Goal: Task Accomplishment & Management: Use online tool/utility

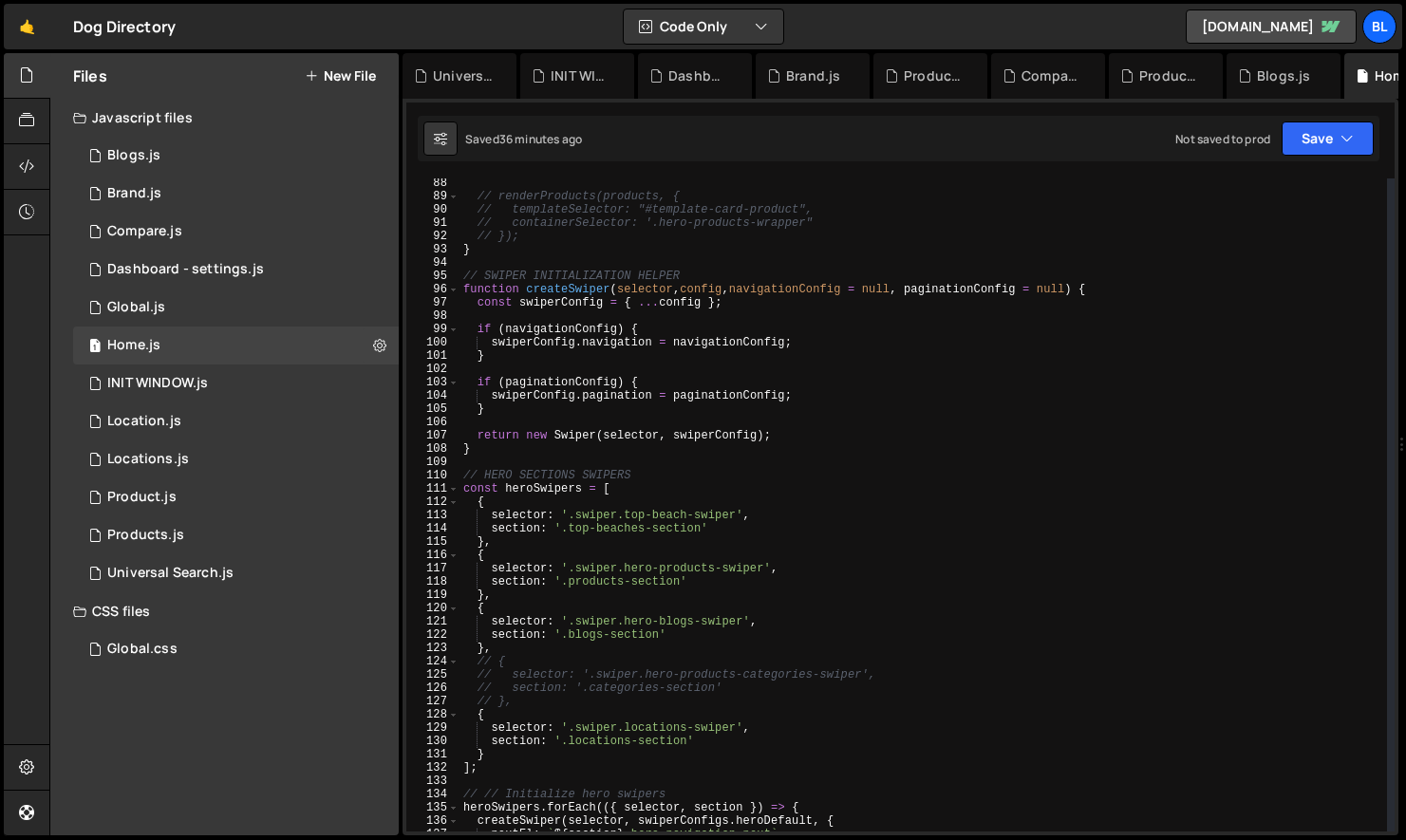
scroll to position [1158, 0]
click at [773, 760] on div "// renderProducts(products, { // templateSelector: "#template-card-product", //…" at bounding box center [923, 517] width 928 height 680
click at [791, 744] on div "// renderProducts(products, { // templateSelector: "#template-card-product", //…" at bounding box center [923, 517] width 928 height 680
paste textarea "hero-swiper-wrapper"
paste textarea "locations-swiper"
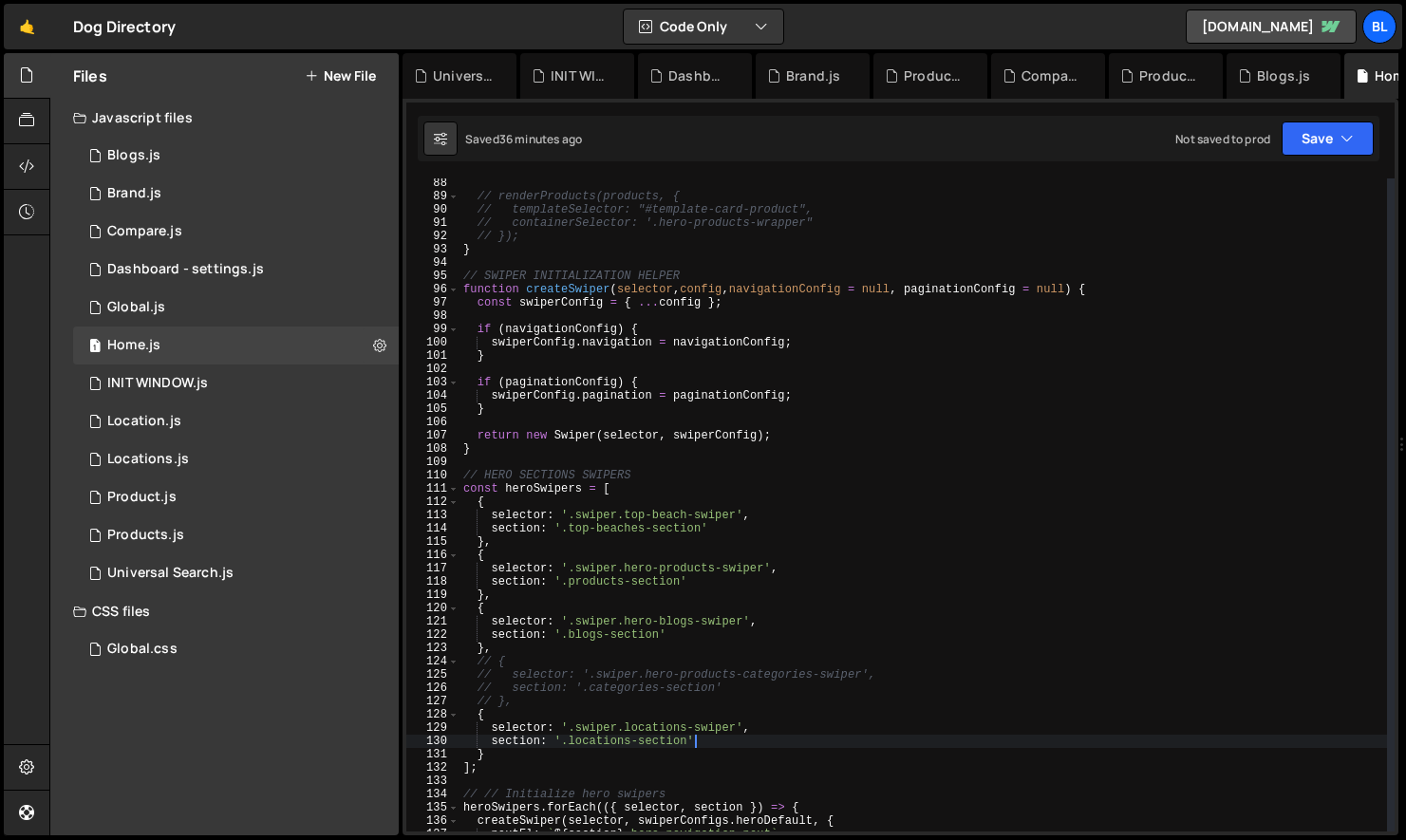
click at [659, 749] on div "// renderProducts(products, { // templateSelector: "#template-card-product", //…" at bounding box center [923, 517] width 928 height 680
paste textarea "locations-swiper"
click at [752, 748] on div "// renderProducts(products, { // templateSelector: "#template-card-product", //…" at bounding box center [923, 517] width 928 height 680
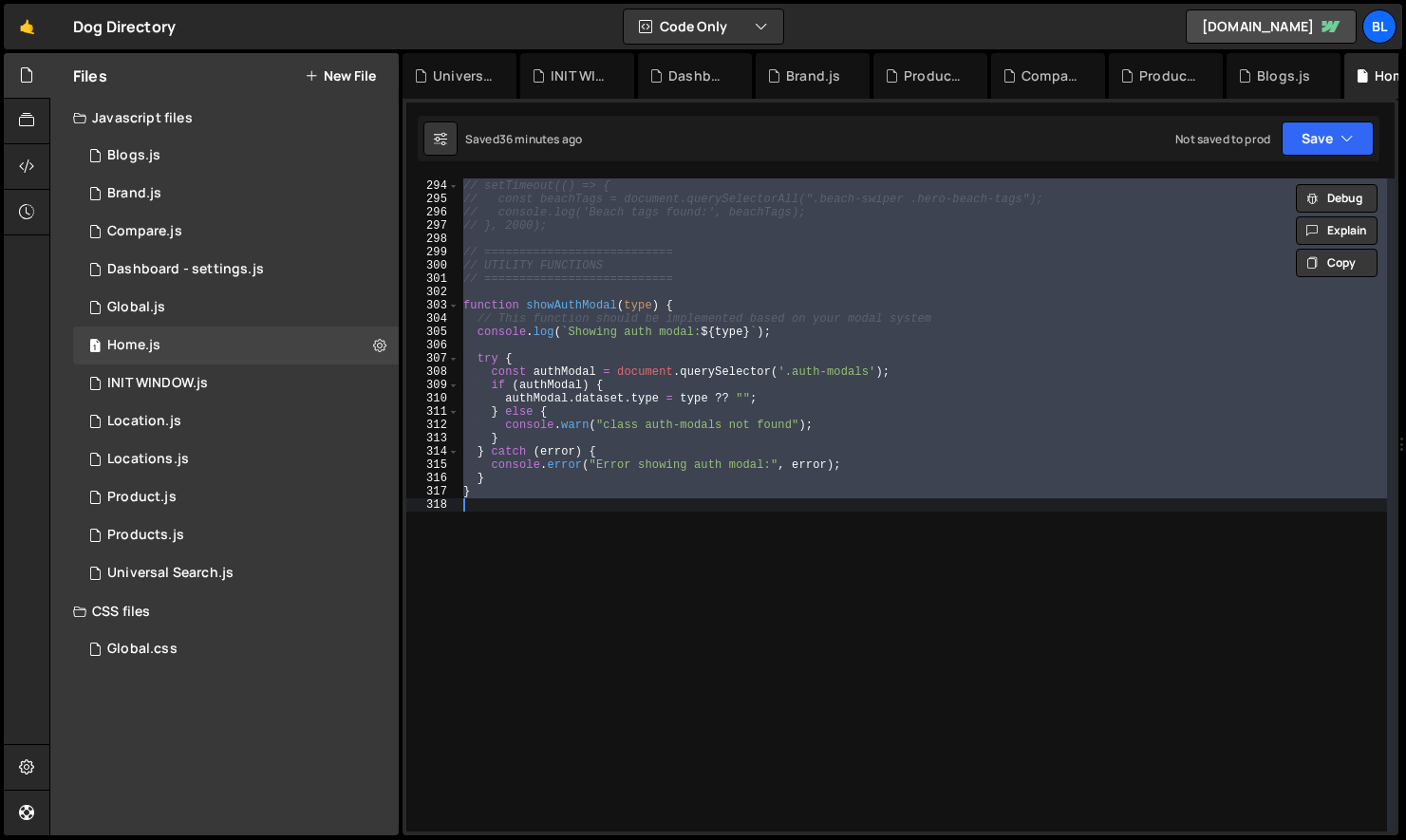
scroll to position [1388, 0]
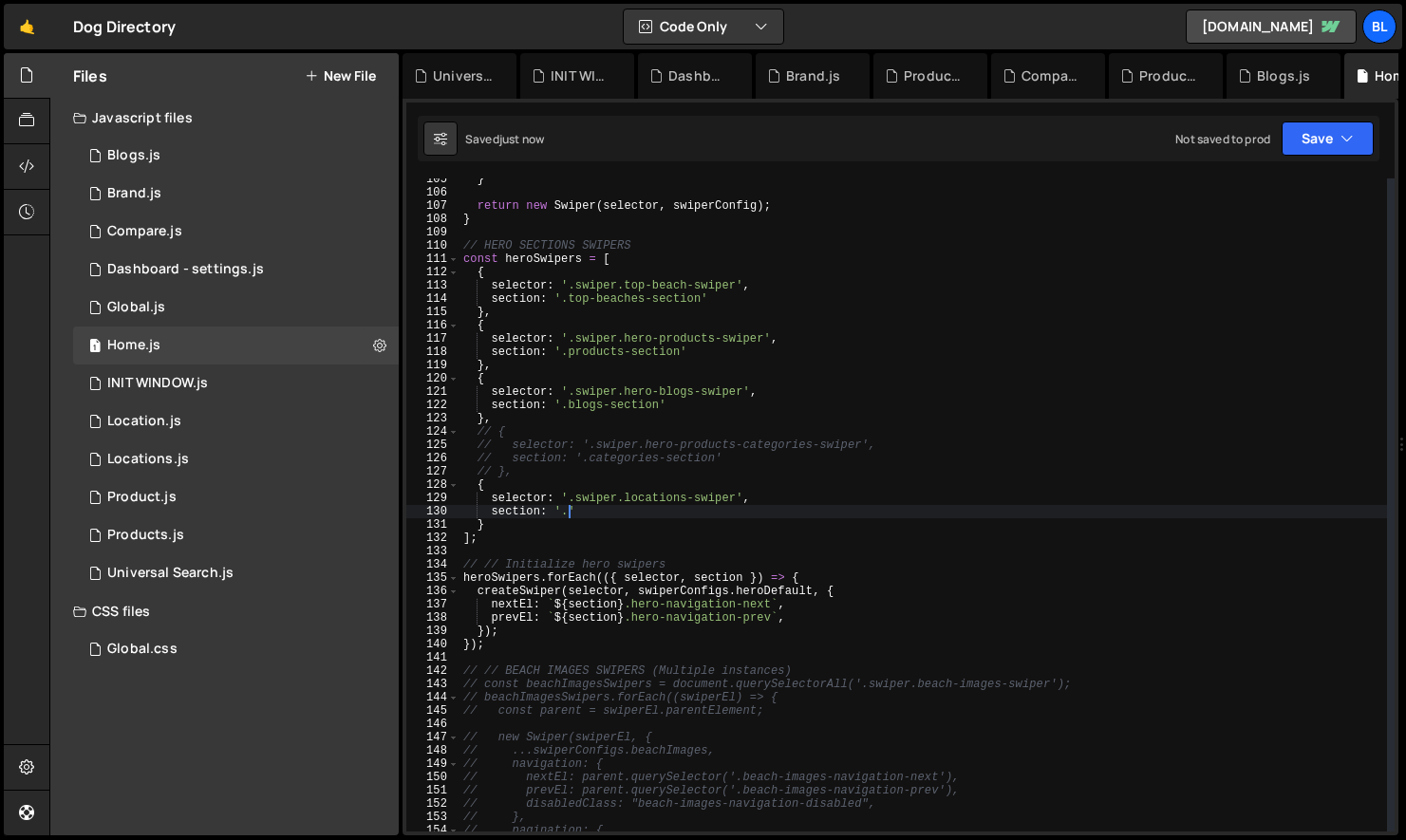
paste textarea "locations-swiper"
click at [704, 496] on div "} return new Swiper ( selector , swiperConfig ) ; } // HERO SECTIONS SWIPERS co…" at bounding box center [923, 513] width 928 height 680
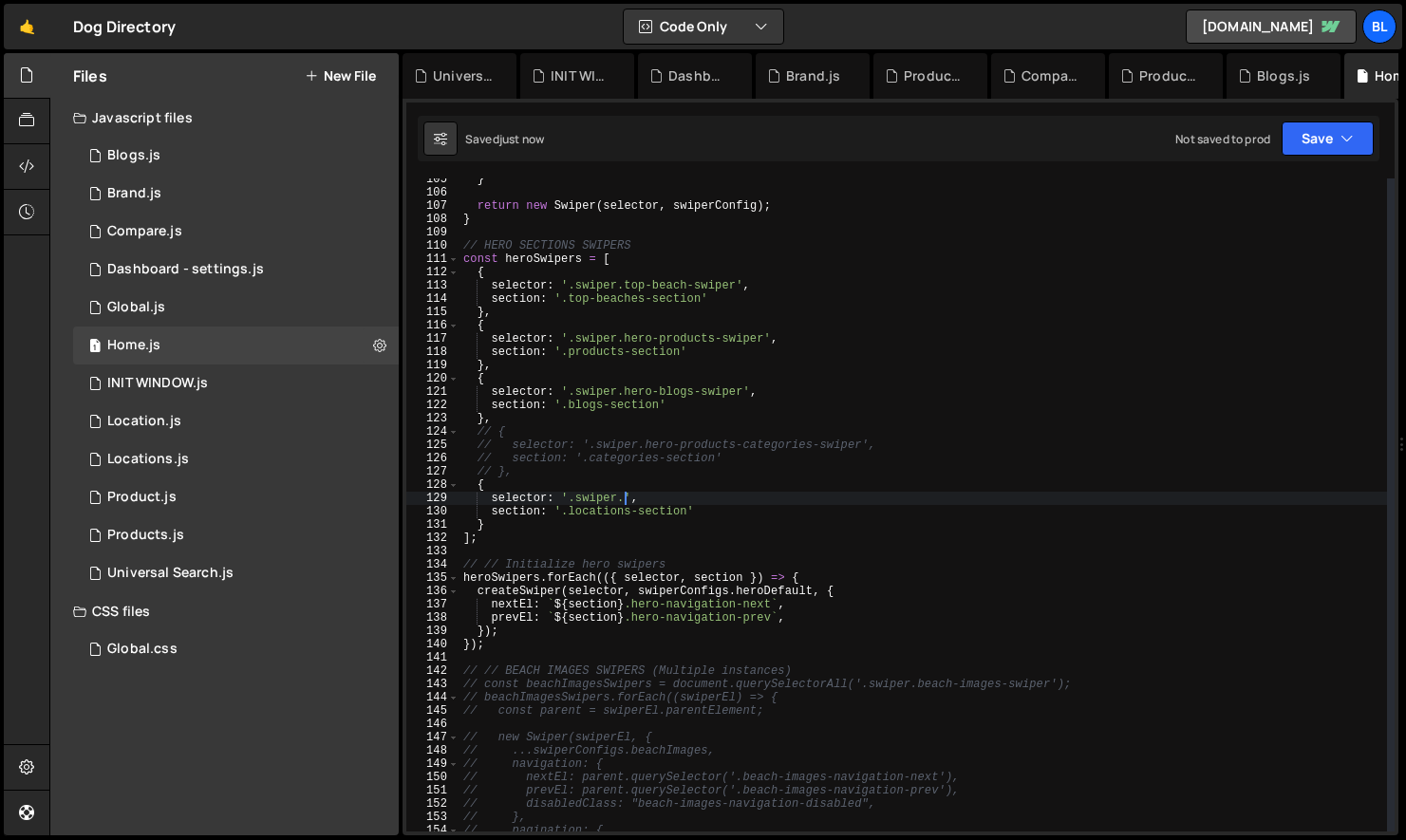
paste textarea "locations-swiper"
click at [770, 620] on div "} return new Swiper ( selector , swiperConfig ) ; } // HERO SECTIONS SWIPERS co…" at bounding box center [923, 513] width 928 height 680
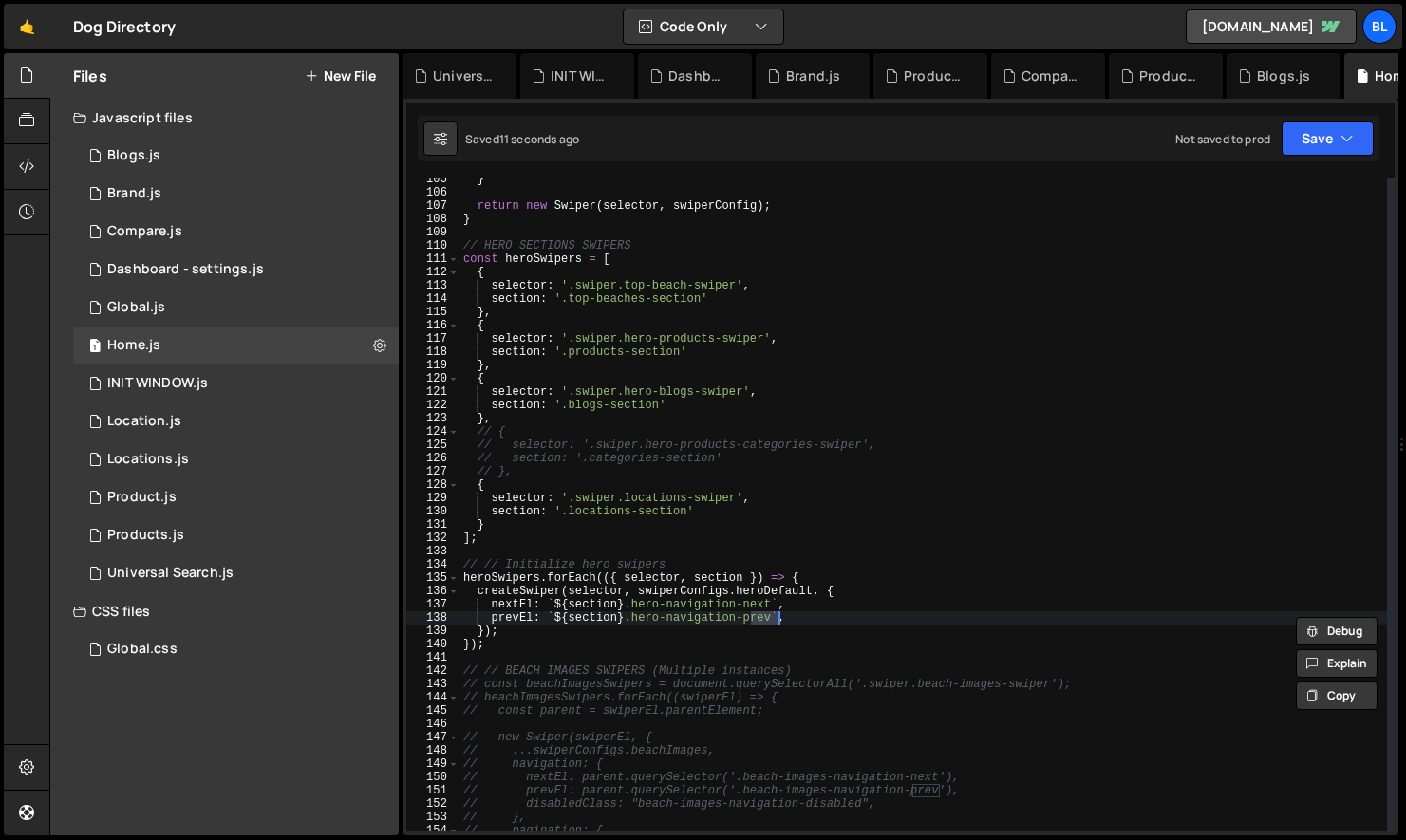
click at [636, 616] on div "} return new Swiper ( selector , swiperConfig ) ; } // HERO SECTIONS SWIPERS co…" at bounding box center [923, 513] width 928 height 680
paste textarea "prev"
paste textarea "hero-navigation-prev"
click at [706, 605] on div "} return new Swiper ( selector , swiperConfig ) ; } // HERO SECTIONS SWIPERS co…" at bounding box center [923, 513] width 928 height 680
type textarea "nextEl: `${section} .hero-navigation-next`,"
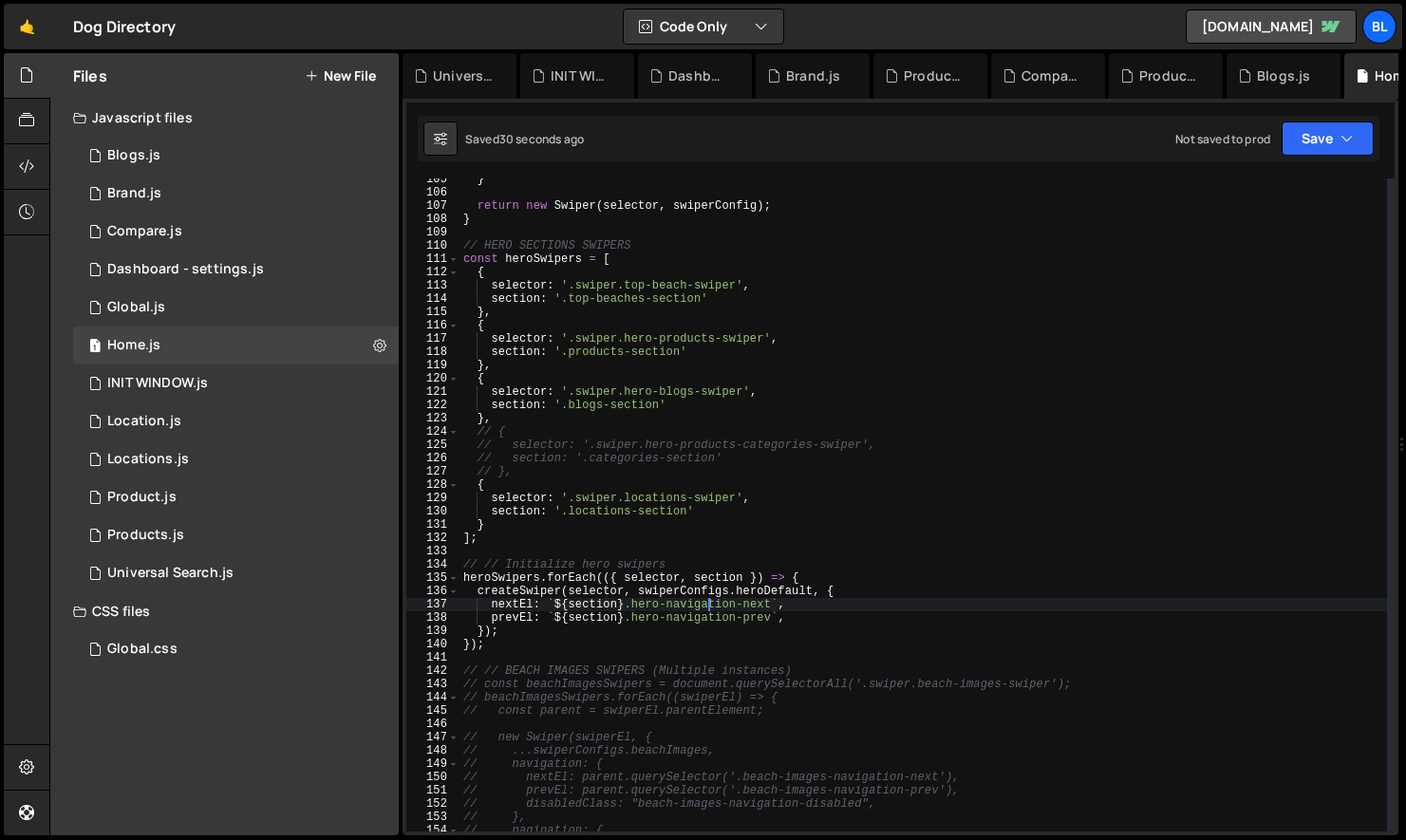
click at [635, 663] on div "} return new Swiper ( selector , swiperConfig ) ; } // HERO SECTIONS SWIPERS co…" at bounding box center [923, 513] width 928 height 680
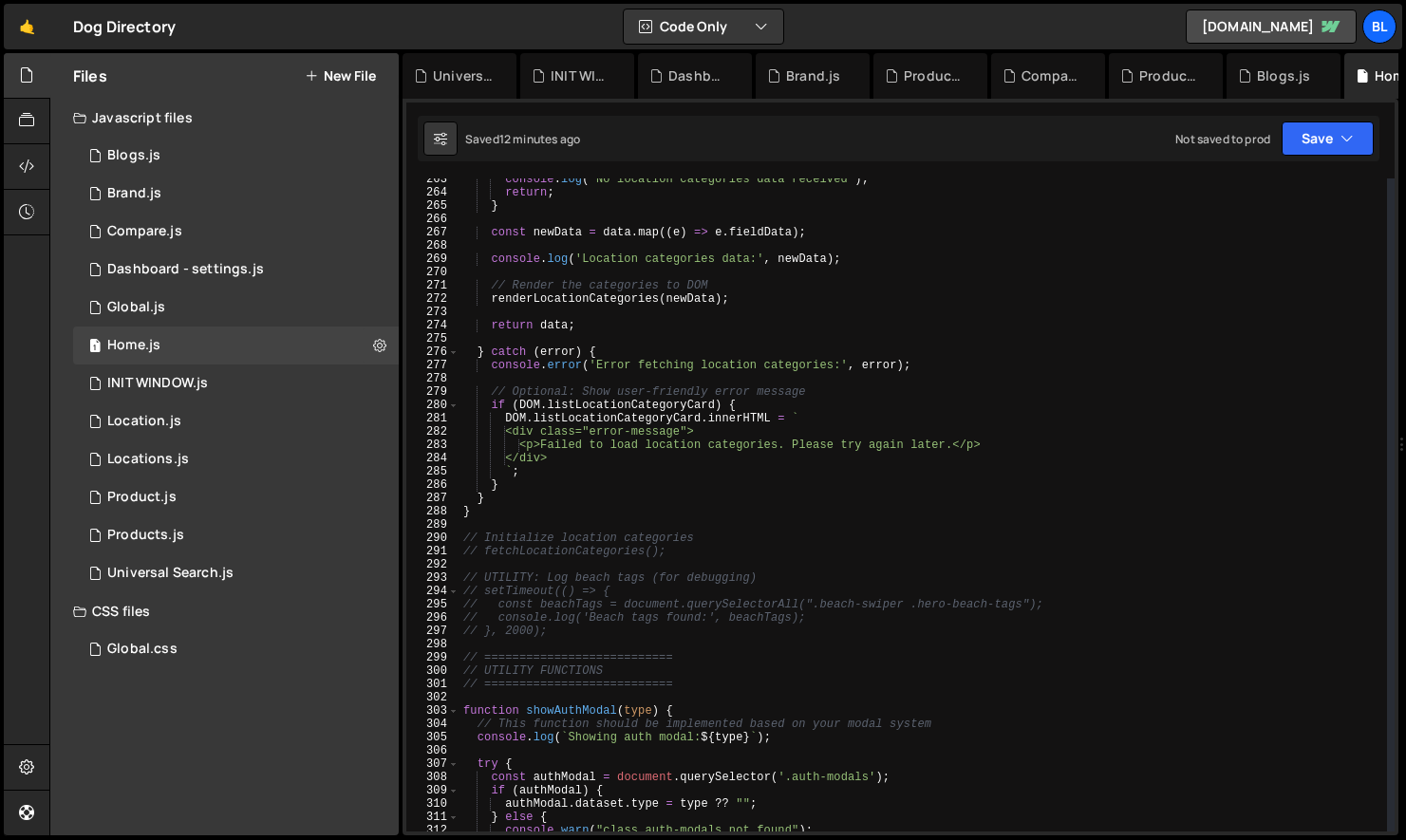
scroll to position [3425, 0]
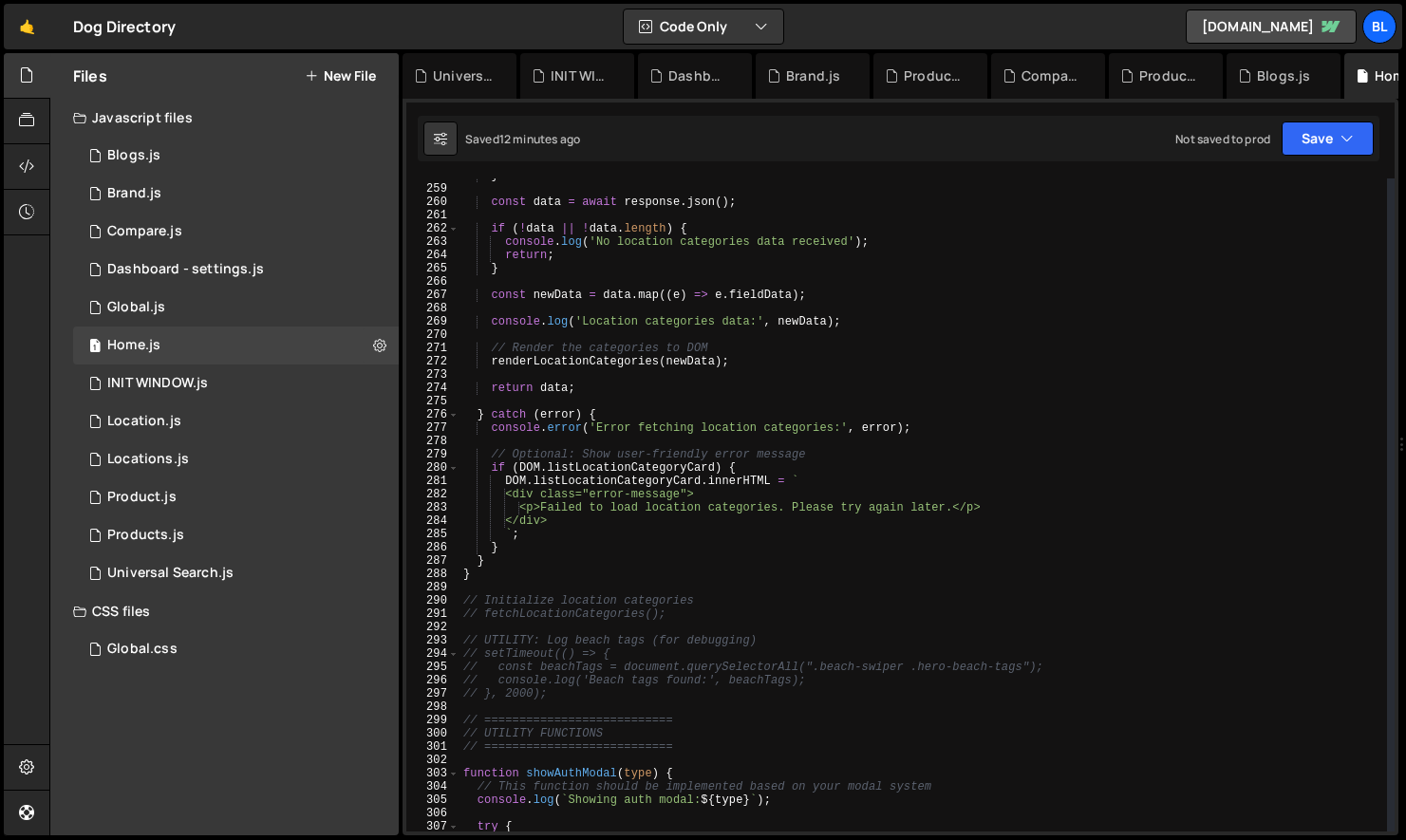
click at [538, 760] on div "} const data = await response . json ( ) ; if ( ! data || ! data . length ) { c…" at bounding box center [923, 509] width 928 height 680
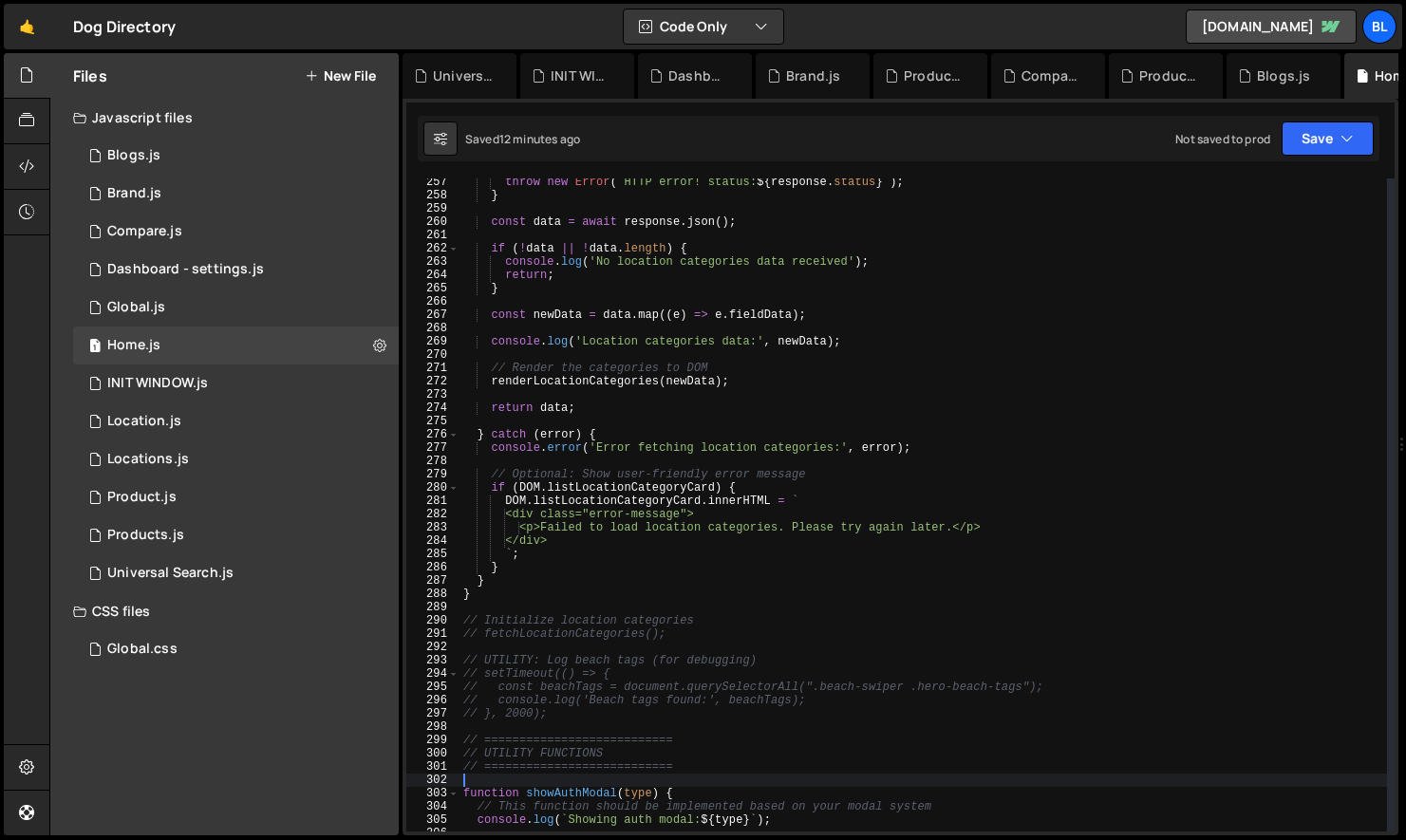
scroll to position [3395, 0]
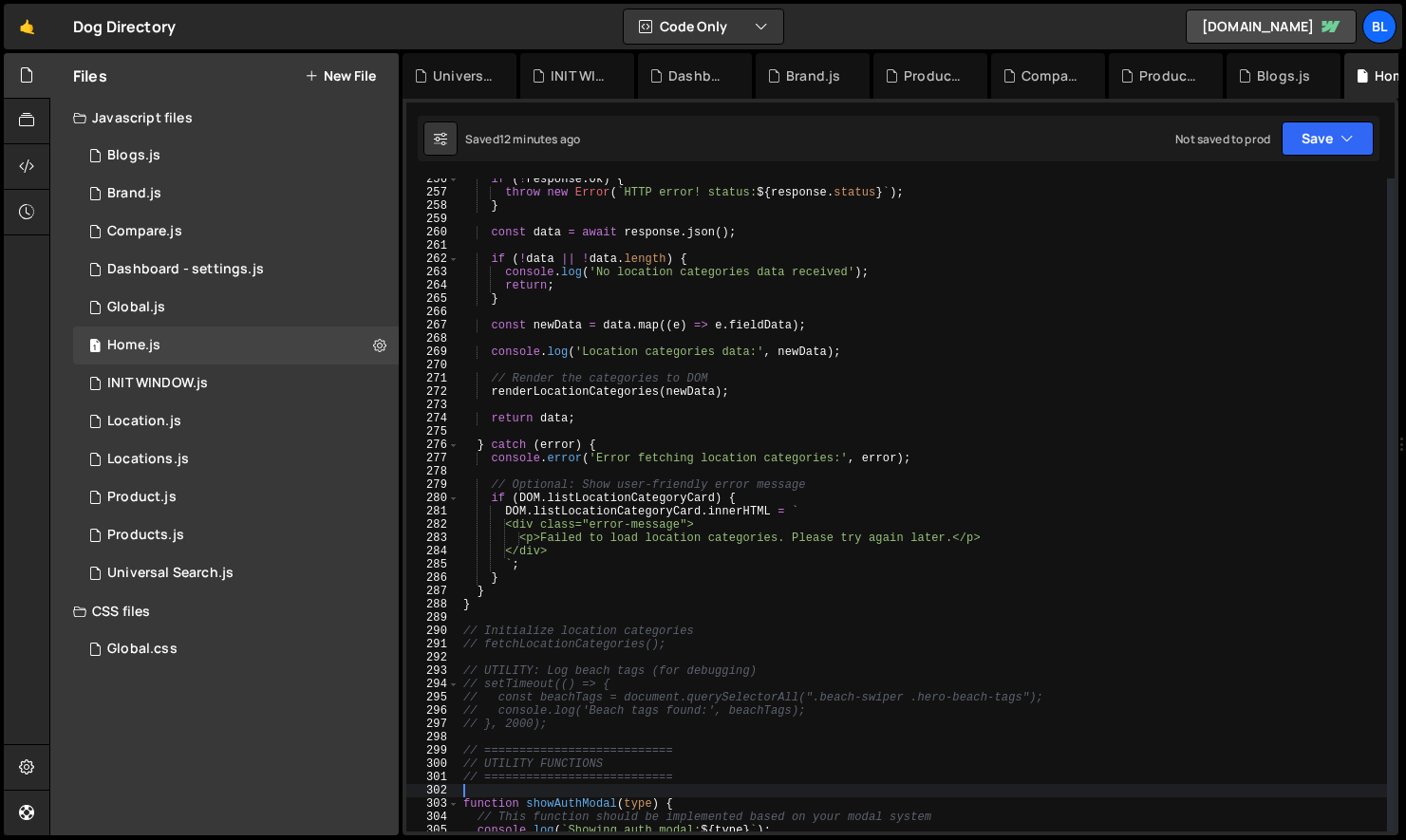
click at [555, 743] on div "if ( ! response . ok ) { throw new Error ( ` HTTP error! status: ${ response . …" at bounding box center [923, 513] width 928 height 680
click at [566, 732] on div "if ( ! response . ok ) { throw new Error ( ` HTTP error! status: ${ response . …" at bounding box center [923, 513] width 928 height 680
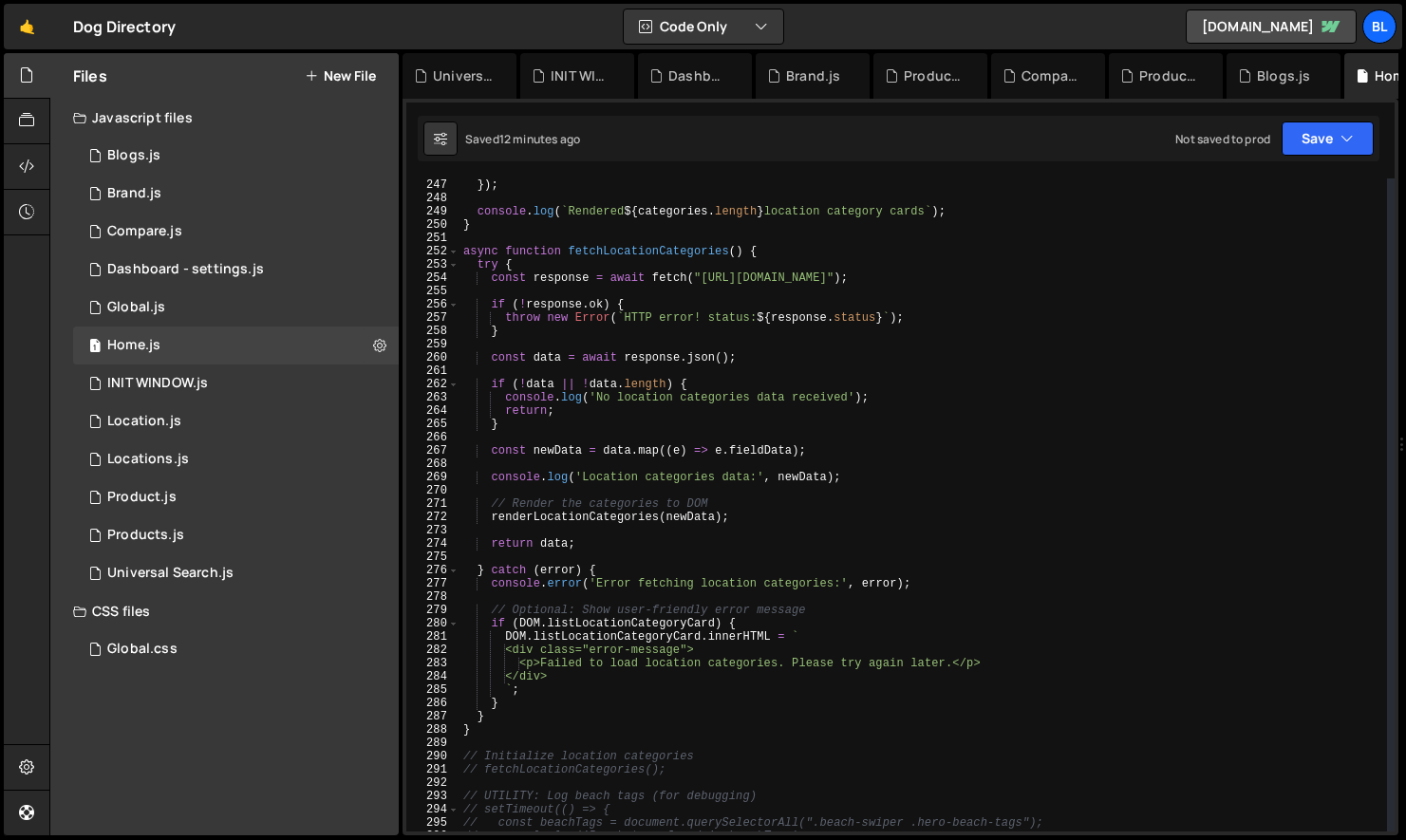
scroll to position [3270, 0]
click at [542, 713] on div "} }) ; console . log ( ` Rendered ${ categories . length } location category ca…" at bounding box center [923, 505] width 928 height 680
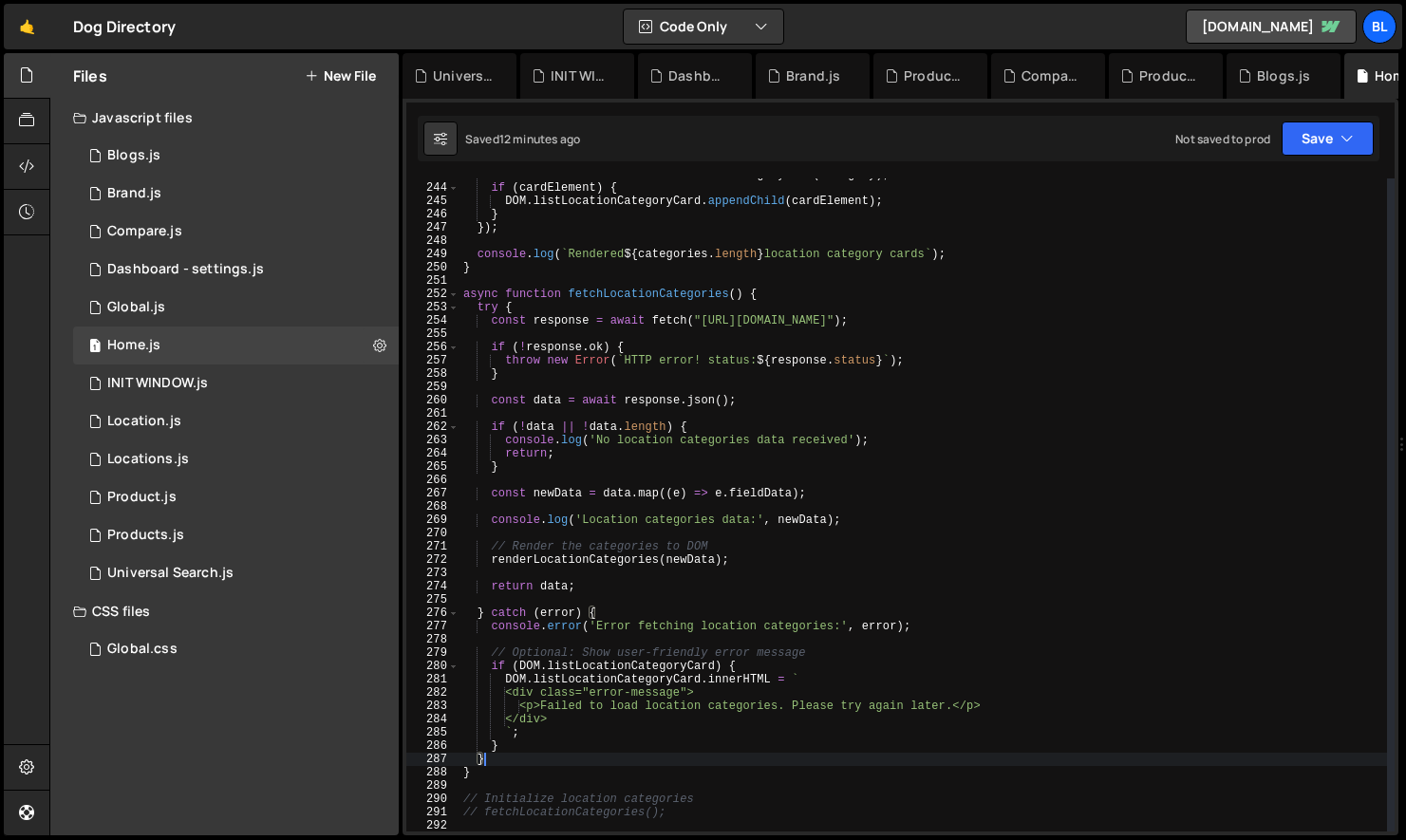
click at [534, 767] on div "const cardElement = createLocationCategoryCard ( category ) ; if ( cardElement …" at bounding box center [923, 508] width 928 height 680
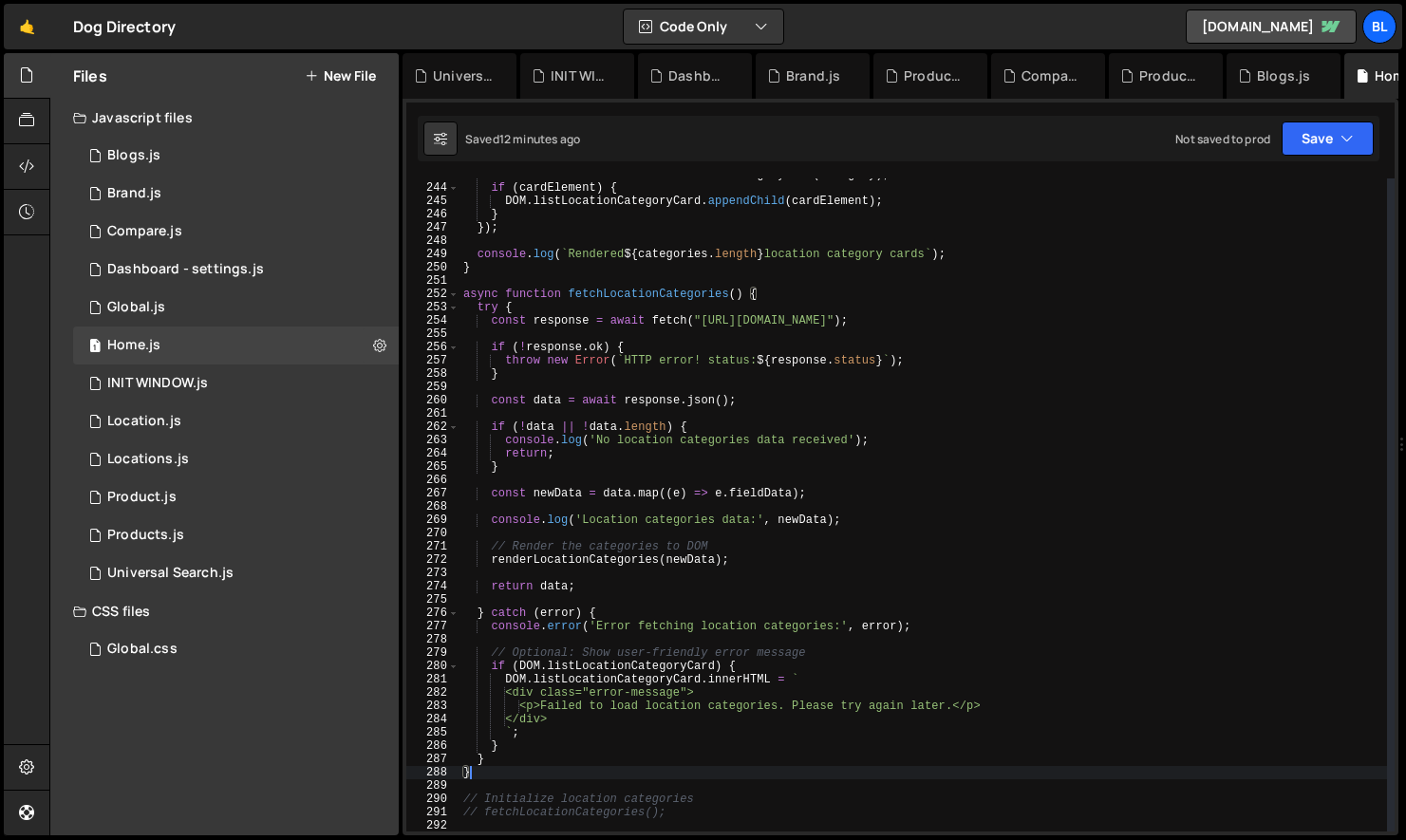
click at [686, 304] on div "const cardElement = createLocationCategoryCard ( category ) ; if ( cardElement …" at bounding box center [923, 508] width 928 height 680
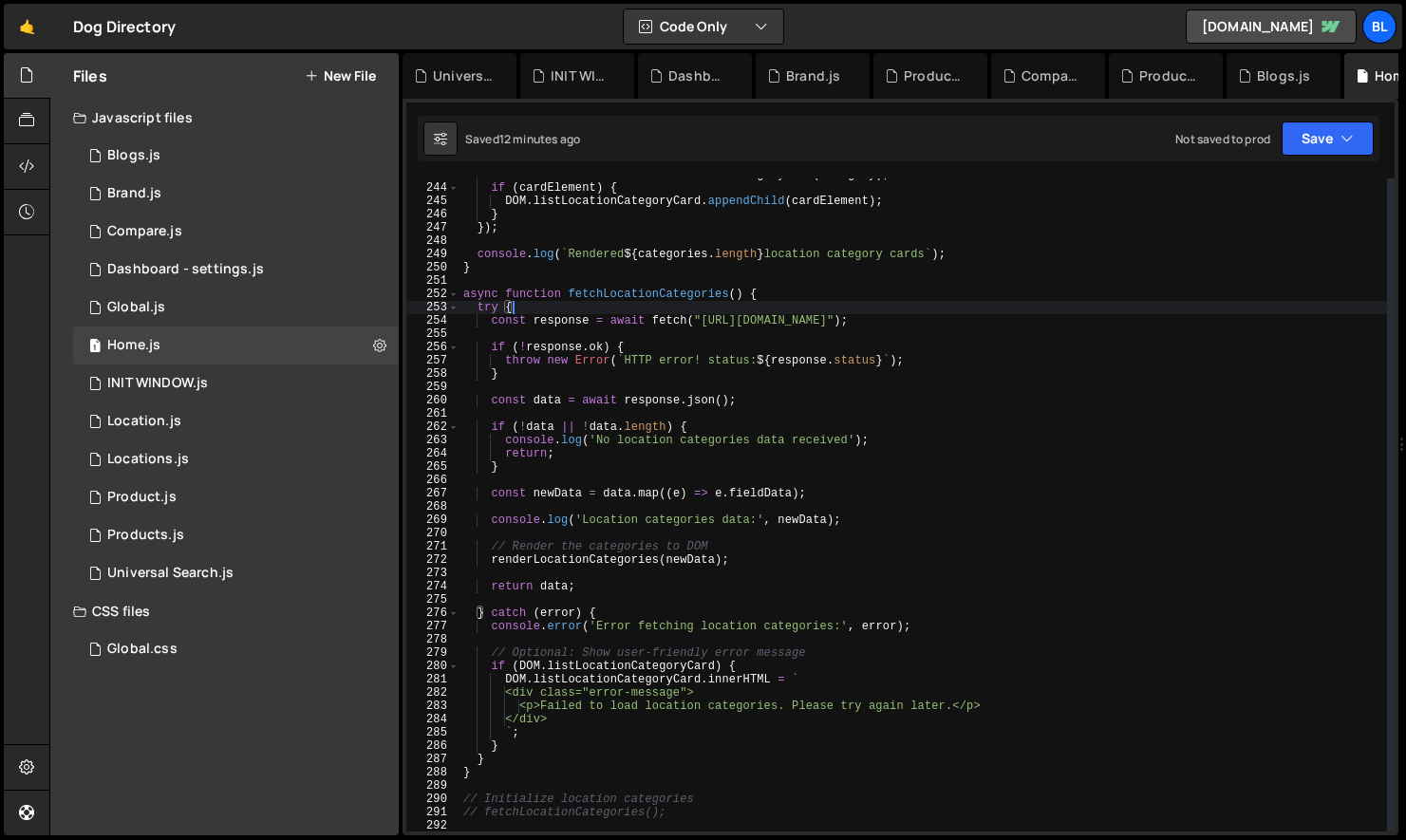
click at [686, 304] on div "const cardElement = createLocationCategoryCard ( category ) ; if ( cardElement …" at bounding box center [923, 508] width 928 height 680
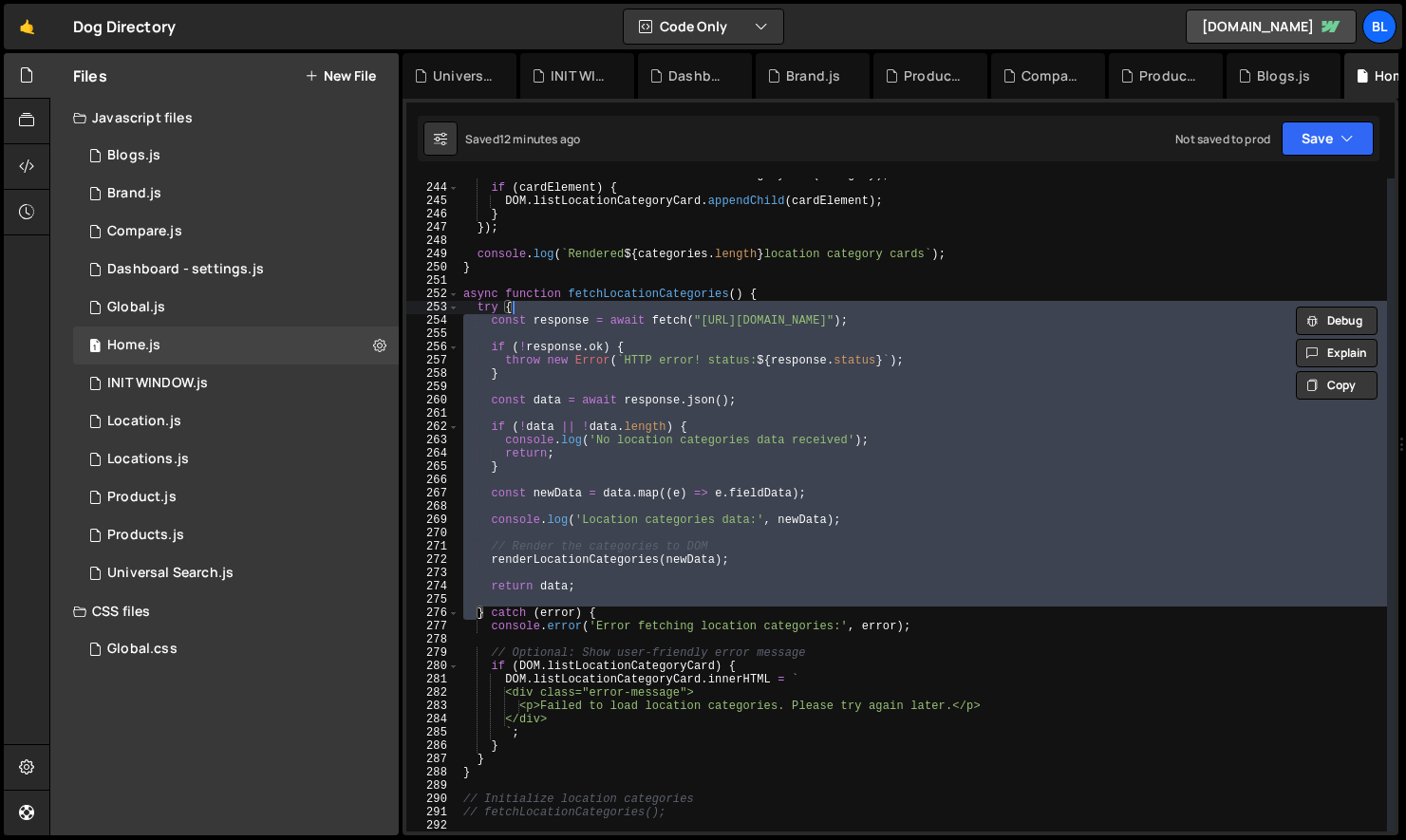
click at [701, 297] on div "const cardElement = createLocationCategoryCard ( category ) ; if ( cardElement …" at bounding box center [923, 508] width 928 height 680
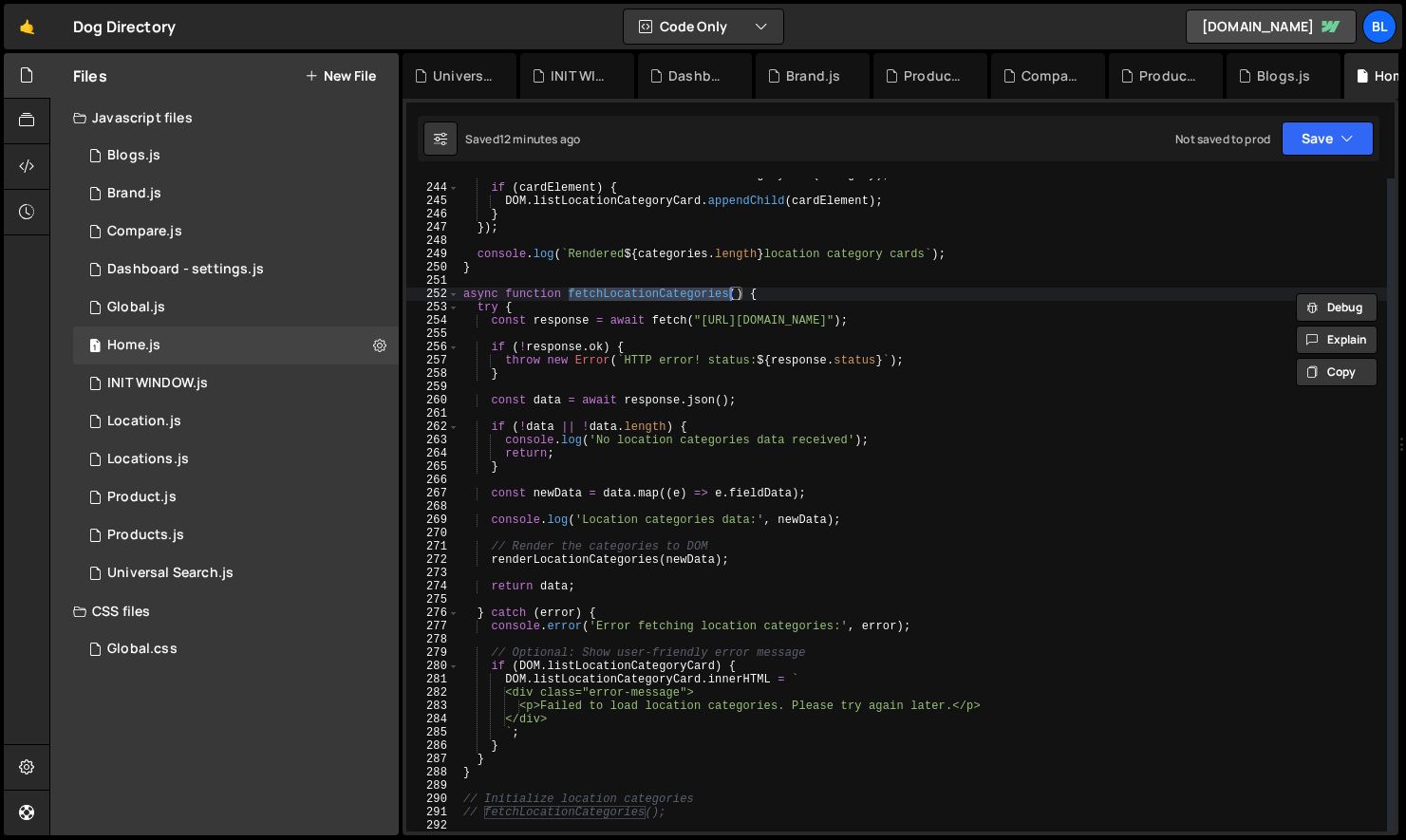
type textarea "// fetchLocationCategories();"
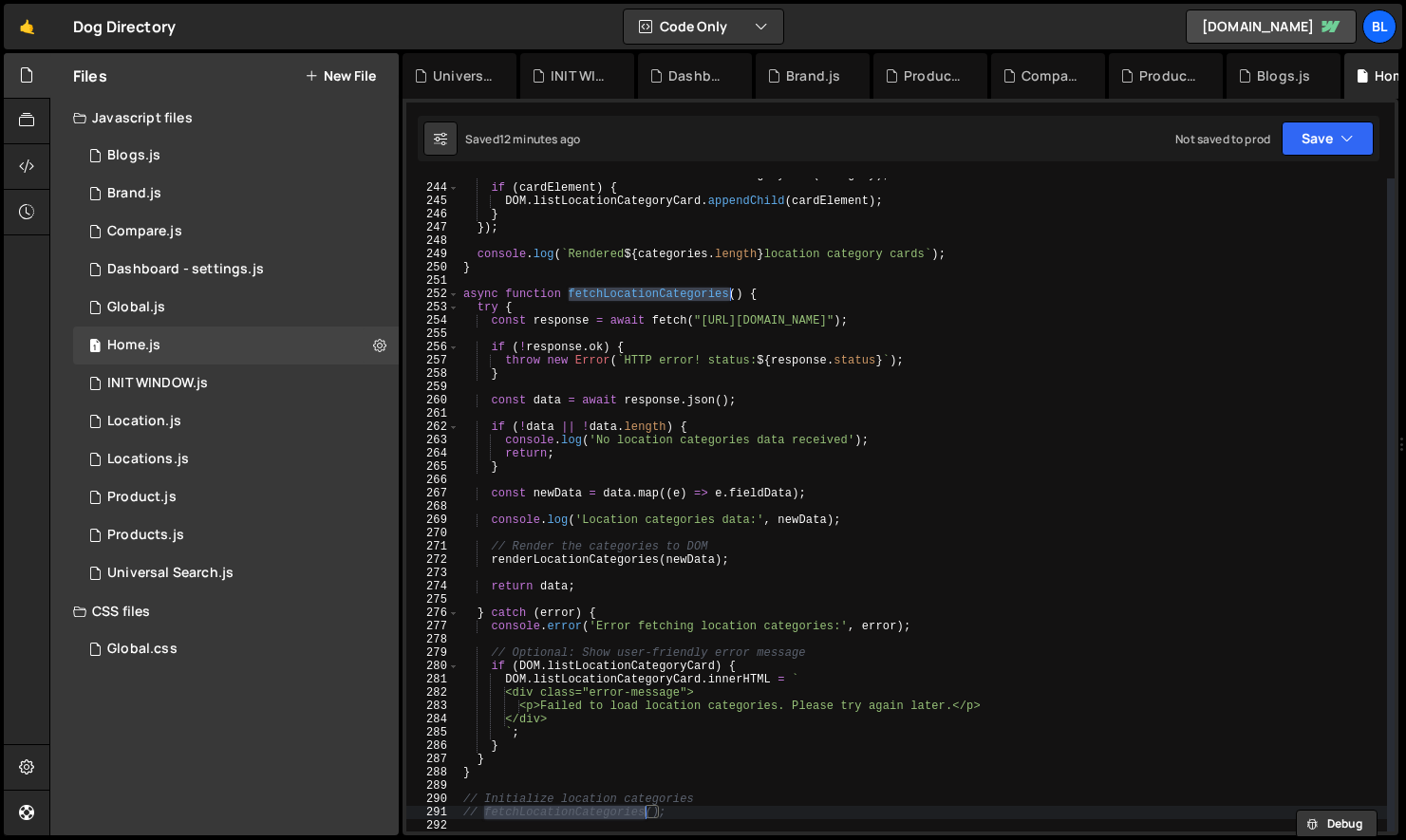
click at [1106, 333] on div "const cardElement = createLocationCategoryCard ( category ) ; if ( cardElement …" at bounding box center [923, 508] width 928 height 680
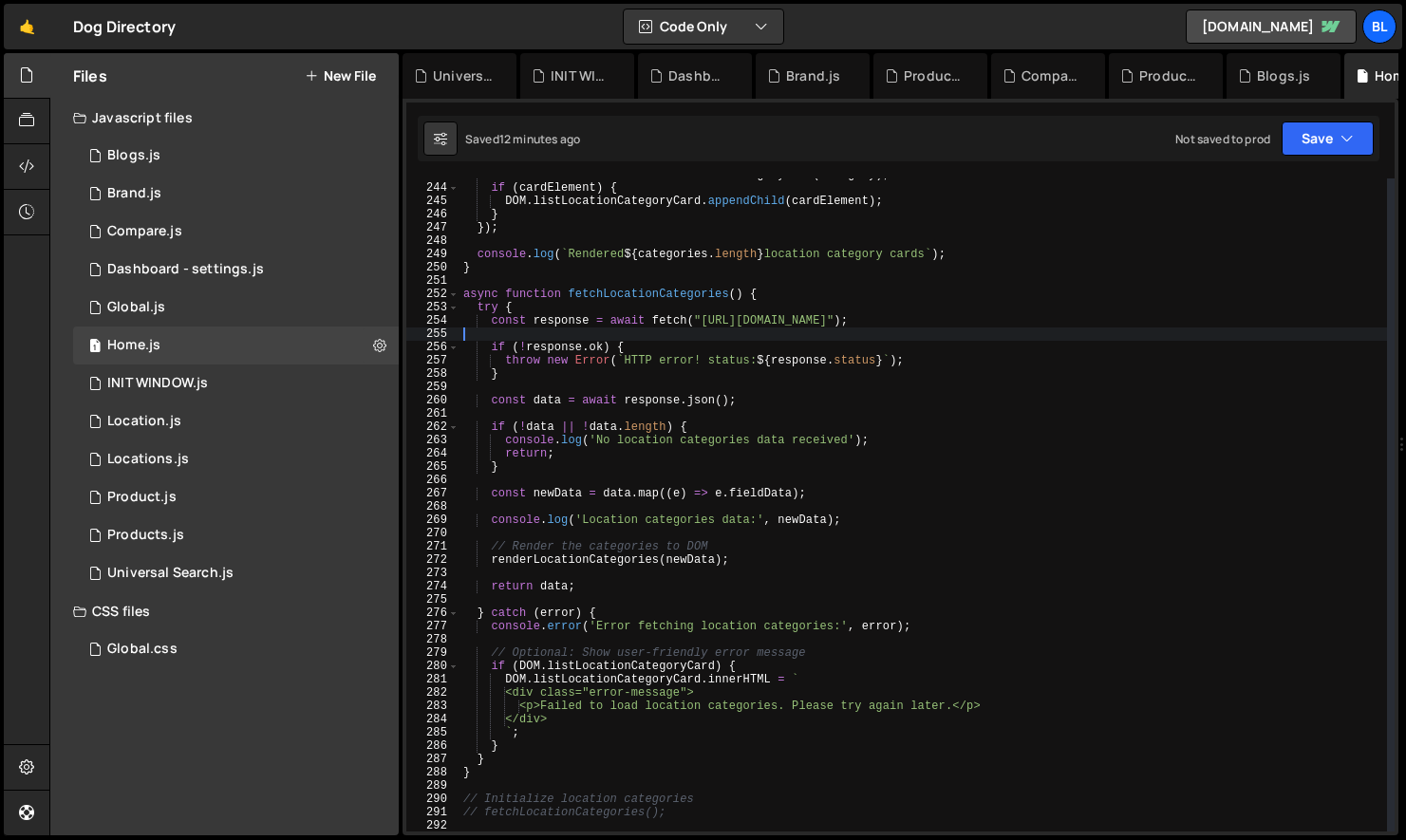
paste textarea "[URL][DOMAIN_NAME]"
type textarea "[URL][DOMAIN_NAME]"
click at [1066, 328] on div "const cardElement = createLocationCategoryCard ( category ) ; if ( cardElement …" at bounding box center [923, 508] width 928 height 680
click at [1071, 308] on div "const cardElement = createLocationCategoryCard ( category ) ; if ( cardElement …" at bounding box center [923, 508] width 928 height 680
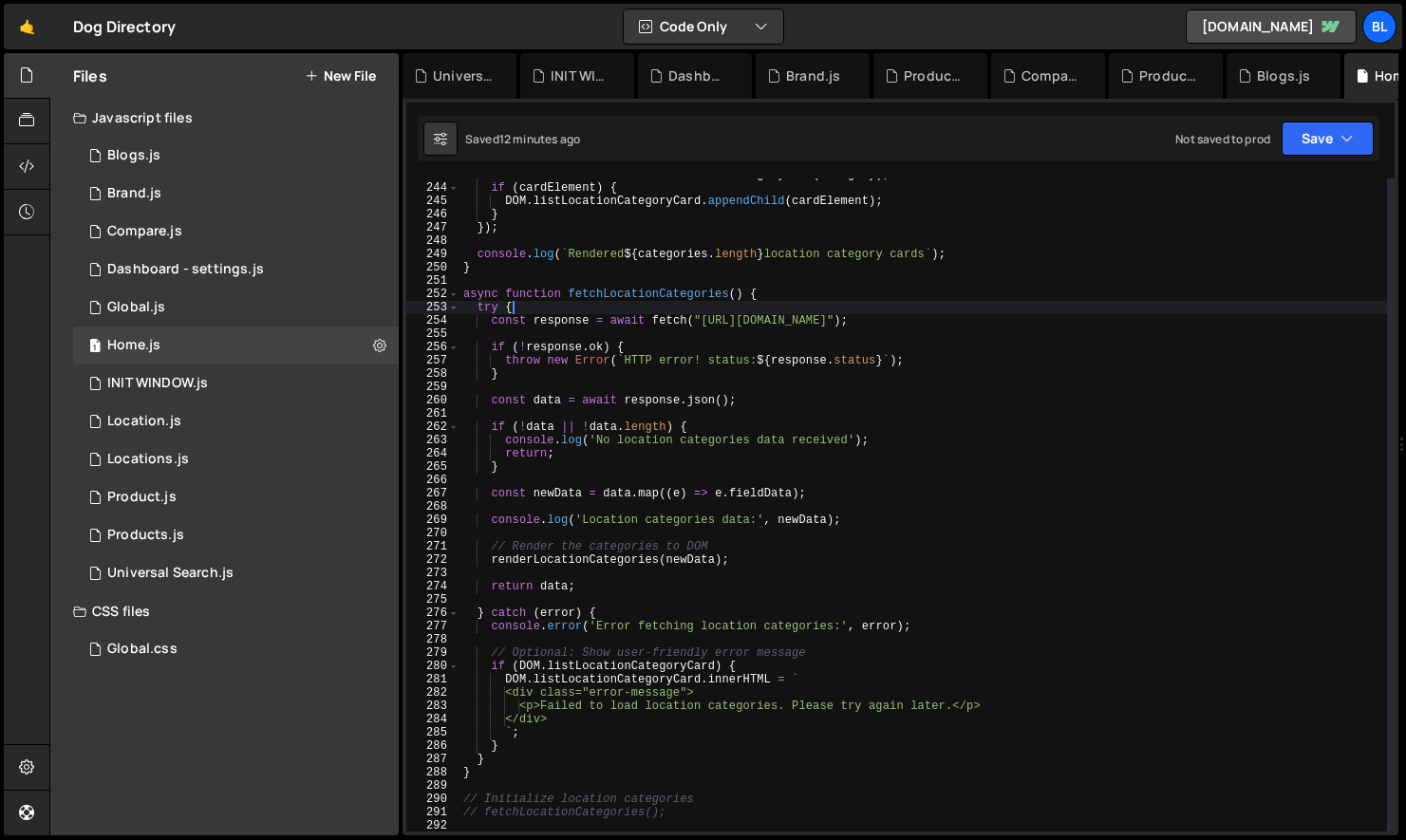
click at [1071, 308] on div "const cardElement = createLocationCategoryCard ( category ) ; if ( cardElement …" at bounding box center [923, 508] width 928 height 680
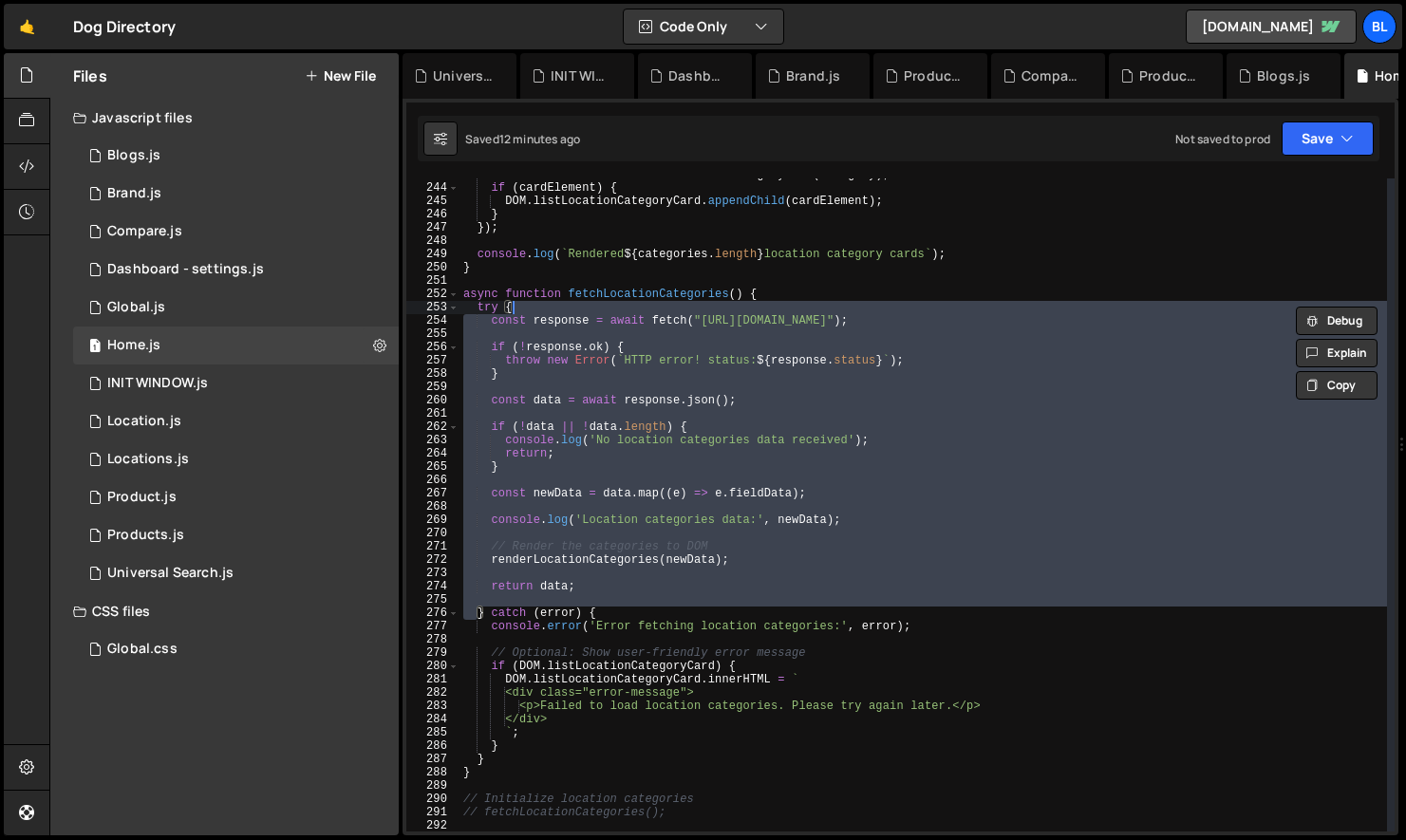
click at [1047, 326] on div "const cardElement = createLocationCategoryCard ( category ) ; if ( cardElement …" at bounding box center [923, 508] width 928 height 680
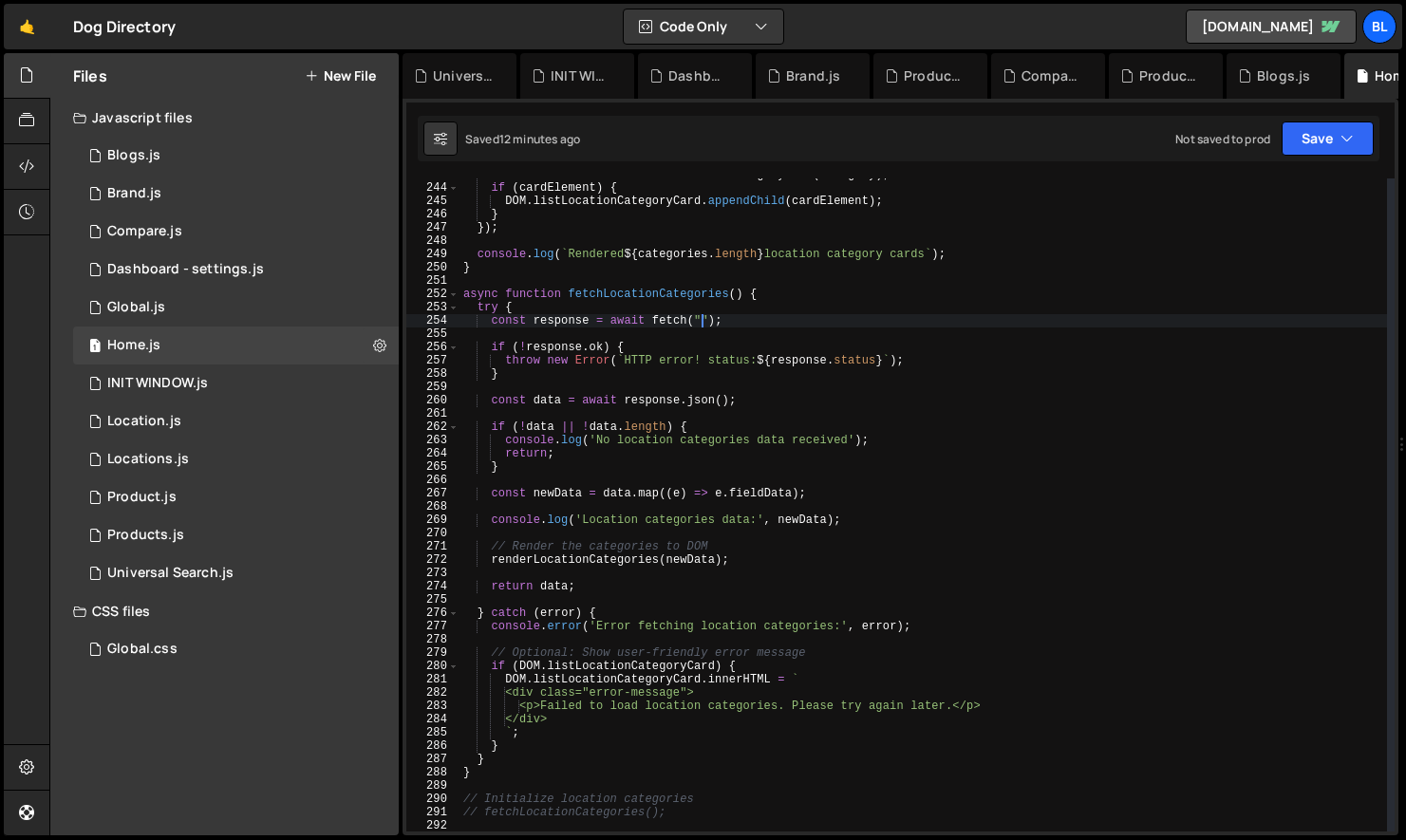
paste textarea "[URL][DOMAIN_NAME]"
click at [744, 378] on div "const cardElement = createLocationCategoryCard ( category ) ; if ( cardElement …" at bounding box center [923, 508] width 928 height 680
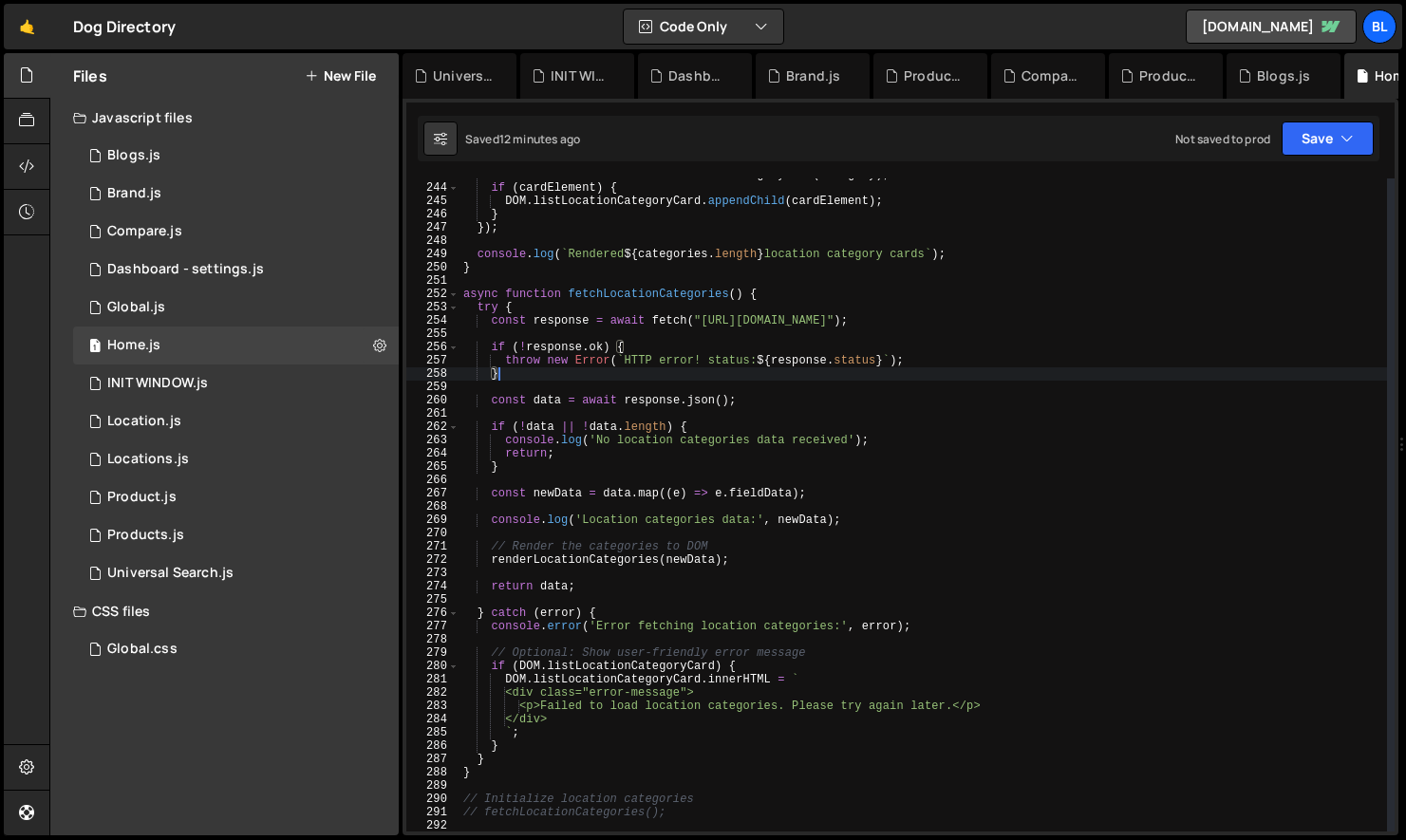
click at [660, 400] on div "const cardElement = createLocationCategoryCard ( category ) ; if ( cardElement …" at bounding box center [923, 508] width 928 height 680
type textarea "const data = await response.json();"
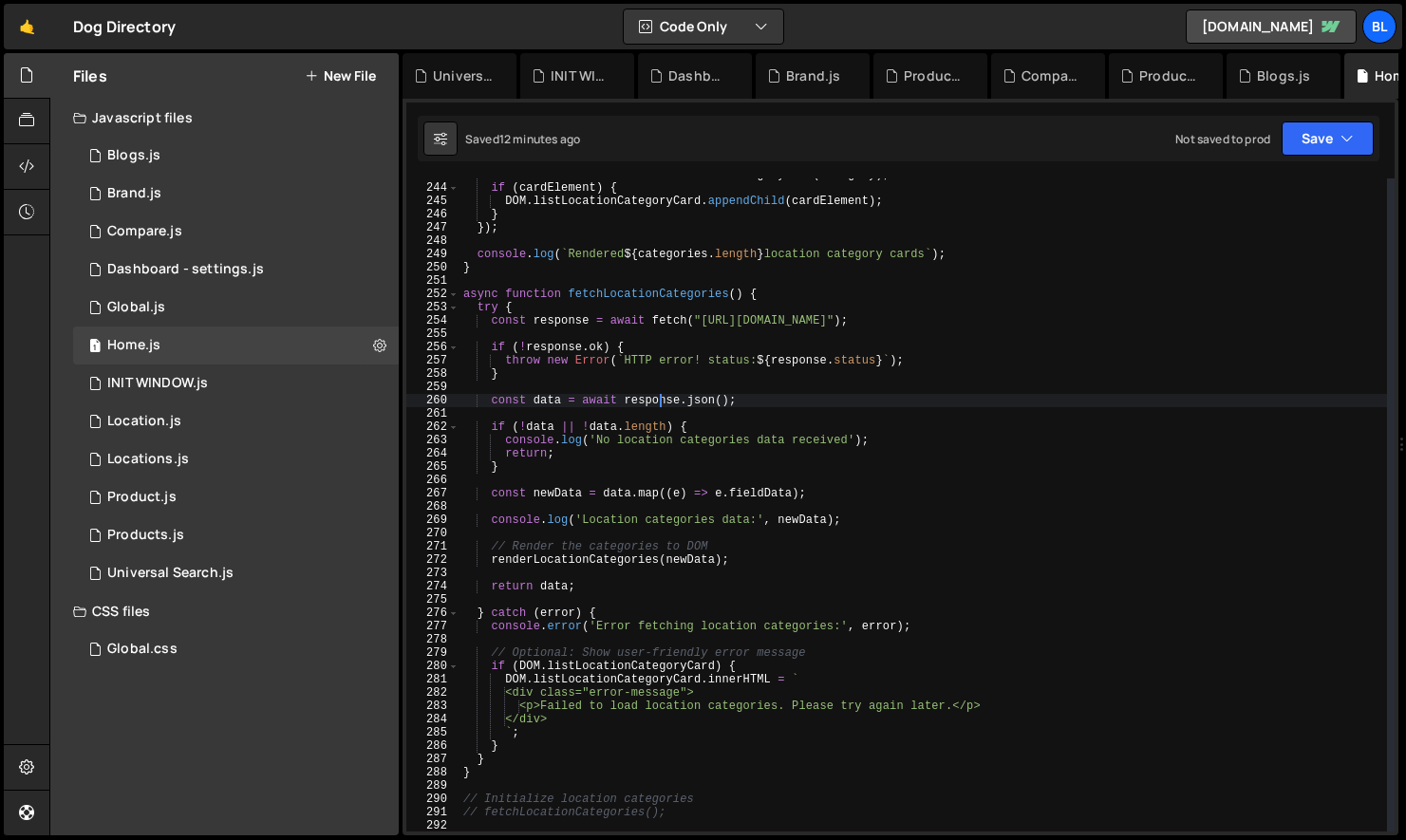
click at [585, 635] on div "const cardElement = createLocationCategoryCard ( category ) ; if ( cardElement …" at bounding box center [923, 508] width 928 height 680
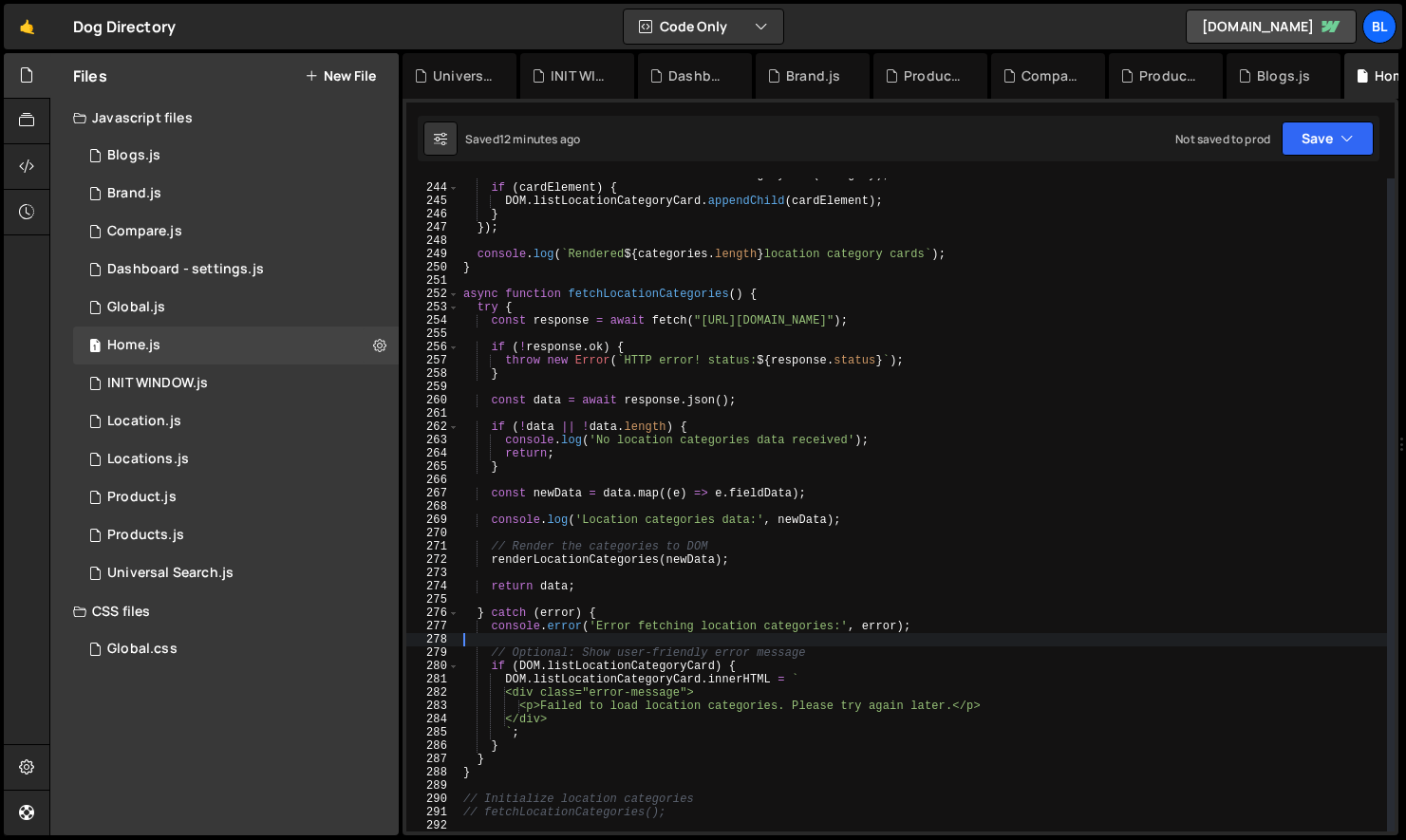
click at [579, 676] on div "const cardElement = createLocationCategoryCard ( category ) ; if ( cardElement …" at bounding box center [923, 508] width 928 height 680
click at [489, 647] on div "const cardElement = createLocationCategoryCard ( category ) ; if ( cardElement …" at bounding box center [923, 508] width 928 height 680
click at [522, 743] on div "const cardElement = createLocationCategoryCard ( category ) ; if ( cardElement …" at bounding box center [923, 508] width 928 height 680
type textarea "`; }"
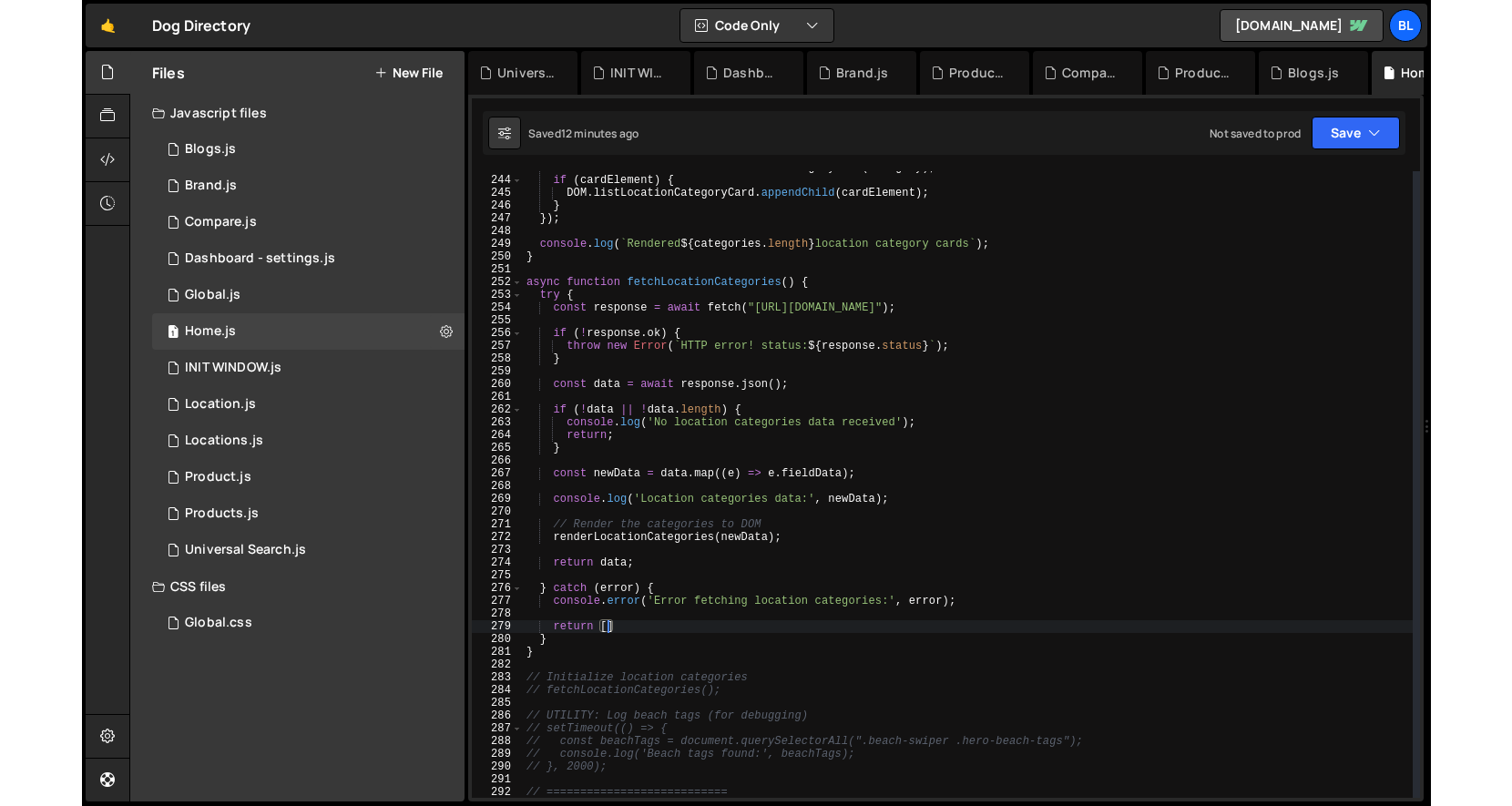
scroll to position [0, 7]
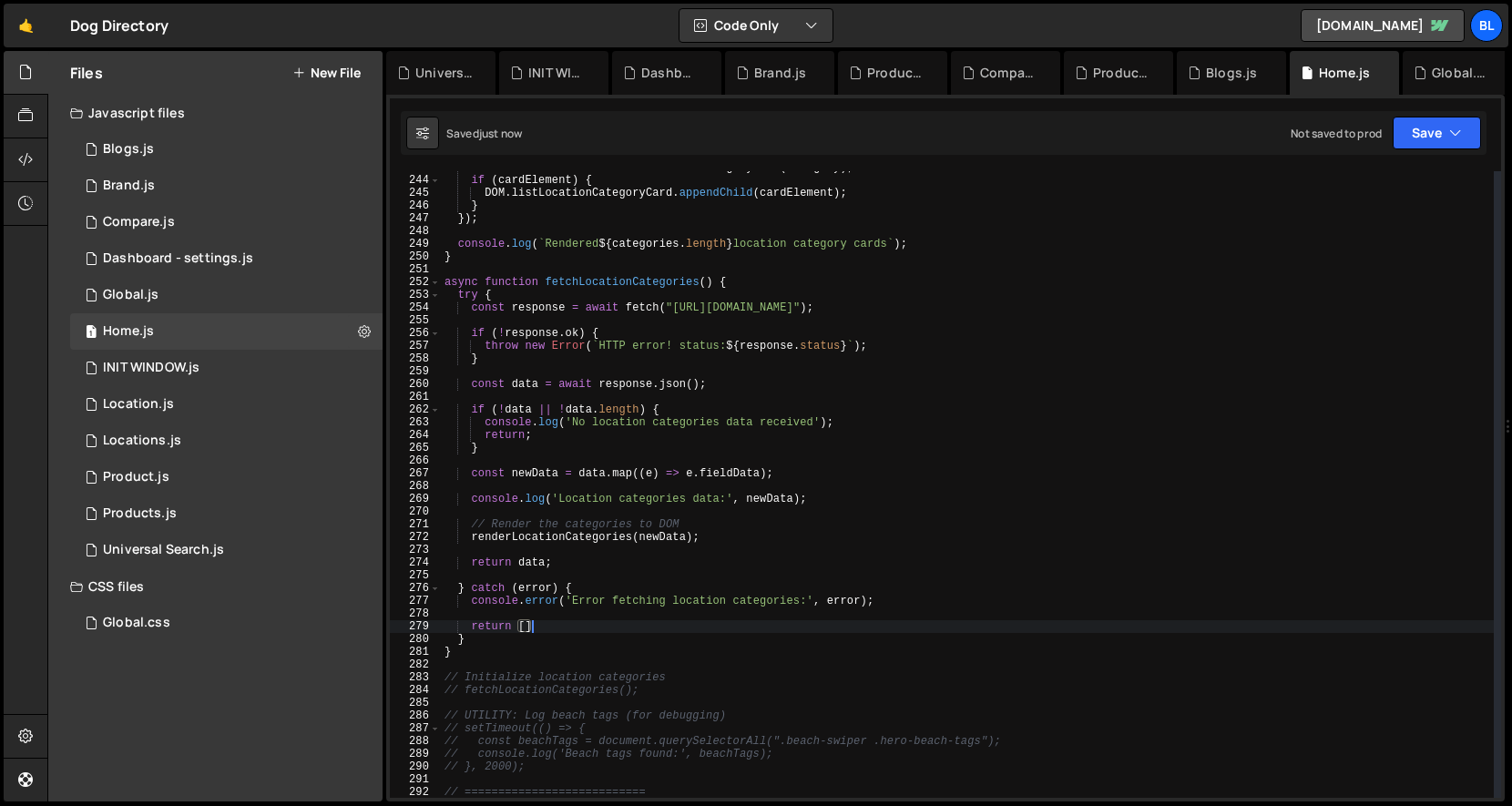
type textarea "return [];"
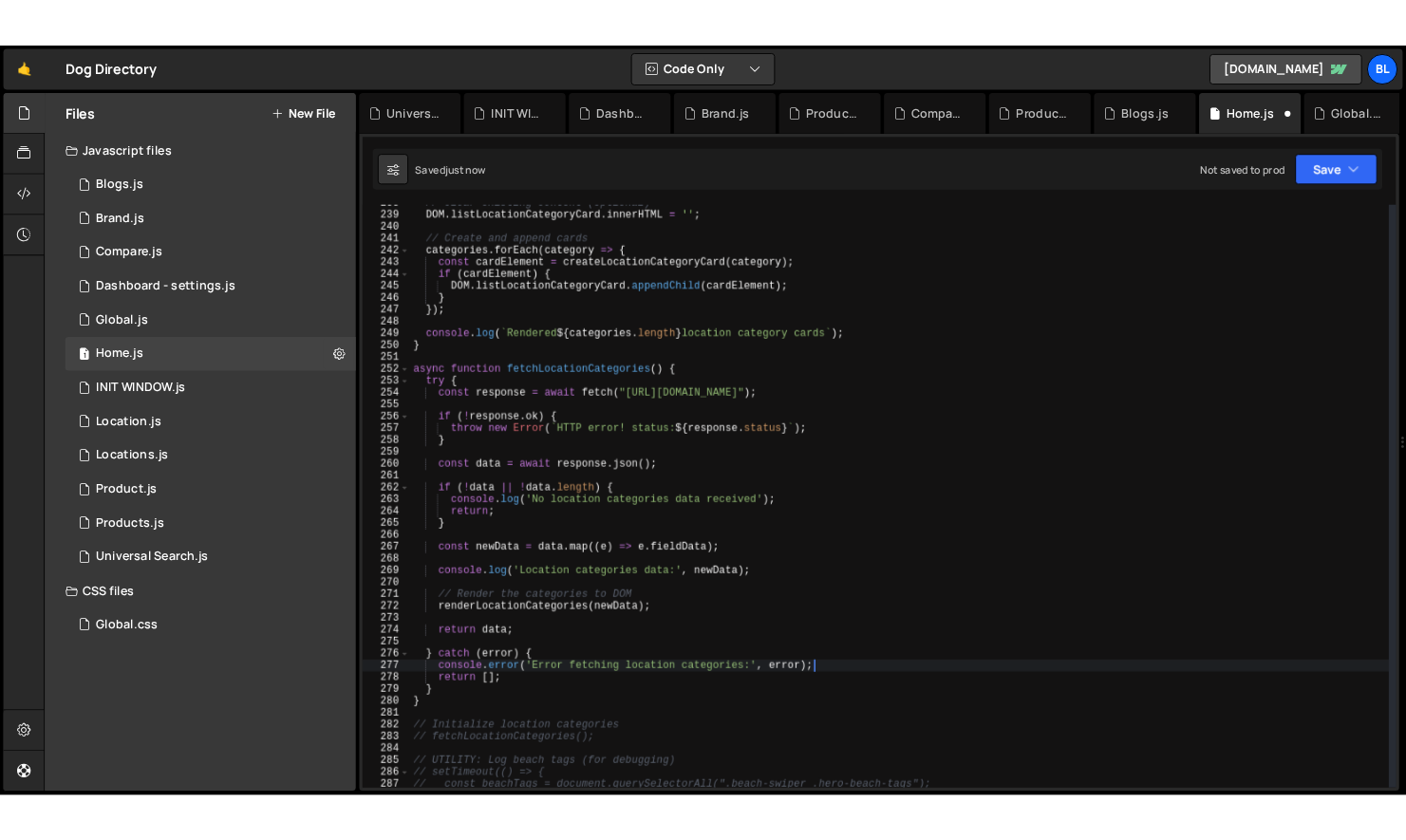
scroll to position [3145, 0]
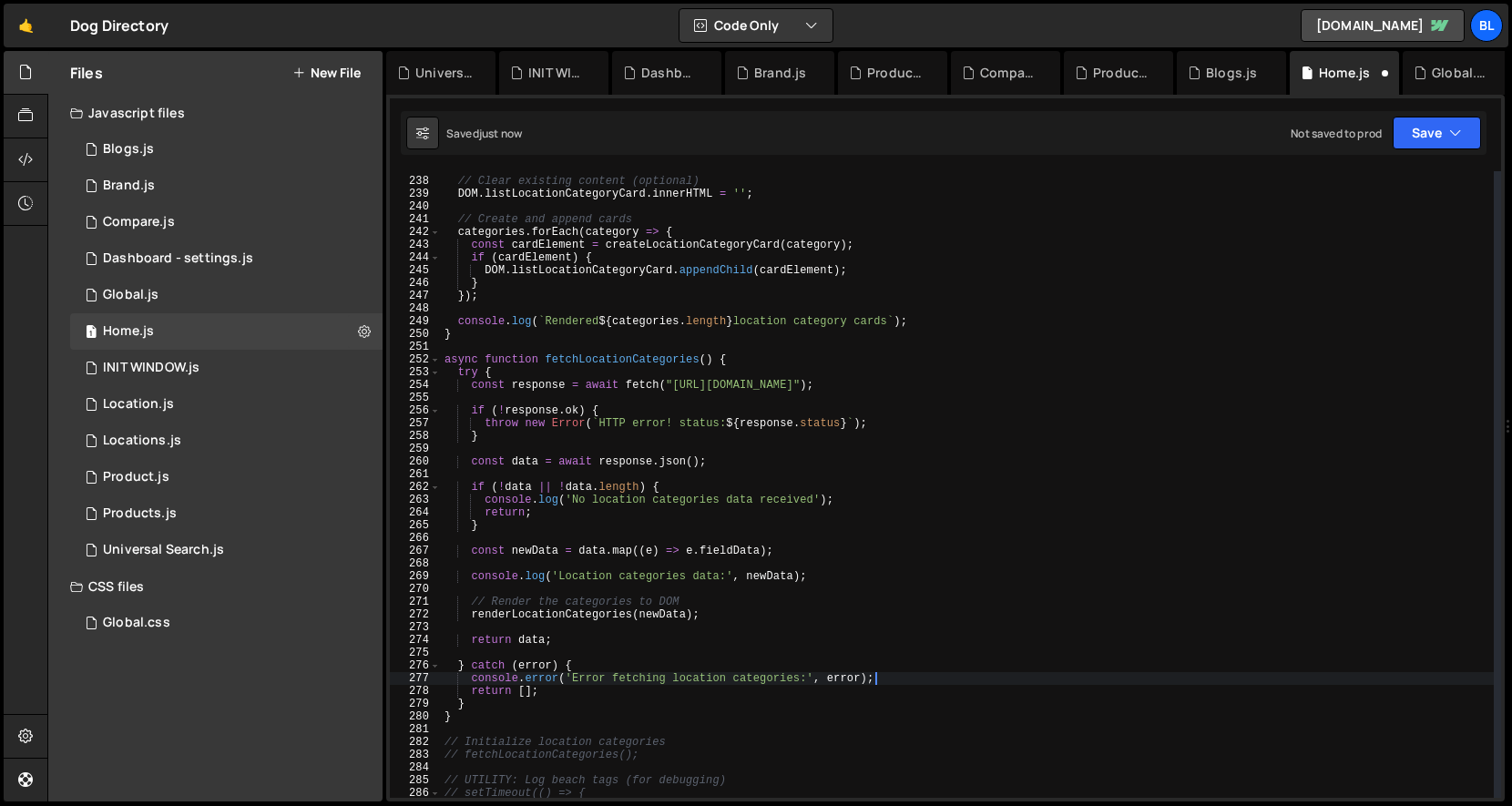
click at [686, 678] on div "// Clear existing content (optional) DOM . listLocationCategoryCard . innerHTML…" at bounding box center [967, 488] width 1053 height 652
click at [852, 436] on div "// Clear existing content (optional) DOM . listLocationCategoryCard . innerHTML…" at bounding box center [967, 488] width 1053 height 652
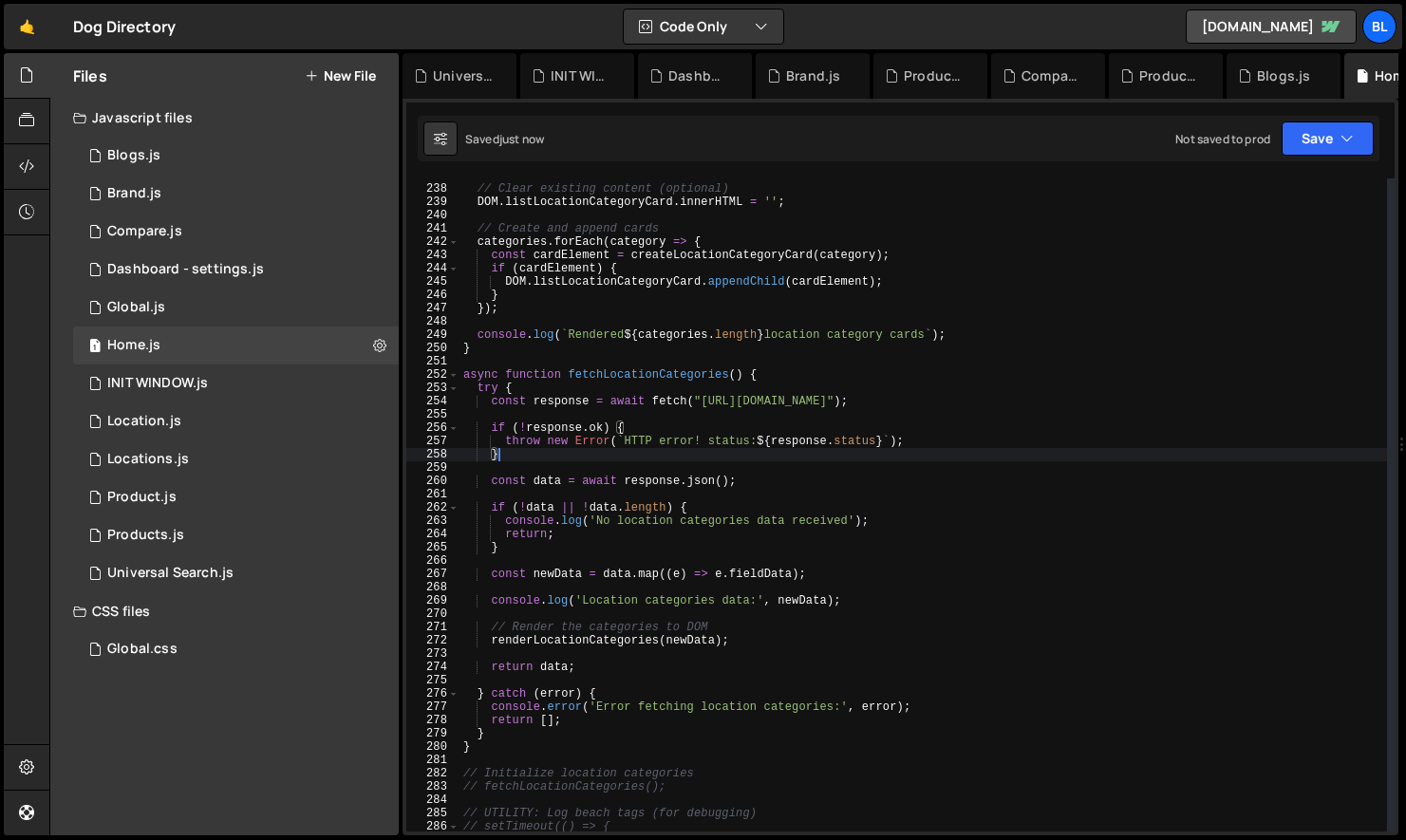
click at [657, 374] on div "// Clear existing content (optional) DOM . listLocationCategoryCard . innerHTML…" at bounding box center [923, 509] width 928 height 680
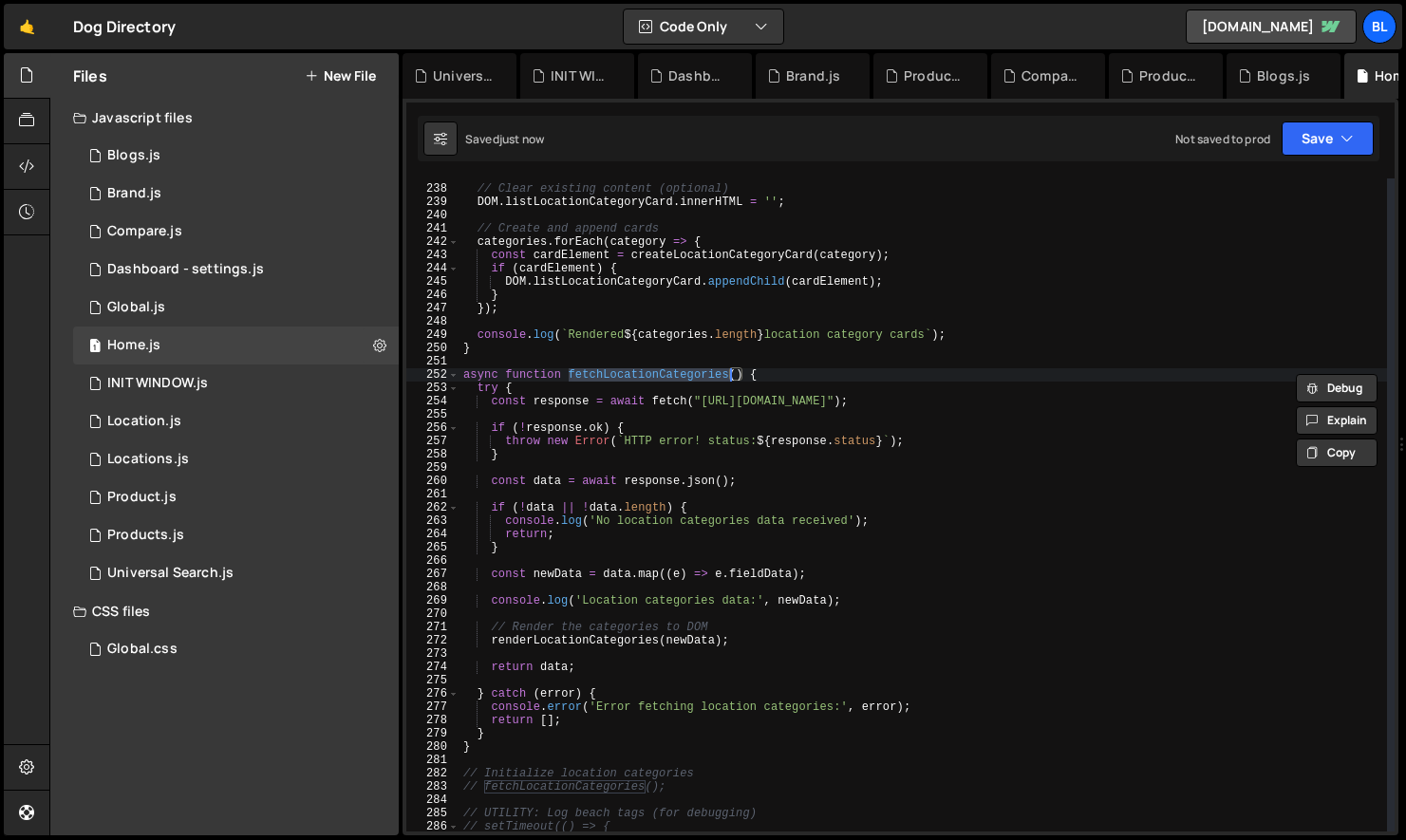
click at [655, 371] on div "// Clear existing content (optional) DOM . listLocationCategoryCard . innerHTML…" at bounding box center [923, 509] width 928 height 680
click at [682, 374] on div "// Clear existing content (optional) DOM . listLocationCategoryCard . innerHTML…" at bounding box center [923, 509] width 928 height 680
click at [737, 707] on div "// Clear existing content (optional) DOM . listLocationCategoryCard . innerHTML…" at bounding box center [923, 509] width 928 height 680
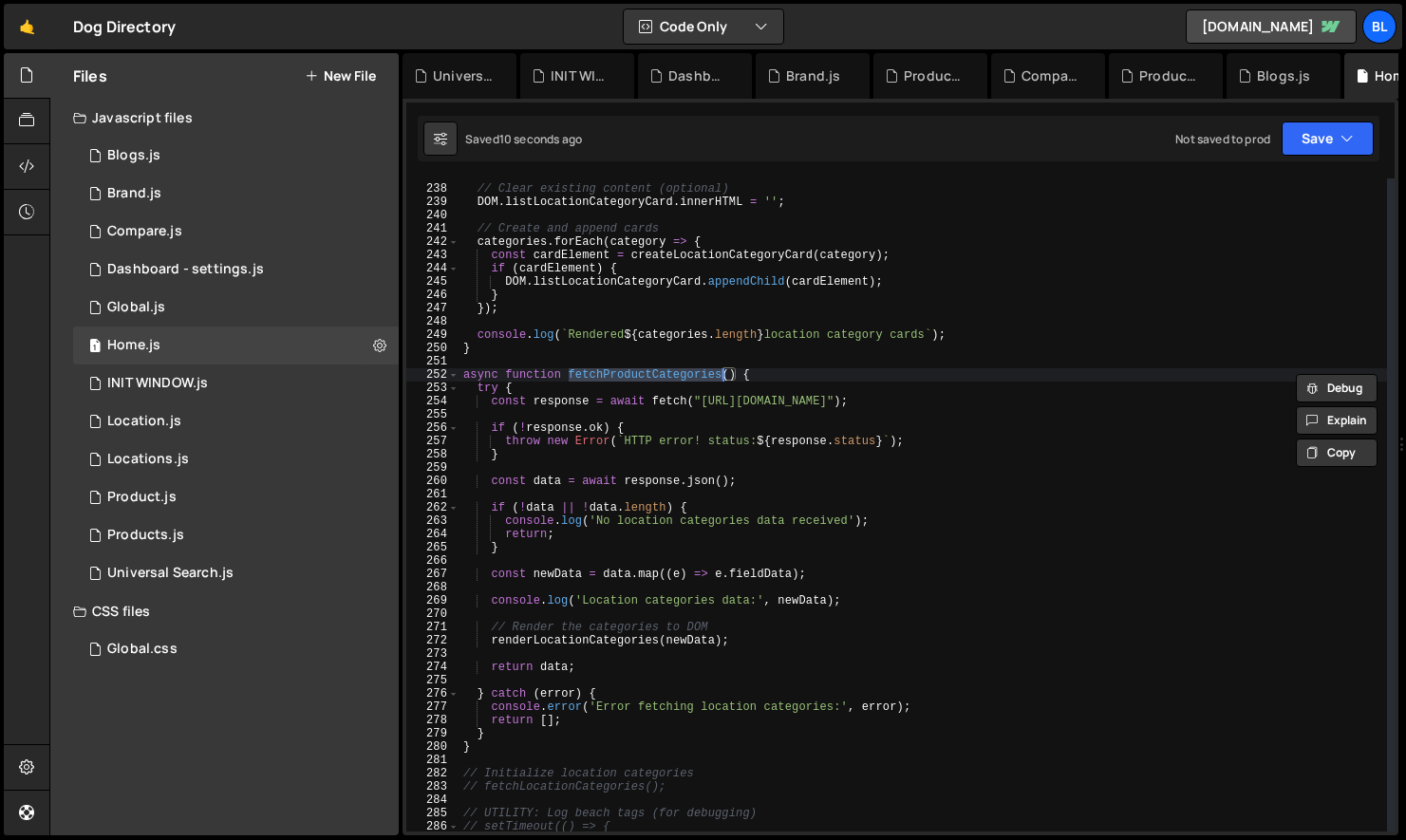
click at [737, 707] on div "// Clear existing content (optional) DOM . listLocationCategoryCard . innerHTML…" at bounding box center [923, 509] width 928 height 680
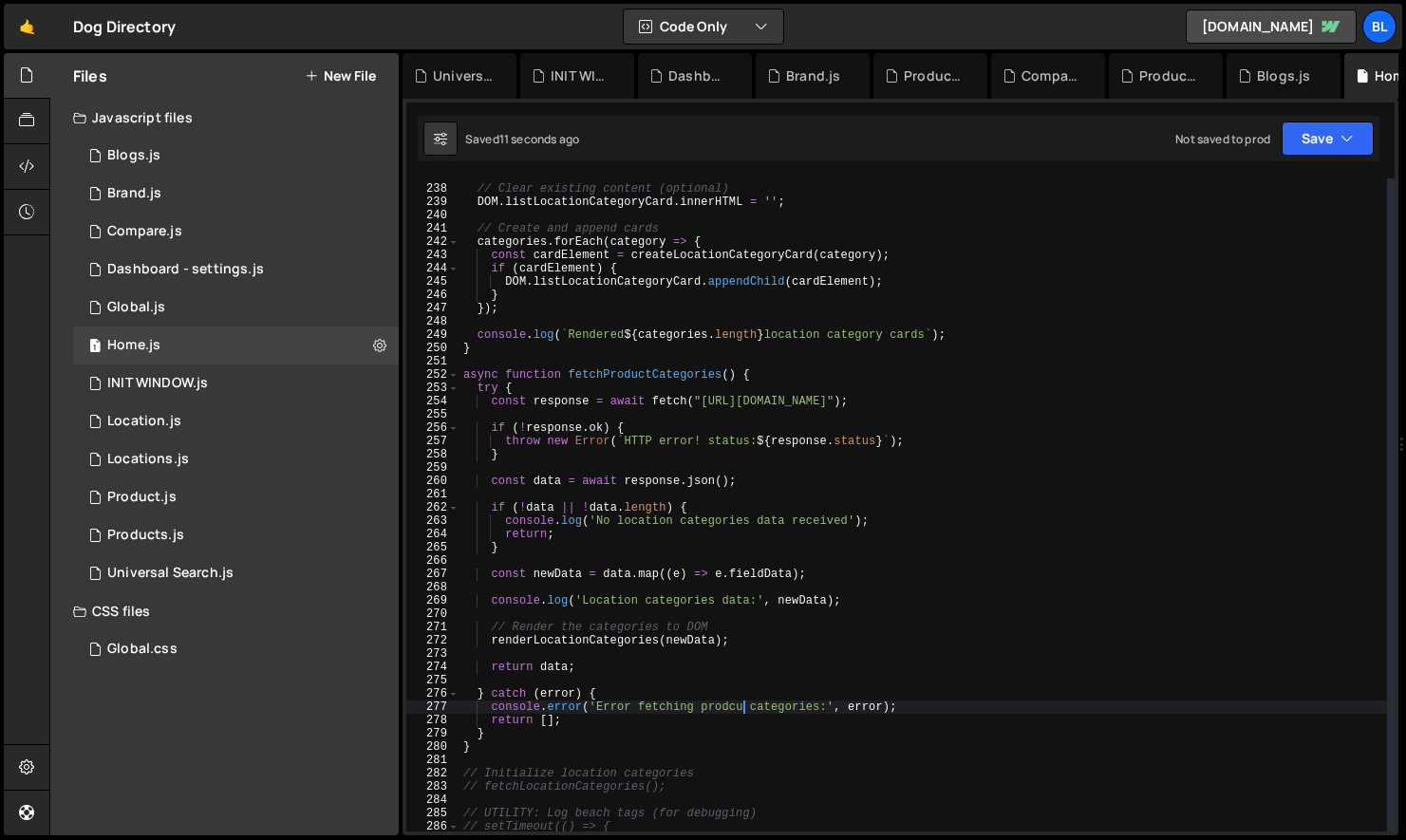
scroll to position [0, 23]
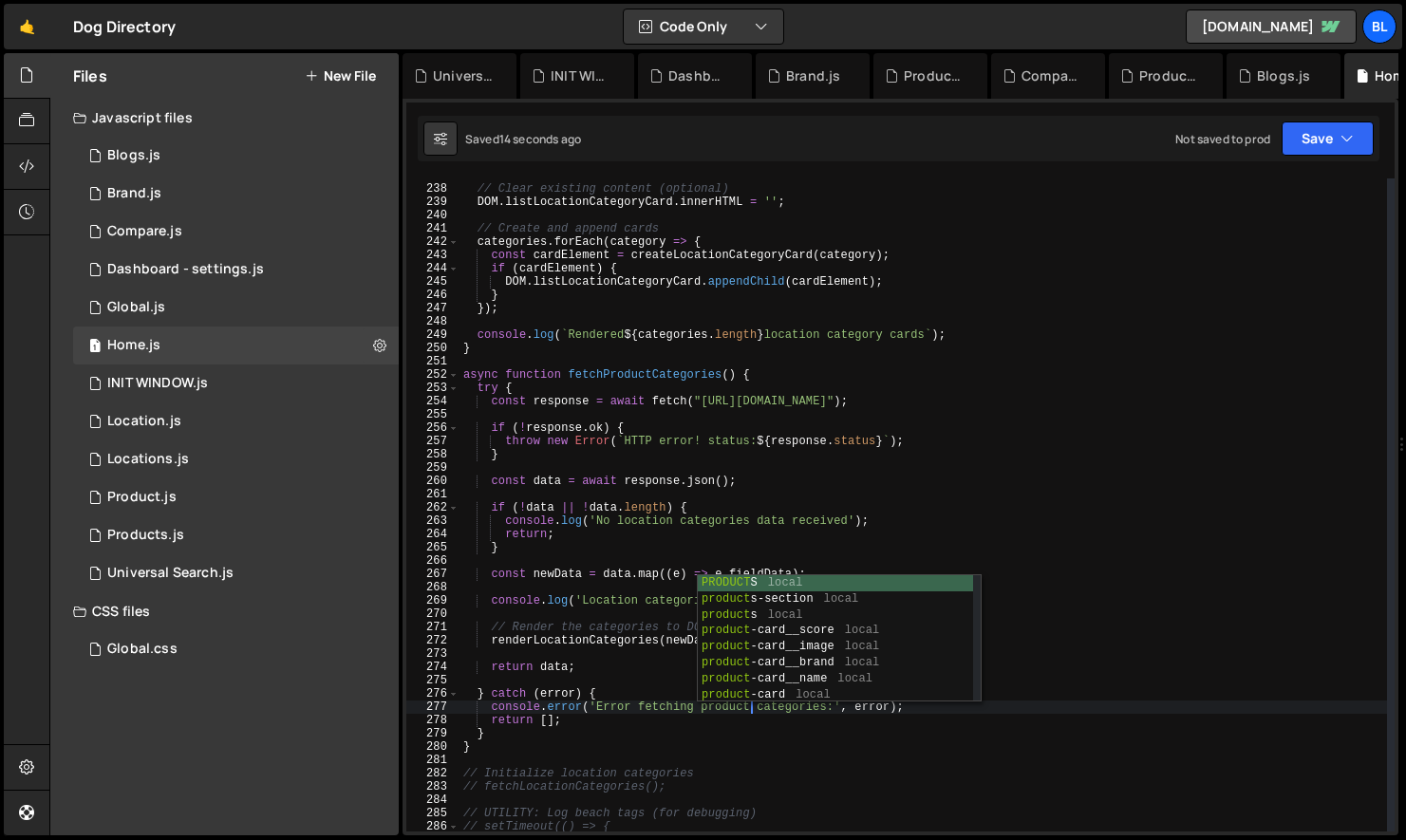
click at [633, 746] on div "// Clear existing content (optional) DOM . listLocationCategoryCard . innerHTML…" at bounding box center [923, 509] width 928 height 680
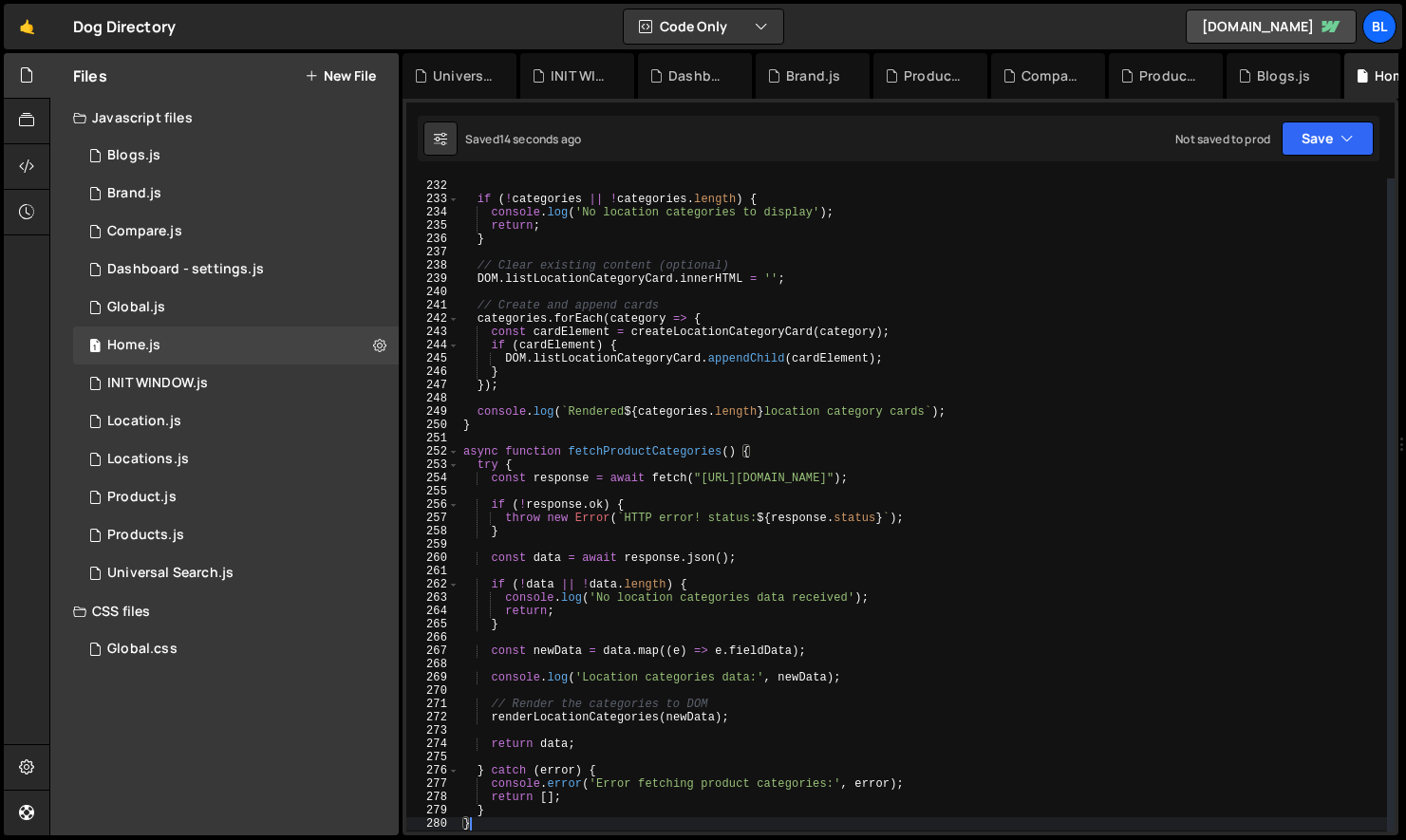
scroll to position [3067, 0]
click at [682, 723] on div "} if ( ! categories || ! categories . length ) { console . log ( 'No location c…" at bounding box center [923, 509] width 928 height 680
click at [590, 721] on div "} if ( ! categories || ! categories . length ) { console . log ( 'No location c…" at bounding box center [923, 509] width 928 height 680
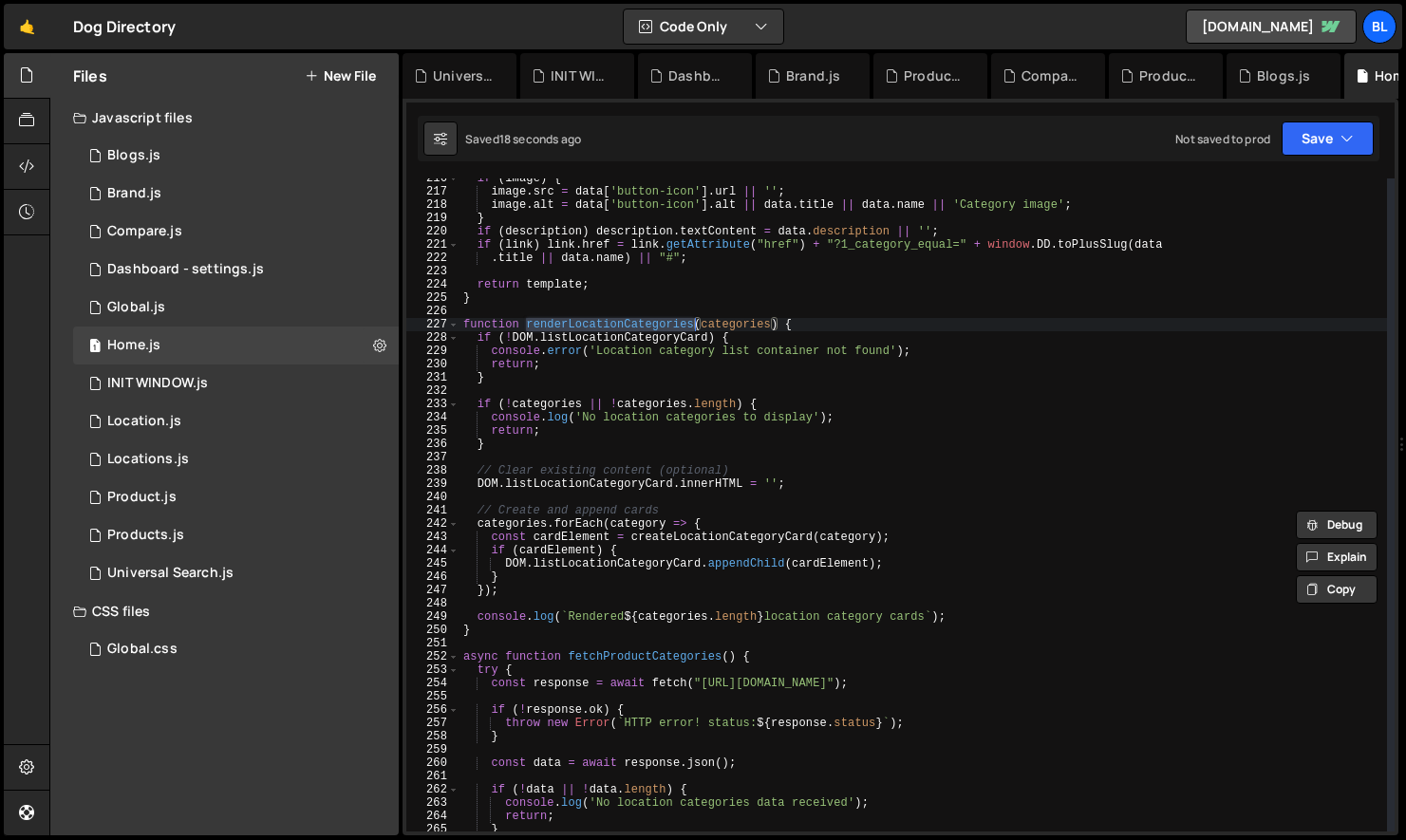
scroll to position [2865, 0]
click at [645, 327] on div "if ( image ) { image . src = data [ 'button-icon' ] . url || '' ; image . alt =…" at bounding box center [923, 511] width 928 height 680
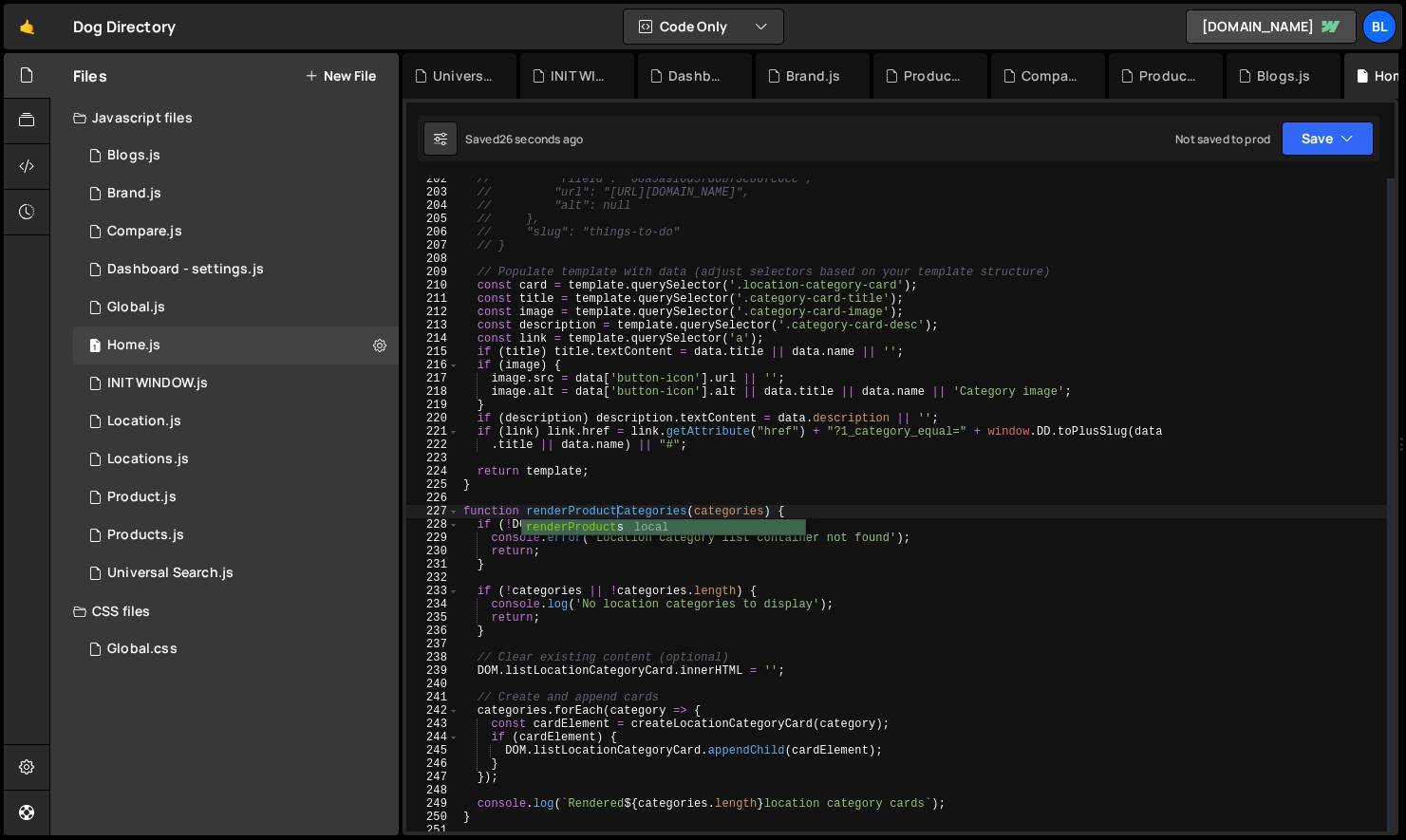
scroll to position [0, 11]
click at [645, 520] on div "renderProduct s local" at bounding box center [663, 544] width 283 height 48
click at [645, 520] on div "// "fileId": "68a5a916d5fd6b73c86fc6cc", // "url": "[URL][DOMAIN_NAME]", // "al…" at bounding box center [923, 513] width 928 height 680
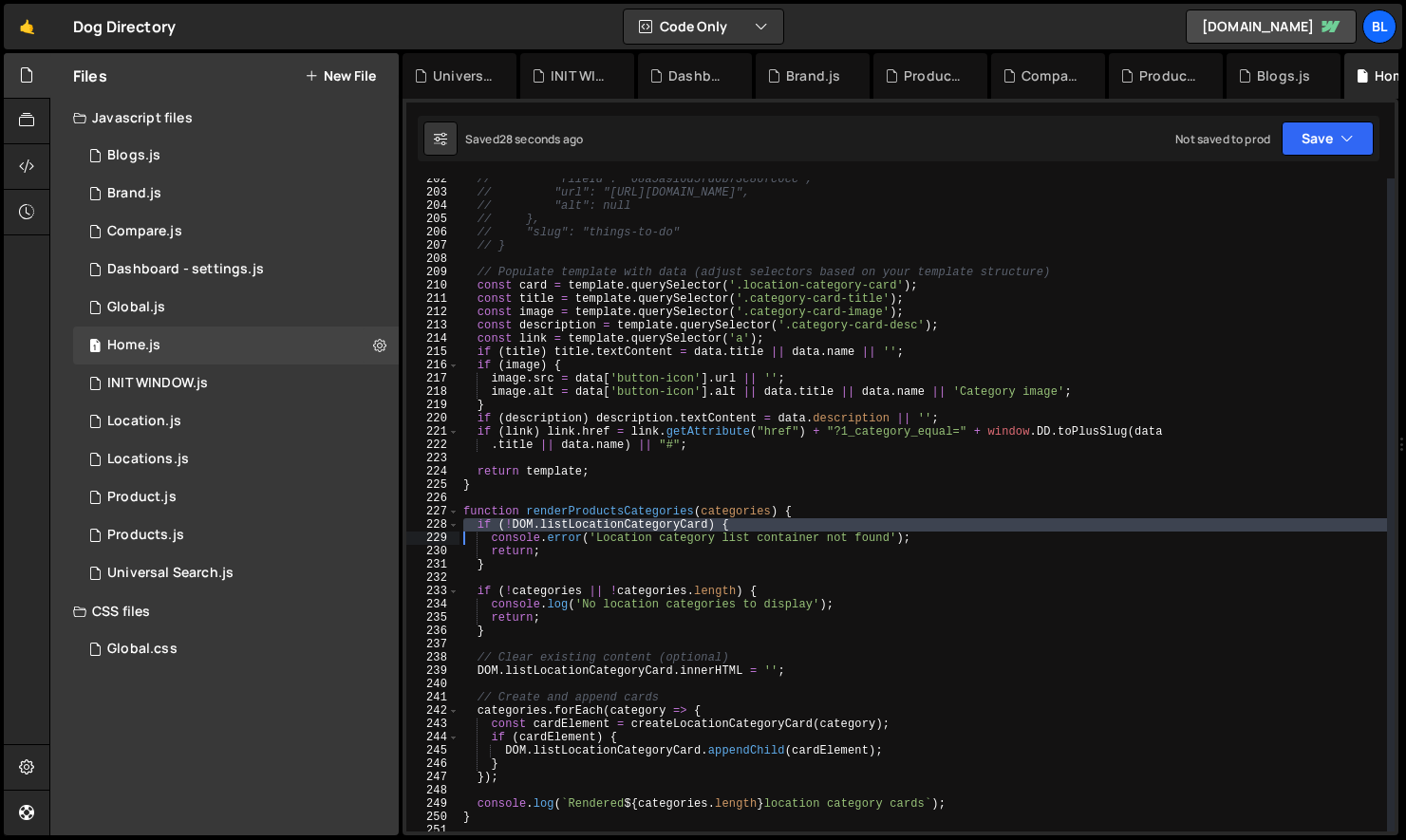
type textarea "// Render the categories to DOM renderProductCategories(newData);"
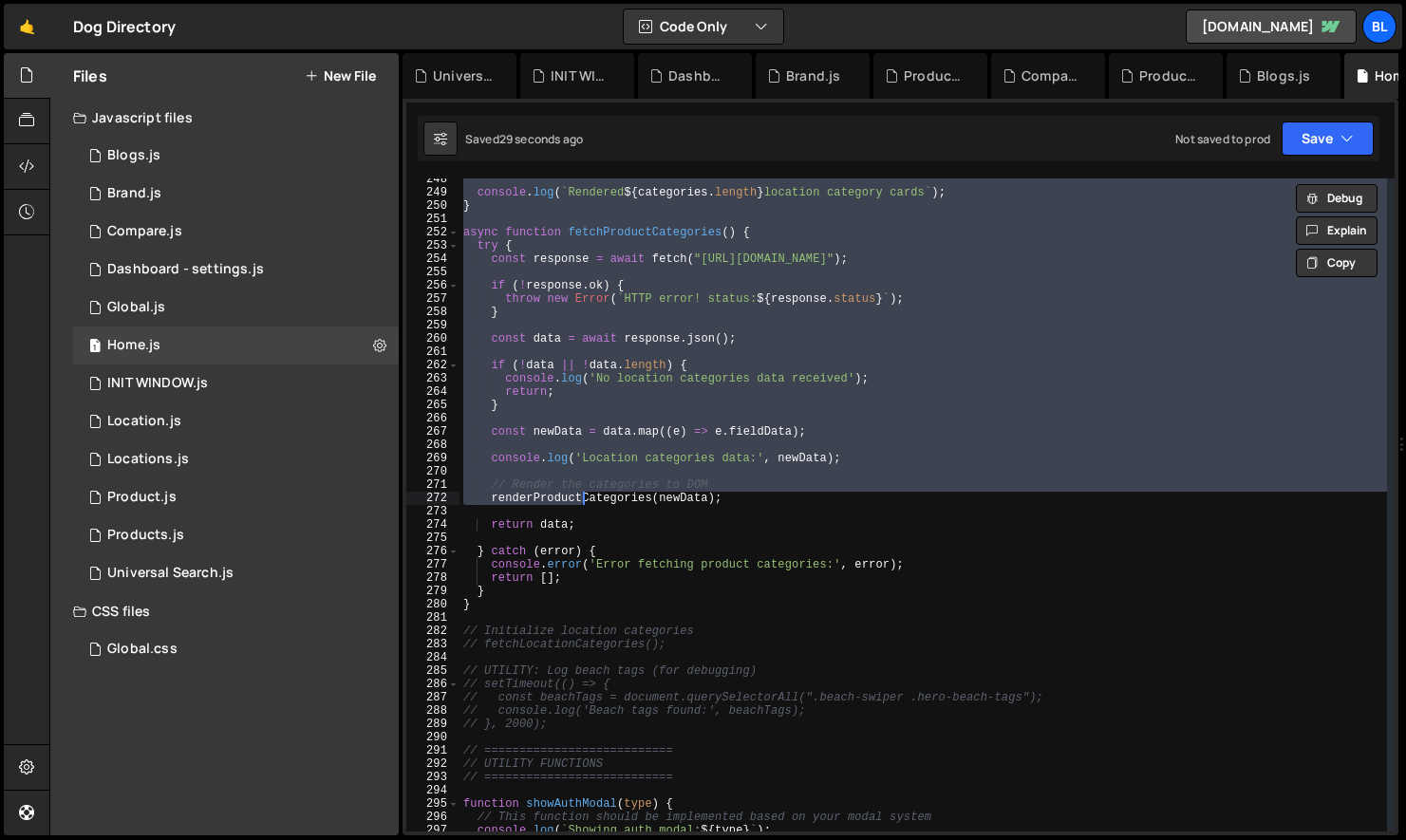
scroll to position [3288, 0]
click at [629, 513] on div "console . log ( ` Rendered ${ categories . length } location category cards ` )…" at bounding box center [923, 513] width 928 height 680
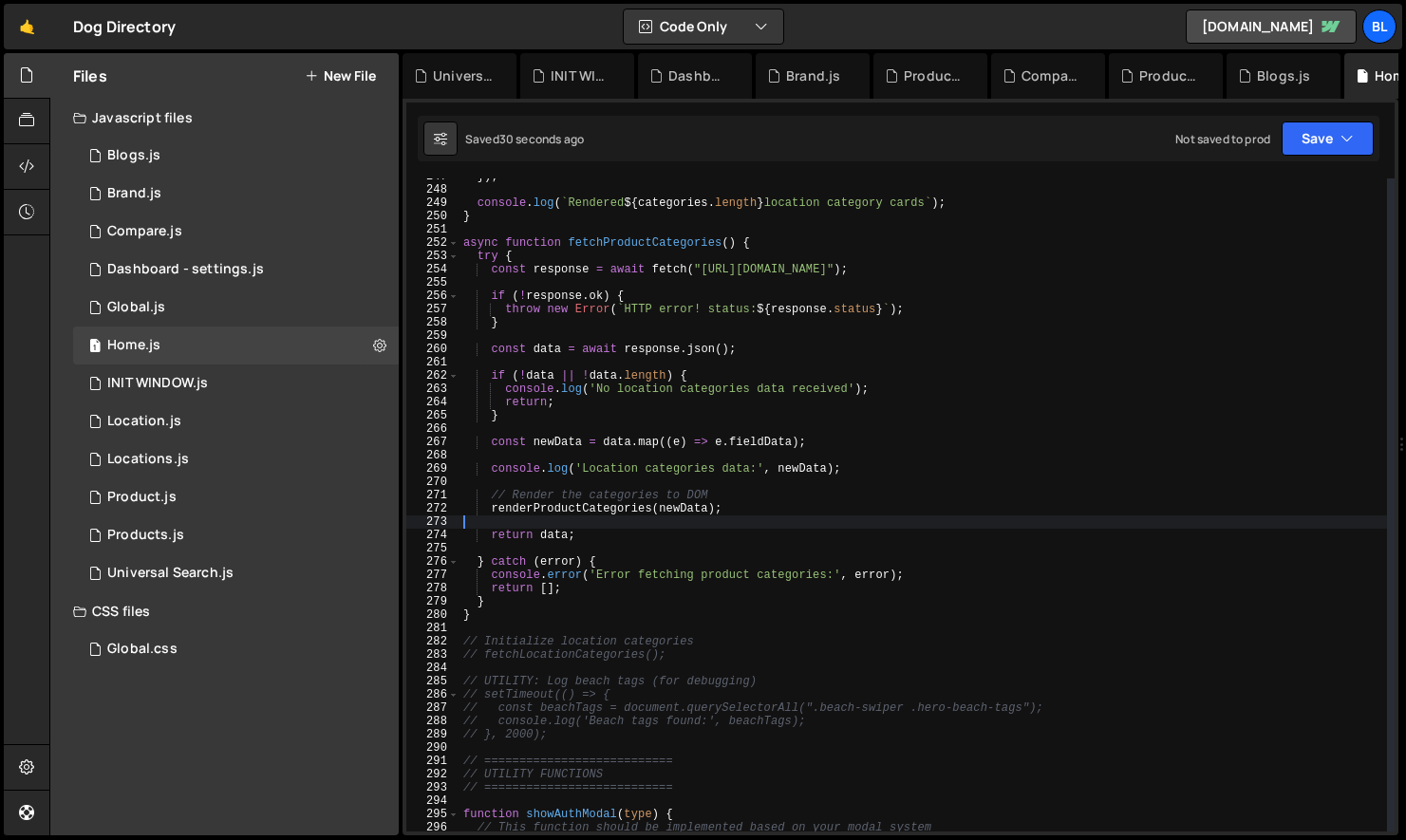
scroll to position [3266, 0]
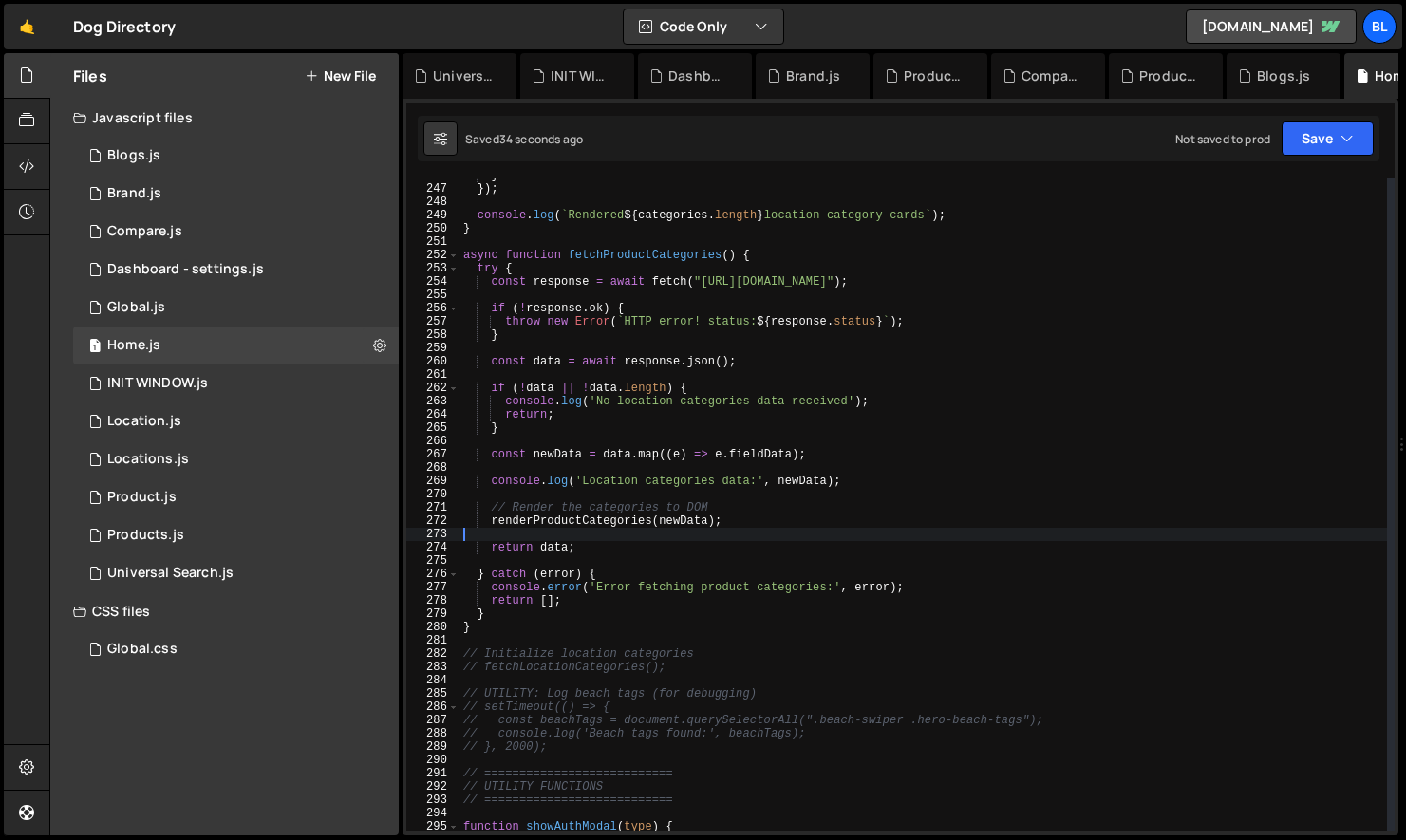
click at [613, 483] on div "} }) ; console . log ( ` Rendered ${ categories . length } location category ca…" at bounding box center [923, 509] width 928 height 680
type textarea "console.log('Location categories data:', newData);"
click at [613, 483] on div "} }) ; console . log ( ` Rendered ${ categories . length } location category ca…" at bounding box center [923, 509] width 928 height 680
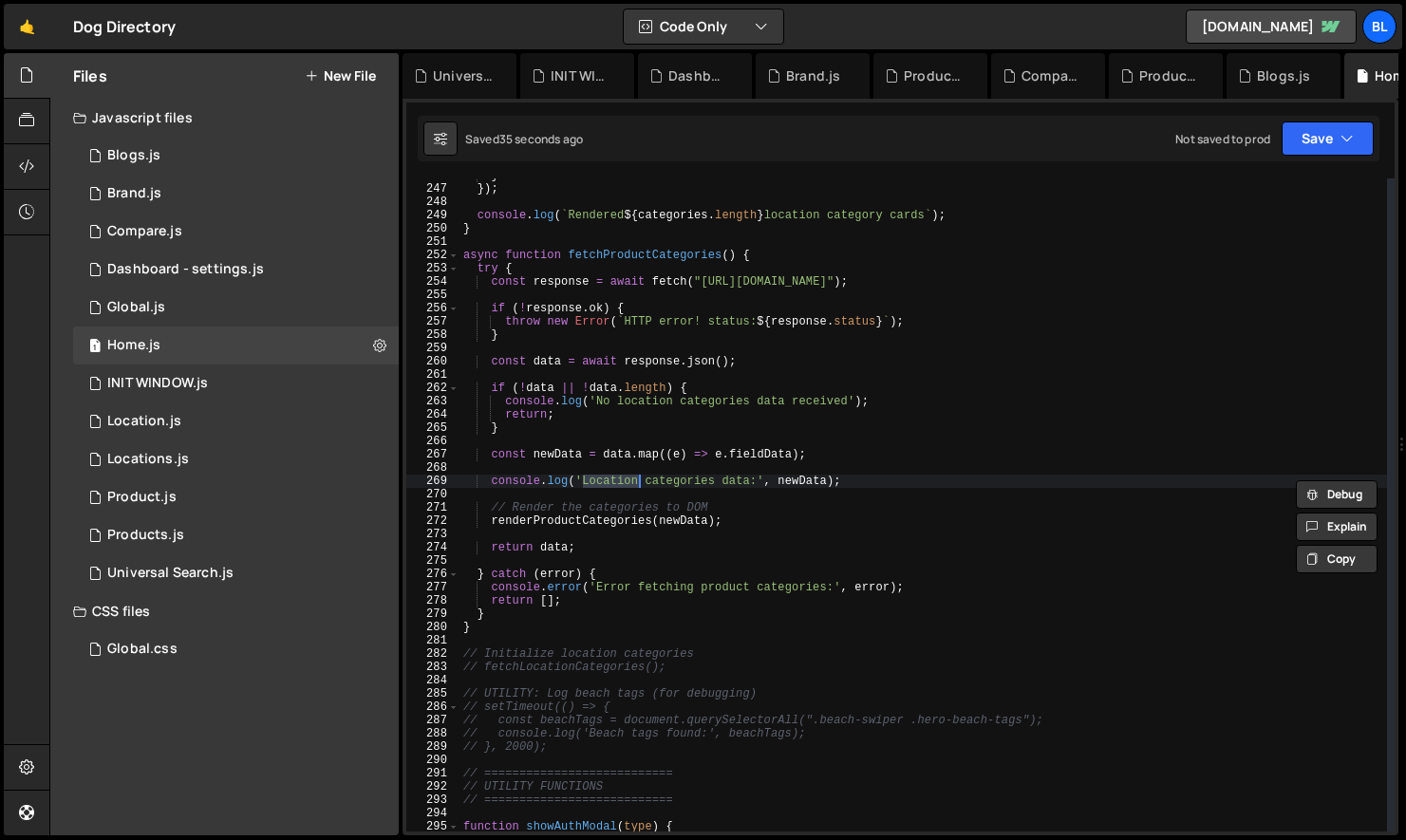
click at [669, 496] on div "} }) ; console . log ( ` Rendered ${ categories . length } location category ca…" at bounding box center [923, 509] width 928 height 680
click at [624, 489] on div "} }) ; console . log ( ` Rendered ${ categories . length } location category ca…" at bounding box center [923, 509] width 928 height 680
click at [627, 487] on div "} }) ; console . log ( ` Rendered ${ categories . length } location category ca…" at bounding box center [923, 509] width 928 height 680
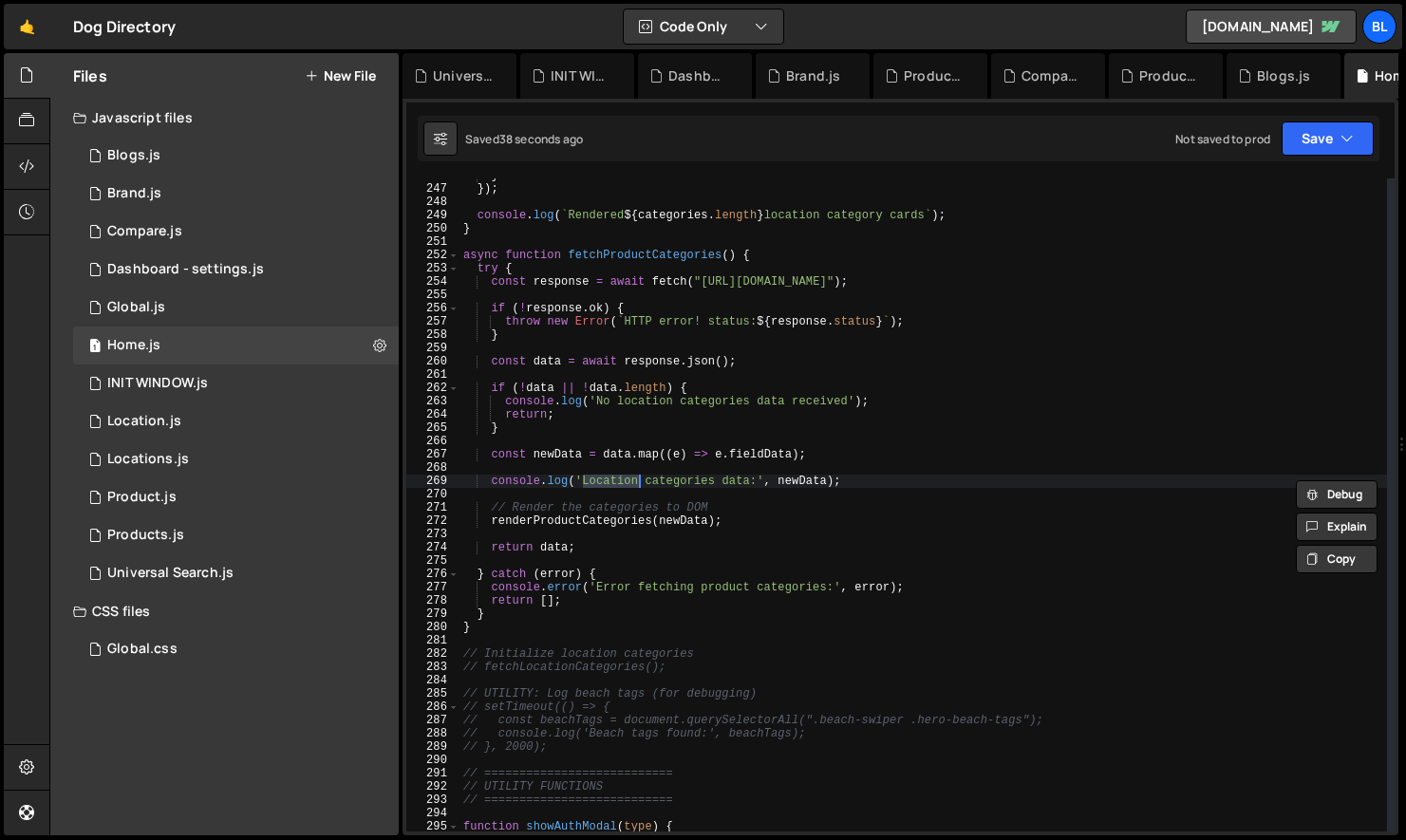
click at [690, 483] on div "} }) ; console . log ( ` Rendered ${ categories . length } location category ca…" at bounding box center [923, 509] width 928 height 680
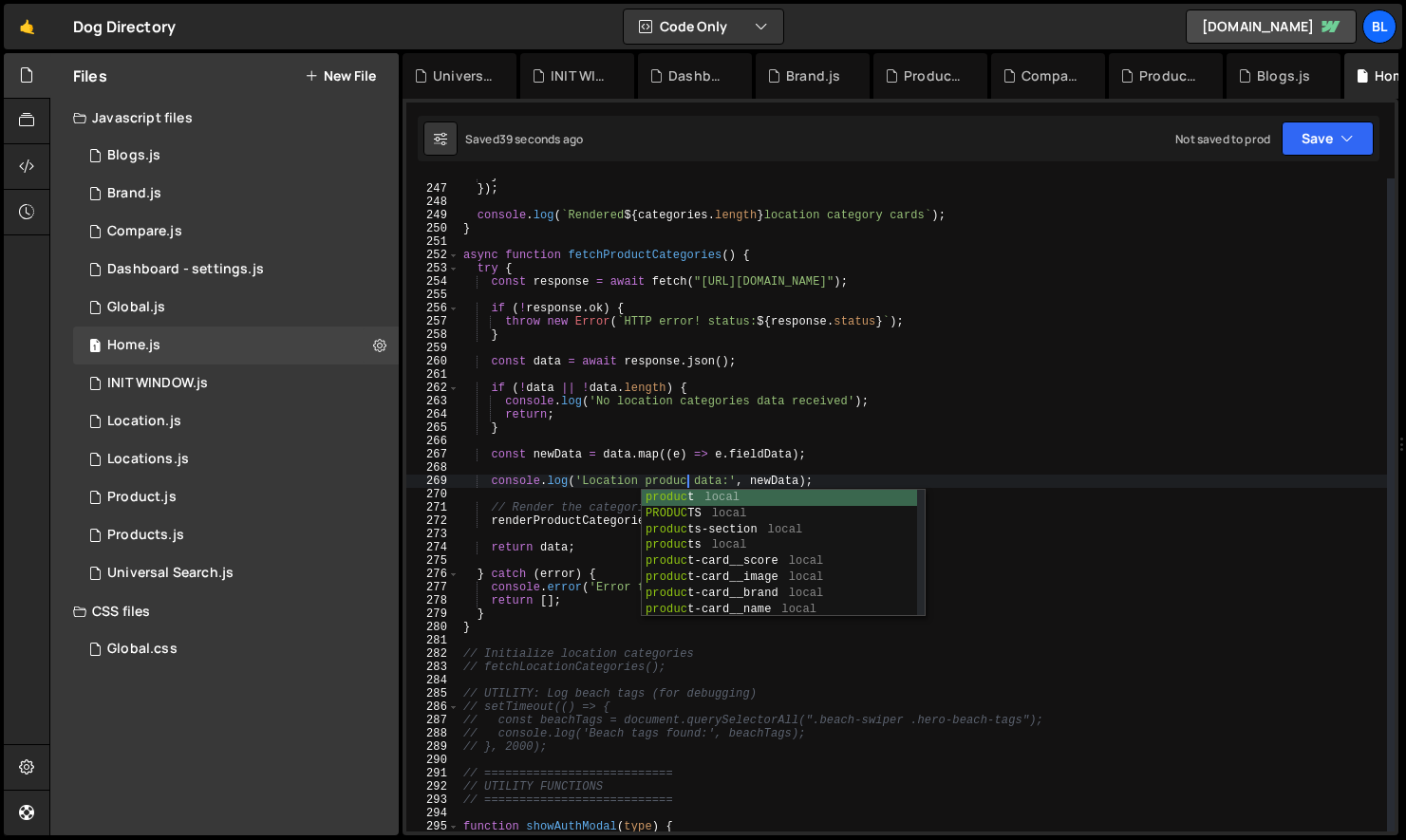
scroll to position [0, 18]
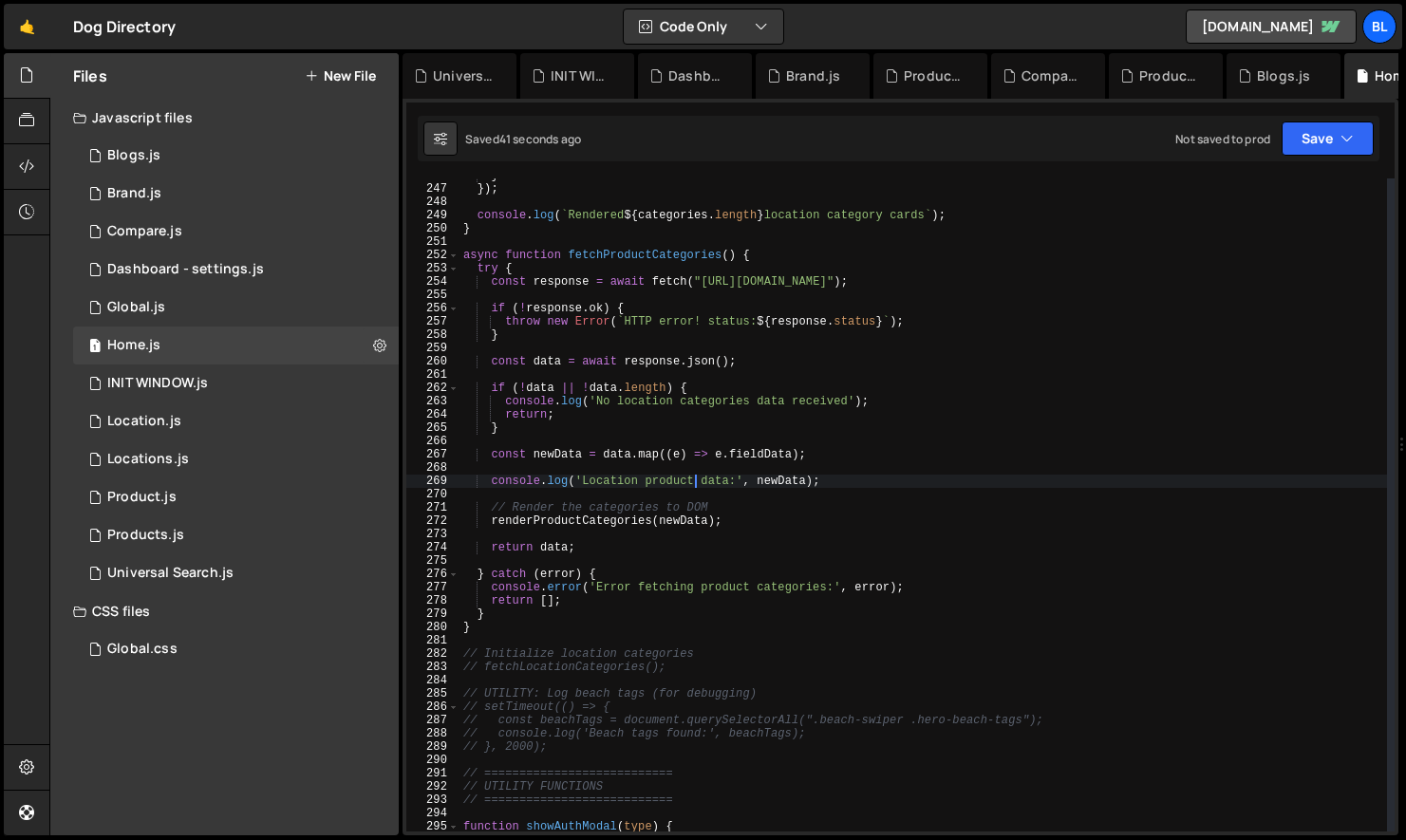
click at [561, 451] on div "} }) ; console . log ( ` Rendered ${ categories . length } location category ca…" at bounding box center [923, 509] width 928 height 680
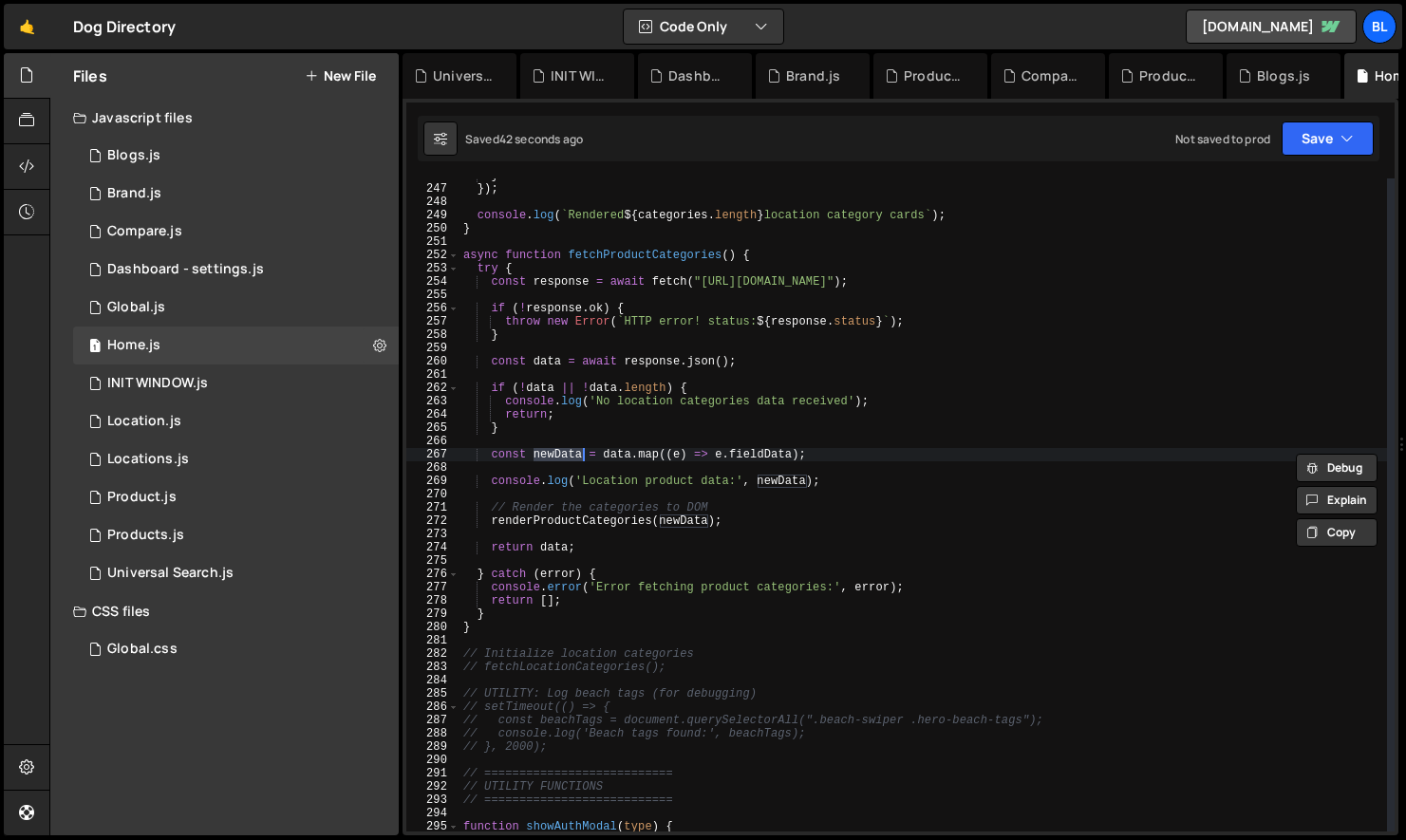
click at [739, 523] on div "} }) ; console . log ( ` Rendered ${ categories . length } location category ca…" at bounding box center [923, 509] width 928 height 680
type textarea "renderProductCategories(newData);"
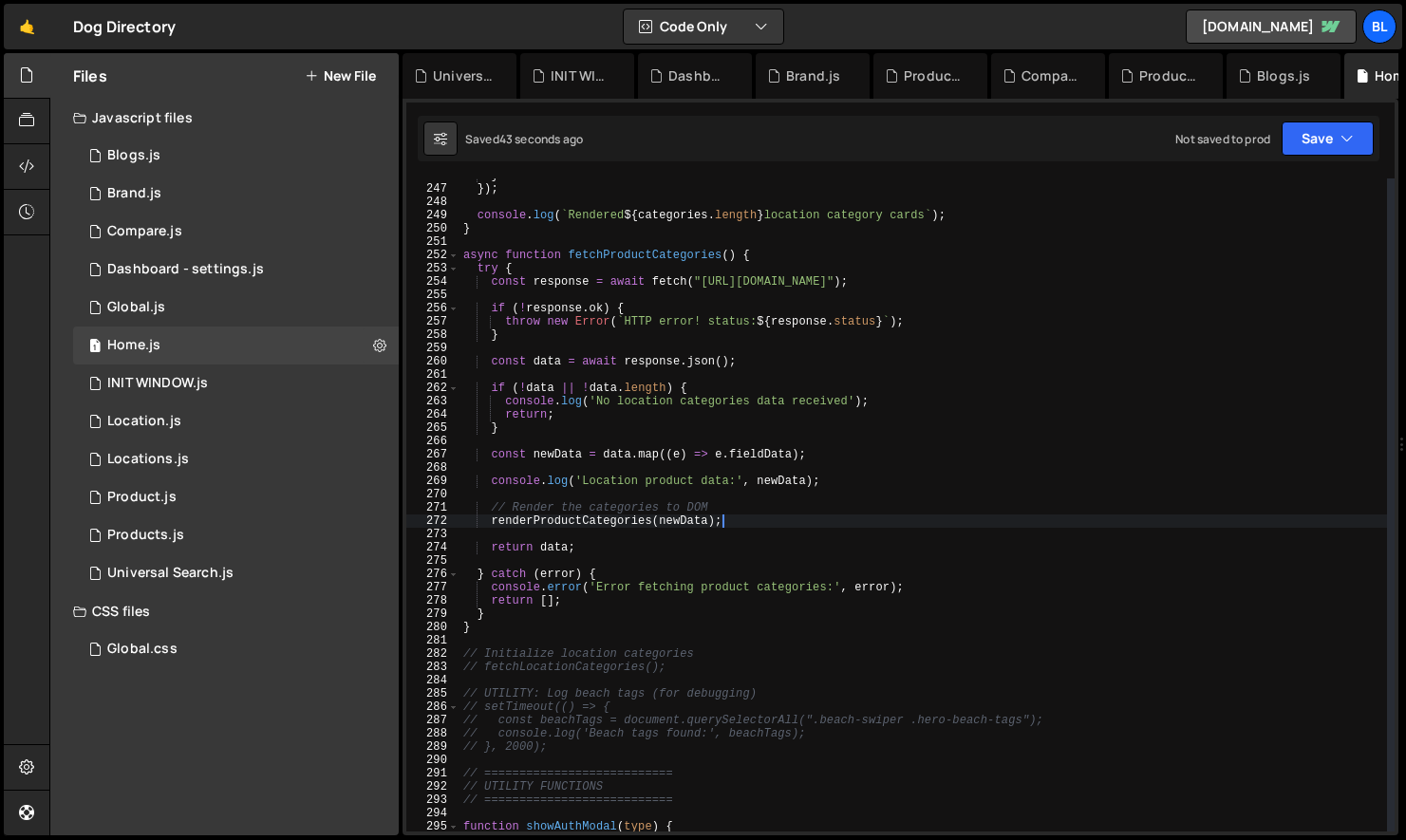
click at [789, 495] on div "} }) ; console . log ( ` Rendered ${ categories . length } location category ca…" at bounding box center [923, 509] width 928 height 680
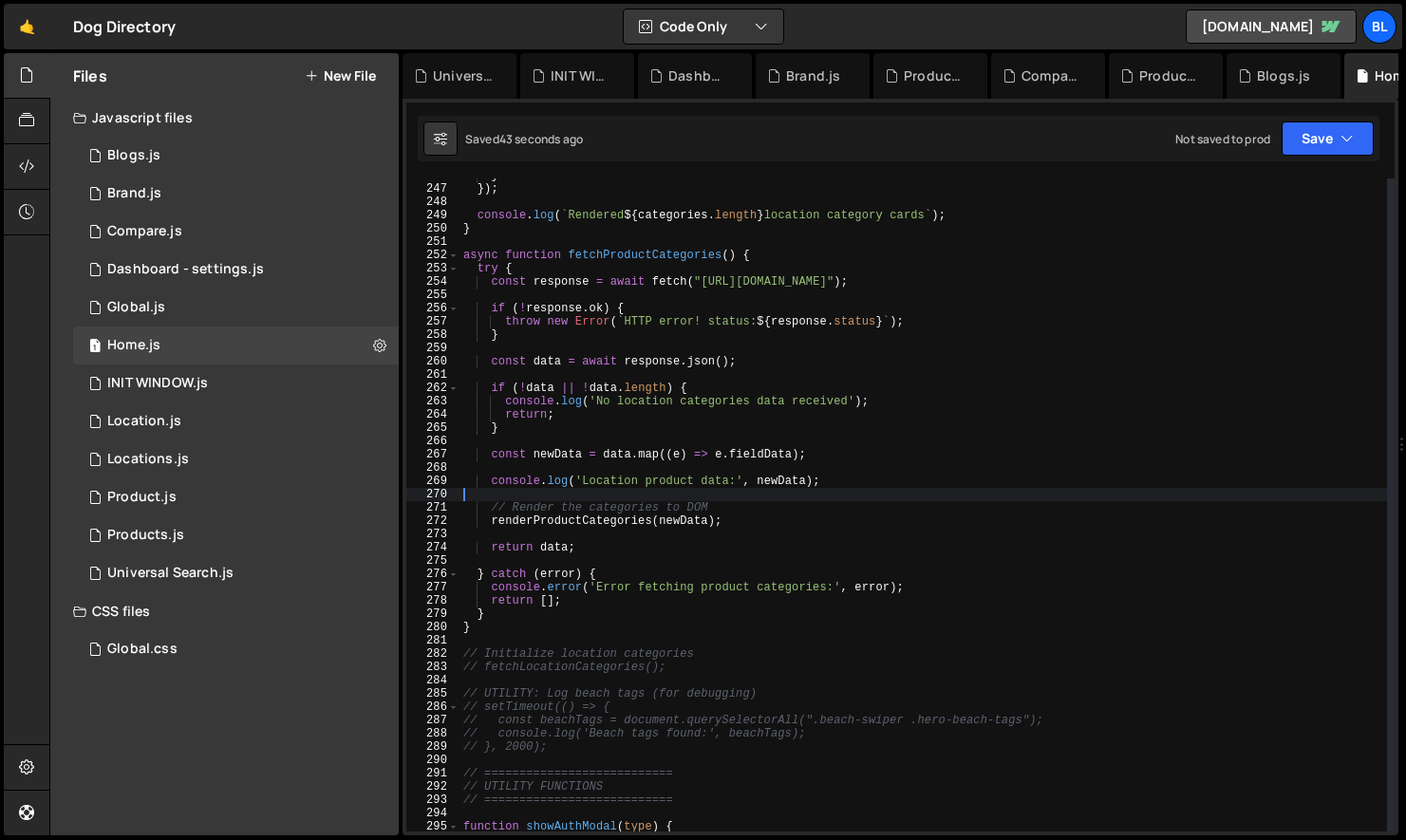
scroll to position [0, 0]
click at [670, 481] on div "} }) ; console . log ( ` Rendered ${ categories . length } location category ca…" at bounding box center [923, 509] width 928 height 680
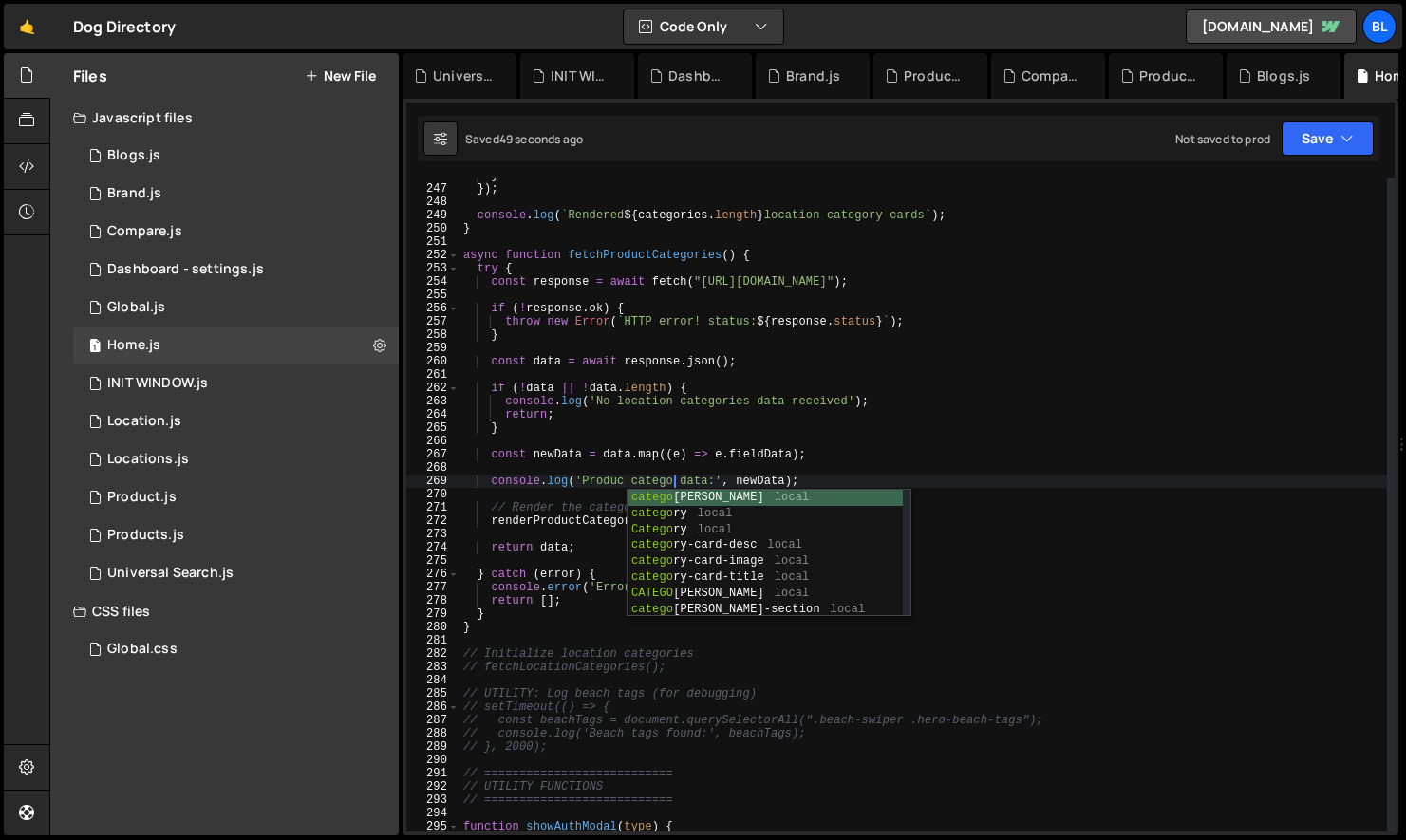
scroll to position [0, 18]
click at [630, 476] on div "} }) ; console . log ( ` Rendered ${ categories . length } location category ca…" at bounding box center [923, 509] width 928 height 680
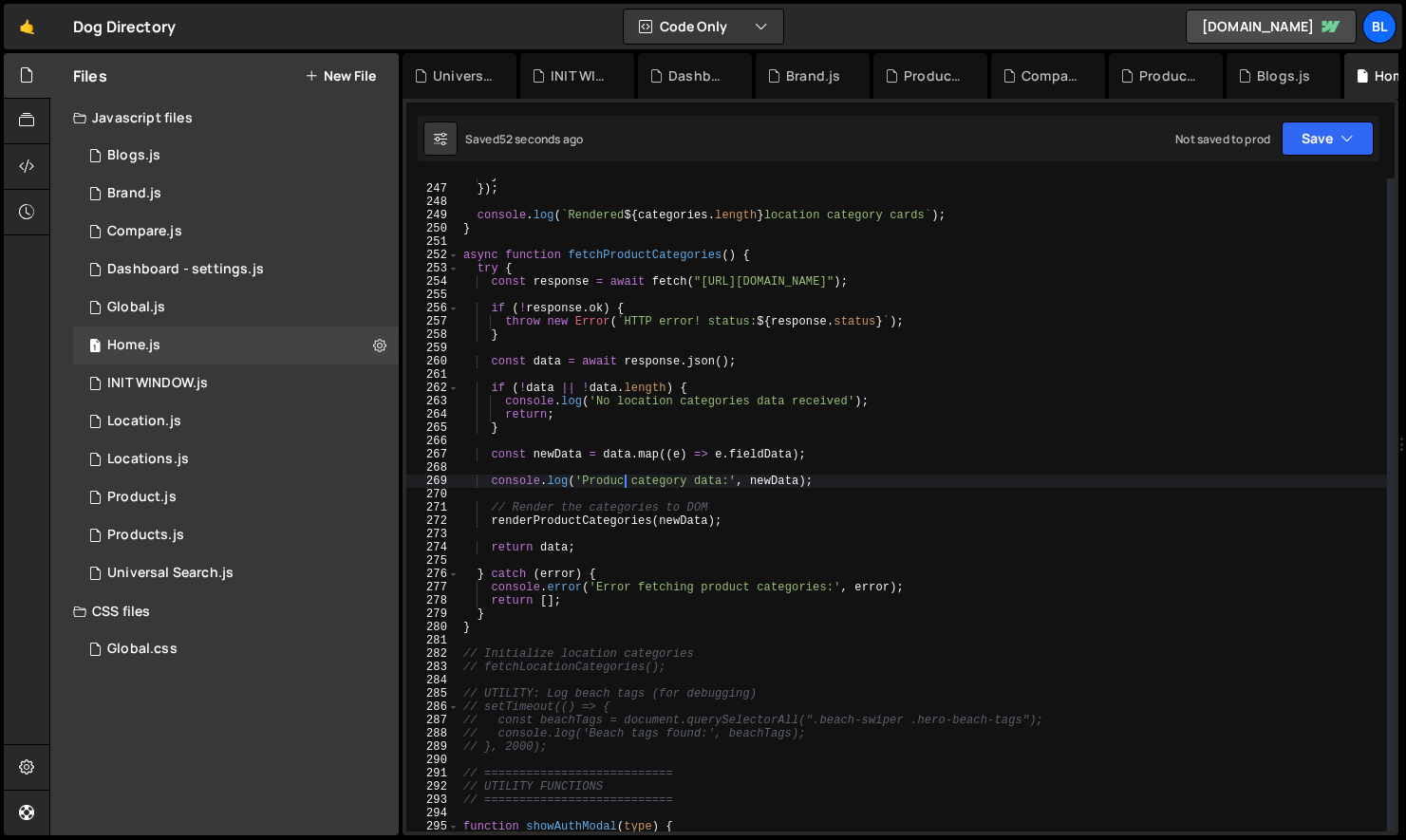
scroll to position [0, 14]
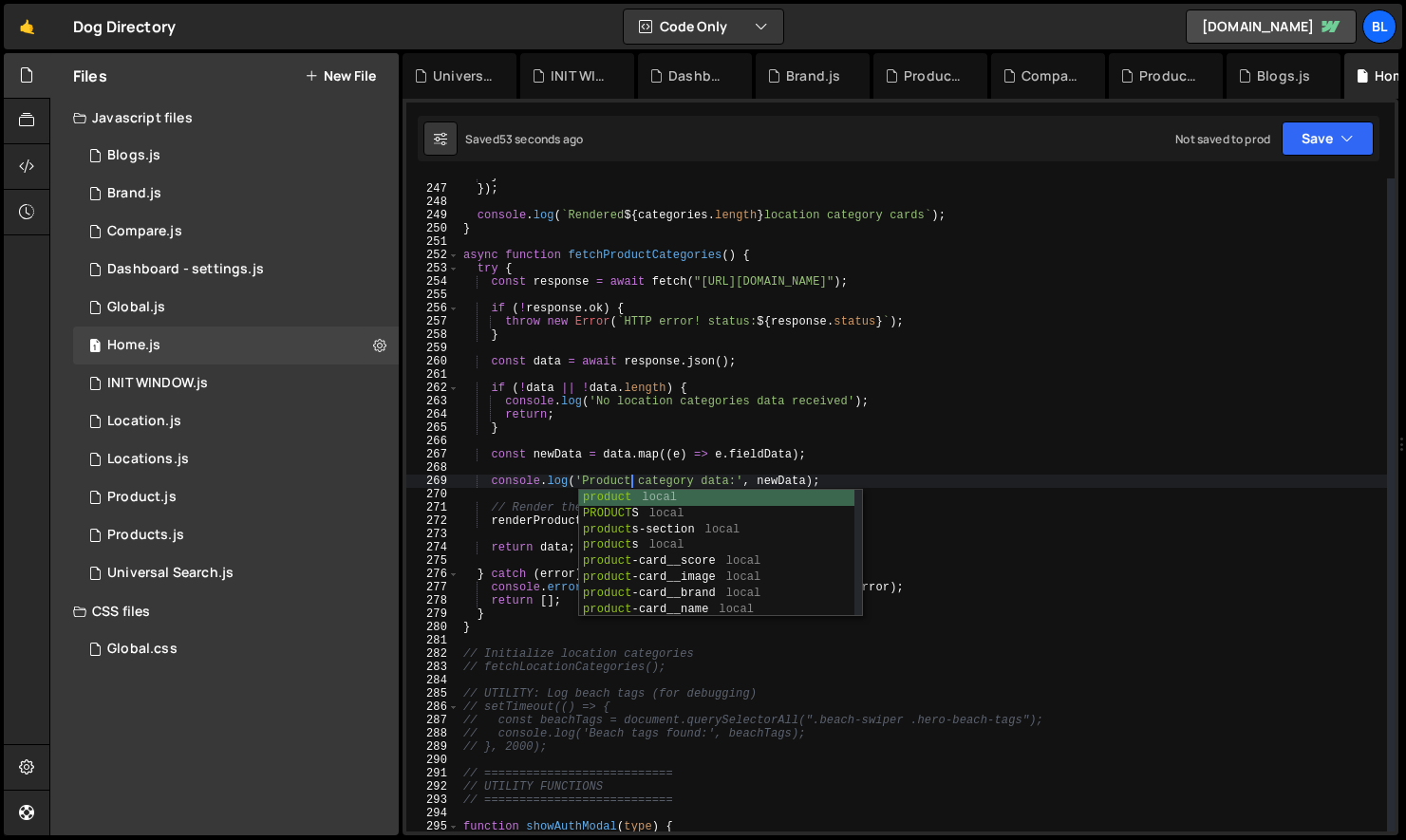
click at [709, 450] on div "} }) ; console . log ( ` Rendered ${ categories . length } location category ca…" at bounding box center [923, 509] width 928 height 680
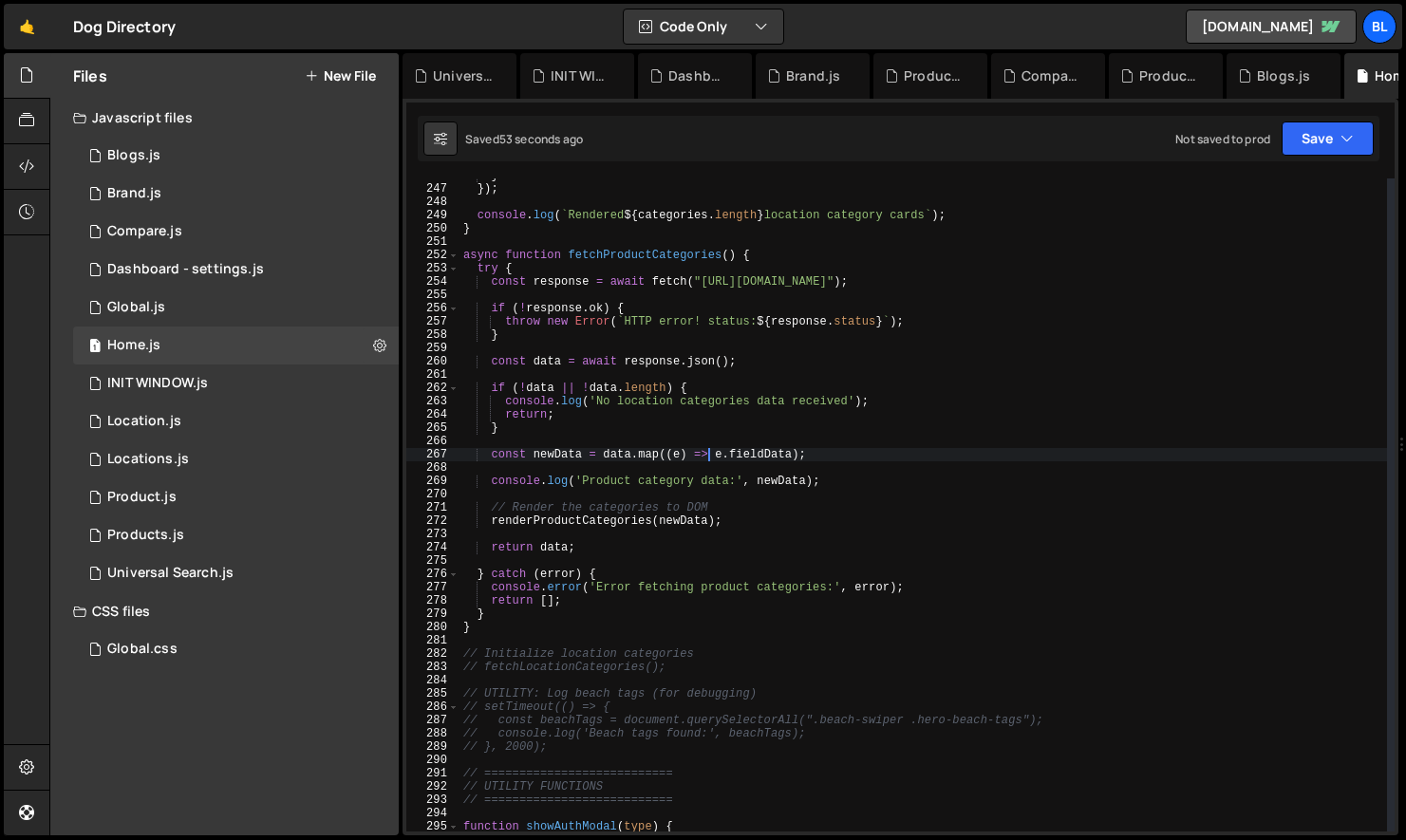
click at [671, 524] on div "} }) ; console . log ( ` Rendered ${ categories . length } location category ca…" at bounding box center [923, 509] width 928 height 680
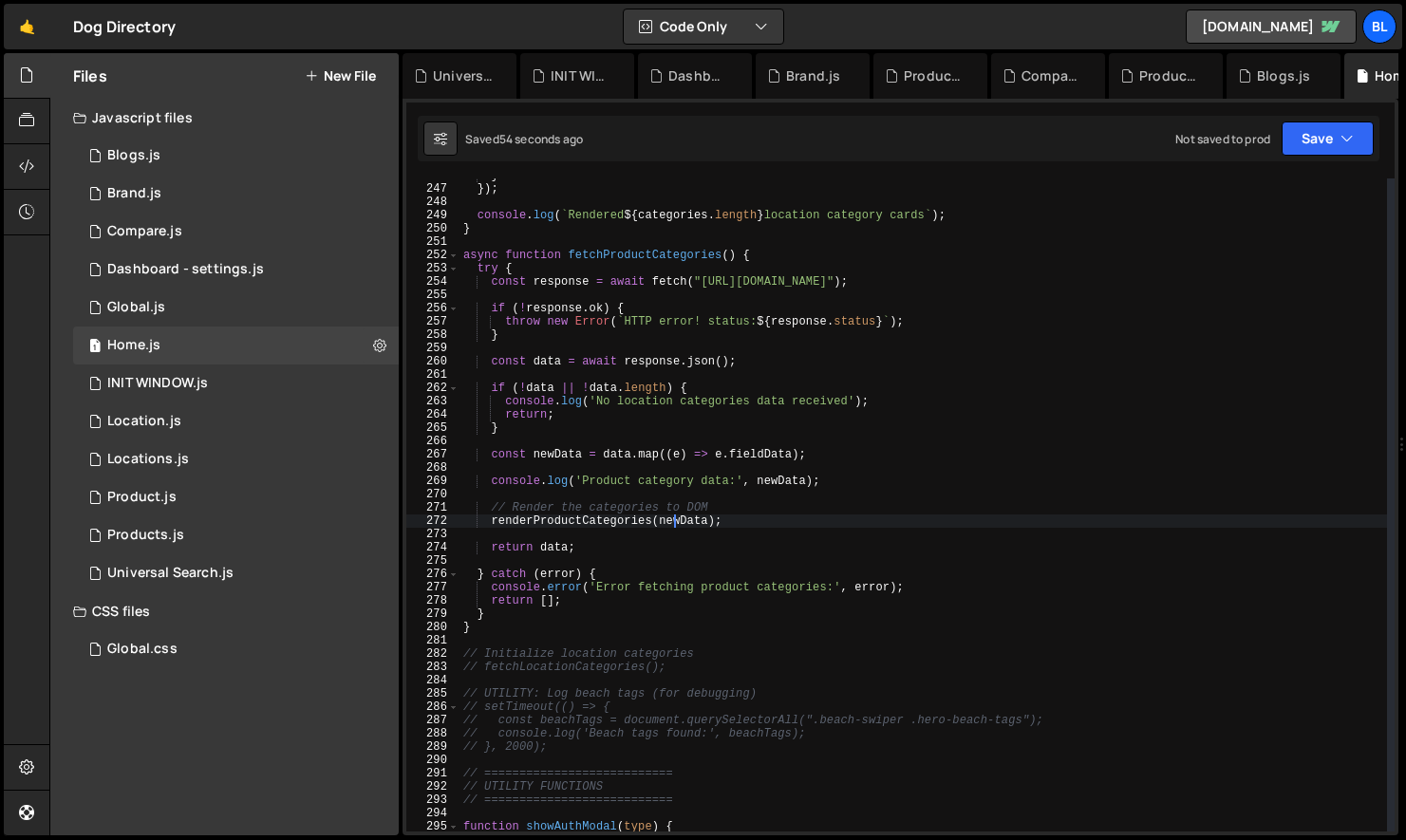
click at [751, 479] on div "} }) ; console . log ( ` Rendered ${ categories . length } location category ca…" at bounding box center [923, 509] width 928 height 680
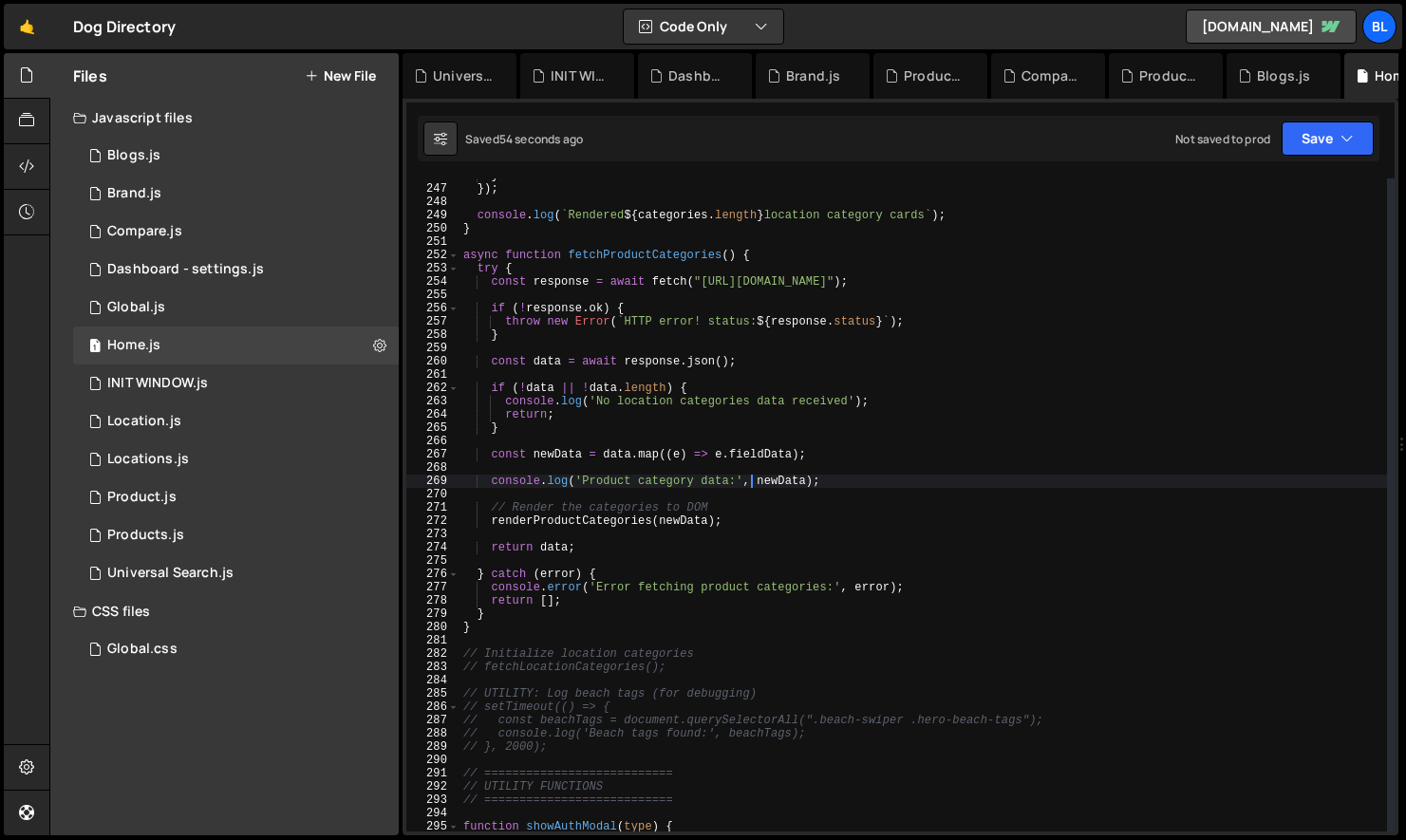
click at [734, 506] on div "} }) ; console . log ( ` Rendered ${ categories . length } location category ca…" at bounding box center [923, 509] width 928 height 680
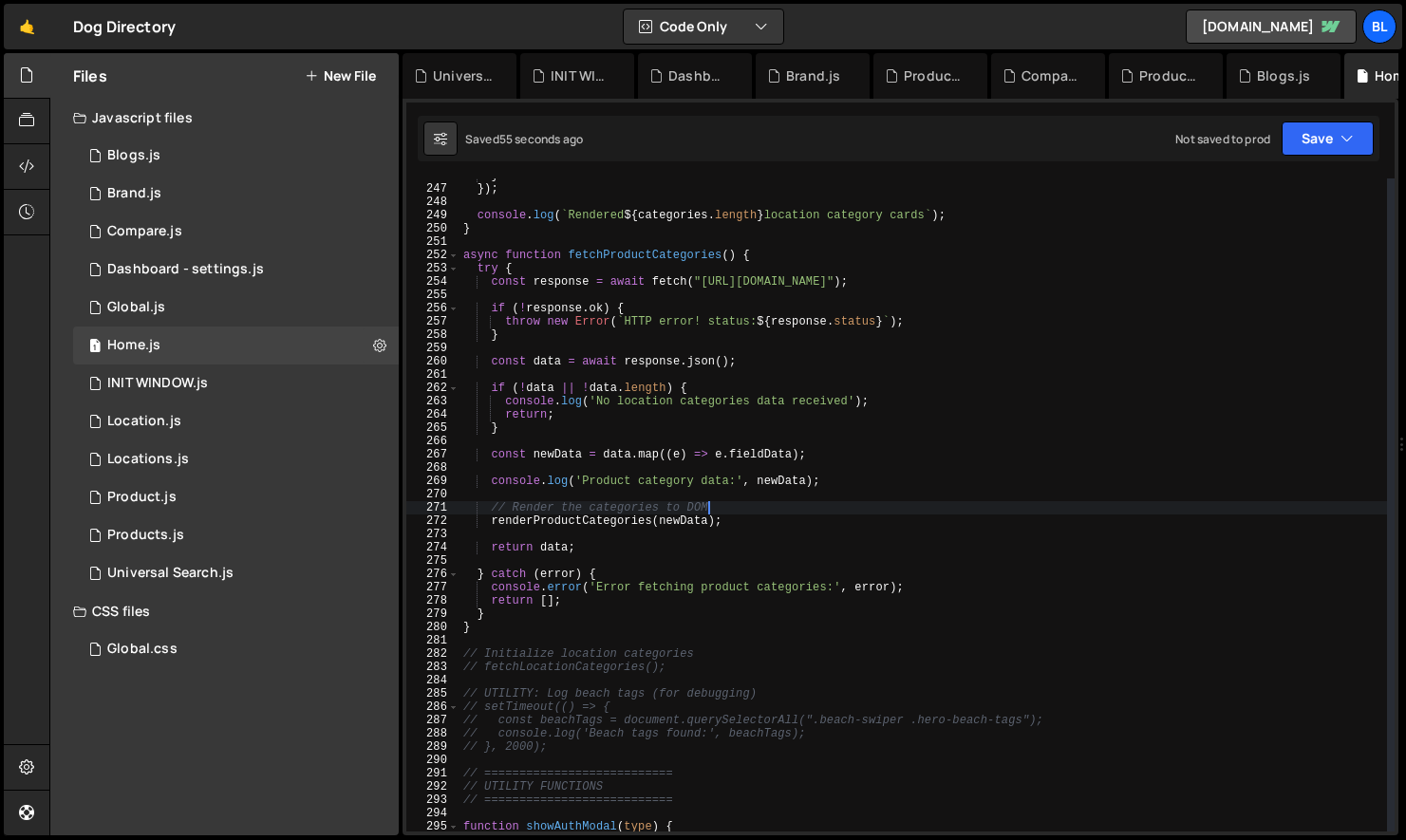
click at [848, 478] on div "} }) ; console . log ( ` Rendered ${ categories . length } location category ca…" at bounding box center [923, 509] width 928 height 680
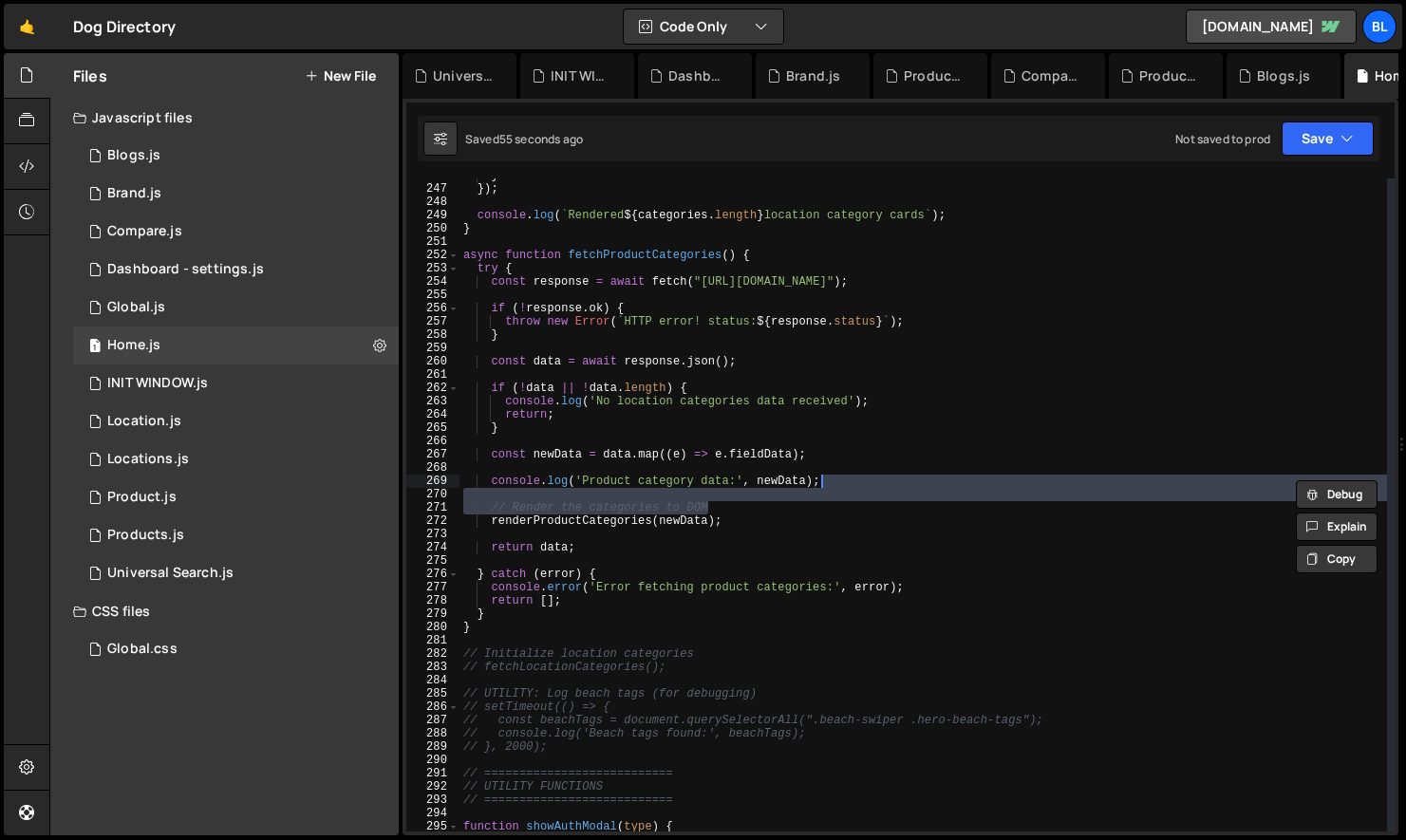
type textarea "console.log('Product category data:', newData);"
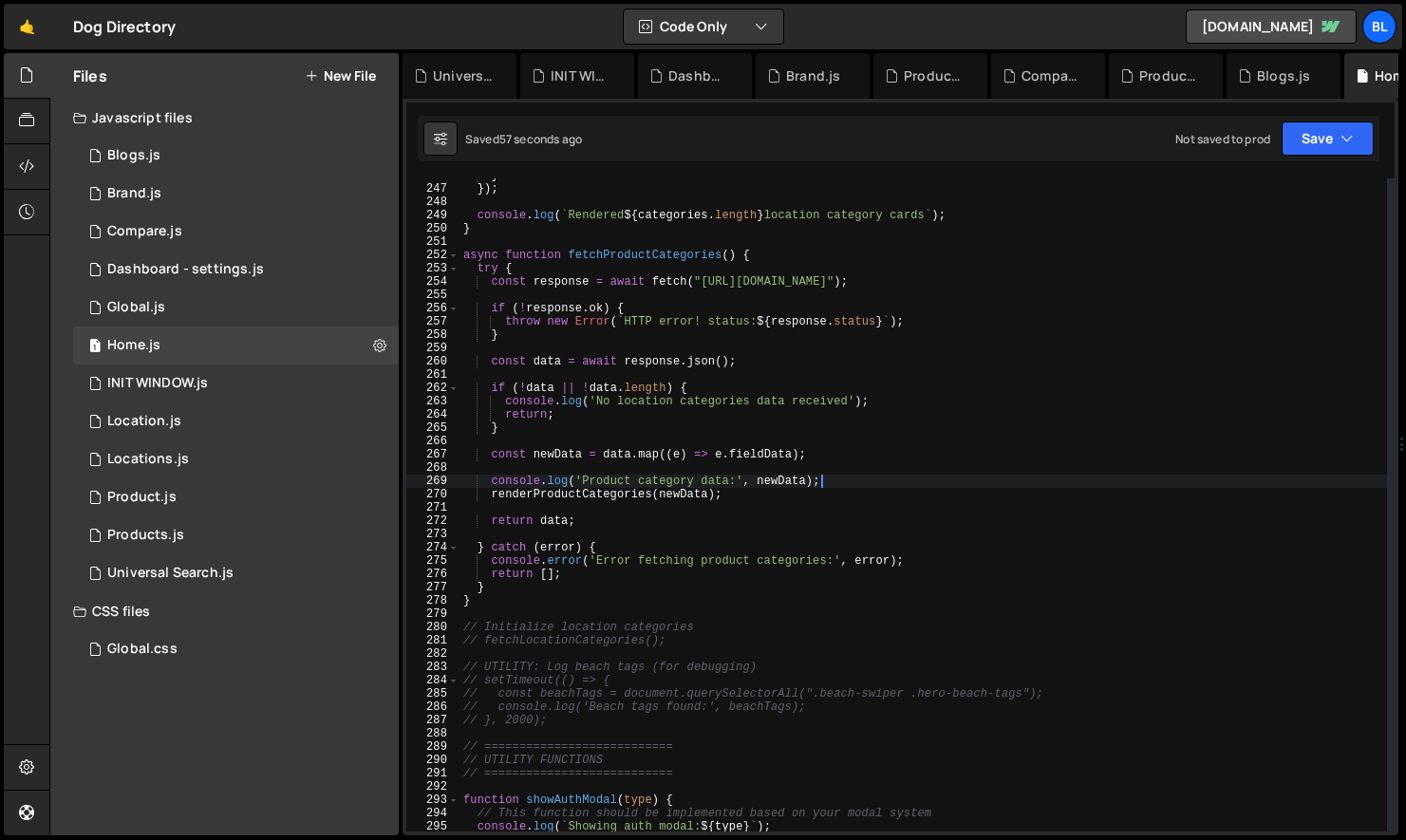
click at [720, 446] on div "} }) ; console . log ( ` Rendered ${ categories . length } location category ca…" at bounding box center [923, 509] width 928 height 680
click at [706, 502] on div "} }) ; console . log ( ` Rendered ${ categories . length } location category ca…" at bounding box center [923, 509] width 928 height 680
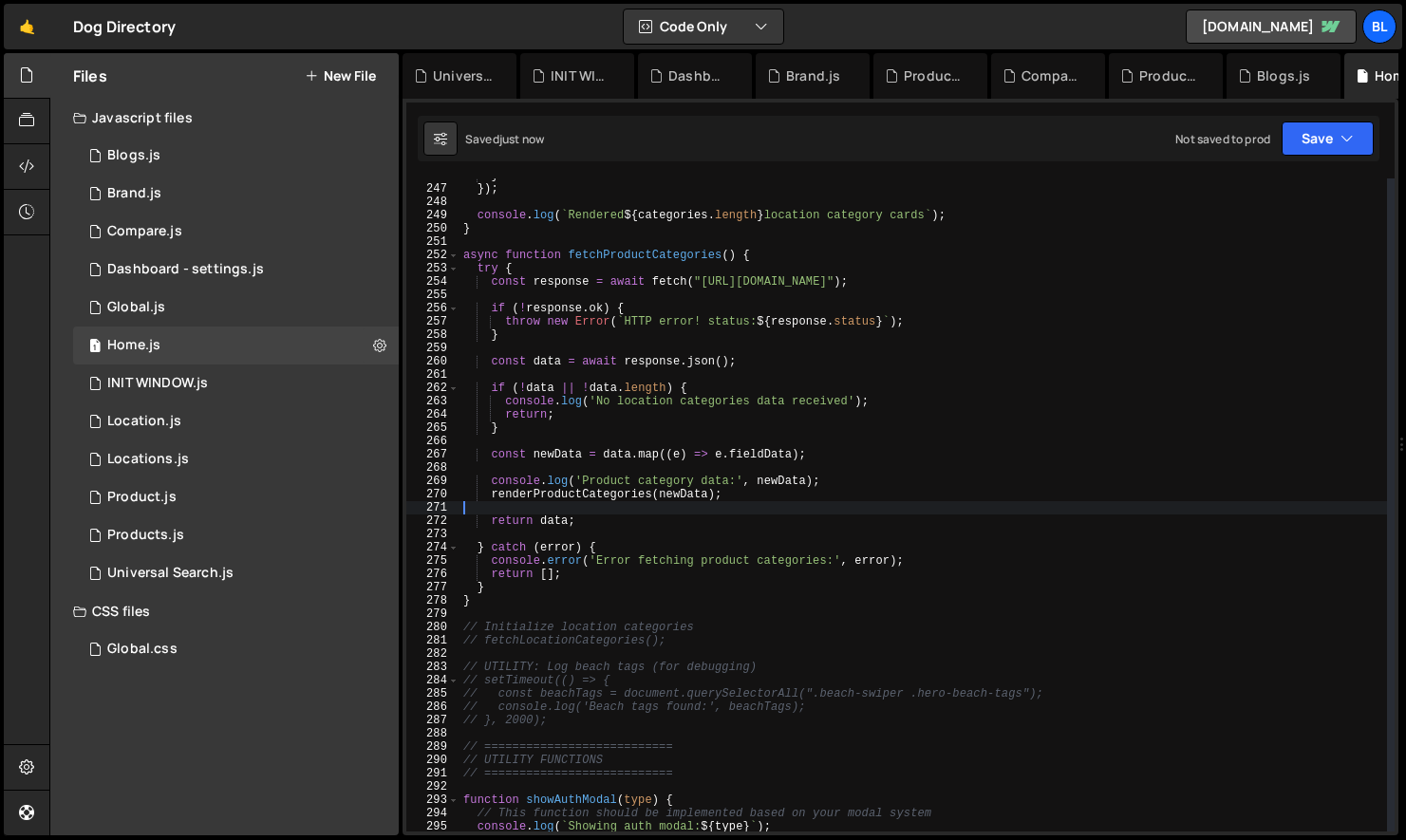
scroll to position [3280, 0]
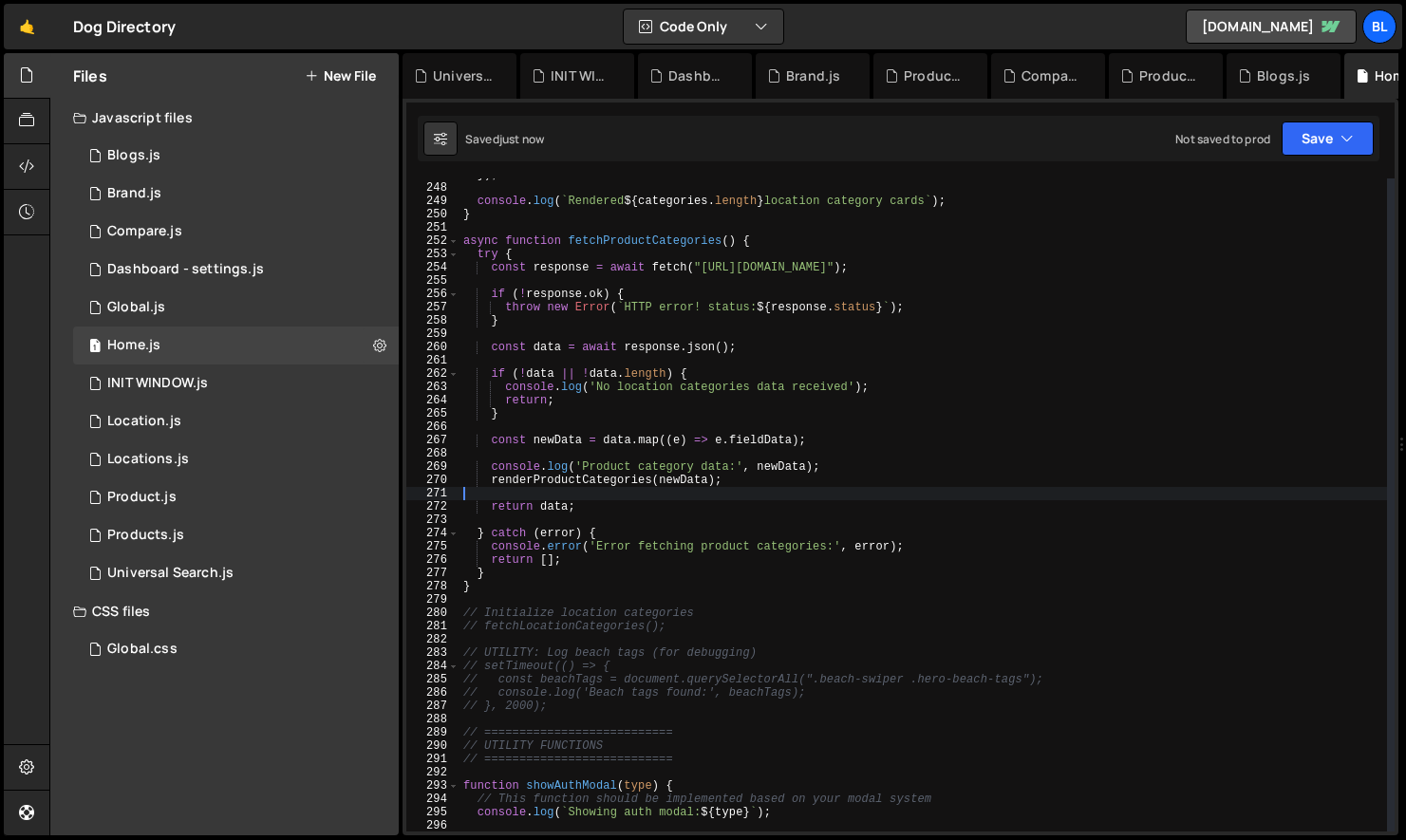
click at [677, 623] on div "}) ; console . log ( ` Rendered ${ categories . length } location category card…" at bounding box center [923, 508] width 928 height 680
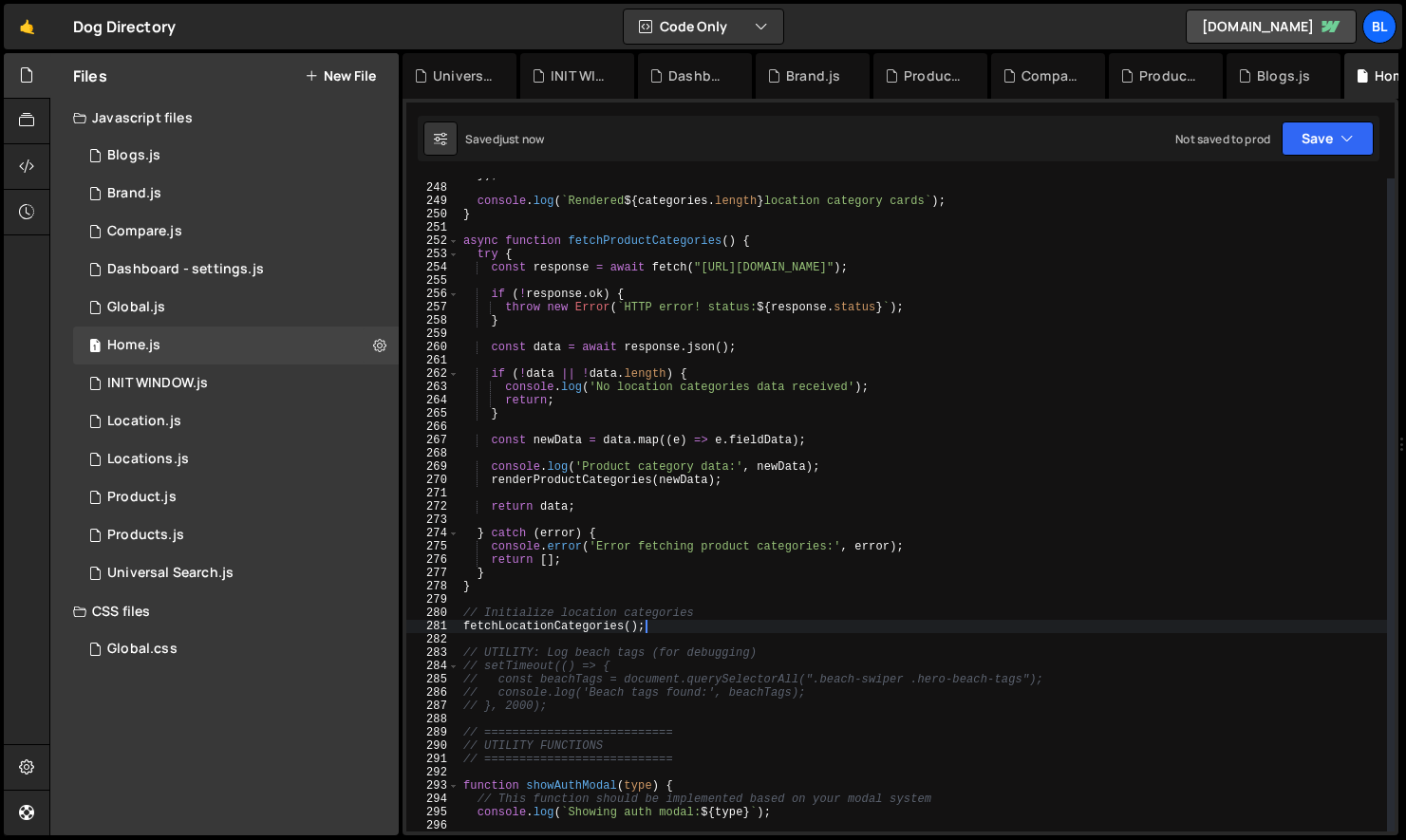
click at [602, 242] on div "}) ; console . log ( ` Rendered ${ categories . length } location category card…" at bounding box center [923, 508] width 928 height 680
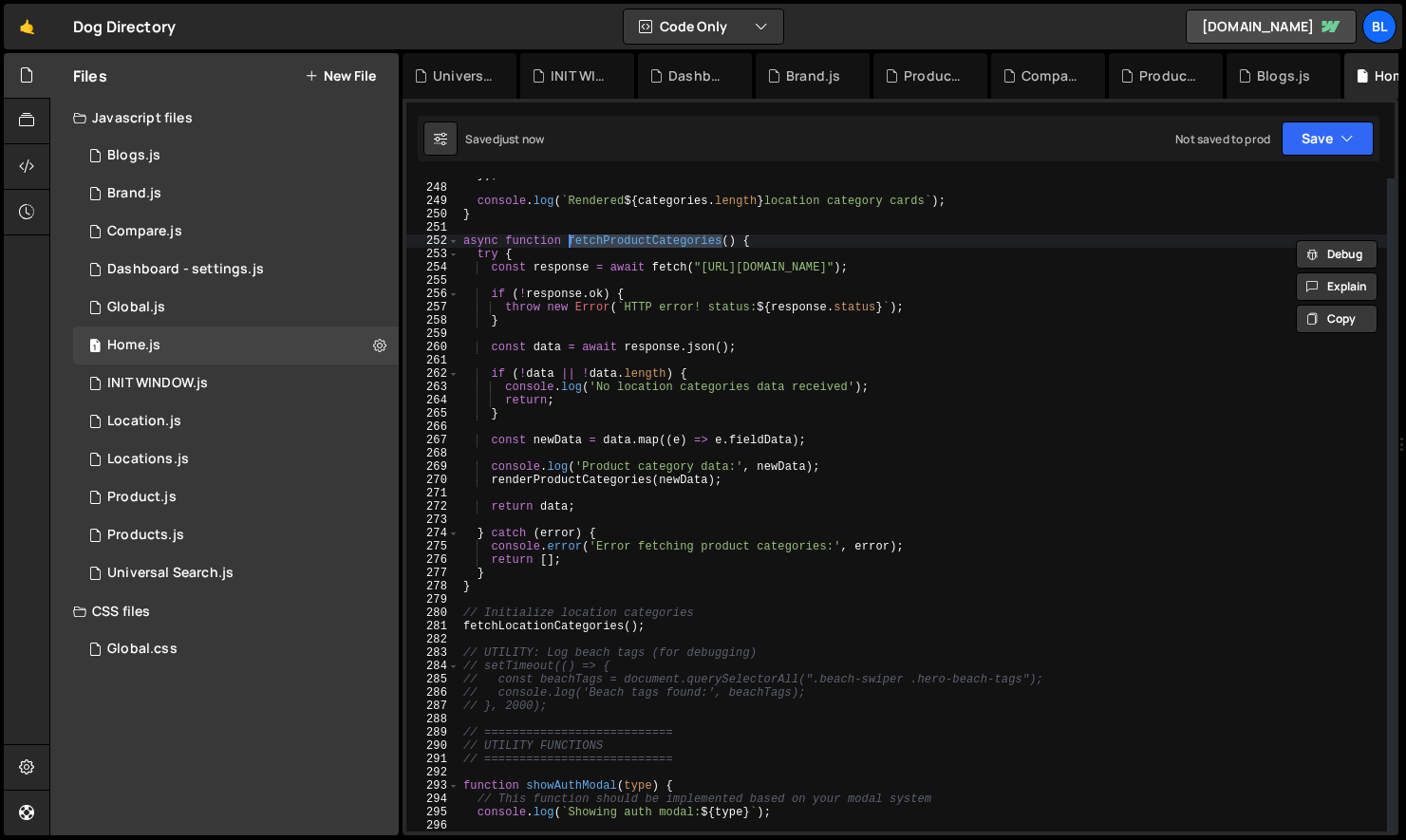
click at [564, 626] on div "}) ; console . log ( ` Rendered ${ categories . length } location category card…" at bounding box center [923, 508] width 928 height 680
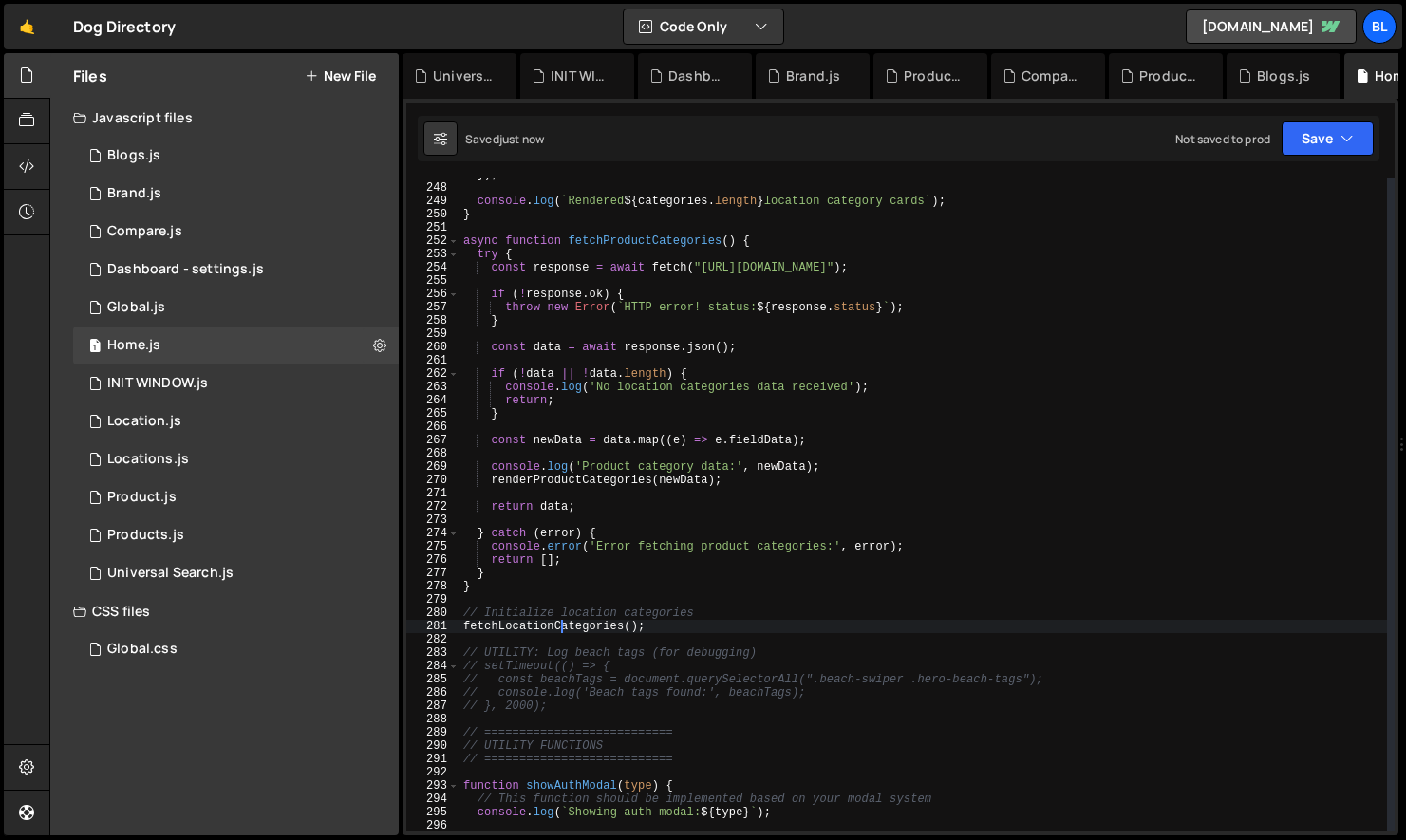
click at [564, 626] on div "}) ; console . log ( ` Rendered ${ categories . length } location category card…" at bounding box center [923, 508] width 928 height 680
paste textarea "Product"
click at [641, 613] on div "}) ; console . log ( ` Rendered ${ categories . length } location category card…" at bounding box center [923, 508] width 928 height 680
click at [688, 560] on div "}) ; console . log ( ` Rendered ${ categories . length } location category card…" at bounding box center [923, 508] width 928 height 680
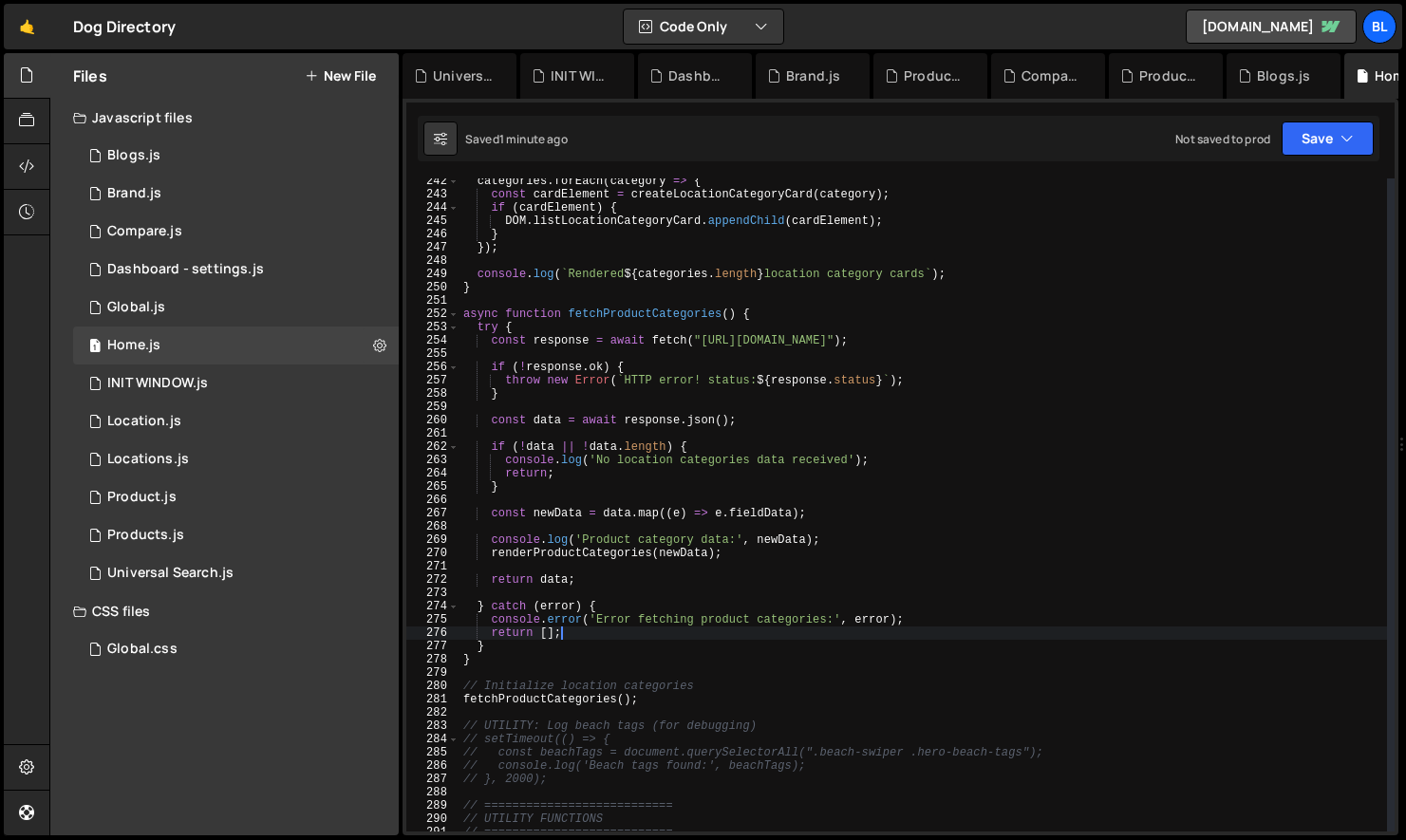
click at [763, 631] on div "categories . forEach ( category => { const cardElement = createLocationCategory…" at bounding box center [923, 515] width 928 height 680
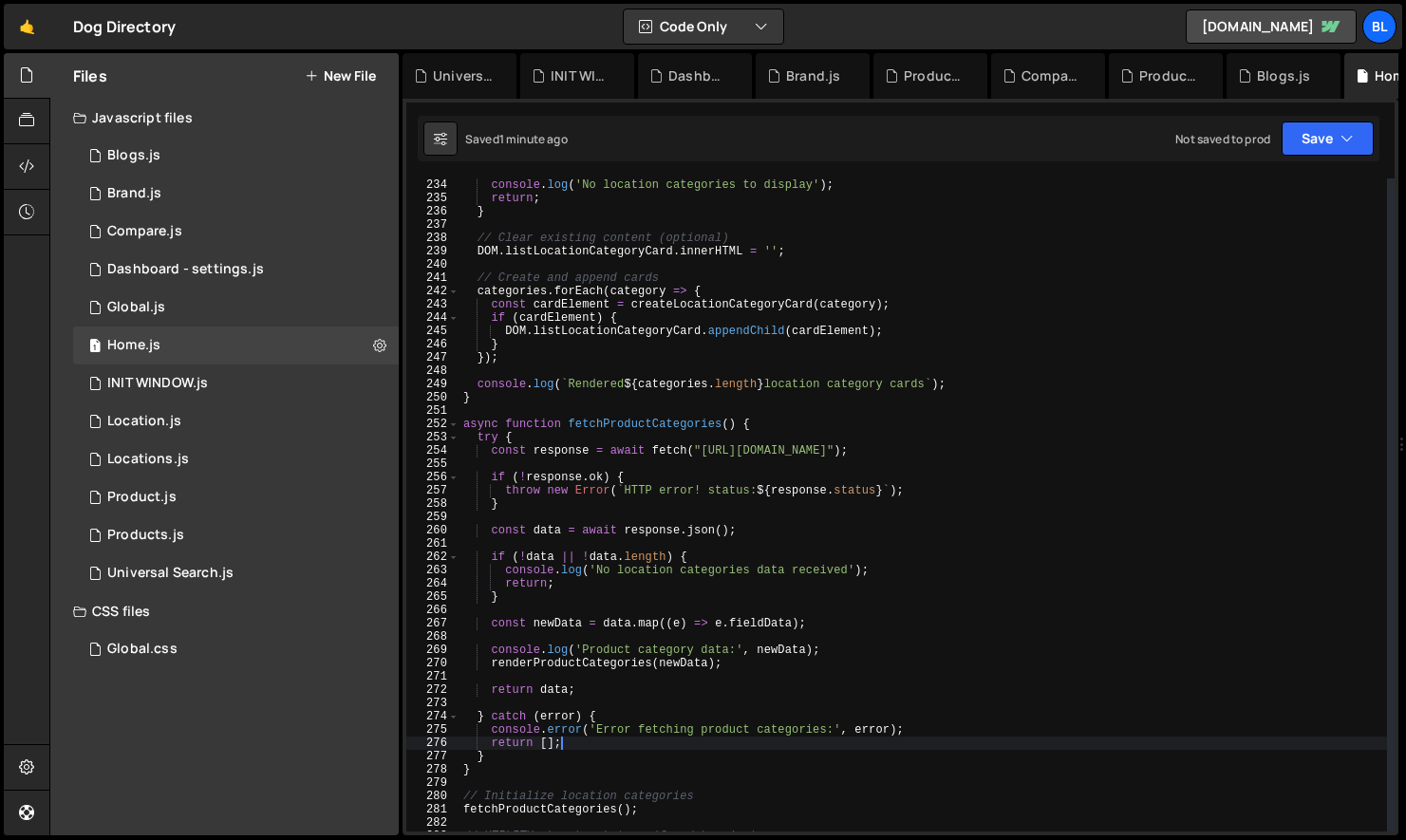
click at [750, 536] on div "console . log ( 'No location categories to display' ) ; return ; } // Clear exi…" at bounding box center [923, 519] width 928 height 680
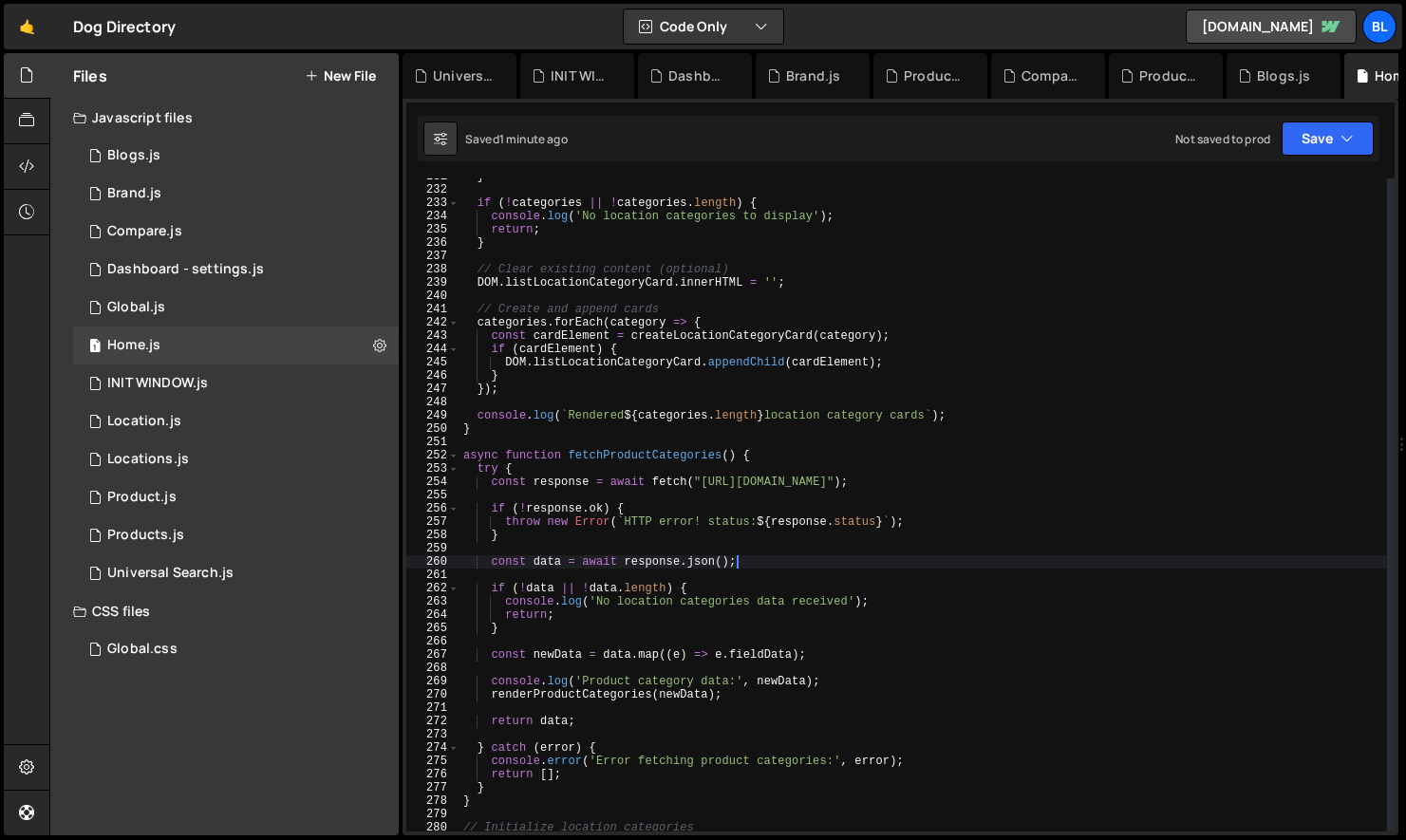
scroll to position [3063, 0]
click at [750, 594] on div "} if ( ! categories || ! categories . length ) { console . log ( 'No location c…" at bounding box center [923, 513] width 928 height 680
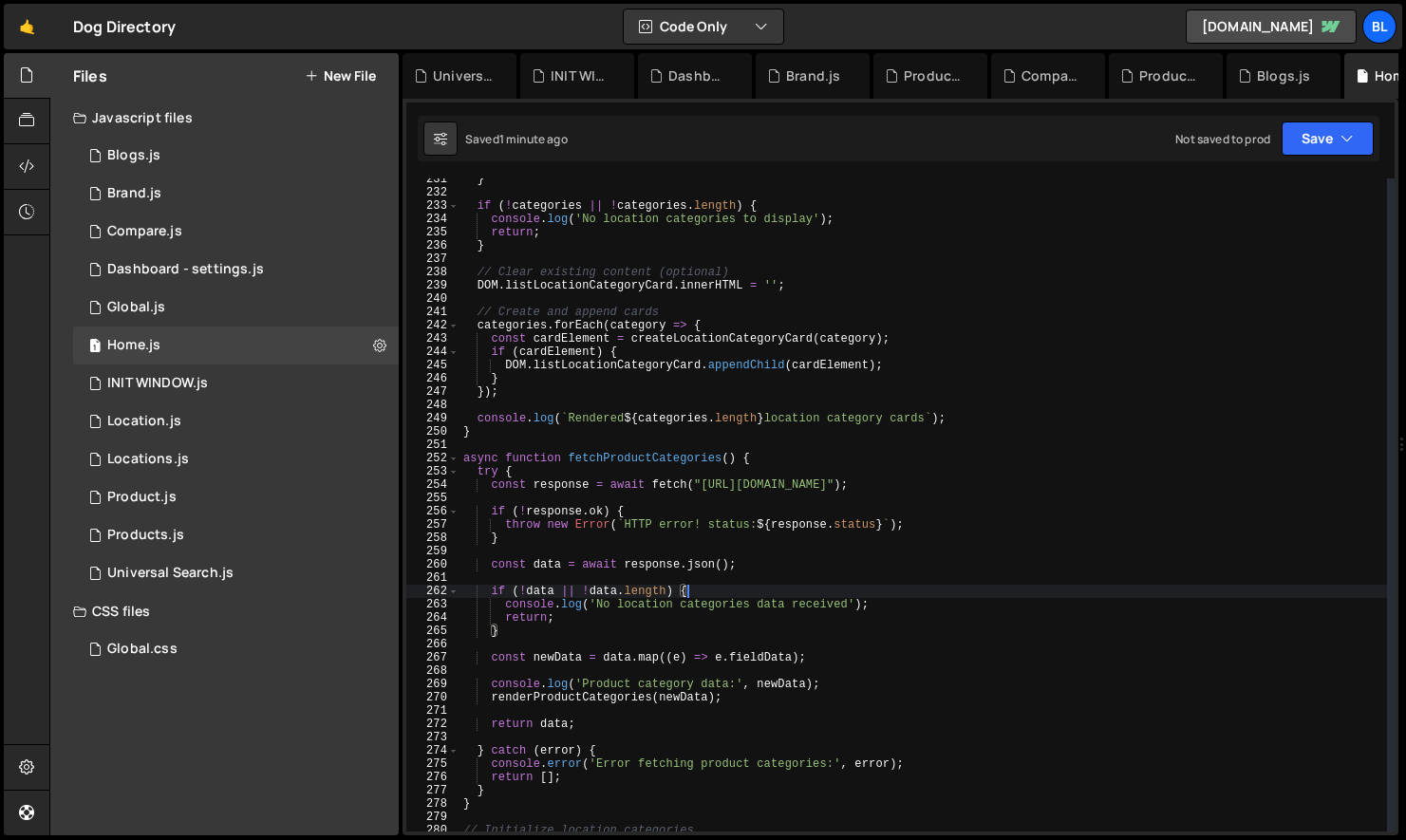
click at [672, 620] on div "} if ( ! categories || ! categories . length ) { console . log ( 'No location c…" at bounding box center [923, 513] width 928 height 680
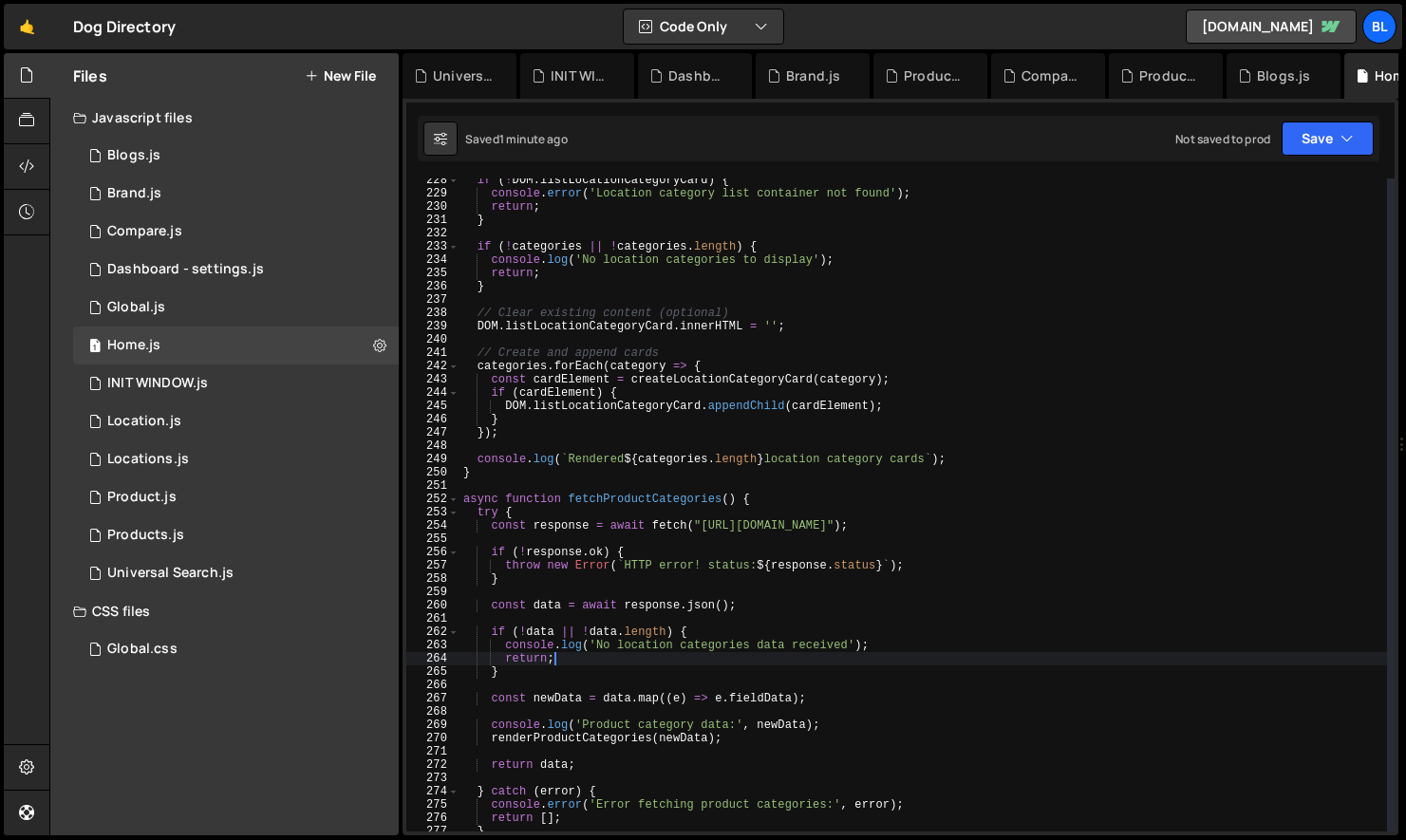
scroll to position [3011, 0]
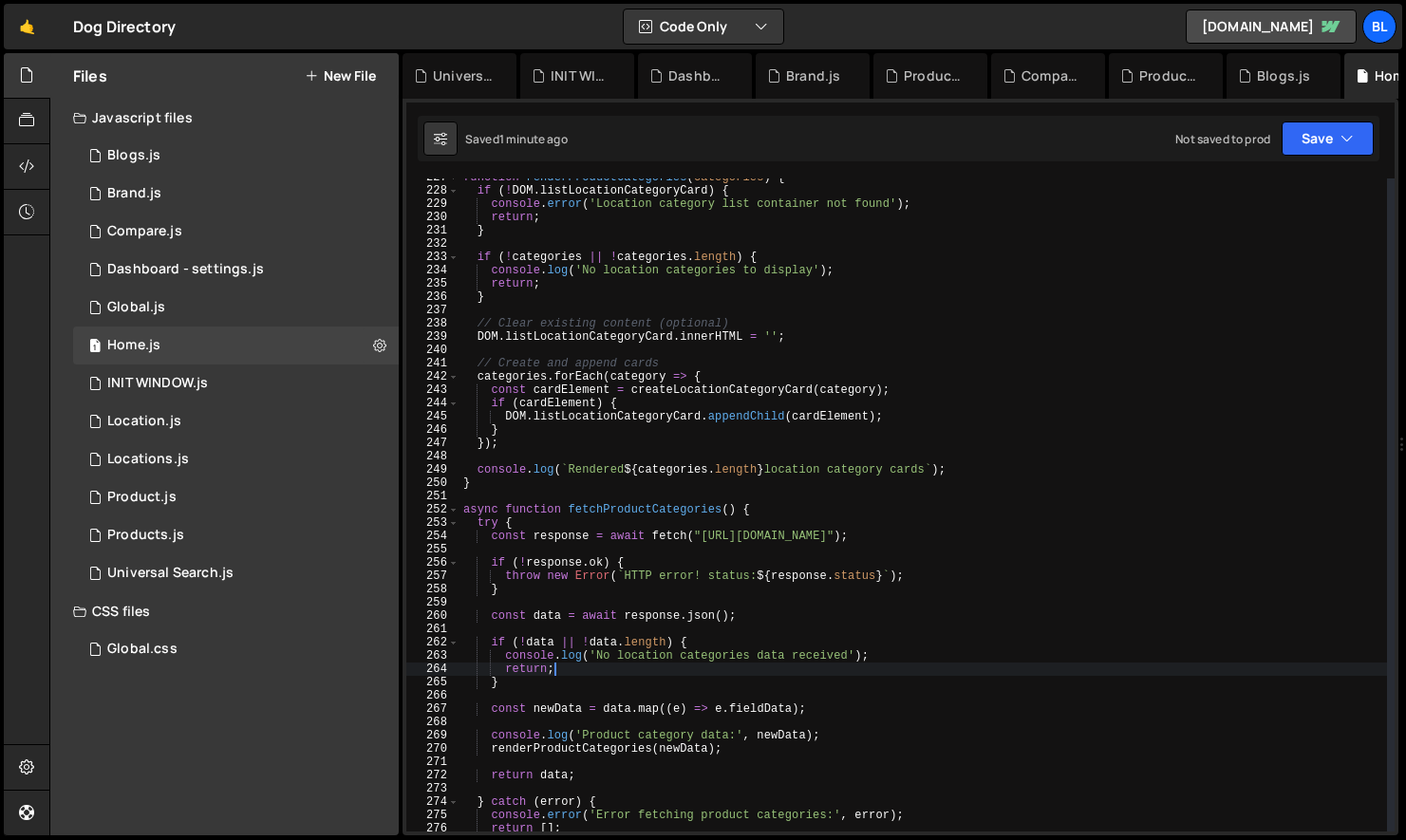
click at [642, 505] on div "function renderProductCategories ( categories ) { if ( ! DOM . listLocationCate…" at bounding box center [923, 511] width 928 height 680
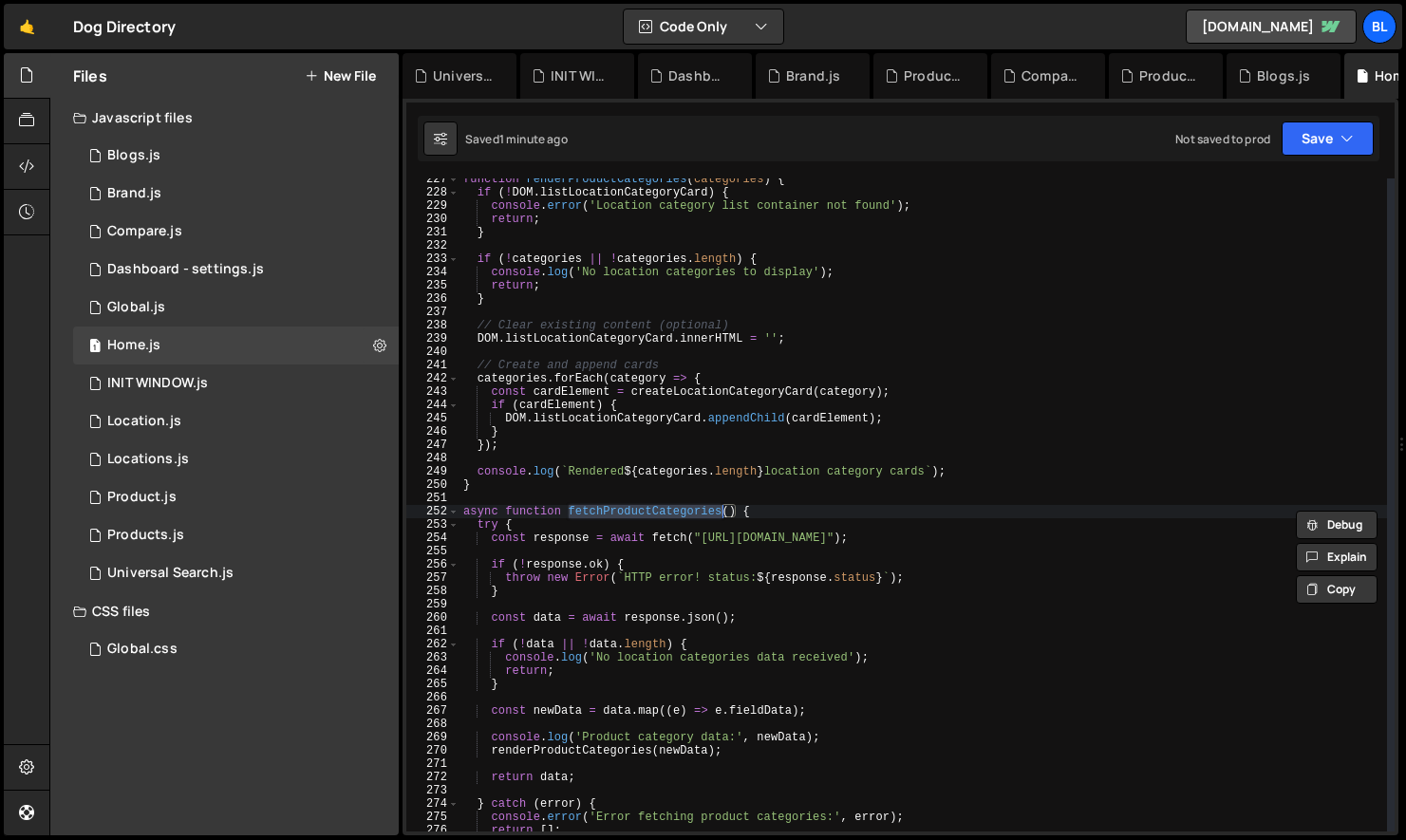
scroll to position [3009, 0]
click at [665, 533] on div "function renderProductCategories ( categories ) { if ( ! DOM . listLocationCate…" at bounding box center [923, 513] width 928 height 680
type textarea "const response = await fetch("[URL][DOMAIN_NAME]");"
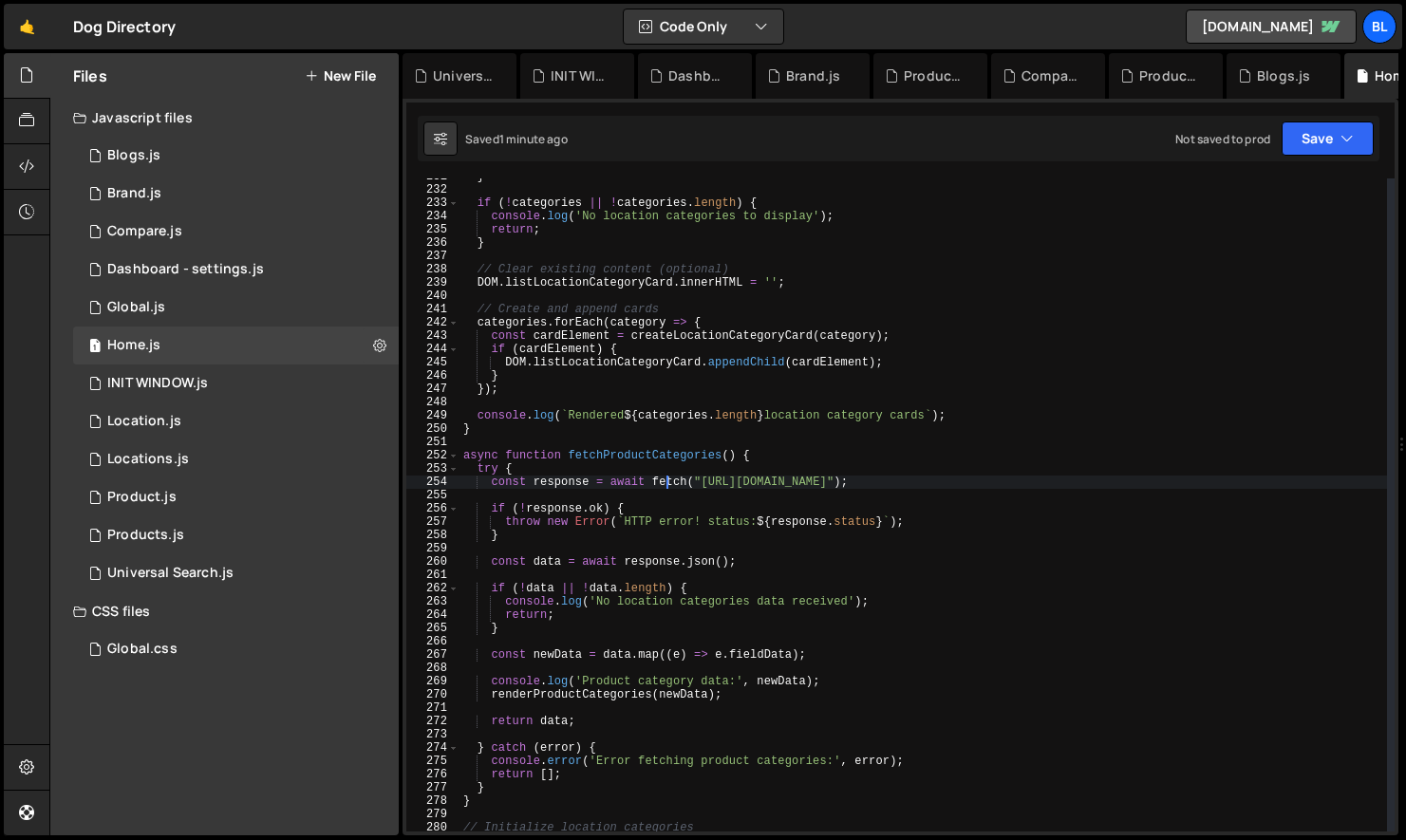
scroll to position [3084, 0]
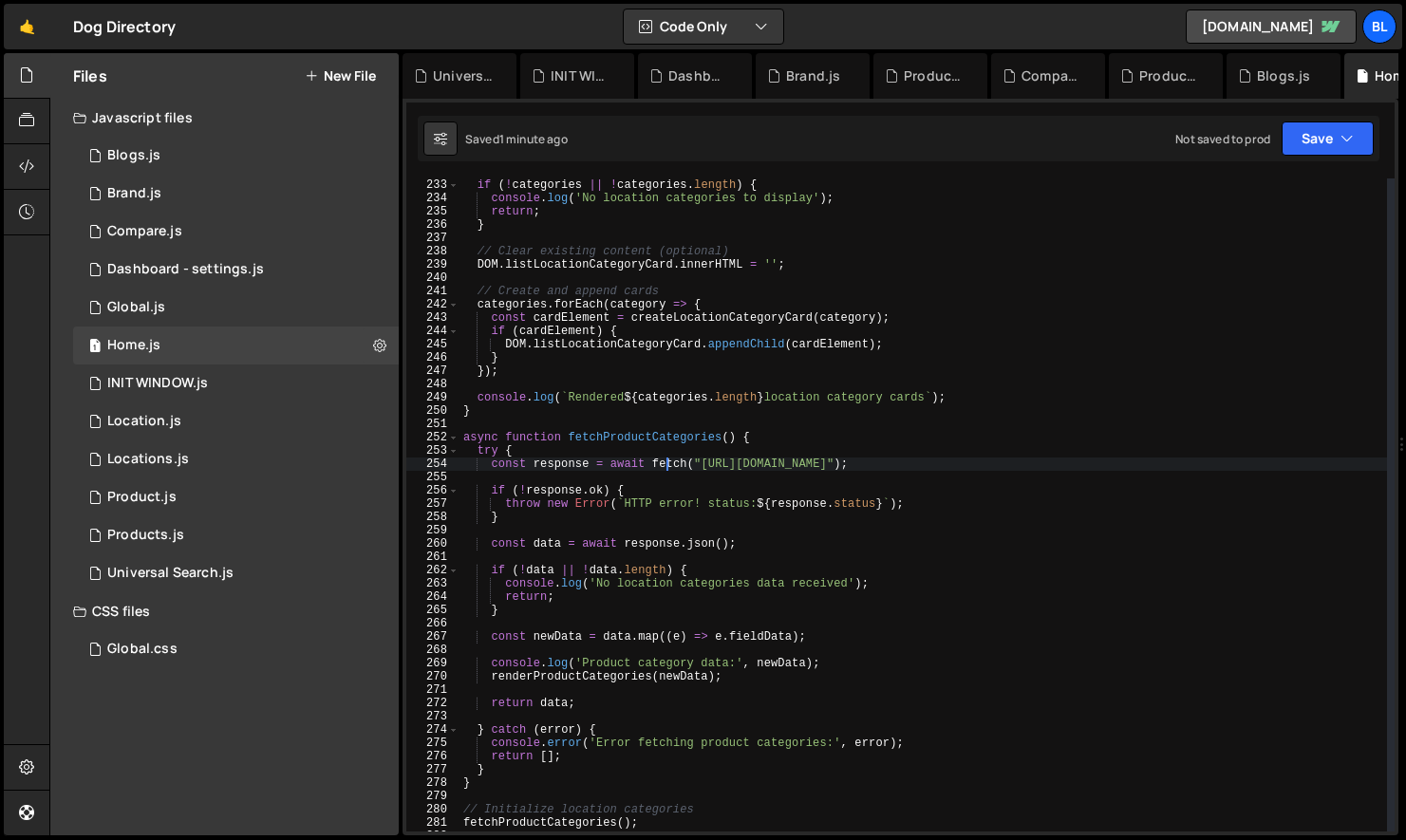
click at [642, 690] on div "if ( ! categories || ! categories . length ) { console . log ( 'No location cat…" at bounding box center [923, 519] width 928 height 680
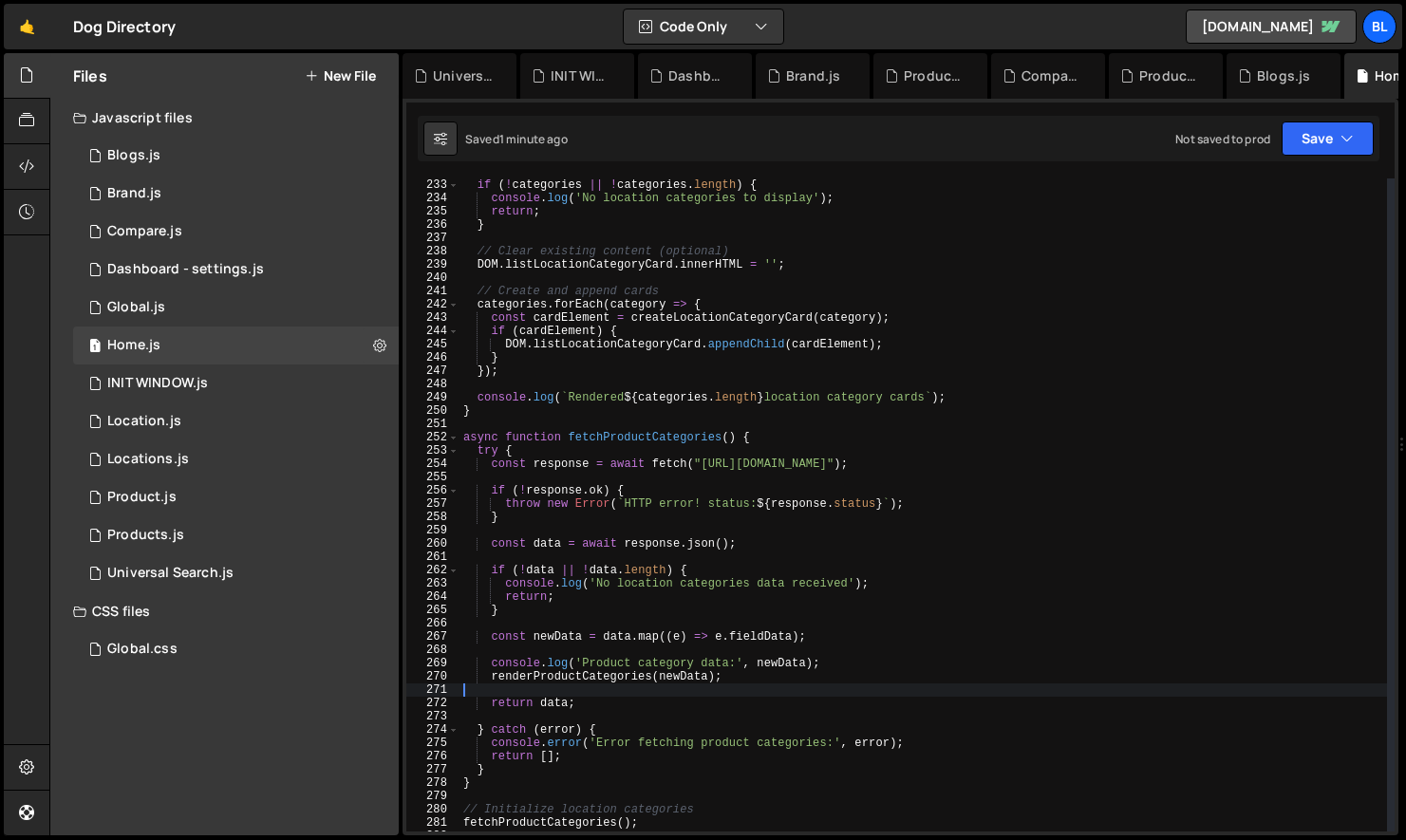
click at [604, 680] on div "if ( ! categories || ! categories . length ) { console . log ( 'No location cat…" at bounding box center [923, 519] width 928 height 680
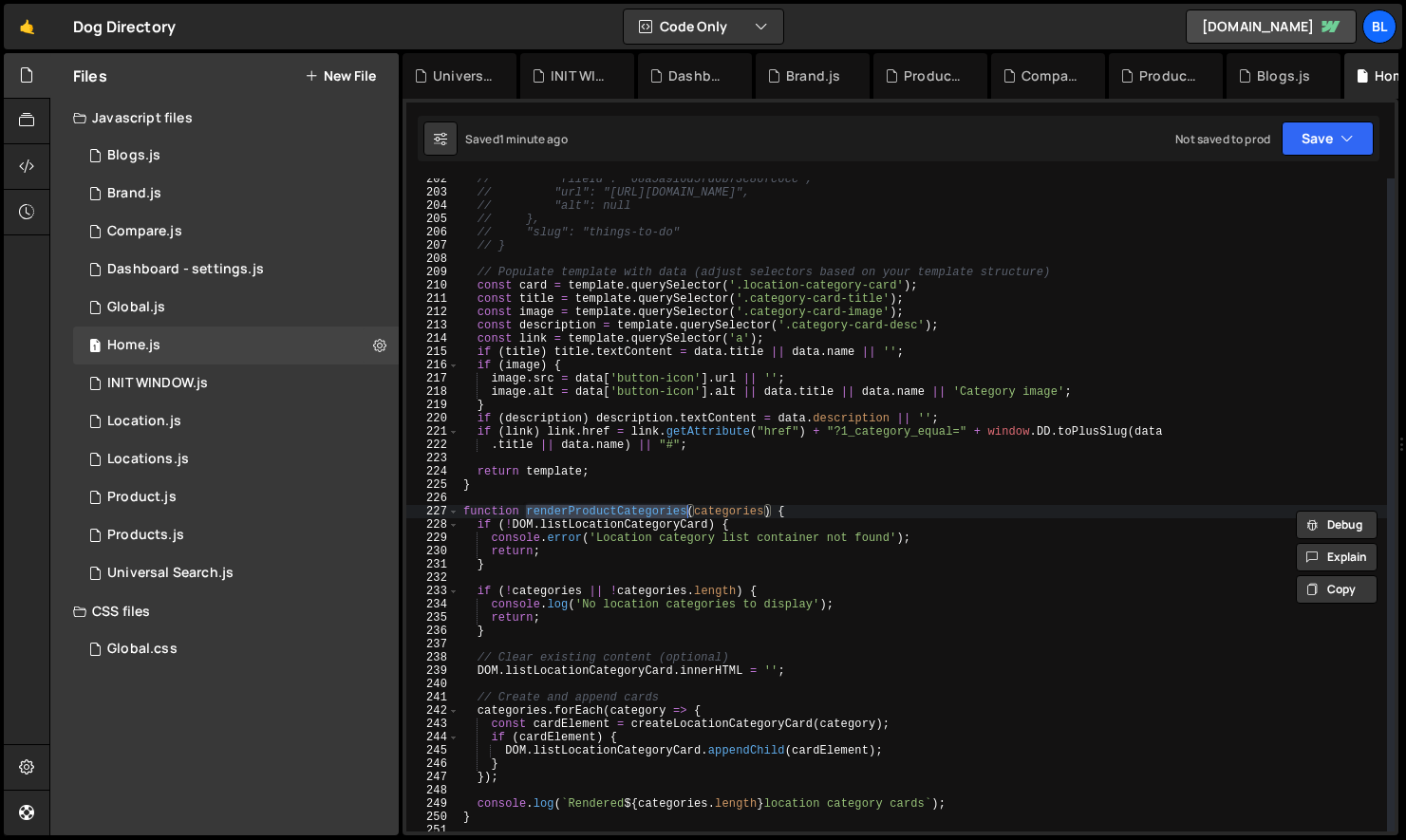
click at [732, 517] on div "// "fileId": "68a5a916d5fd6b73c86fc6cc", // "url": "[URL][DOMAIN_NAME]", // "al…" at bounding box center [923, 513] width 928 height 680
click at [615, 568] on div "// "fileId": "68a5a916d5fd6b73c86fc6cc", // "url": "[URL][DOMAIN_NAME]", // "al…" at bounding box center [923, 513] width 928 height 680
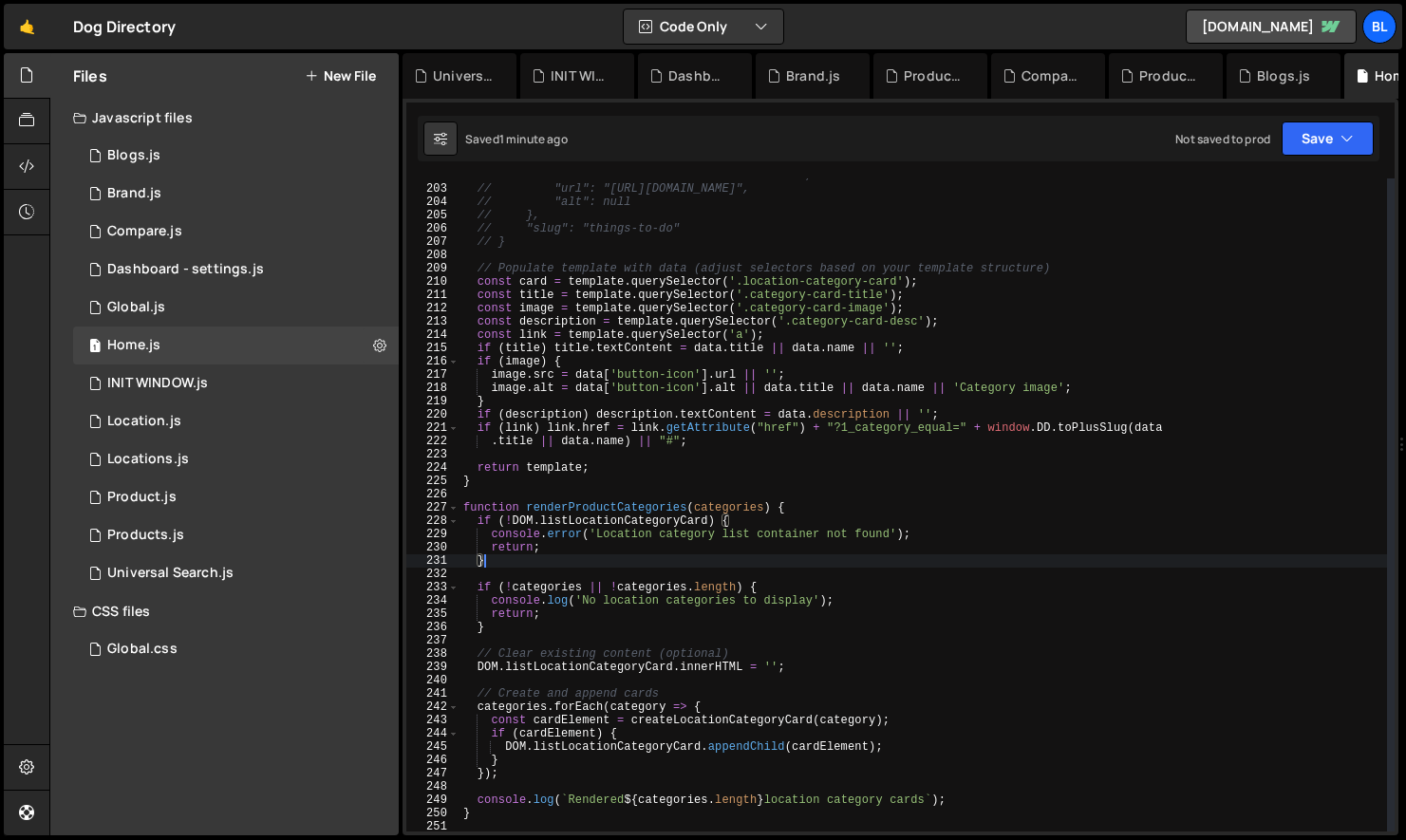
scroll to position [2697, 0]
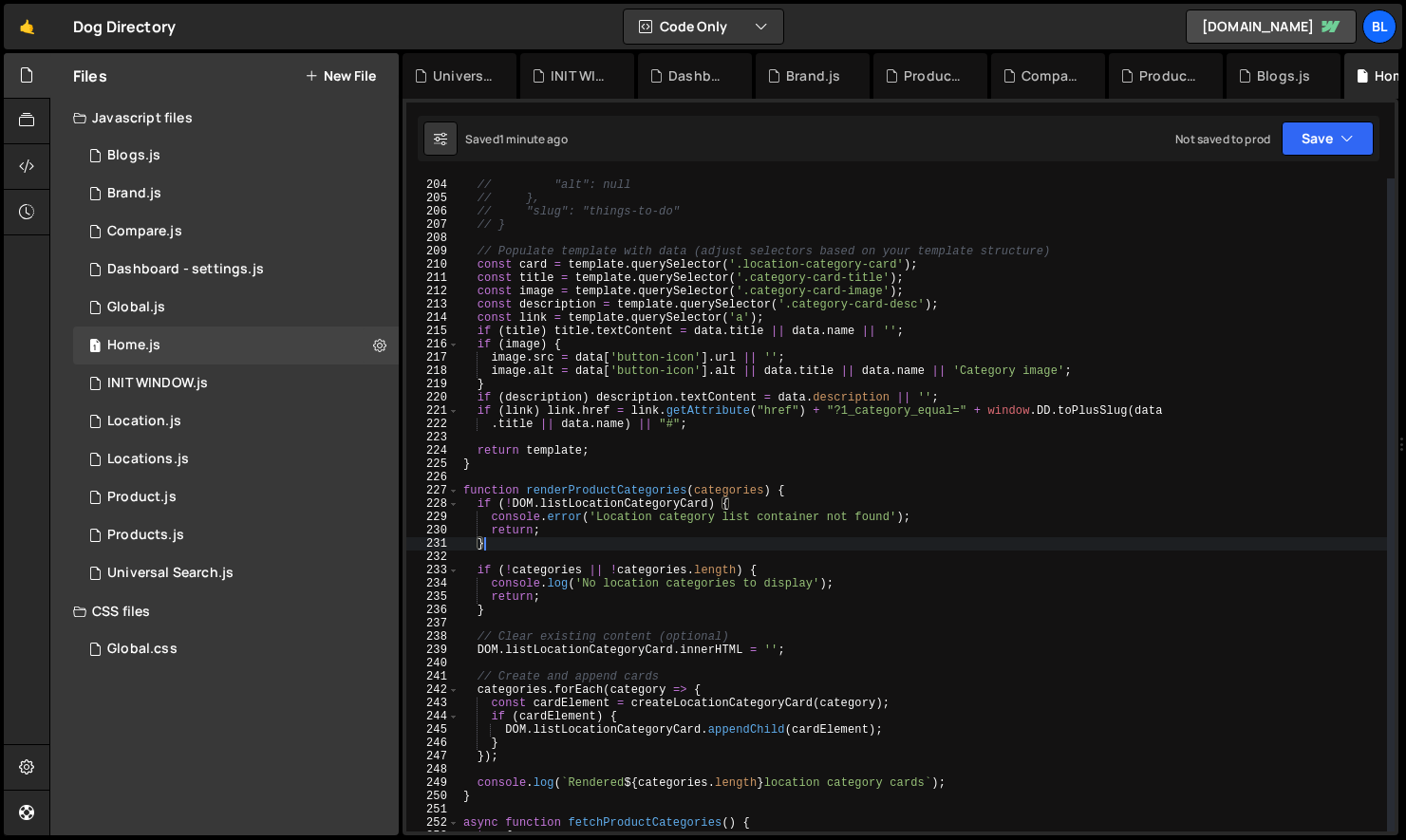
click at [614, 506] on div "// "url": "[URL][DOMAIN_NAME]", // "alt": null // }, // "slug": "things-to-do" …" at bounding box center [923, 505] width 928 height 680
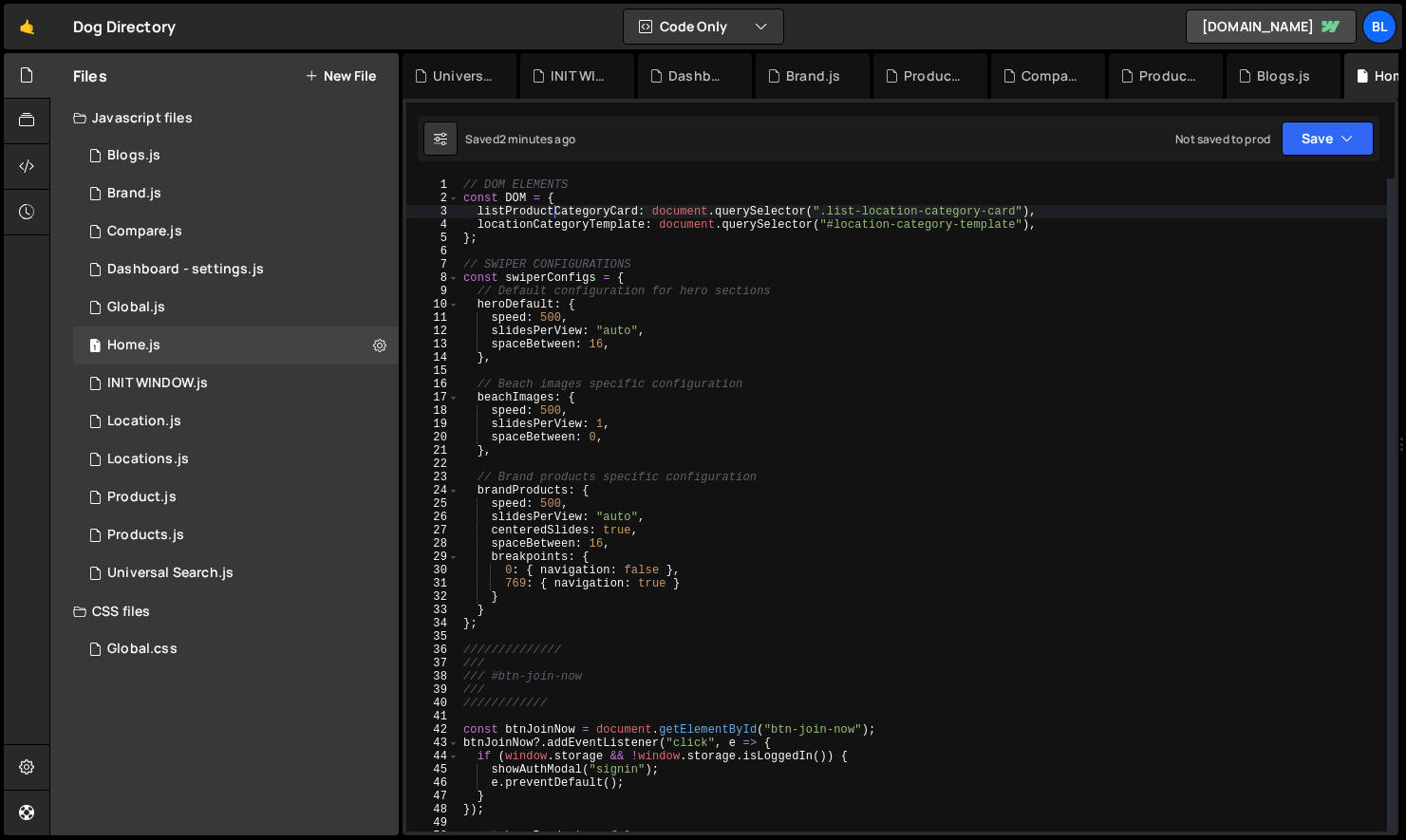
scroll to position [0, 7]
click at [1003, 212] on div "// DOM ELEMENTS const DOM = { listProductCategoryCard : document . querySelecto…" at bounding box center [923, 519] width 928 height 680
click at [908, 212] on div "// DOM ELEMENTS const DOM = { listProductCategoryCard : document . querySelecto…" at bounding box center [923, 519] width 928 height 680
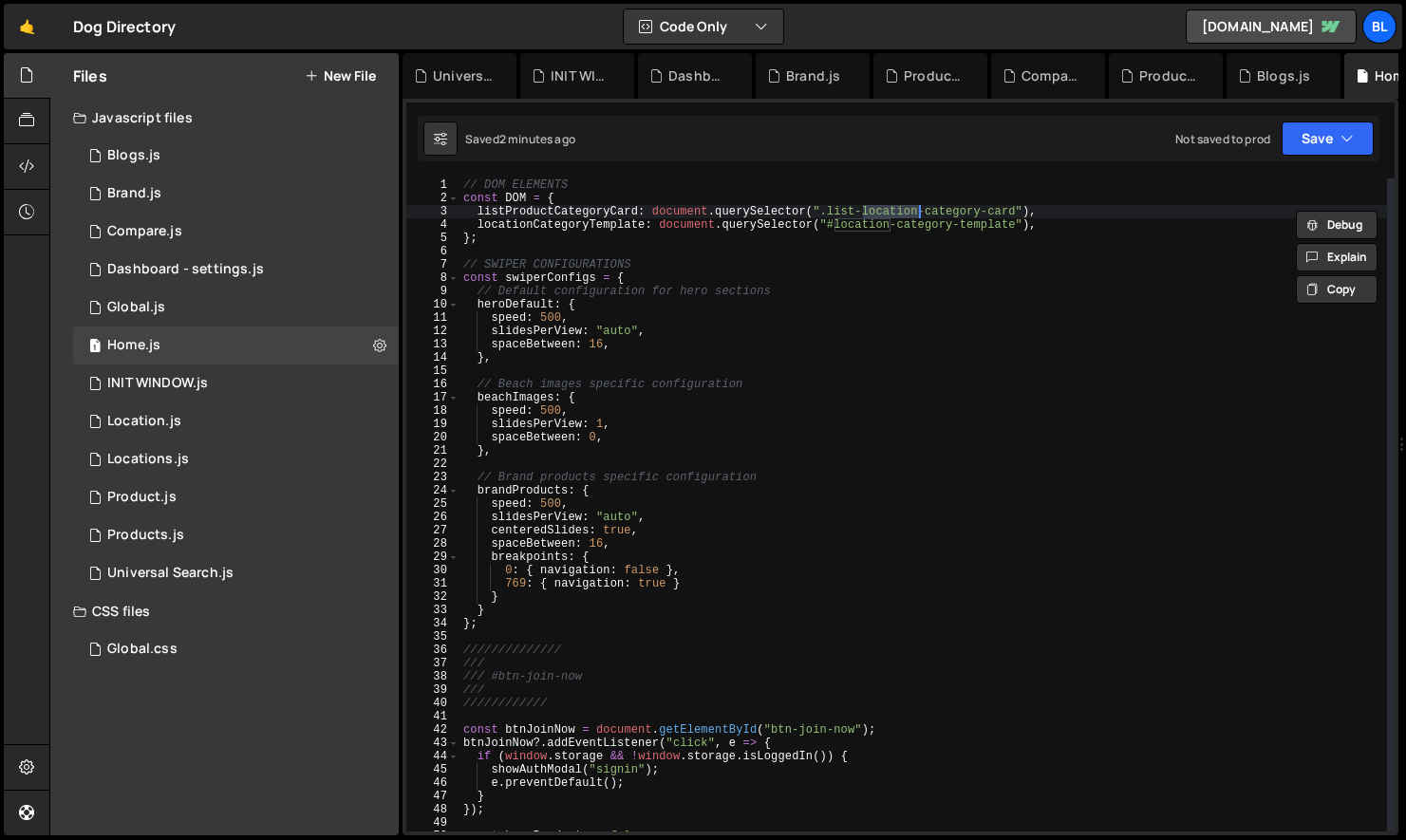
click at [949, 214] on div "// DOM ELEMENTS const DOM = { listProductCategoryCard : document . querySelecto…" at bounding box center [923, 519] width 928 height 680
click at [904, 214] on div "// DOM ELEMENTS const DOM = { listProductCategoryCard : document . querySelecto…" at bounding box center [923, 519] width 928 height 680
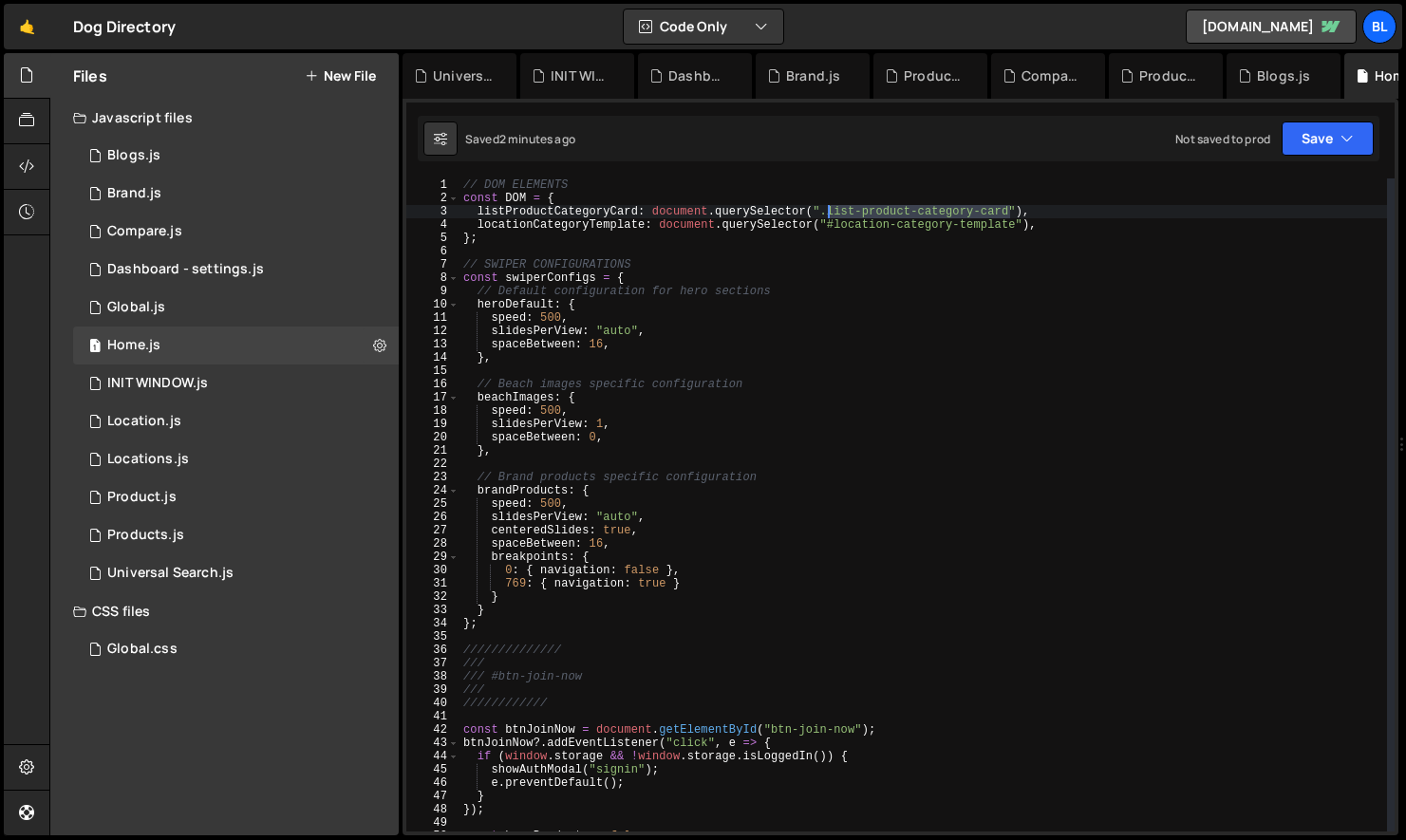
drag, startPoint x: 1013, startPoint y: 207, endPoint x: 830, endPoint y: 215, distance: 183.2
click at [830, 215] on div "// DOM ELEMENTS const DOM = { listProductCategoryCard : document . querySelecto…" at bounding box center [923, 519] width 928 height 680
click at [874, 287] on div "// DOM ELEMENTS const DOM = { listProductCategoryCard : document . querySelecto…" at bounding box center [923, 519] width 928 height 680
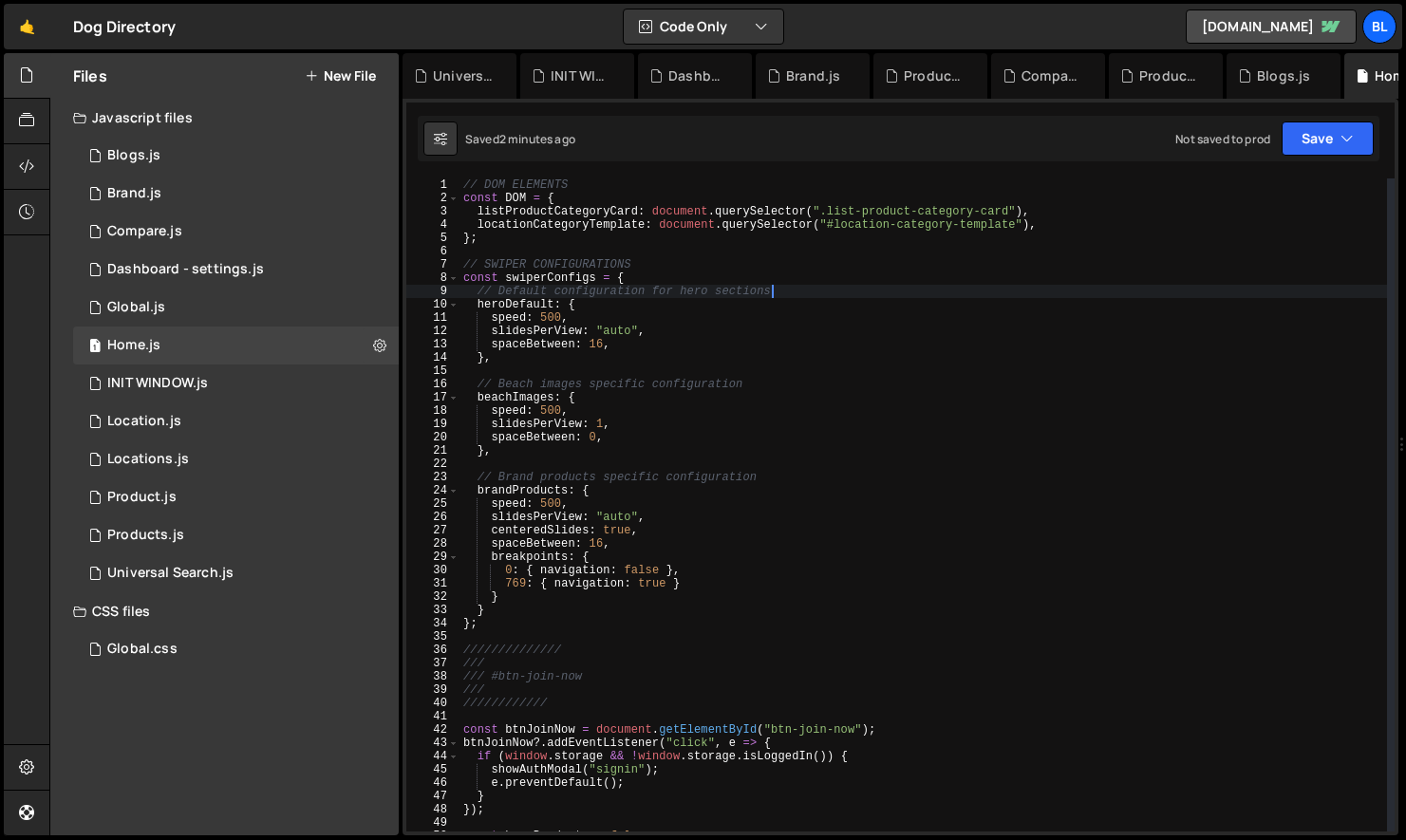
scroll to position [0, 24]
click at [587, 210] on div "// DOM ELEMENTS const DOM = { listProductCategoryCard : document . querySelecto…" at bounding box center [923, 519] width 928 height 680
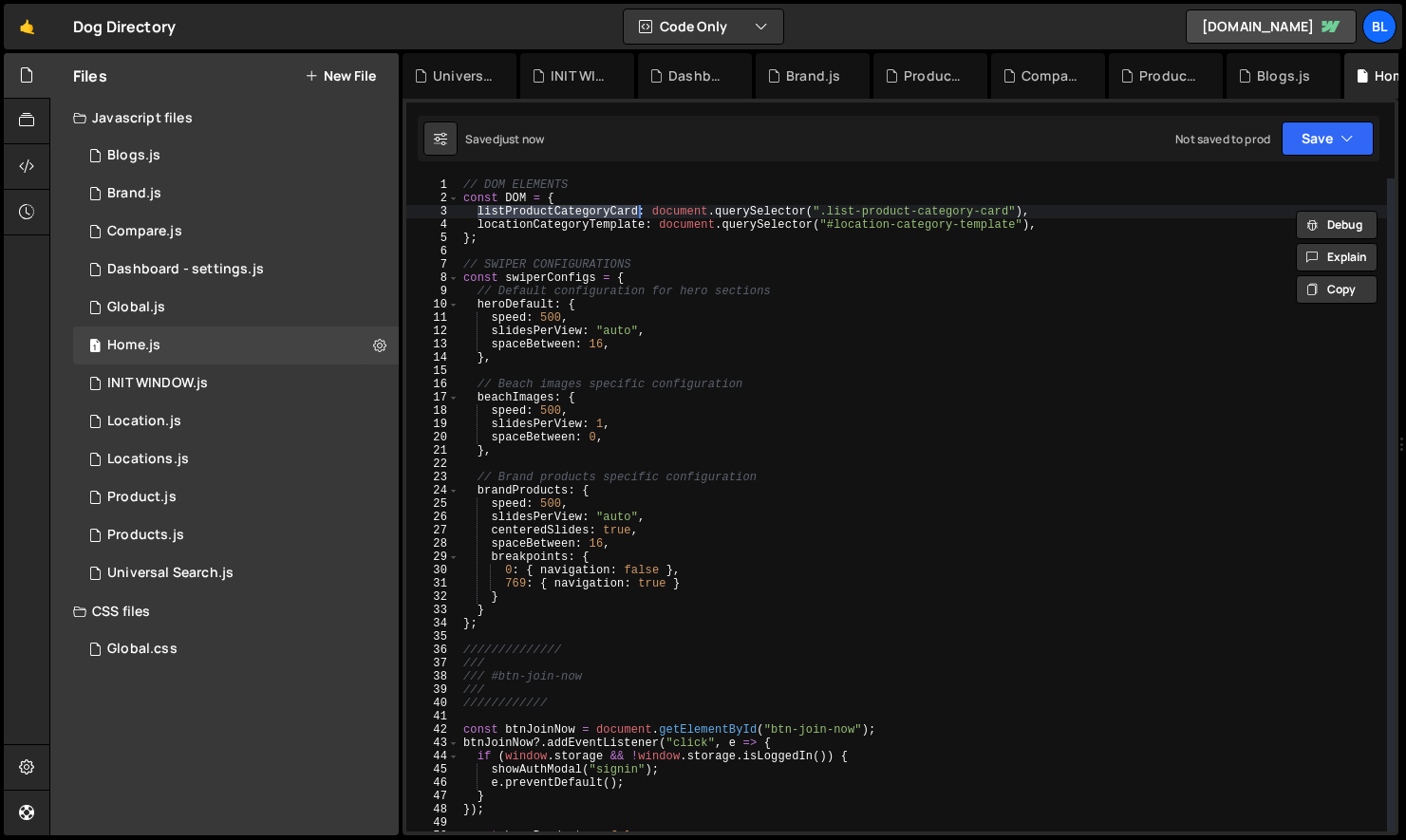
type textarea "if (!DOM.listProductCategoryCard) {"
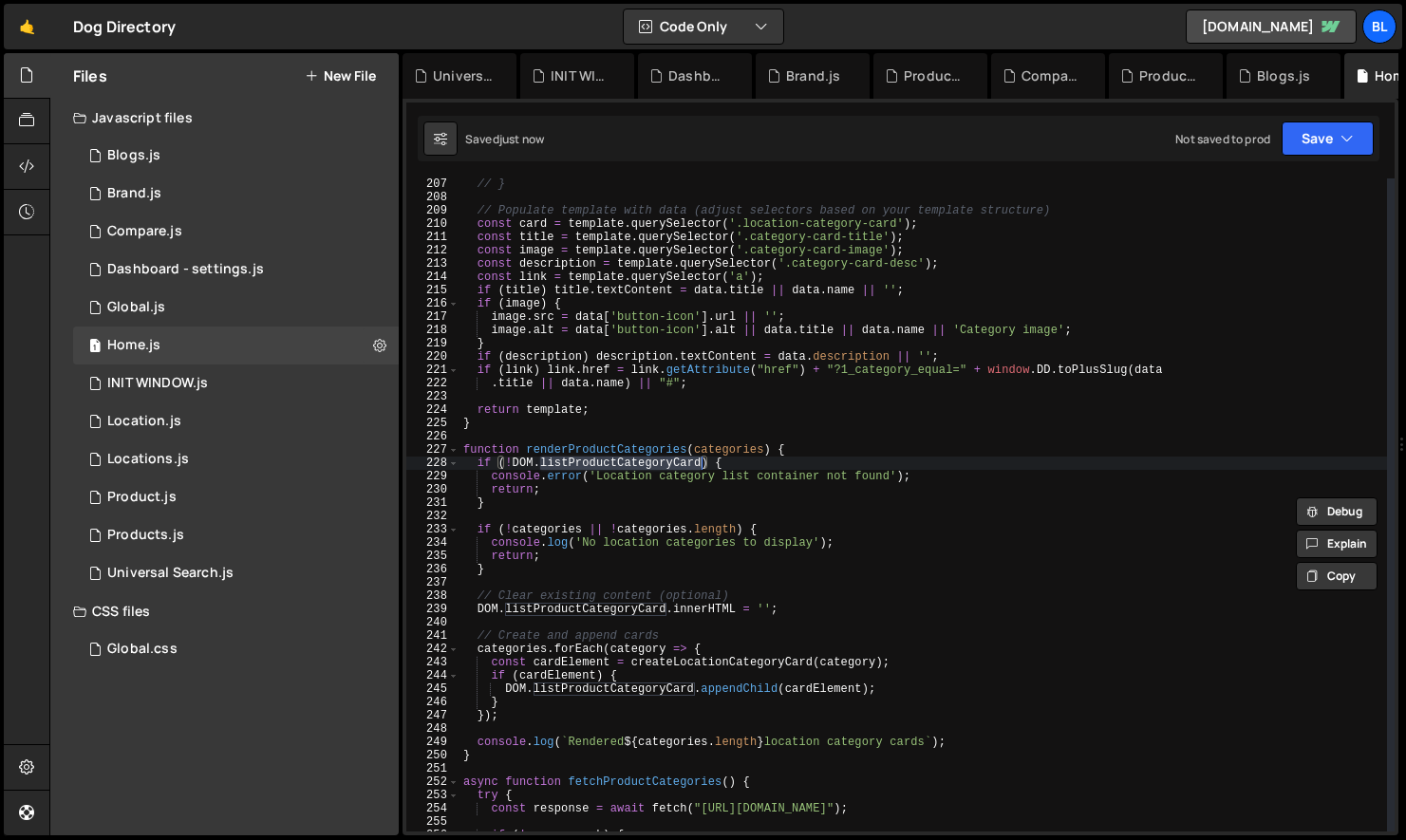
scroll to position [2776, 0]
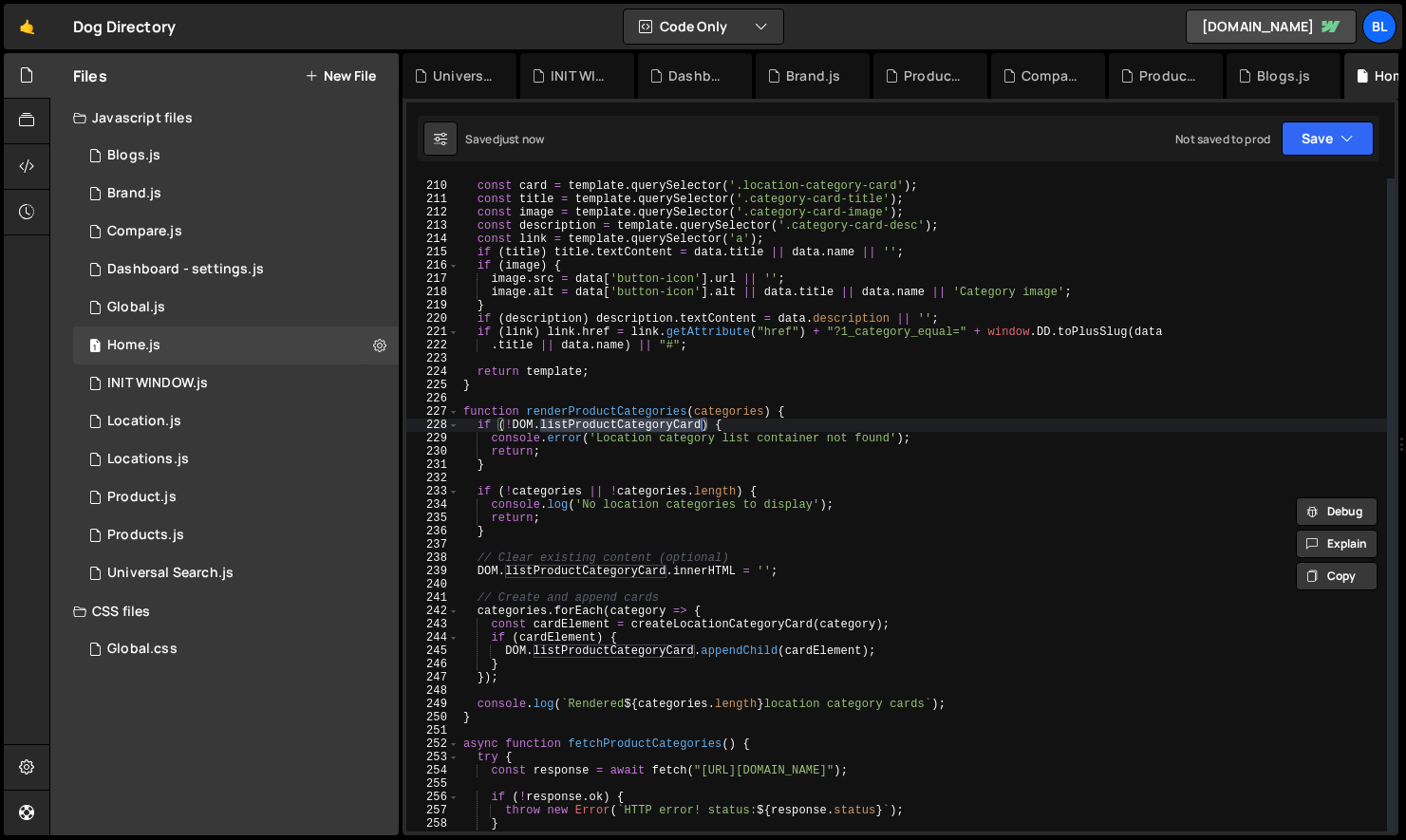
click at [601, 581] on div "// Populate template with data (adjust selectors based on your template structu…" at bounding box center [923, 506] width 928 height 680
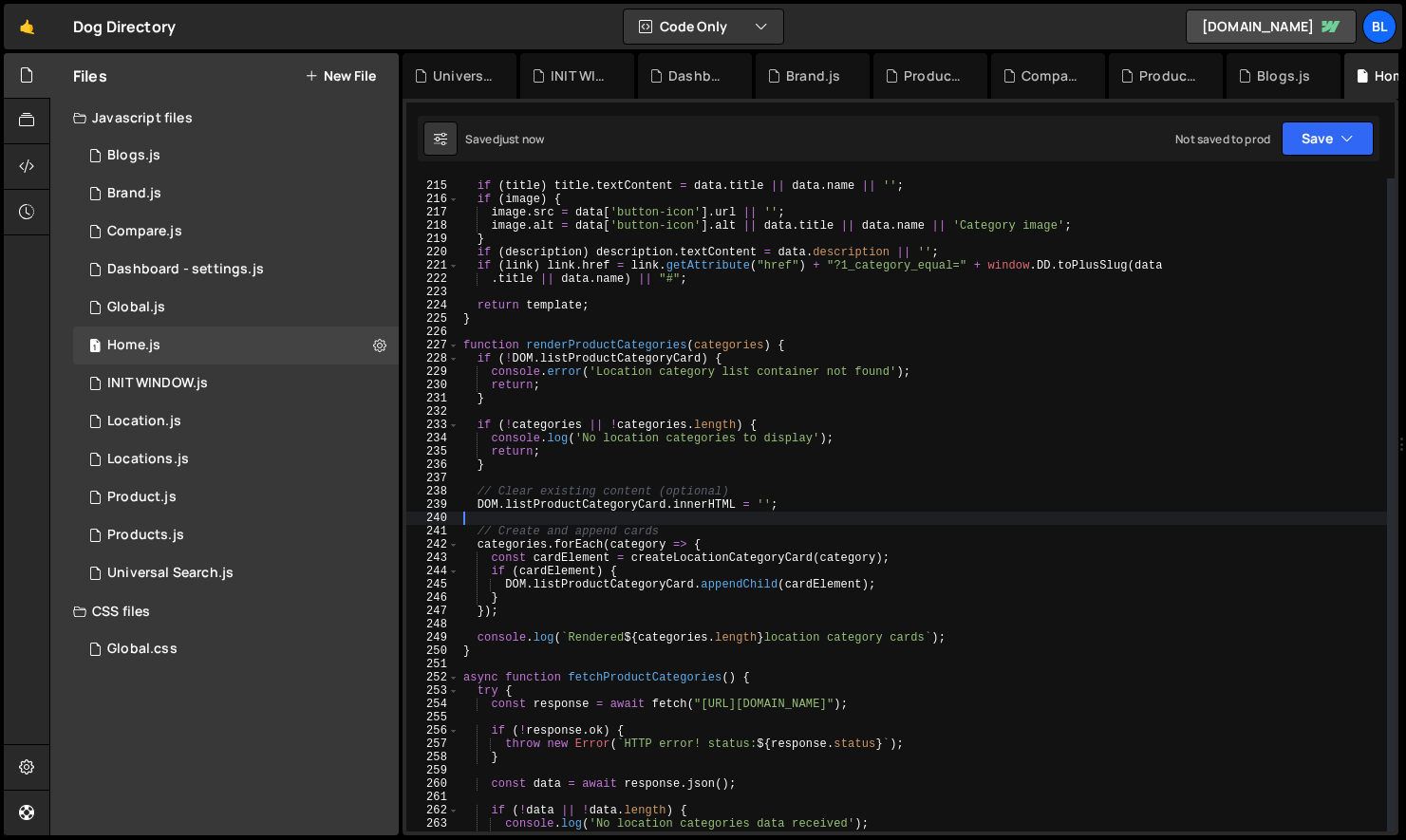
scroll to position [2843, 0]
click at [590, 621] on div "const link = template . querySelector ( 'a' ) ; if ( title ) title . textConten…" at bounding box center [923, 506] width 928 height 680
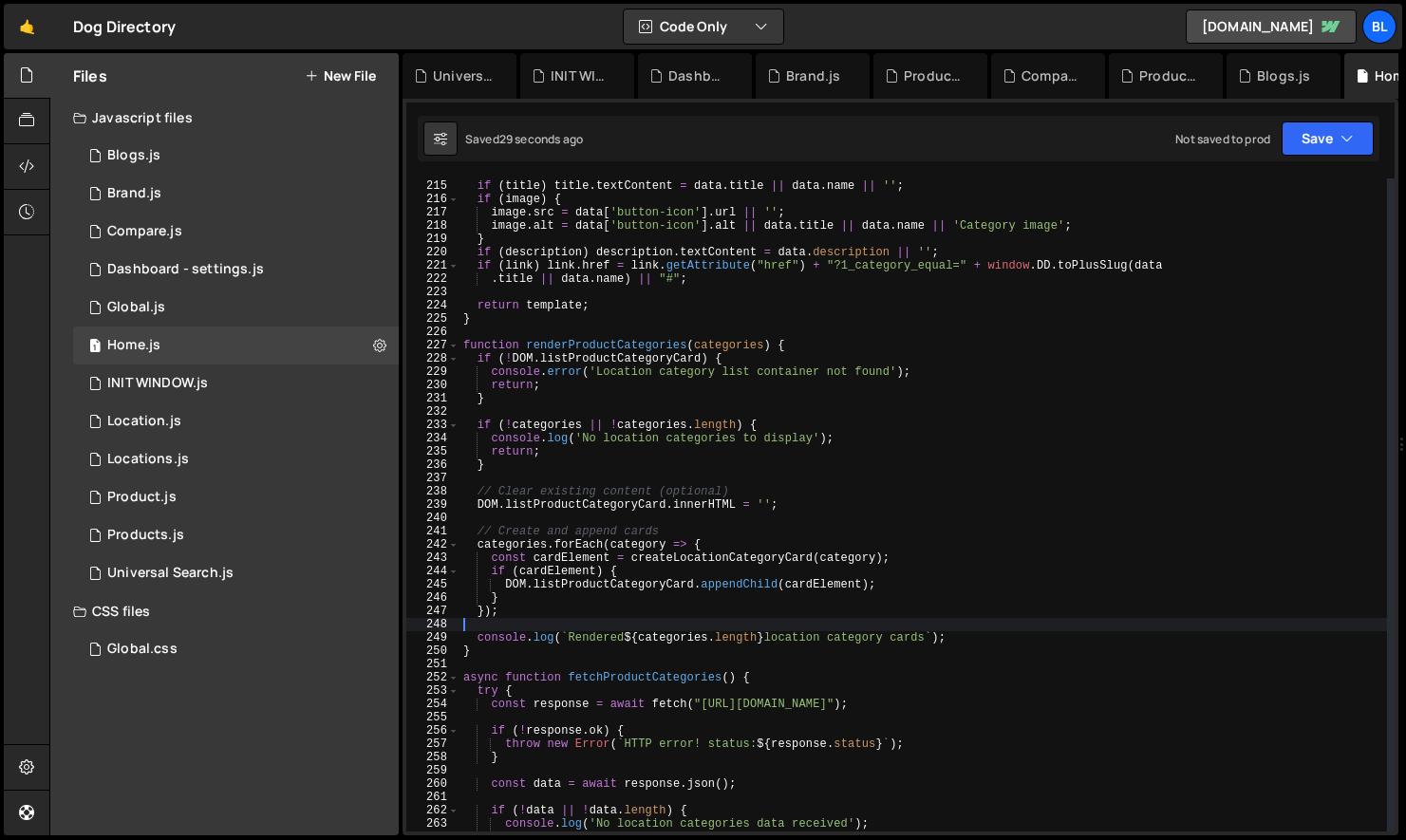
click at [556, 611] on div "const link = template . querySelector ( 'a' ) ; if ( title ) title . textConten…" at bounding box center [923, 506] width 928 height 680
click at [509, 537] on div "const link = template . querySelector ( 'a' ) ; if ( title ) title . textConten…" at bounding box center [923, 506] width 928 height 680
click at [507, 552] on div "const link = template . querySelector ( 'a' ) ; if ( title ) title . textConten…" at bounding box center [923, 506] width 928 height 680
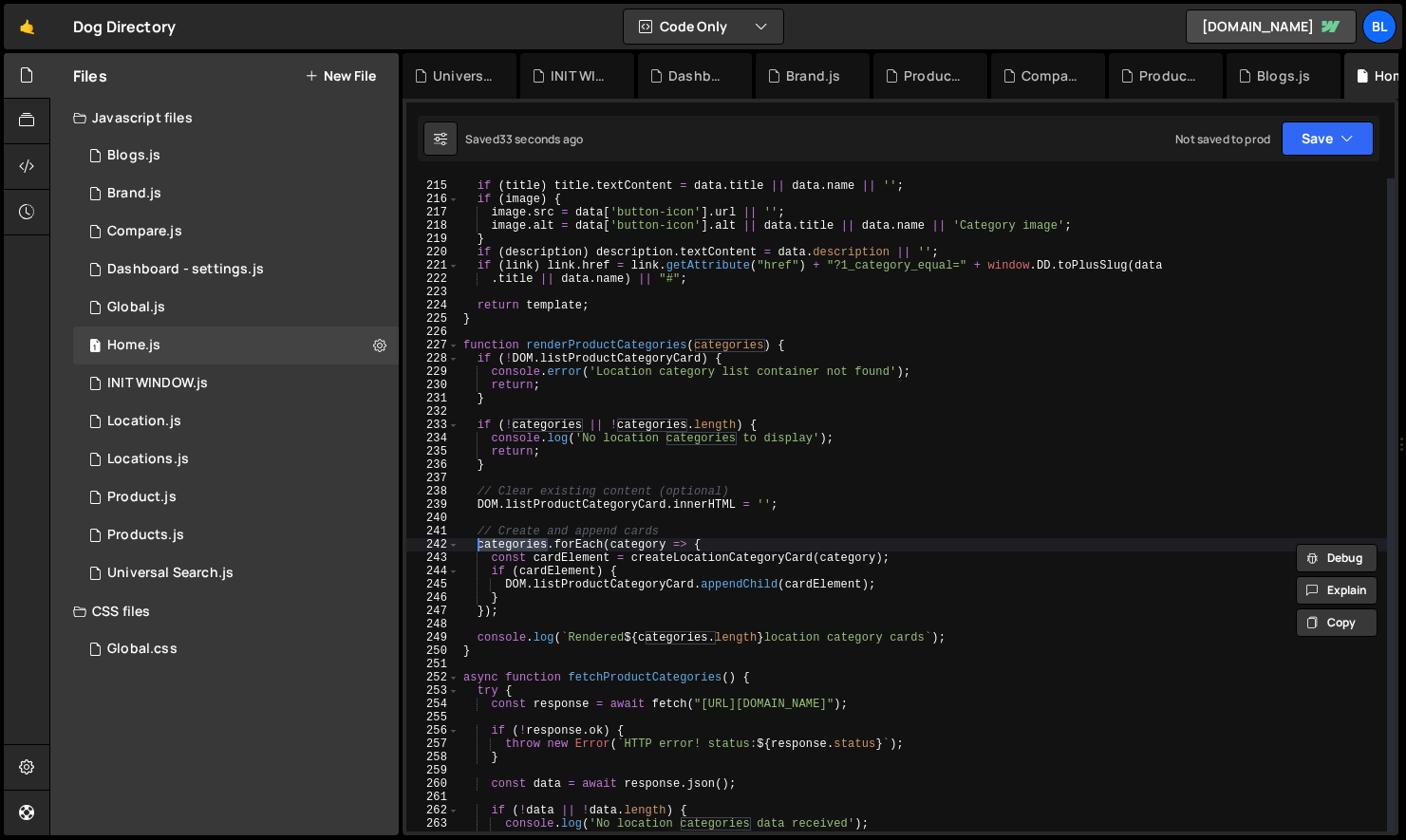
click at [517, 612] on div "const link = template . querySelector ( 'a' ) ; if ( title ) title . textConten…" at bounding box center [923, 506] width 928 height 680
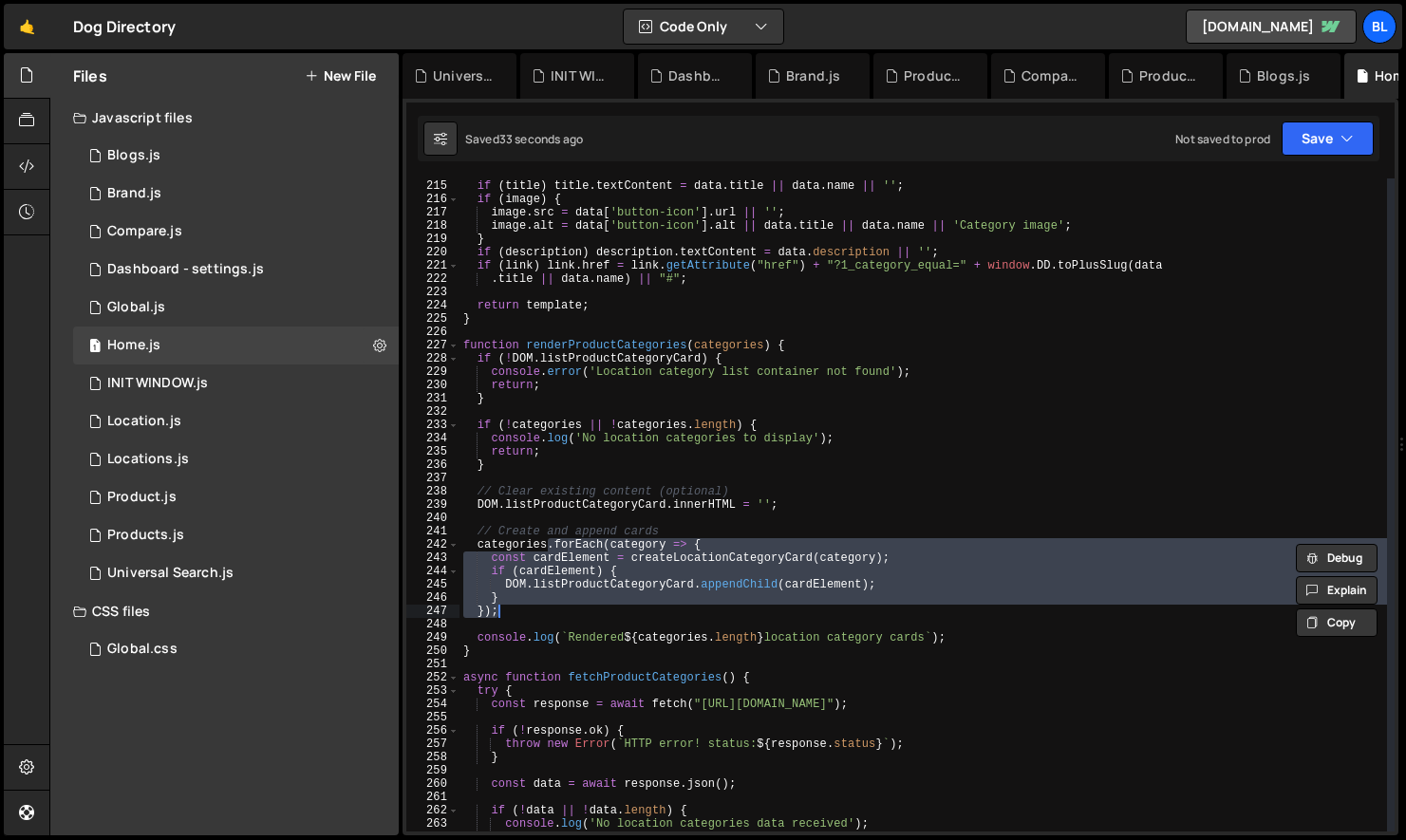
type textarea "// } // });"
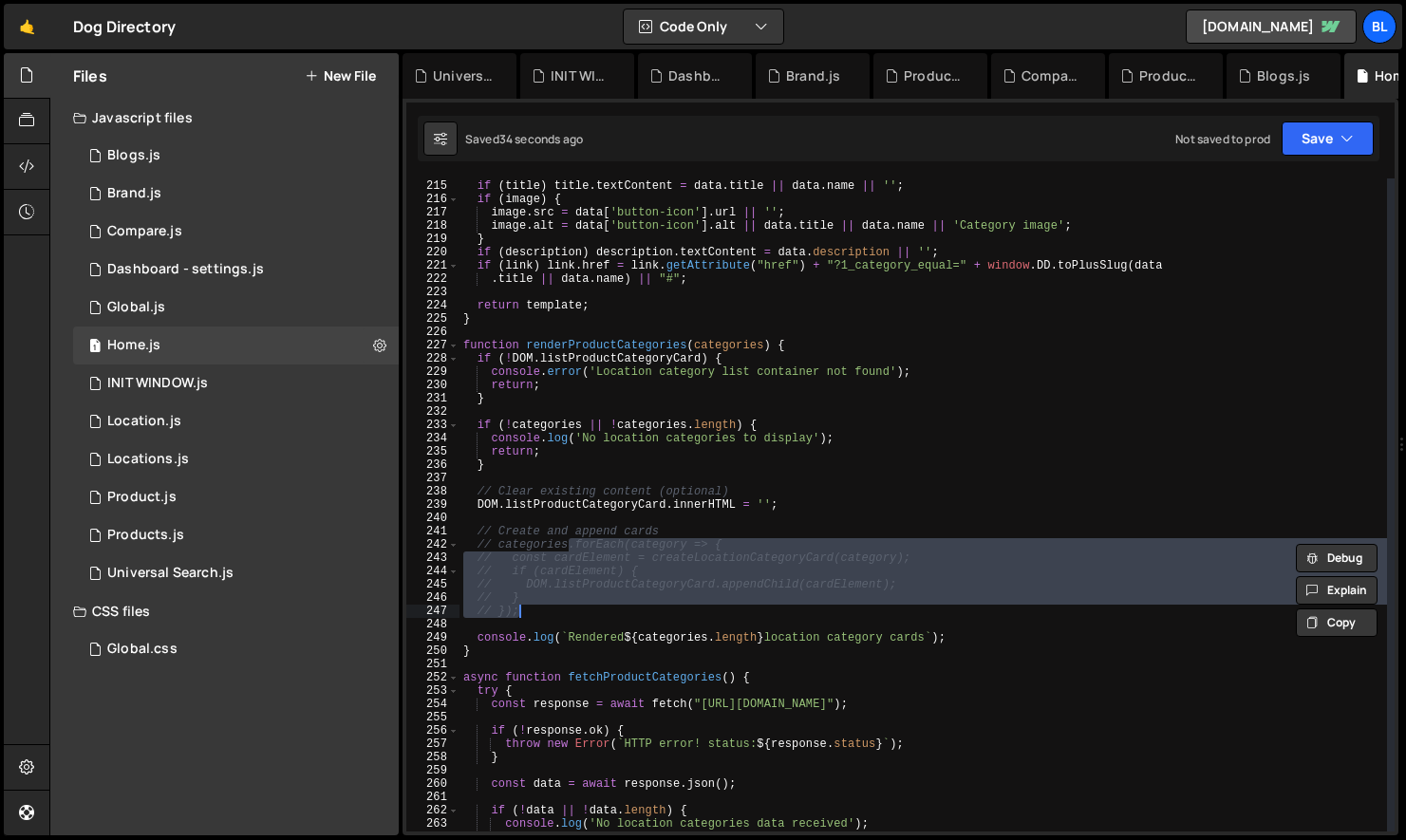
click at [592, 621] on div "const link = template . querySelector ( 'a' ) ; if ( title ) title . textConten…" at bounding box center [923, 506] width 928 height 680
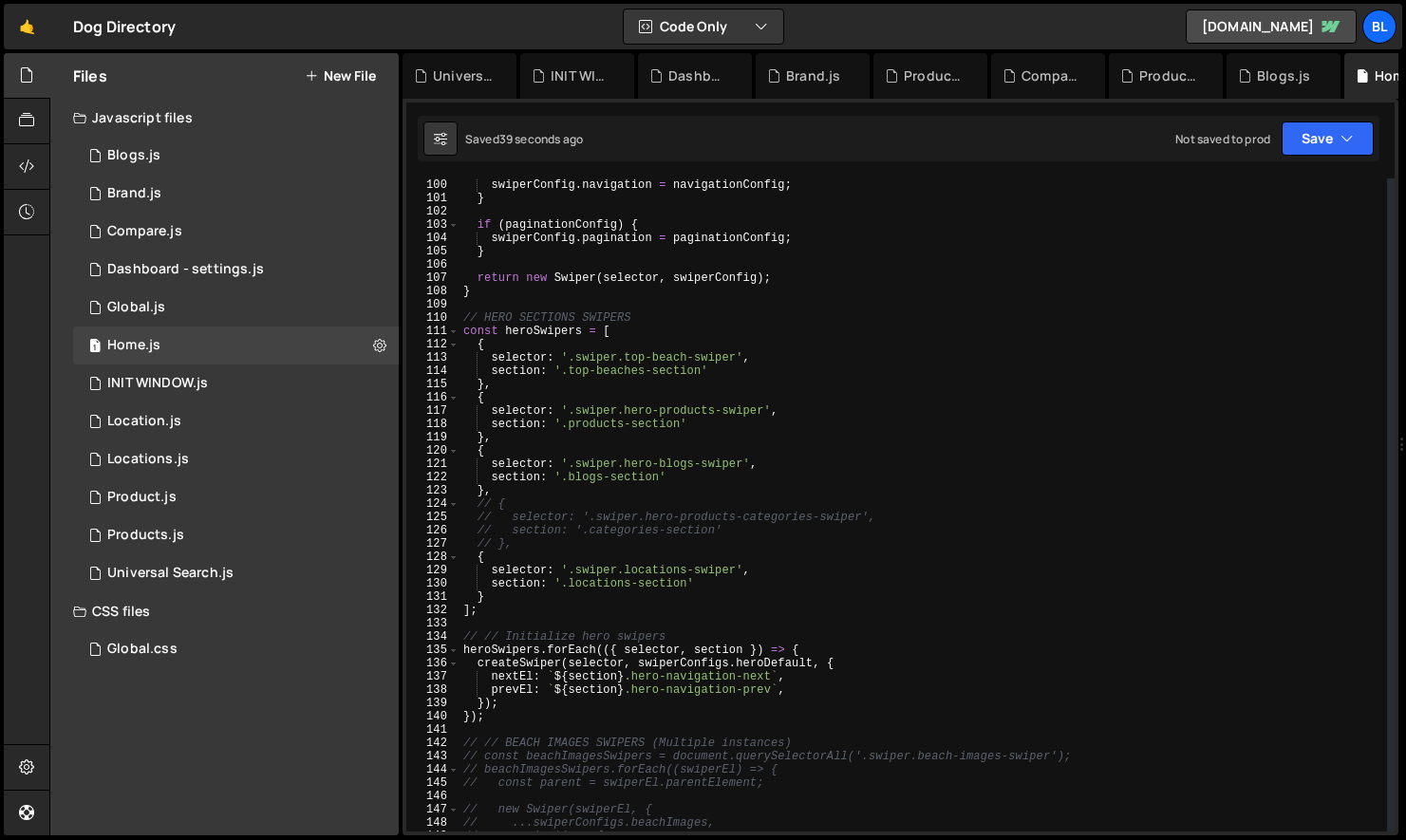
scroll to position [1316, 0]
click at [486, 670] on div "if ( navigationConfig ) { swiperConfig . navigation = navigationConfig ; } if (…" at bounding box center [923, 505] width 928 height 680
click at [509, 660] on div "if ( navigationConfig ) { swiperConfig . navigation = navigationConfig ; } if (…" at bounding box center [923, 505] width 928 height 680
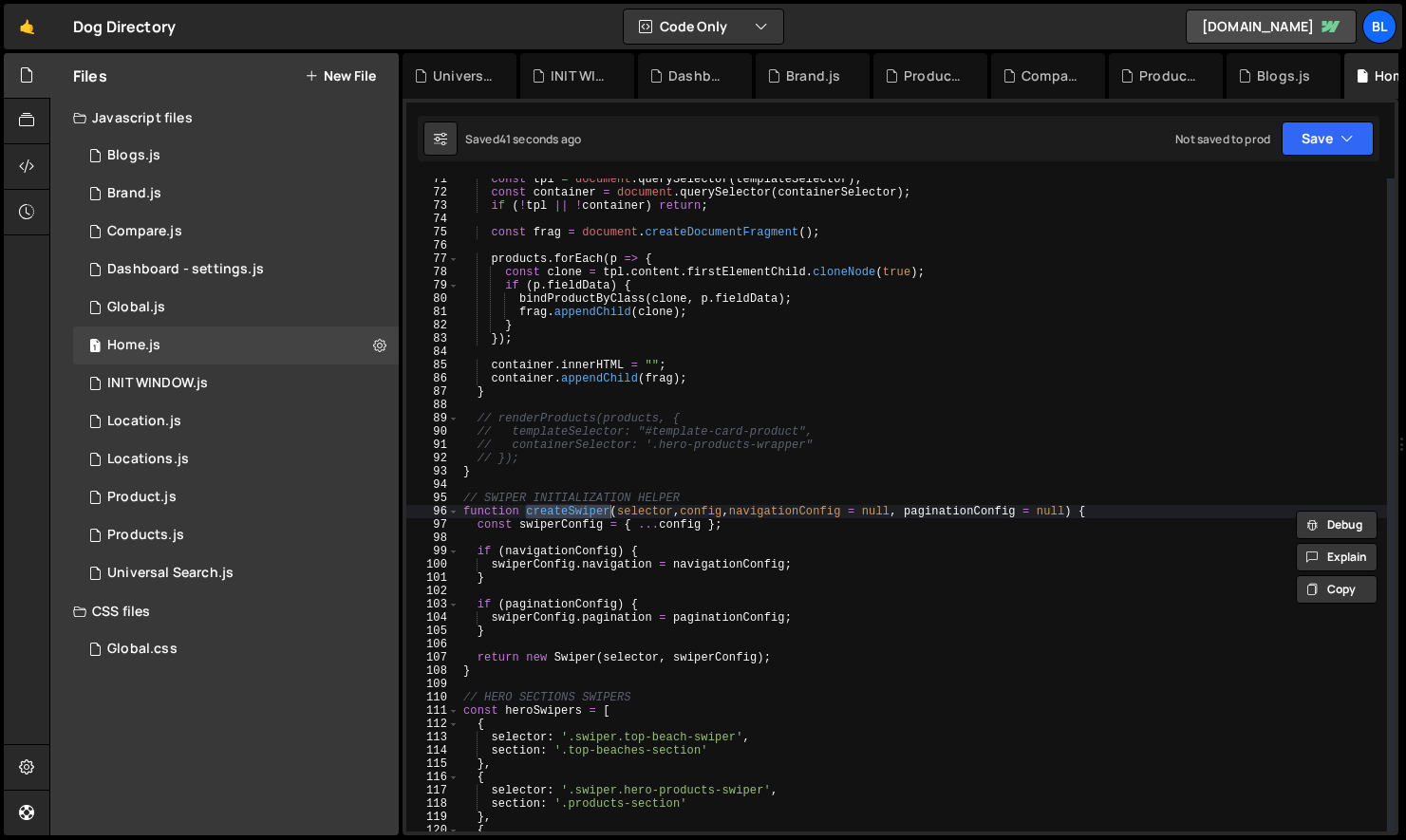
scroll to position [936, 0]
click at [525, 657] on div "const tpl = document . querySelector ( templateSelector ) ; const container = d…" at bounding box center [923, 513] width 928 height 680
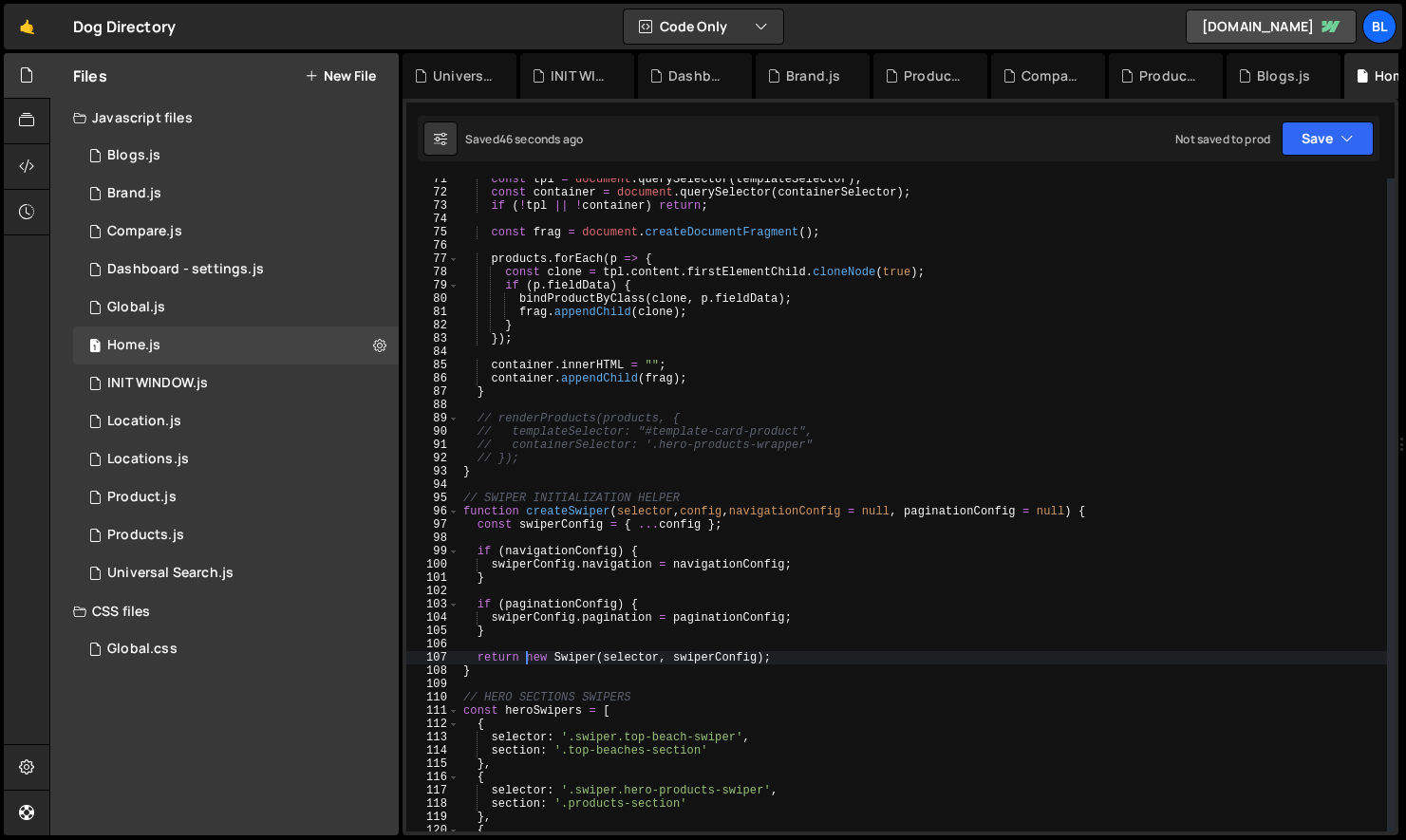
click at [763, 661] on div "const tpl = document . querySelector ( templateSelector ) ; const container = d…" at bounding box center [923, 513] width 928 height 680
paste textarea "new Swiper(selector, swiperConfig)"
click at [563, 515] on div "const tpl = document . querySelector ( templateSelector ) ; const container = d…" at bounding box center [923, 513] width 928 height 680
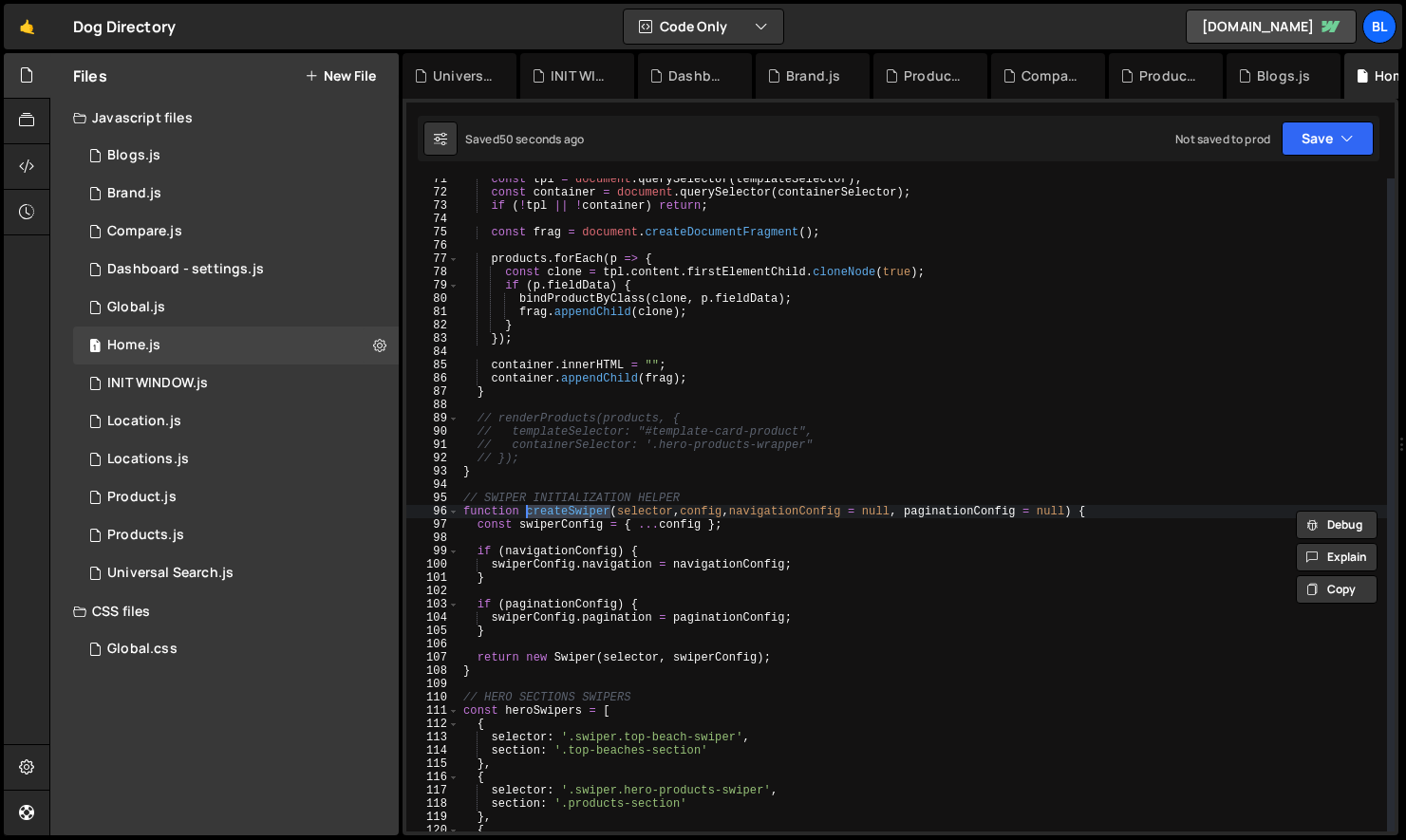
type textarea "createSwiper(selector, swiperConfigs.heroDefault, {"
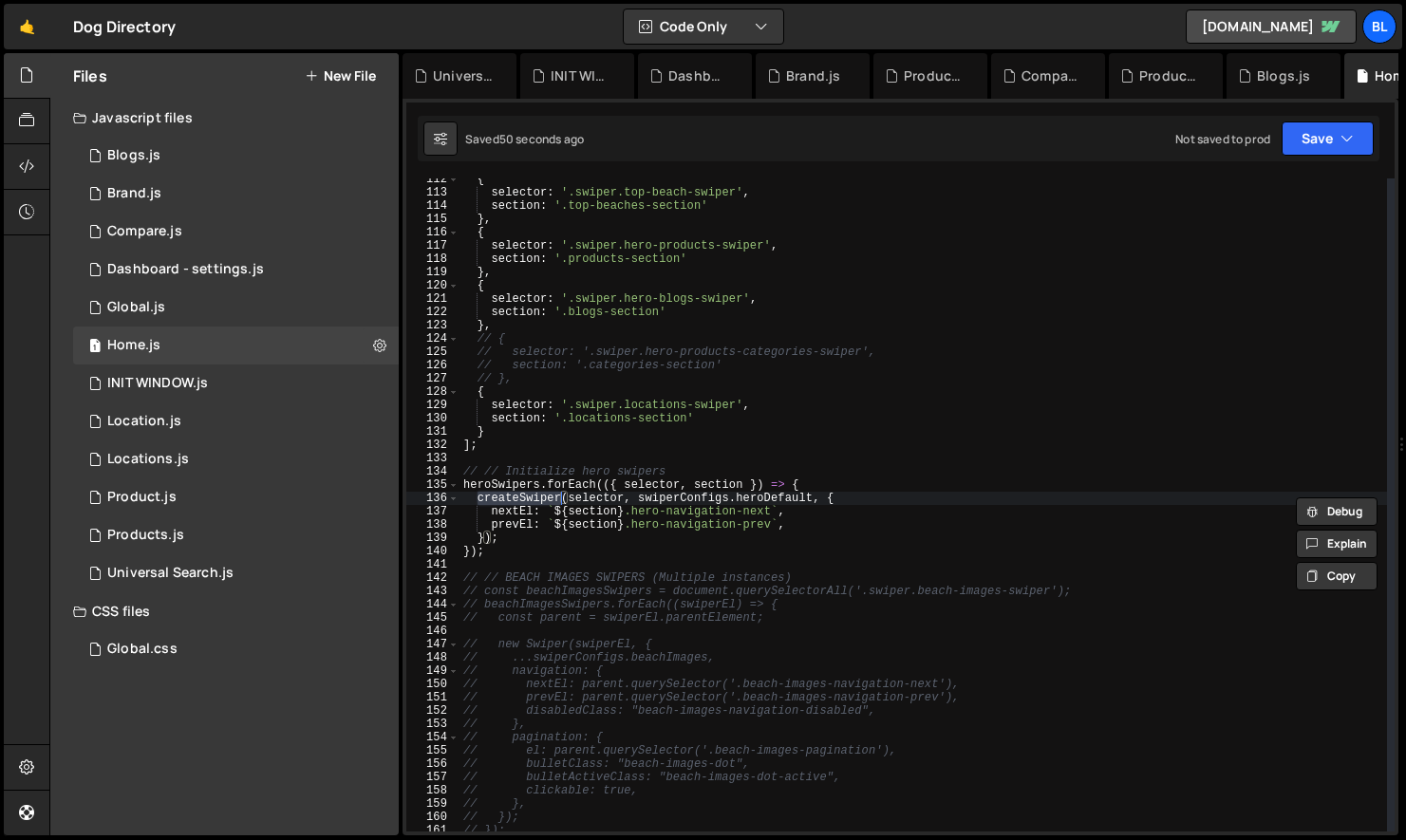
scroll to position [1481, 0]
click at [552, 502] on div "{ selector : '.swiper.top-beach-swiper' , section : '.top-beaches-section' } , …" at bounding box center [923, 513] width 928 height 680
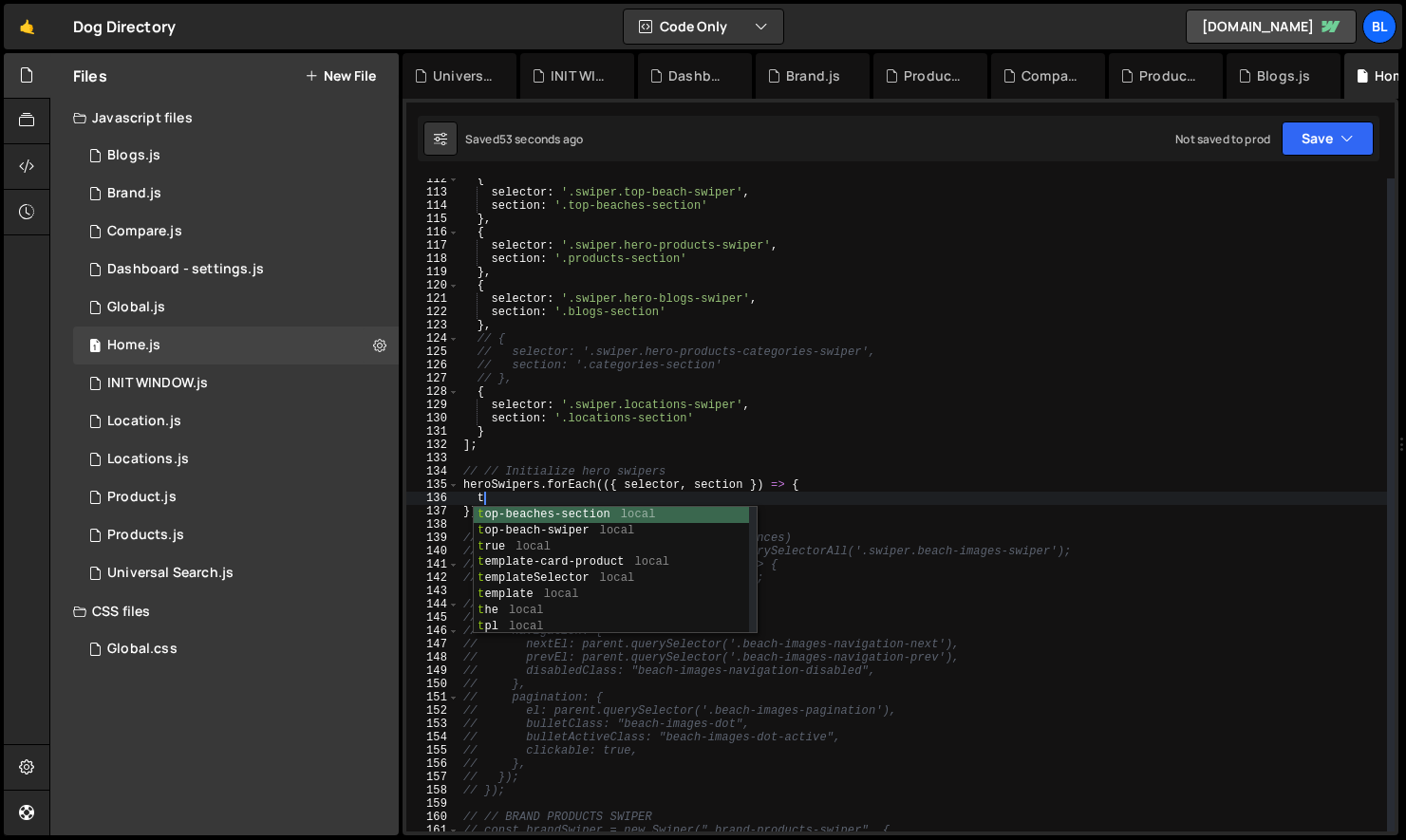
drag, startPoint x: 478, startPoint y: 503, endPoint x: 520, endPoint y: 535, distance: 52.8
click at [520, 535] on body "Projects [GEOGRAPHIC_DATA] Blog Bl Projects Your Teams Account Upgrade Logout" at bounding box center [703, 420] width 1406 height 840
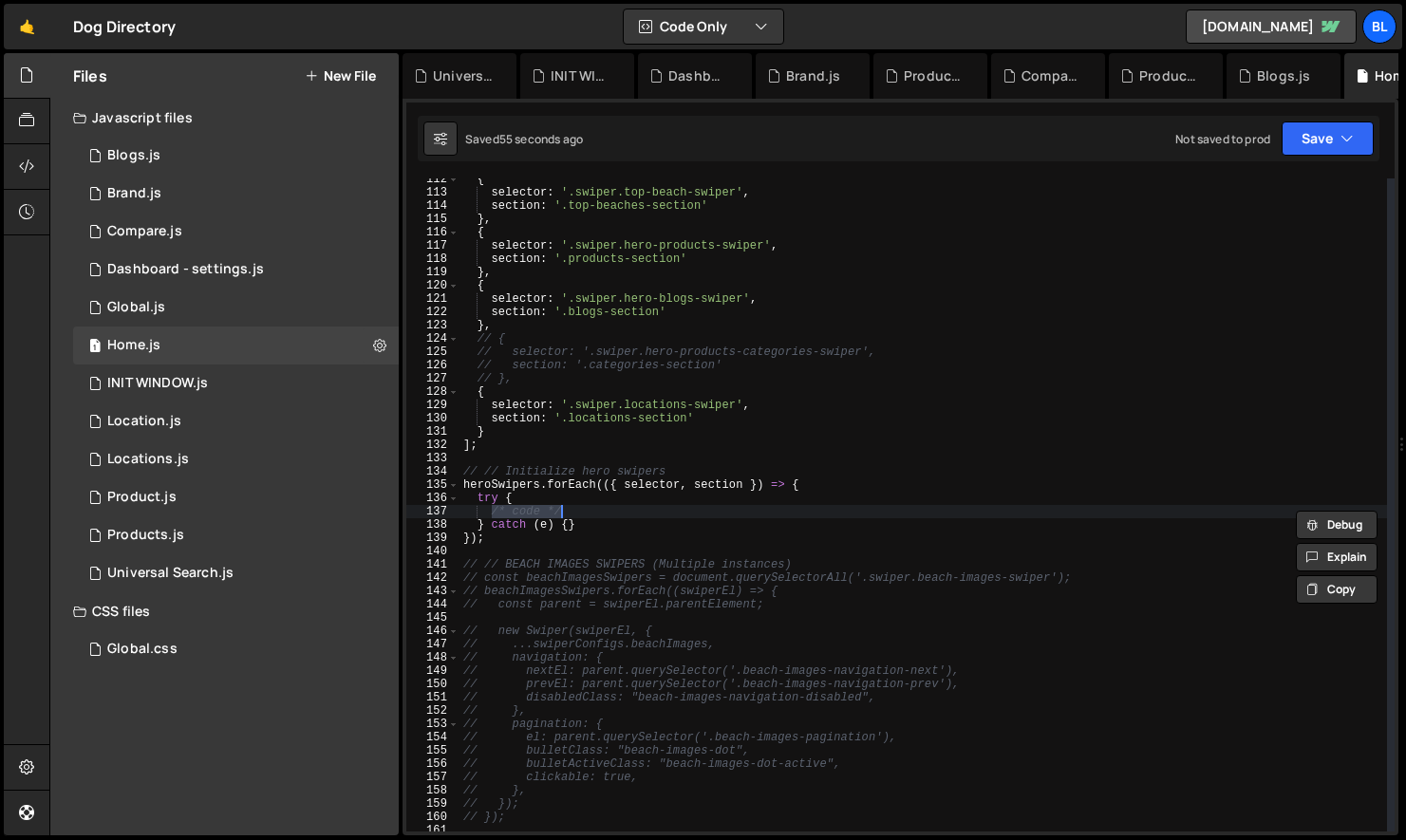
paste textarea "});"
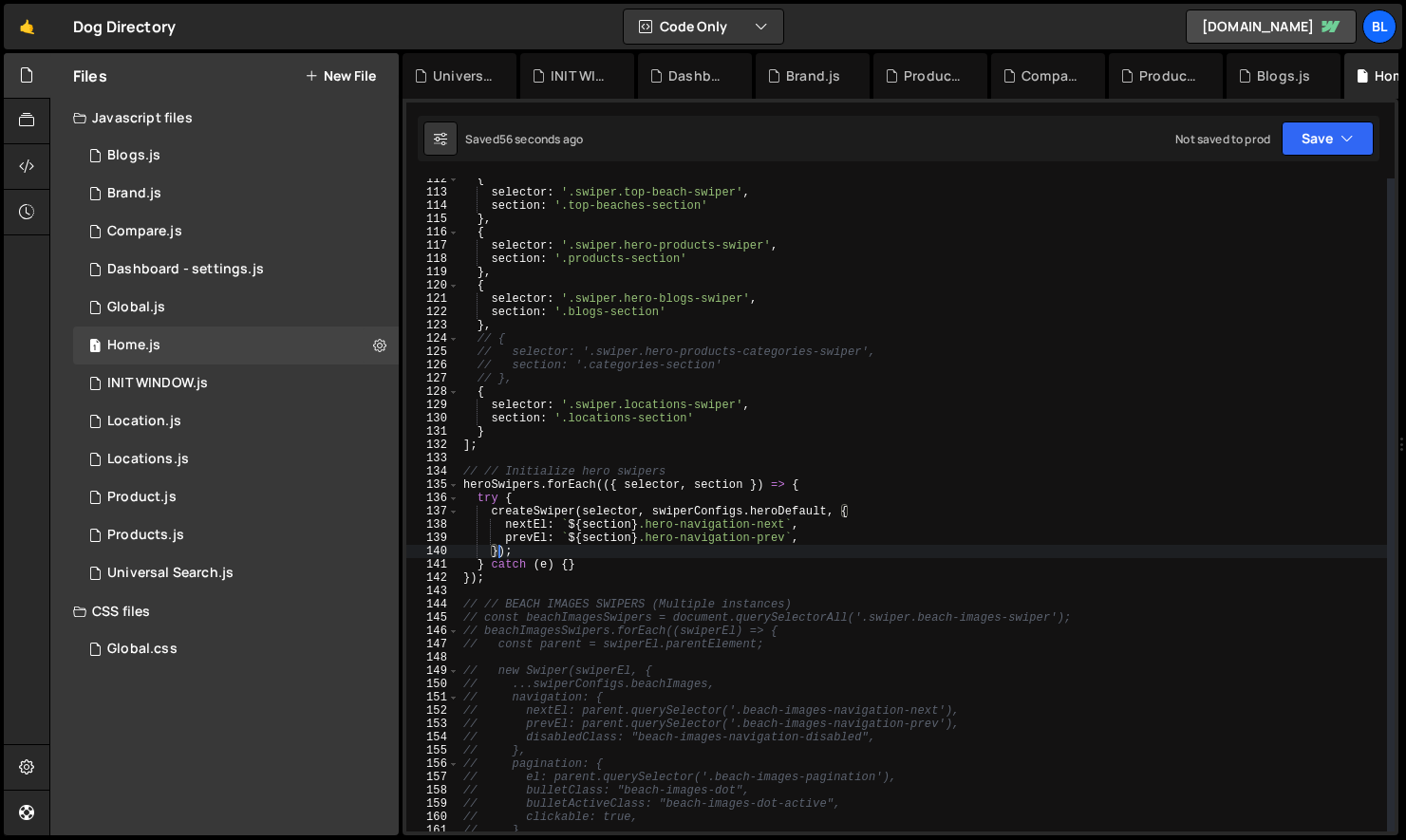
click at [645, 485] on div "{ selector : '.swiper.top-beach-swiper' , section : '.top-beaches-section' } , …" at bounding box center [923, 513] width 928 height 680
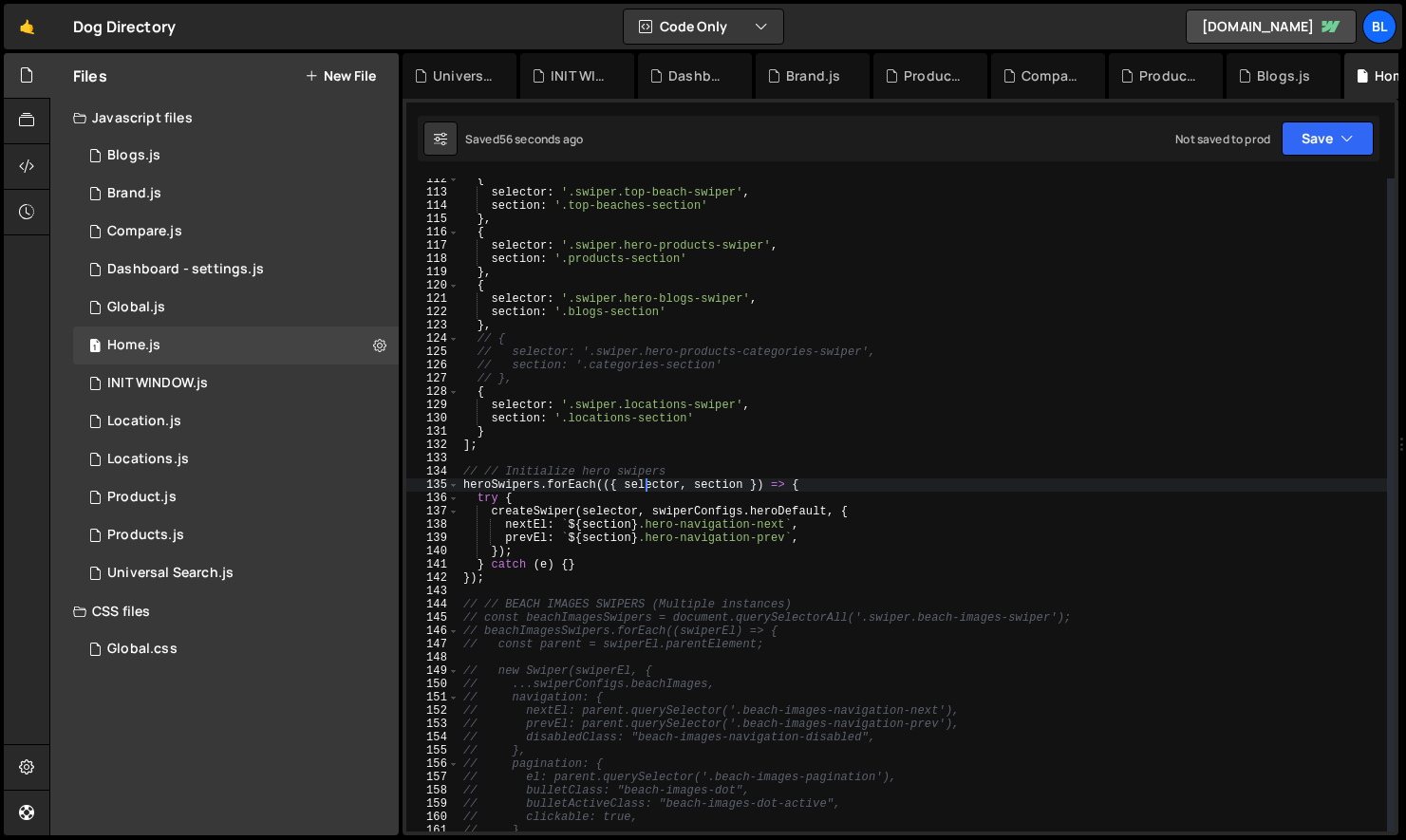
click at [645, 485] on div "{ selector : '.swiper.top-beach-swiper' , section : '.top-beaches-section' } , …" at bounding box center [923, 513] width 928 height 680
click at [566, 562] on div "{ selector : '.swiper.top-beach-swiper' , section : '.top-beaches-section' } , …" at bounding box center [923, 513] width 928 height 680
type textarea "} catch (e) {}"
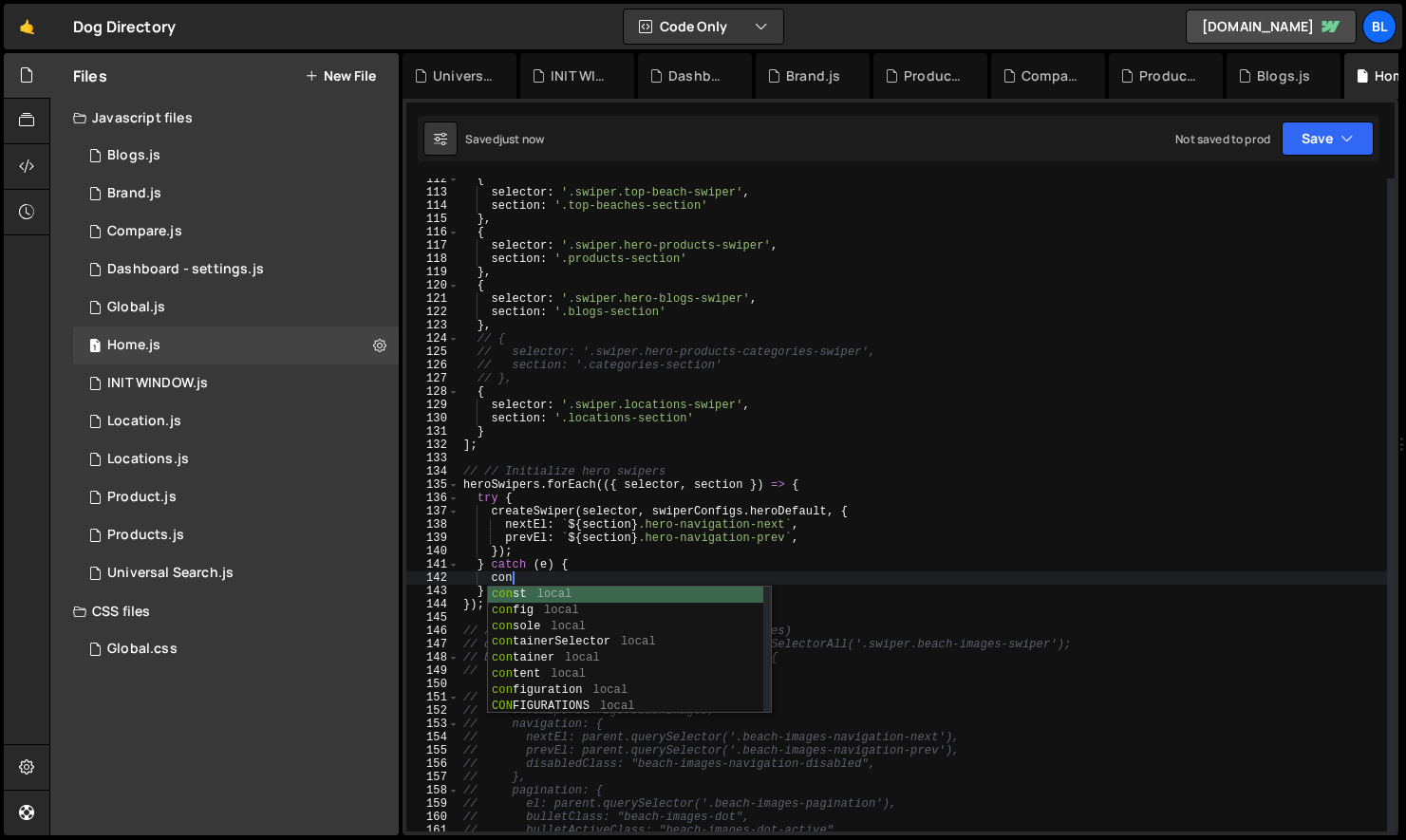
type textarea "const"
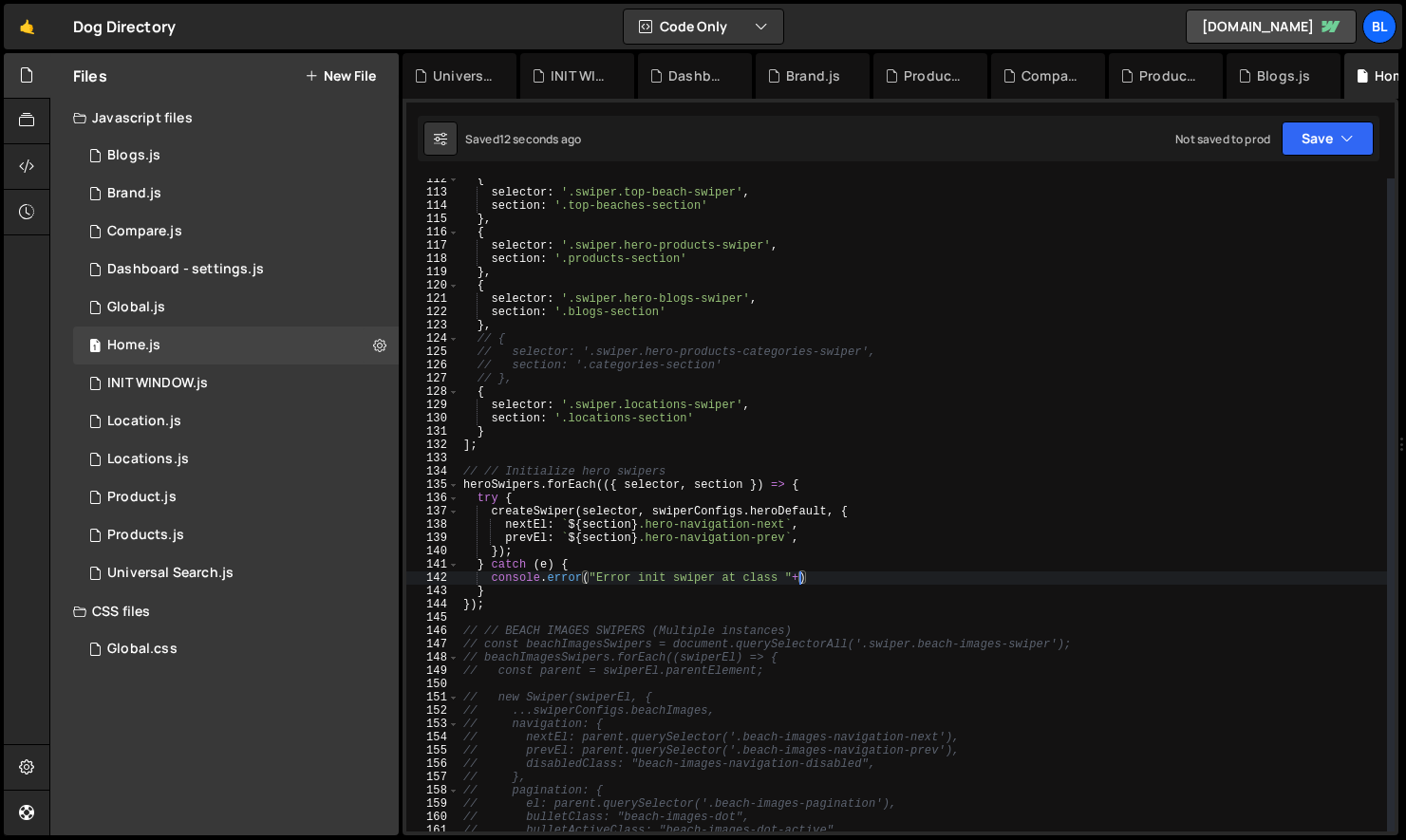
scroll to position [0, 27]
paste textarea "selector"
click at [735, 601] on div "{ selector : '.swiper.top-beach-swiper' , section : '.top-beaches-section' } , …" at bounding box center [923, 513] width 928 height 680
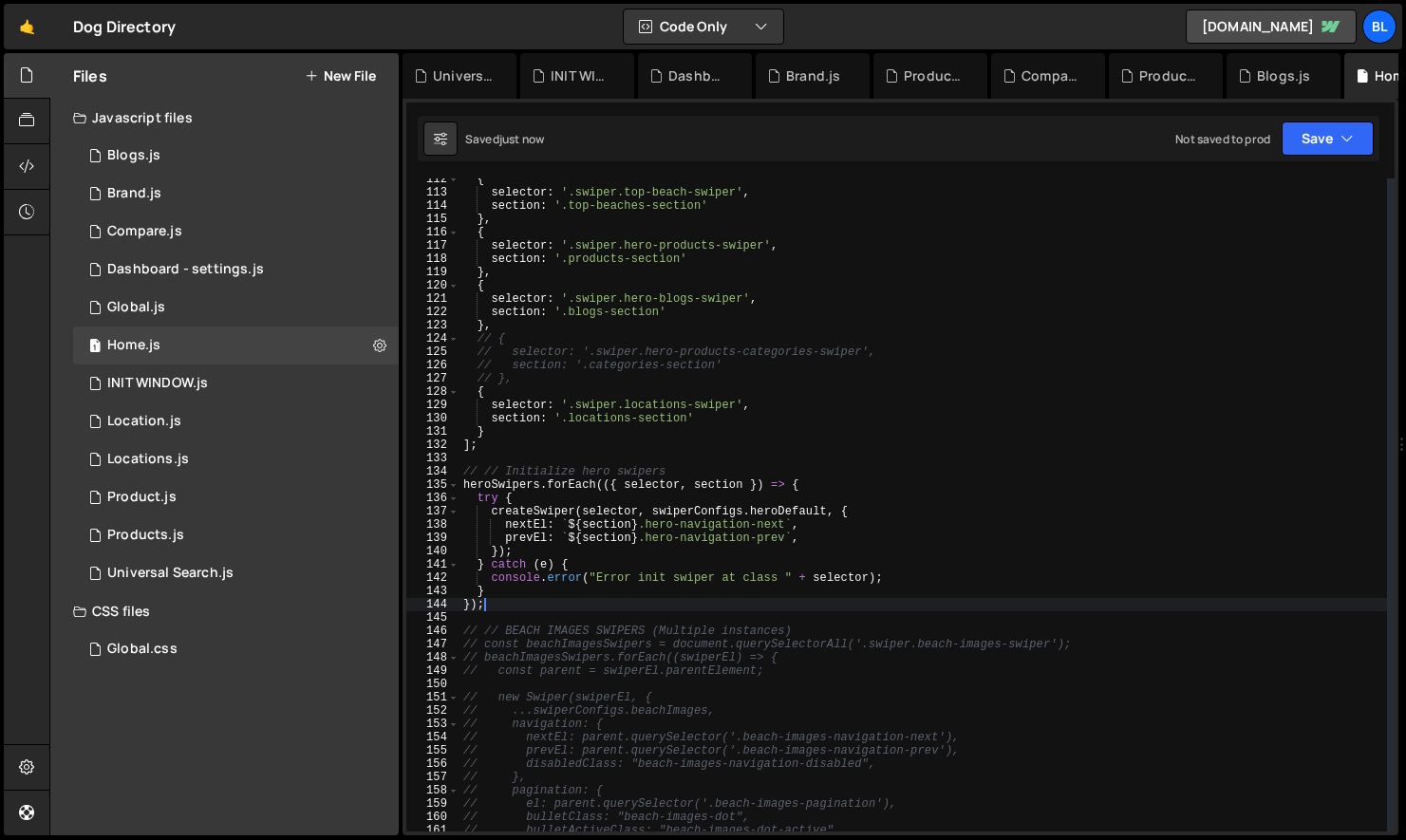
type textarea "});"
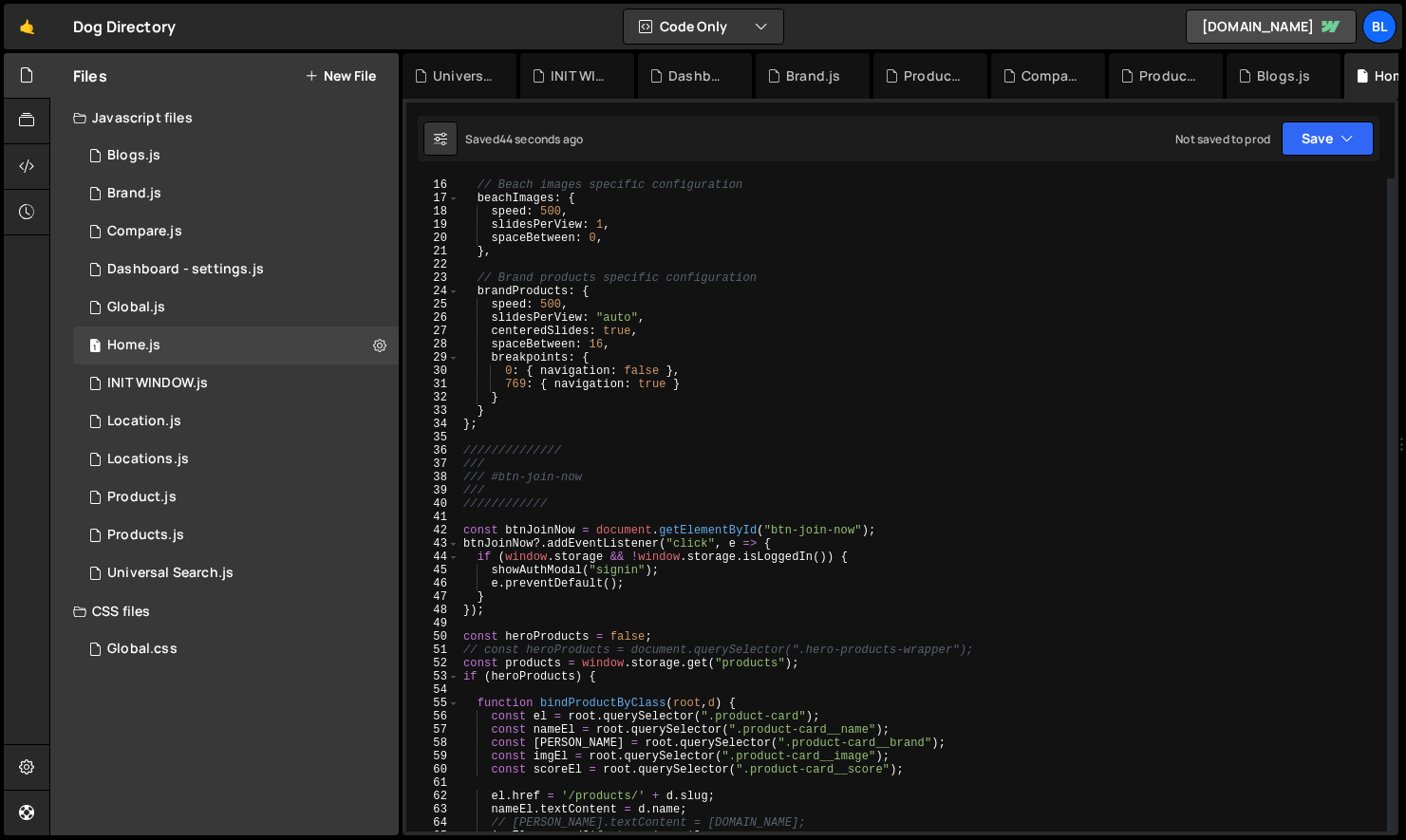
scroll to position [194, 0]
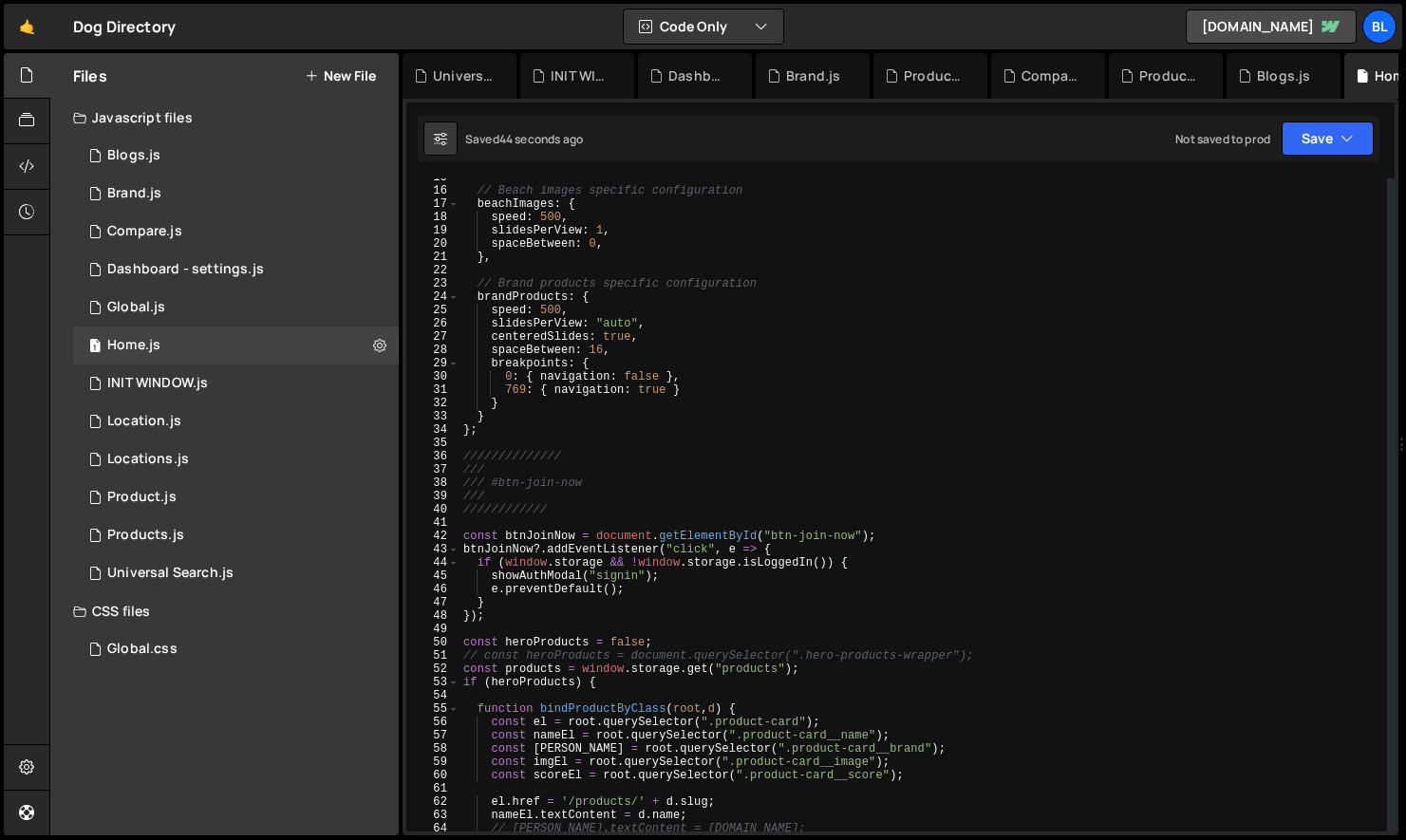
click at [536, 624] on div "// Beach images specific configuration beachImages : { speed : 500 , slidesPerV…" at bounding box center [923, 511] width 928 height 680
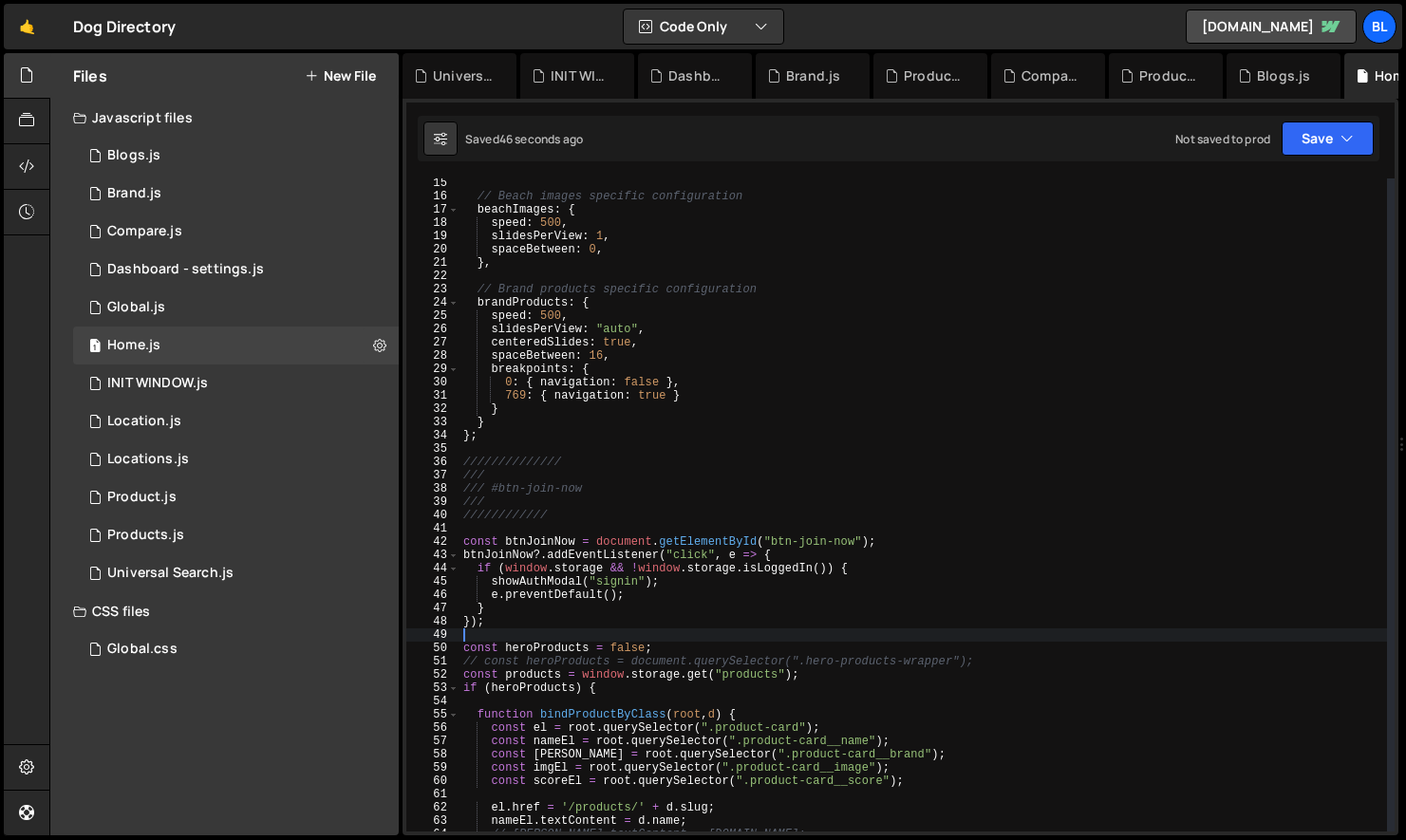
click at [729, 683] on div "// Beach images specific configuration beachImages : { speed : 500 , slidesPerV…" at bounding box center [923, 517] width 928 height 680
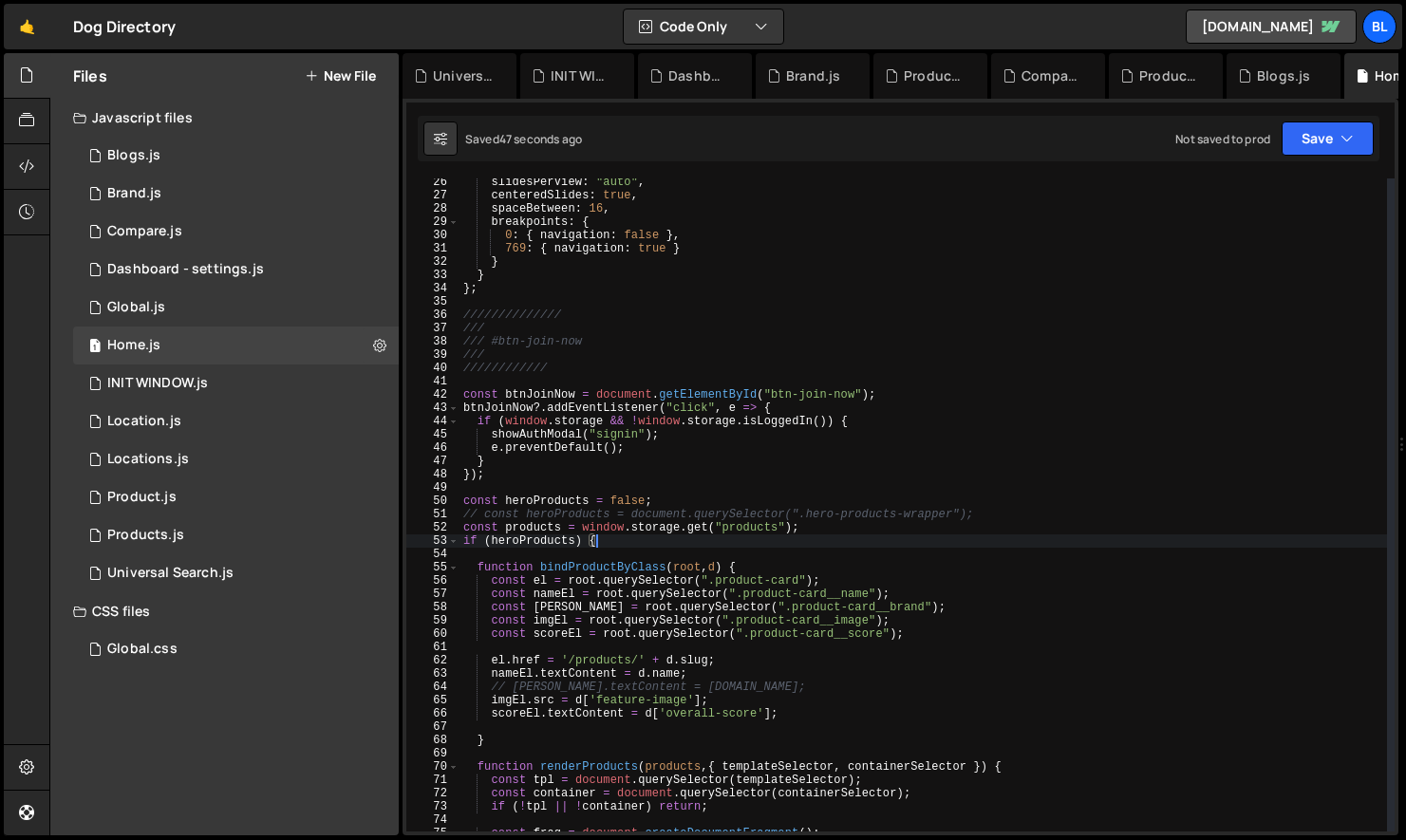
scroll to position [348, 0]
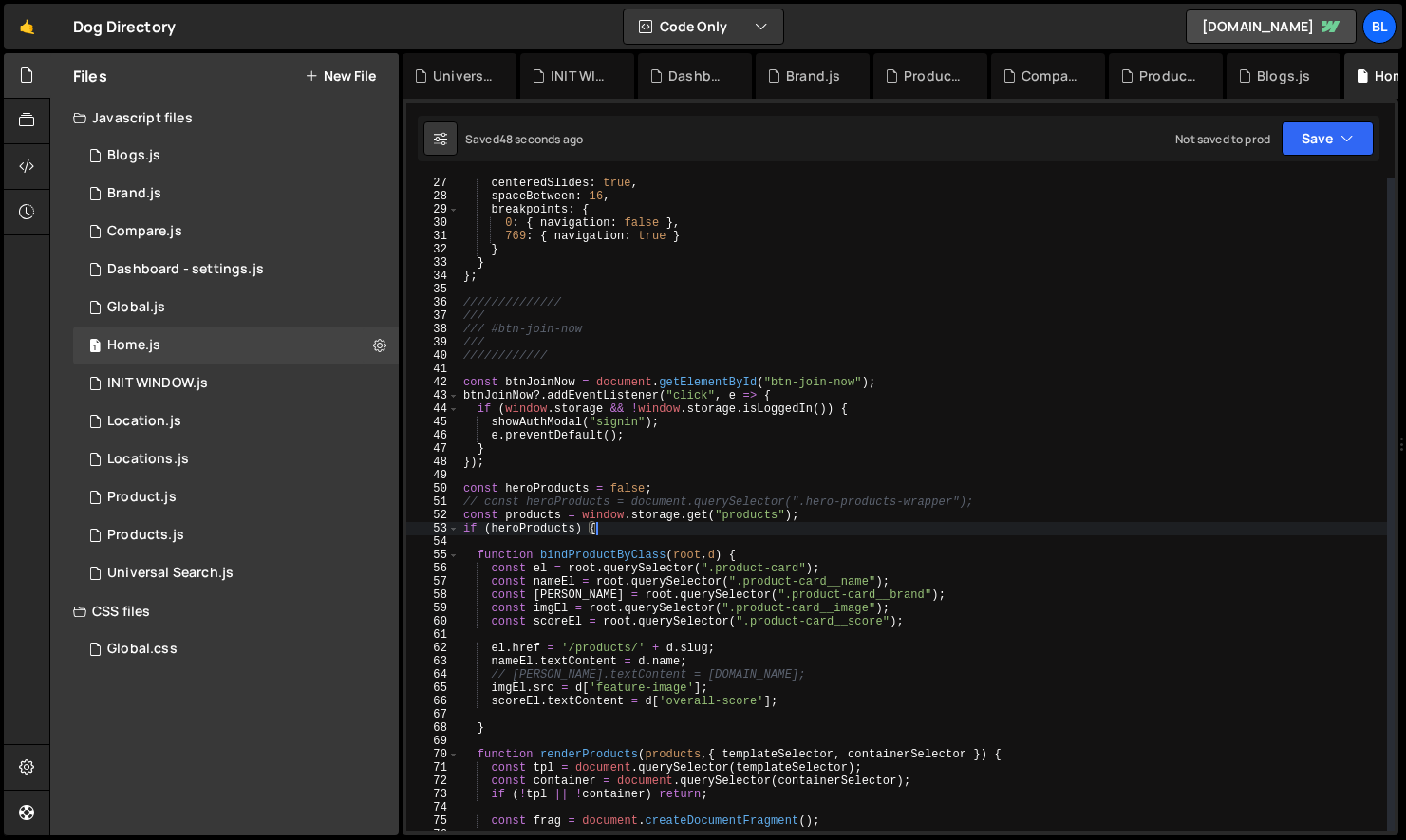
click at [623, 557] on div "centeredSlides : true , spaceBetween : 16 , breakpoints : { 0 : { navigation : …" at bounding box center [923, 517] width 928 height 680
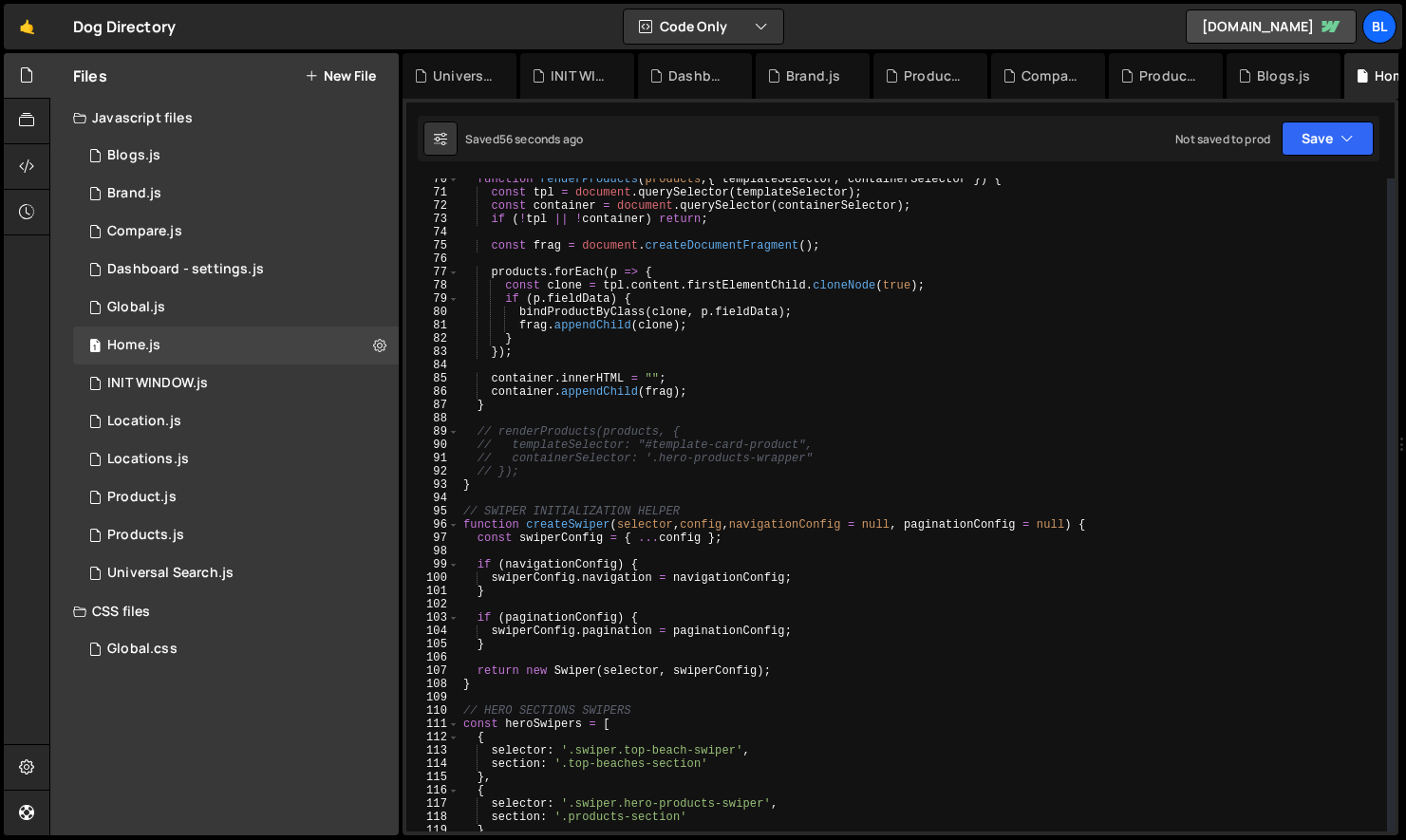
scroll to position [923, 0]
click at [513, 479] on div "function renderProducts ( products , { templateSelector , containerSelector }) …" at bounding box center [923, 513] width 928 height 680
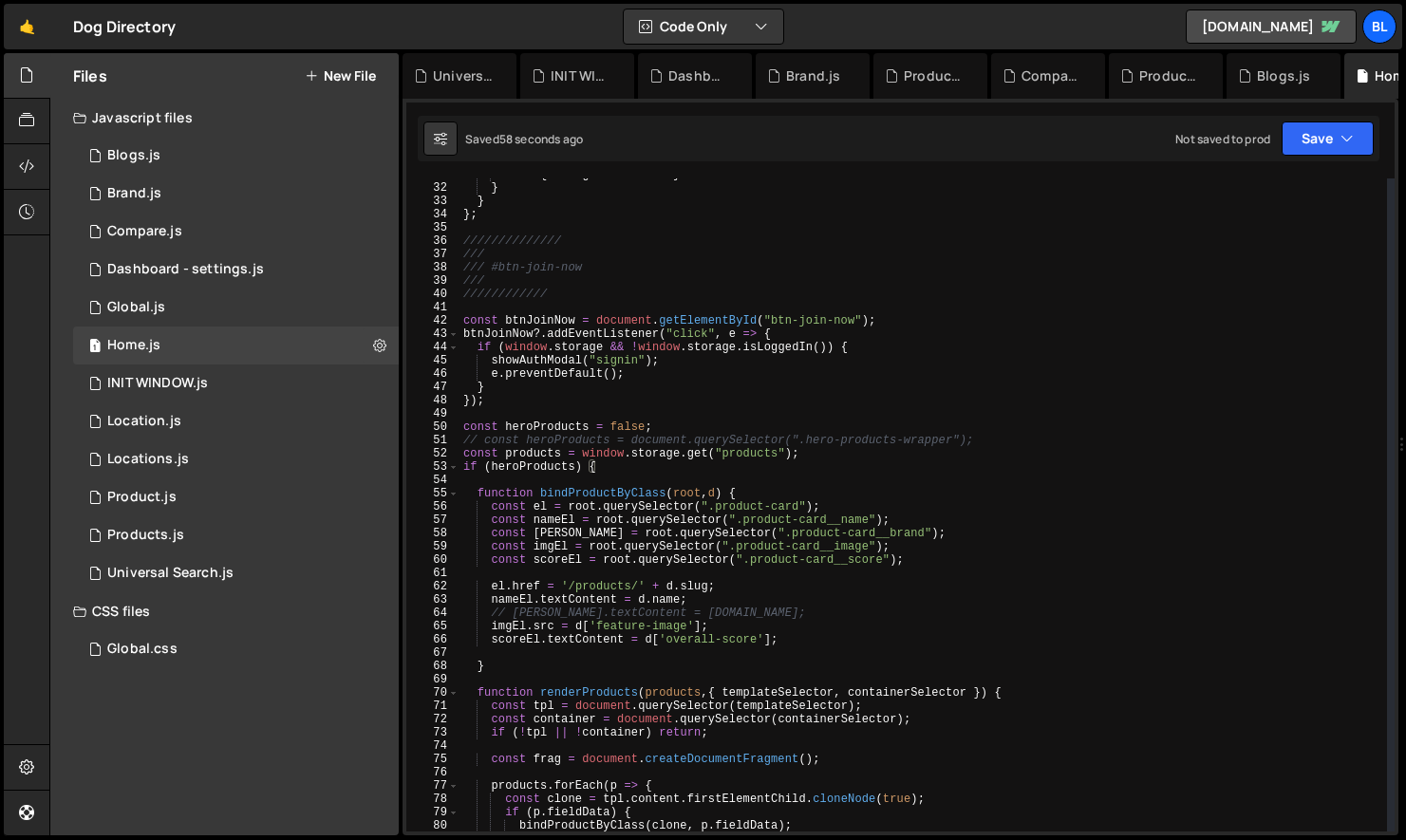
scroll to position [398, 0]
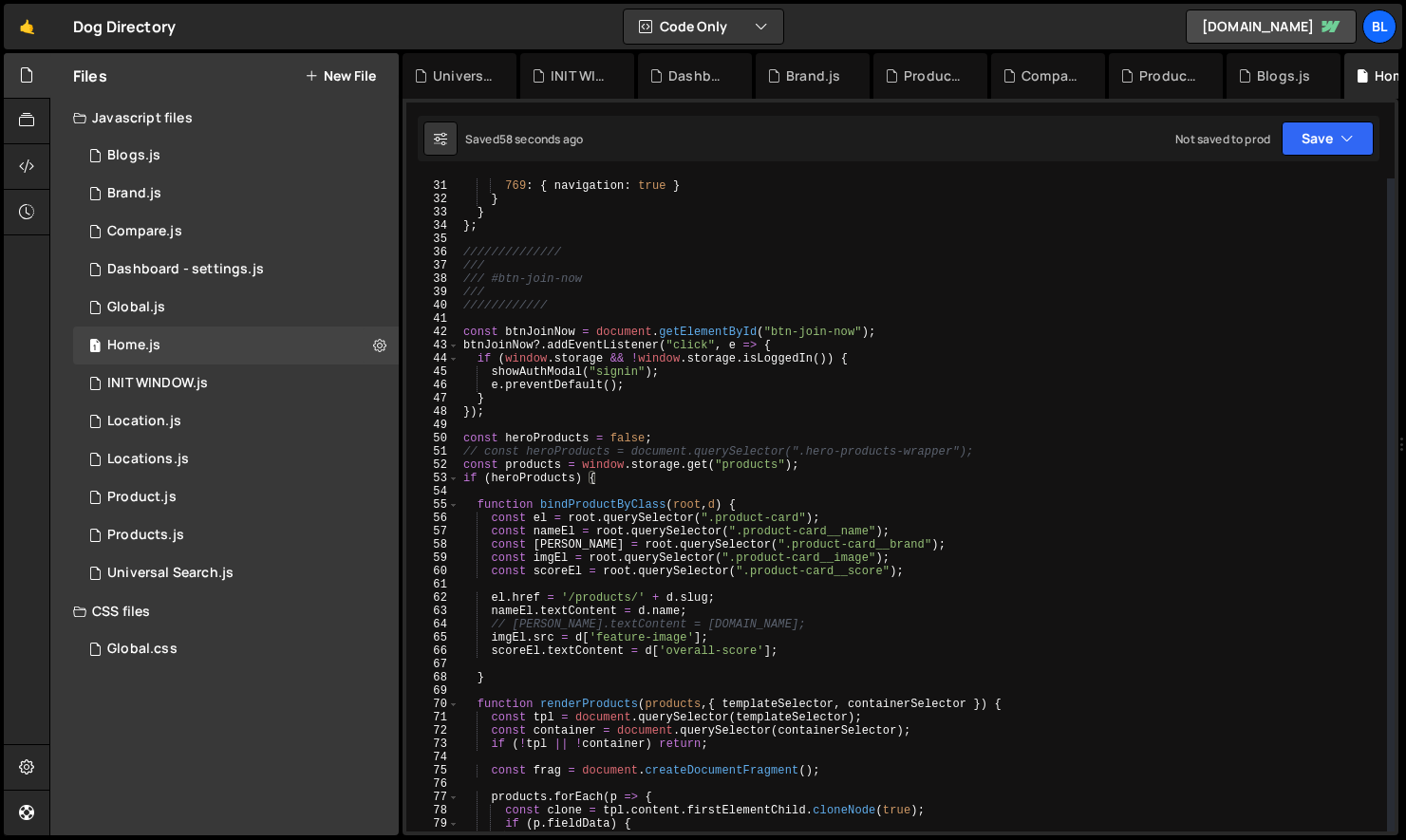
click at [556, 417] on div "0 : { navigation : false } , 769 : { navigation : true } } } } ; //////////////…" at bounding box center [923, 506] width 928 height 680
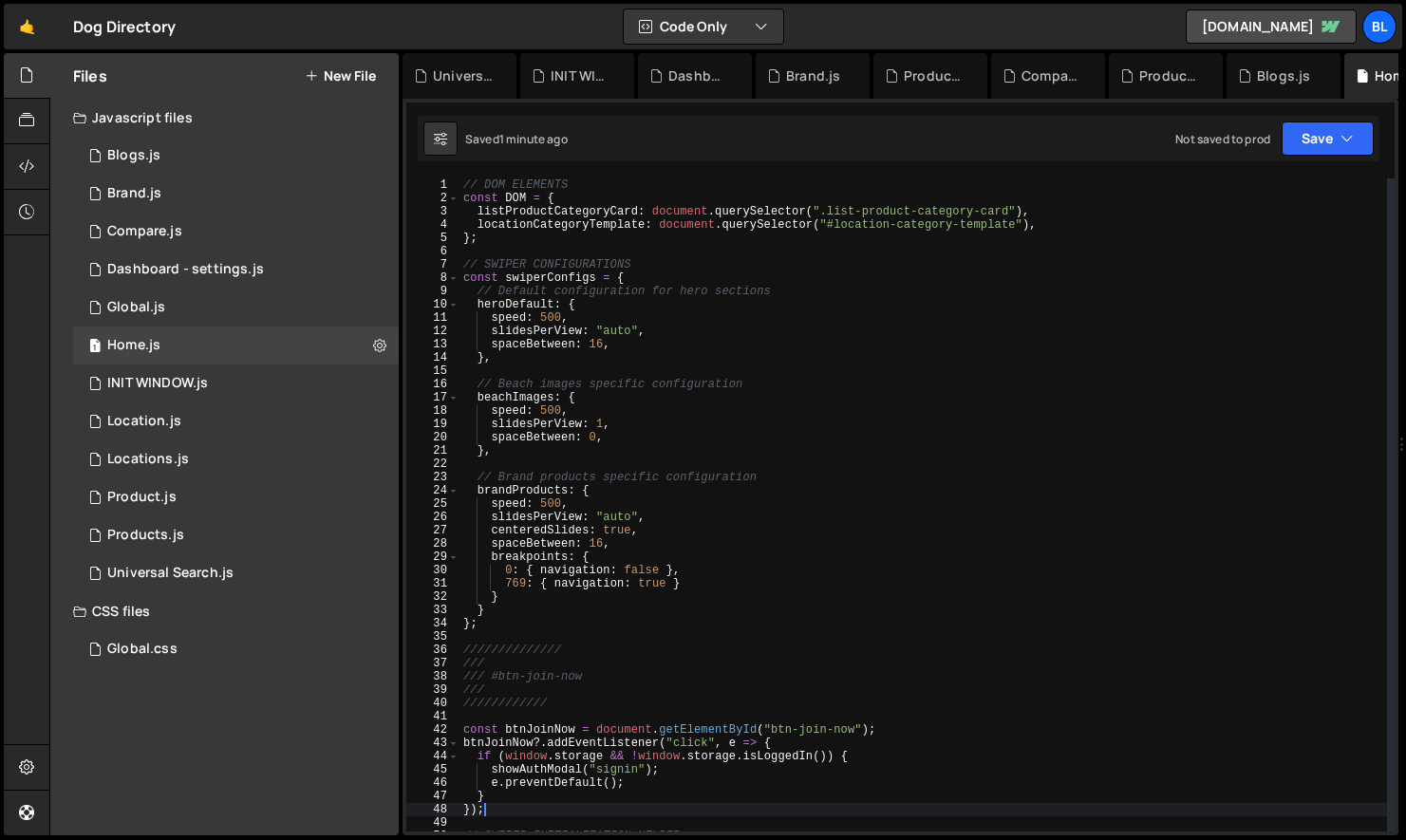
scroll to position [0, 0]
click at [564, 214] on div "// DOM ELEMENTS const DOM = { listProductCategoryCard : document . querySelecto…" at bounding box center [923, 519] width 928 height 680
type textarea "listProductCategoryCard: document.querySelector(".list-product-category-card"),"
click at [564, 214] on div "// DOM ELEMENTS const DOM = { listProductCategoryCard : document . querySelecto…" at bounding box center [923, 519] width 928 height 680
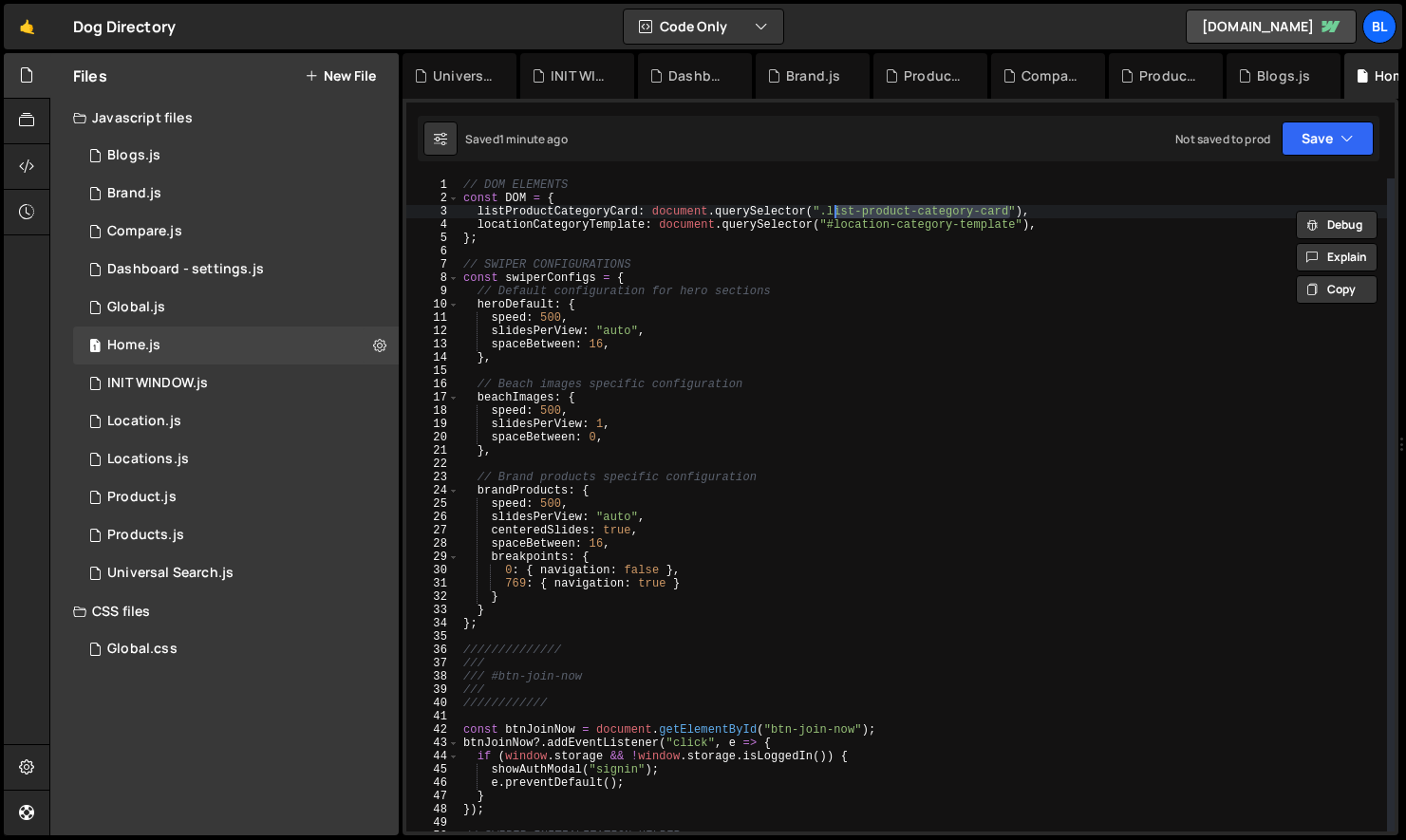
drag, startPoint x: 1013, startPoint y: 209, endPoint x: 832, endPoint y: 213, distance: 181.0
click at [832, 213] on div "// DOM ELEMENTS const DOM = { listProductCategoryCard : document . querySelecto…" at bounding box center [923, 519] width 928 height 680
click at [826, 215] on div "// DOM ELEMENTS const DOM = { listProductCategoryCard : document . querySelecto…" at bounding box center [923, 519] width 928 height 680
click at [813, 464] on div "// DOM ELEMENTS const DOM = { listProductCategoryCard : document . querySelecto…" at bounding box center [923, 519] width 928 height 680
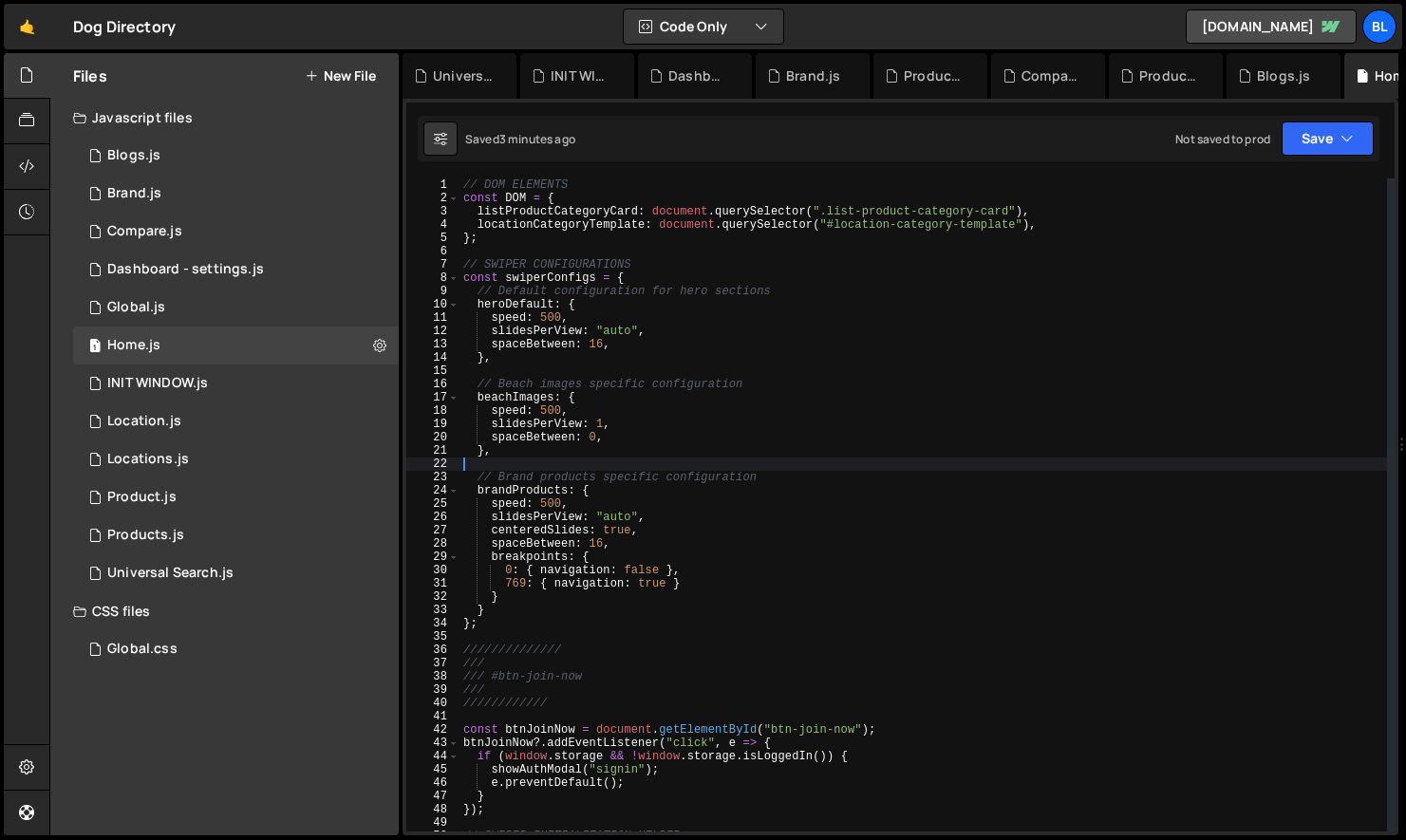
paste textarea "template-category-card-product"
type textarea "template-category-card-product"
click at [1017, 222] on div "// DOM ELEMENTS const DOM = { listProductCategoryCard : document . querySelecto…" at bounding box center [923, 519] width 928 height 680
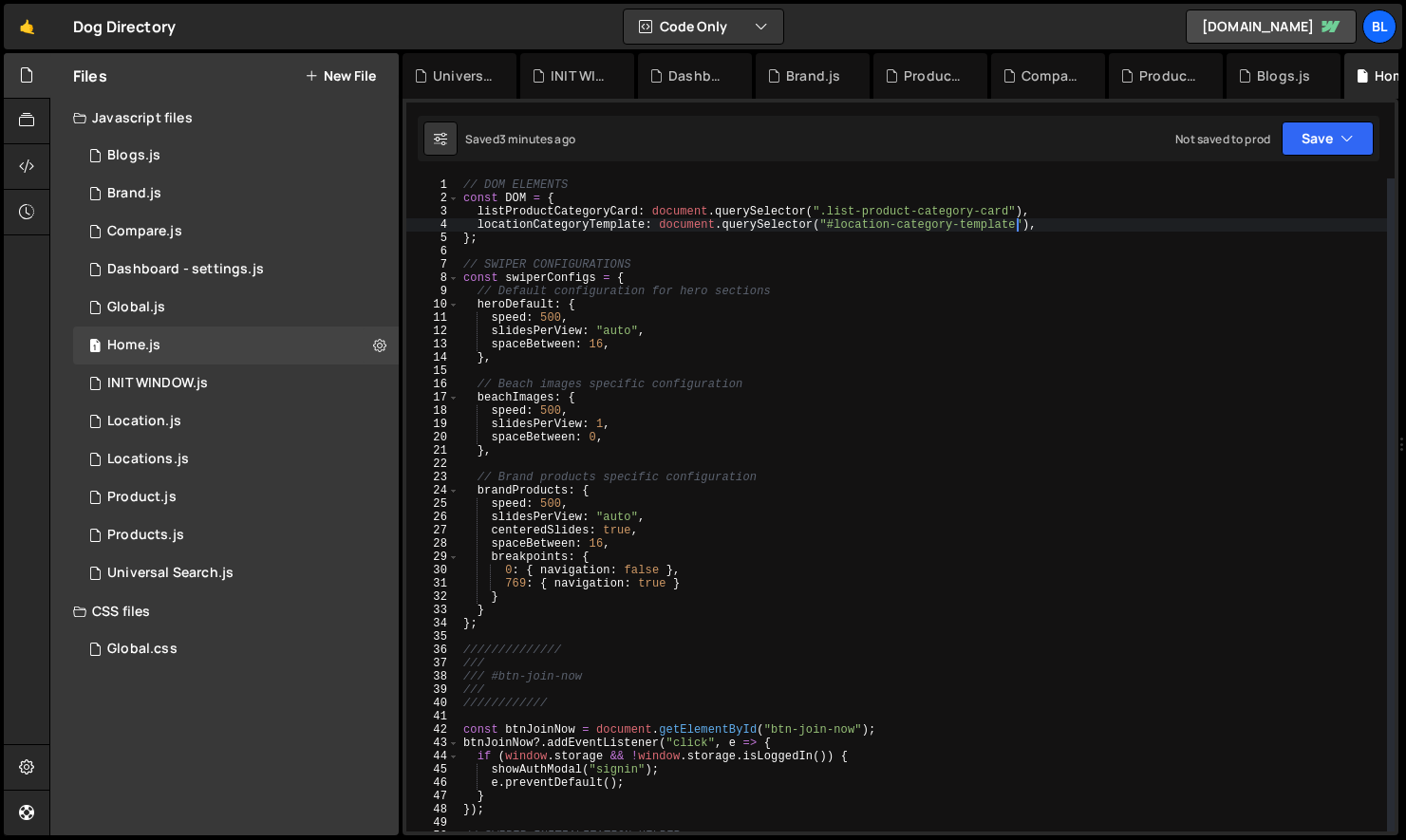
click at [596, 215] on div "// DOM ELEMENTS const DOM = { listProductCategoryCard : document . querySelecto…" at bounding box center [923, 519] width 928 height 680
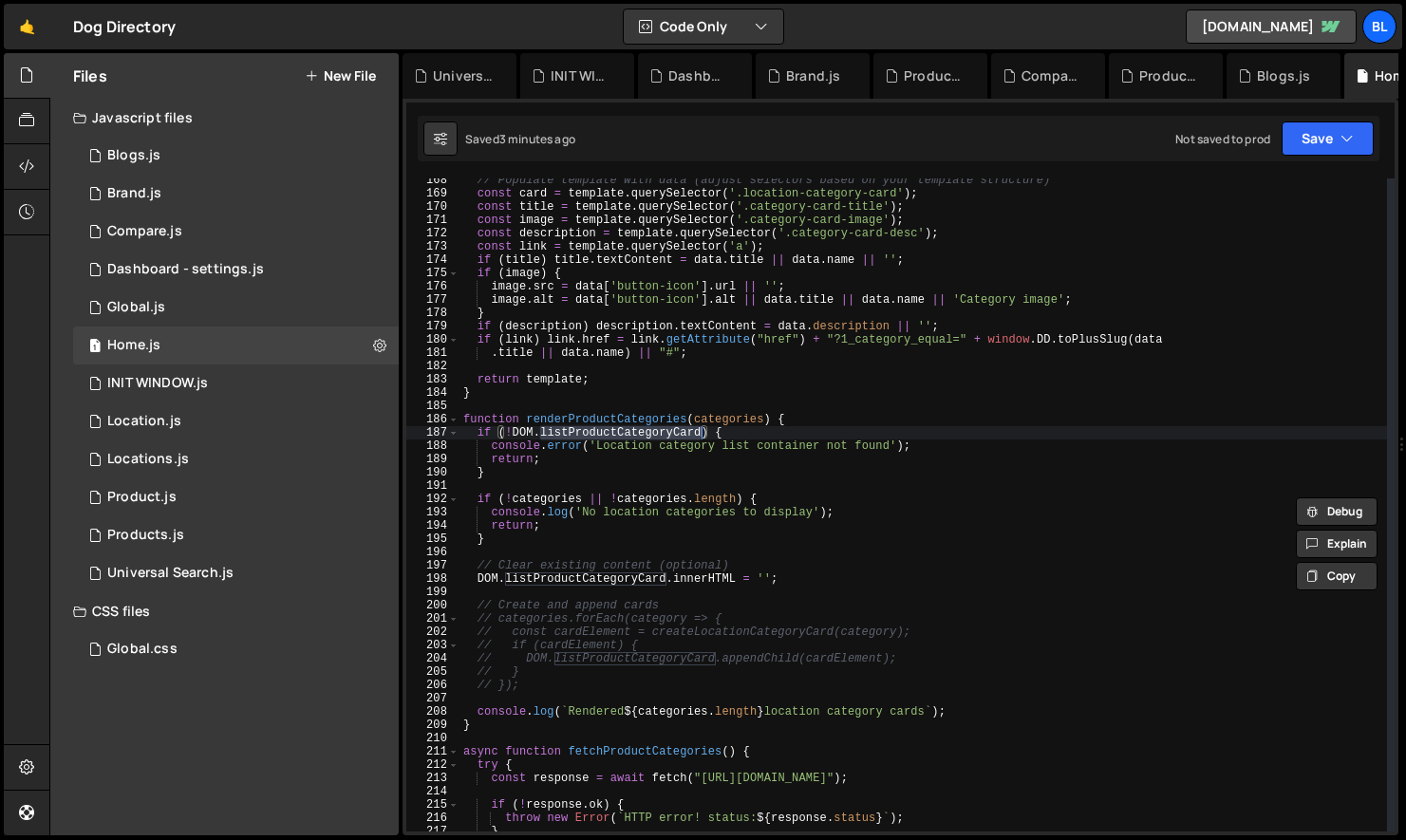
scroll to position [2225, 0]
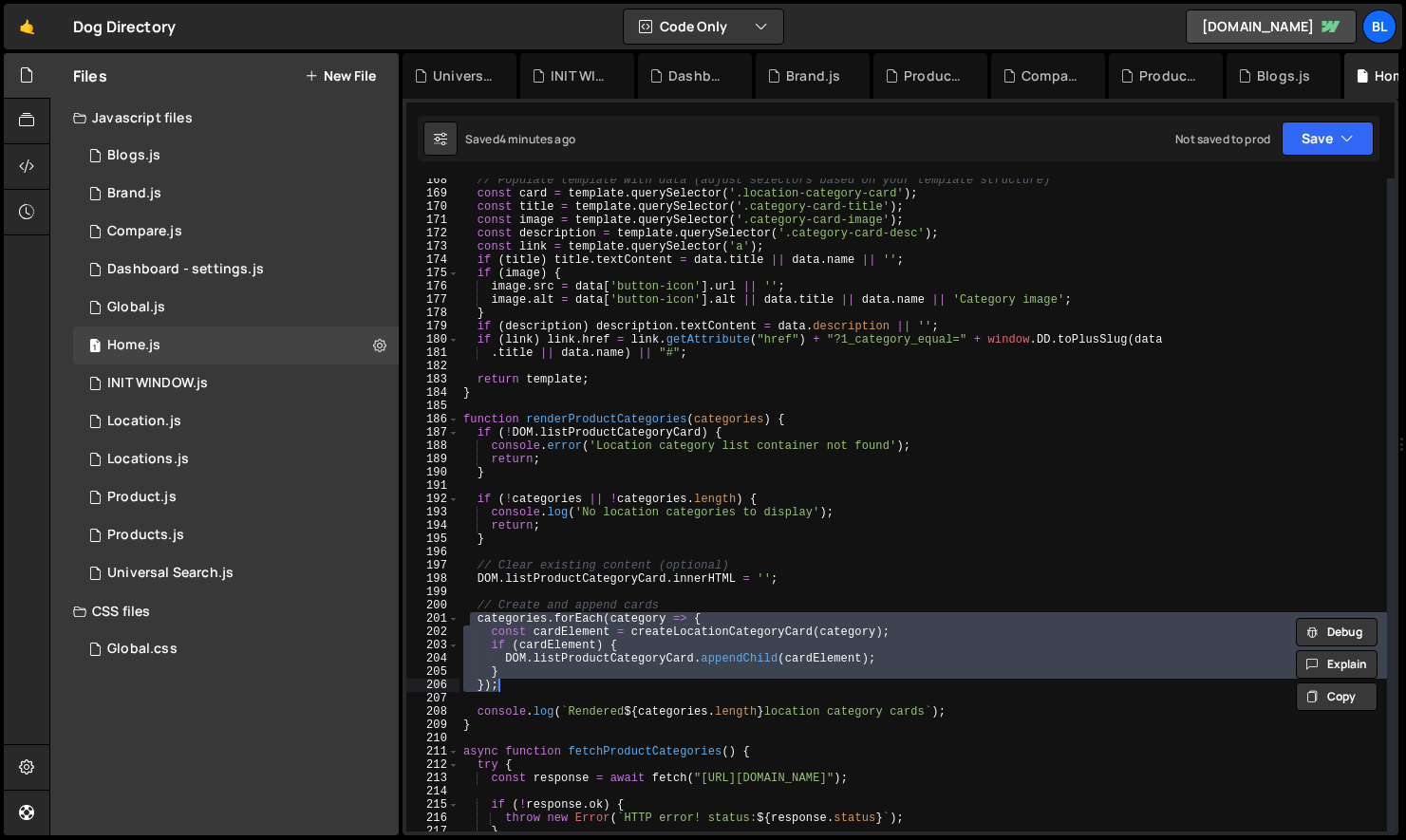
drag, startPoint x: 472, startPoint y: 618, endPoint x: 535, endPoint y: 682, distance: 89.8
click at [535, 682] on div "// Populate template with data (adjust selectors based on your template structu…" at bounding box center [923, 514] width 928 height 680
click at [603, 628] on div "// Populate template with data (adjust selectors based on your template structu…" at bounding box center [923, 514] width 928 height 680
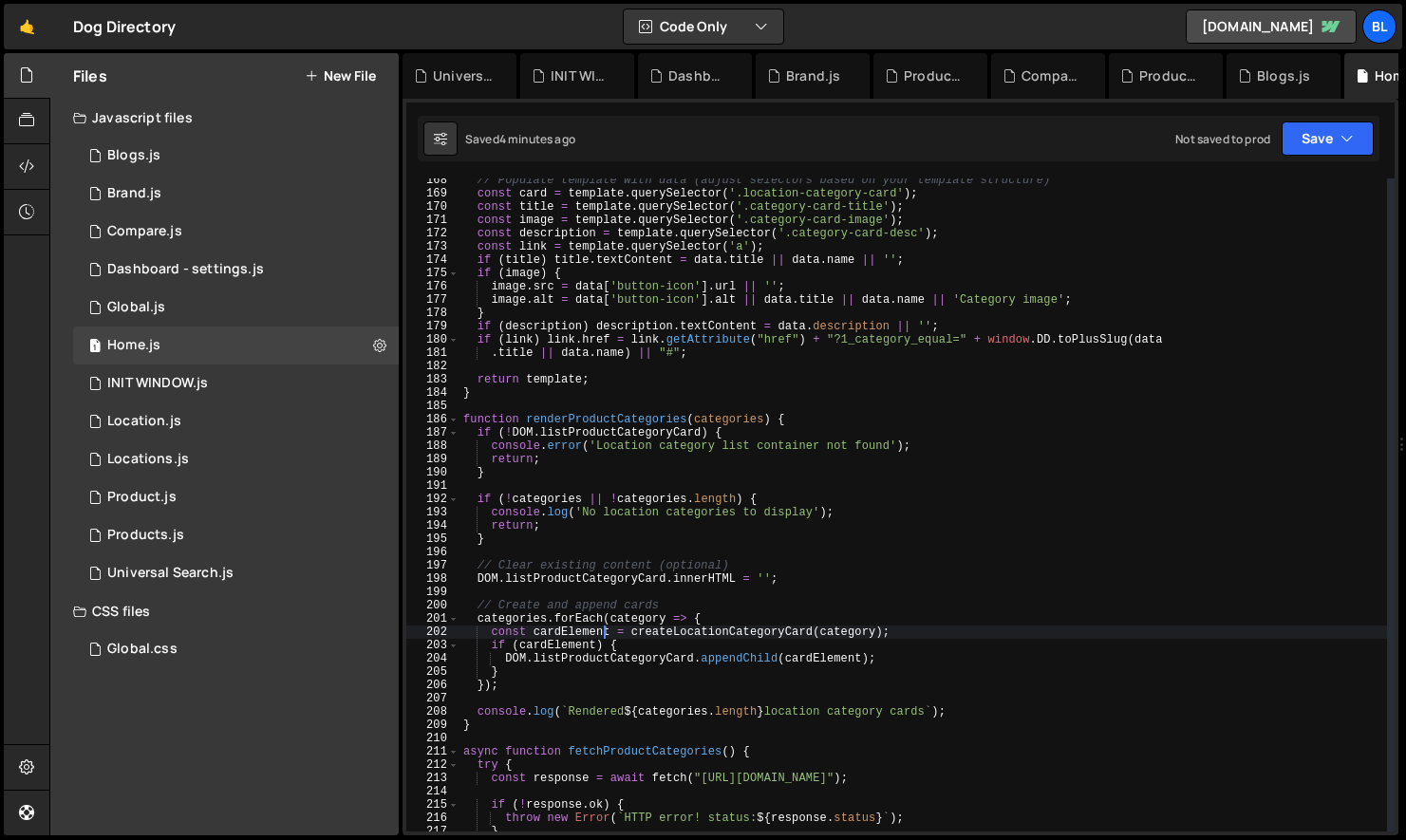
click at [672, 624] on div "// Populate template with data (adjust selectors based on your template structu…" at bounding box center [923, 514] width 928 height 680
click at [690, 641] on div "// Populate template with data (adjust selectors based on your template structu…" at bounding box center [923, 514] width 928 height 680
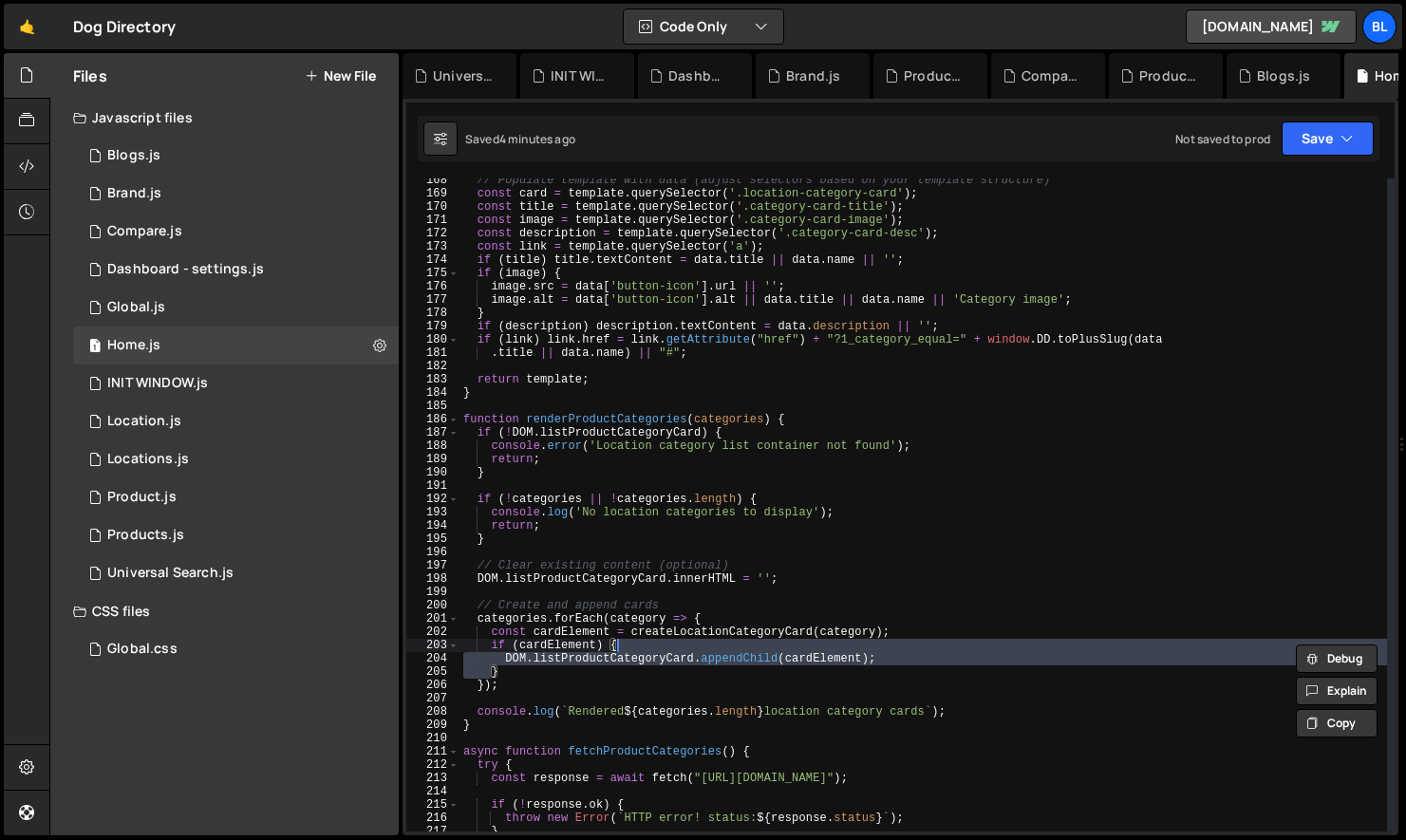
click at [709, 634] on div "// Populate template with data (adjust selectors based on your template structu…" at bounding box center [923, 514] width 928 height 680
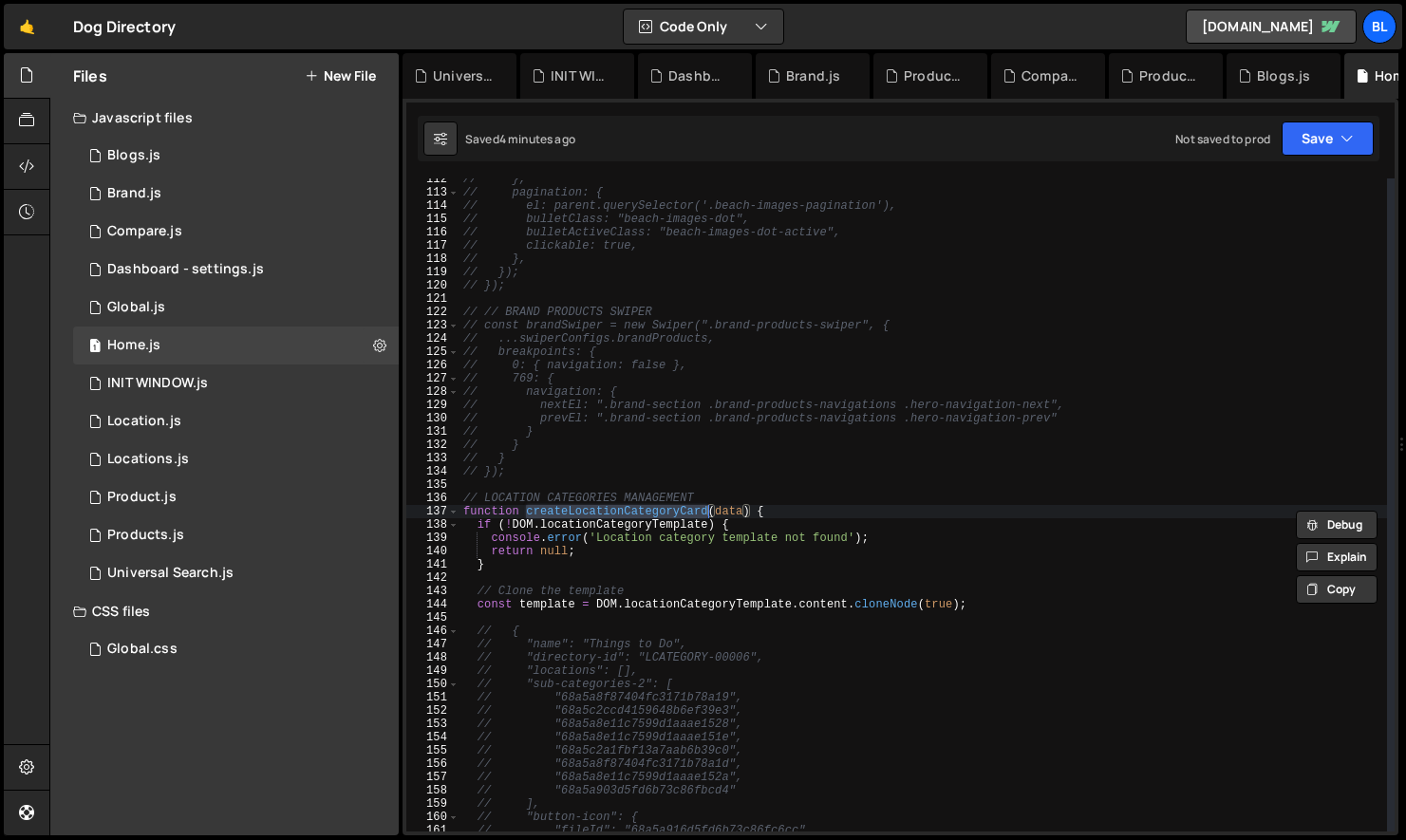
scroll to position [1481, 0]
click at [681, 559] on div "// }, // pagination: { // el: parent.querySelector('.beach-images-pagination'),…" at bounding box center [923, 513] width 928 height 680
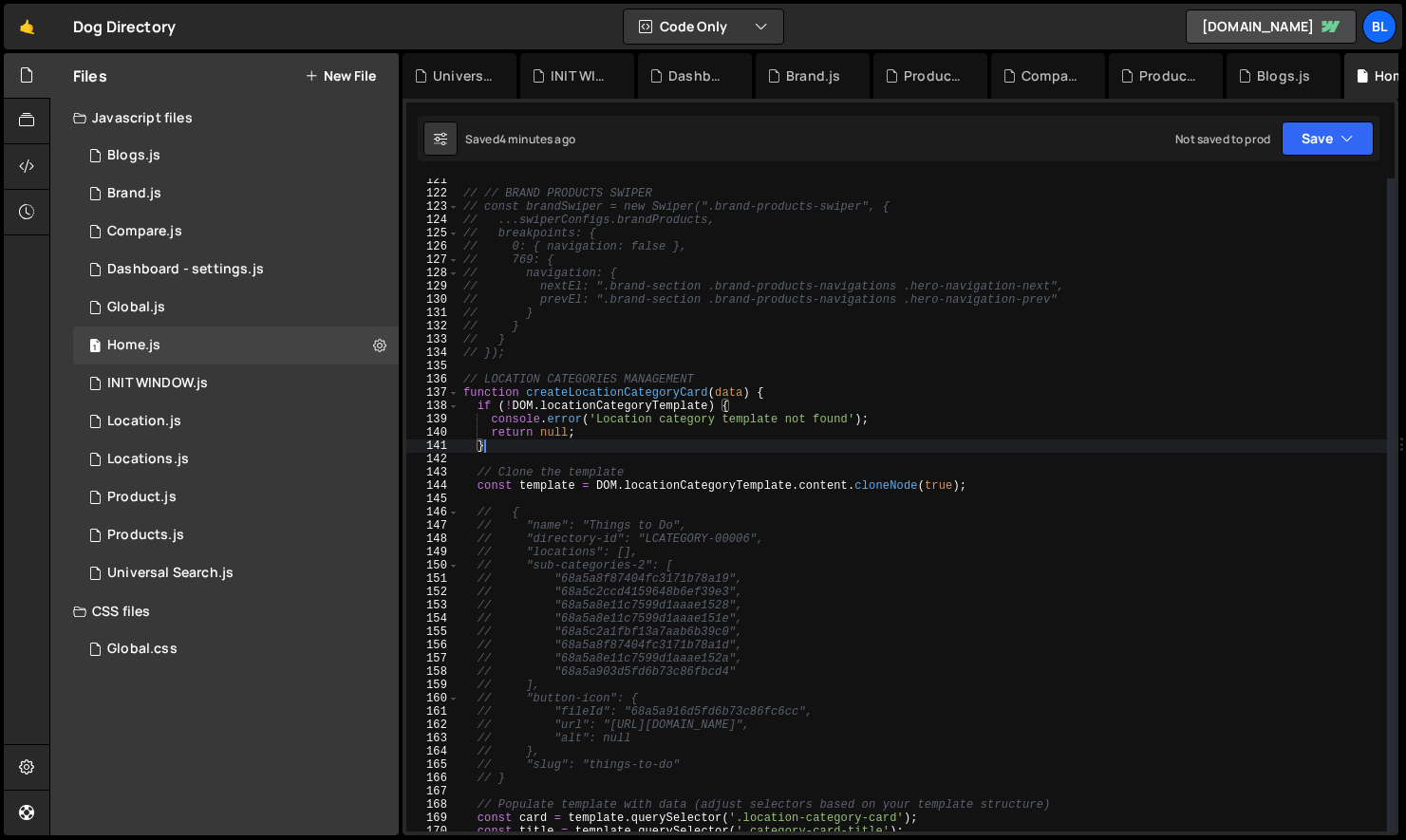
scroll to position [1605, 0]
click at [643, 403] on div "// // BRAND PRODUCTS SWIPER // const brandSwiper = new Swiper(".brand-products-…" at bounding box center [923, 508] width 928 height 680
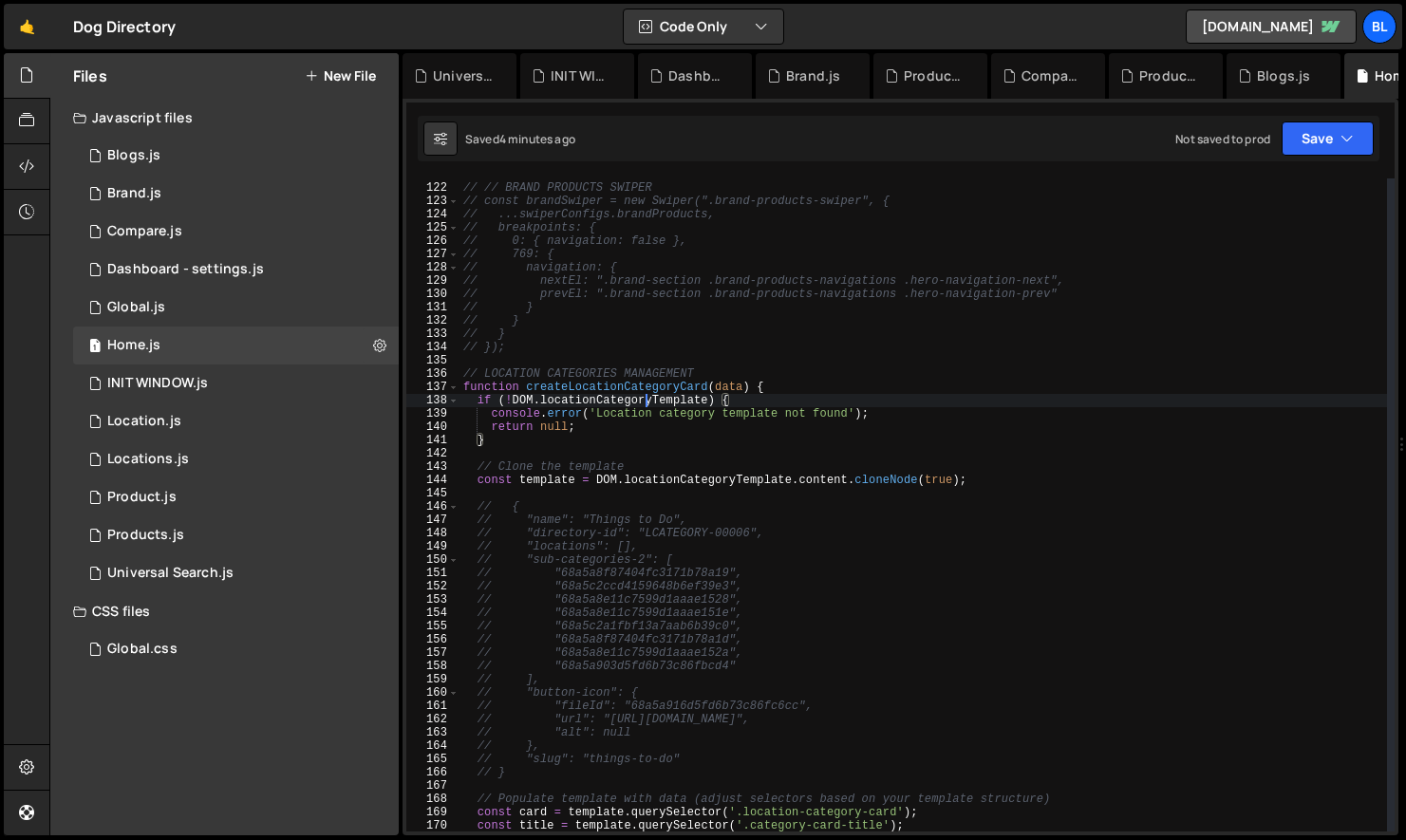
click at [643, 403] on div "// // BRAND PRODUCTS SWIPER // const brandSwiper = new Swiper(".brand-products-…" at bounding box center [923, 508] width 928 height 680
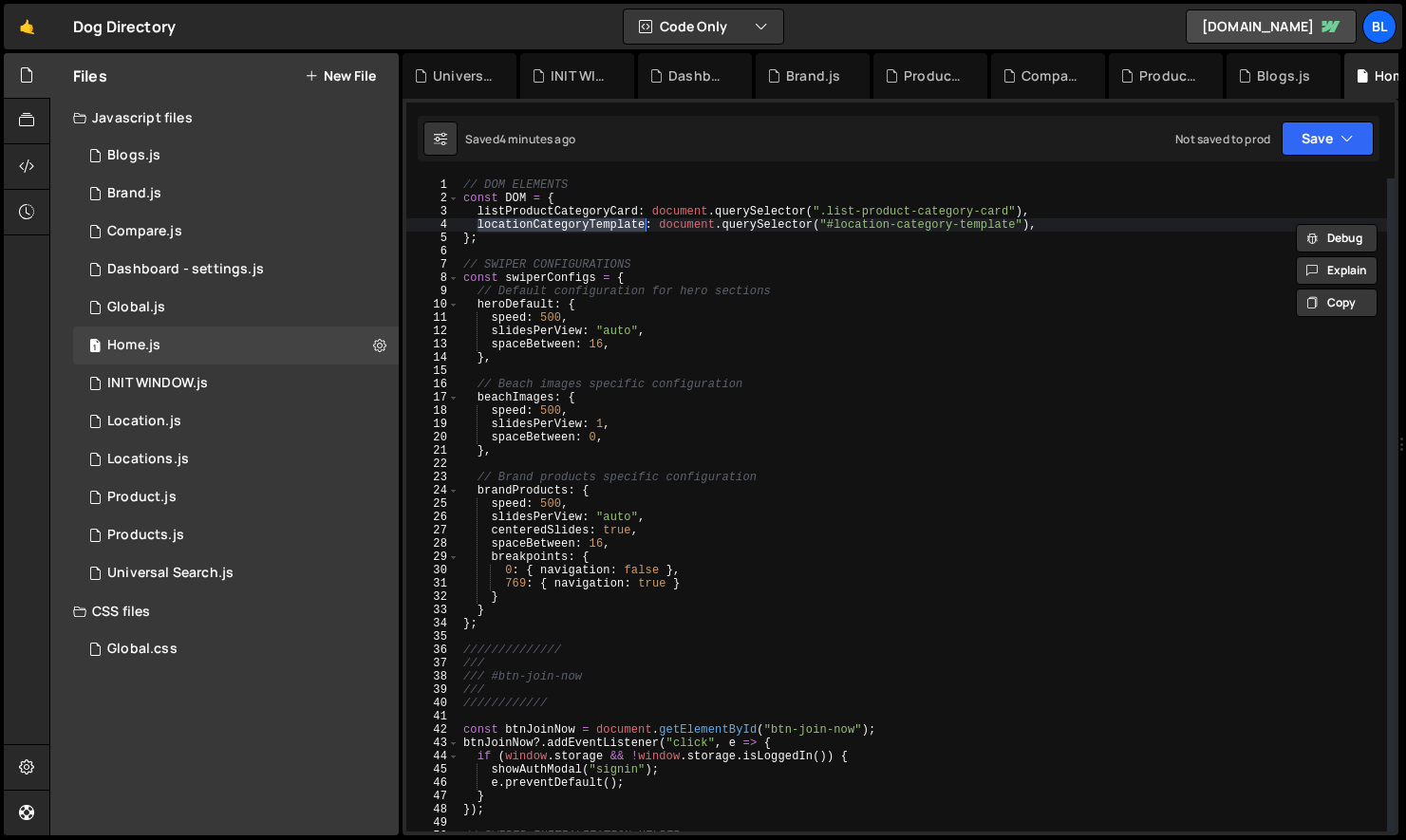
scroll to position [0, 0]
click at [573, 218] on div "// DOM ELEMENTS const DOM = { listProductCategoryCard : document . querySelecto…" at bounding box center [923, 519] width 928 height 680
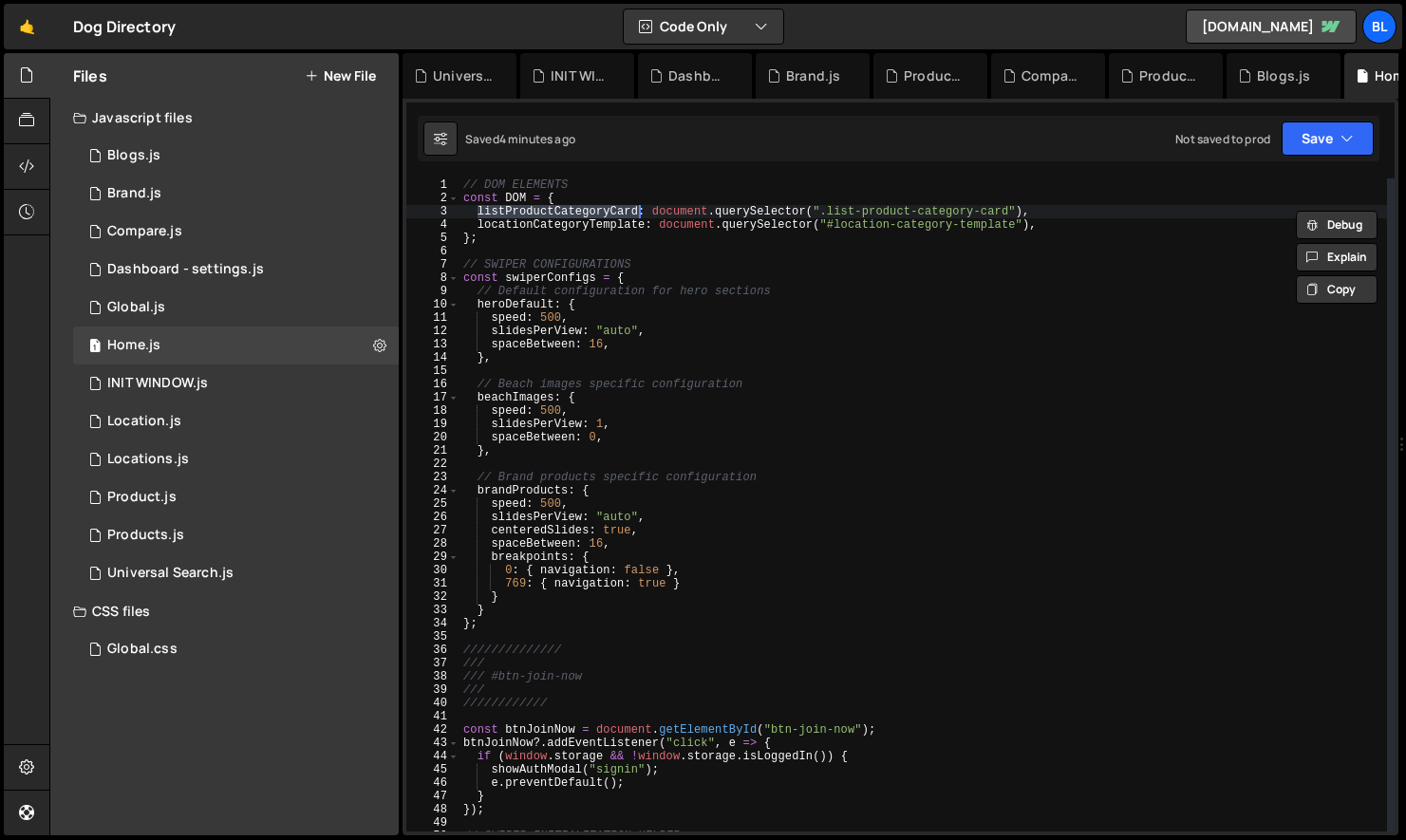
click at [598, 197] on div "// DOM ELEMENTS const DOM = { listProductCategoryCard : document . querySelecto…" at bounding box center [923, 519] width 928 height 680
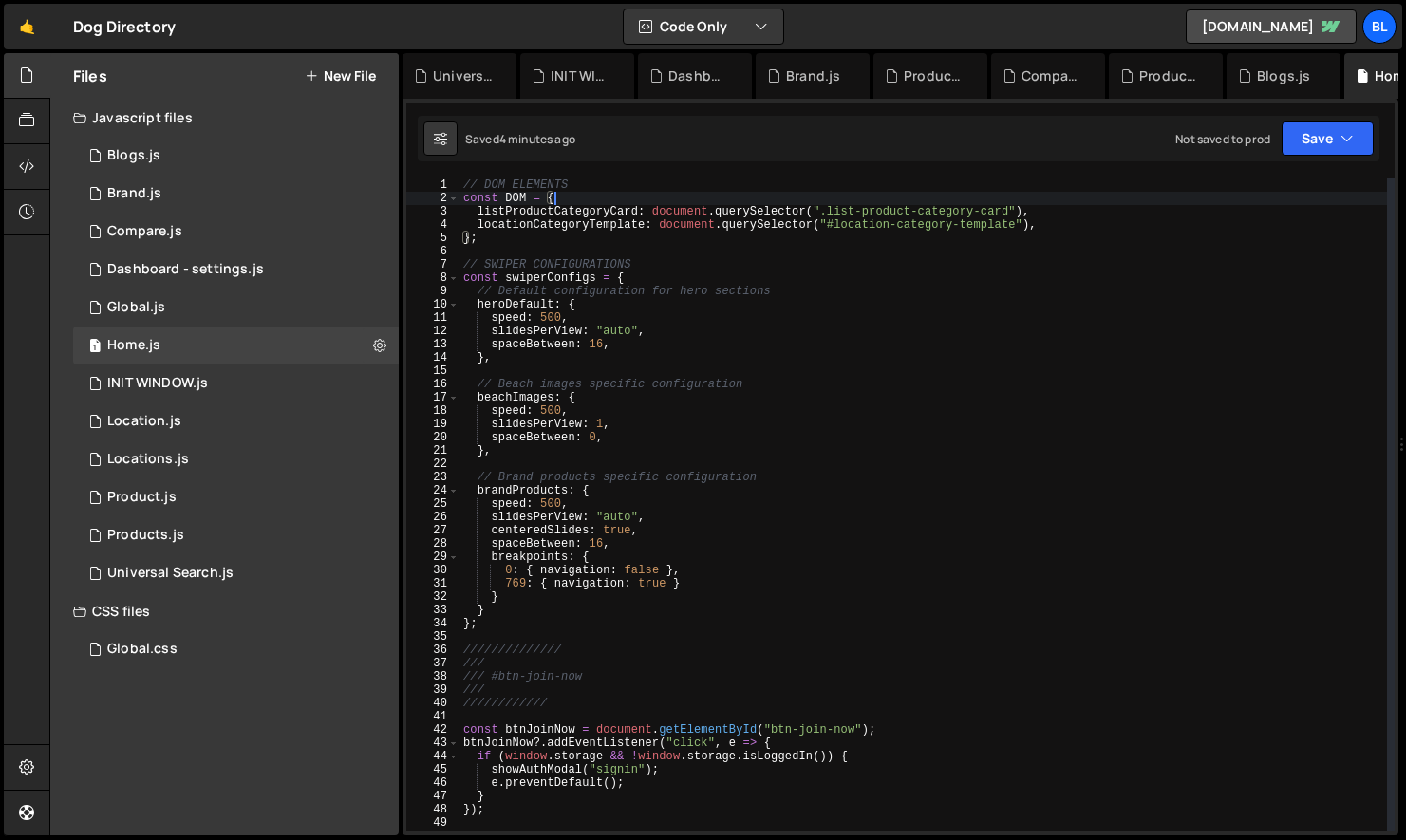
click at [579, 226] on div "// DOM ELEMENTS const DOM = { listProductCategoryCard : document . querySelecto…" at bounding box center [923, 519] width 928 height 680
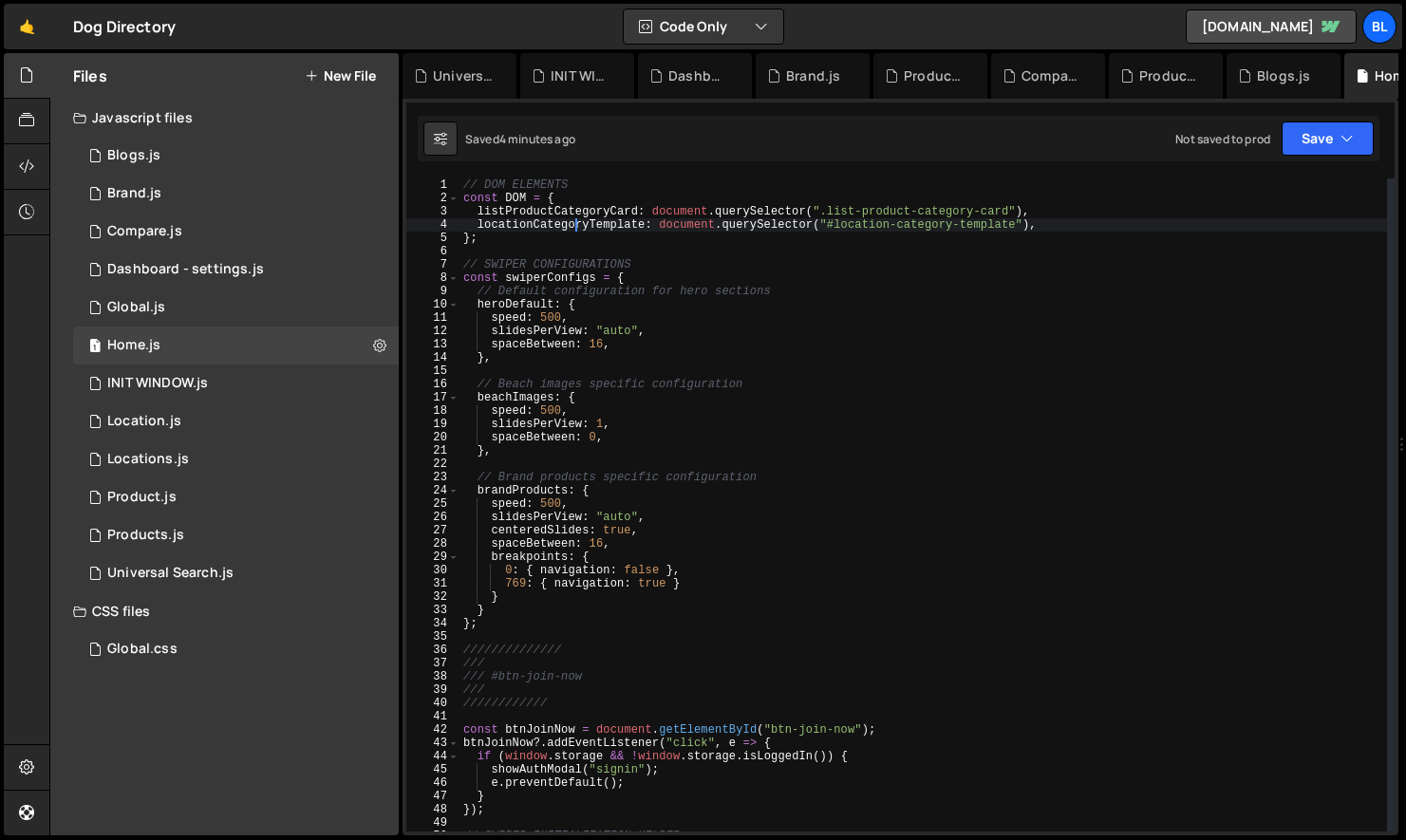
click at [536, 222] on div "// DOM ELEMENTS const DOM = { listProductCategoryCard : document . querySelecto…" at bounding box center [923, 519] width 928 height 680
click at [585, 225] on div "// DOM ELEMENTS const DOM = { listProductCategoryCard : document . querySelecto…" at bounding box center [923, 519] width 928 height 680
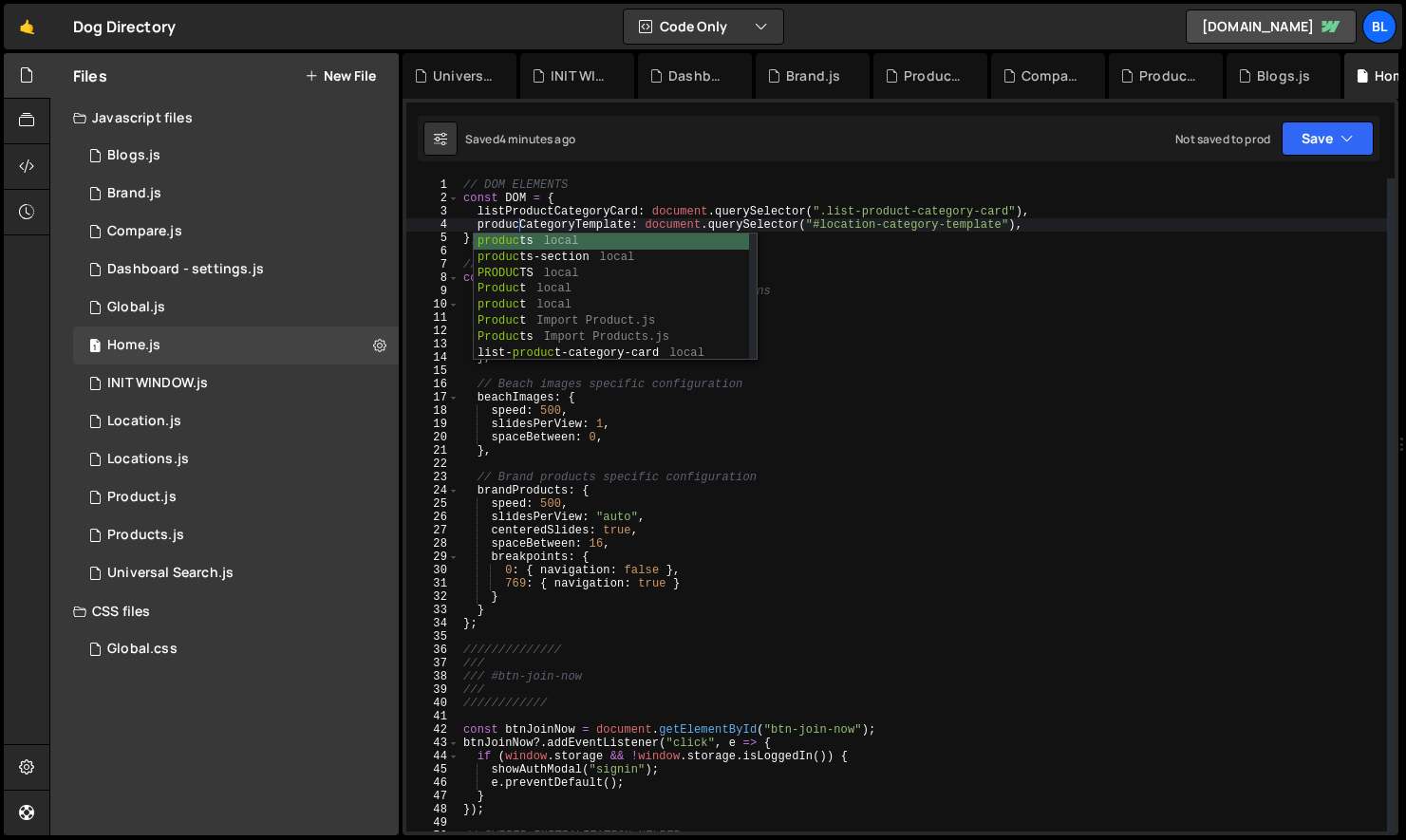
scroll to position [0, 5]
click at [602, 228] on div "// DOM ELEMENTS const DOM = { listProductCategoryCard : document . querySelecto…" at bounding box center [923, 519] width 928 height 680
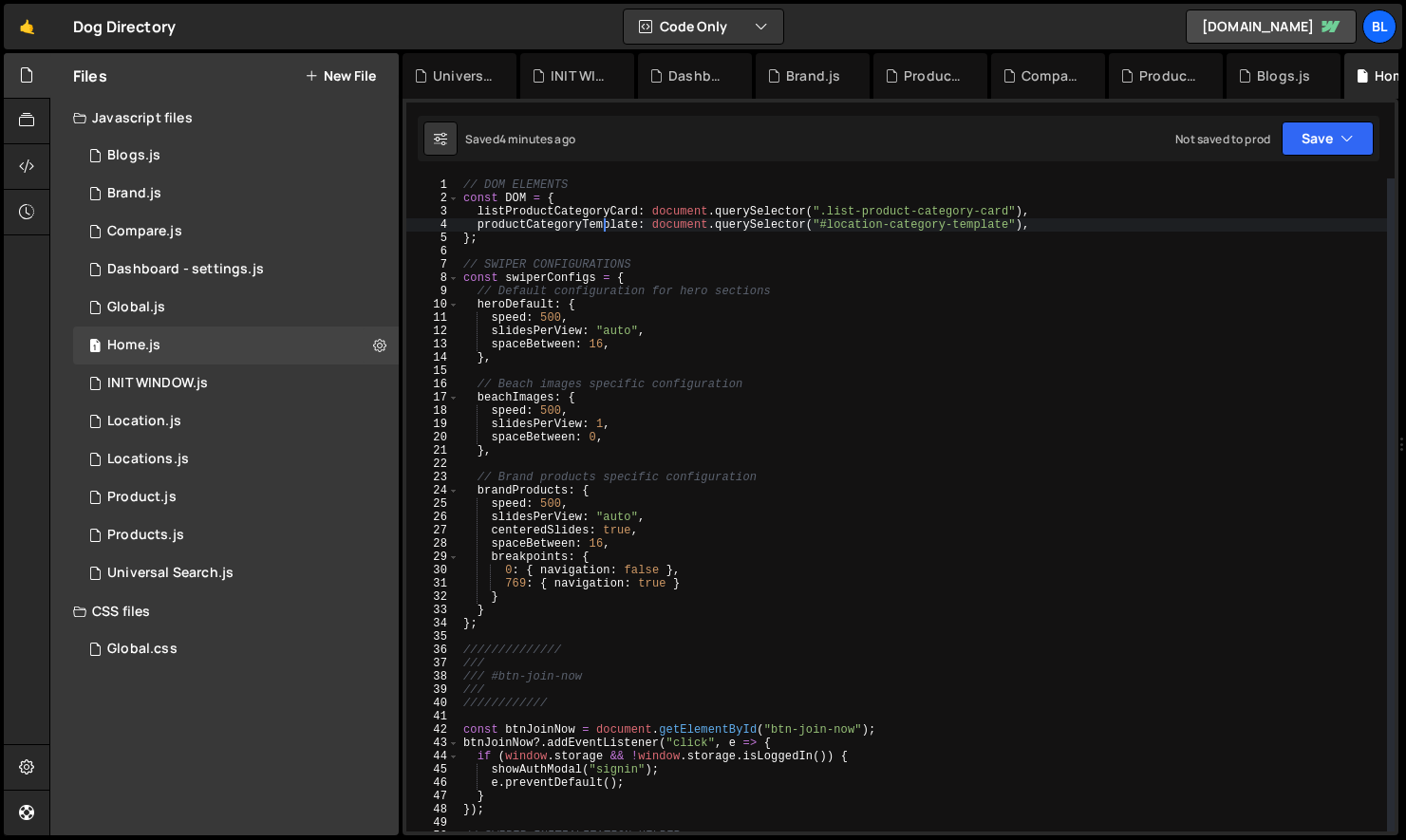
click at [602, 228] on div "// DOM ELEMENTS const DOM = { listProductCategoryCard : document . querySelecto…" at bounding box center [923, 519] width 928 height 680
click at [983, 225] on div "// DOM ELEMENTS const DOM = { listProductCategoryCard : document . querySelecto…" at bounding box center [923, 519] width 928 height 680
paste textarea "template-category-card-product"
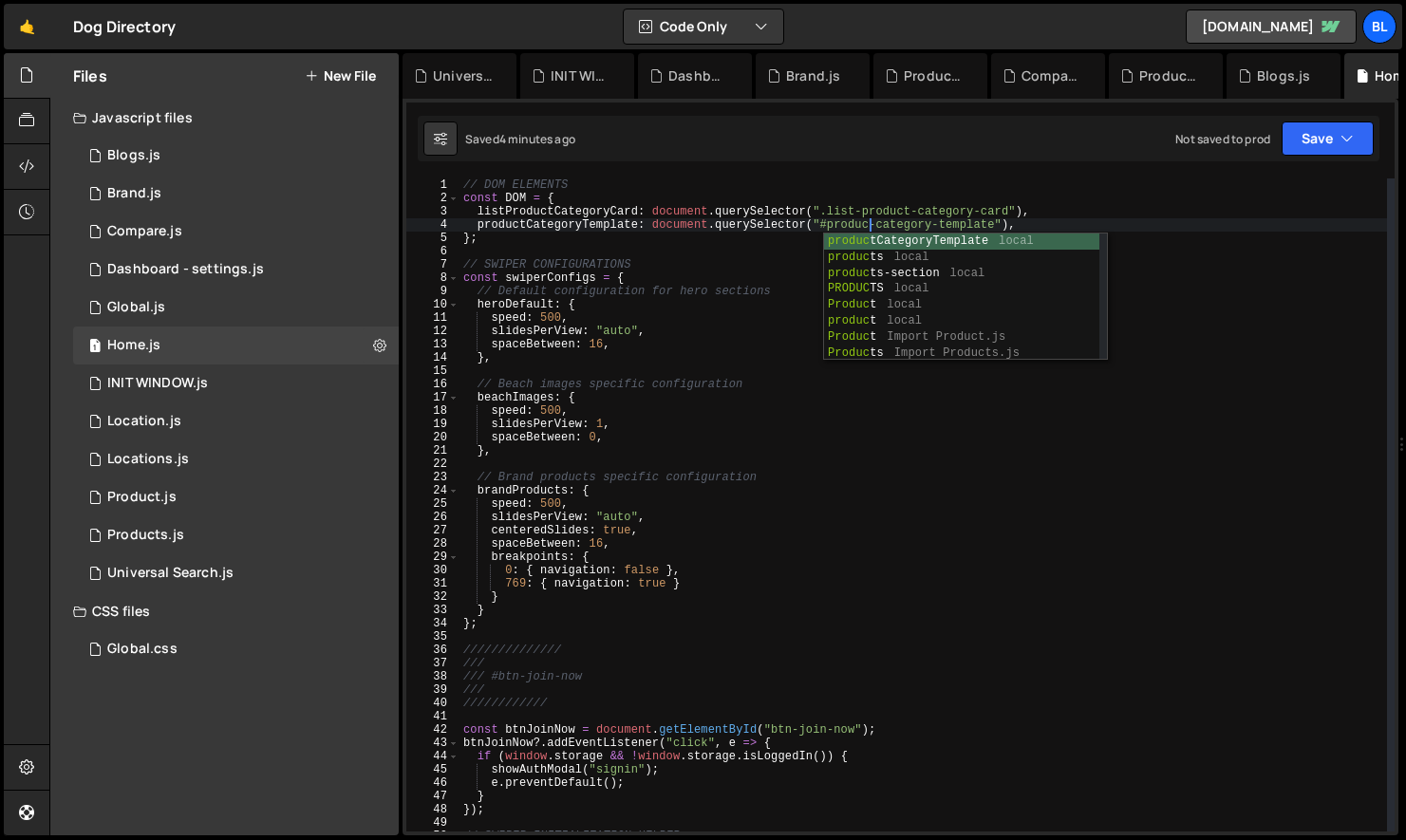
scroll to position [0, 33]
click at [833, 225] on div "// DOM ELEMENTS const DOM = { listProductCategoryCard : document . querySelecto…" at bounding box center [923, 519] width 928 height 680
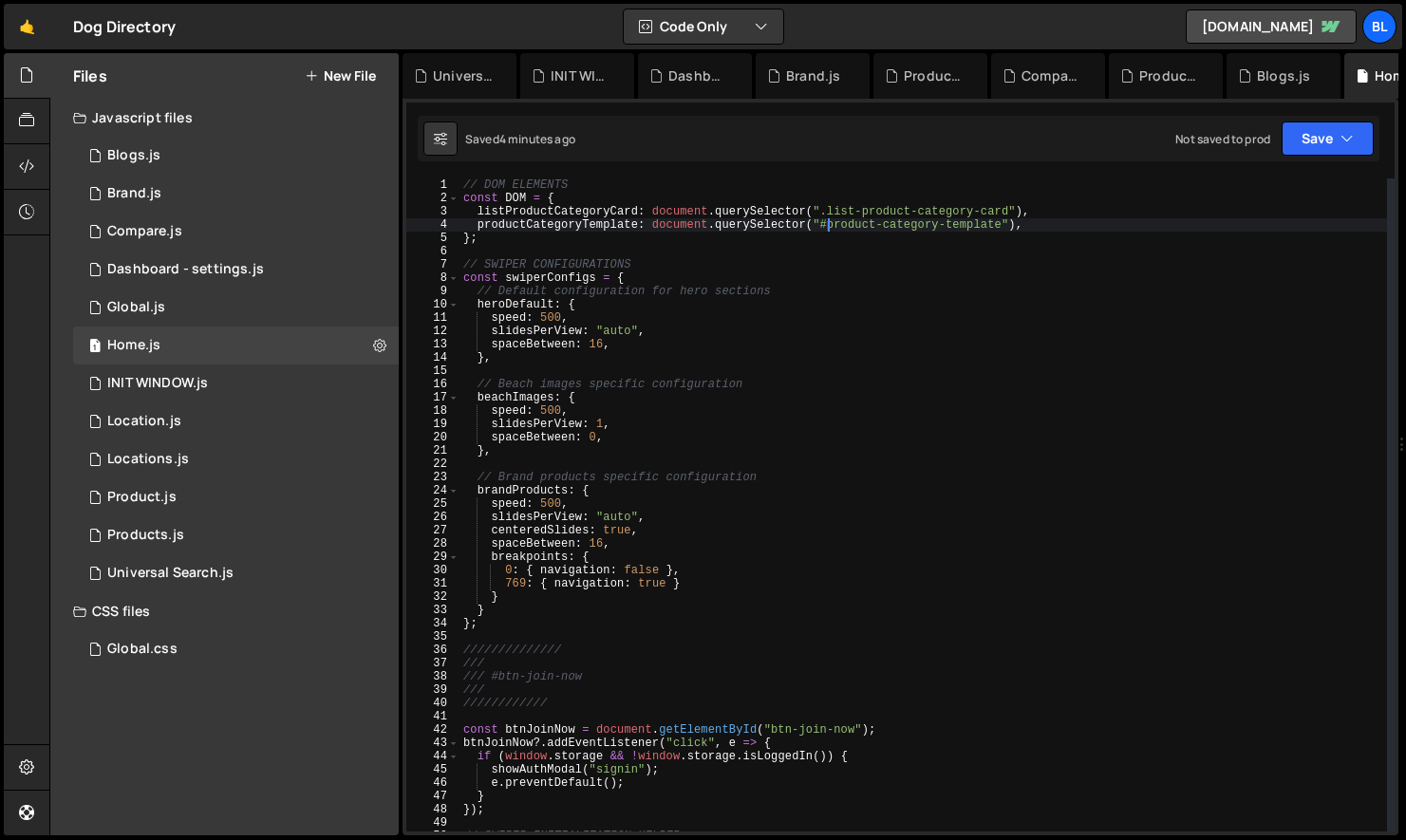
click at [1006, 224] on div "// DOM ELEMENTS const DOM = { listProductCategoryCard : document . querySelecto…" at bounding box center [923, 519] width 928 height 680
click at [908, 391] on div "// DOM ELEMENTS const DOM = { listProductCategoryCard : document . querySelecto…" at bounding box center [923, 519] width 928 height 680
click at [593, 230] on div "// DOM ELEMENTS const DOM = { listProductCategoryCard : document . querySelecto…" at bounding box center [923, 519] width 928 height 680
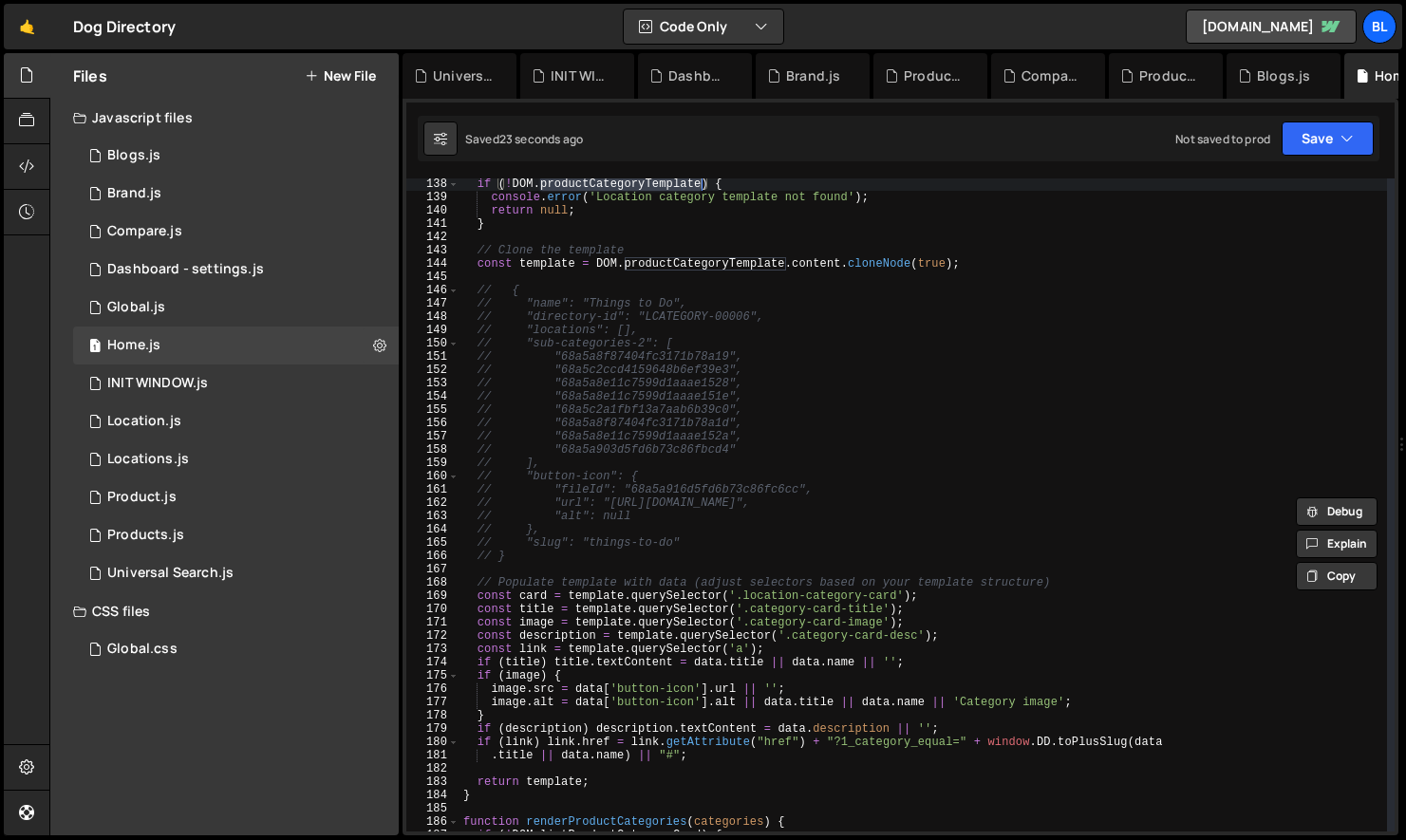
scroll to position [1825, 0]
click at [876, 600] on div "if ( ! DOM . productCategoryTemplate ) { console . error ( 'Location category t…" at bounding box center [923, 515] width 928 height 680
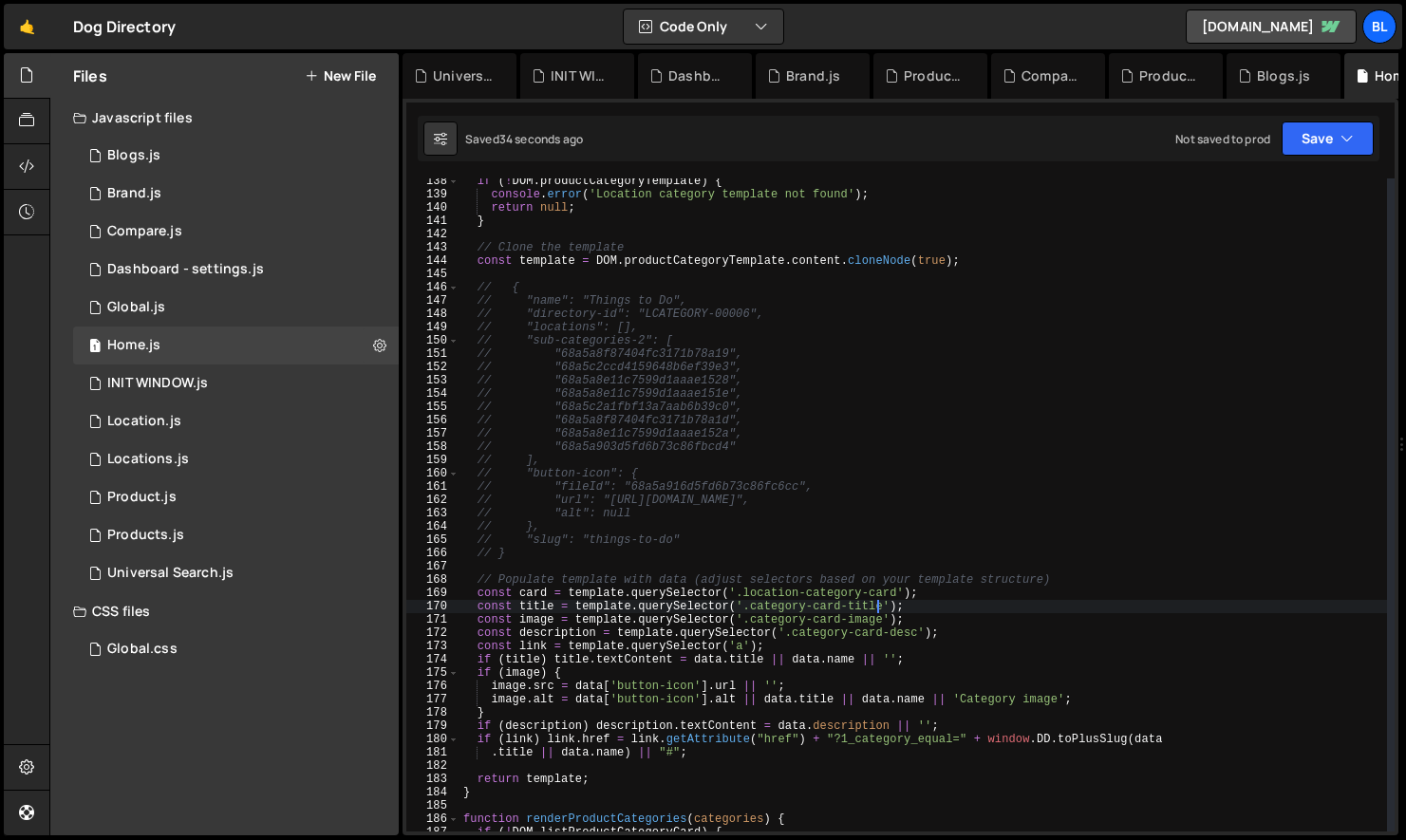
click at [535, 596] on div "if ( ! DOM . productCategoryTemplate ) { console . error ( 'Location category t…" at bounding box center [923, 515] width 928 height 680
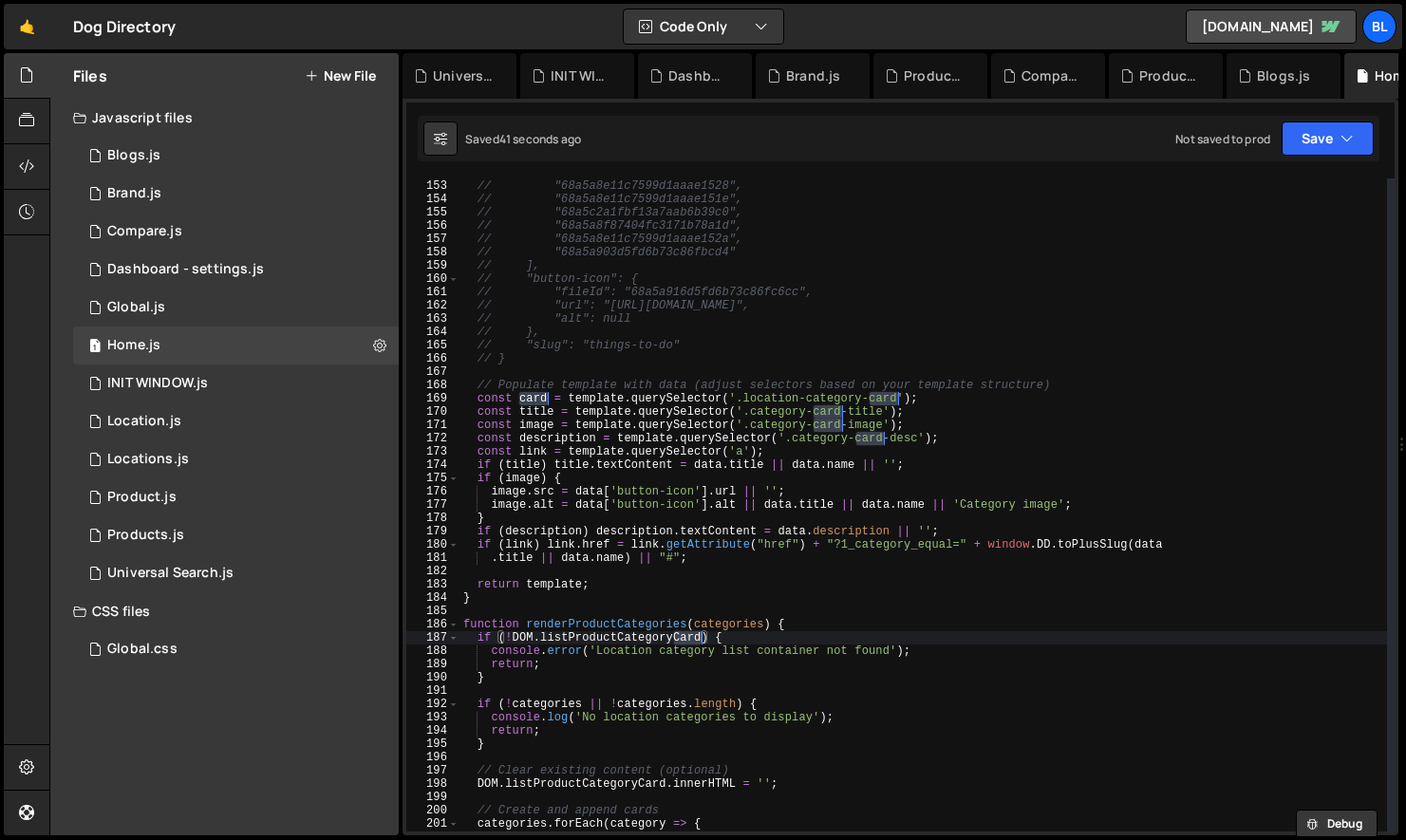
scroll to position [2012, 0]
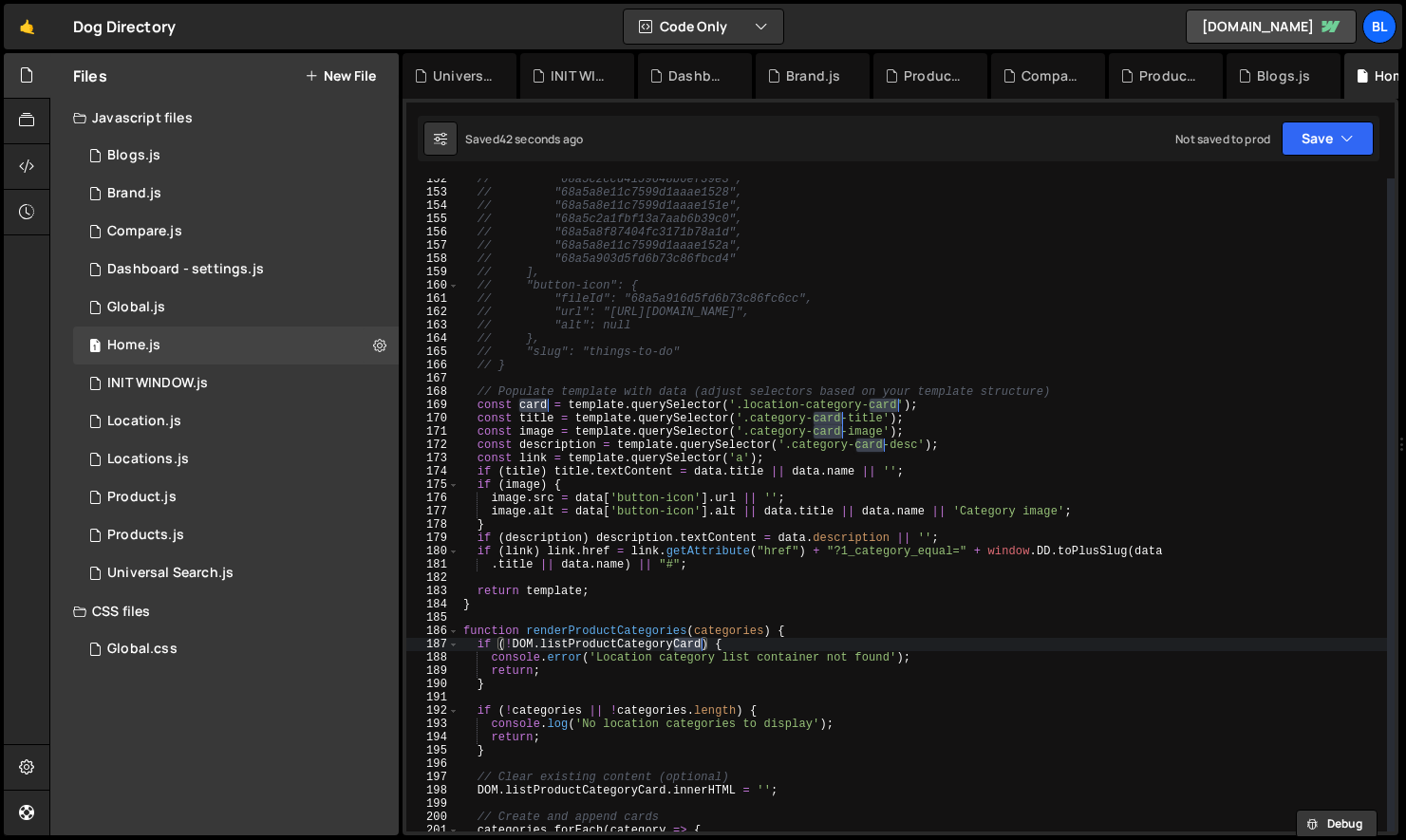
click at [942, 412] on div "// "68a5c2ccd4159648b6ef39e3", // "68a5a8e11c7599d1aaae1528", // "68a5a8e11c759…" at bounding box center [923, 513] width 928 height 680
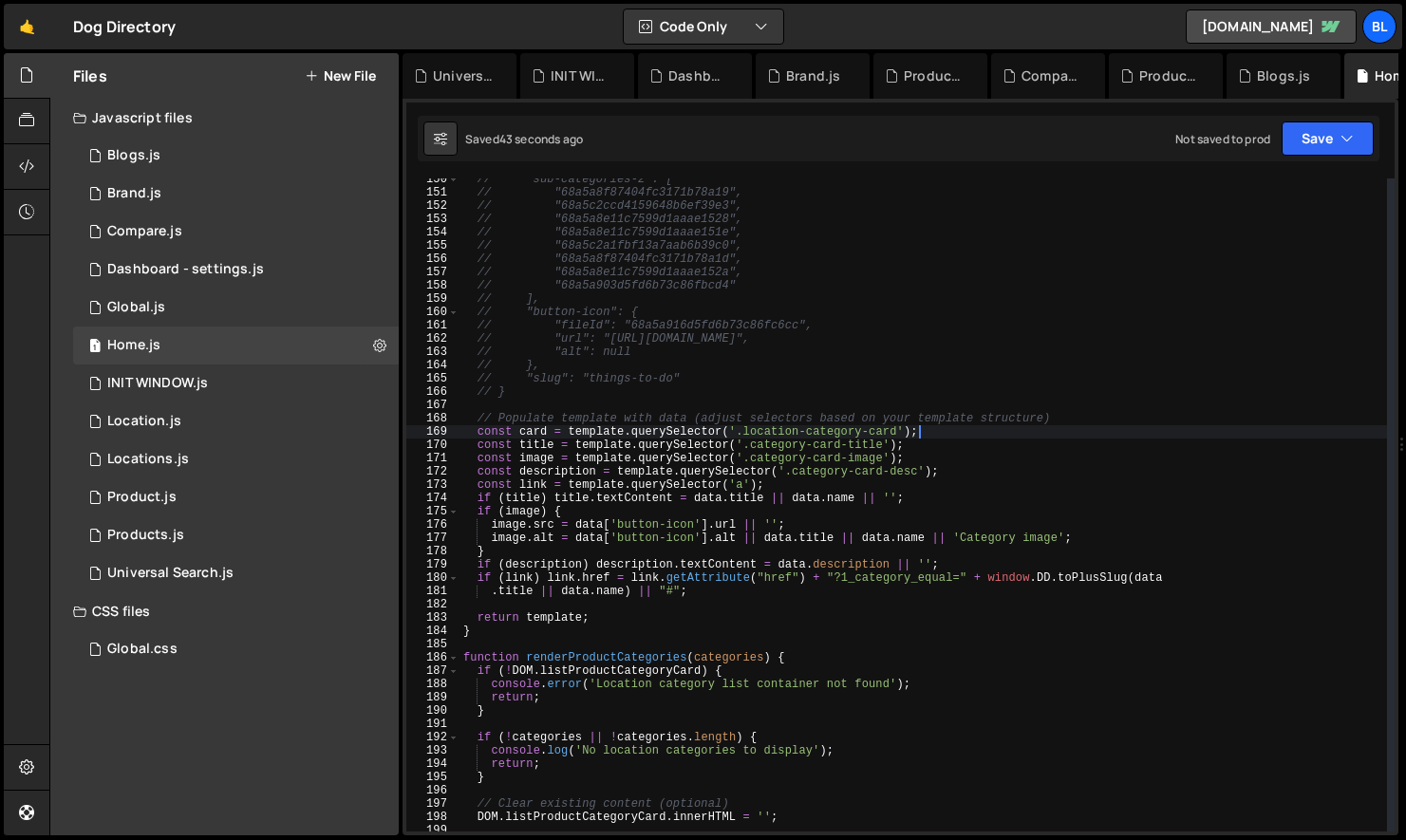
scroll to position [1963, 0]
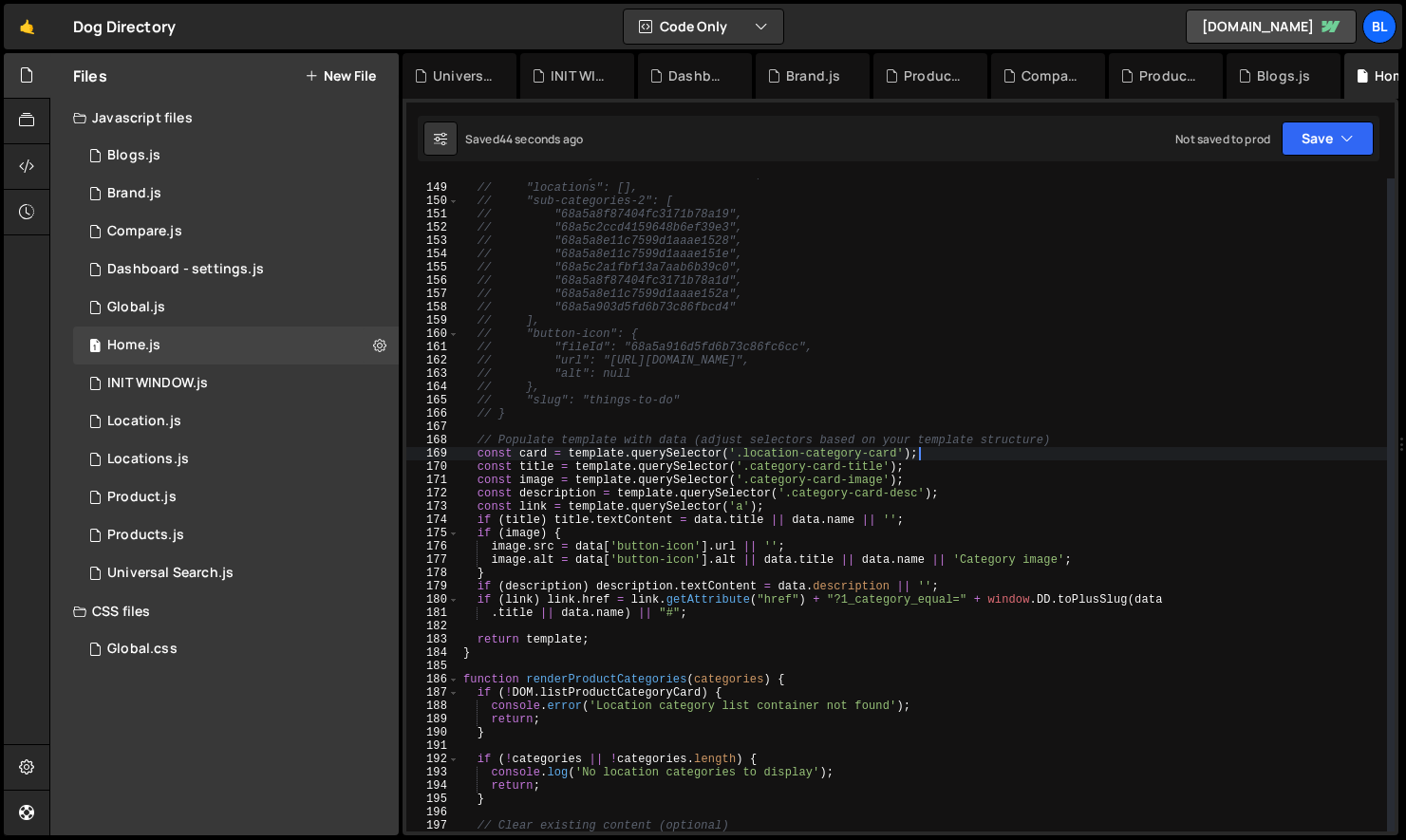
click at [1038, 423] on div "// "directory-id": "LCATEGORY-00006", // "locations": [], // "sub-categories-2"…" at bounding box center [923, 508] width 928 height 680
type textarea "// Populate template with data (adjust selectors based on your template structu…"
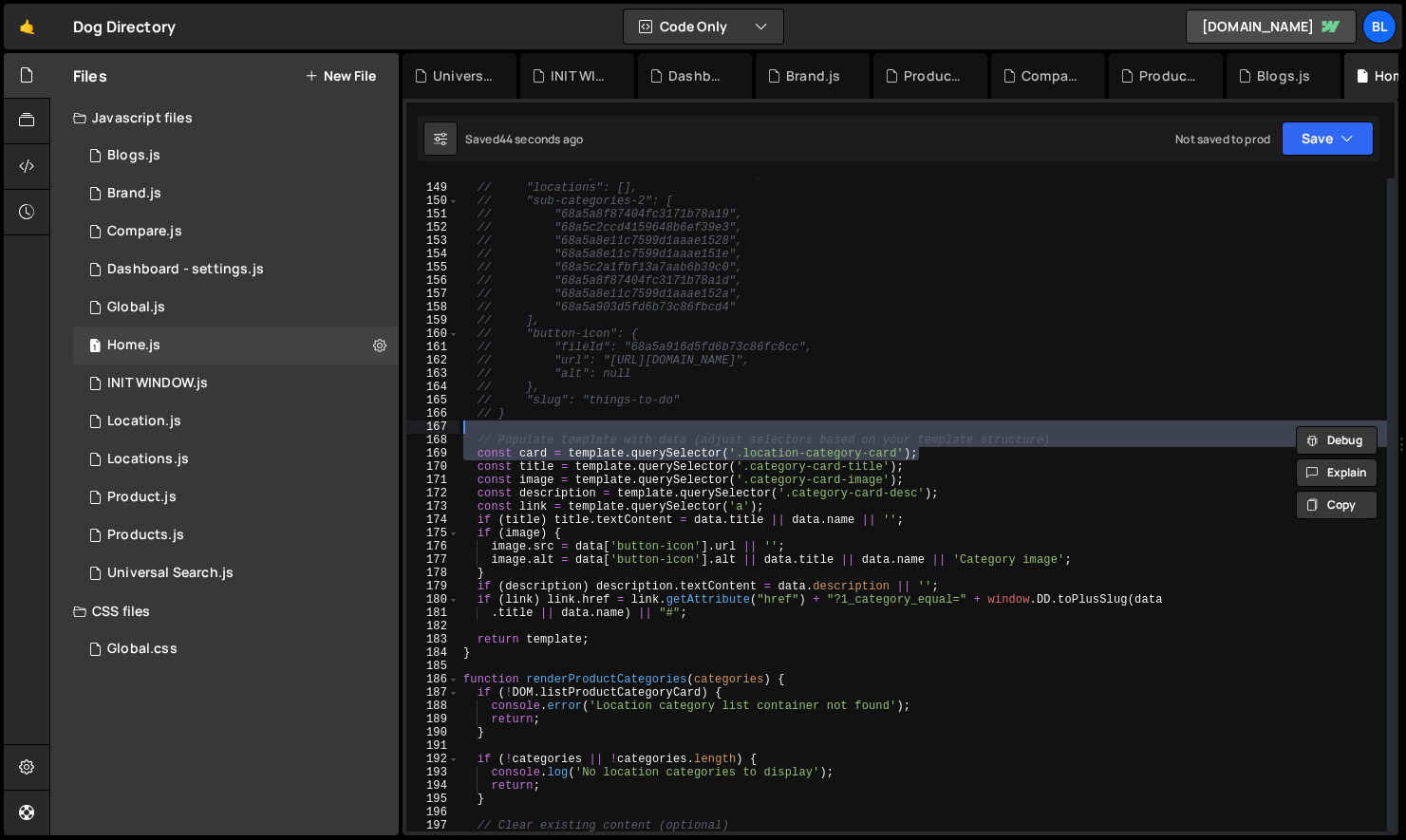
scroll to position [0, 0]
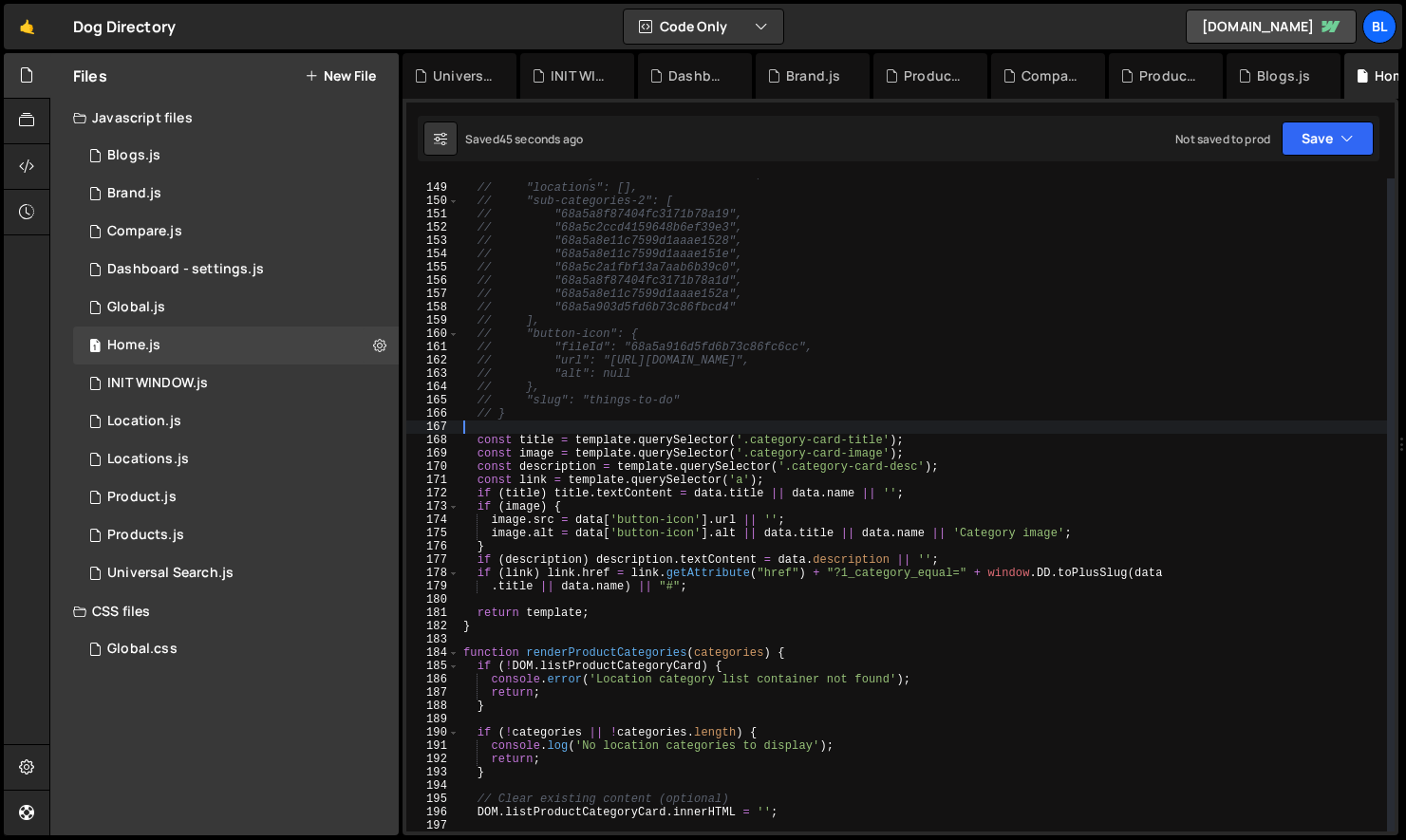
click at [859, 444] on div "// "directory-id": "LCATEGORY-00006", // "locations": [], // "sub-categories-2"…" at bounding box center [923, 508] width 928 height 680
type textarea "const title = template.querySelector('.category-card__title');"
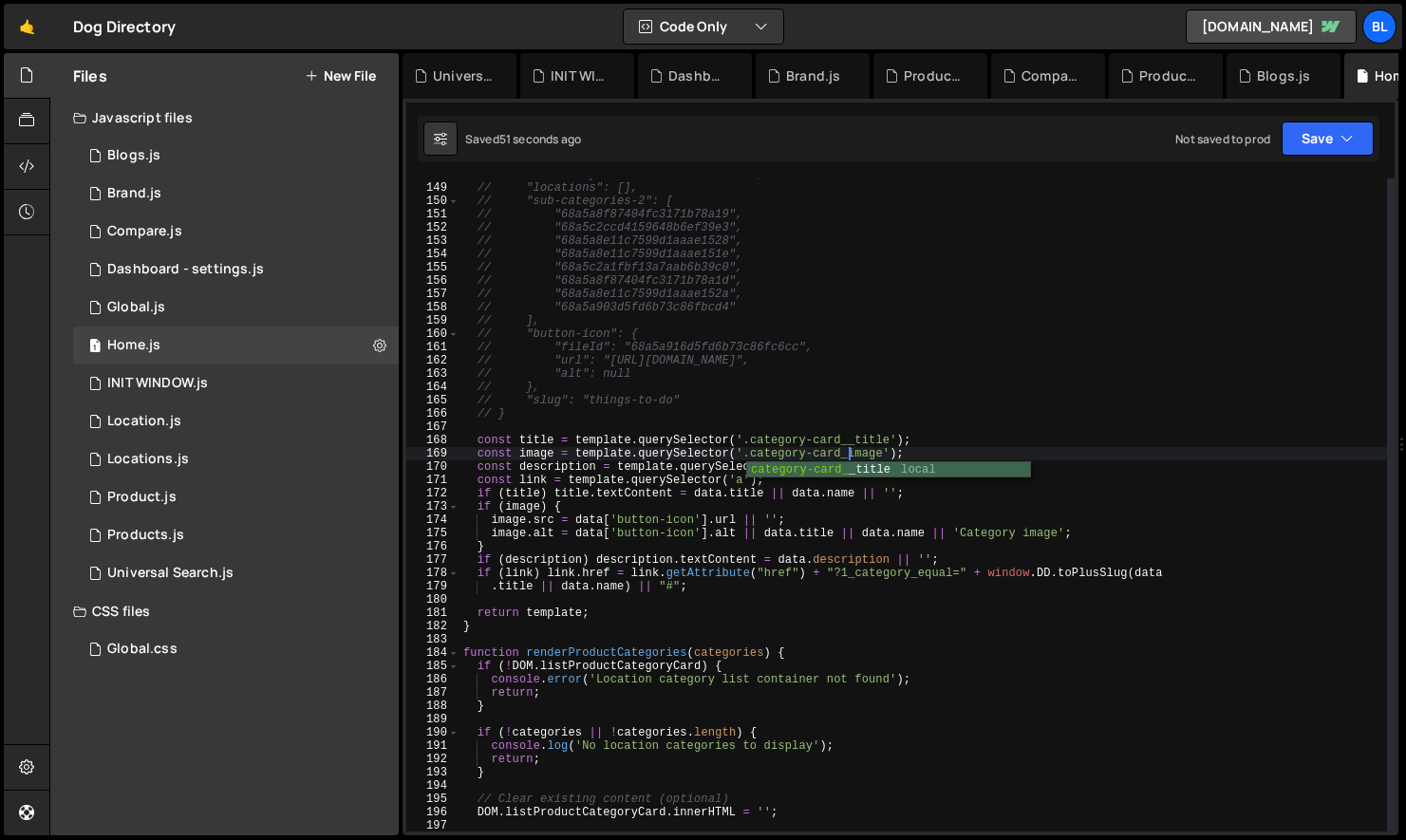
scroll to position [0, 32]
click at [884, 383] on div "// "directory-id": "LCATEGORY-00006", // "locations": [], // "sub-categories-2"…" at bounding box center [923, 508] width 928 height 680
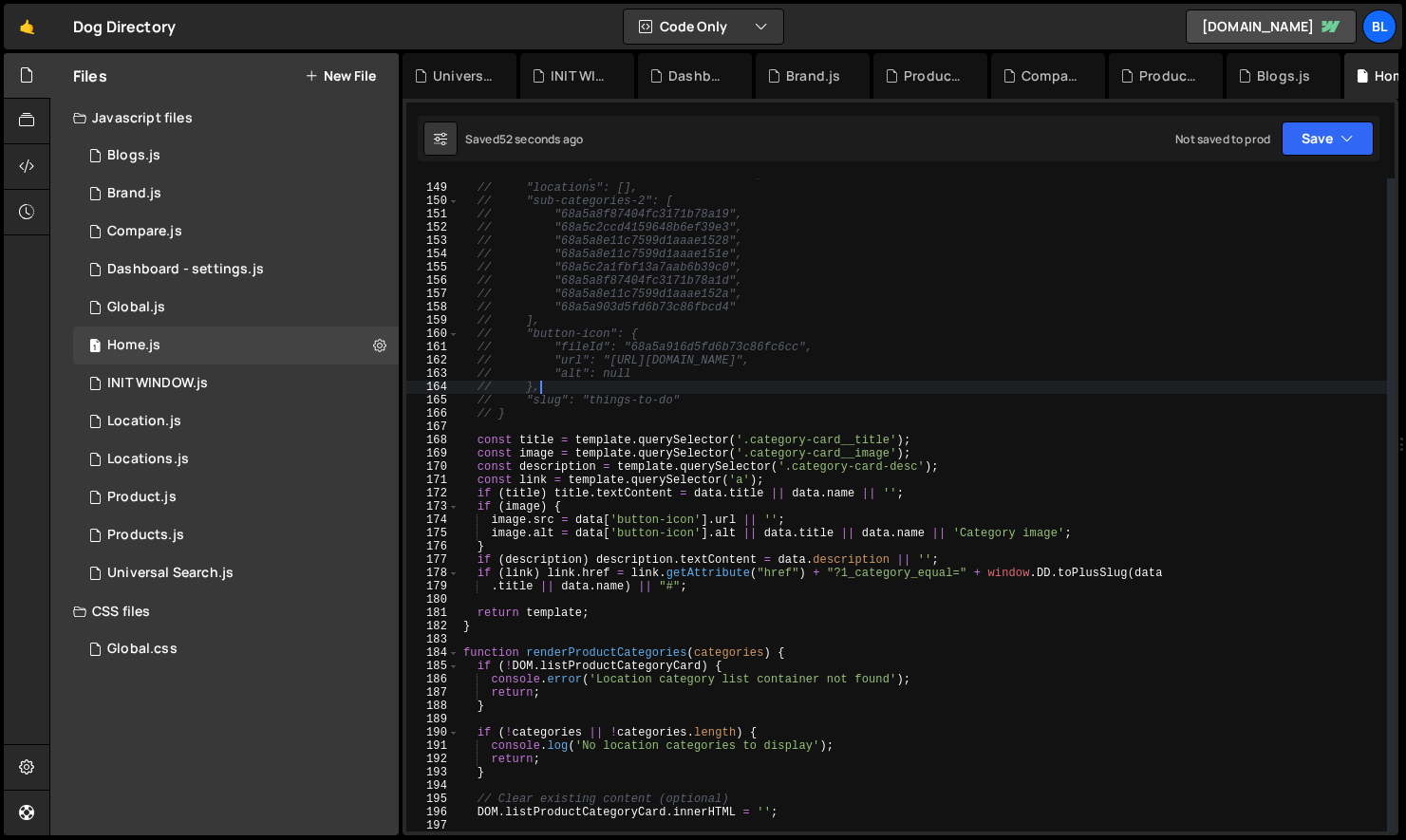
scroll to position [0, 5]
click at [894, 465] on div "// "directory-id": "LCATEGORY-00006", // "locations": [], // "sub-categories-2"…" at bounding box center [923, 508] width 928 height 680
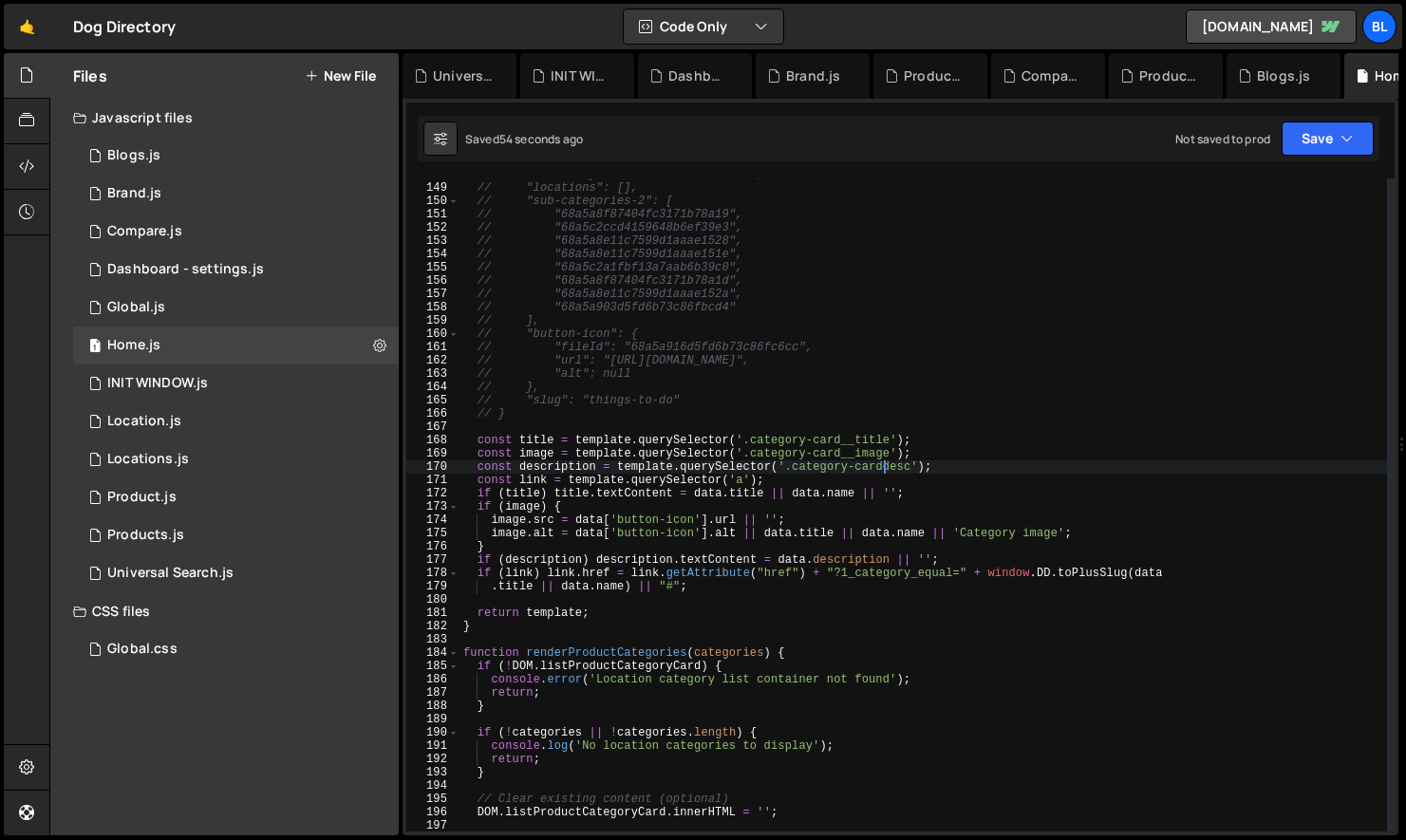
type textarea "const description = template.querySelector('.category-card__desc');"
click at [617, 464] on div "// "directory-id": "LCATEGORY-00006", // "locations": [], // "sub-categories-2"…" at bounding box center [923, 508] width 928 height 680
click at [602, 596] on div "// "directory-id": "LCATEGORY-00006", // "locations": [], // "sub-categories-2"…" at bounding box center [923, 508] width 928 height 680
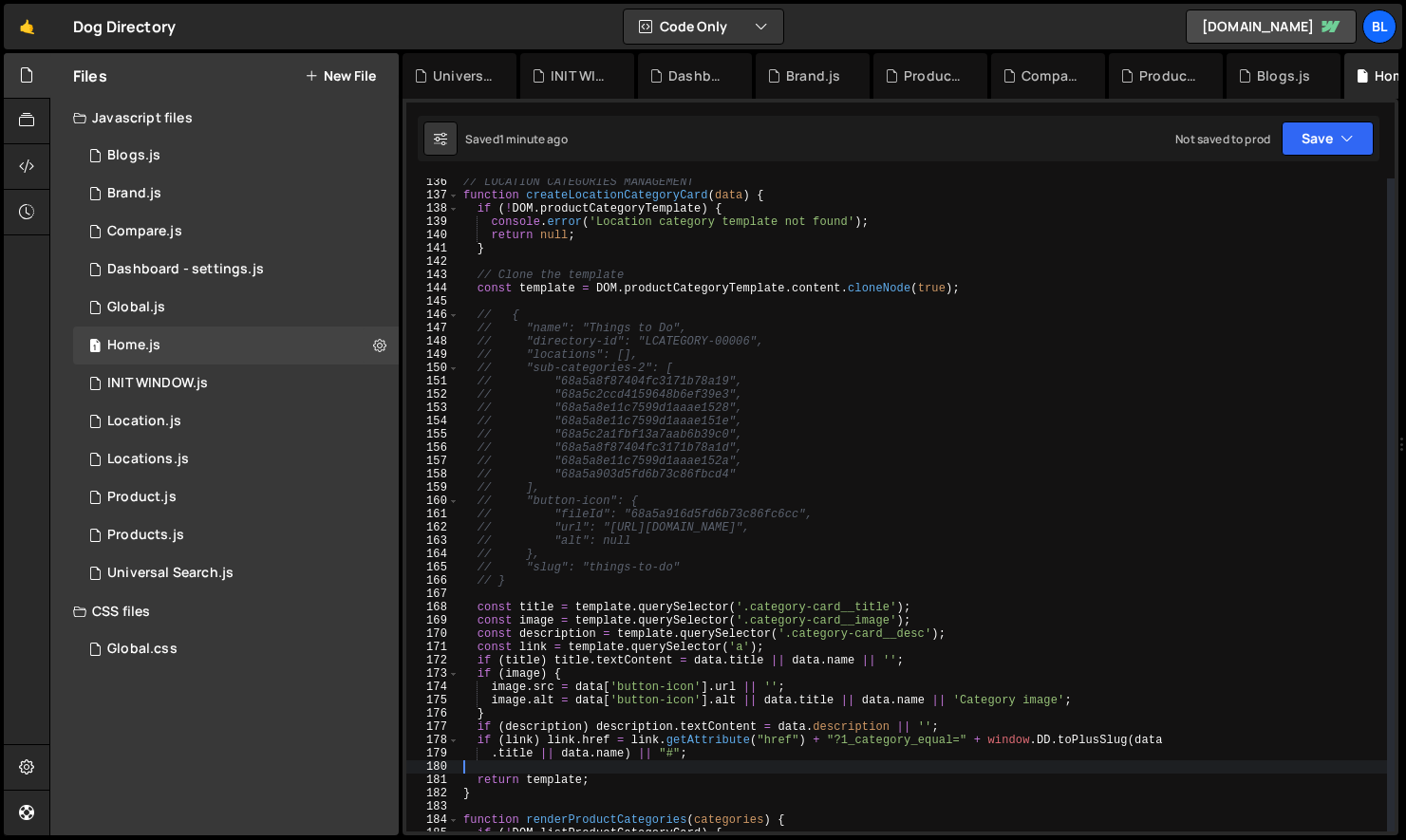
scroll to position [1797, 0]
click at [550, 592] on div "// LOCATION CATEGORIES MANAGEMENT function createLocationCategoryCard ( data ) …" at bounding box center [923, 516] width 928 height 680
click at [974, 289] on div "// LOCATION CATEGORIES MANAGEMENT function createLocationCategoryCard ( data ) …" at bounding box center [923, 516] width 928 height 680
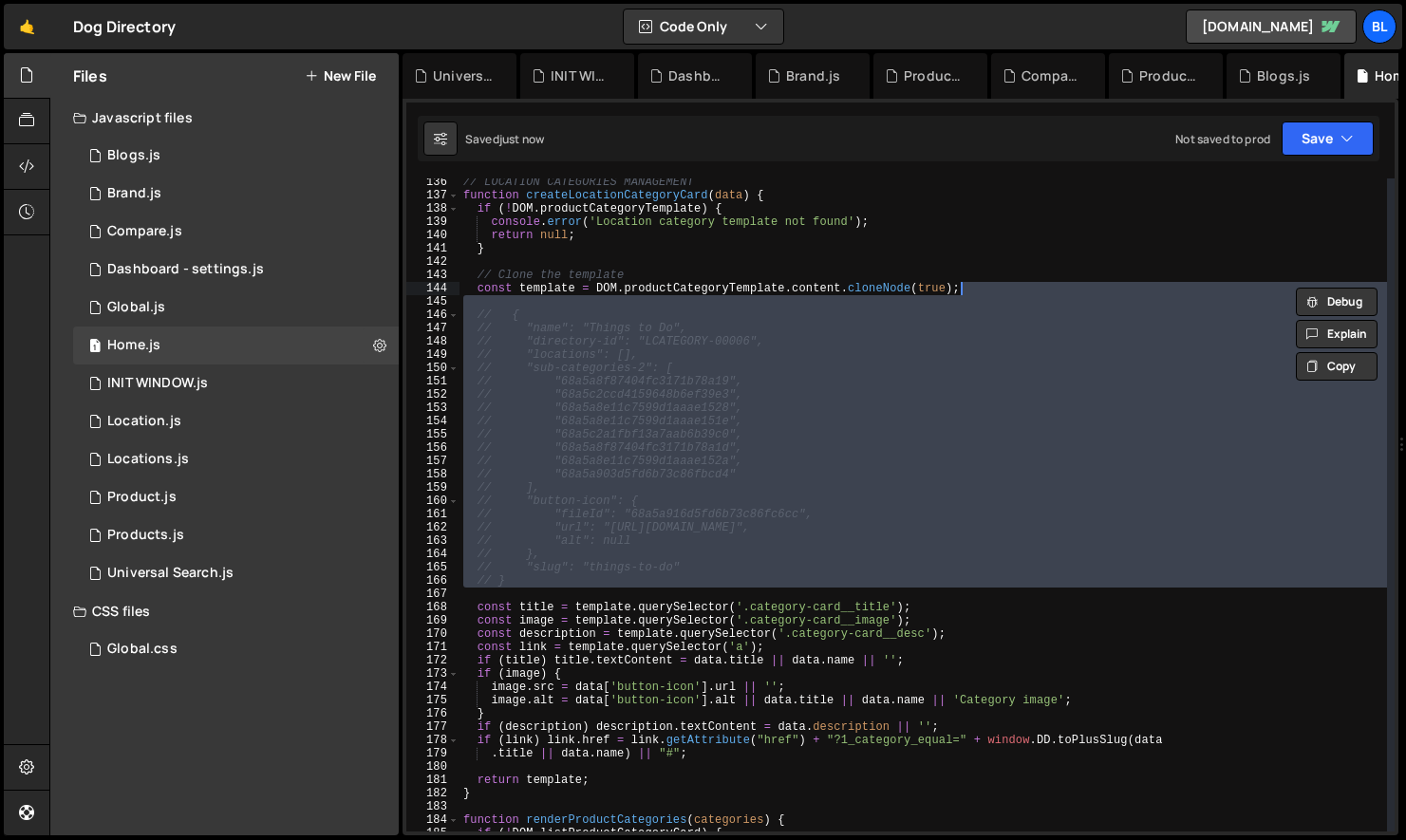
type textarea "const template = DOM.productCategoryTemplate.content.cloneNode(true);"
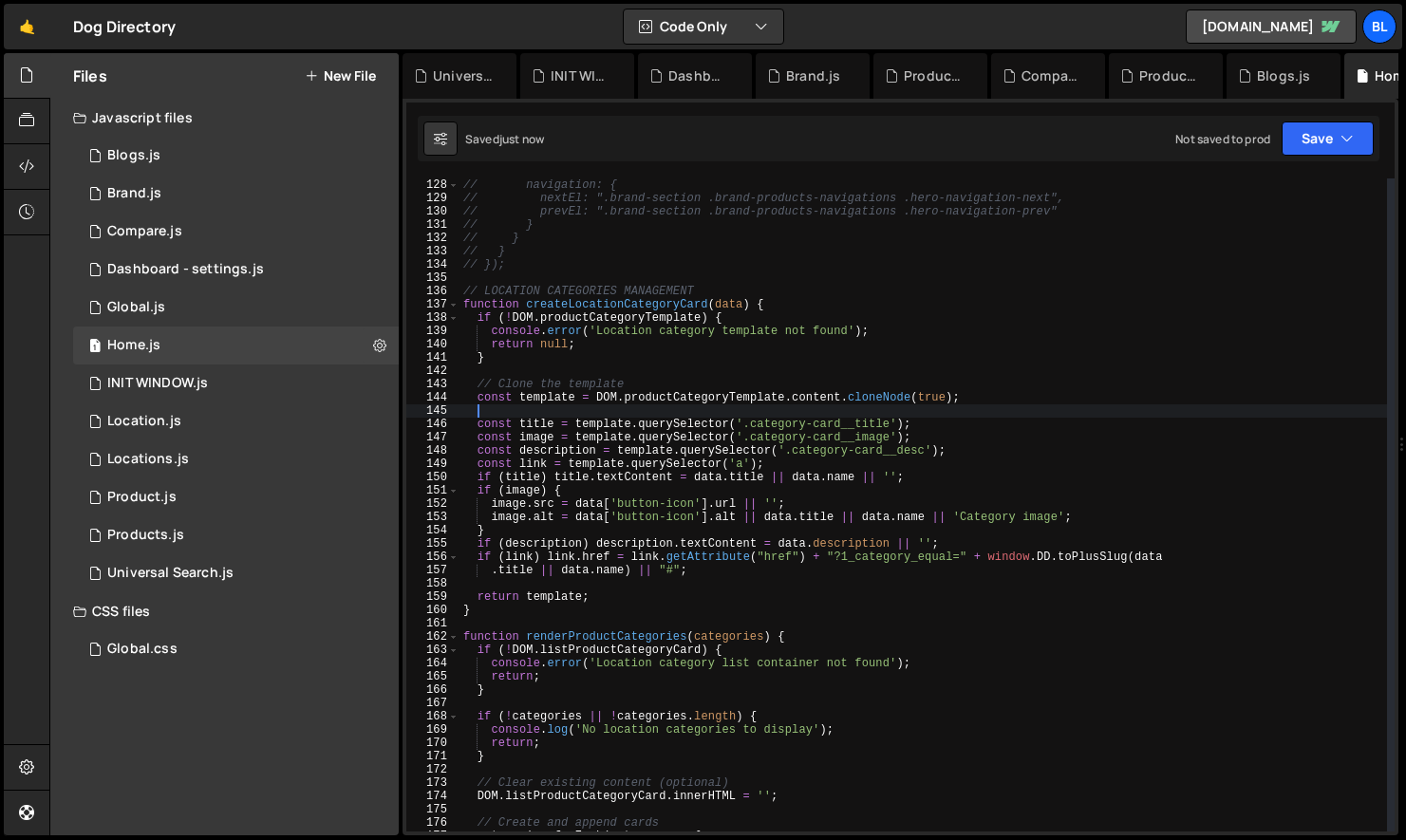
scroll to position [1688, 0]
click at [633, 303] on div "// navigation: { // nextEl: ".brand-section .brand-products-navigations .hero-n…" at bounding box center [923, 519] width 928 height 680
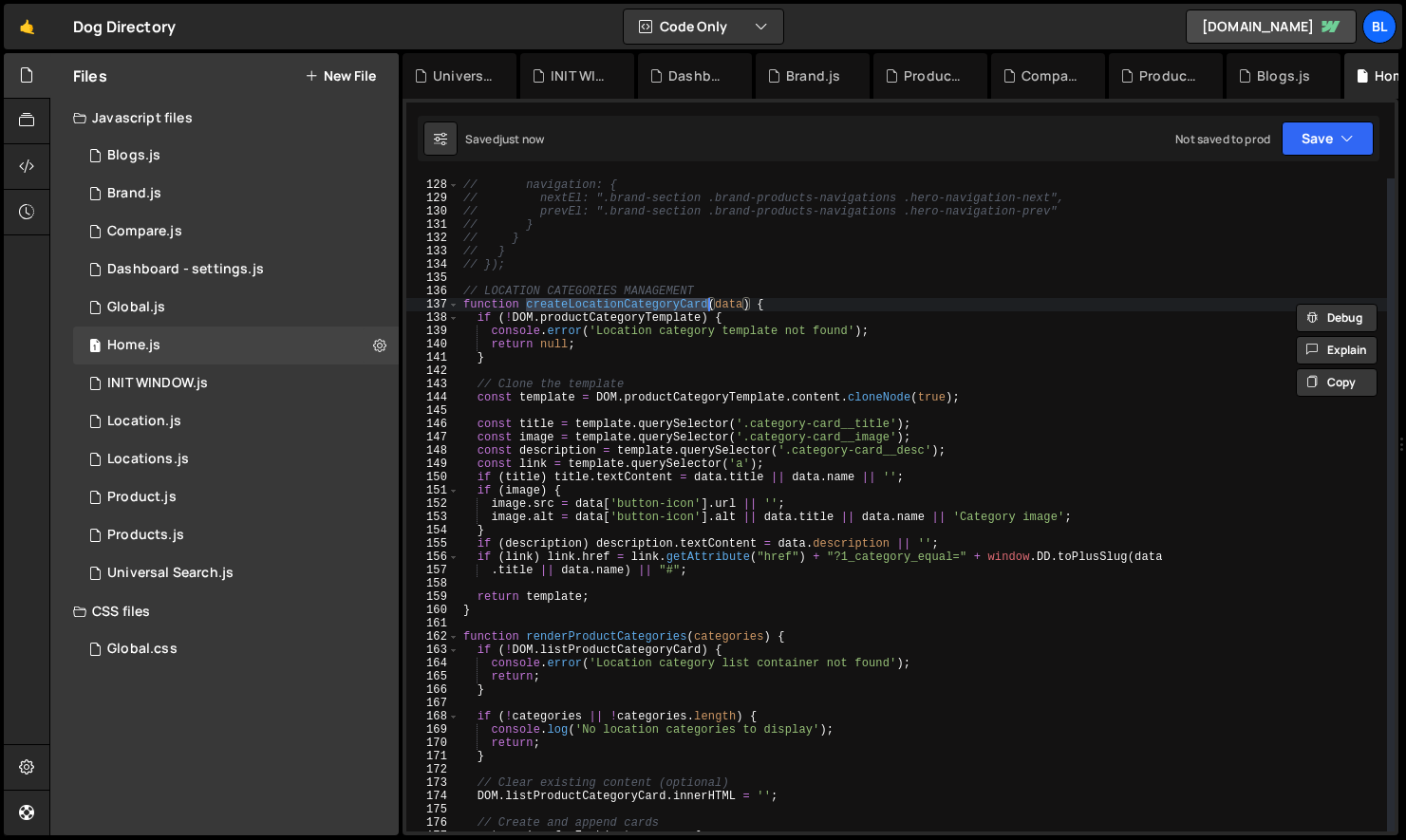
click at [720, 306] on div "// navigation: { // nextEl: ".brand-section .brand-products-navigations .hero-n…" at bounding box center [923, 519] width 928 height 680
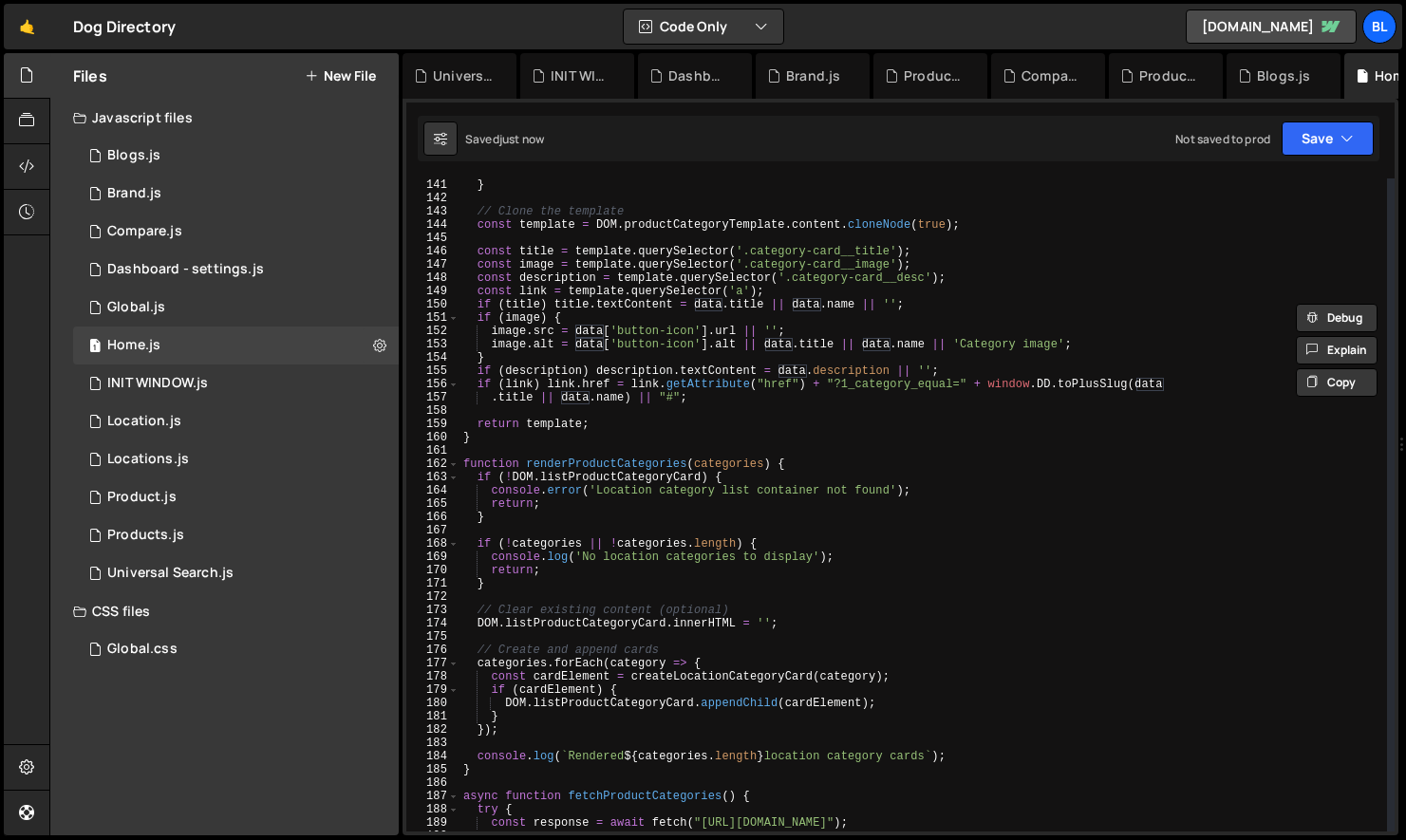
scroll to position [1869, 0]
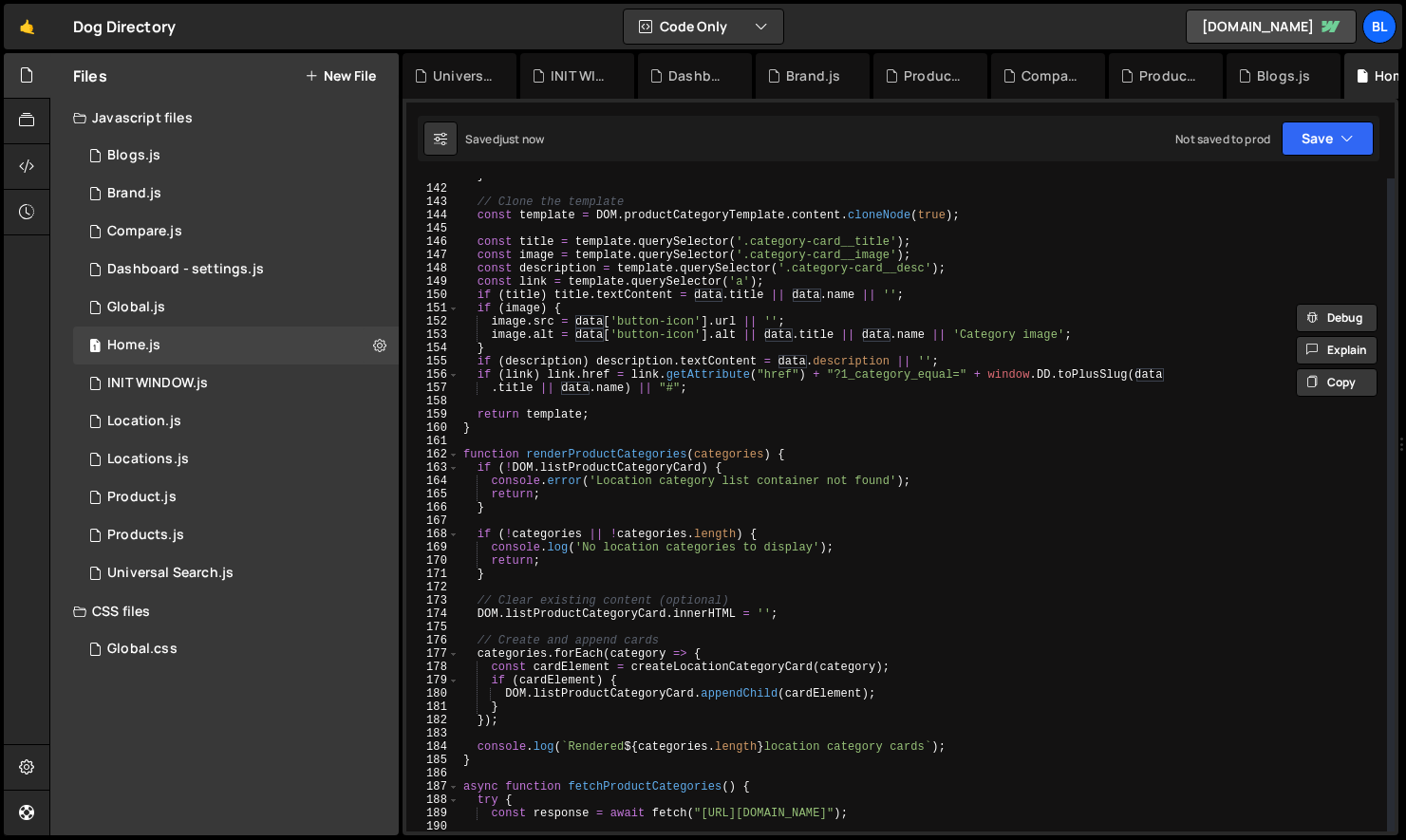
click at [527, 659] on div "} // Clone the template const template = DOM . productCategoryTemplate . conten…" at bounding box center [923, 509] width 928 height 680
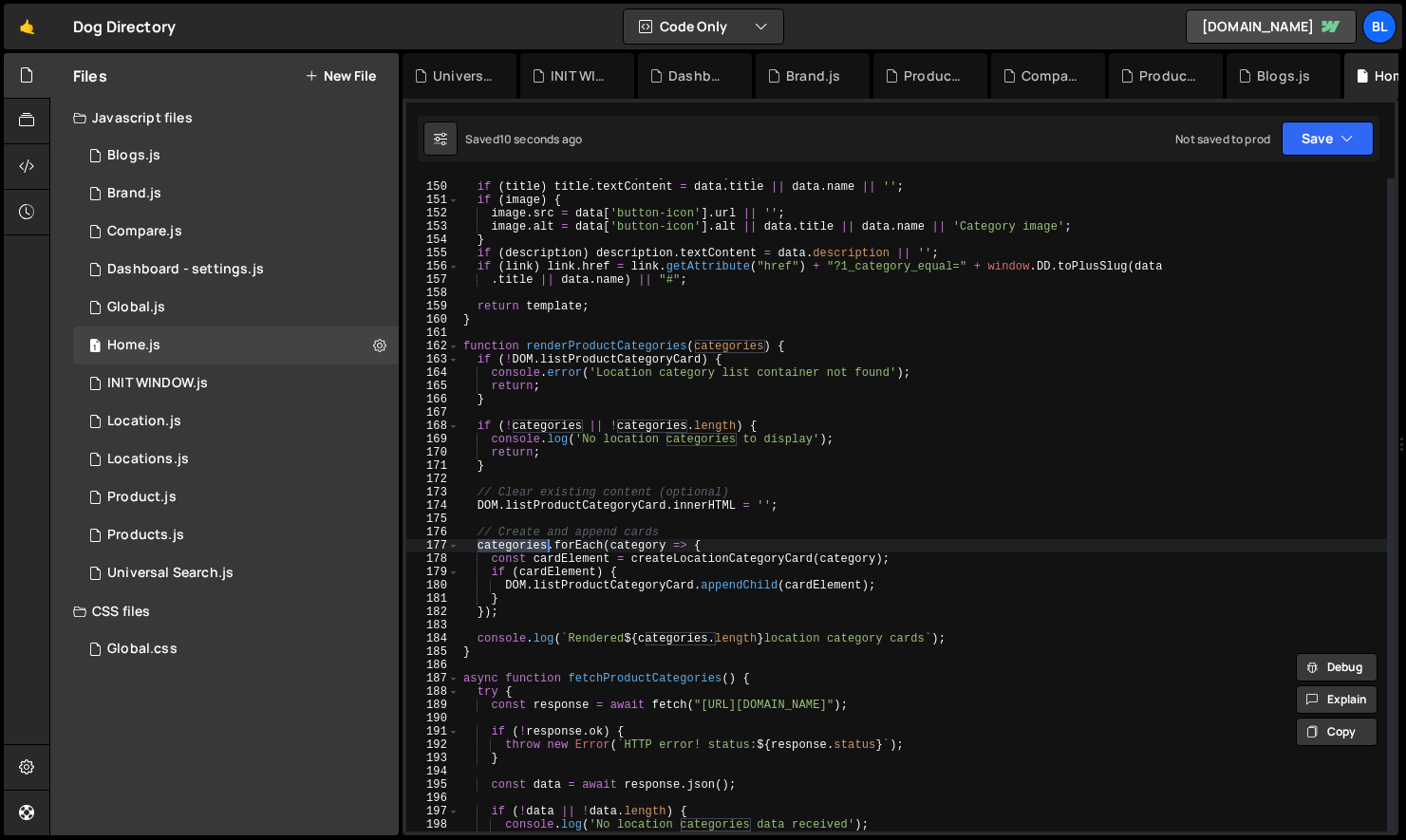
scroll to position [1972, 0]
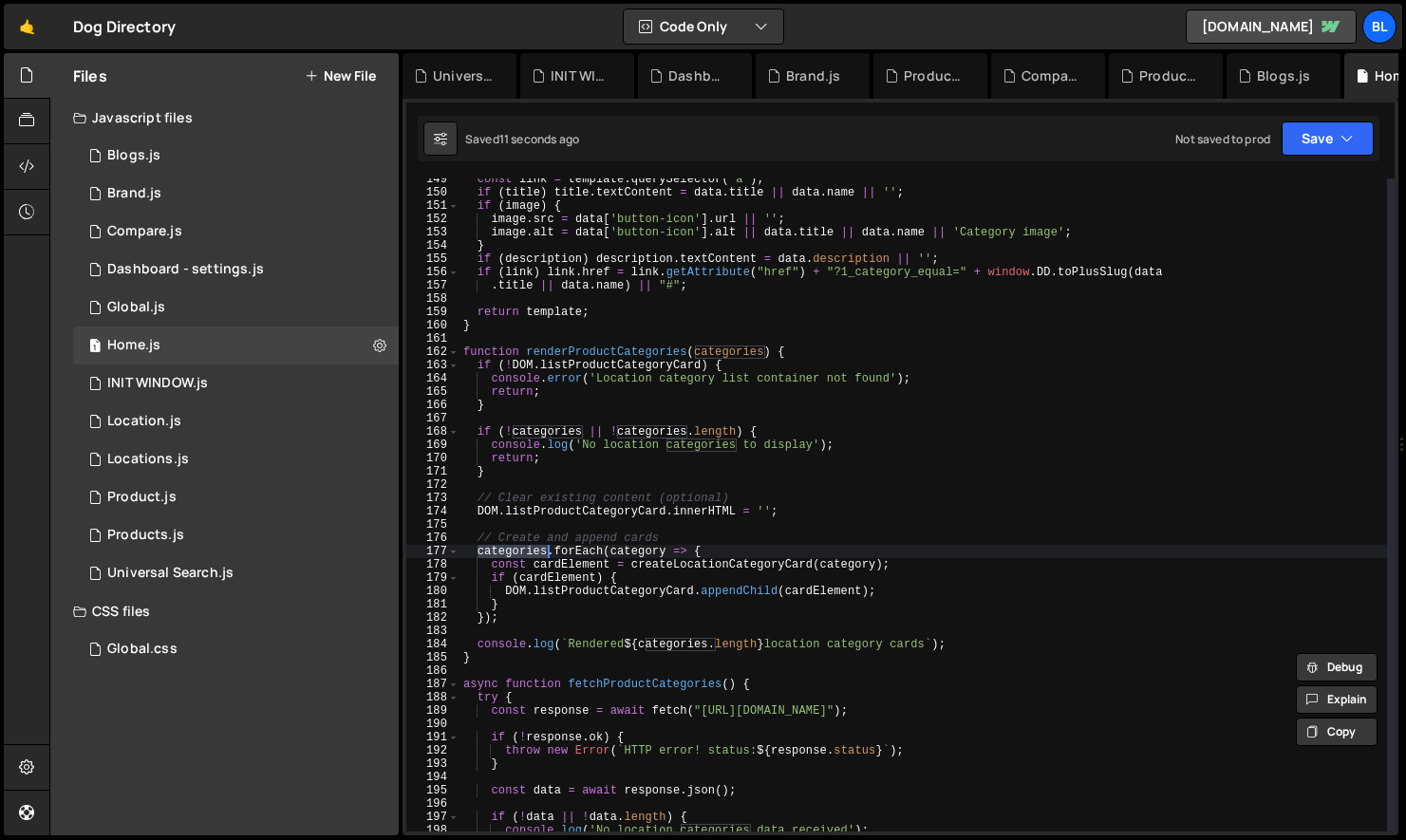
click at [839, 566] on div "const link = template . querySelector ( 'a' ) ; if ( title ) title . textConten…" at bounding box center [923, 513] width 928 height 680
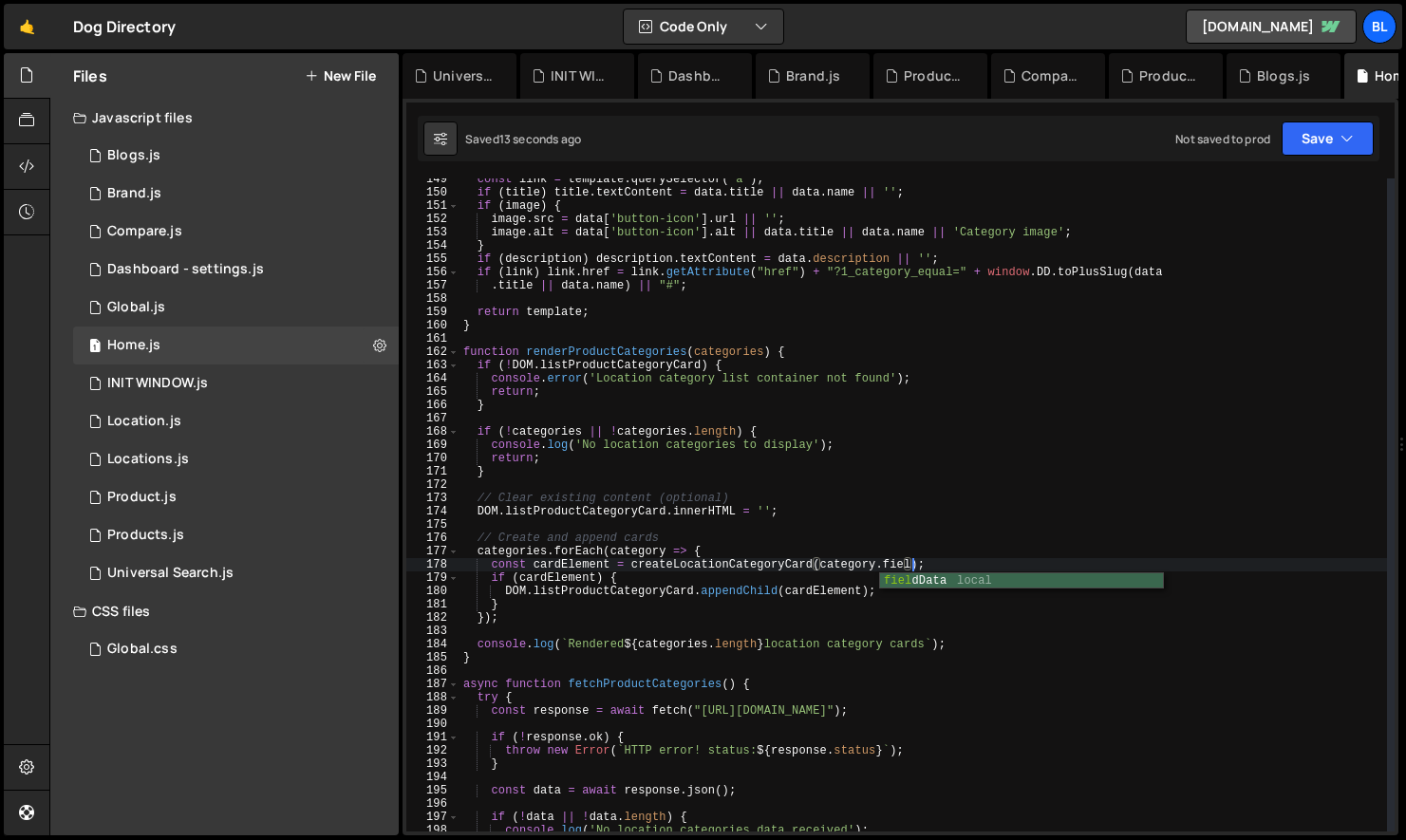
scroll to position [0, 36]
click at [527, 559] on div "const link = template . querySelector ( 'a' ) ; if ( title ) title . textConten…" at bounding box center [923, 513] width 928 height 680
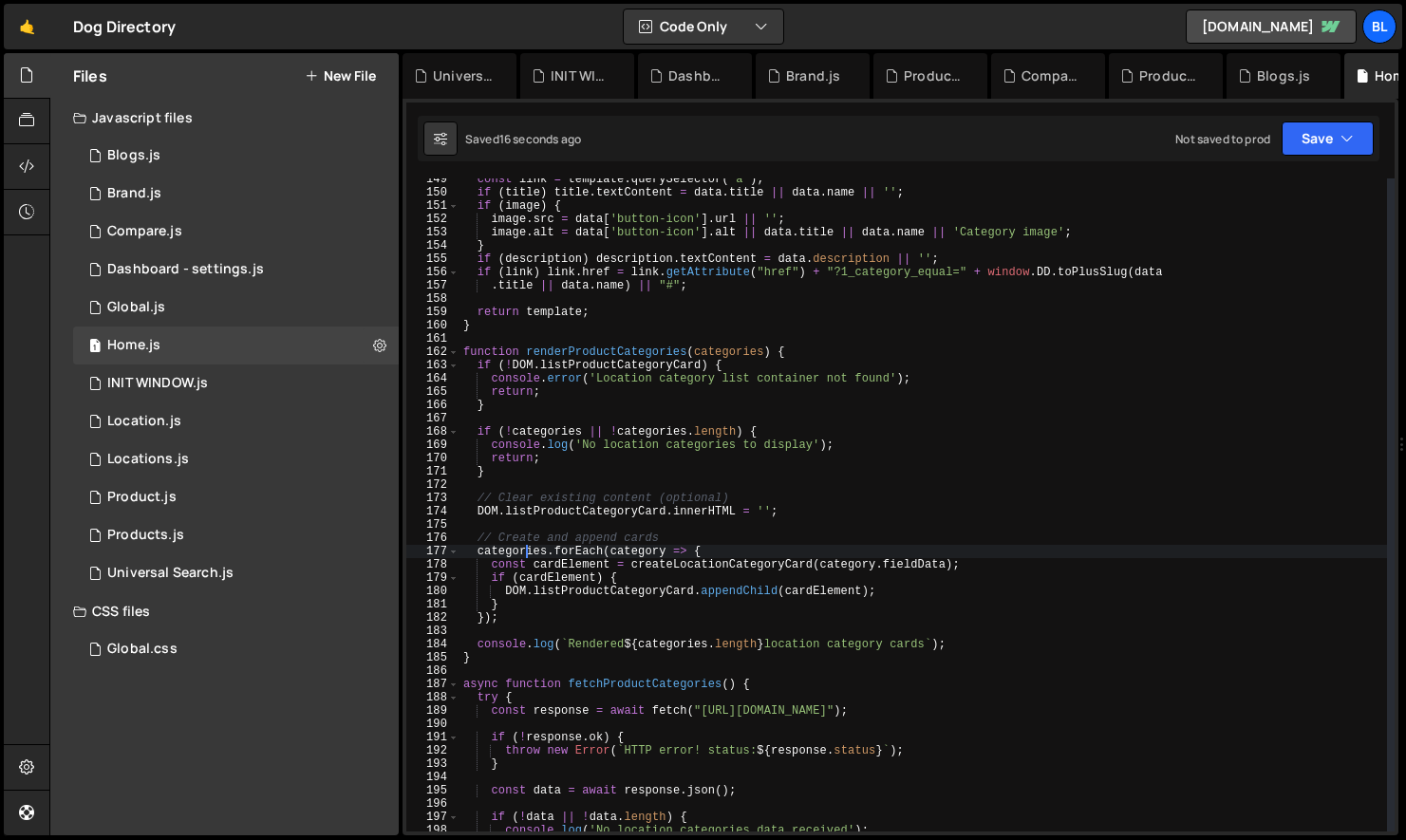
scroll to position [0, 18]
click at [527, 559] on div "const link = template . querySelector ( 'a' ) ; if ( title ) title . textConten…" at bounding box center [923, 513] width 928 height 680
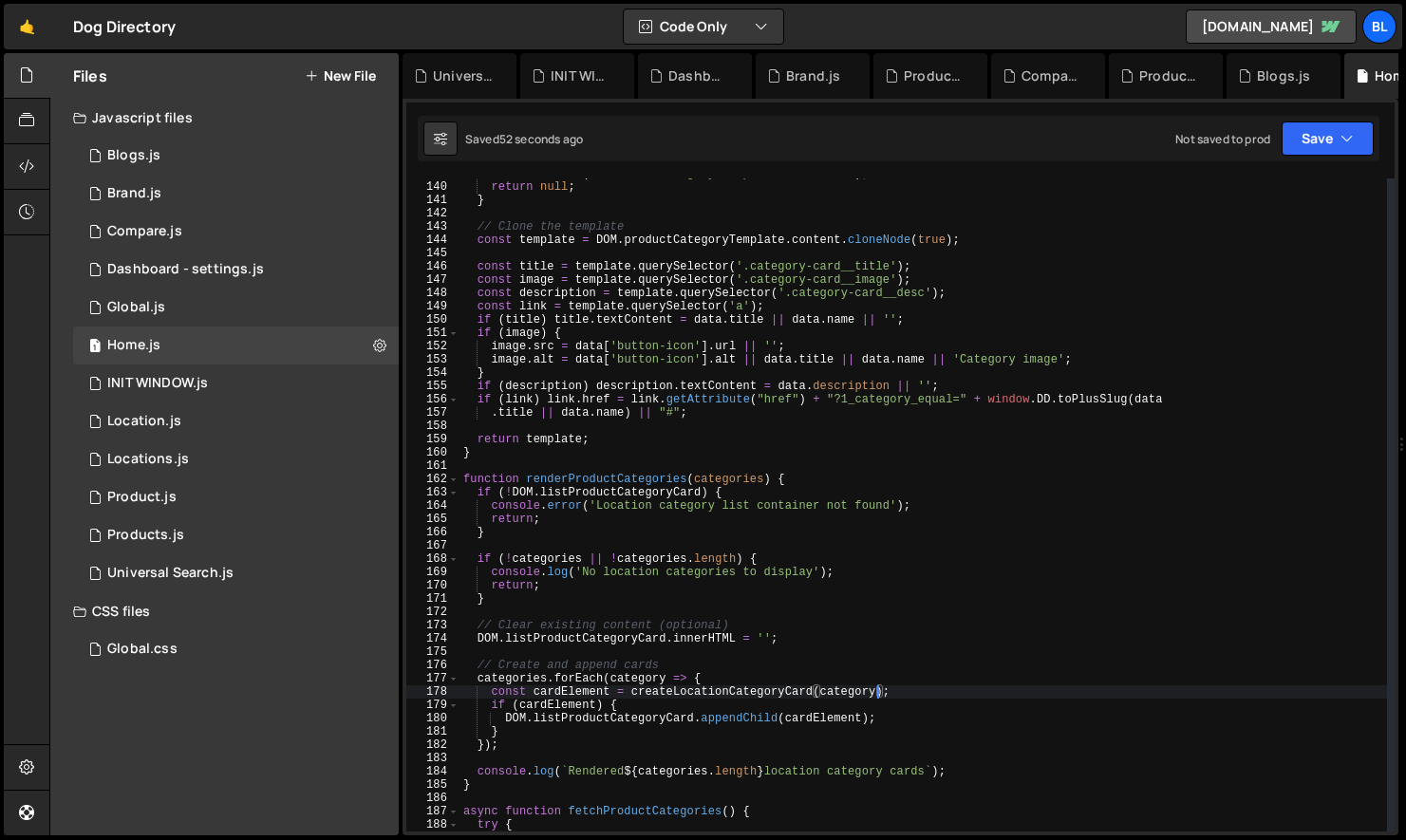
scroll to position [1846, 0]
click at [613, 644] on div "console . error ( 'Location category template not found' ) ; return null ; } //…" at bounding box center [923, 507] width 928 height 680
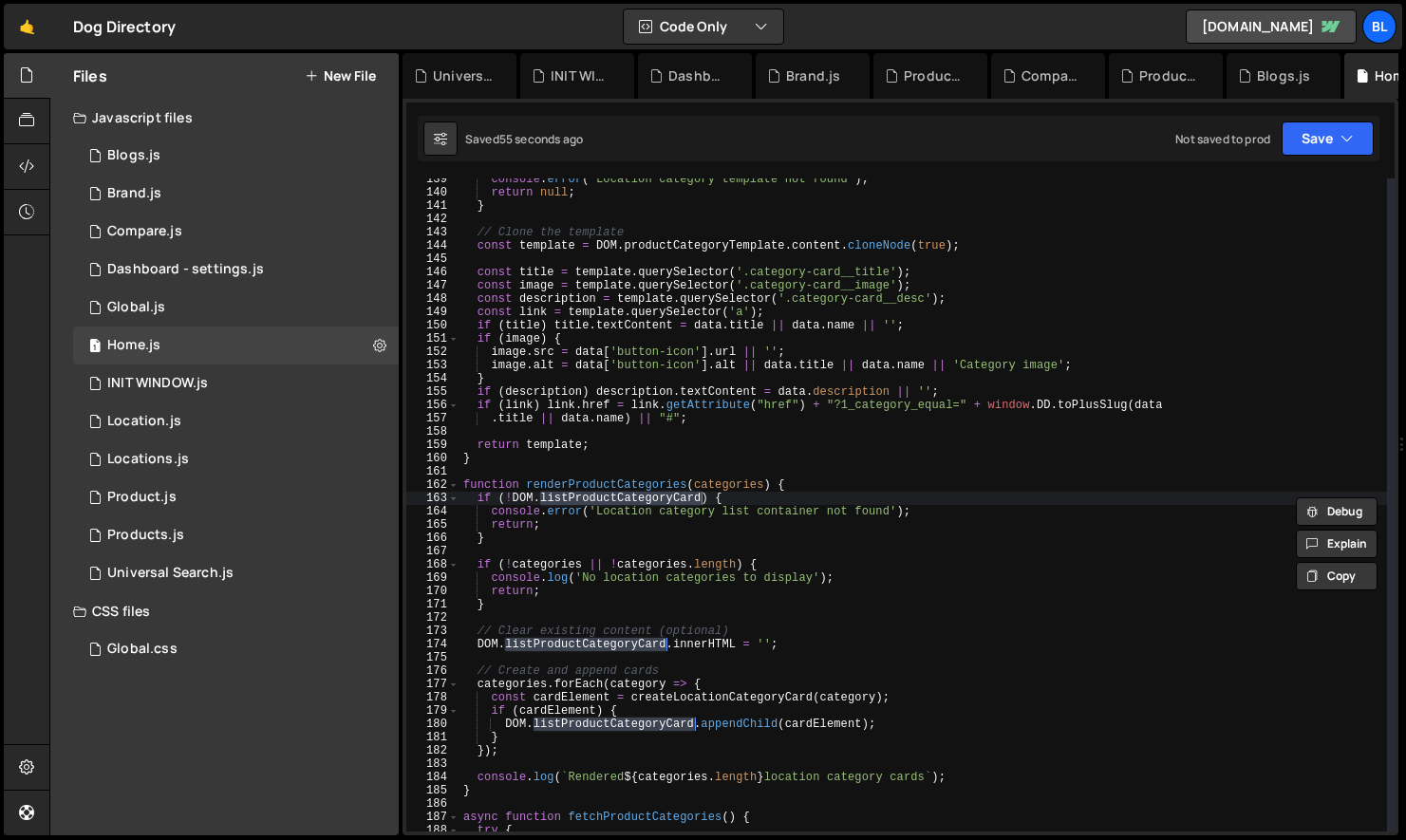
scroll to position [1840, 0]
click at [591, 686] on div "console . error ( 'Location category template not found' ) ; return null ; } //…" at bounding box center [923, 513] width 928 height 680
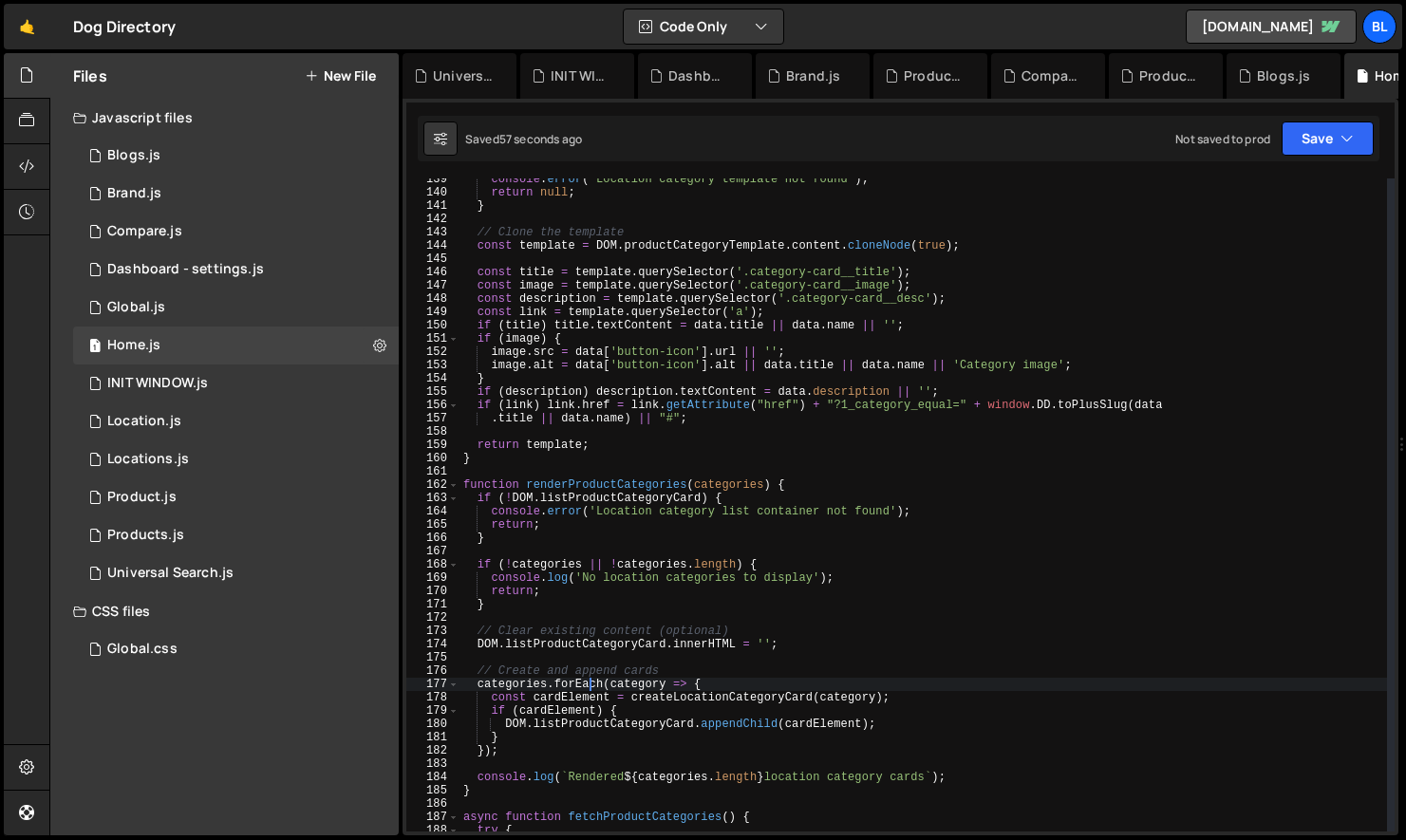
click at [612, 647] on div "console . error ( 'Location category template not found' ) ; return null ; } //…" at bounding box center [923, 513] width 928 height 680
type textarea "DOM.listProductCategoryCard.innerHTML = '';"
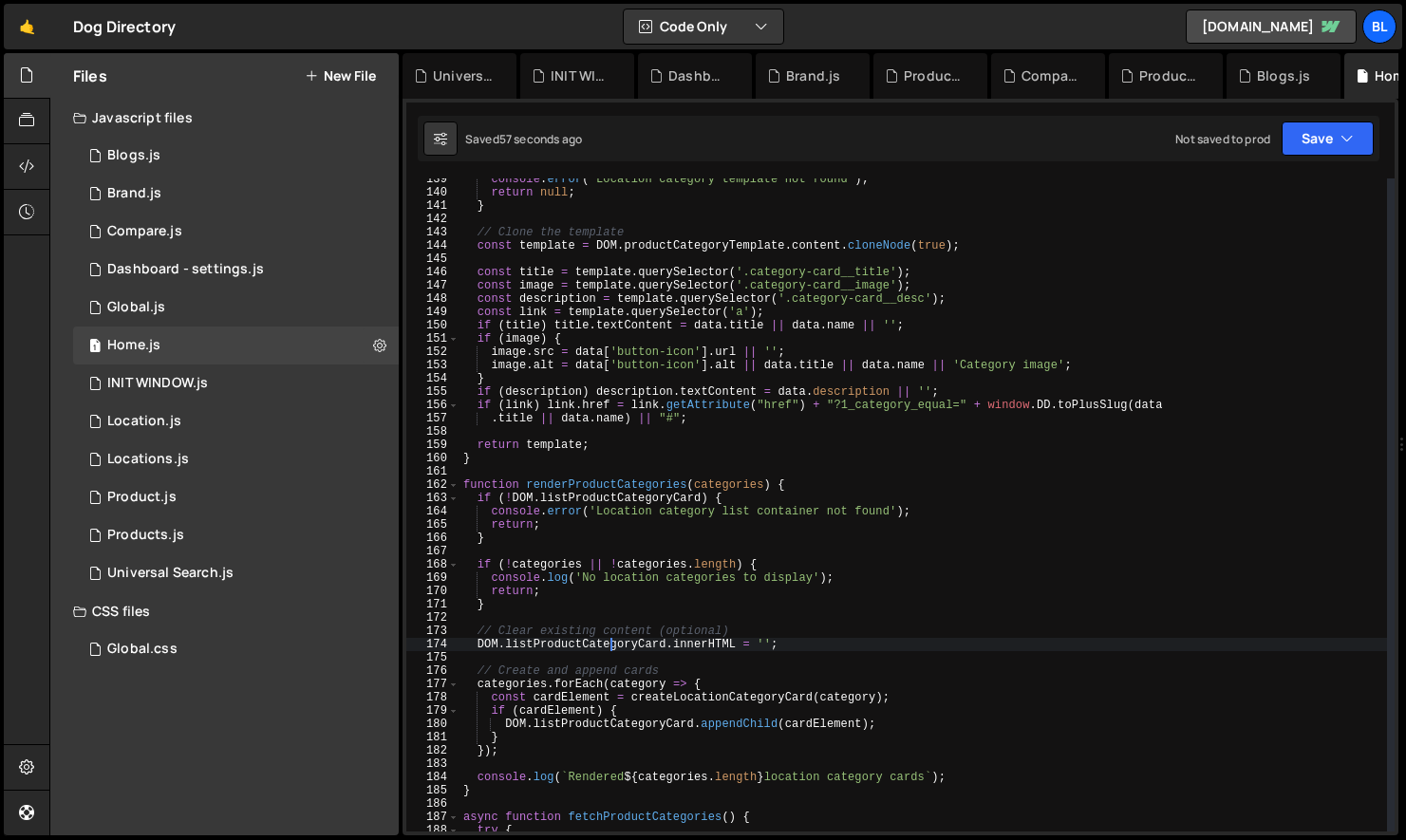
click at [612, 647] on div "console . error ( 'Location category template not found' ) ; return null ; } //…" at bounding box center [923, 513] width 928 height 680
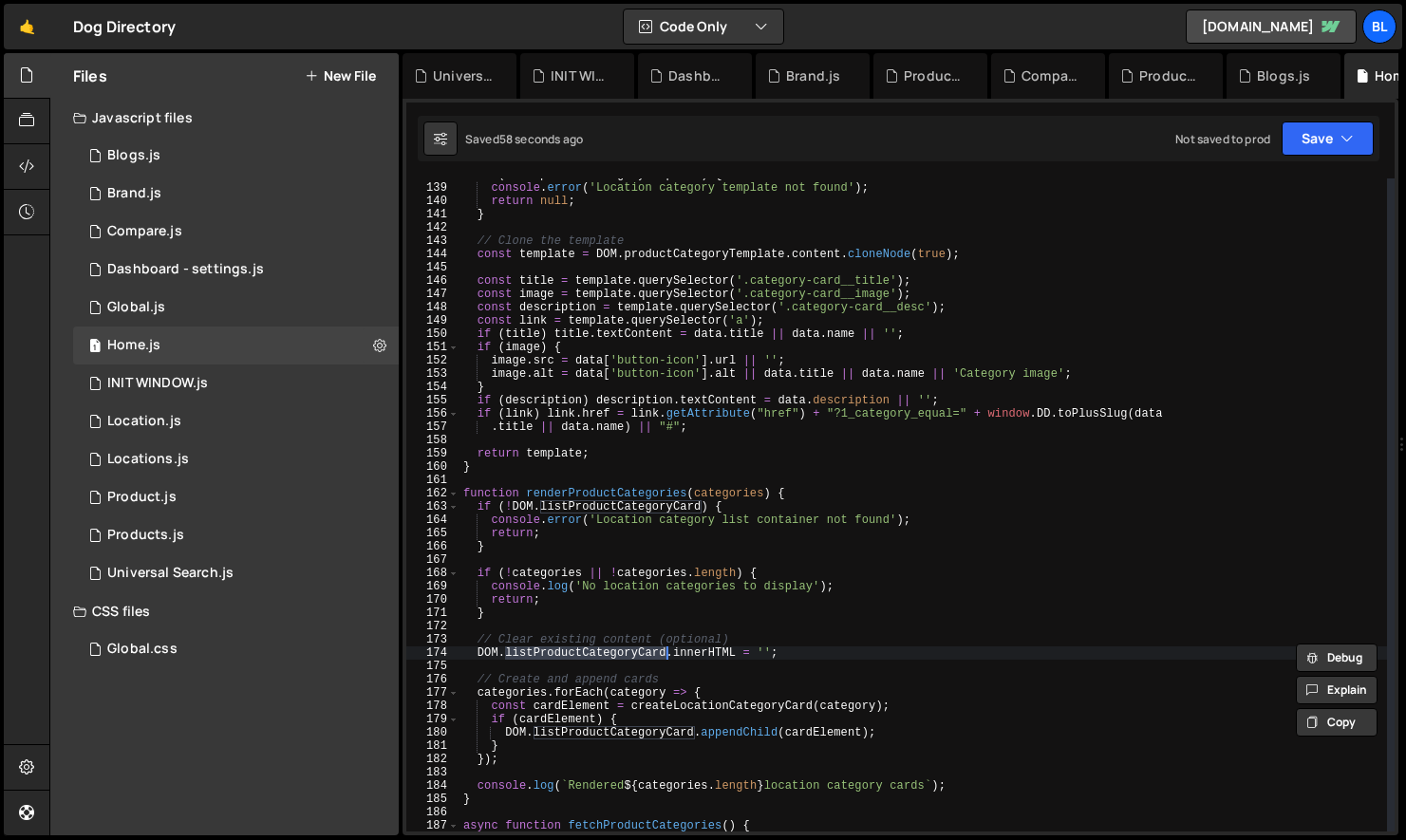
scroll to position [1827, 0]
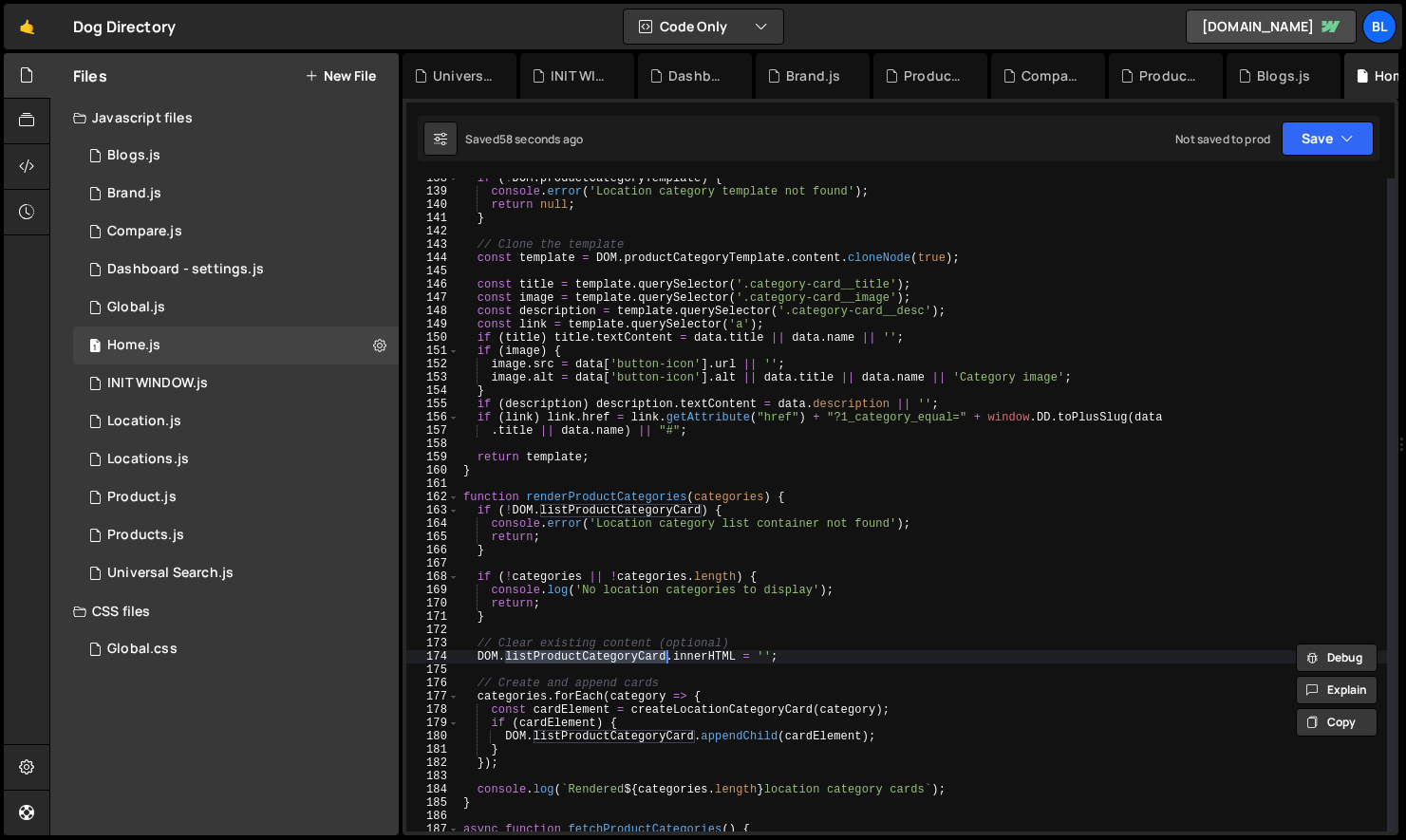
click at [631, 671] on div "if ( ! DOM . productCategoryTemplate ) { console . error ( 'Location category t…" at bounding box center [923, 512] width 928 height 680
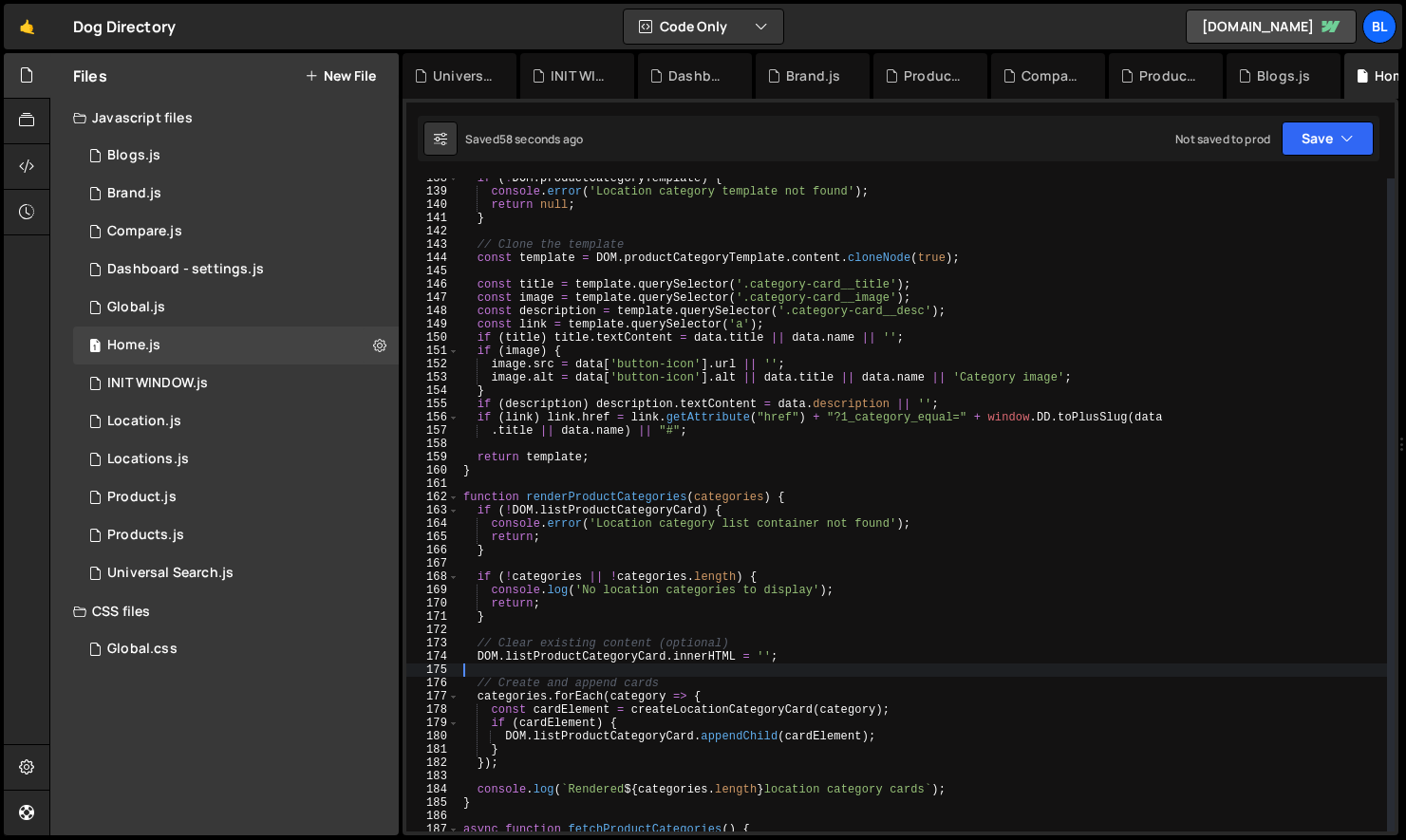
scroll to position [0, 0]
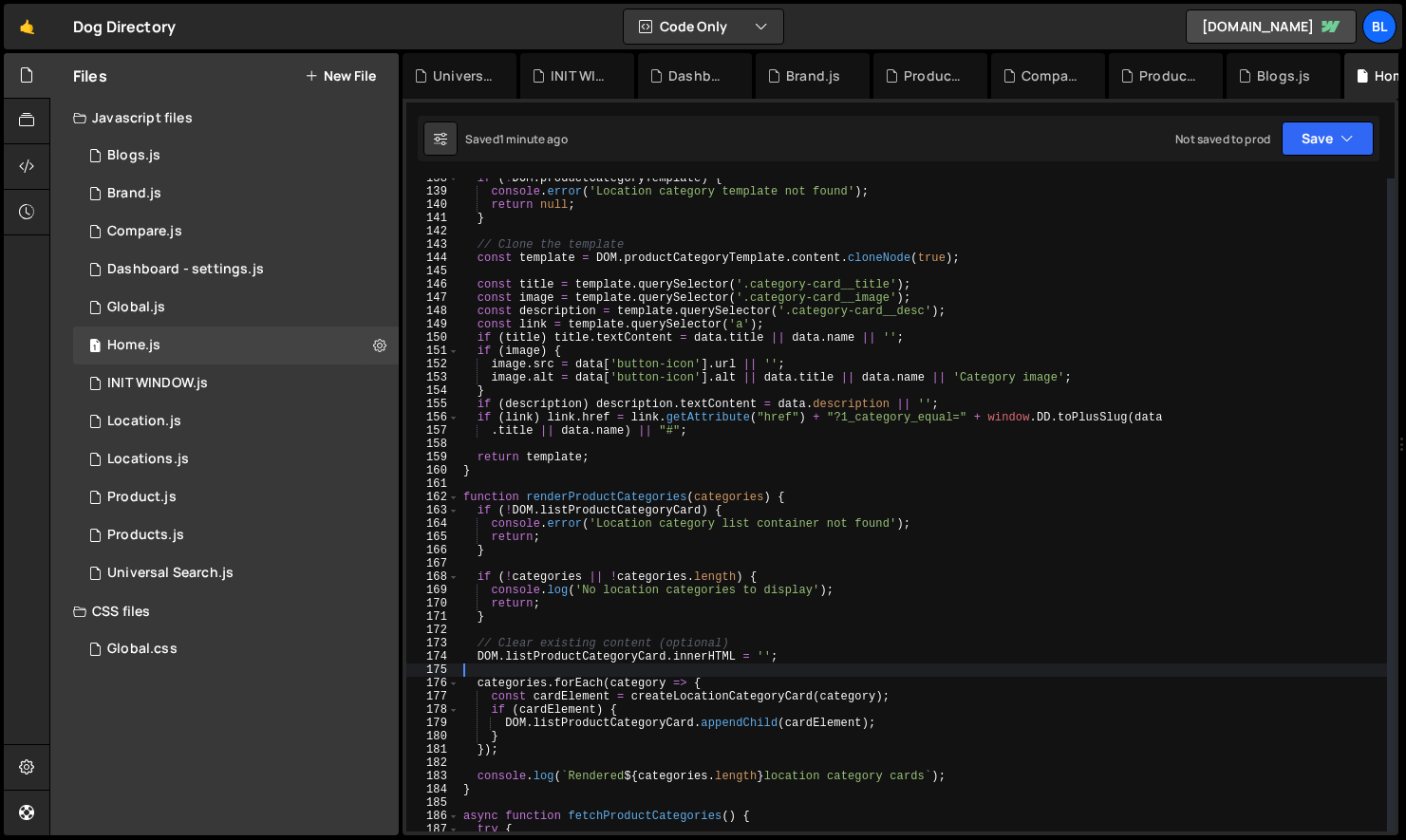
drag, startPoint x: 670, startPoint y: 677, endPoint x: 691, endPoint y: 672, distance: 21.6
click at [691, 672] on div "if ( ! DOM . productCategoryTemplate ) { console . error ( 'Location category t…" at bounding box center [923, 512] width 928 height 680
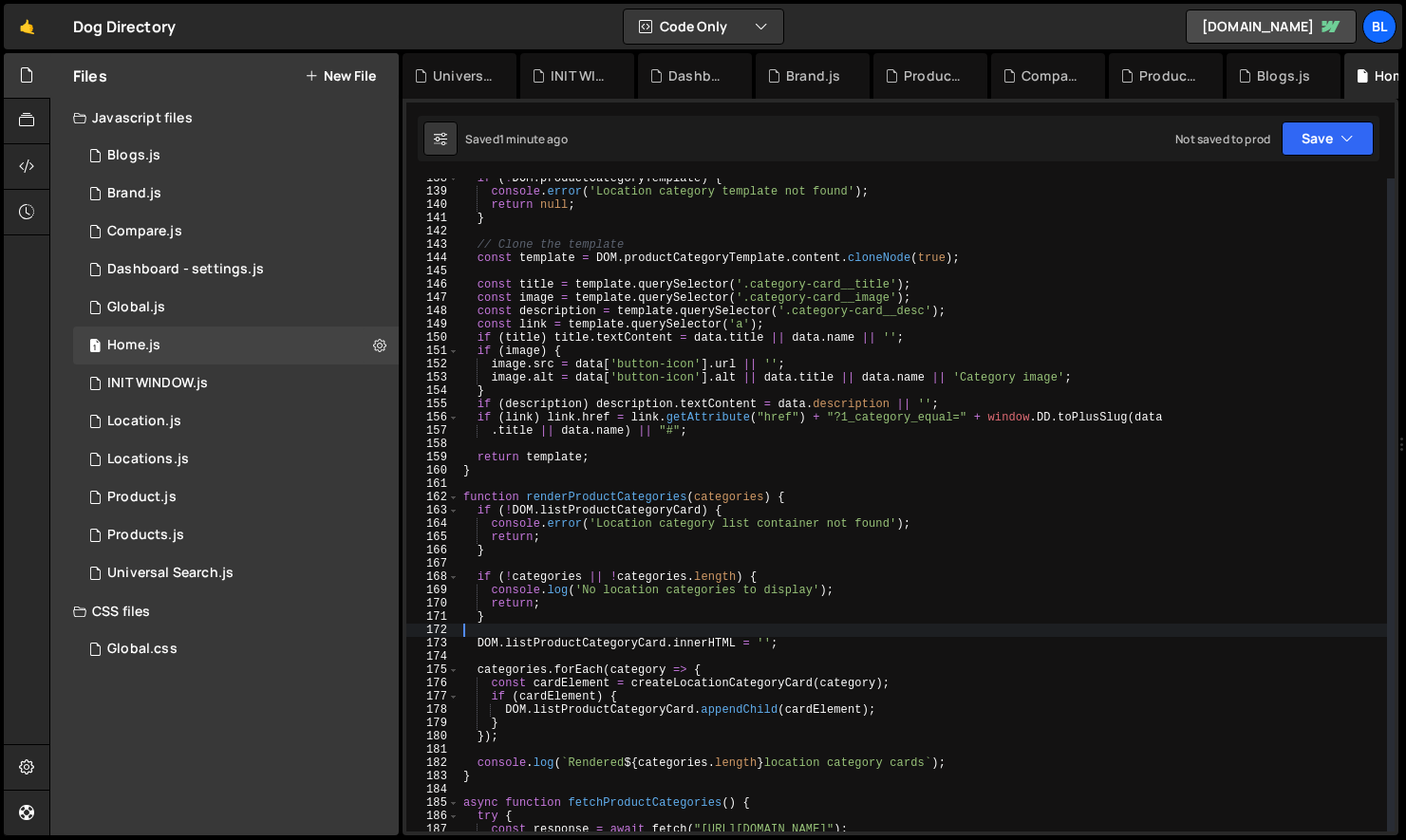
click at [741, 634] on div "if ( ! DOM . productCategoryTemplate ) { console . error ( 'Location category t…" at bounding box center [923, 512] width 928 height 680
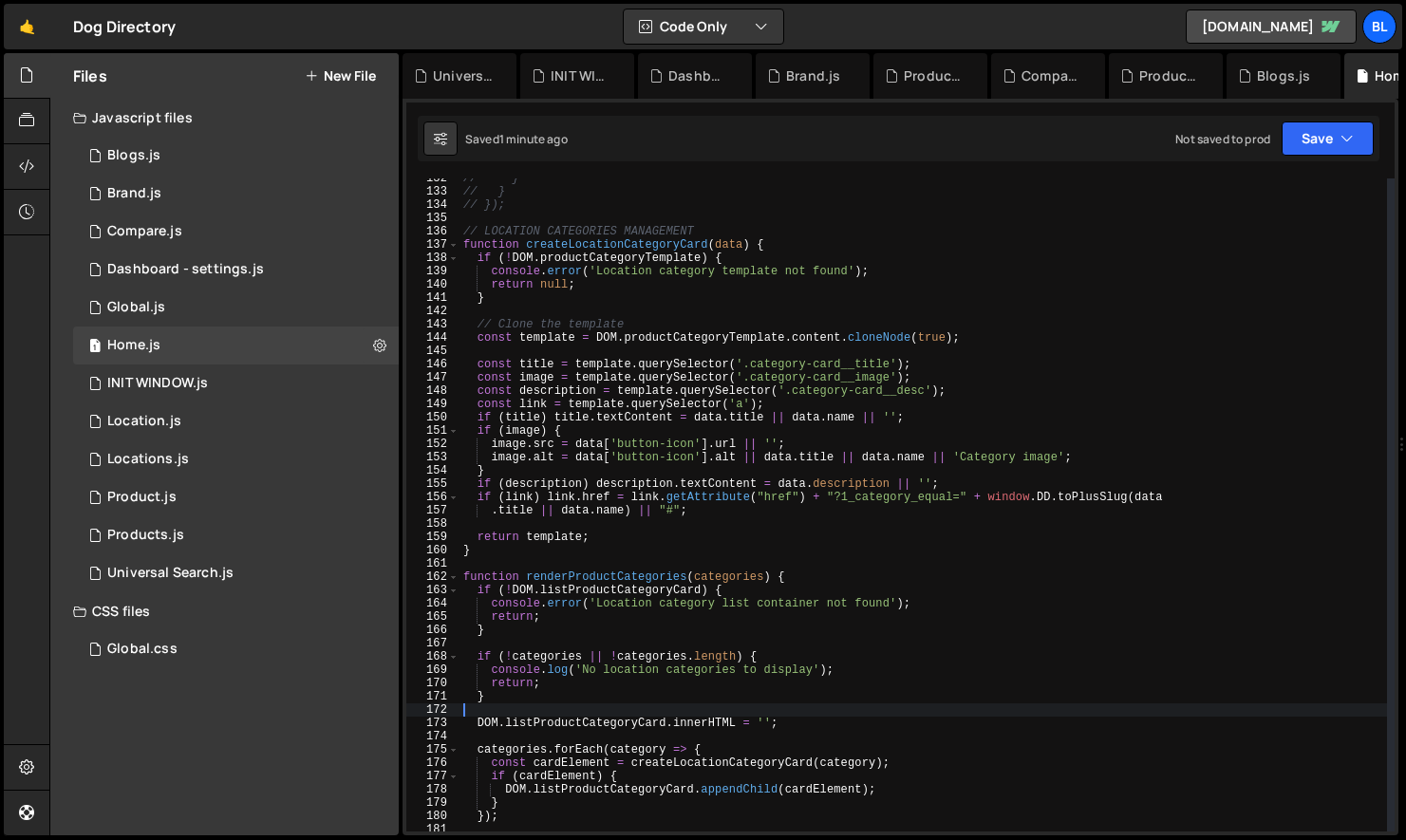
scroll to position [1704, 0]
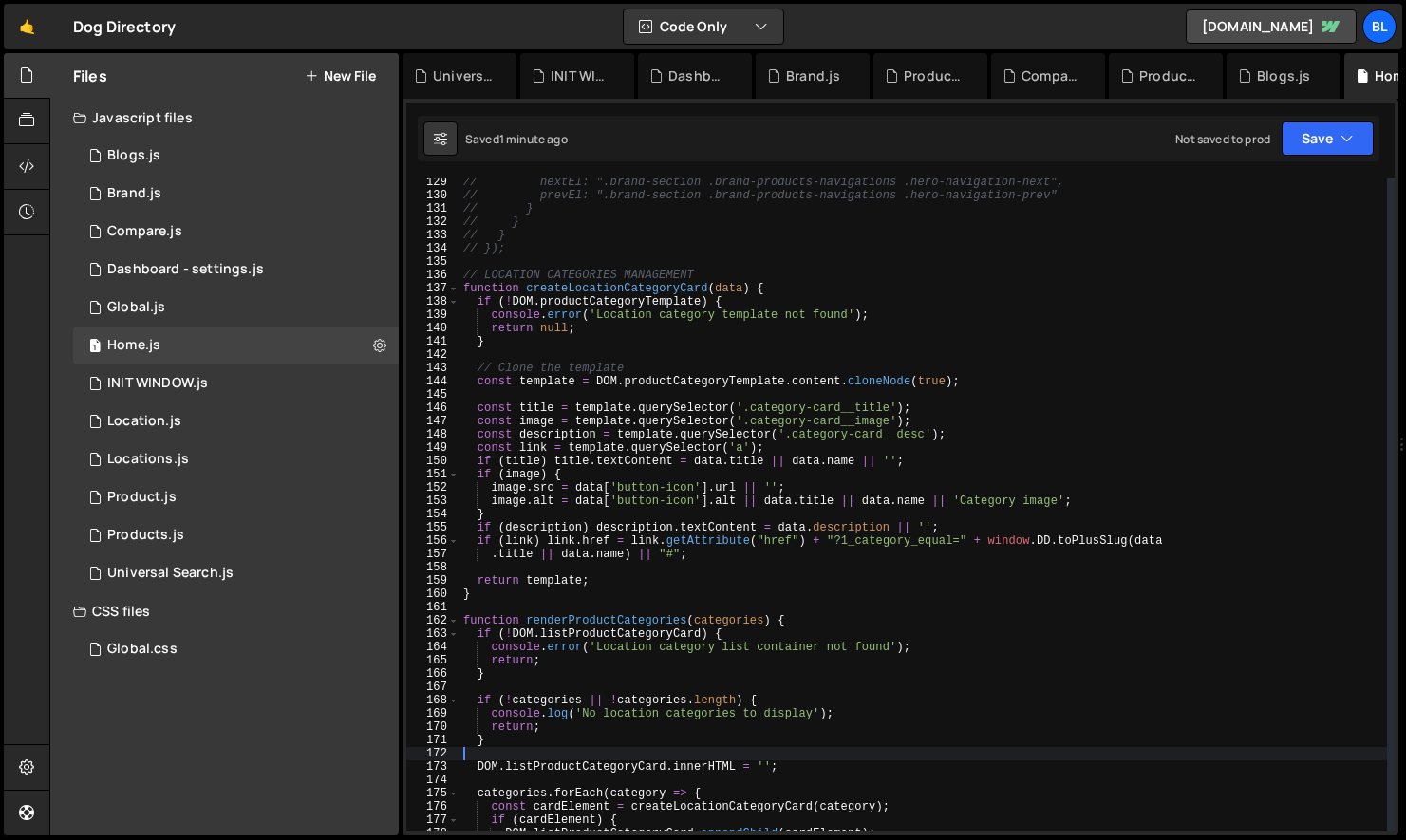
click at [667, 602] on div "// nextEl: ".brand-section .brand-products-navigations .hero-navigation-next", …" at bounding box center [923, 516] width 928 height 680
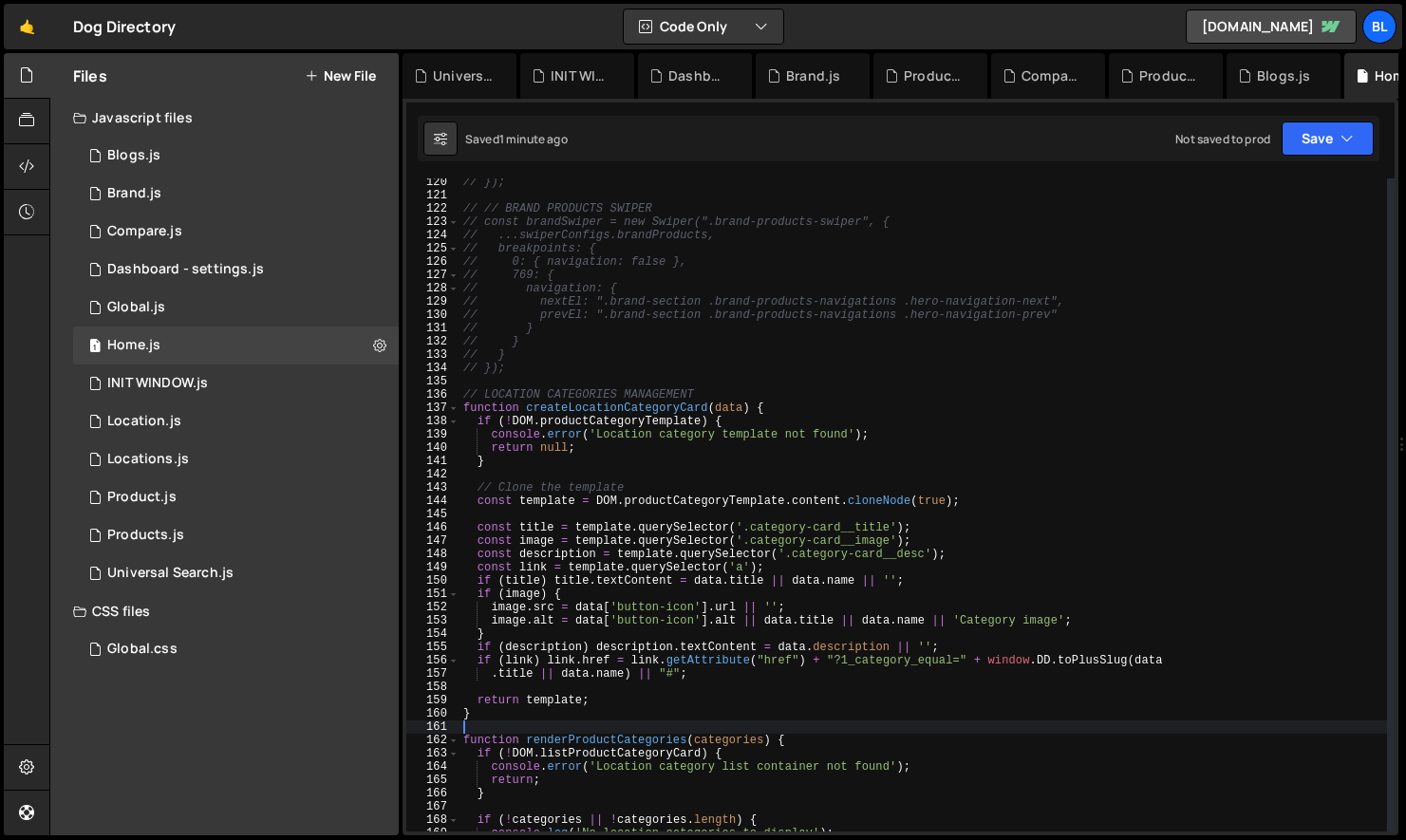
scroll to position [1585, 0]
click at [599, 509] on div "// }); // // BRAND PRODUCTS SWIPER // const brandSwiper = new Swiper(".brand-pr…" at bounding box center [923, 516] width 928 height 680
click at [622, 503] on div "// }); // // BRAND PRODUCTS SWIPER // const brandSwiper = new Swiper(".brand-pr…" at bounding box center [923, 516] width 928 height 680
type textarea "const template = DOM.productCategoryTemplate.content.cloneNode(true);"
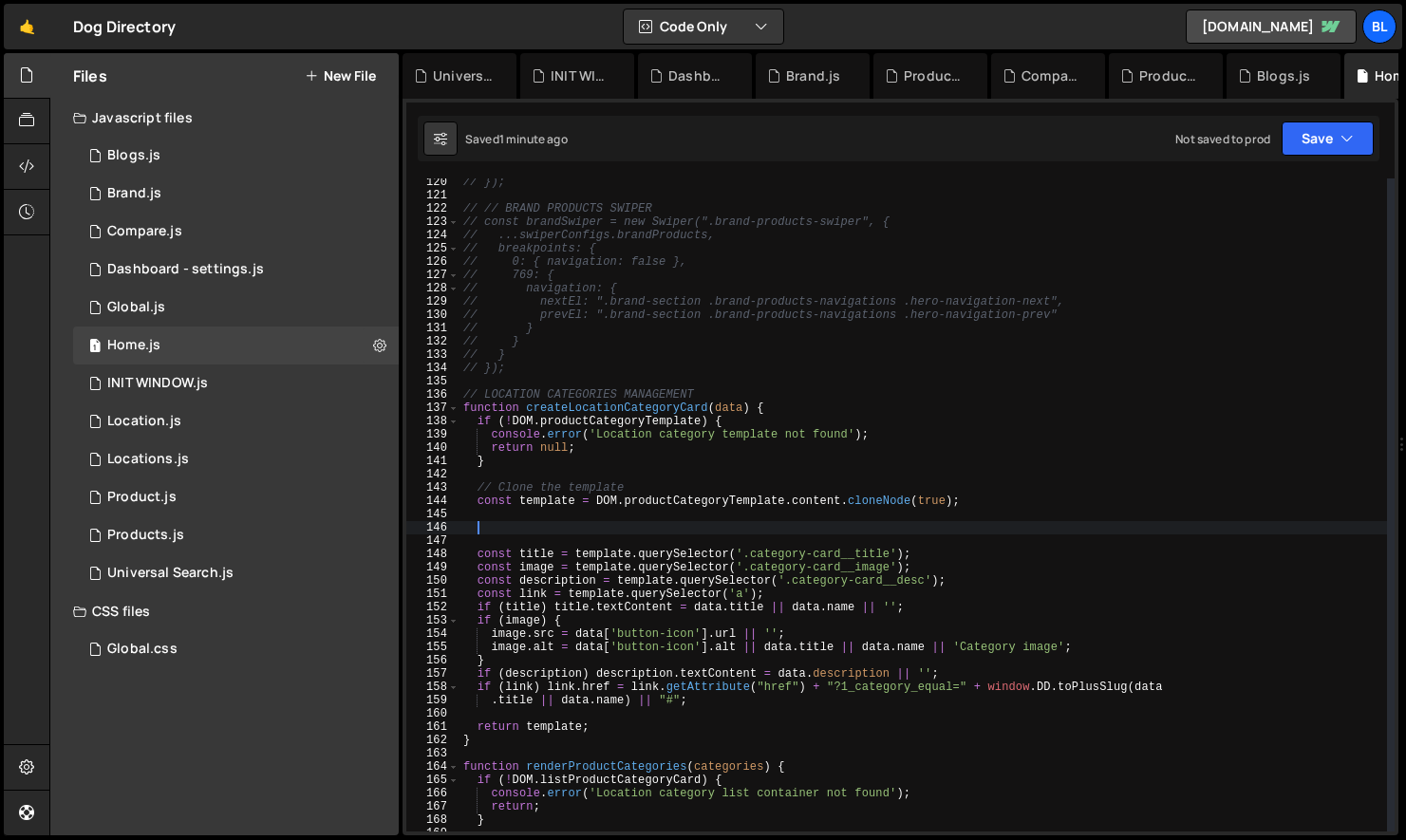
paste textarea "}"
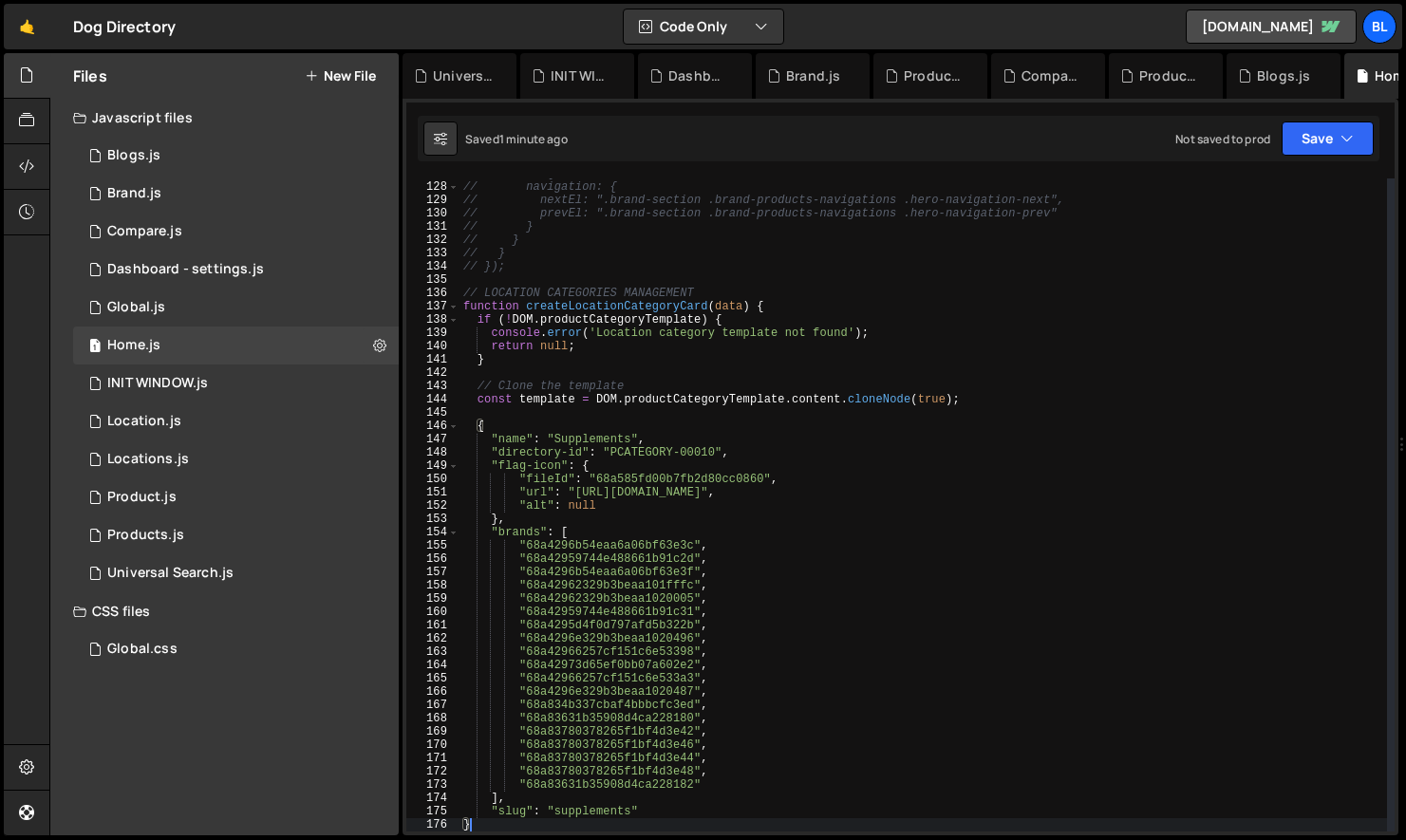
click at [535, 421] on div "// 769: { // navigation: { // nextEl: ".brand-section .brand-products-navigatio…" at bounding box center [923, 507] width 928 height 680
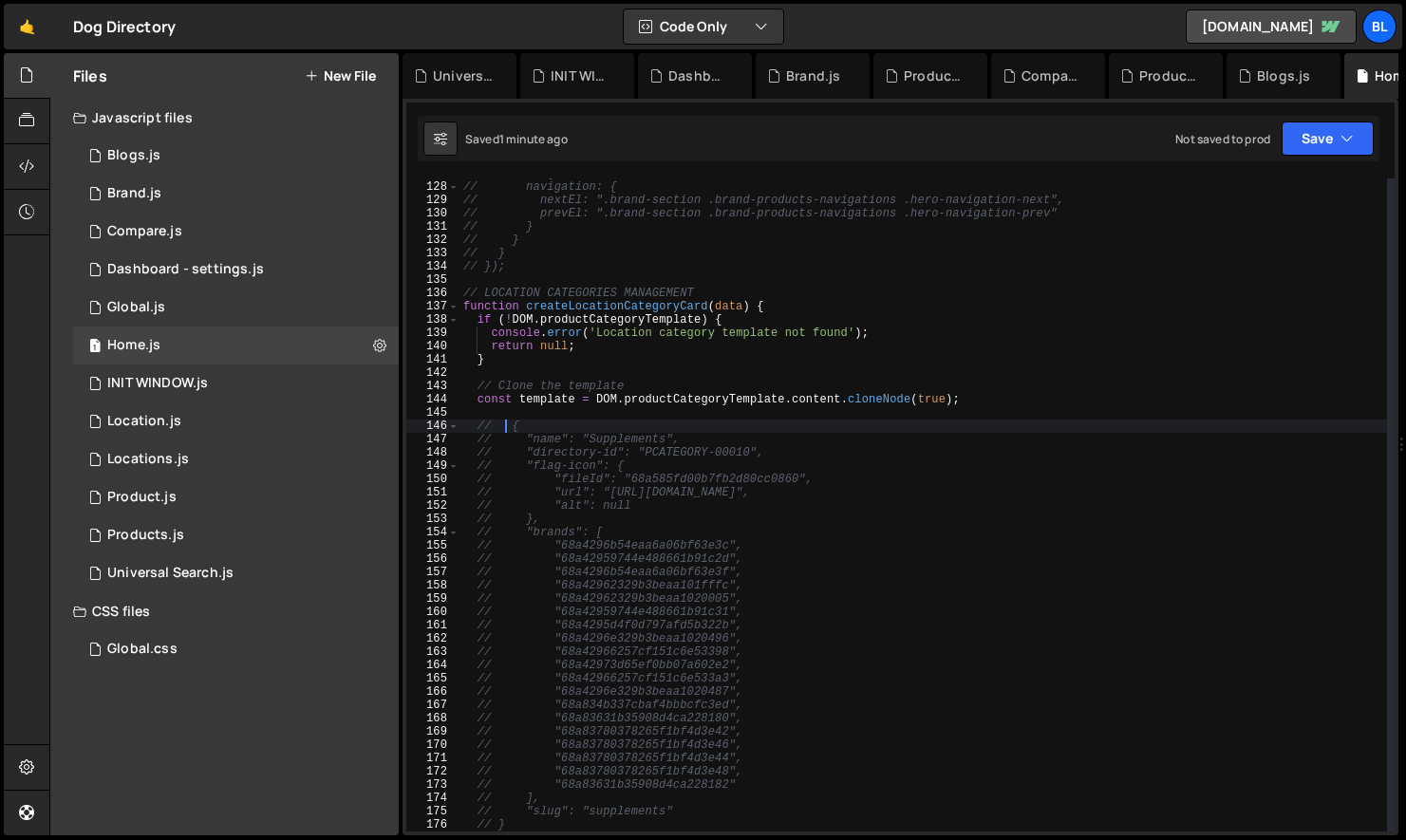
click at [698, 621] on div "// 769: { // navigation: { // nextEl: ".brand-section .brand-products-navigatio…" at bounding box center [923, 507] width 928 height 680
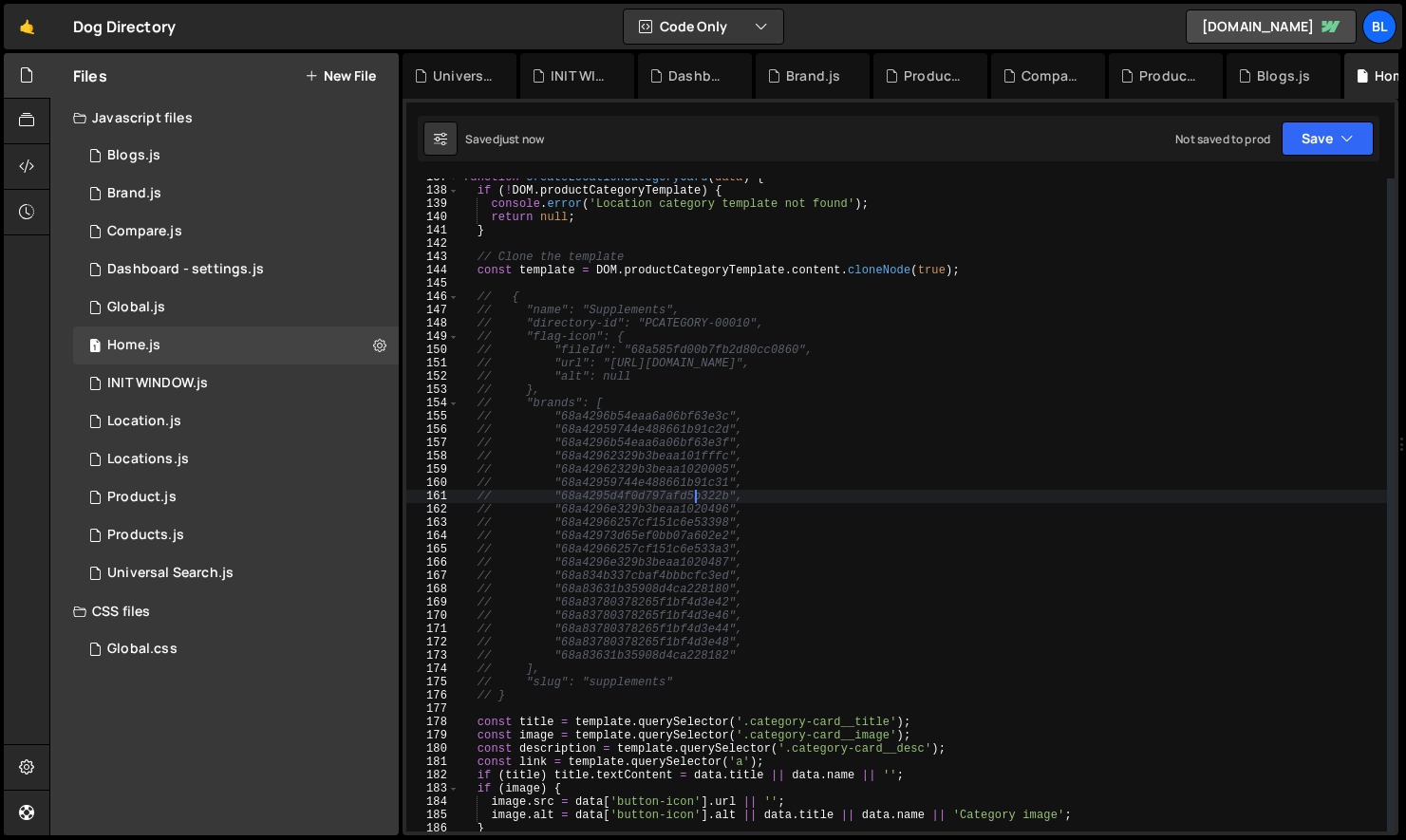
scroll to position [1817, 0]
click at [555, 410] on div "function createLocationCategoryCard ( data ) { if ( ! DOM . productCategoryTemp…" at bounding box center [923, 509] width 928 height 680
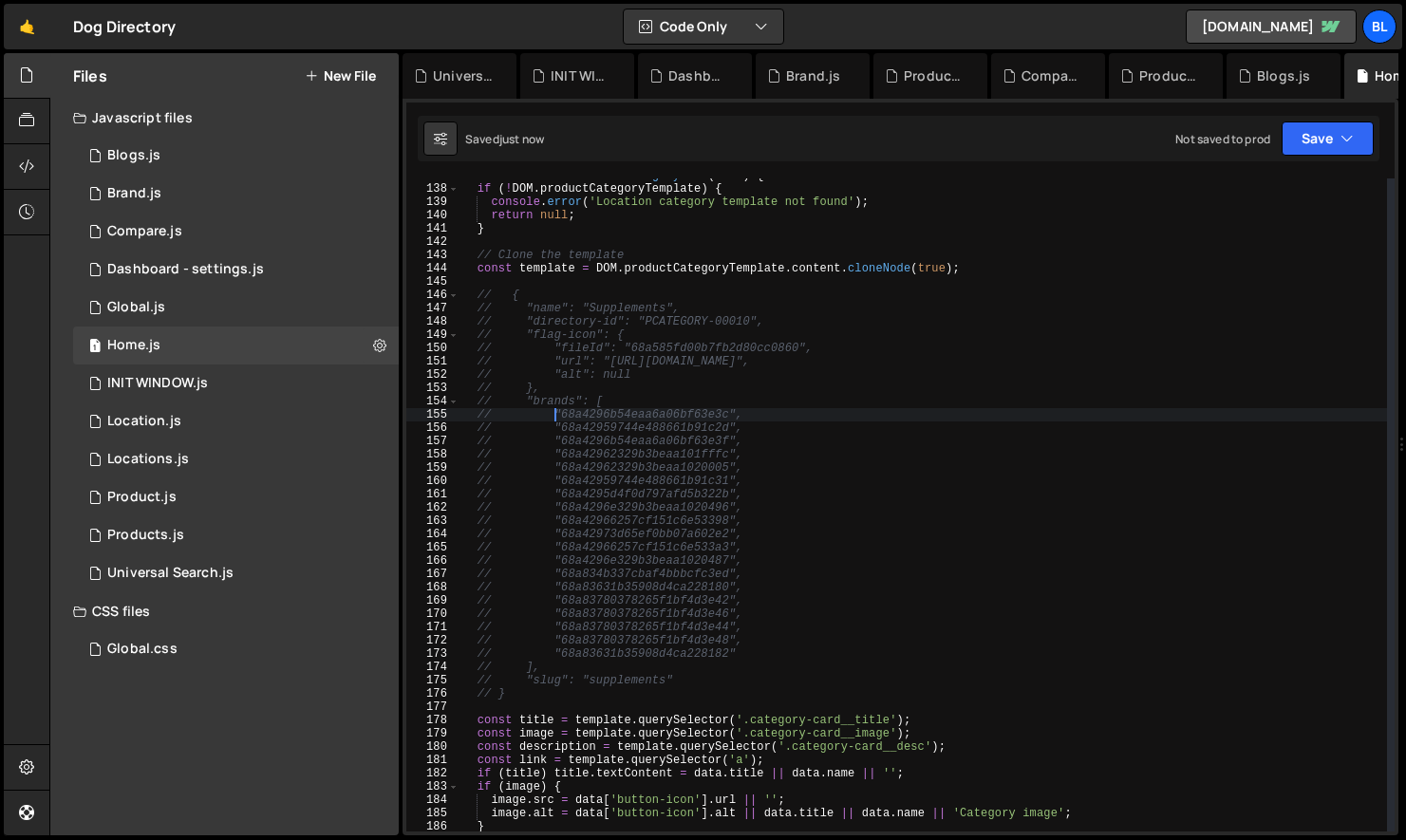
click at [555, 410] on div "function createLocationCategoryCard ( data ) { if ( ! DOM . productCategoryTemp…" at bounding box center [923, 509] width 928 height 680
click at [555, 407] on div "function createLocationCategoryCard ( data ) { if ( ! DOM . productCategoryTemp…" at bounding box center [923, 509] width 928 height 680
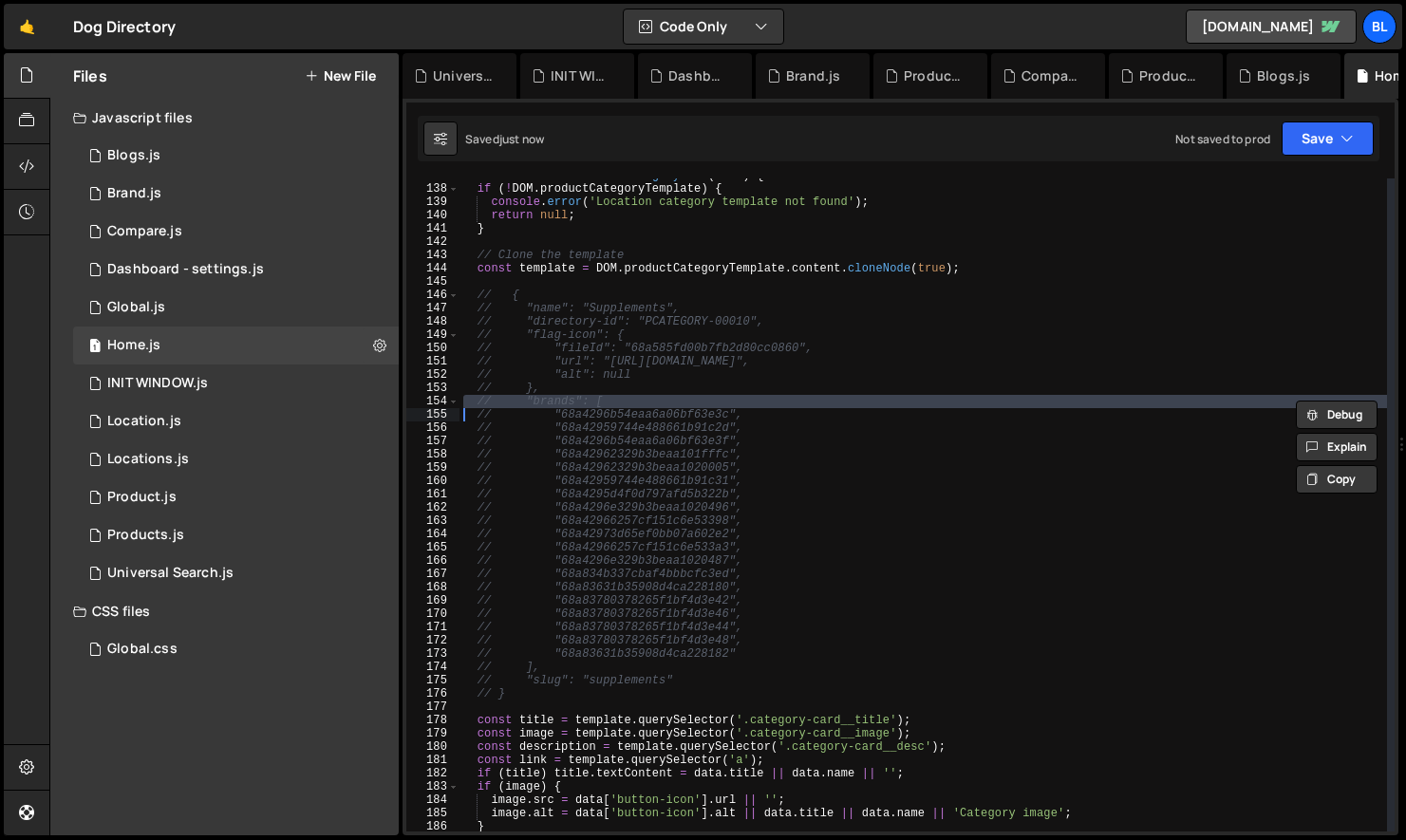
click at [563, 401] on div "function createLocationCategoryCard ( data ) { if ( ! DOM . productCategoryTemp…" at bounding box center [923, 509] width 928 height 680
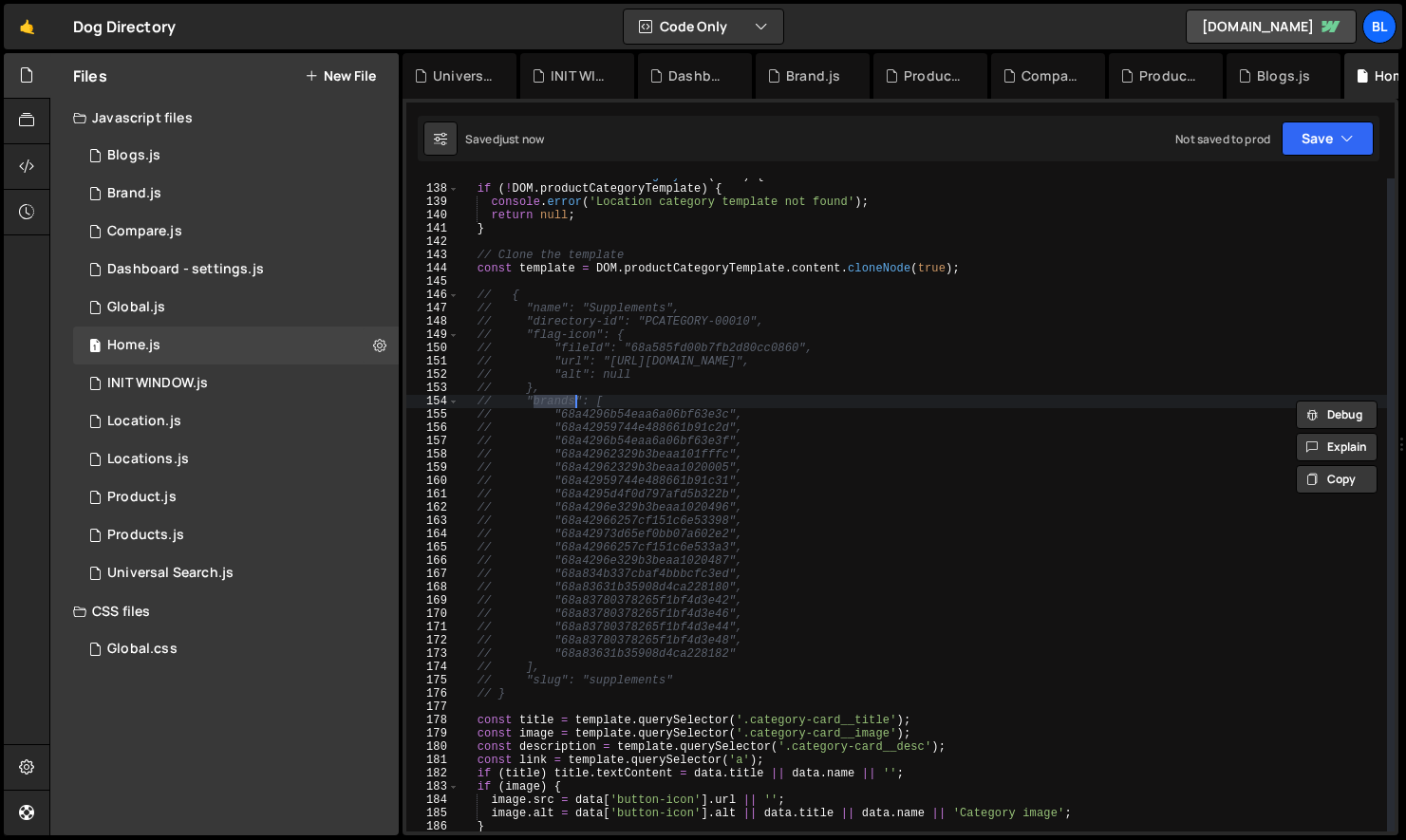
click at [700, 425] on div "function createLocationCategoryCard ( data ) { if ( ! DOM . productCategoryTemp…" at bounding box center [923, 509] width 928 height 680
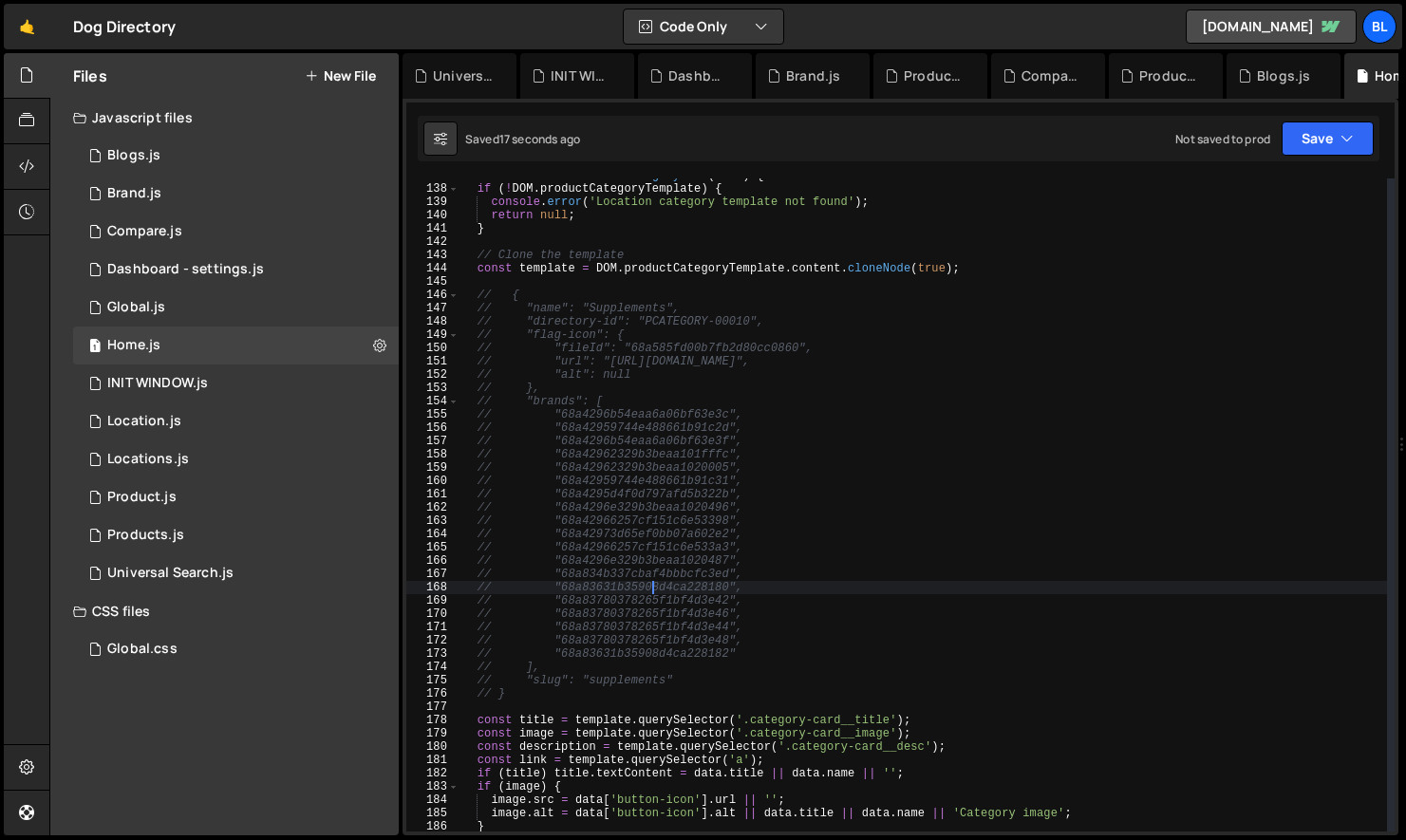
click at [647, 583] on div "function createLocationCategoryCard ( data ) { if ( ! DOM . productCategoryTemp…" at bounding box center [923, 509] width 928 height 680
click at [646, 425] on div "function createLocationCategoryCard ( data ) { if ( ! DOM . productCategoryTemp…" at bounding box center [923, 509] width 928 height 680
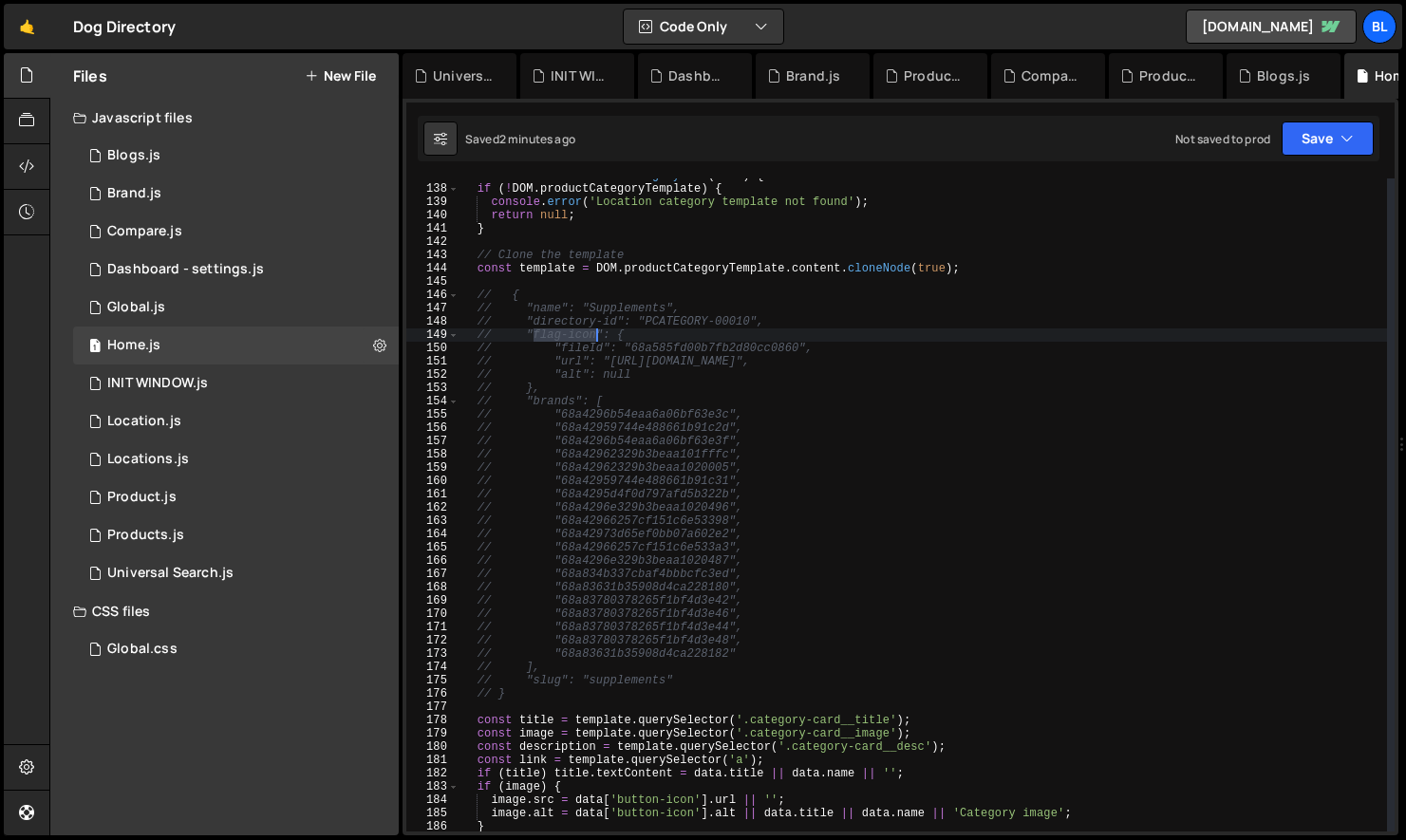
drag, startPoint x: 537, startPoint y: 334, endPoint x: 595, endPoint y: 333, distance: 58.0
click at [595, 333] on div "function createLocationCategoryCard ( data ) { if ( ! DOM . productCategoryTemp…" at bounding box center [923, 509] width 928 height 680
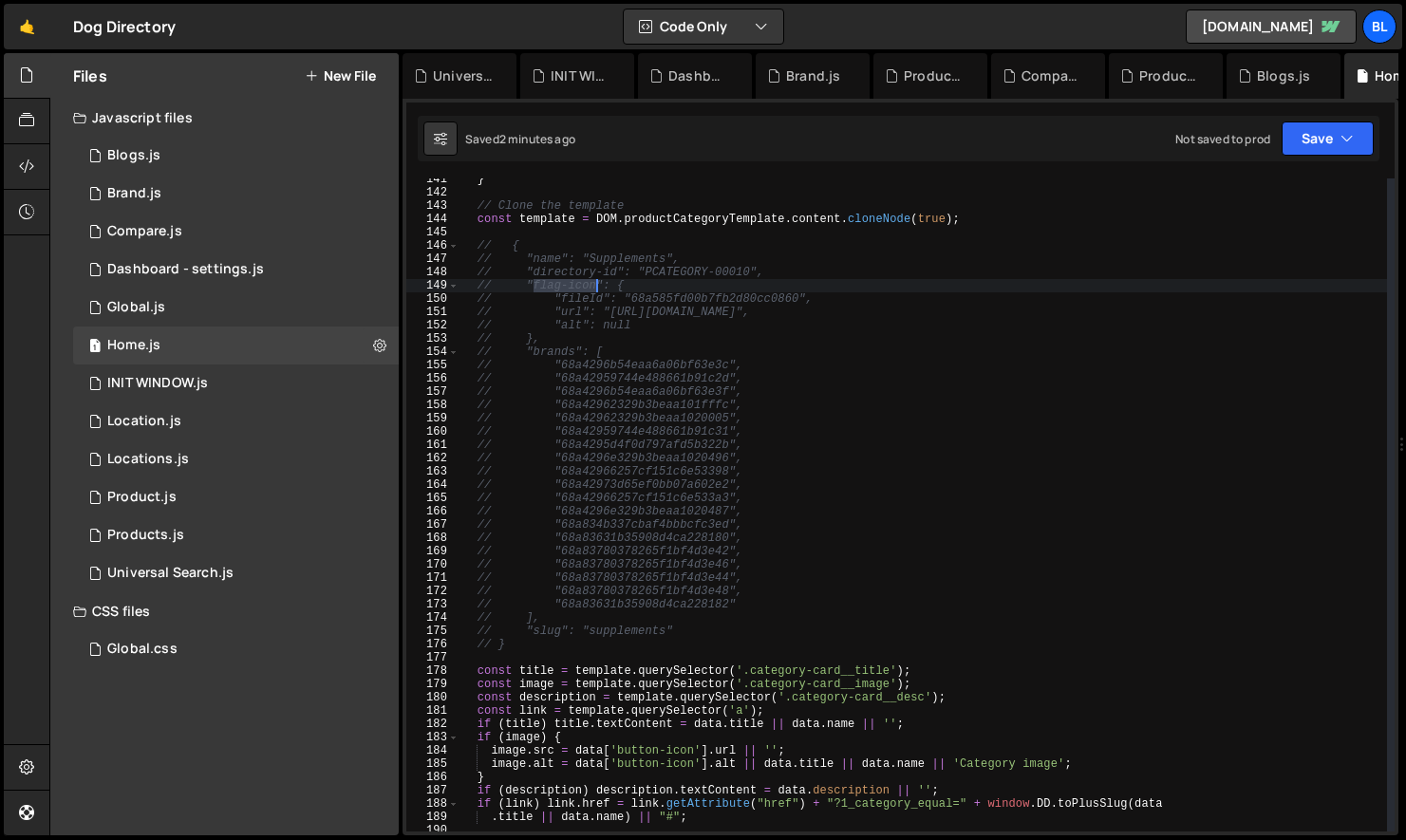
scroll to position [1869, 0]
click at [626, 751] on div "} // Clone the template const template = DOM . productCategoryTemplate . conten…" at bounding box center [923, 510] width 928 height 680
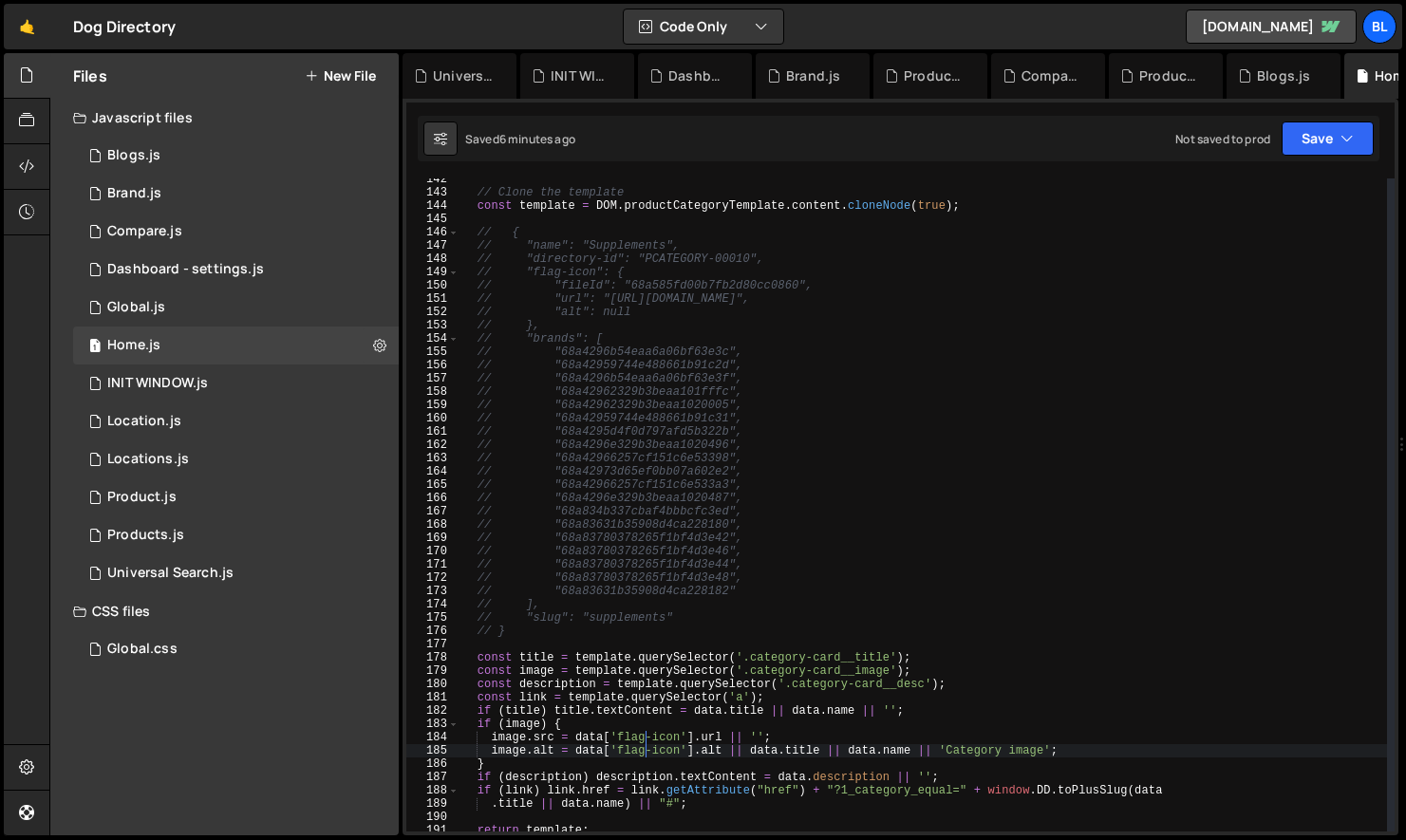
scroll to position [1880, 0]
click at [919, 658] on div "// Clone the template const template = DOM . productCategoryTemplate . content …" at bounding box center [923, 513] width 928 height 680
click at [602, 734] on div "// Clone the template const template = DOM . productCategoryTemplate . content …" at bounding box center [923, 513] width 928 height 680
click at [635, 737] on div "// Clone the template const template = DOM . productCategoryTemplate . content …" at bounding box center [923, 513] width 928 height 680
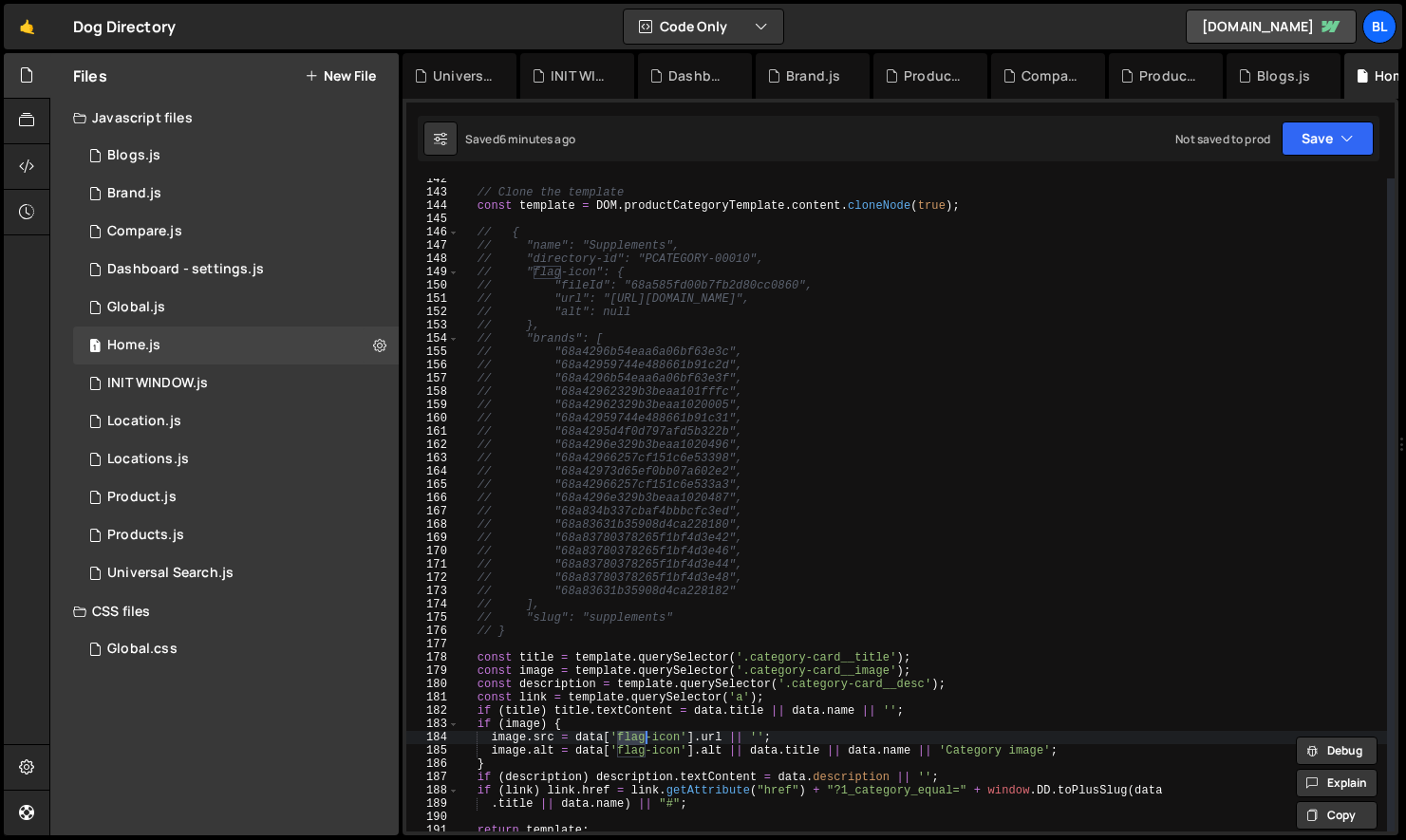
paste textarea
click at [813, 753] on div "// Clone the template const template = DOM . productCategoryTemplate . content …" at bounding box center [923, 513] width 928 height 680
paste textarea
click at [807, 740] on div "// Clone the template const template = DOM . productCategoryTemplate . content …" at bounding box center [923, 513] width 928 height 680
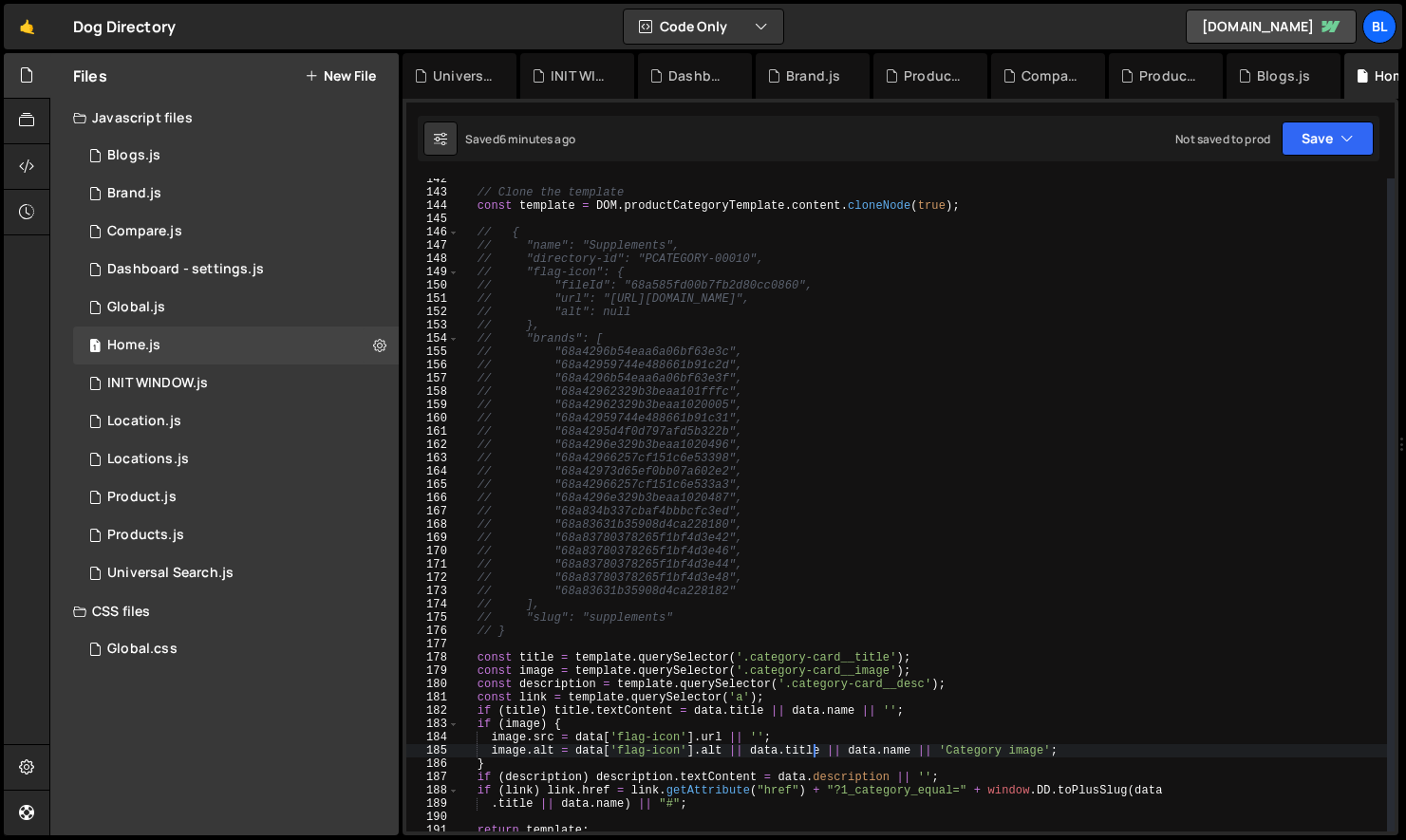
type textarea "image.src = data['flag-icon'].url || '';"
paste textarea
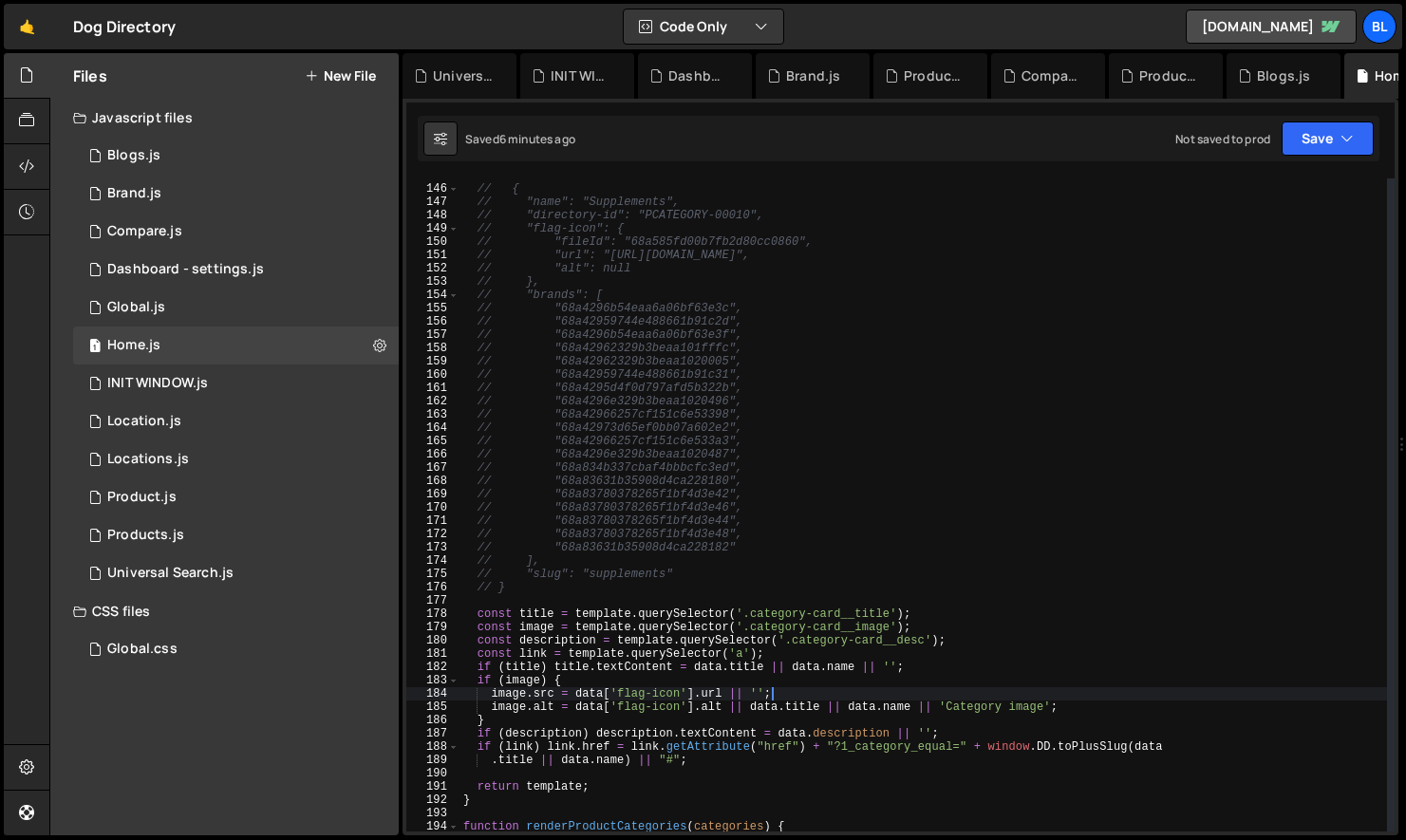
scroll to position [1925, 0]
click at [740, 731] on div "// { // "name": "Supplements", // "directory-id": "PCATEGORY-00010", // "flag-i…" at bounding box center [923, 508] width 928 height 680
click at [546, 640] on div "// { // "name": "Supplements", // "directory-id": "PCATEGORY-00010", // "flag-i…" at bounding box center [923, 508] width 928 height 680
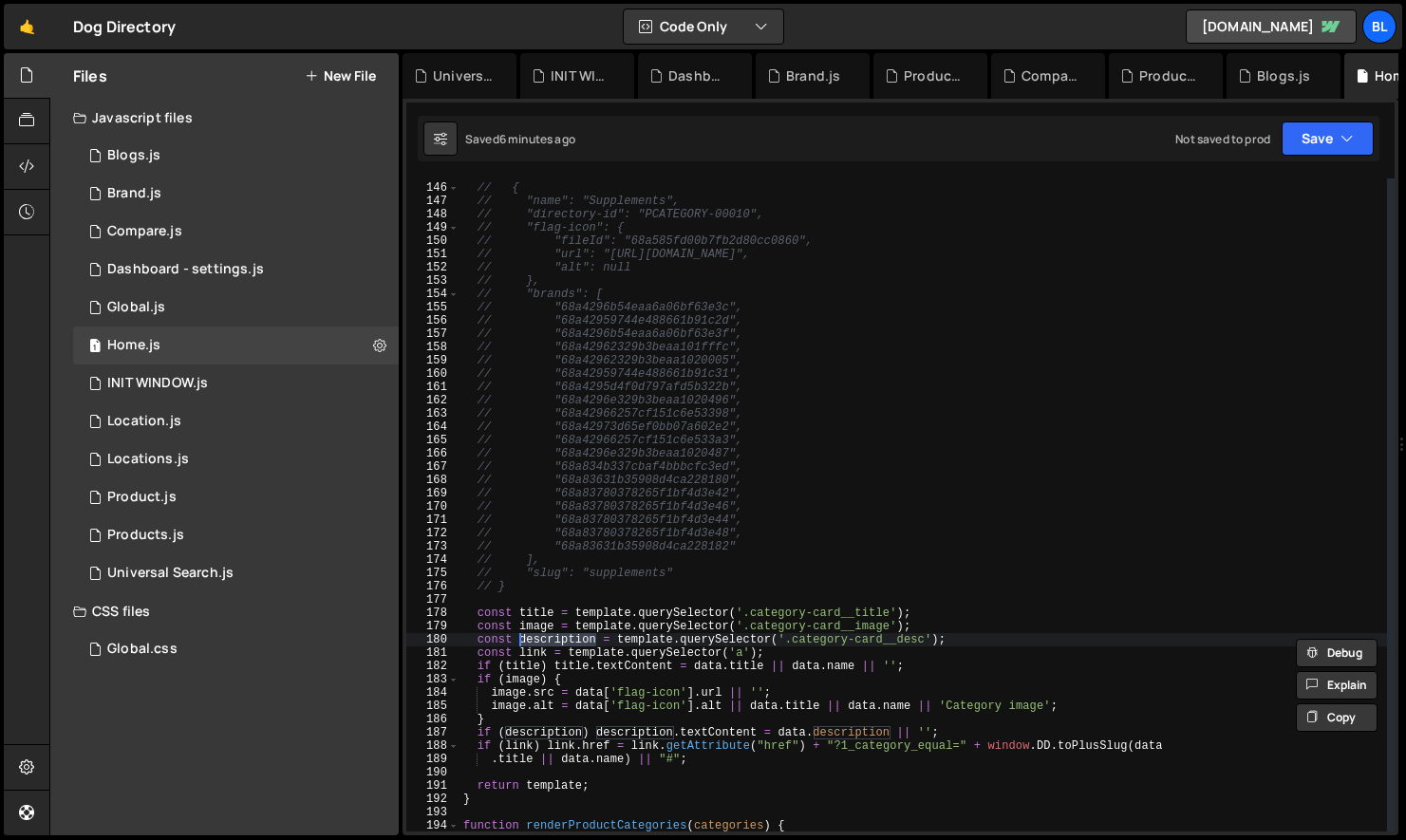
click at [801, 733] on div "// { // "name": "Supplements", // "directory-id": "PCATEGORY-00010", // "flag-i…" at bounding box center [923, 508] width 928 height 680
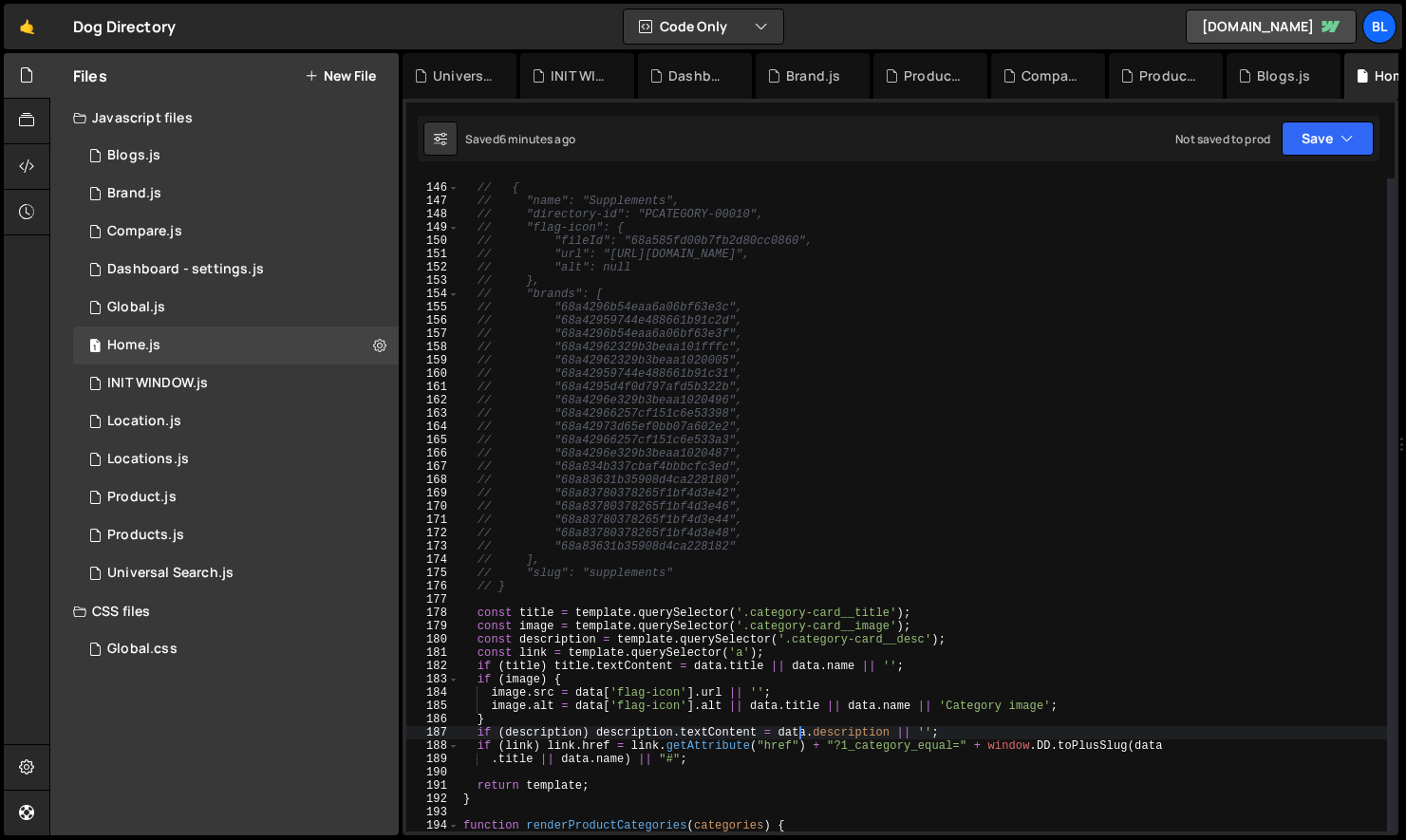
click at [581, 706] on div "// { // "name": "Supplements", // "directory-id": "PCATEGORY-00010", // "flag-i…" at bounding box center [923, 508] width 928 height 680
click at [569, 708] on div "// { // "name": "Supplements", // "directory-id": "PCATEGORY-00010", // "flag-i…" at bounding box center [923, 508] width 928 height 680
click at [850, 732] on div "// { // "name": "Supplements", // "directory-id": "PCATEGORY-00010", // "flag-i…" at bounding box center [923, 508] width 928 height 680
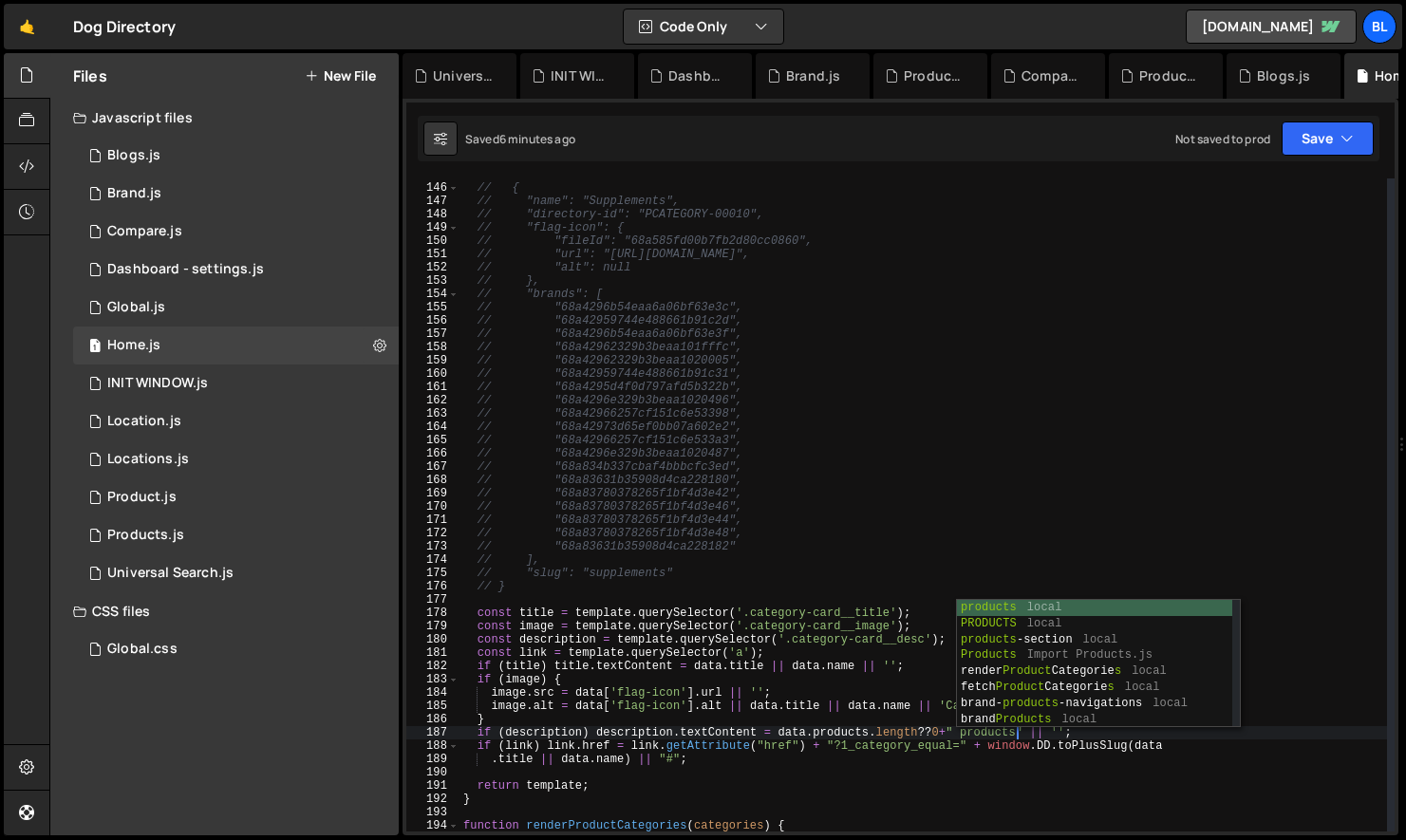
click at [770, 685] on div "// { // "name": "Supplements", // "directory-id": "PCATEGORY-00010", // "flag-i…" at bounding box center [923, 508] width 928 height 680
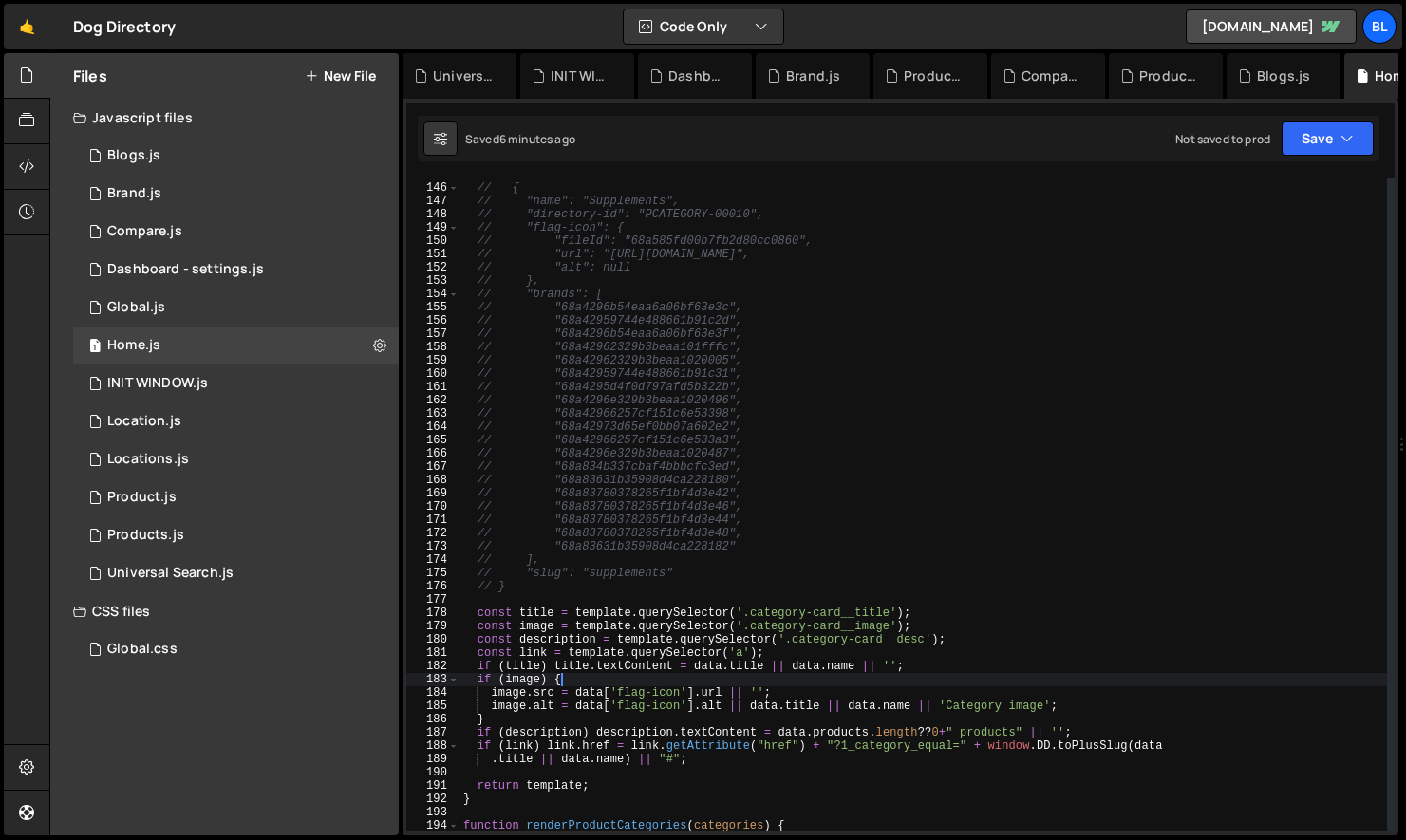
scroll to position [0, 7]
click at [1055, 729] on div "// { // "name": "Supplements", // "directory-id": "PCATEGORY-00010", // "flag-i…" at bounding box center [923, 508] width 928 height 680
click at [877, 729] on div "// { // "name": "Supplements", // "directory-id": "PCATEGORY-00010", // "flag-i…" at bounding box center [923, 508] width 928 height 680
click at [801, 731] on div "// { // "name": "Supplements", // "directory-id": "PCATEGORY-00010", // "flag-i…" at bounding box center [923, 508] width 928 height 680
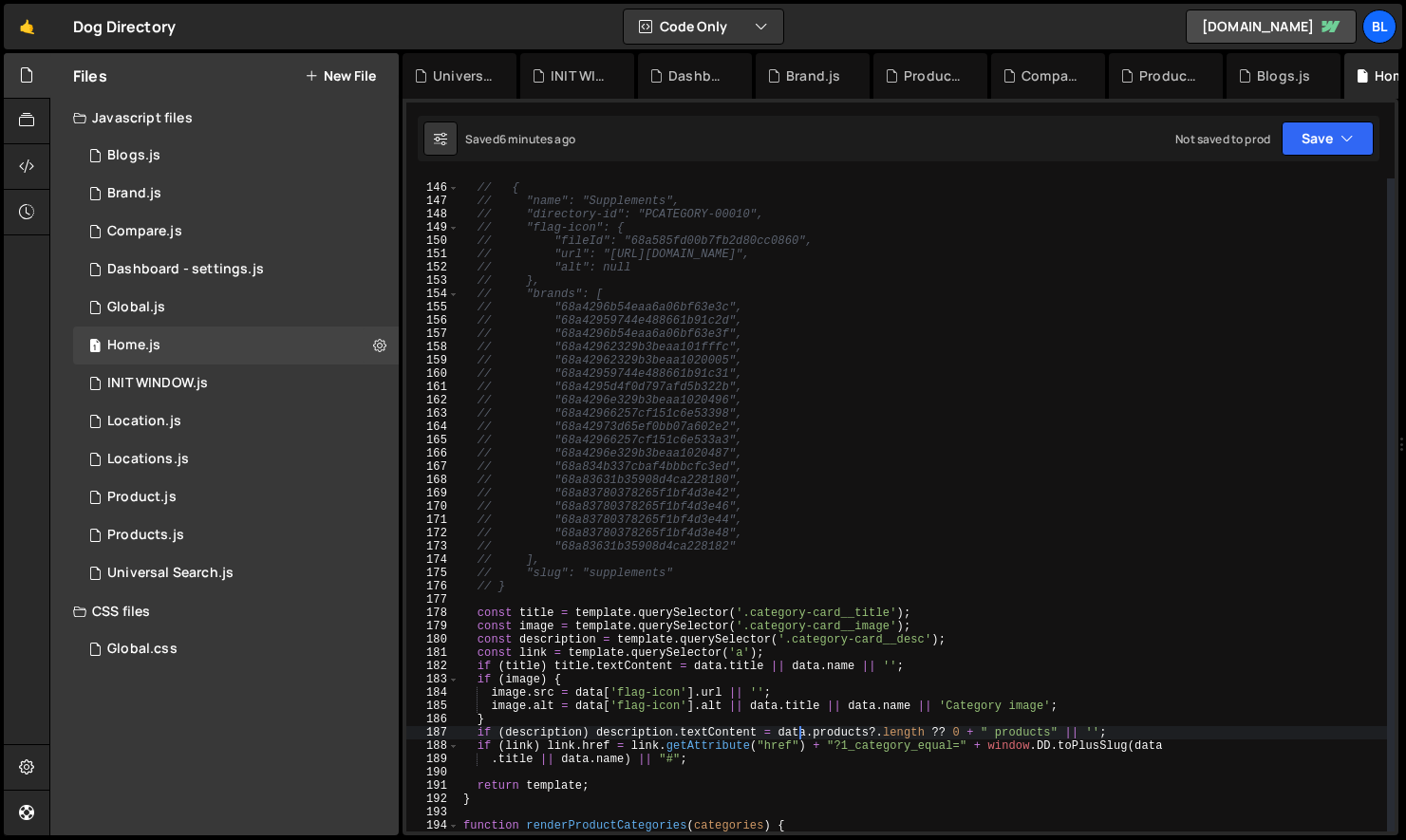
click at [950, 741] on div "// { // "name": "Supplements", // "directory-id": "PCATEGORY-00010", // "flag-i…" at bounding box center [923, 508] width 928 height 680
click at [963, 734] on div "// { // "name": "Supplements", // "directory-id": "PCATEGORY-00010", // "flag-i…" at bounding box center [923, 508] width 928 height 680
click at [779, 736] on div "// { // "name": "Supplements", // "directory-id": "PCATEGORY-00010", // "flag-i…" at bounding box center [923, 508] width 928 height 680
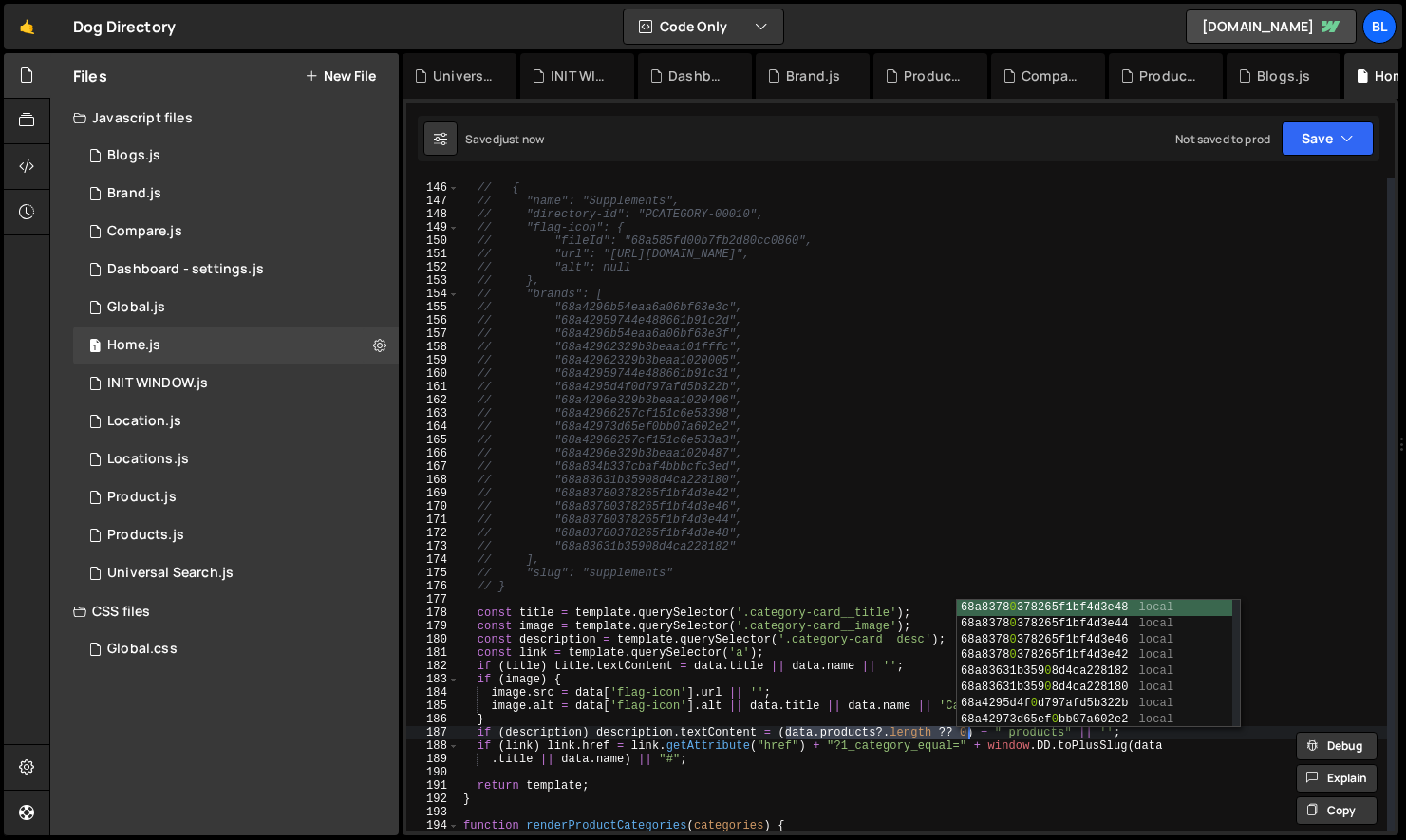
scroll to position [0, 27]
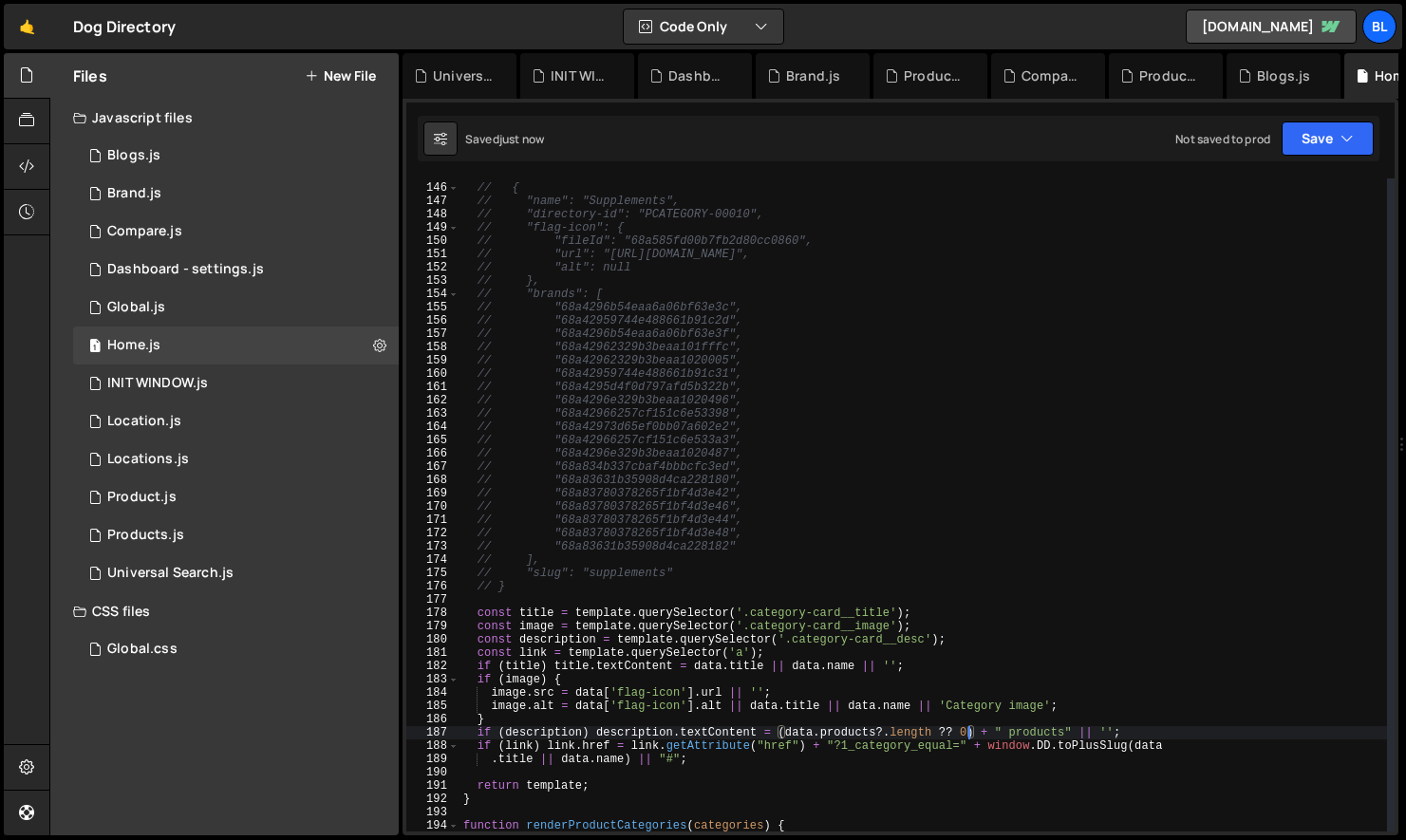
click at [882, 781] on div "// { // "name": "Supplements", // "directory-id": "PCATEGORY-00010", // "flag-i…" at bounding box center [923, 508] width 928 height 680
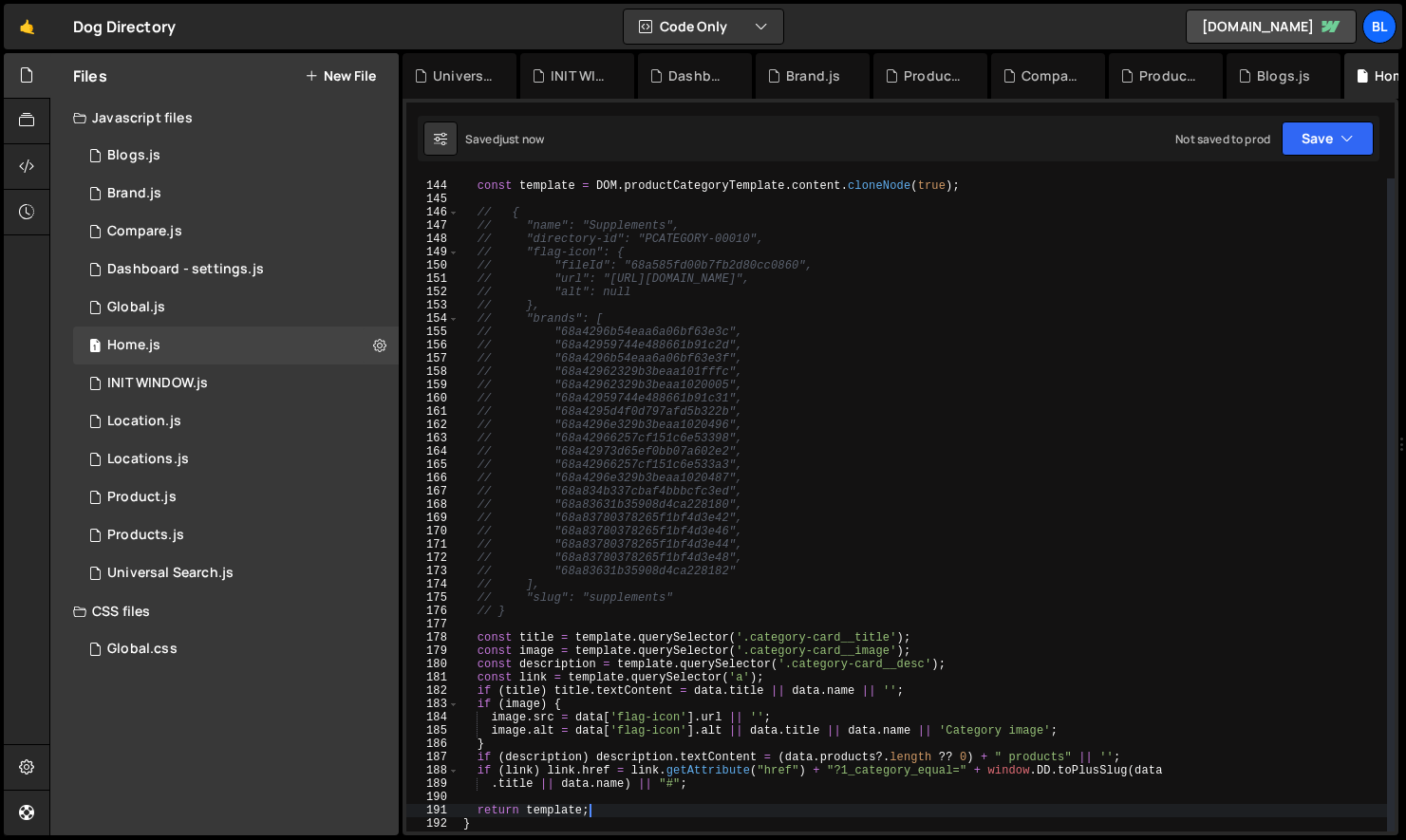
scroll to position [1894, 0]
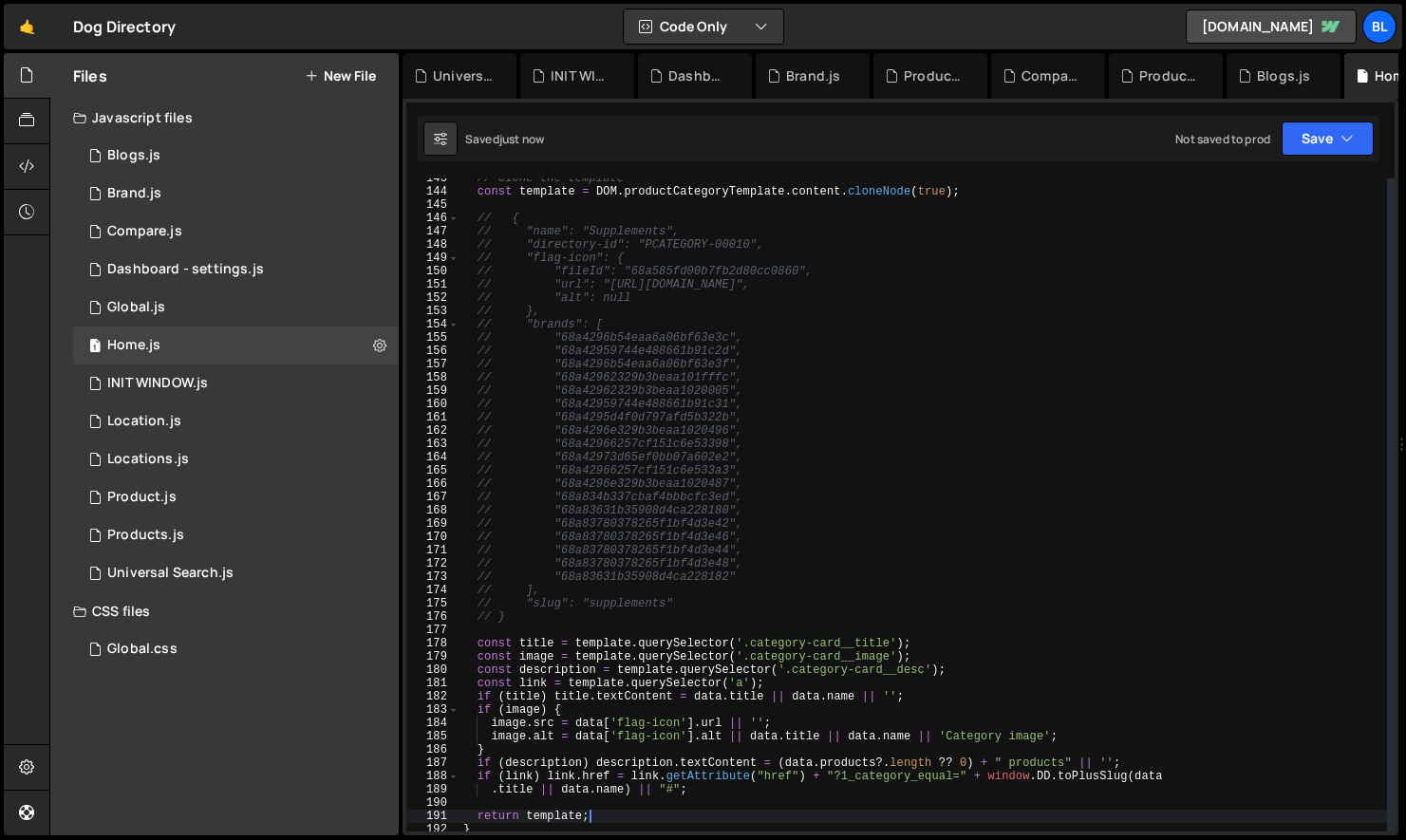
click at [543, 676] on div "// Clone the template const template = DOM . productCategoryTemplate . content …" at bounding box center [923, 512] width 928 height 680
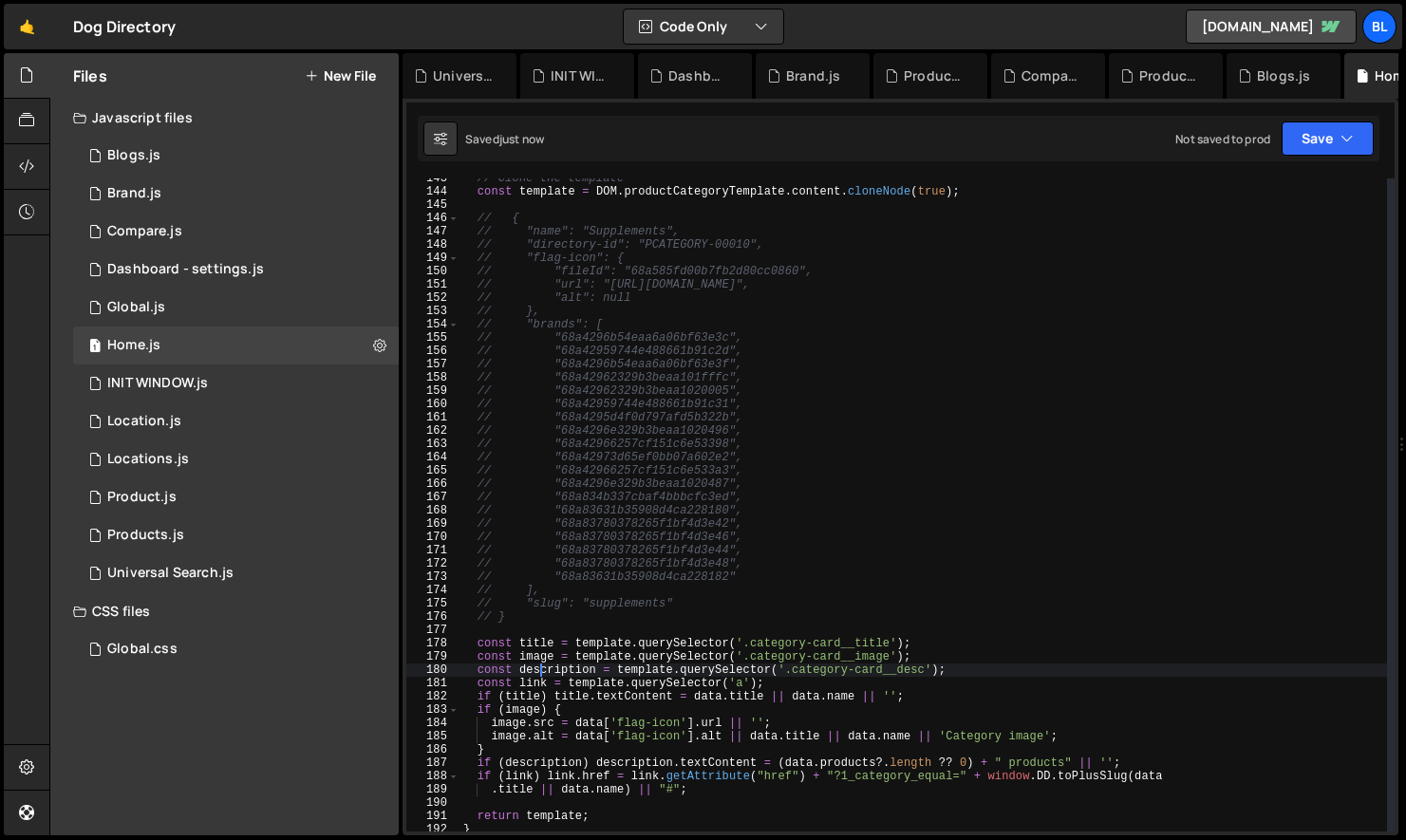
click at [609, 724] on div "// Clone the template const template = DOM . productCategoryTemplate . content …" at bounding box center [923, 512] width 928 height 680
type textarea "image.src = data['flag-icon'].url || '';"
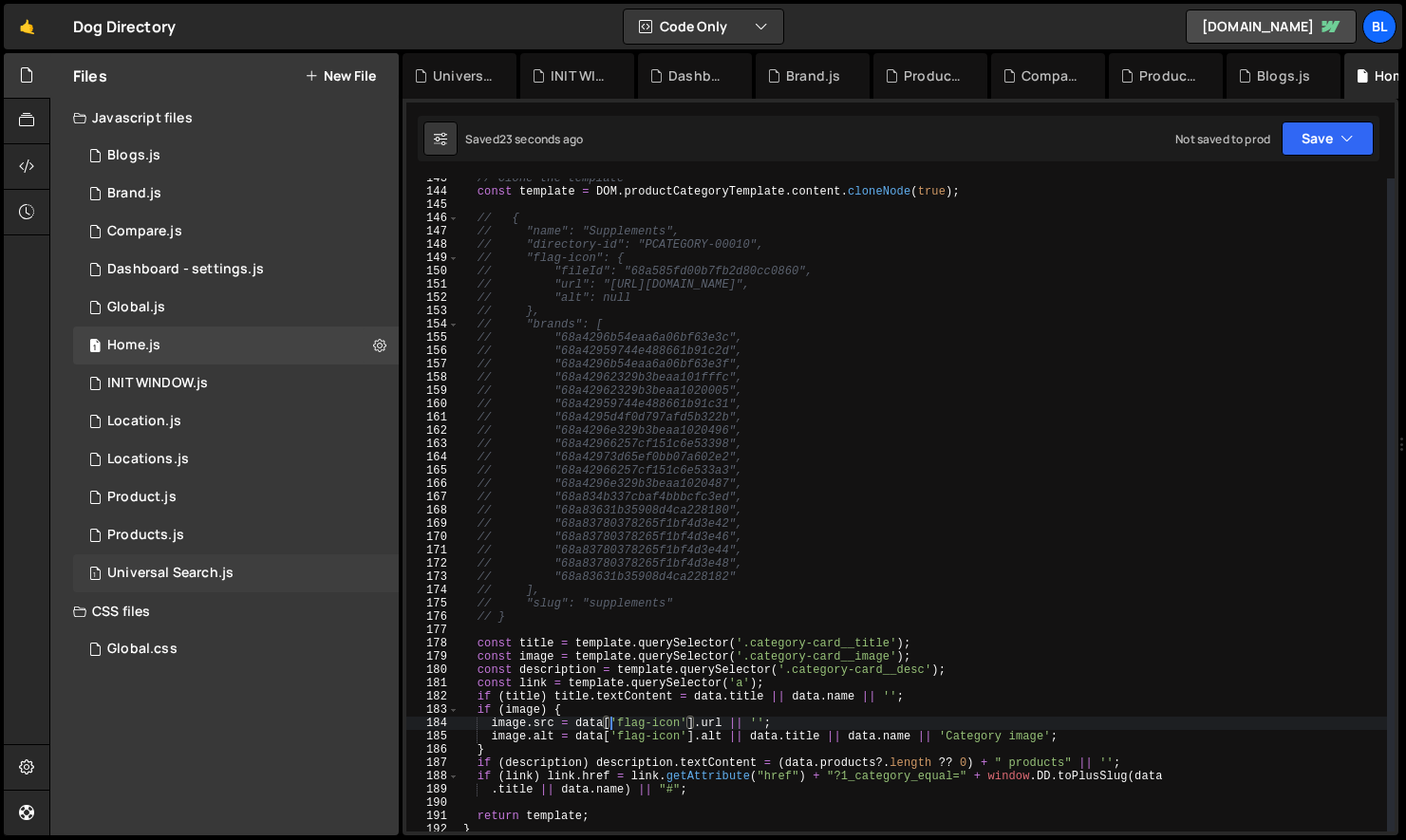
click at [191, 577] on div "Universal Search.js" at bounding box center [170, 573] width 126 height 17
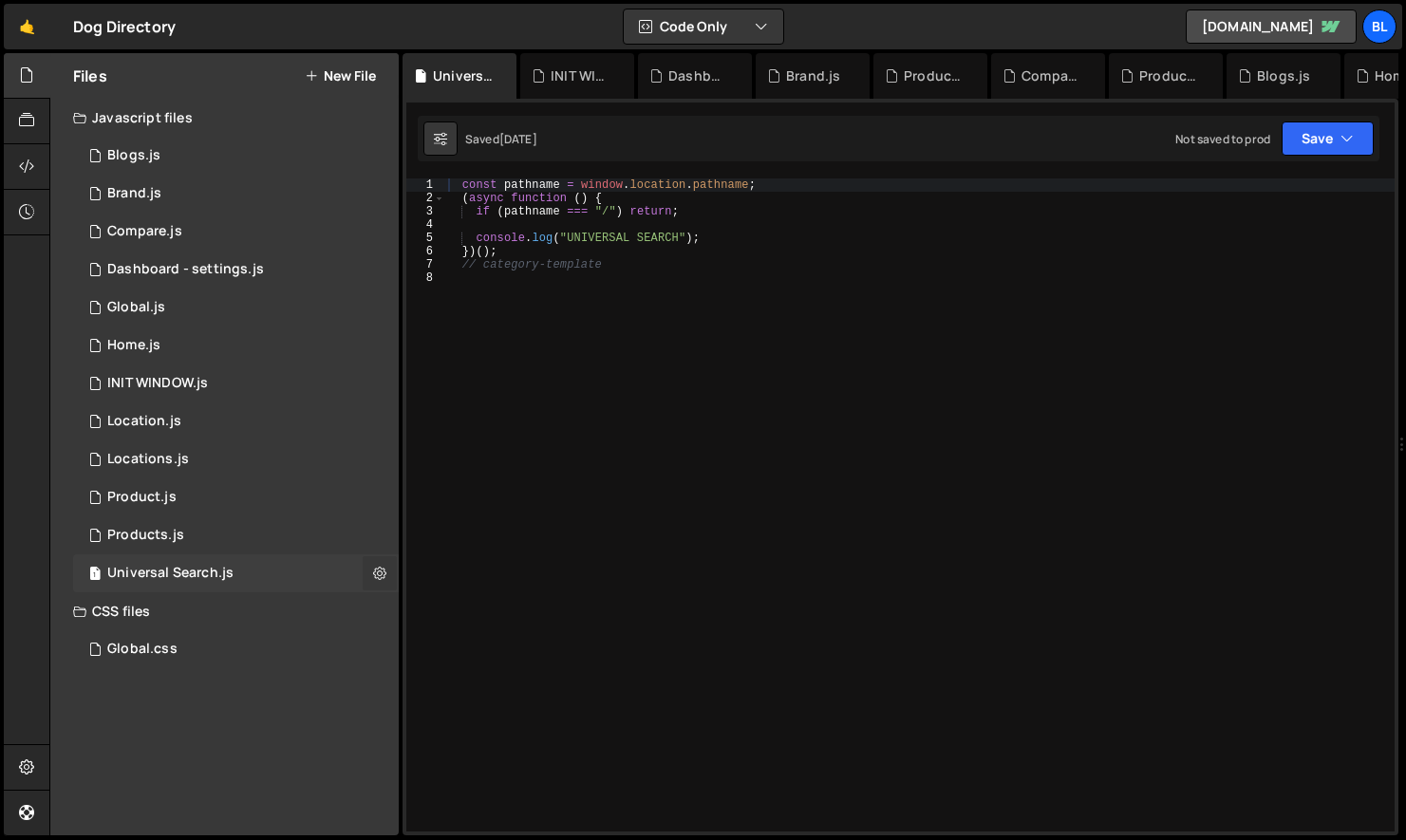
click at [387, 571] on button at bounding box center [380, 574] width 34 height 34
type input "Universal Search"
radio input "true"
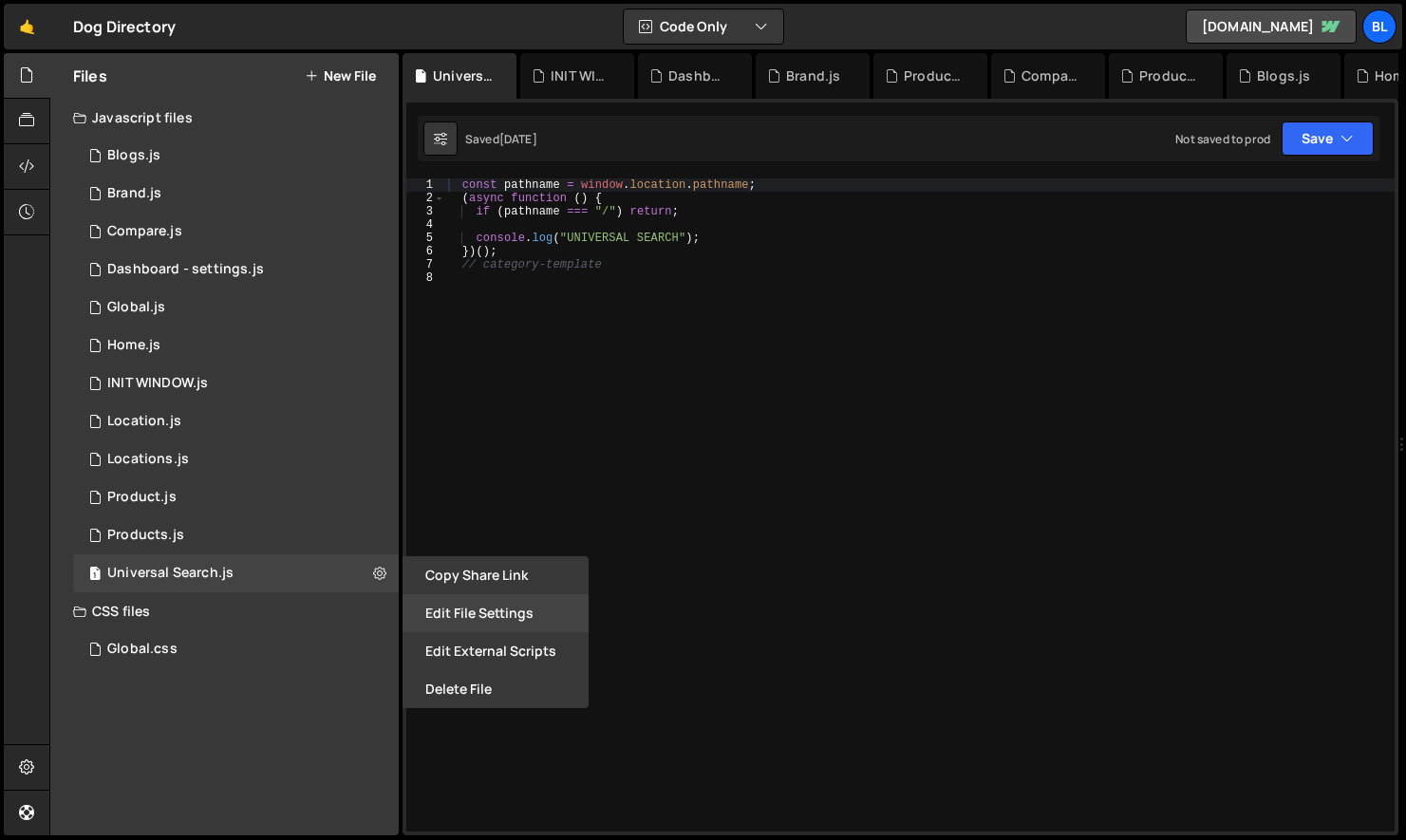
click at [464, 604] on button "Edit File Settings" at bounding box center [495, 613] width 186 height 38
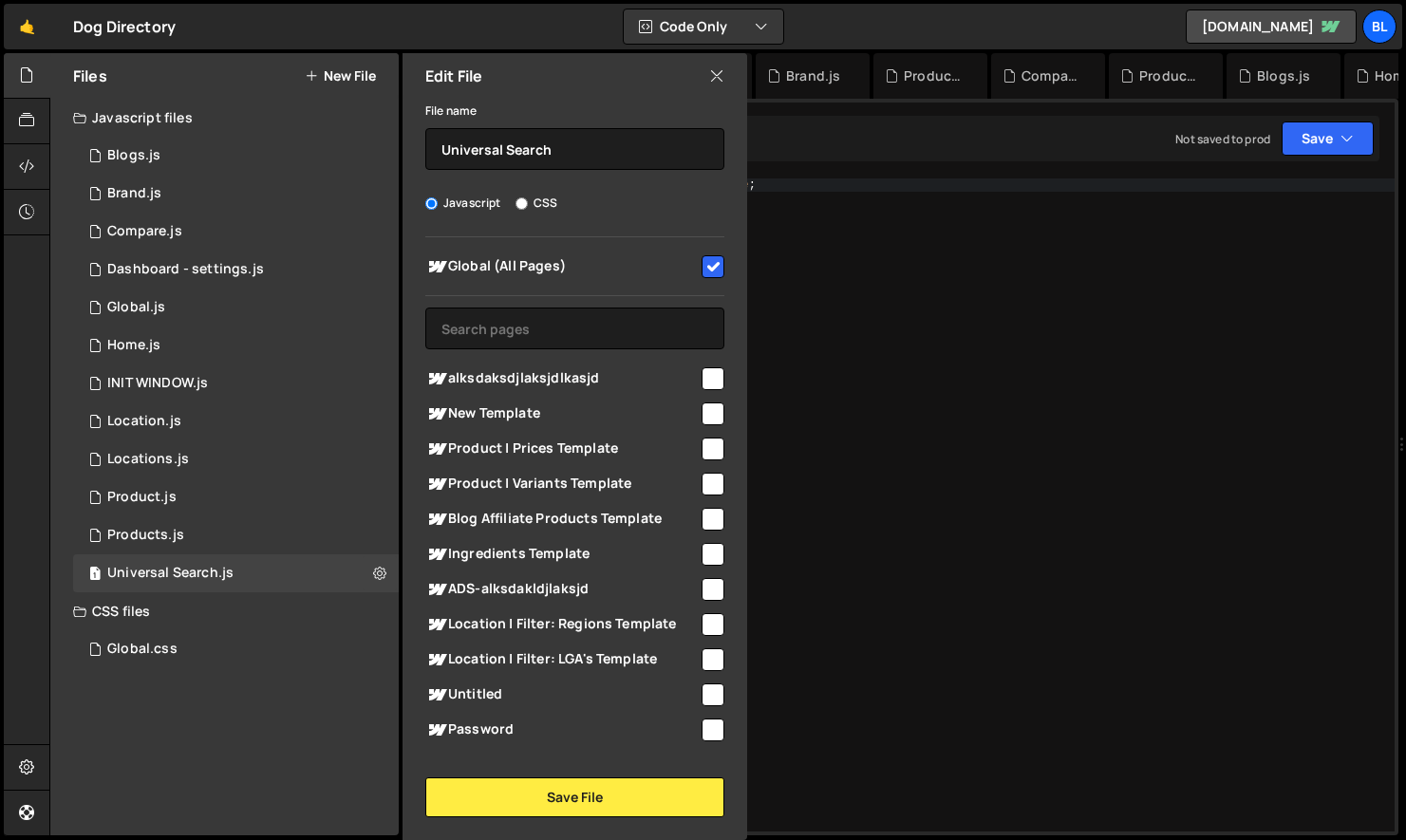
click at [714, 257] on input "checkbox" at bounding box center [713, 266] width 23 height 23
checkbox input "false"
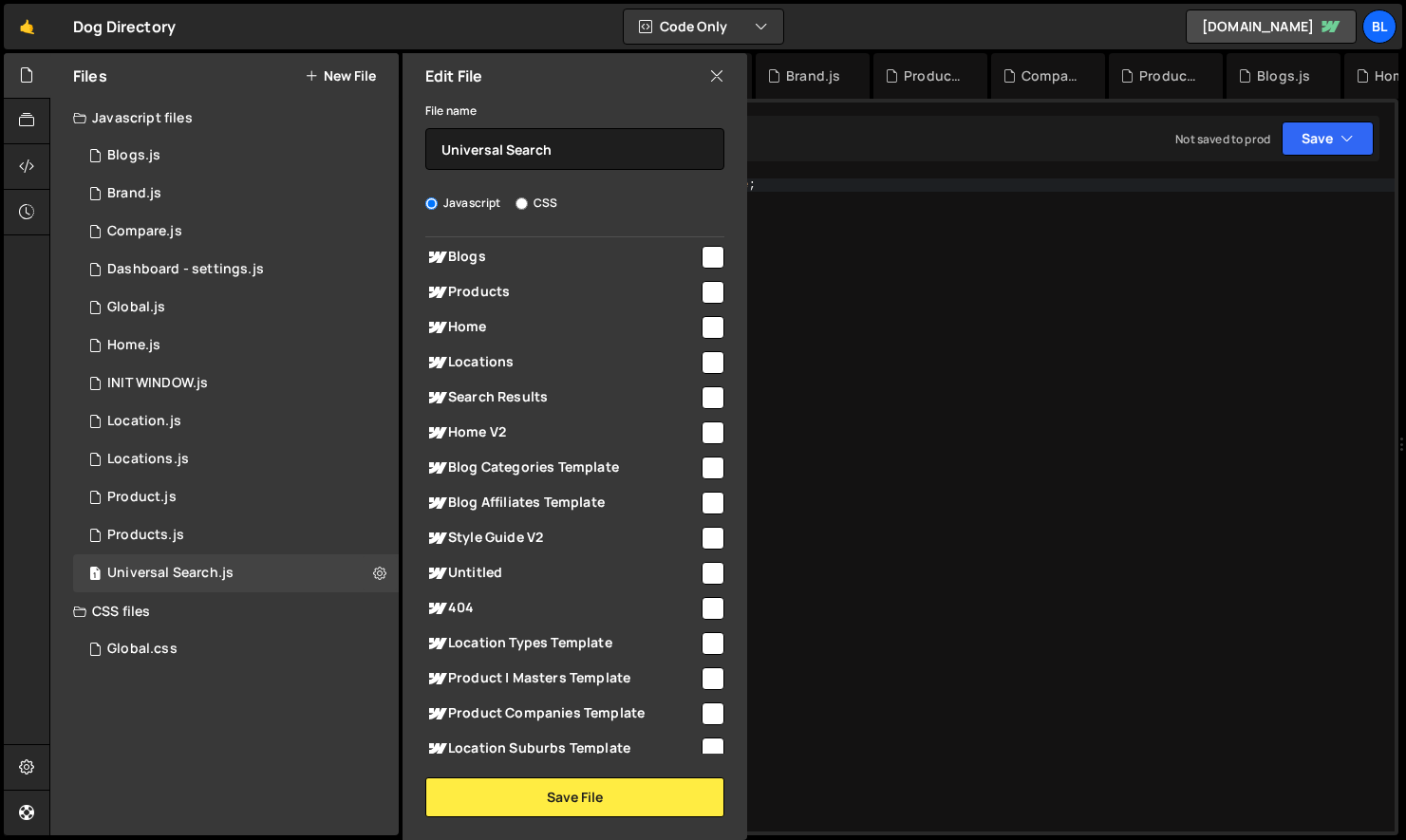
scroll to position [1209, 0]
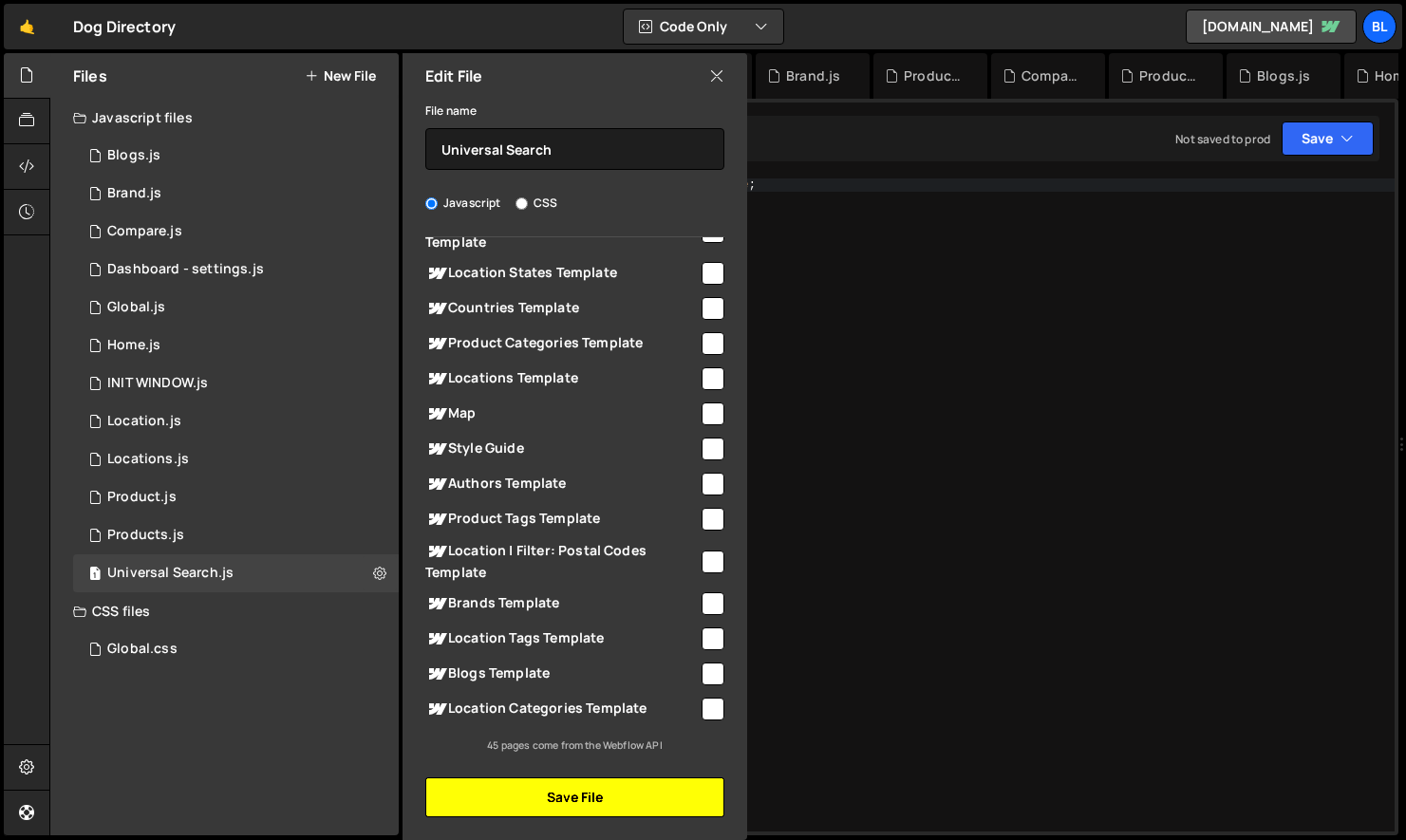
click at [604, 797] on button "Save File" at bounding box center [575, 797] width 299 height 40
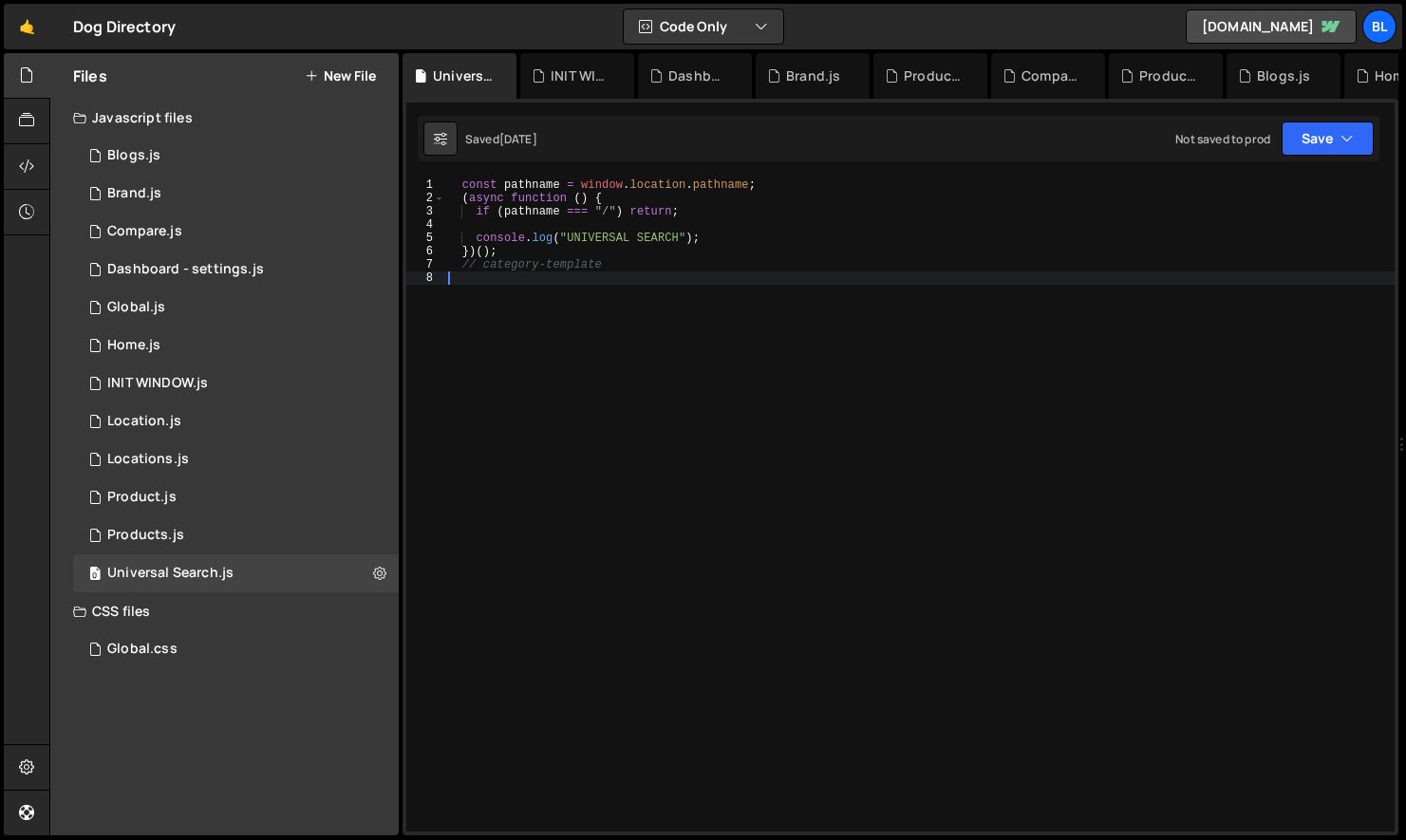
click at [588, 479] on div "const pathname = window . location . pathname ; ( async function ( ) { if ( pat…" at bounding box center [920, 519] width 951 height 680
click at [209, 334] on div "1 Home.js 0" at bounding box center [237, 346] width 326 height 38
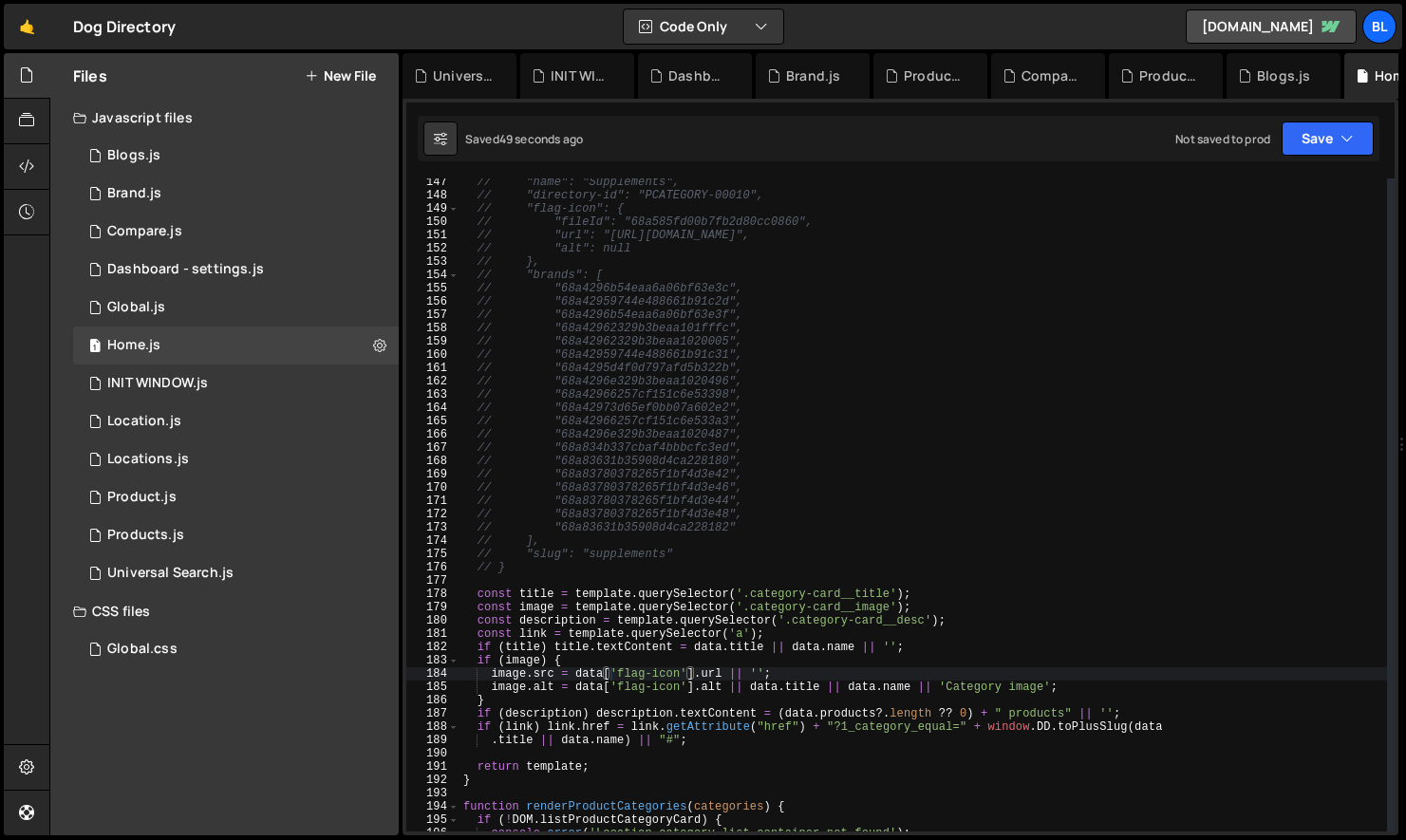
scroll to position [1947, 0]
click at [813, 731] on div "// "name": "Supplements", // "directory-id": "PCATEGORY-00010", // "flag-icon":…" at bounding box center [923, 512] width 928 height 680
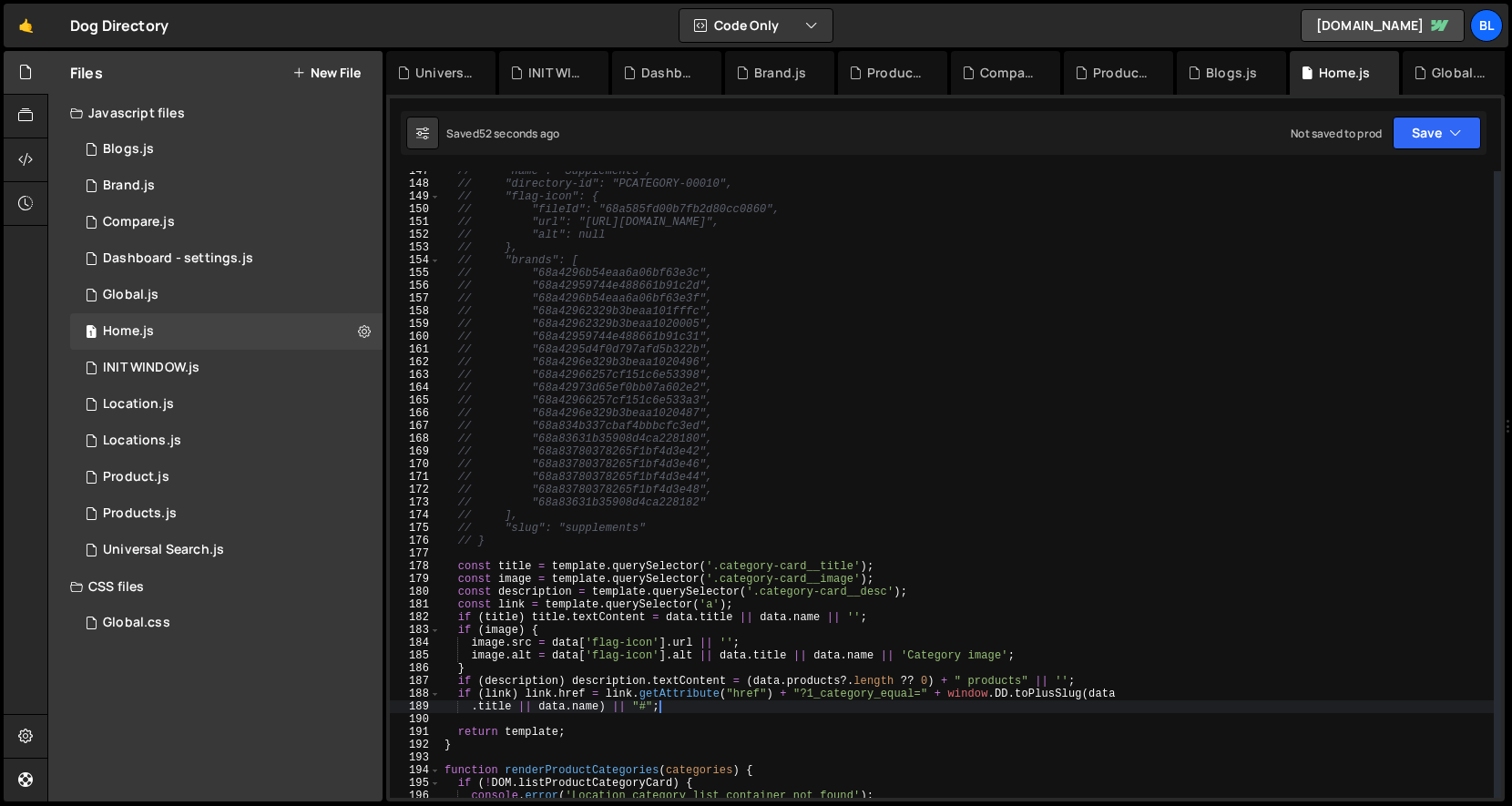
click at [801, 683] on div "// "name": "Supplements", // "directory-id": "PCATEGORY-00010", // "flag-icon":…" at bounding box center [967, 491] width 1053 height 652
click at [829, 681] on div "// "name": "Supplements", // "directory-id": "PCATEGORY-00010", // "flag-icon":…" at bounding box center [967, 491] width 1053 height 652
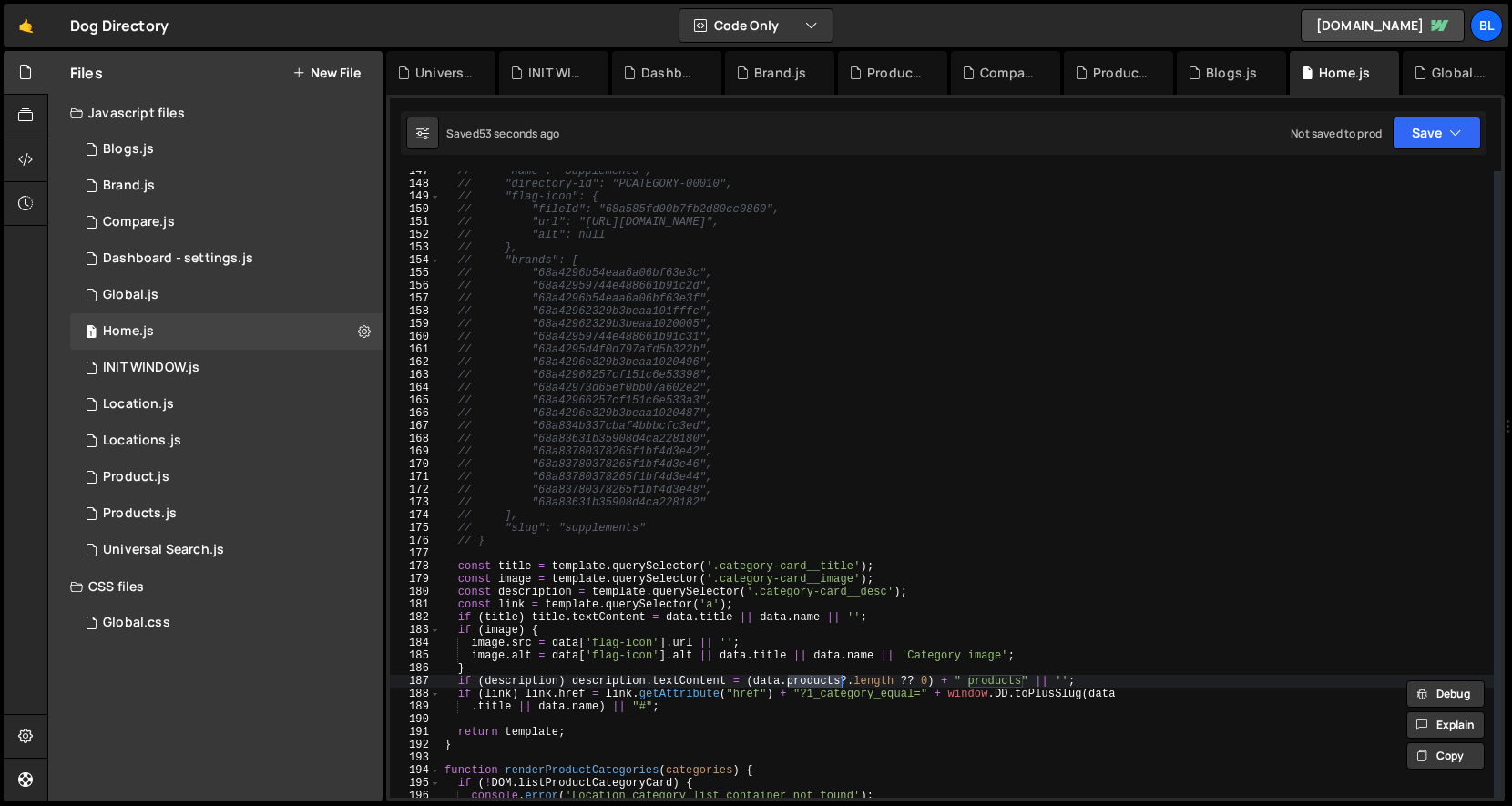
click at [871, 679] on div "// "name": "Supplements", // "directory-id": "PCATEGORY-00010", // "flag-icon":…" at bounding box center [967, 491] width 1053 height 652
click at [896, 679] on div "// "name": "Supplements", // "directory-id": "PCATEGORY-00010", // "flag-icon":…" at bounding box center [967, 491] width 1053 height 652
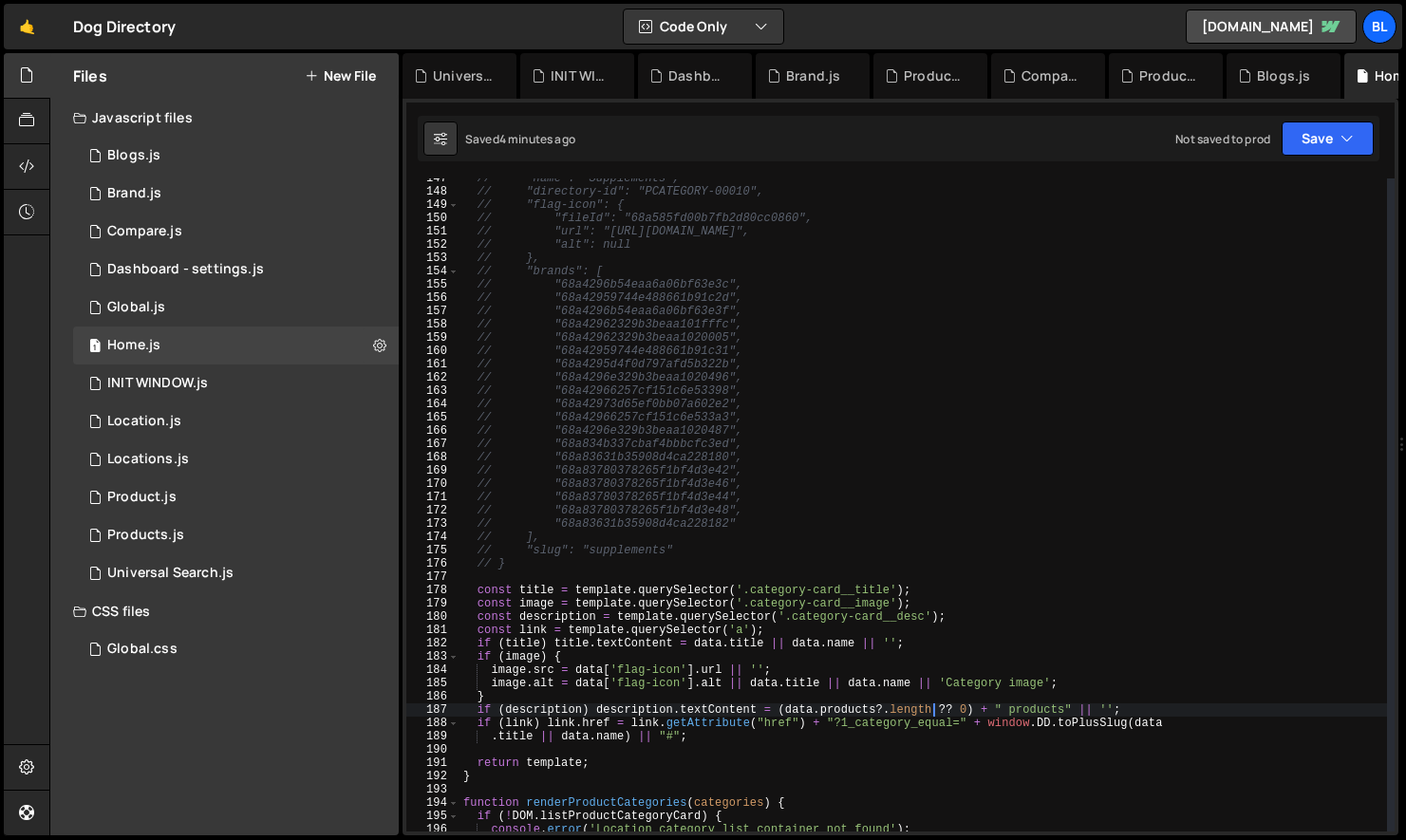
click at [731, 568] on div "// "name": "Supplements", // "directory-id": "PCATEGORY-00010", // "flag-icon":…" at bounding box center [923, 512] width 928 height 680
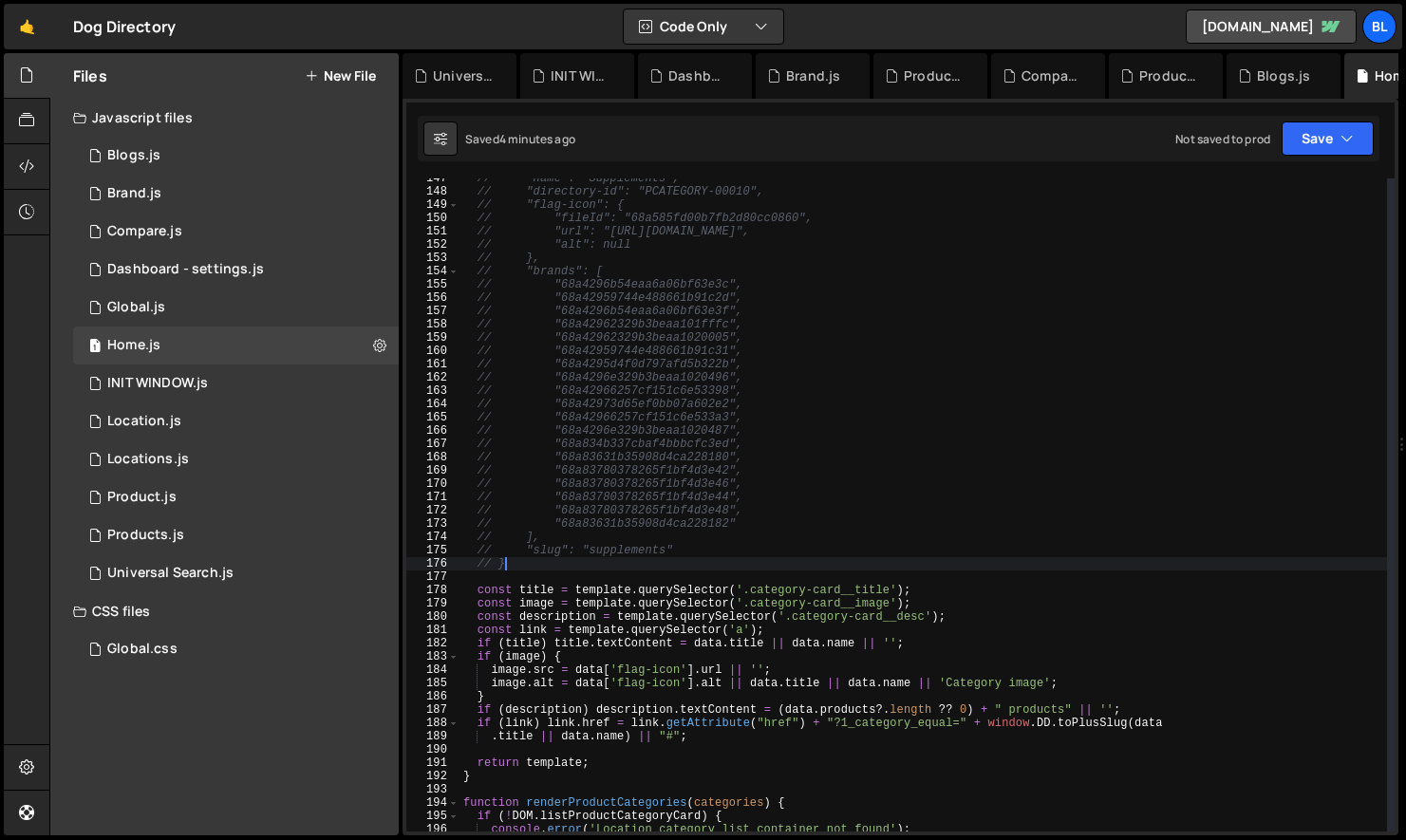
scroll to position [0, 2]
paste textarea "12.5rem"
click at [556, 757] on div "// "name": "Supplements", // "directory-id": "PCATEGORY-00010", // "flag-icon":…" at bounding box center [923, 512] width 928 height 680
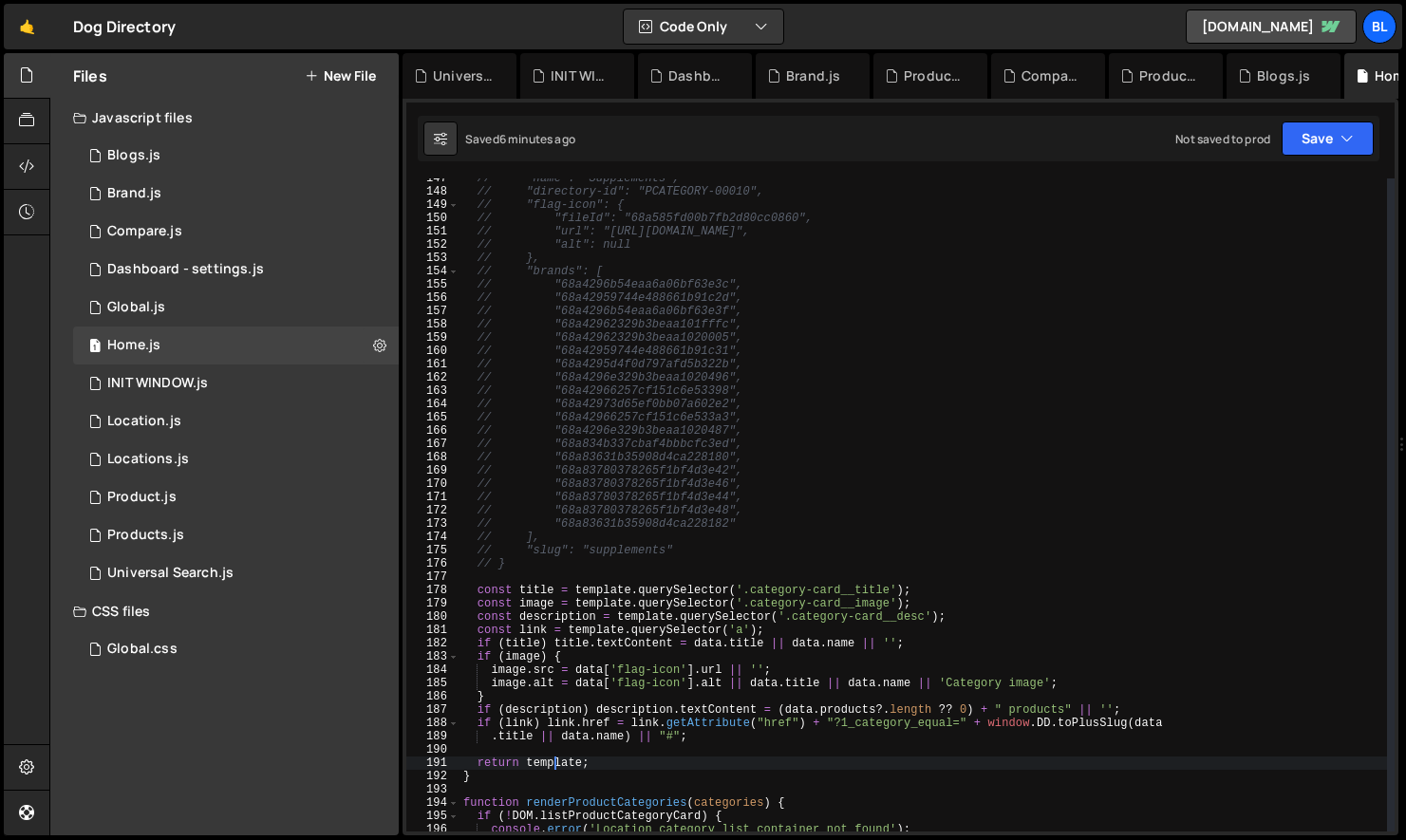
click at [556, 757] on div "// "name": "Supplements", // "directory-id": "PCATEGORY-00010", // "flag-icon":…" at bounding box center [923, 512] width 928 height 680
click at [712, 737] on div "// "name": "Supplements", // "directory-id": "PCATEGORY-00010", // "flag-icon":…" at bounding box center [923, 512] width 928 height 680
type textarea ".title || [DOMAIN_NAME]) || "#";"
paste textarea "template"
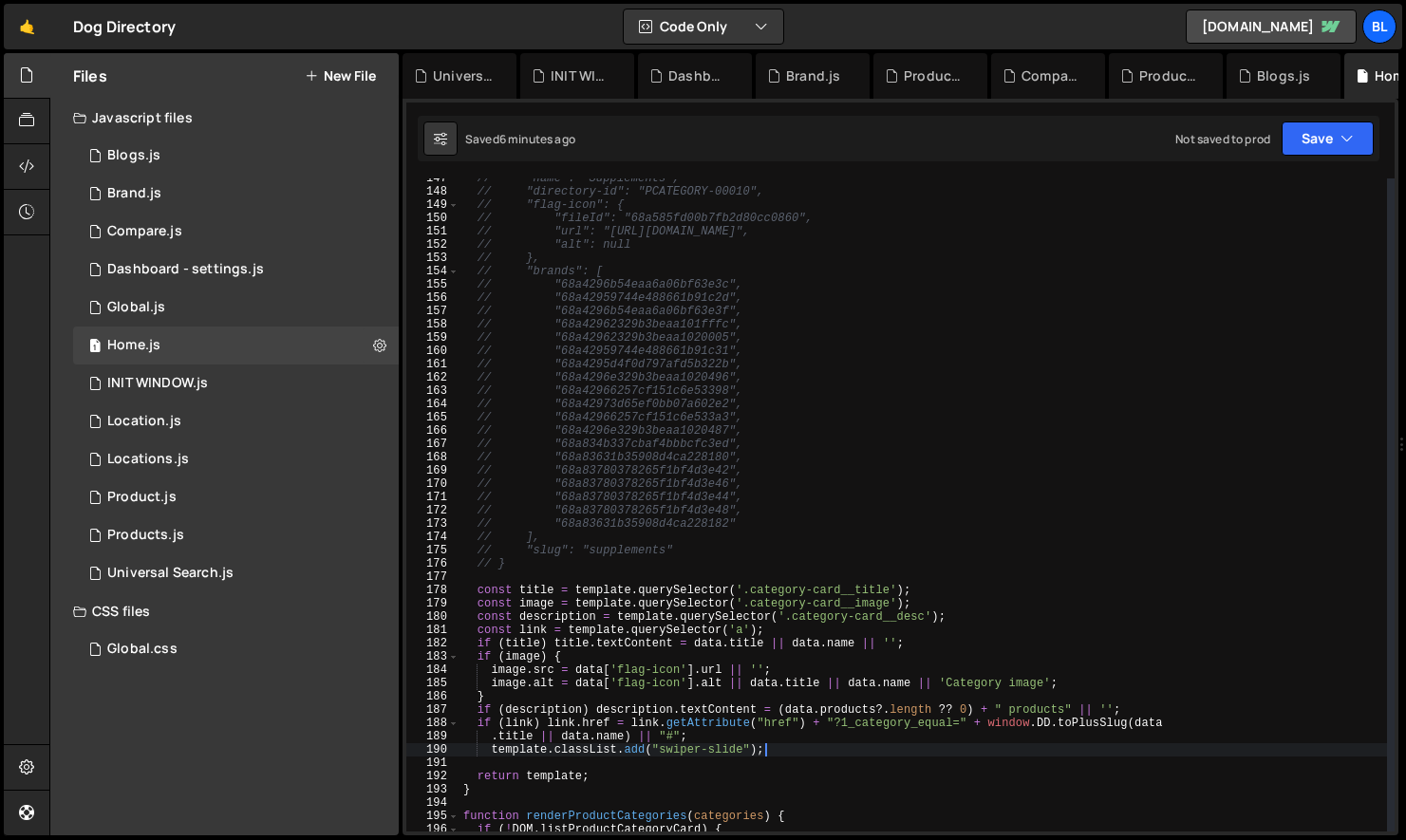
scroll to position [0, 22]
click at [701, 740] on div "// "name": "Supplements", // "directory-id": "PCATEGORY-00010", // "flag-icon":…" at bounding box center [923, 512] width 928 height 680
type textarea ".title || [DOMAIN_NAME]) || "#";"
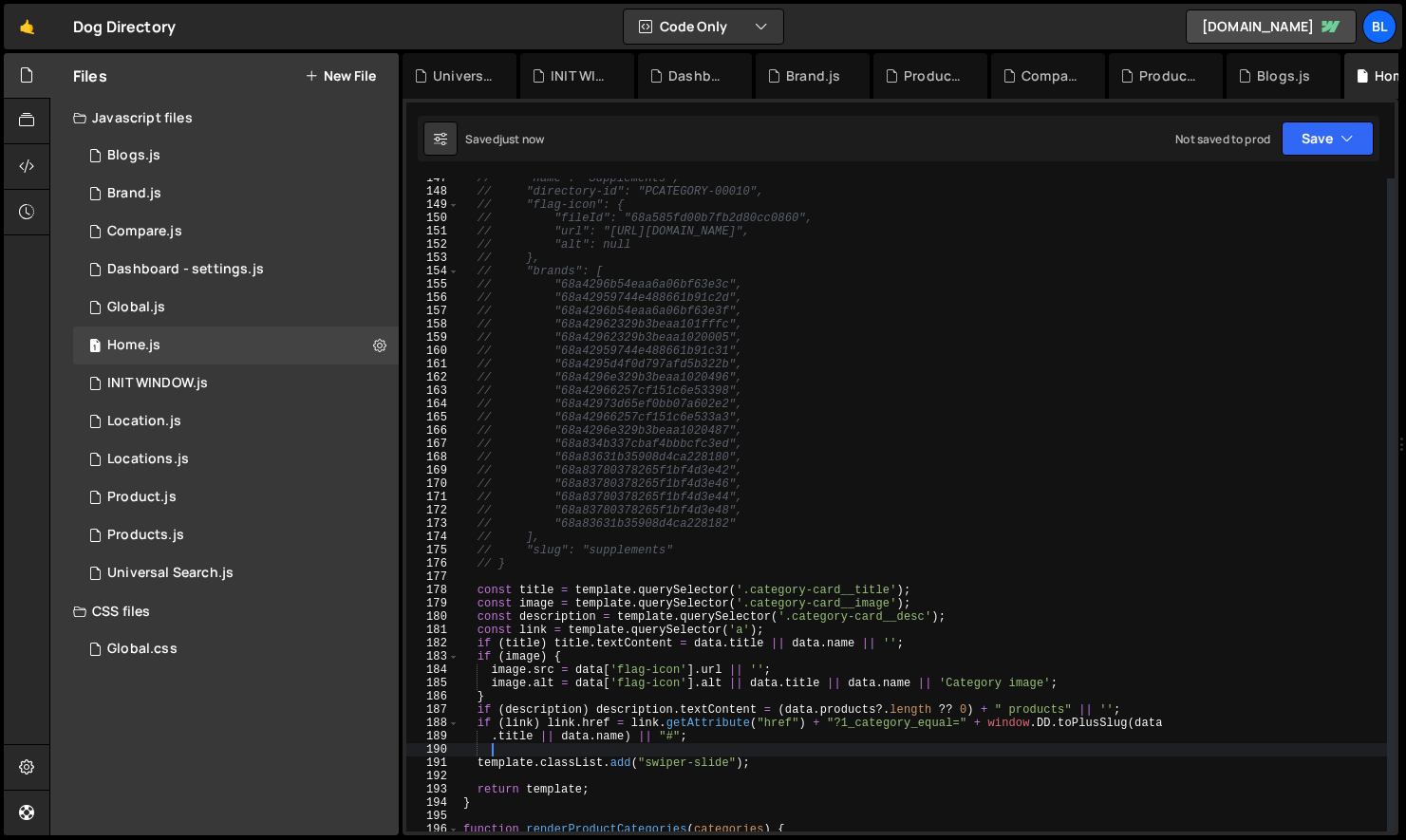
scroll to position [0, 1]
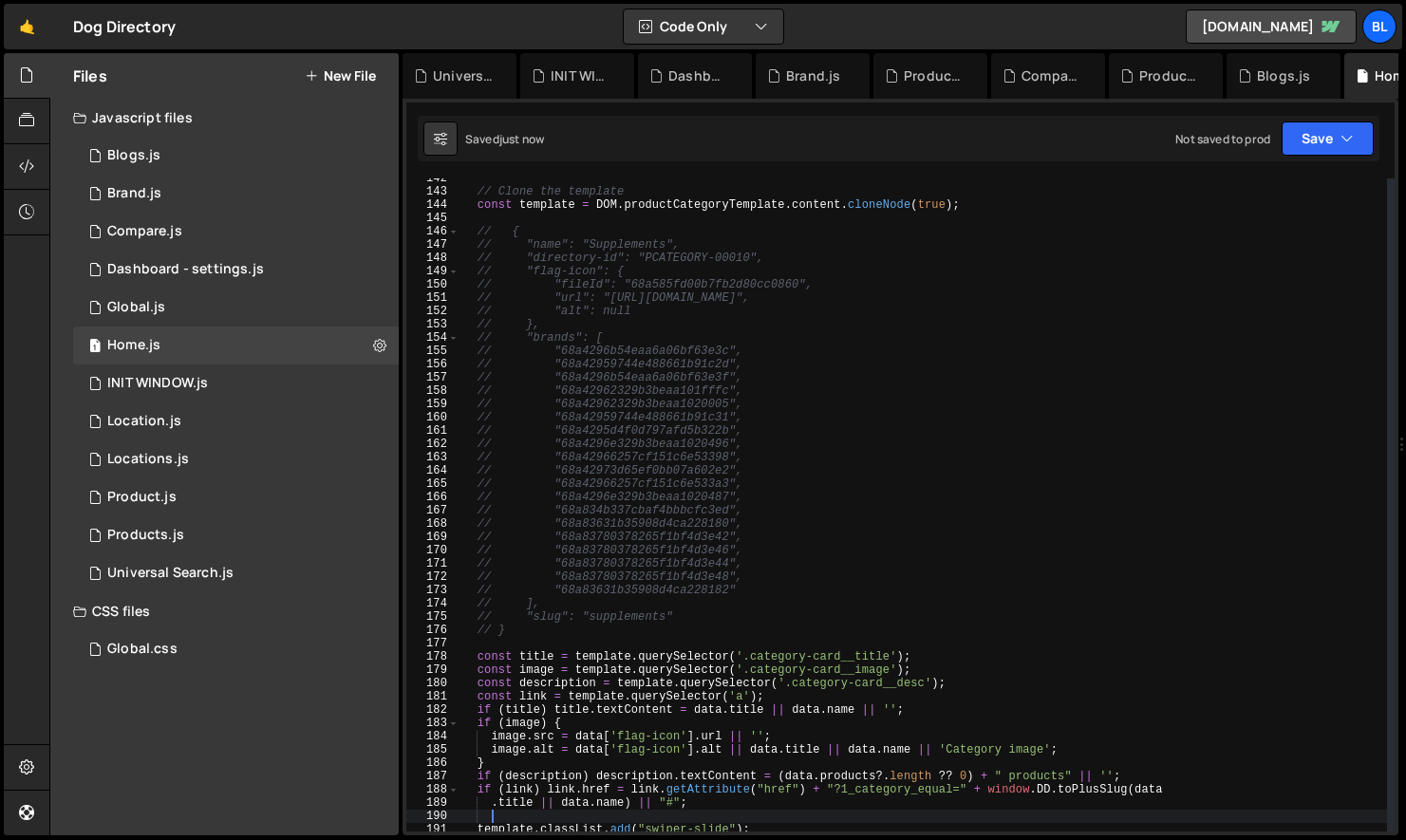
click at [548, 630] on div "// Clone the template const template = DOM . productCategoryTemplate . content …" at bounding box center [923, 512] width 928 height 680
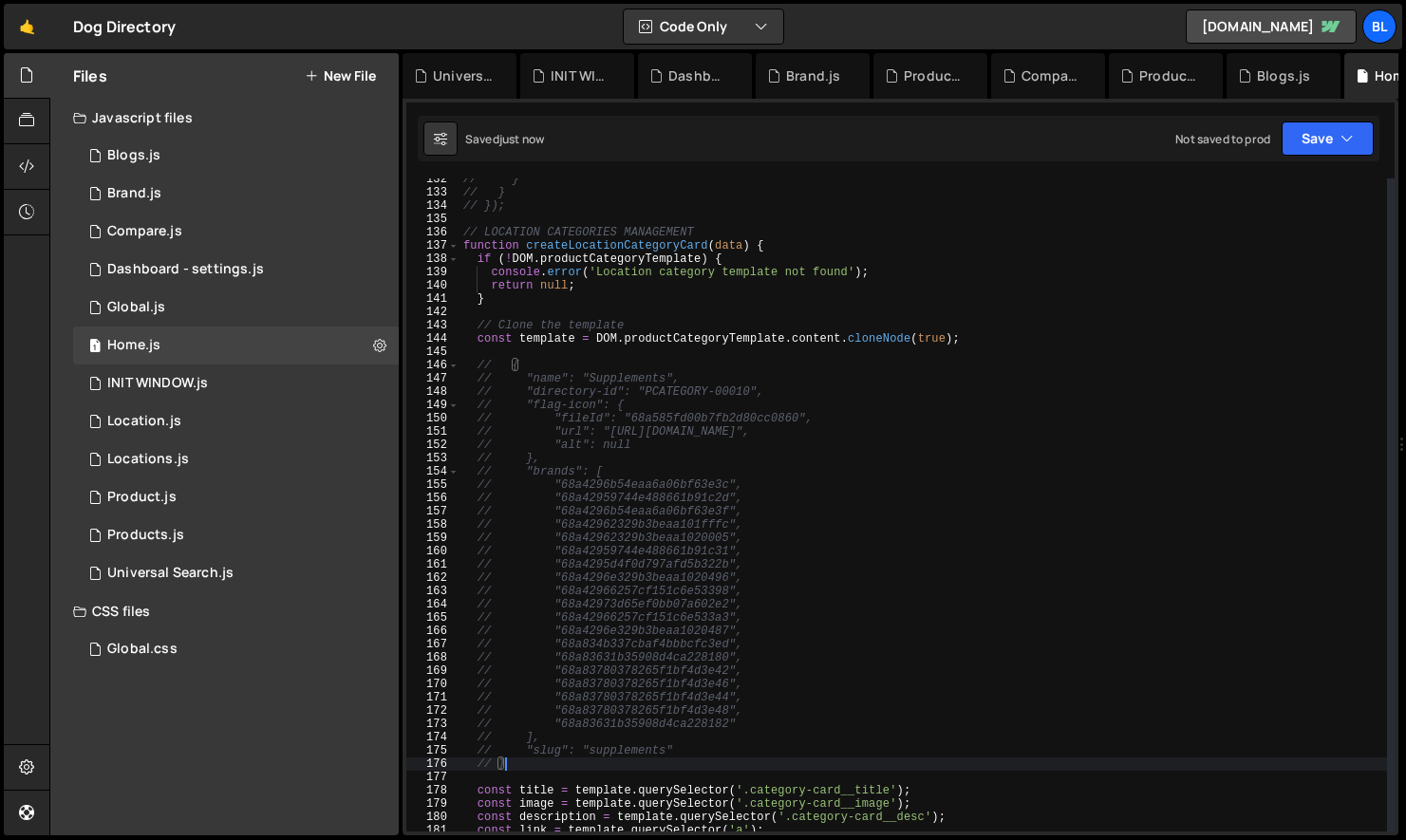
scroll to position [1747, 0]
click at [482, 372] on div "// } // } // }); // LOCATION CATEGORIES MANAGEMENT function createLocationCateg…" at bounding box center [923, 513] width 928 height 680
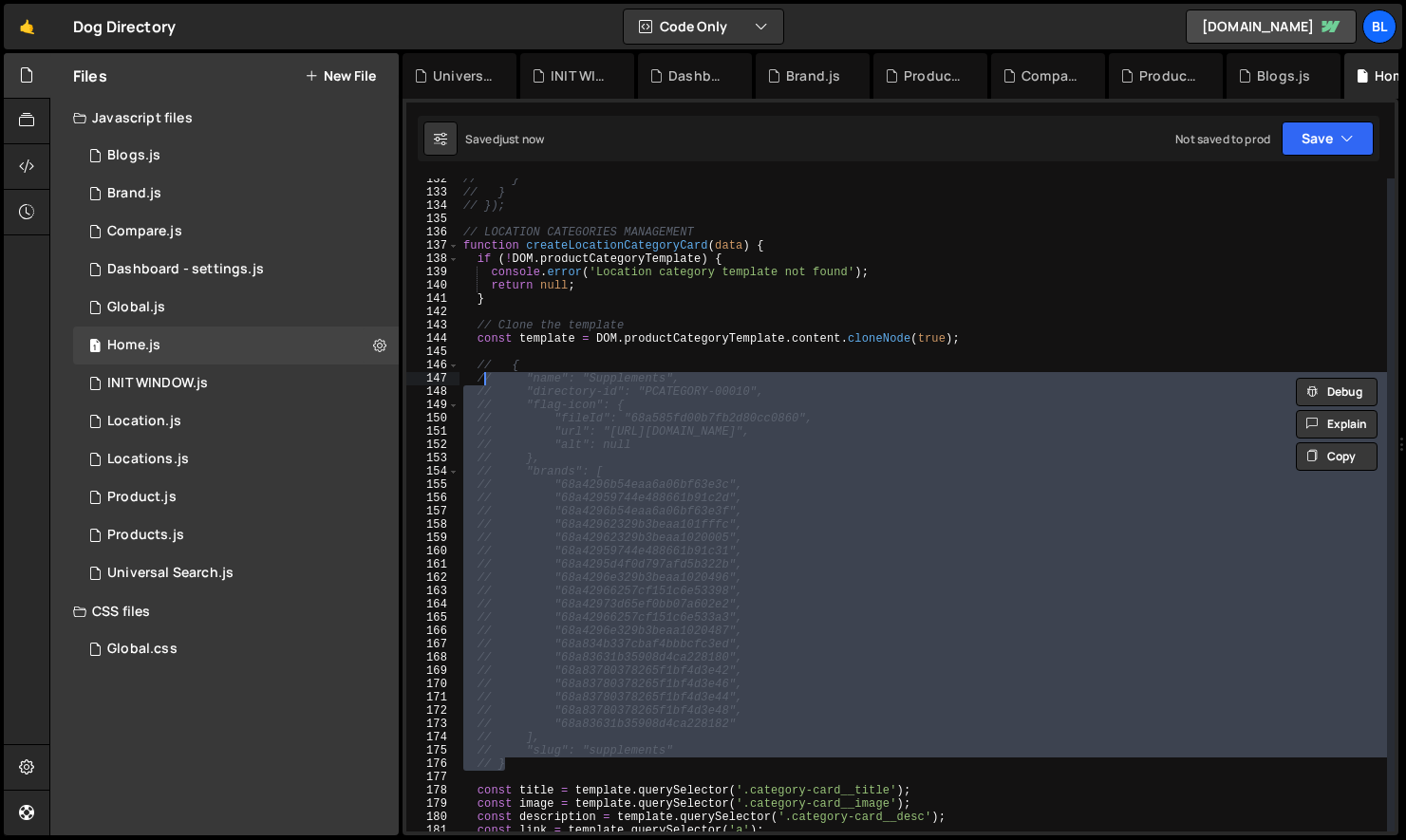
type textarea "/"
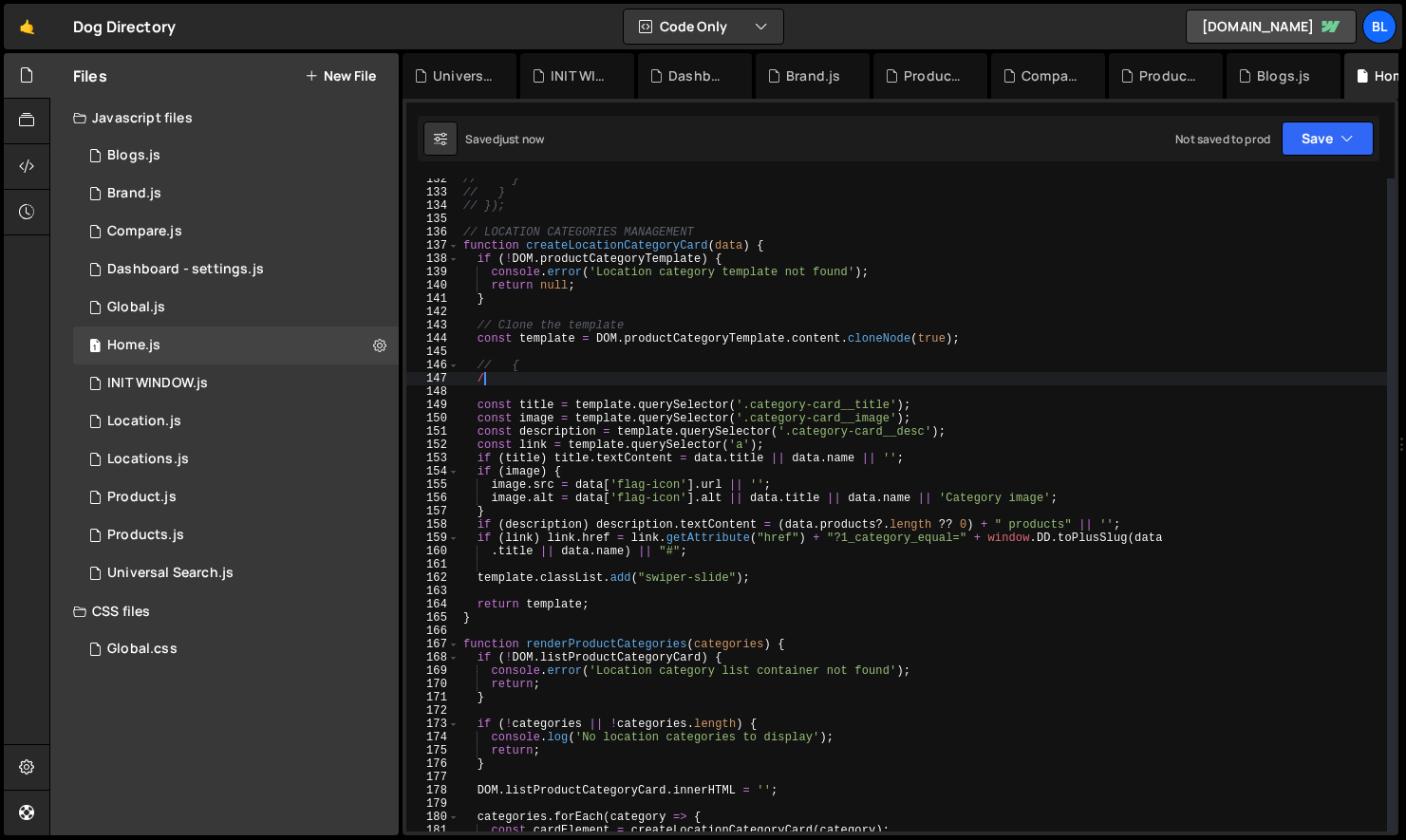
scroll to position [0, 0]
type textarea "//"
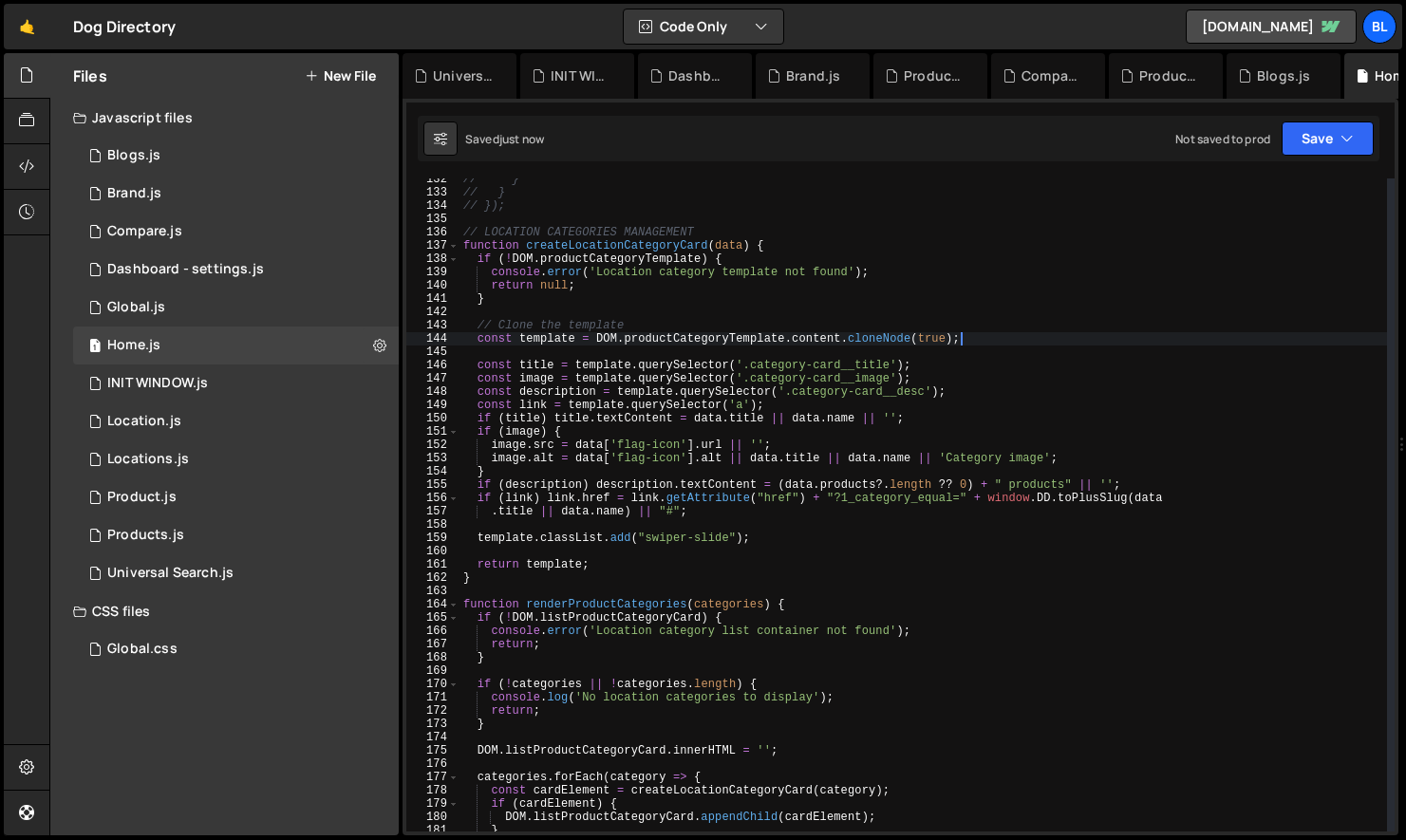
click at [633, 274] on div "// } // } // }); // LOCATION CATEGORIES MANAGEMENT function createLocationCateg…" at bounding box center [923, 513] width 928 height 680
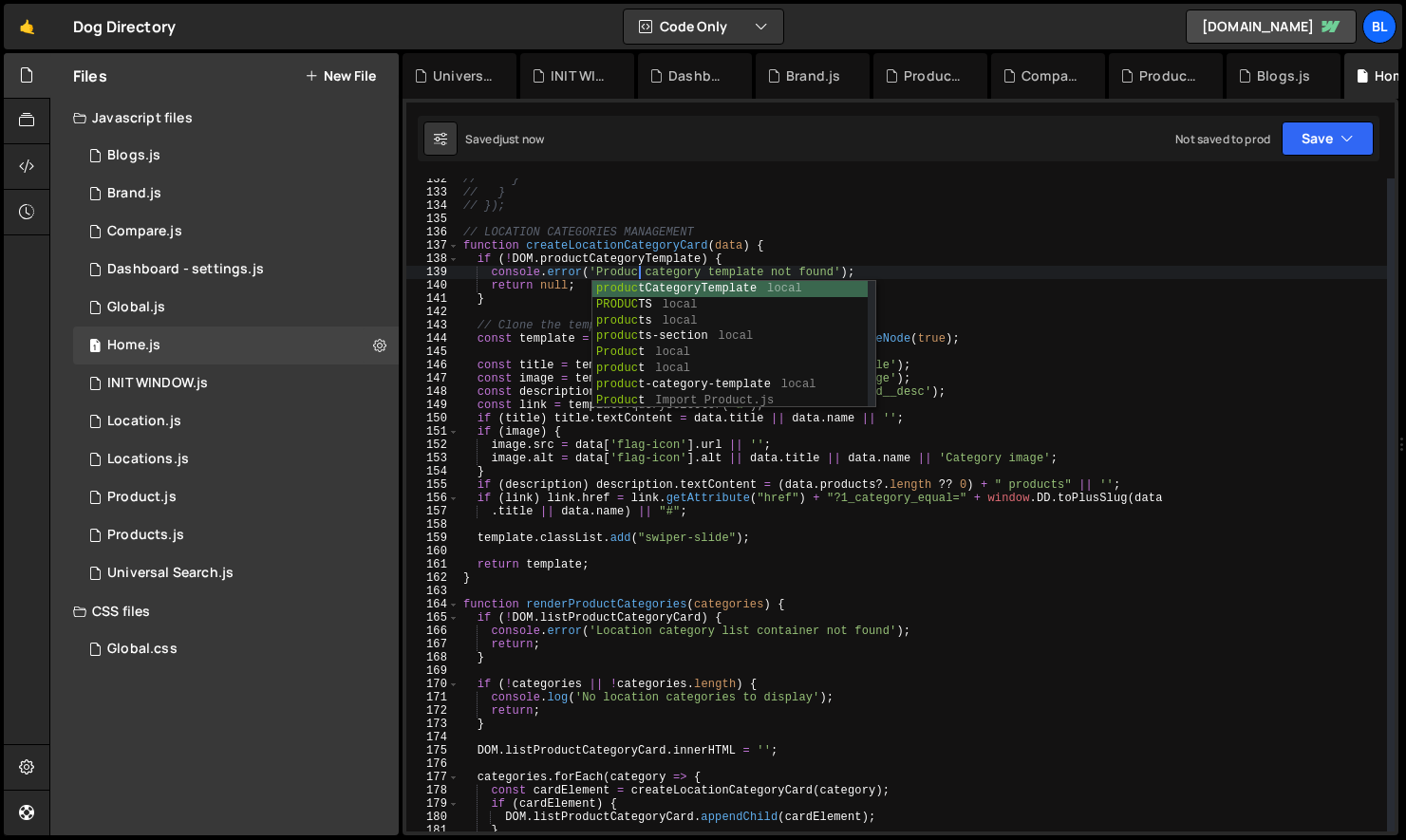
scroll to position [0, 14]
click at [640, 247] on div "// } // } // }); // LOCATION CATEGORIES MANAGEMENT function createLocationCateg…" at bounding box center [923, 513] width 928 height 680
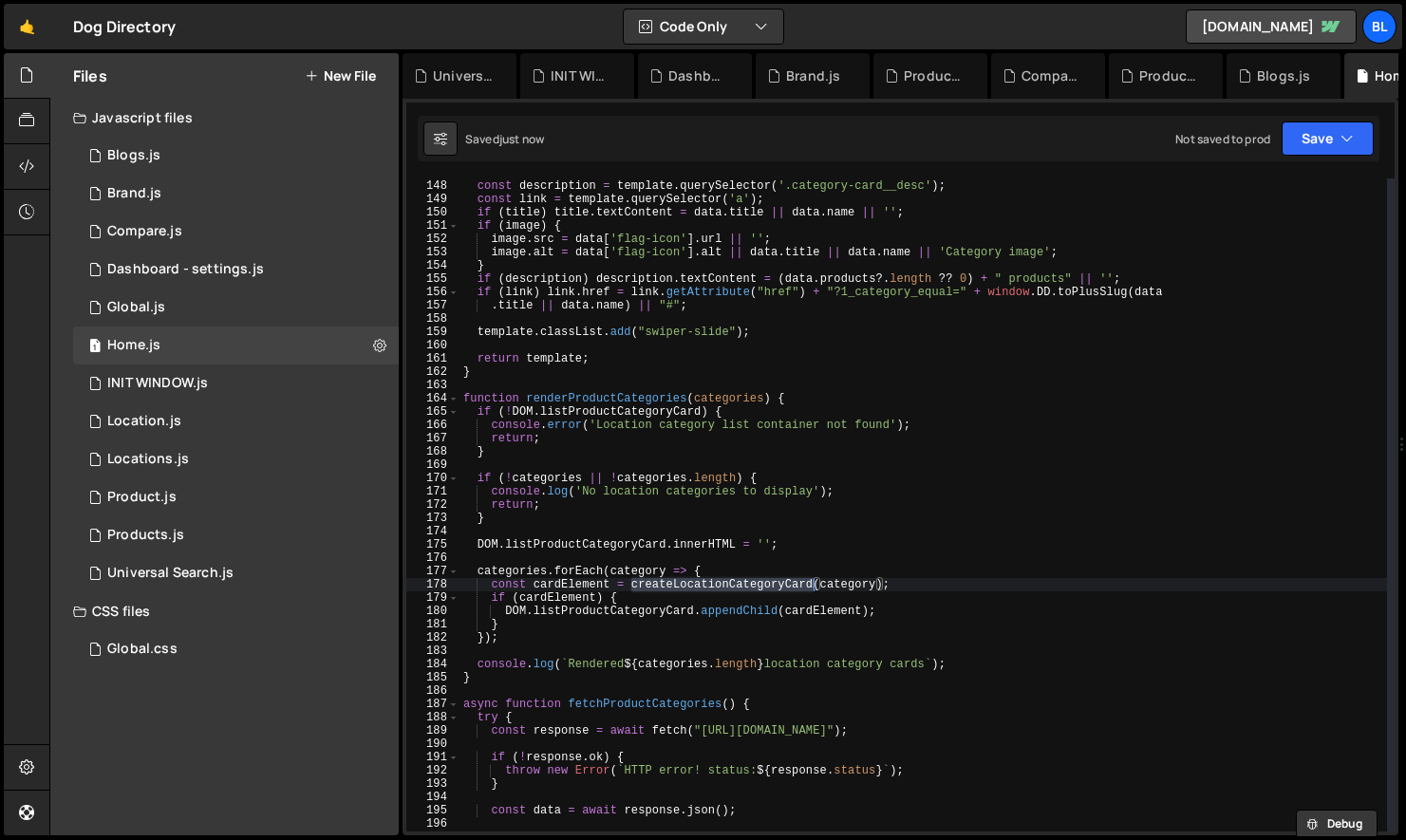
scroll to position [1961, 0]
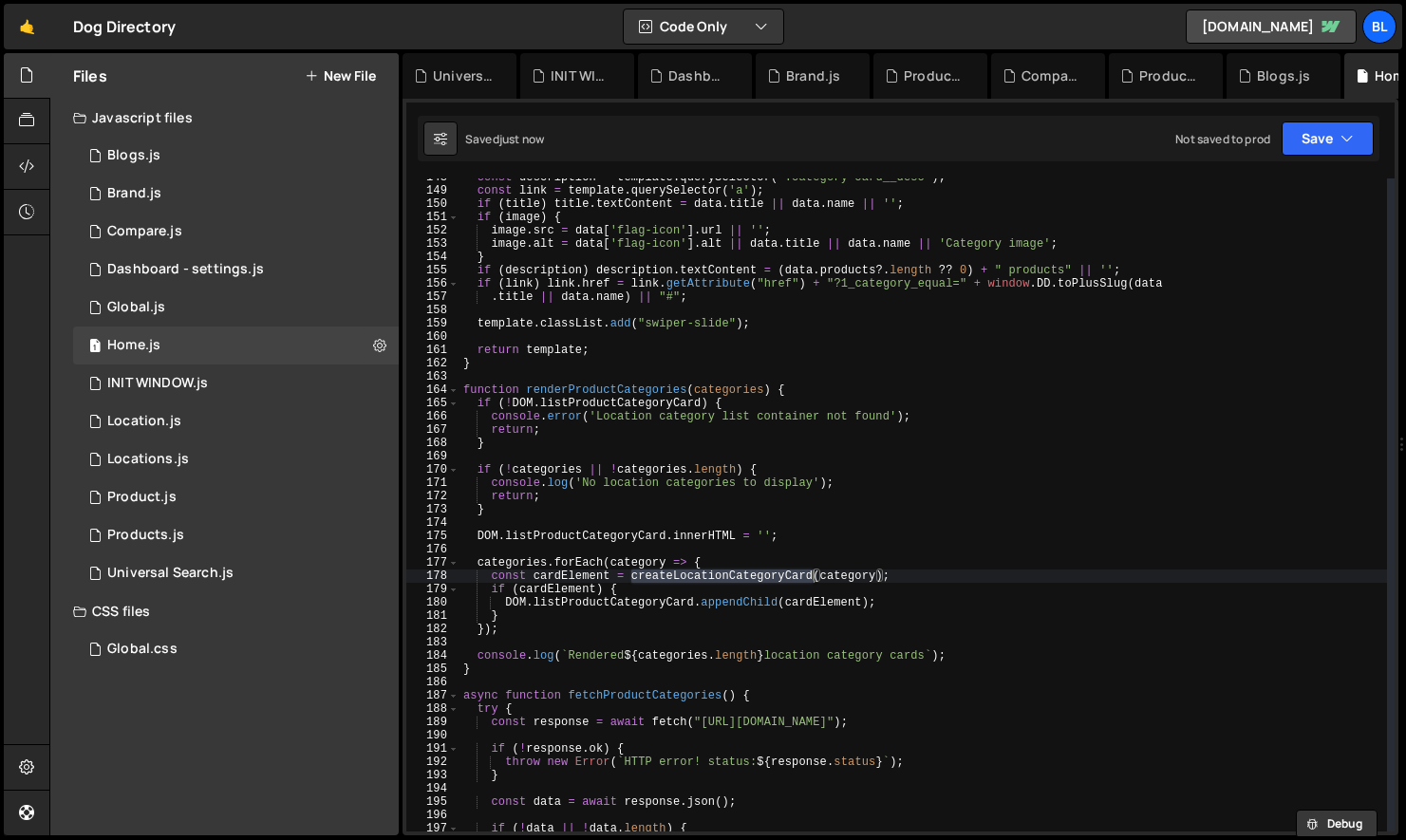
click at [811, 661] on div "const description = template . querySelector ( '.category-card__desc' ) ; const…" at bounding box center [923, 511] width 928 height 680
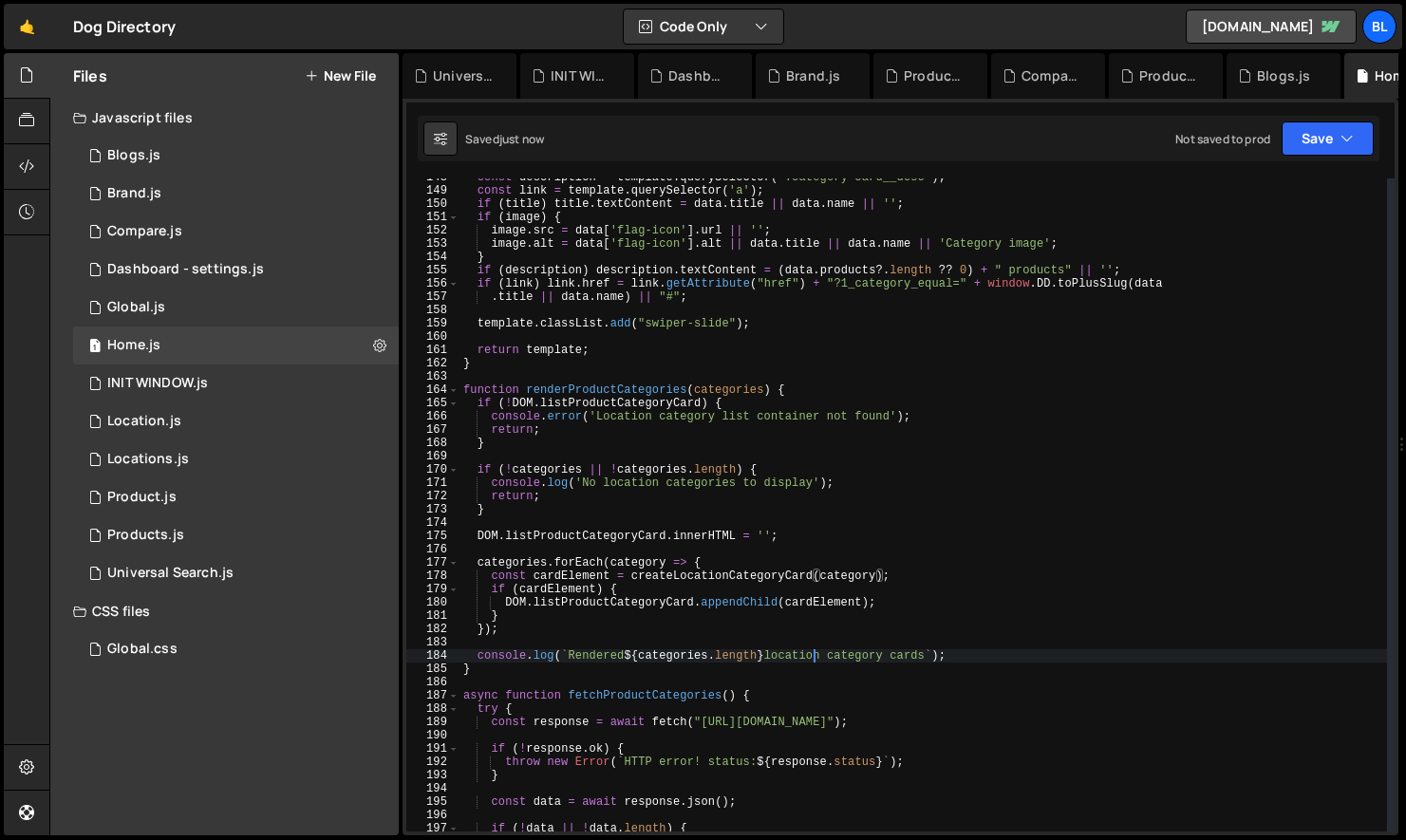
click at [811, 661] on div "const description = template . querySelector ( '.category-card__desc' ) ; const…" at bounding box center [923, 511] width 928 height 680
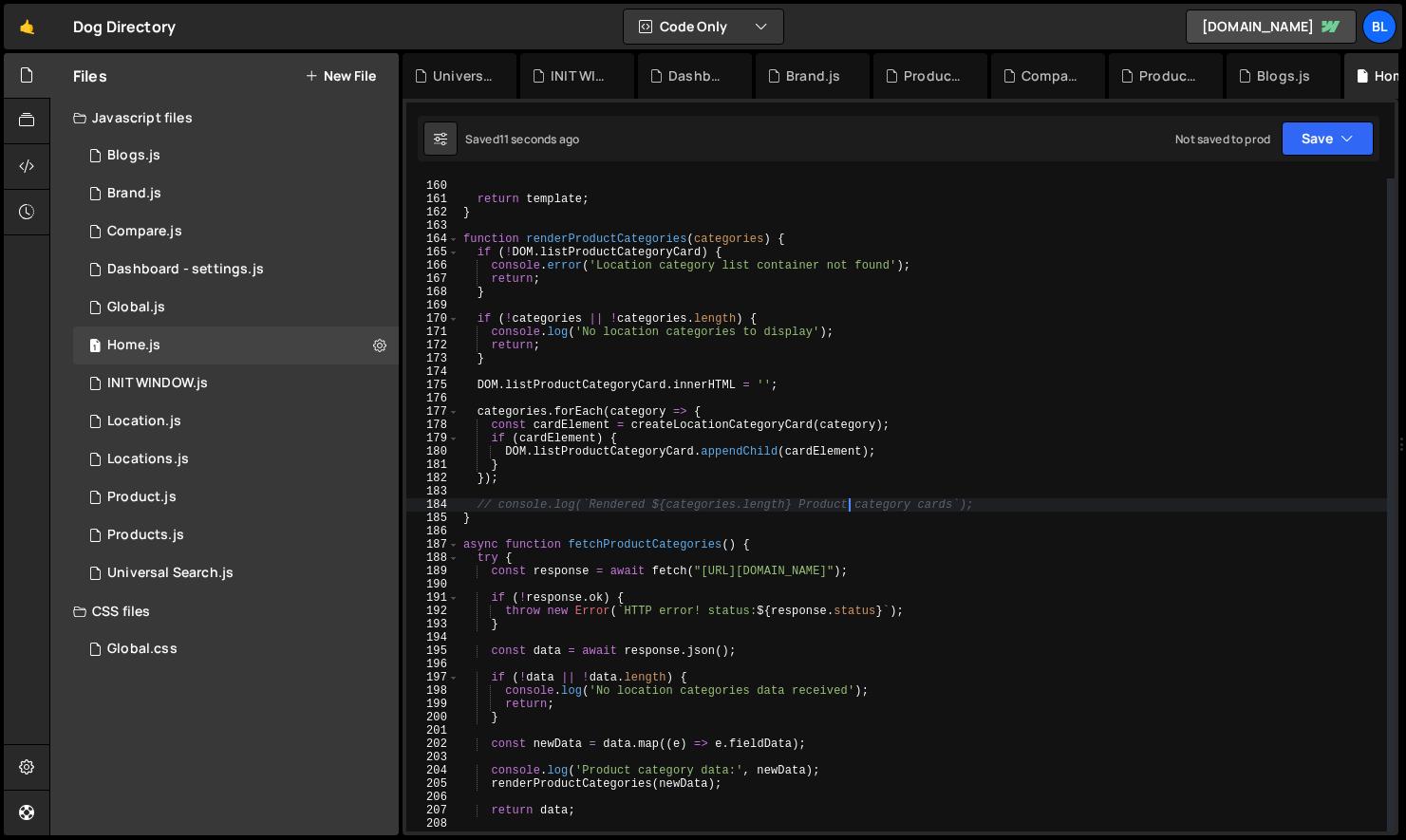
scroll to position [2113, 0]
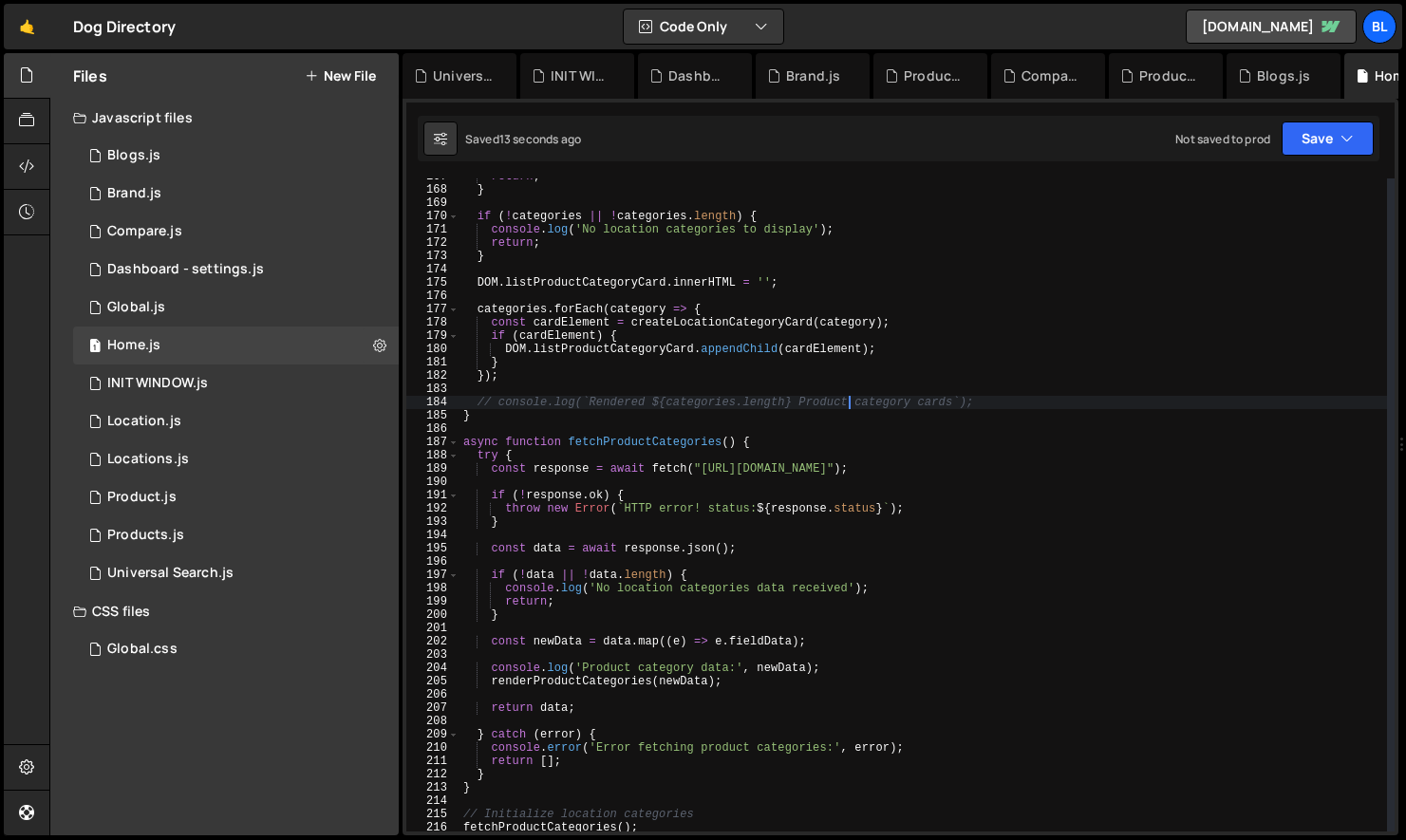
type textarea "console.log(`Rendered ${categories.length} Product category cards`);"
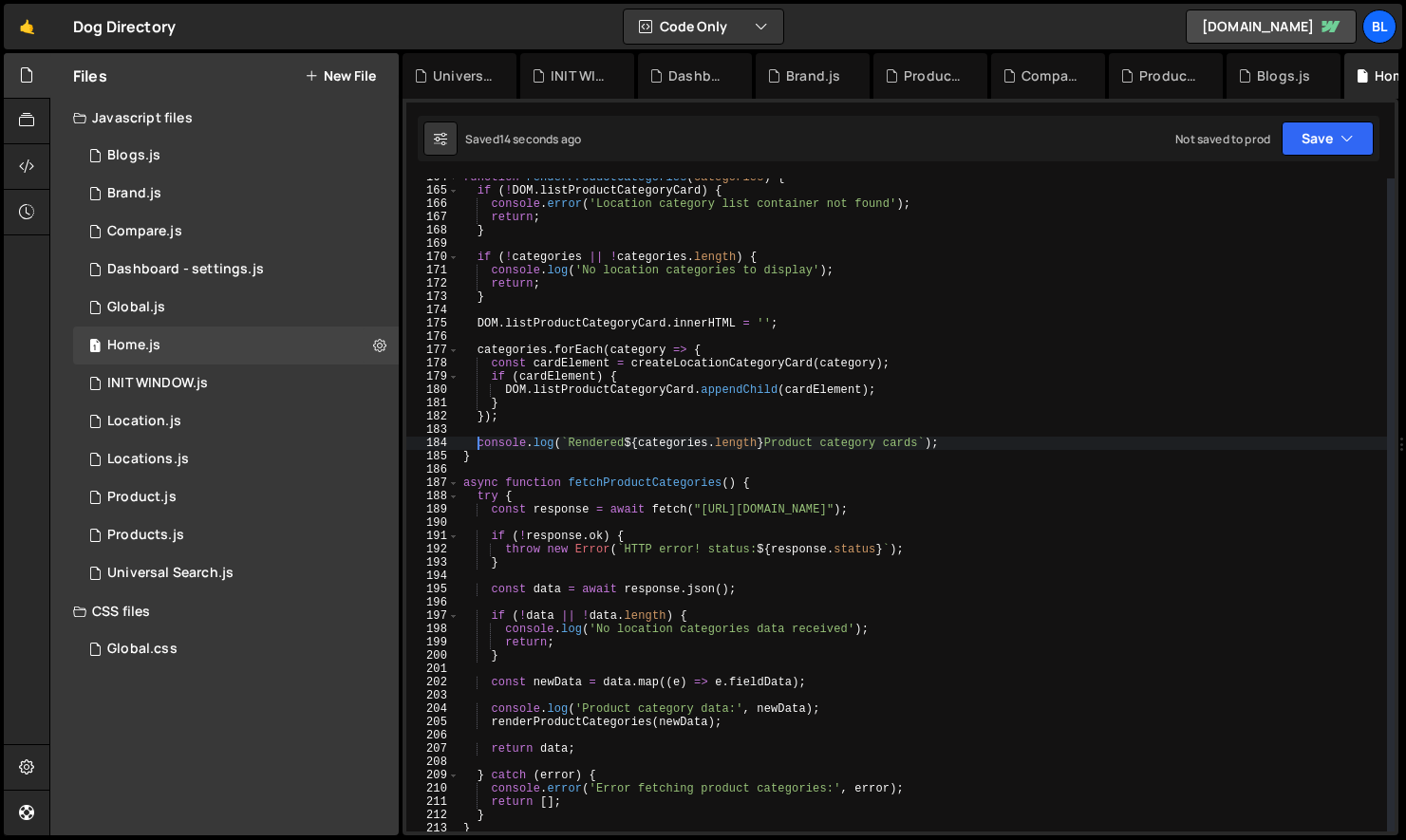
scroll to position [2161, 0]
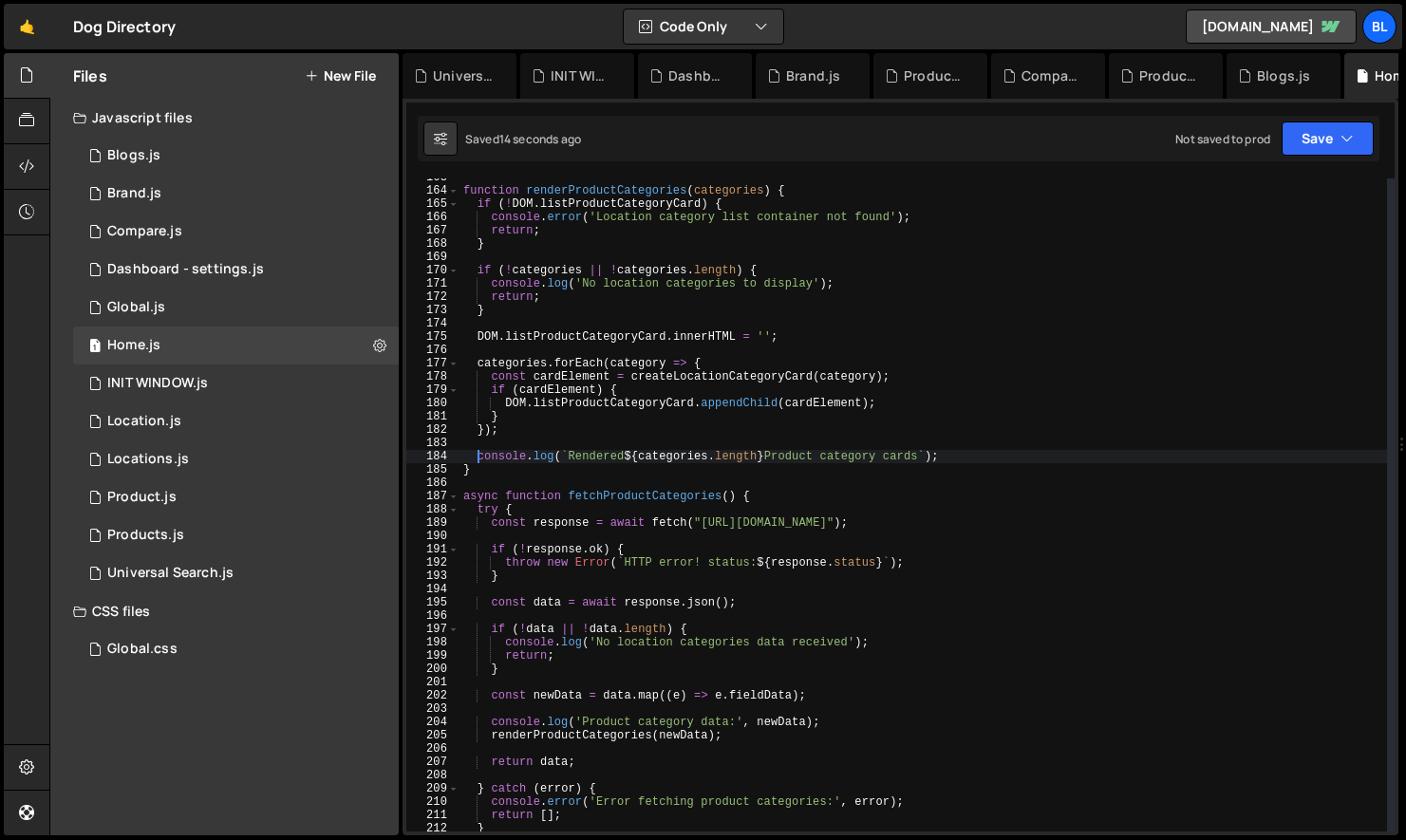
click at [742, 748] on div "function renderProductCategories ( categories ) { if ( ! DOM . listProductCateg…" at bounding box center [923, 511] width 928 height 680
click at [583, 733] on div "function renderProductCategories ( categories ) { if ( ! DOM . listProductCateg…" at bounding box center [923, 511] width 928 height 680
type textarea "function renderProductCategories(categories) {"
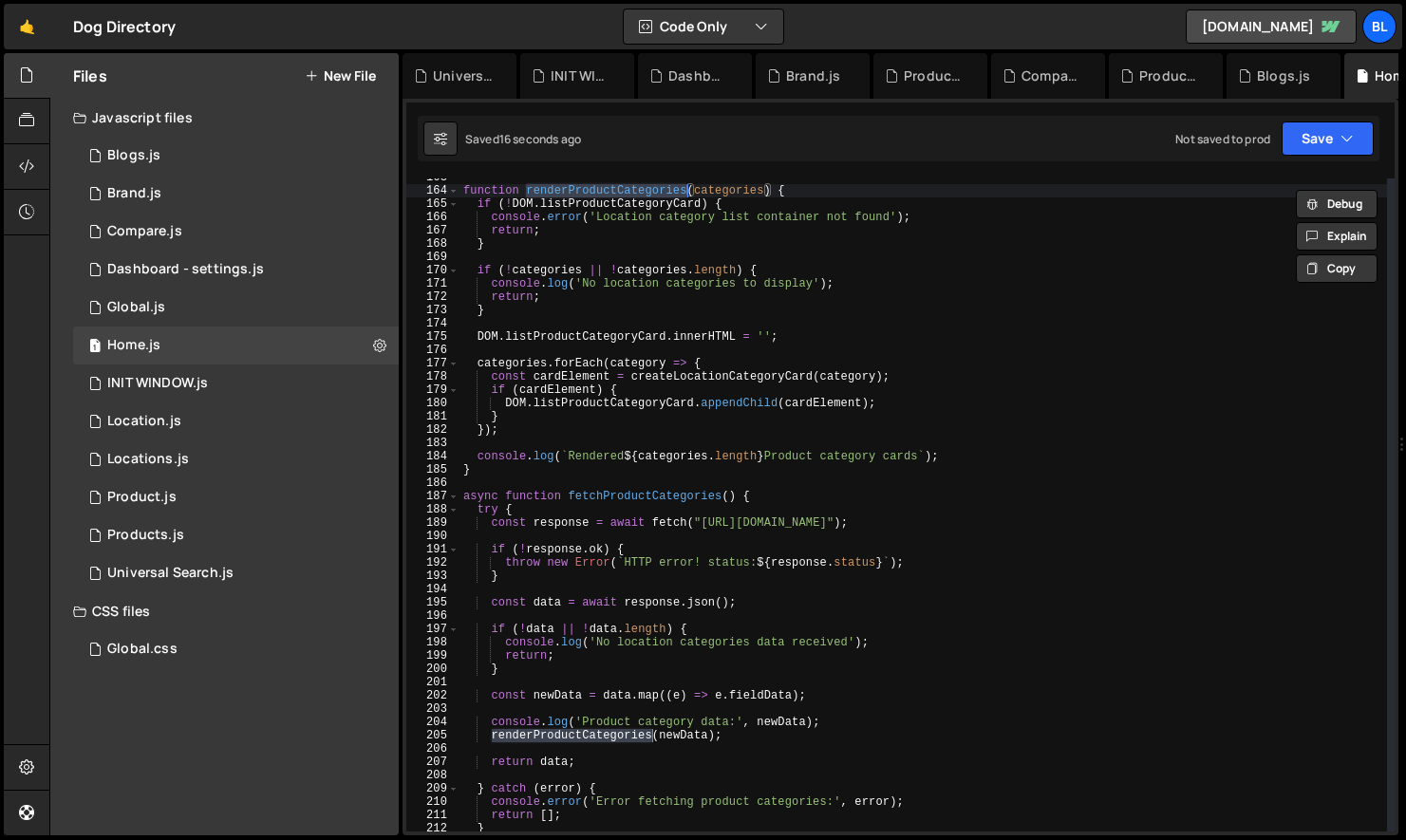
click at [753, 716] on div "function renderProductCategories ( categories ) { if ( ! DOM . listProductCateg…" at bounding box center [923, 511] width 928 height 680
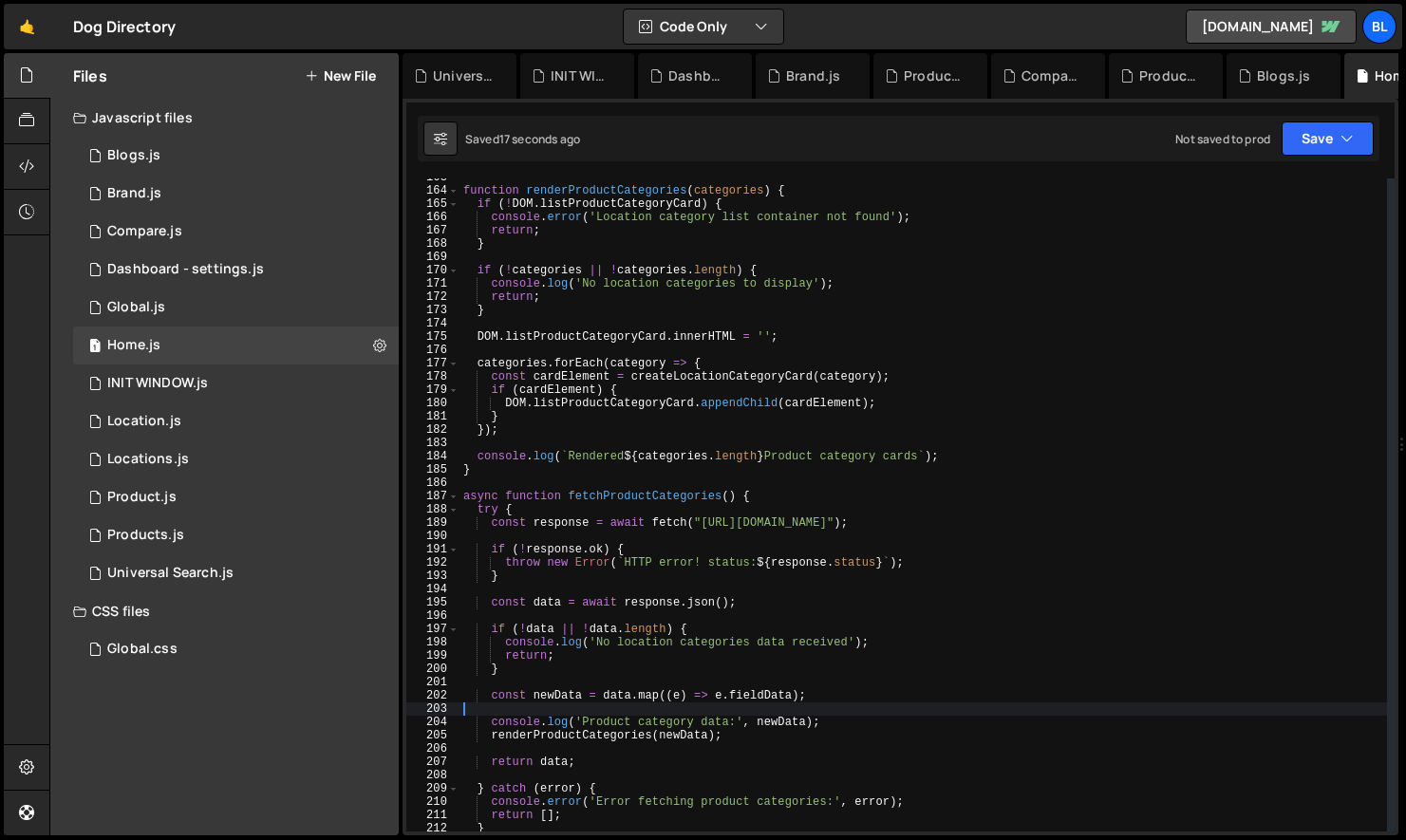
click at [762, 723] on div "function renderProductCategories ( categories ) { if ( ! DOM . listProductCateg…" at bounding box center [923, 511] width 928 height 680
click at [595, 741] on div "function renderProductCategories ( categories ) { if ( ! DOM . listProductCateg…" at bounding box center [923, 511] width 928 height 680
type textarea "function renderProductCategories(categories) {"
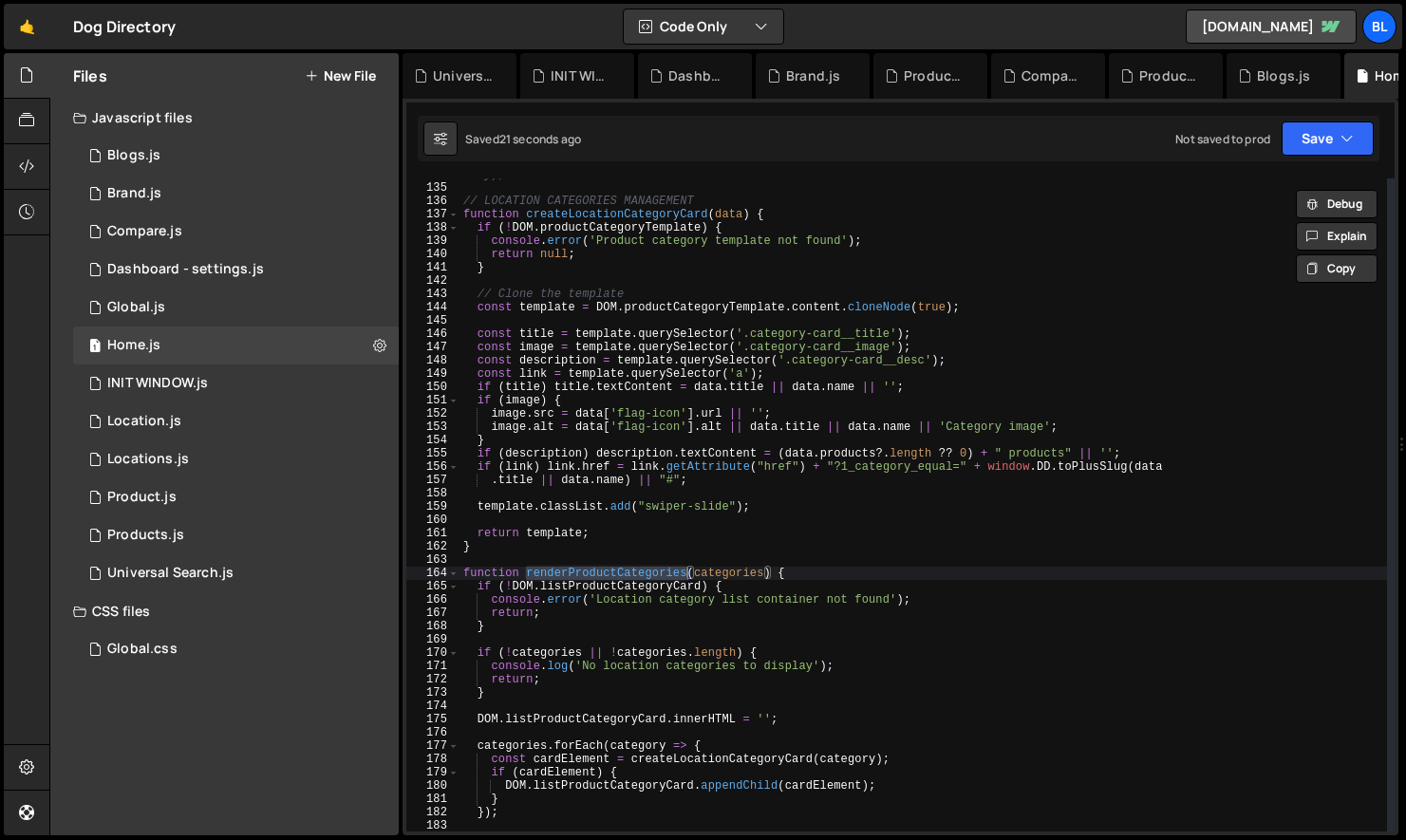
scroll to position [1764, 0]
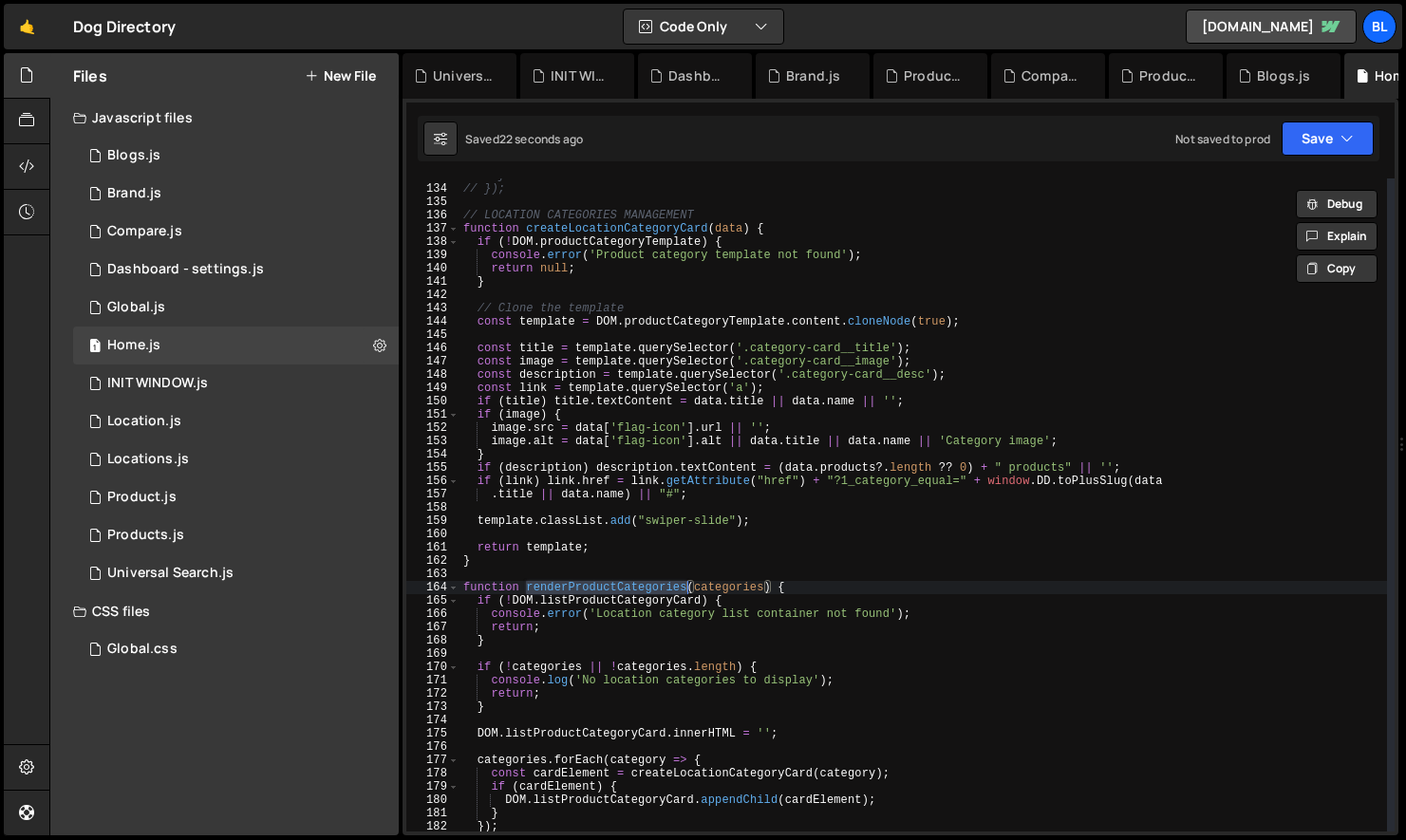
click at [624, 534] on div "// } // }); // LOCATION CATEGORIES MANAGEMENT function createLocationCategoryCa…" at bounding box center [923, 509] width 928 height 680
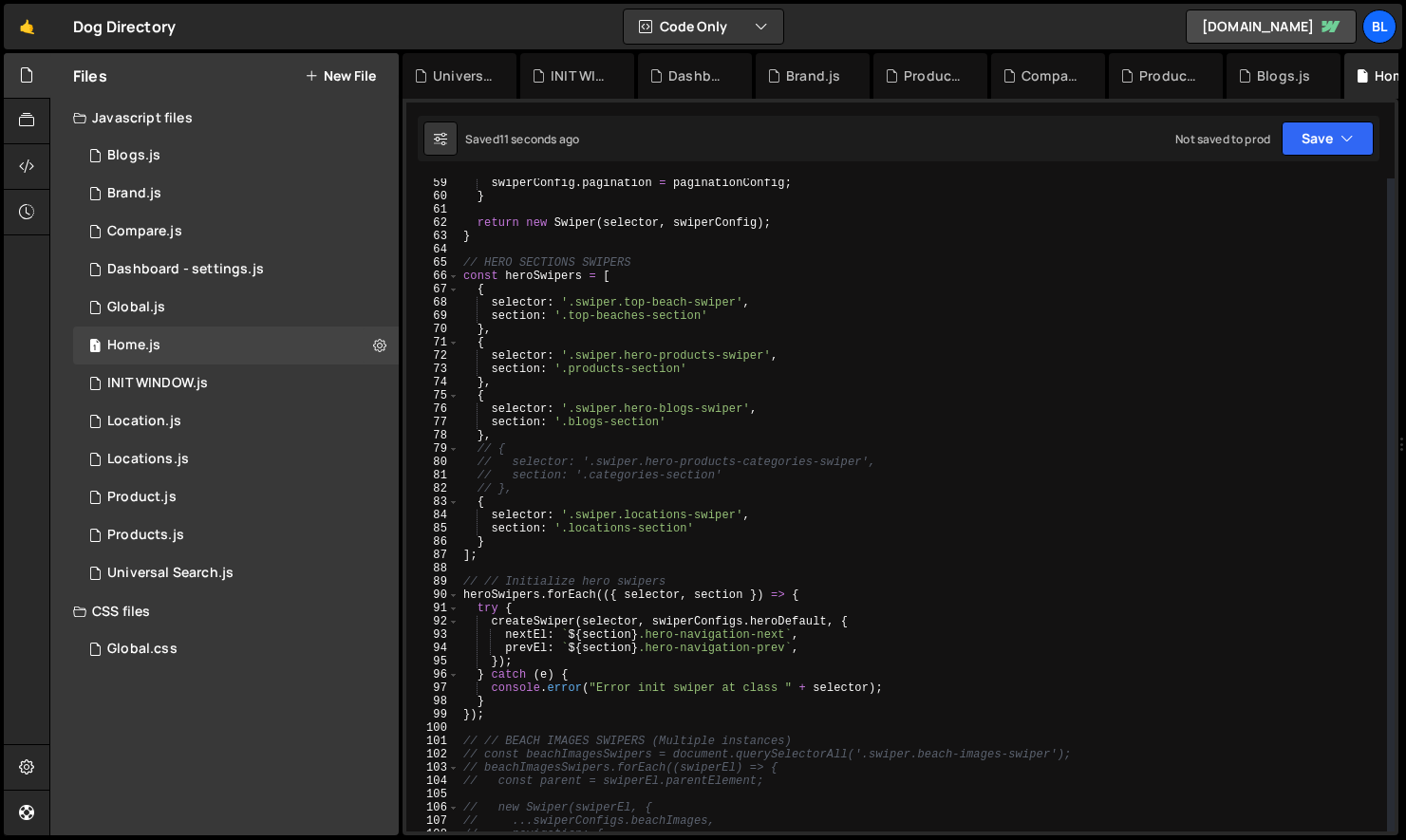
scroll to position [737, 0]
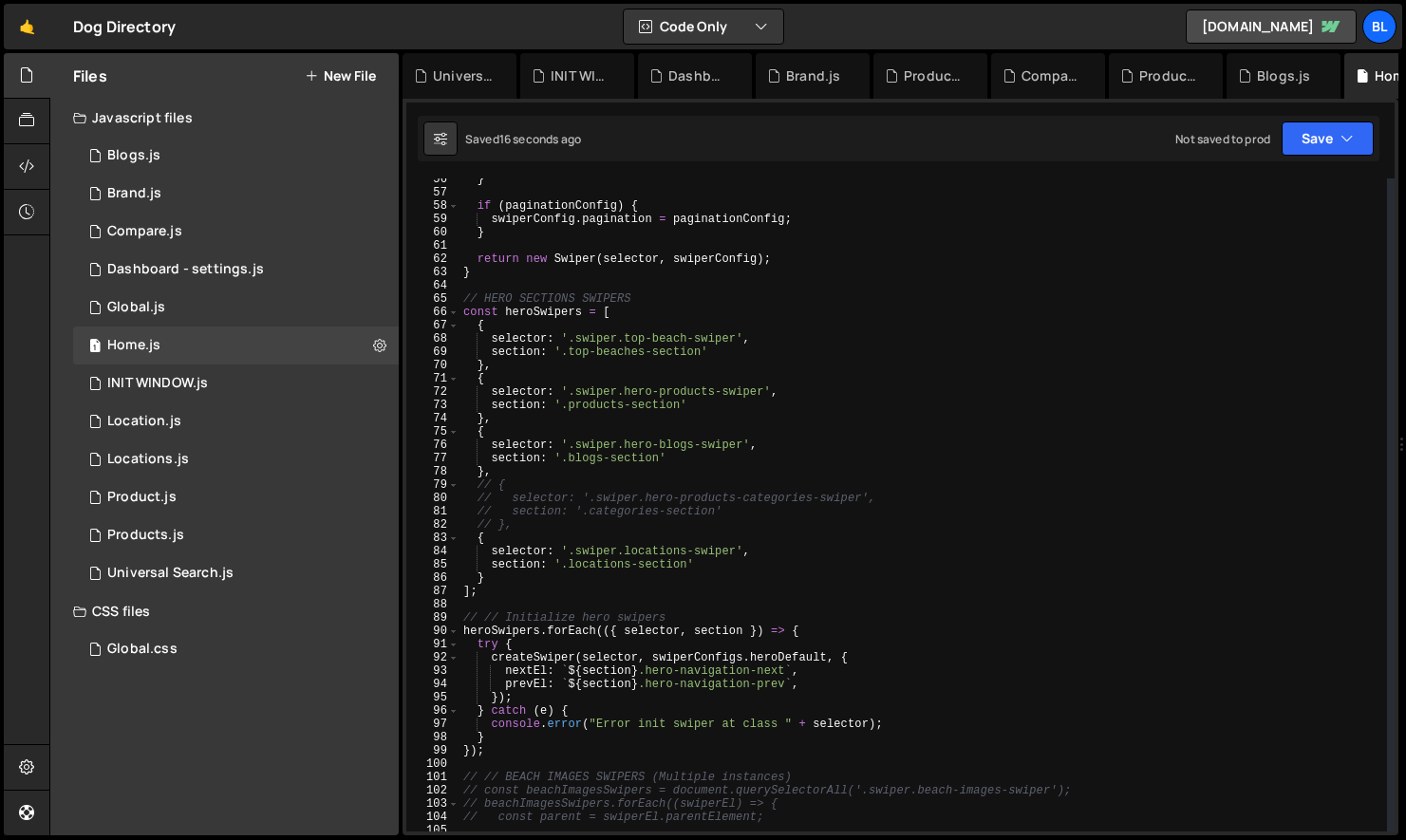
click at [539, 485] on div "} if ( paginationConfig ) { swiperConfig . pagination = paginationConfig ; } re…" at bounding box center [923, 513] width 928 height 680
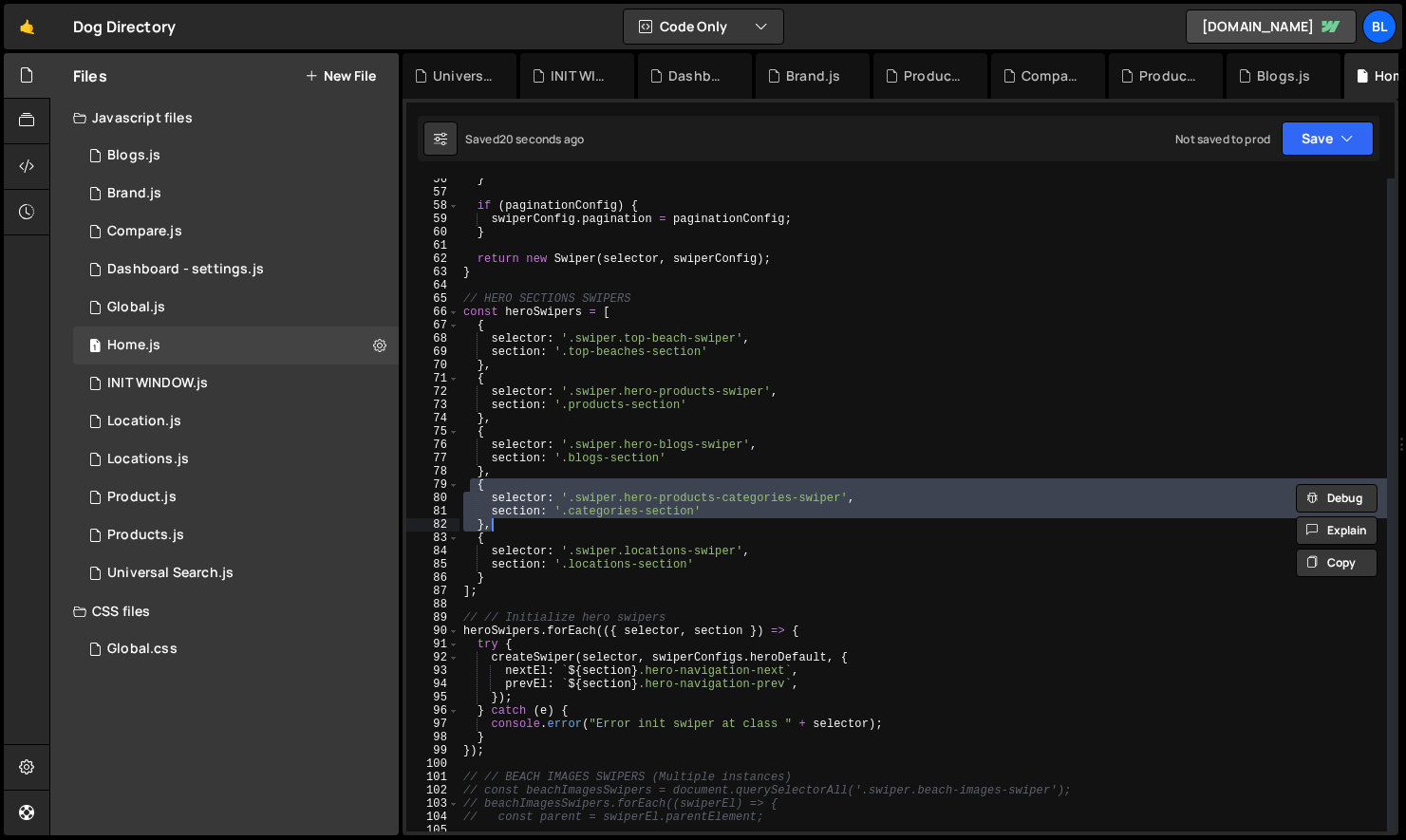
drag, startPoint x: 472, startPoint y: 487, endPoint x: 523, endPoint y: 522, distance: 61.9
click at [523, 522] on div "} if ( paginationConfig ) { swiperConfig . pagination = paginationConfig ; } re…" at bounding box center [923, 513] width 928 height 680
click at [626, 484] on div "} if ( paginationConfig ) { swiperConfig . pagination = paginationConfig ; } re…" at bounding box center [923, 513] width 928 height 680
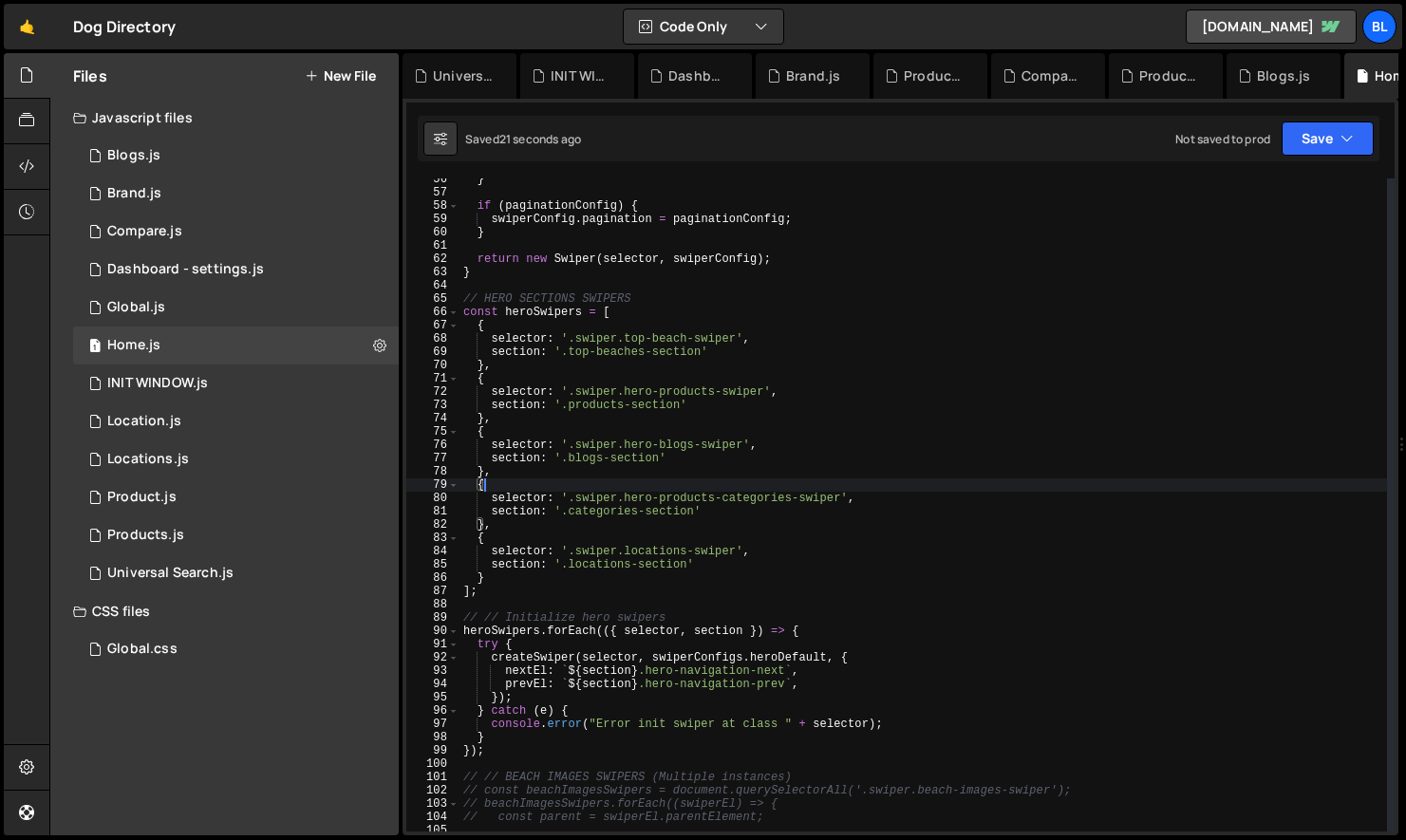
click at [696, 497] on div "} if ( paginationConfig ) { swiperConfig . pagination = paginationConfig ; } re…" at bounding box center [923, 513] width 928 height 680
click at [771, 495] on div "} if ( paginationConfig ) { swiperConfig . pagination = paginationConfig ; } re…" at bounding box center [923, 513] width 928 height 680
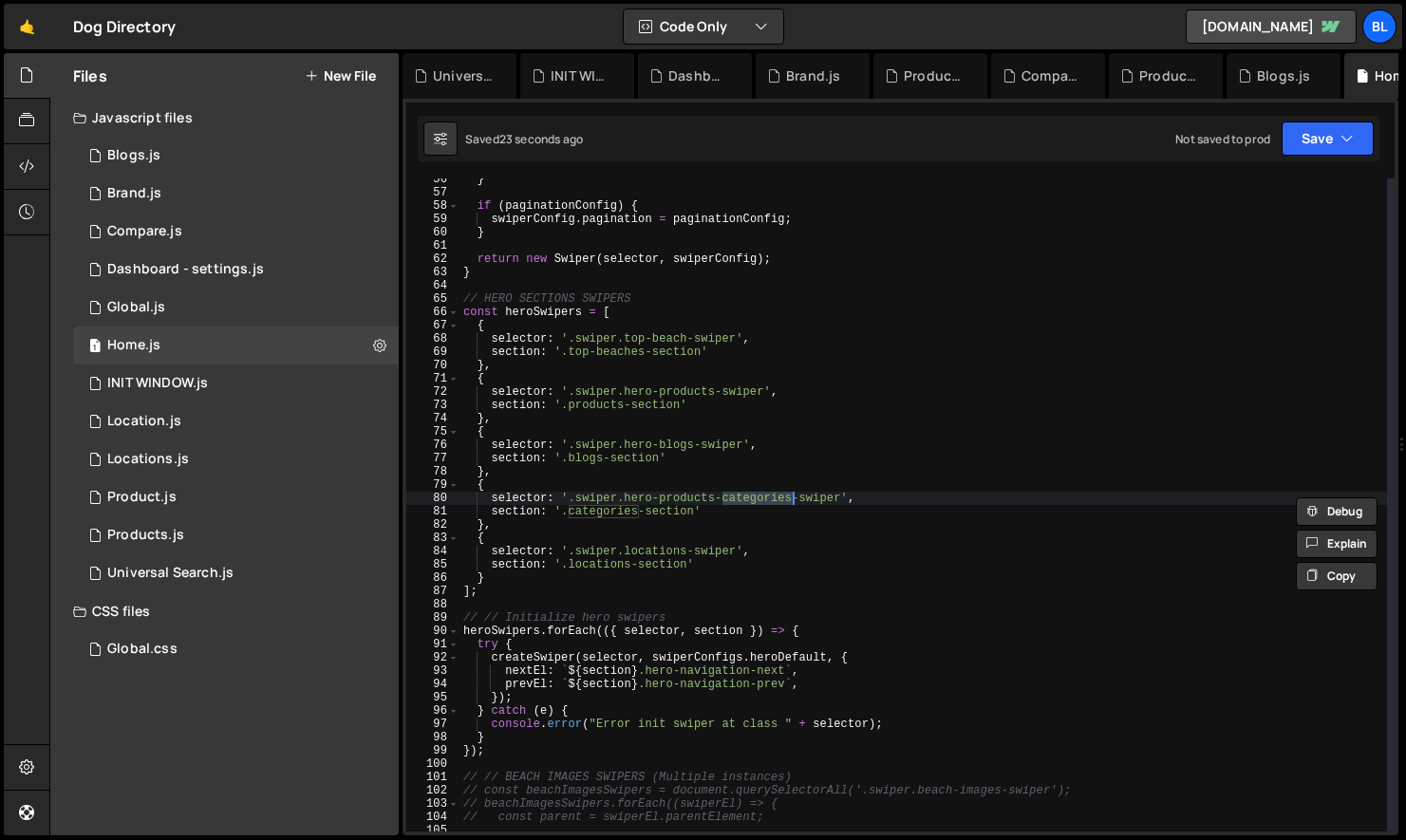
click at [517, 493] on div "} if ( paginationConfig ) { swiperConfig . pagination = paginationConfig ; } re…" at bounding box center [923, 513] width 928 height 680
click at [684, 516] on div "} if ( paginationConfig ) { swiperConfig . pagination = paginationConfig ; } re…" at bounding box center [923, 513] width 928 height 680
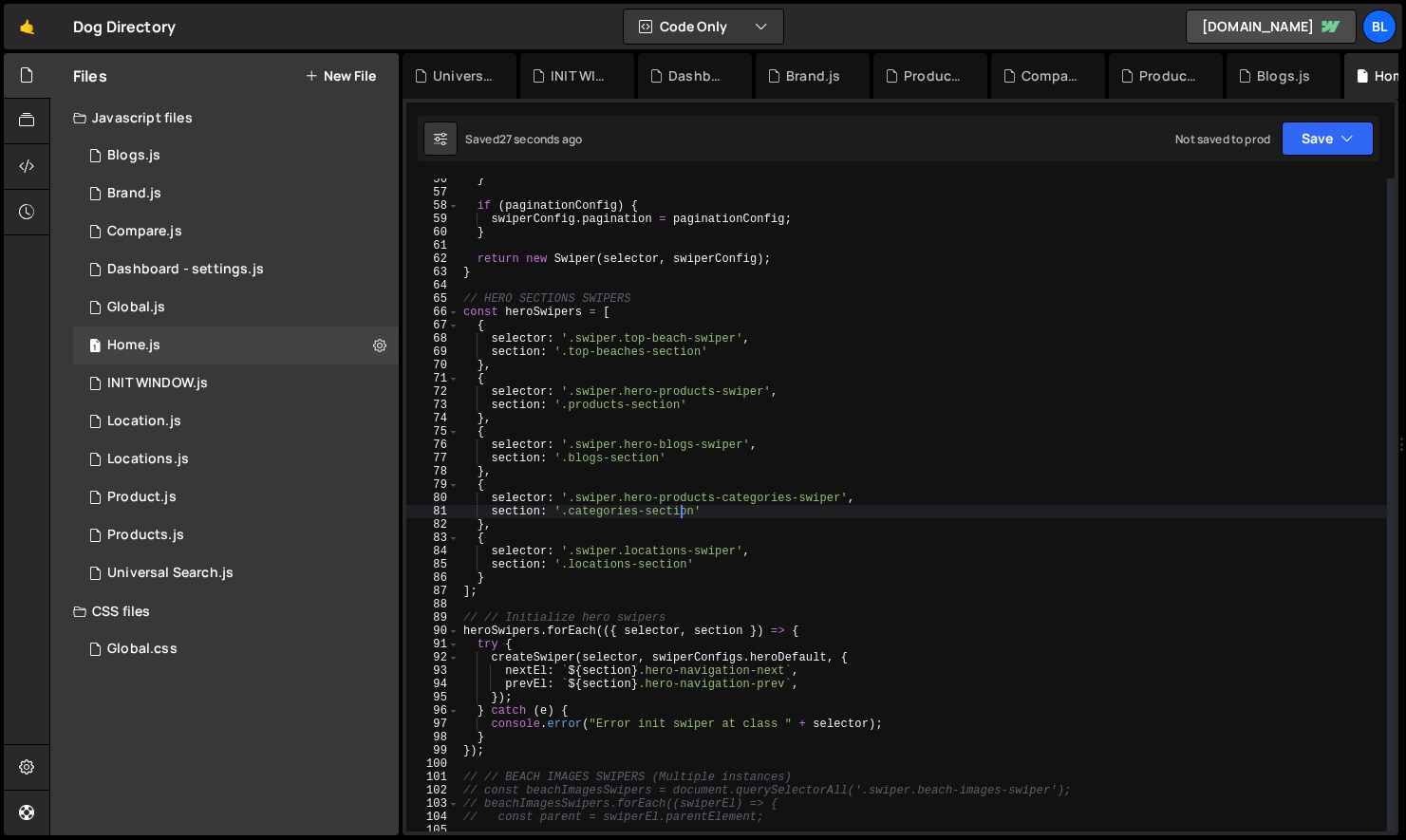
click at [795, 521] on div "} if ( paginationConfig ) { swiperConfig . pagination = paginationConfig ; } re…" at bounding box center [923, 513] width 928 height 680
click at [872, 492] on div "} if ( paginationConfig ) { swiperConfig . pagination = paginationConfig ; } re…" at bounding box center [923, 513] width 928 height 680
click at [830, 497] on div "} if ( paginationConfig ) { swiperConfig . pagination = paginationConfig ; } re…" at bounding box center [923, 513] width 928 height 680
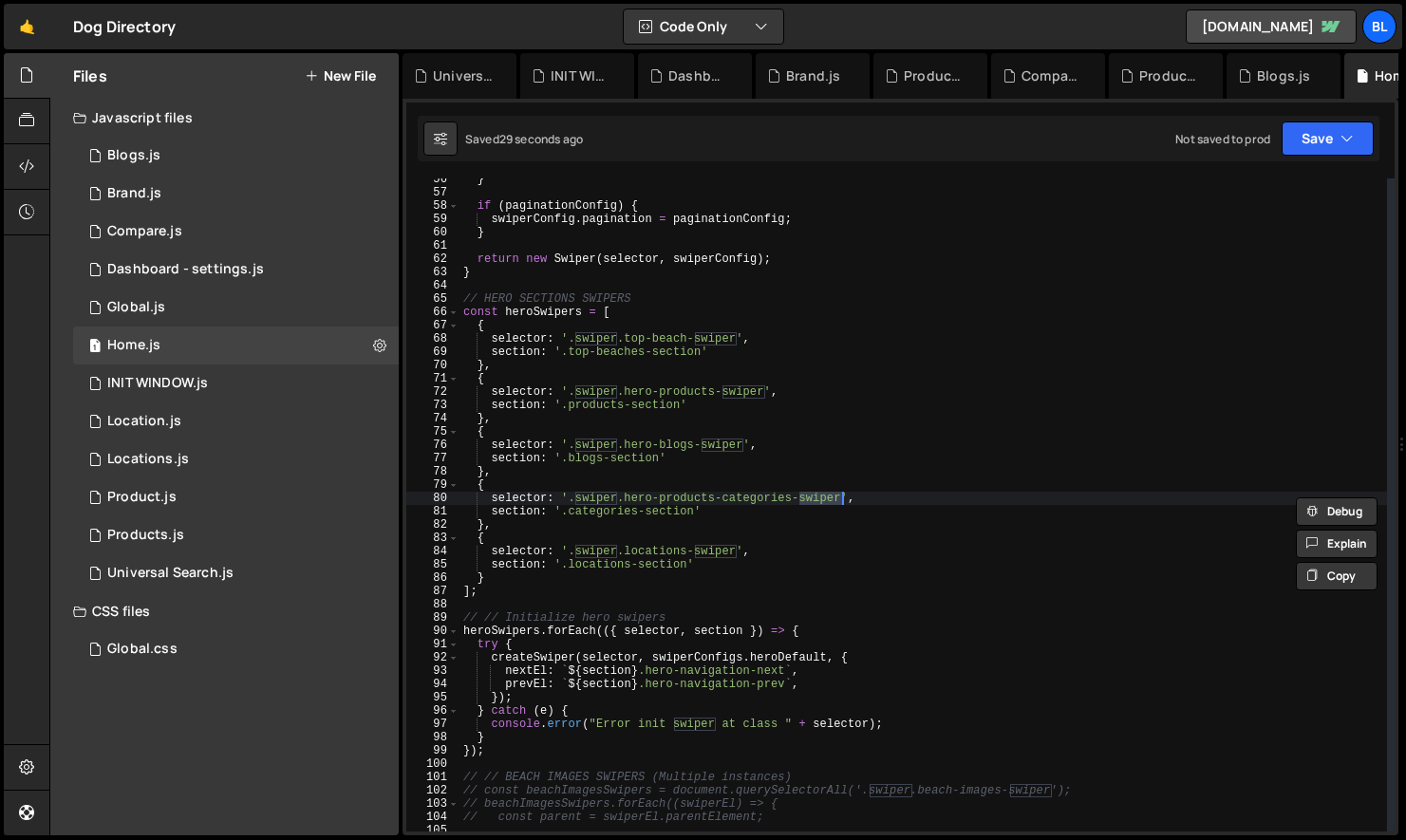
click at [883, 501] on div "} if ( paginationConfig ) { swiperConfig . pagination = paginationConfig ; } re…" at bounding box center [923, 513] width 928 height 680
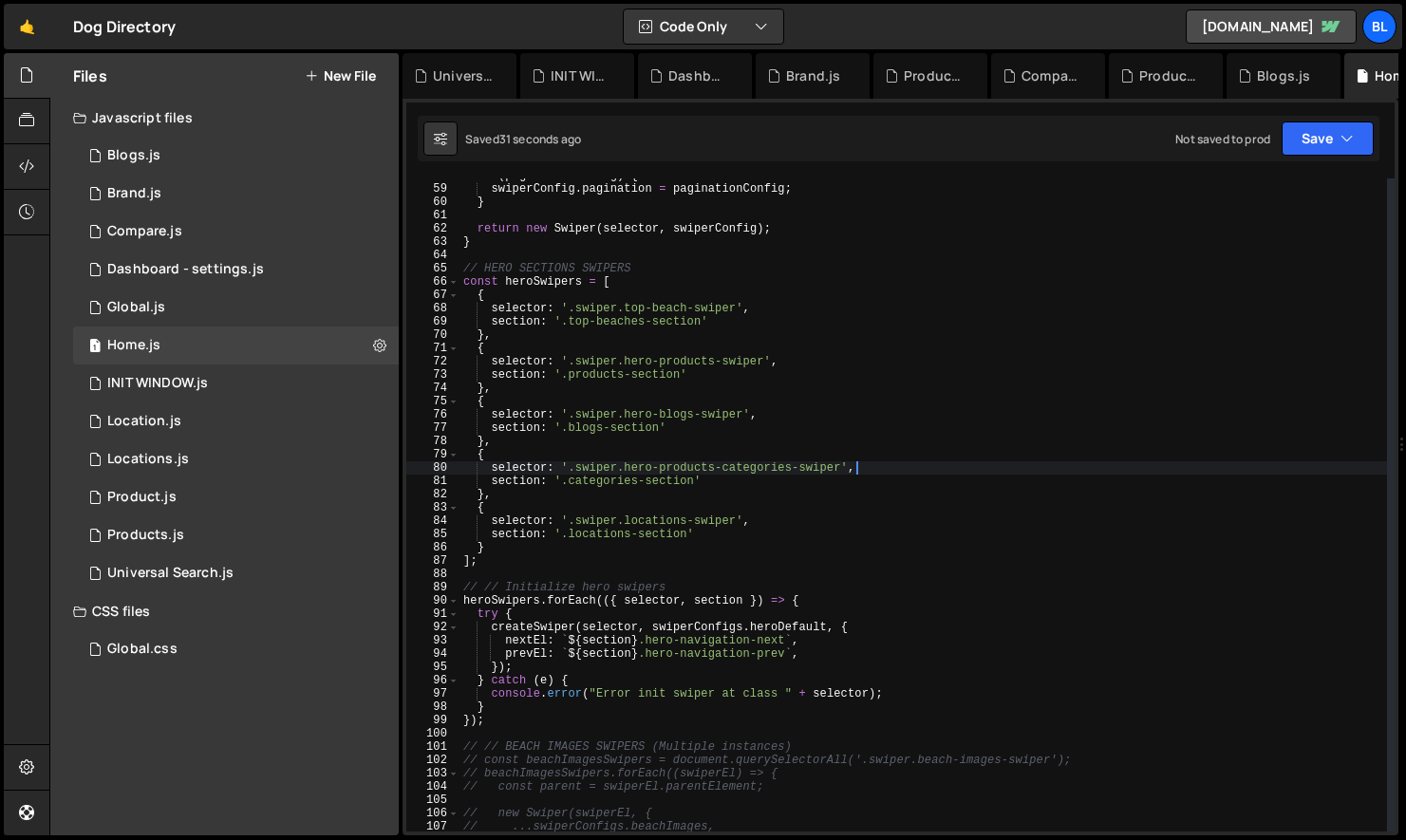
scroll to position [768, 0]
click at [617, 629] on div "if ( paginationConfig ) { swiperConfig . pagination = paginationConfig ; } retu…" at bounding box center [923, 508] width 928 height 680
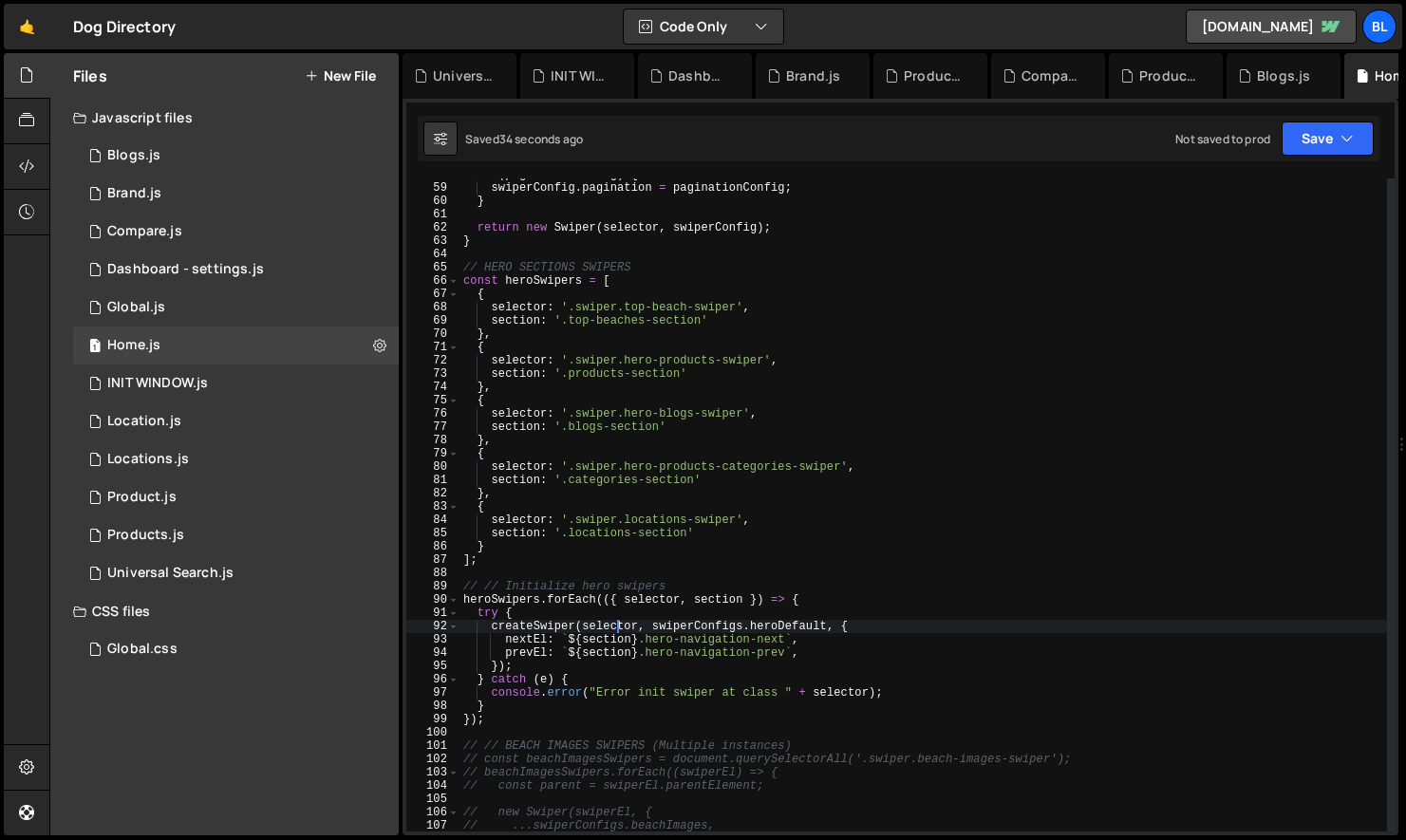
click at [517, 475] on div "if ( paginationConfig ) { swiperConfig . pagination = paginationConfig ; } retu…" at bounding box center [923, 508] width 928 height 680
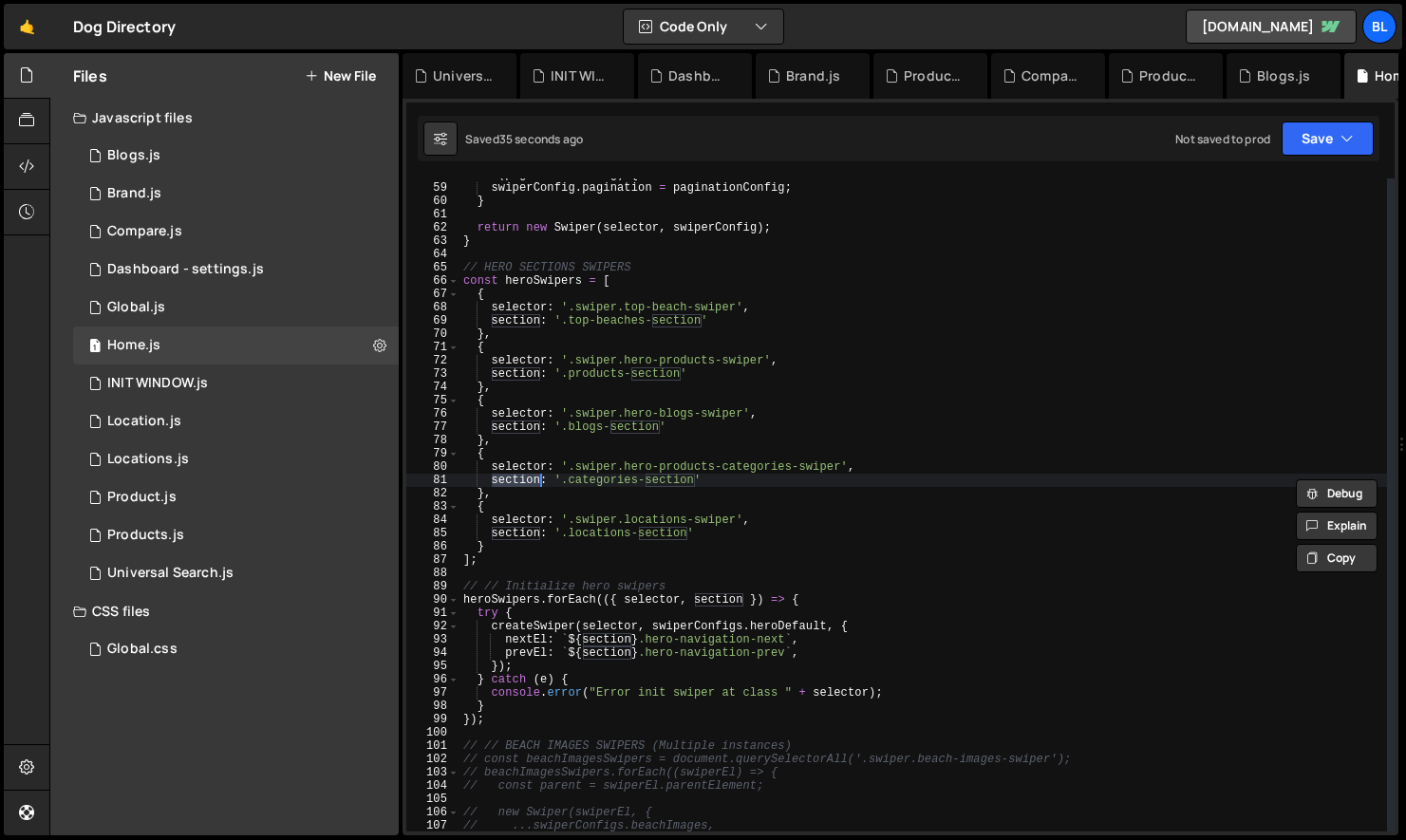
click at [562, 454] on div "if ( paginationConfig ) { swiperConfig . pagination = paginationConfig ; } retu…" at bounding box center [923, 508] width 928 height 680
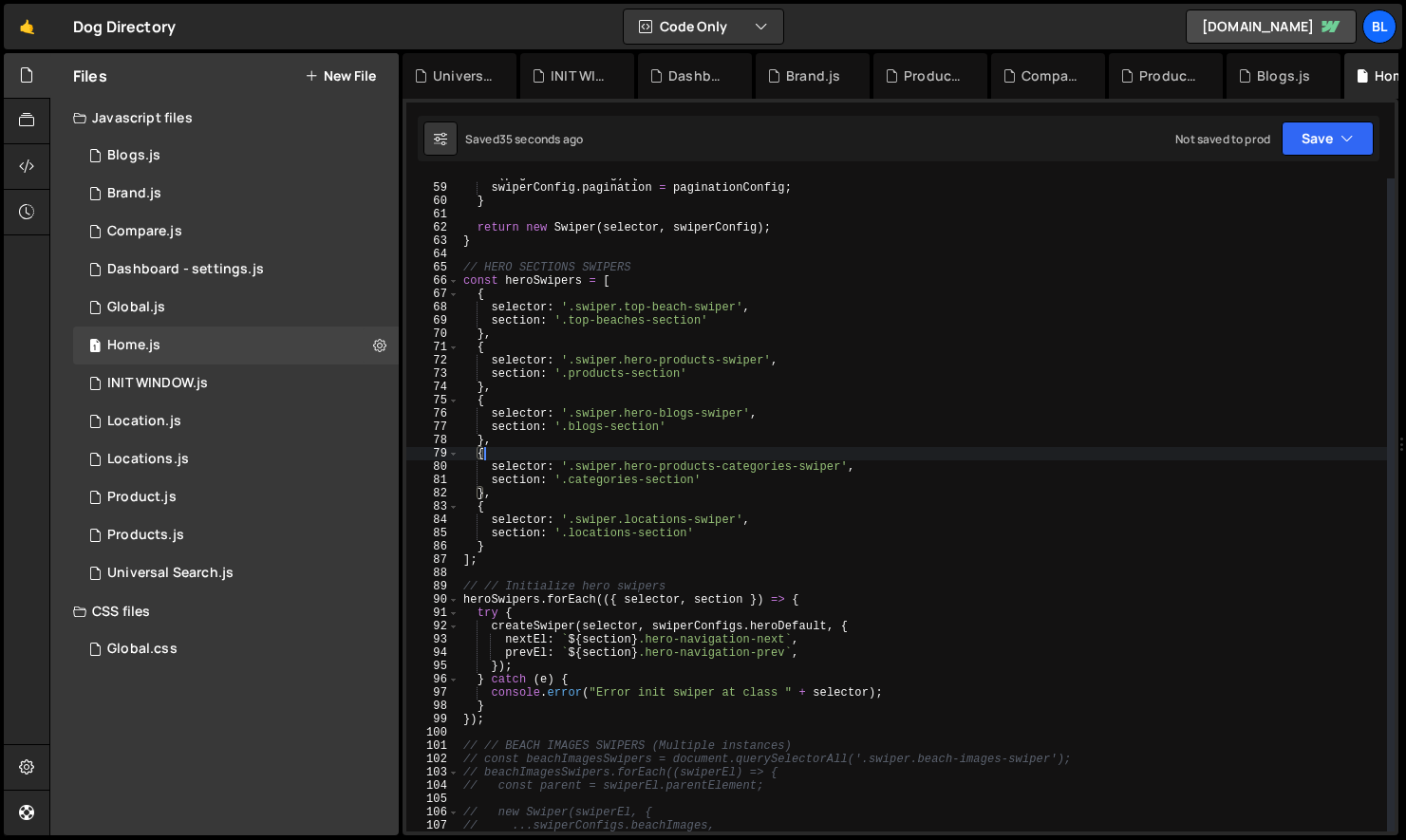
click at [577, 462] on div "if ( paginationConfig ) { swiperConfig . pagination = paginationConfig ; } retu…" at bounding box center [923, 508] width 928 height 680
click at [707, 461] on div "if ( paginationConfig ) { swiperConfig . pagination = paginationConfig ; } retu…" at bounding box center [923, 508] width 928 height 680
click at [753, 464] on div "if ( paginationConfig ) { swiperConfig . pagination = paginationConfig ; } retu…" at bounding box center [923, 508] width 928 height 680
drag, startPoint x: 842, startPoint y: 465, endPoint x: 623, endPoint y: 464, distance: 219.0
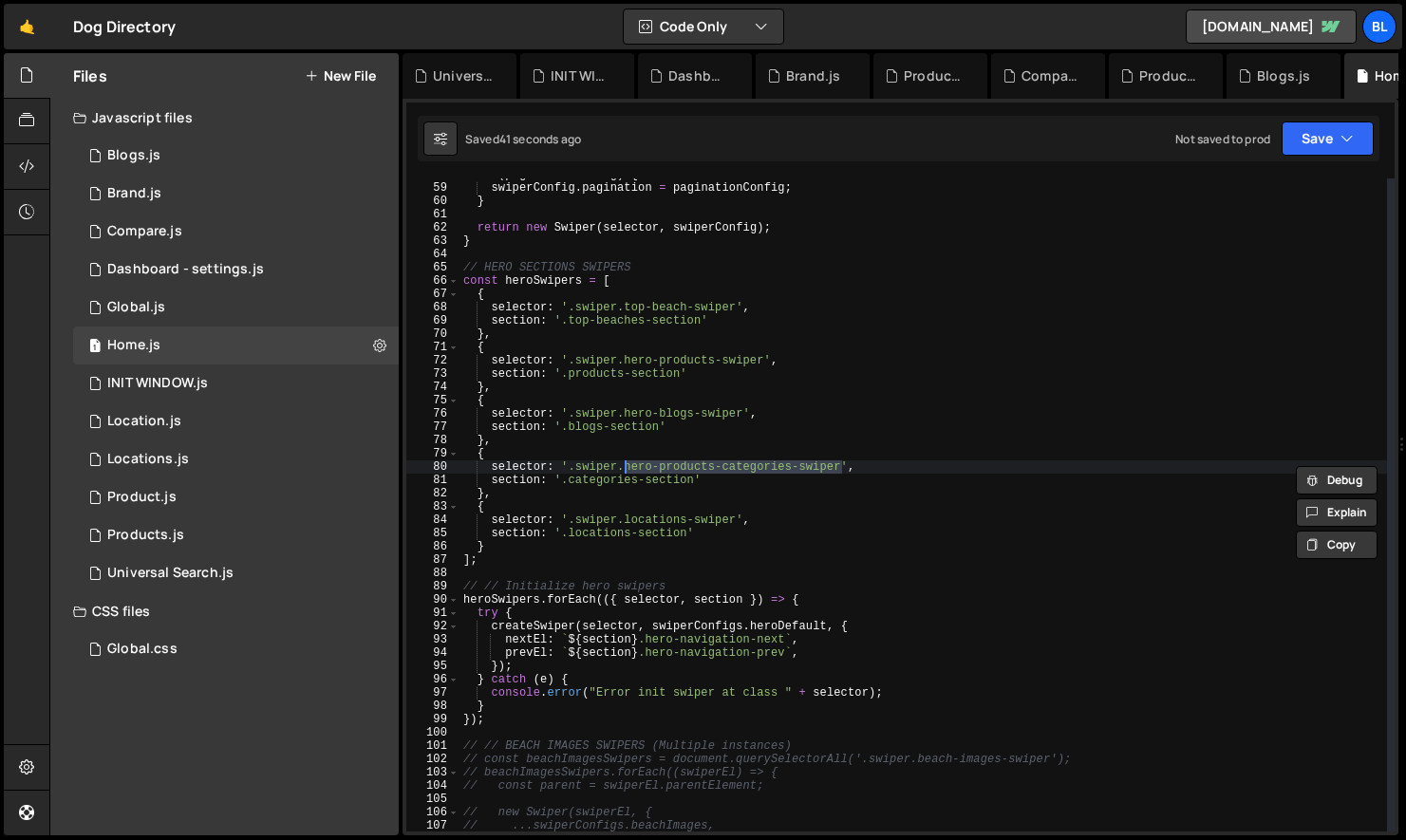
click at [623, 464] on div "if ( paginationConfig ) { swiperConfig . pagination = paginationConfig ; } retu…" at bounding box center [923, 508] width 928 height 680
click at [603, 511] on div "if ( paginationConfig ) { swiperConfig . pagination = paginationConfig ; } retu…" at bounding box center [923, 508] width 928 height 680
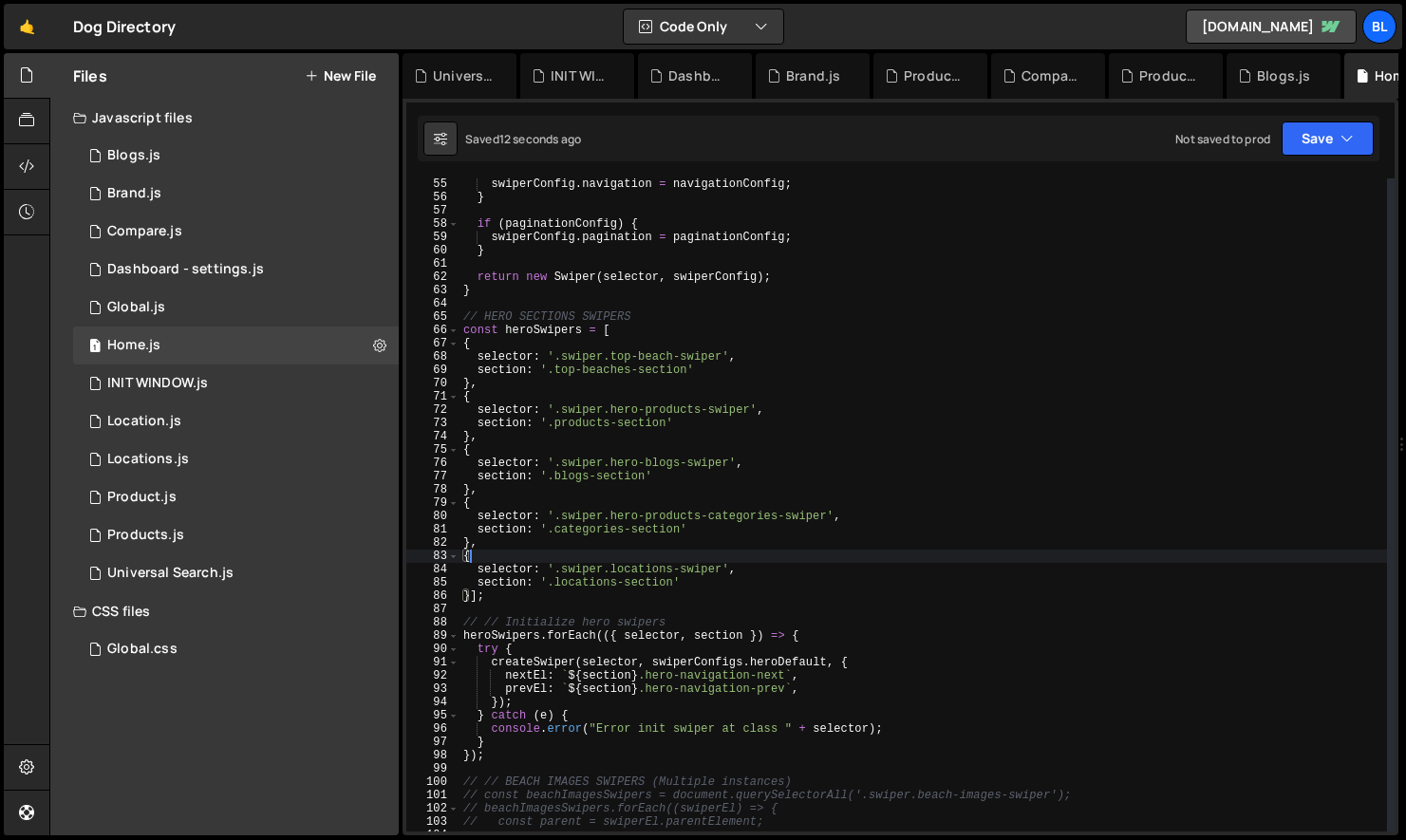
scroll to position [718, 0]
click at [471, 651] on div "if ( navigationConfig ) { swiperConfig . navigation = navigationConfig ; } if (…" at bounding box center [923, 505] width 928 height 680
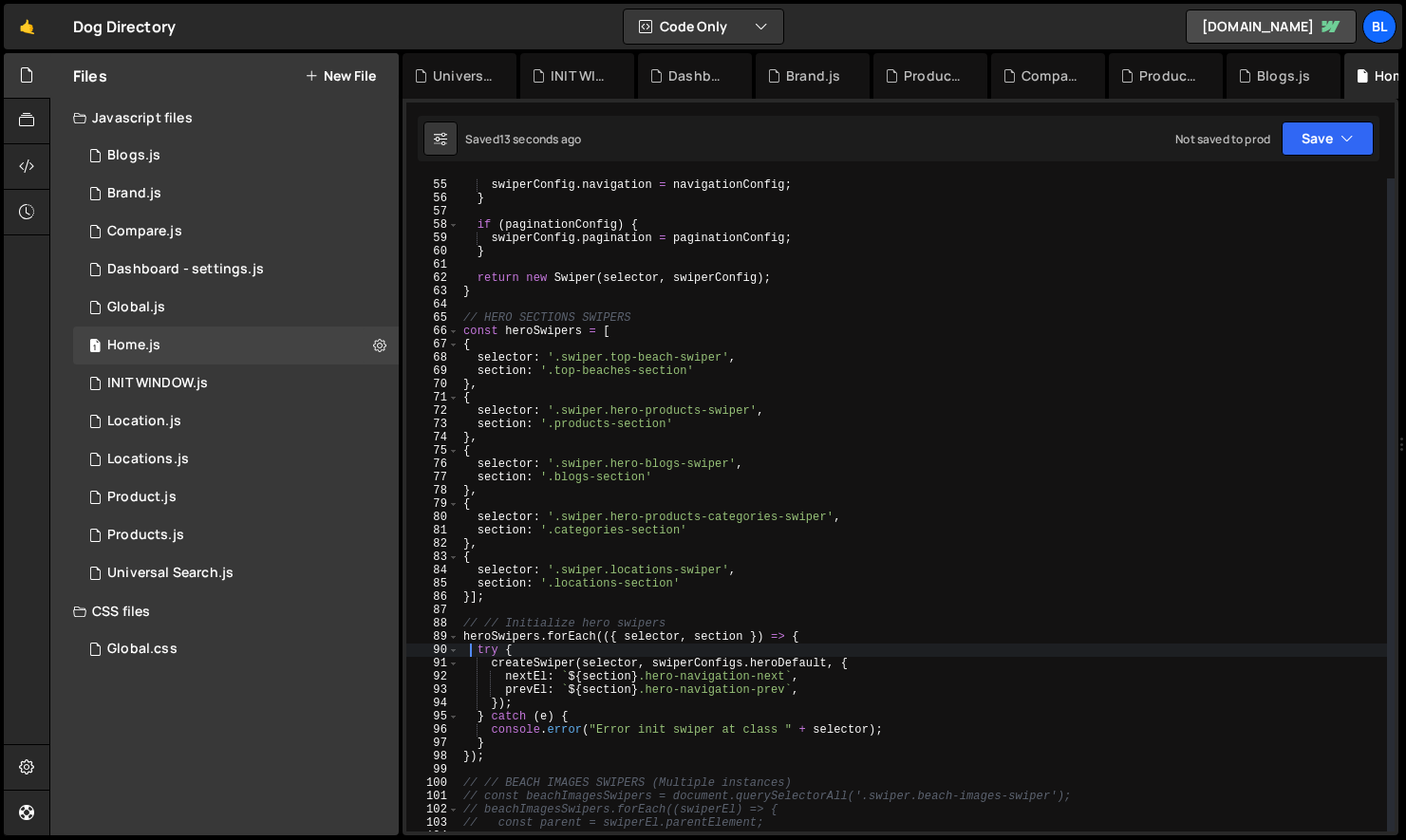
click at [500, 634] on div "if ( navigationConfig ) { swiperConfig . navigation = navigationConfig ; } if (…" at bounding box center [923, 505] width 928 height 680
type textarea "heroSwipers.forEach(({ selector, section }) => {"
click at [500, 634] on div "if ( navigationConfig ) { swiperConfig . navigation = navigationConfig ; } if (…" at bounding box center [923, 505] width 928 height 680
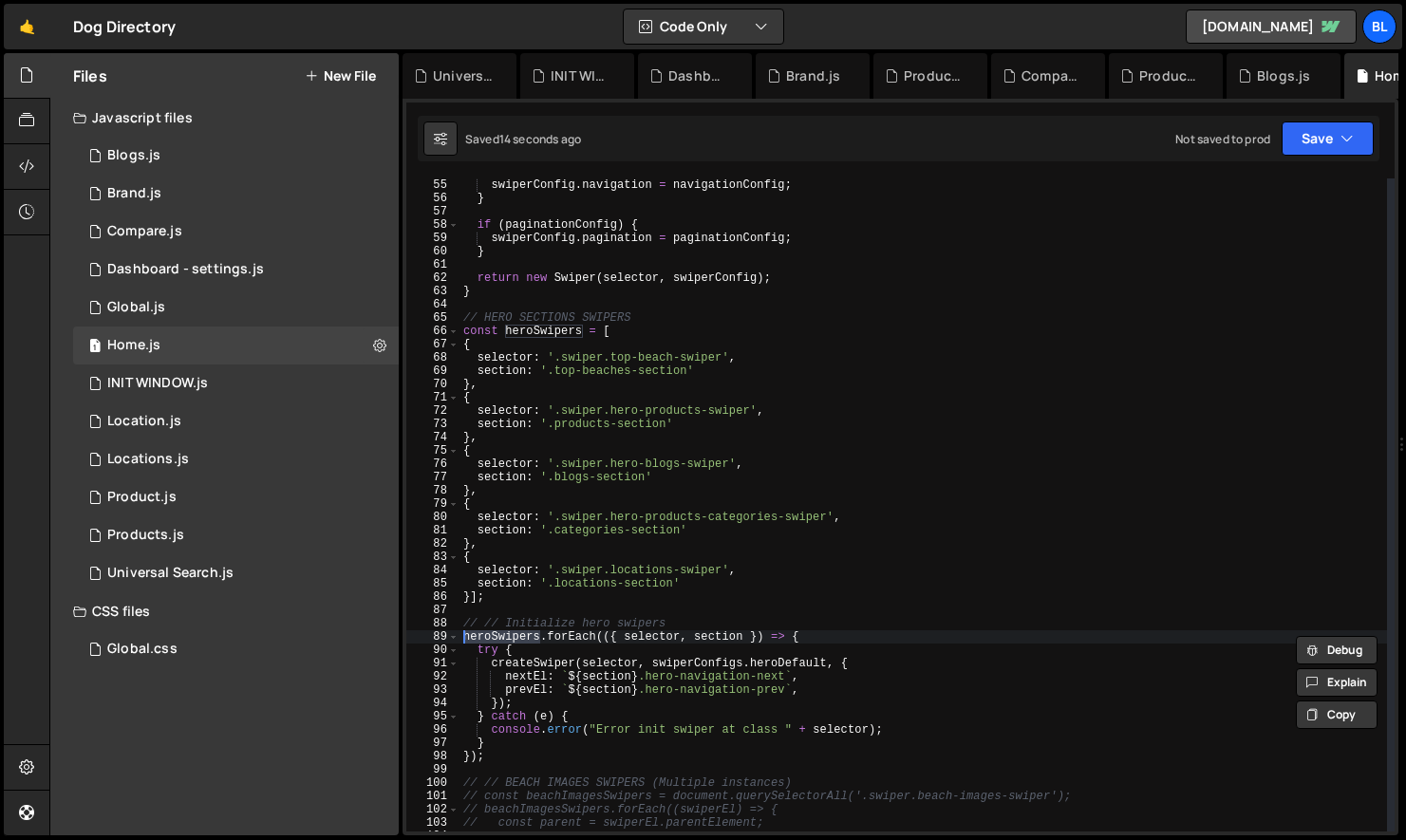
click at [503, 776] on div "if ( navigationConfig ) { swiperConfig . navigation = navigationConfig ; } if (…" at bounding box center [923, 505] width 928 height 680
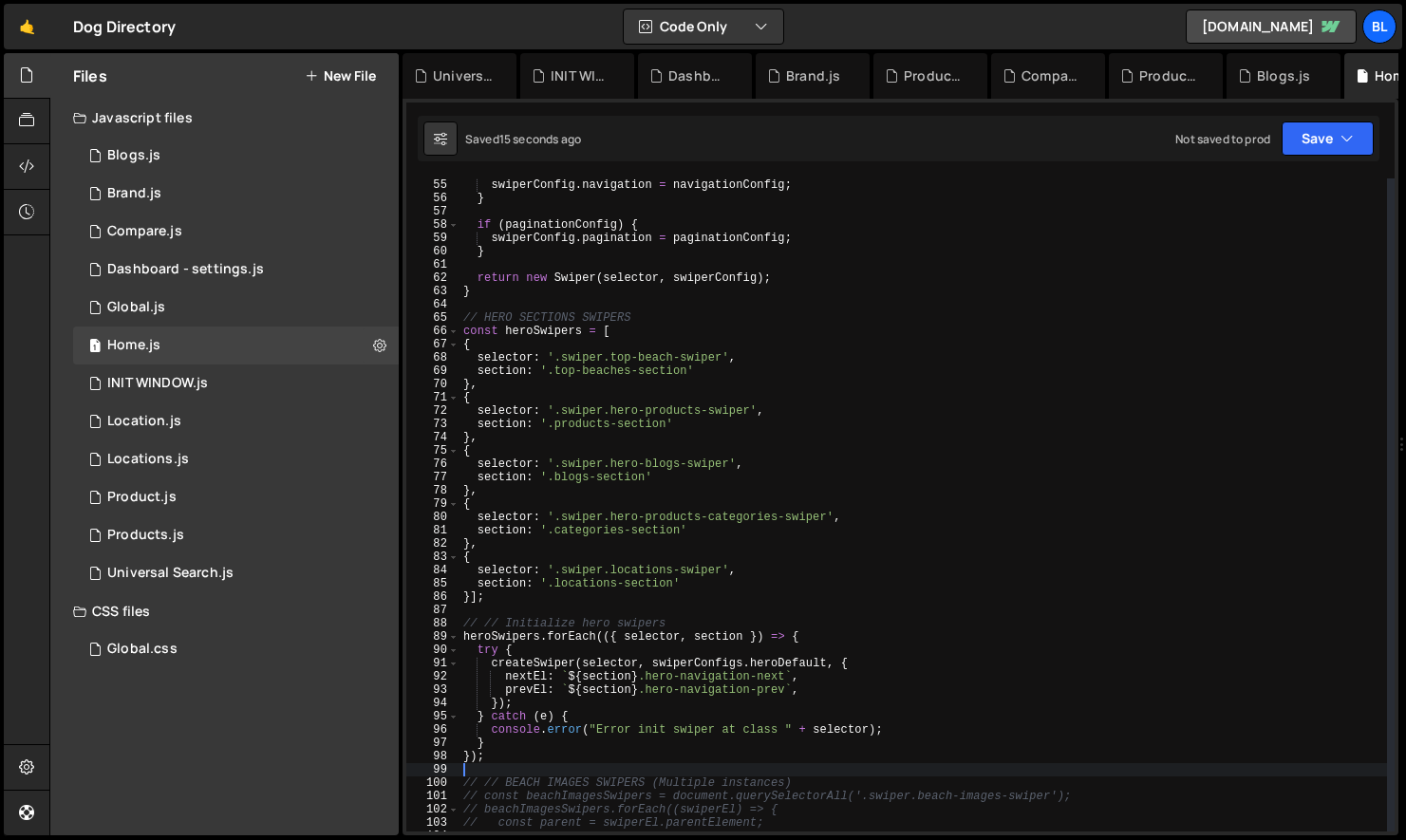
click at [503, 756] on div "if ( navigationConfig ) { swiperConfig . navigation = navigationConfig ; } if (…" at bounding box center [923, 505] width 928 height 680
type textarea "});"
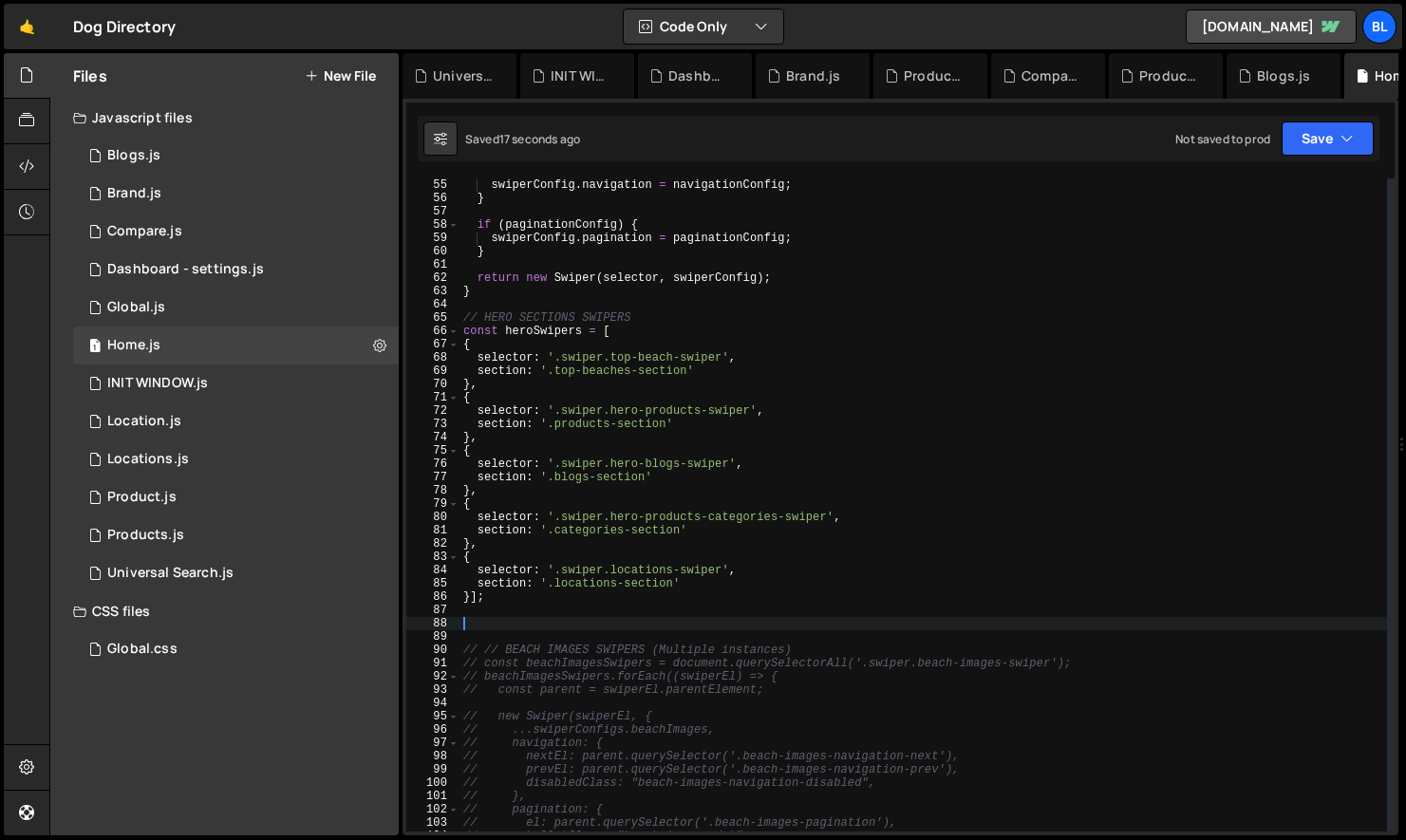
drag, startPoint x: 498, startPoint y: 760, endPoint x: 435, endPoint y: 627, distance: 147.2
click at [435, 627] on div "54 55 56 57 58 59 60 61 62 63 64 65 66 67 68 69 70 71 72 73 74 75 76 77 78 79 8…" at bounding box center [901, 505] width 988 height 653
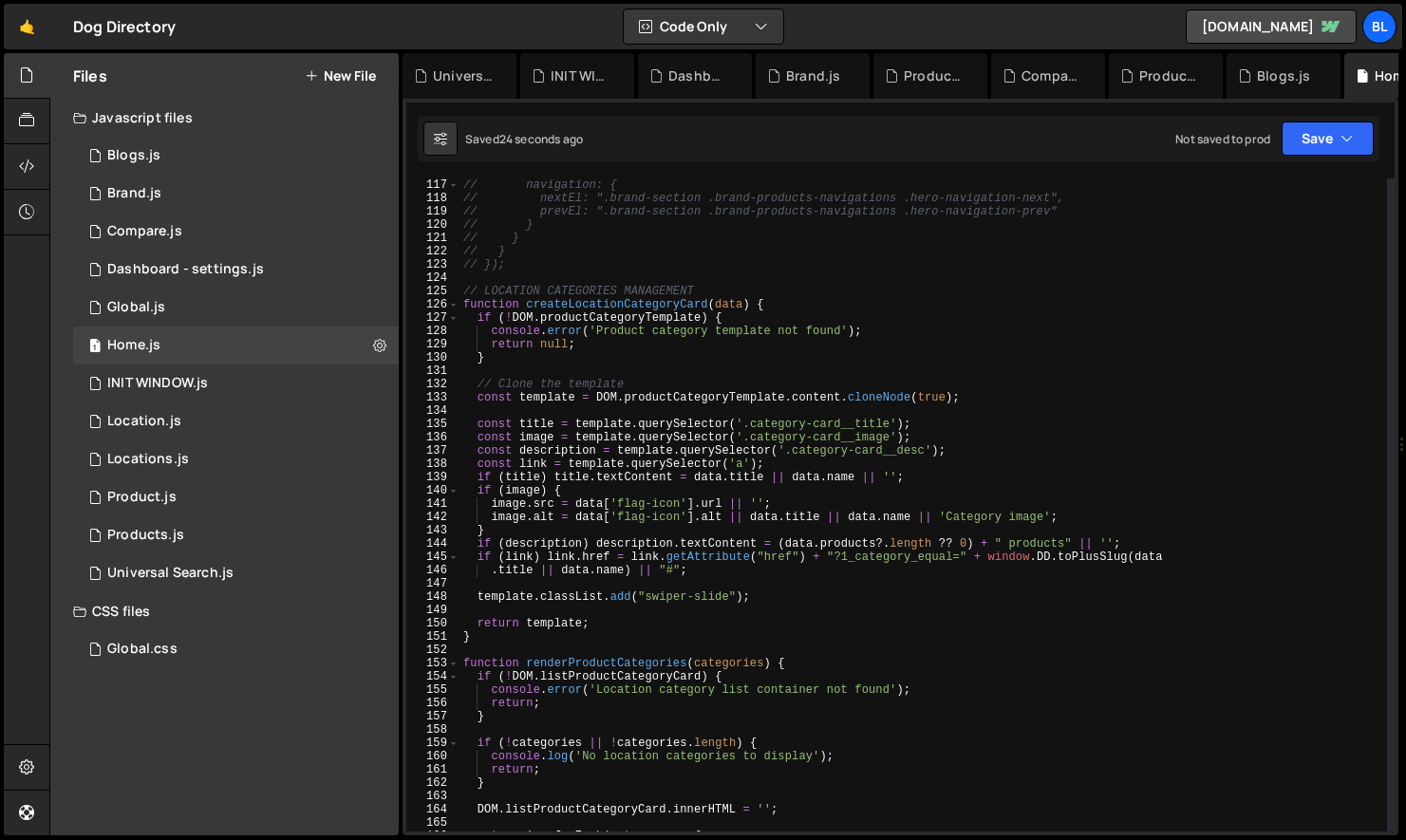
scroll to position [1550, 0]
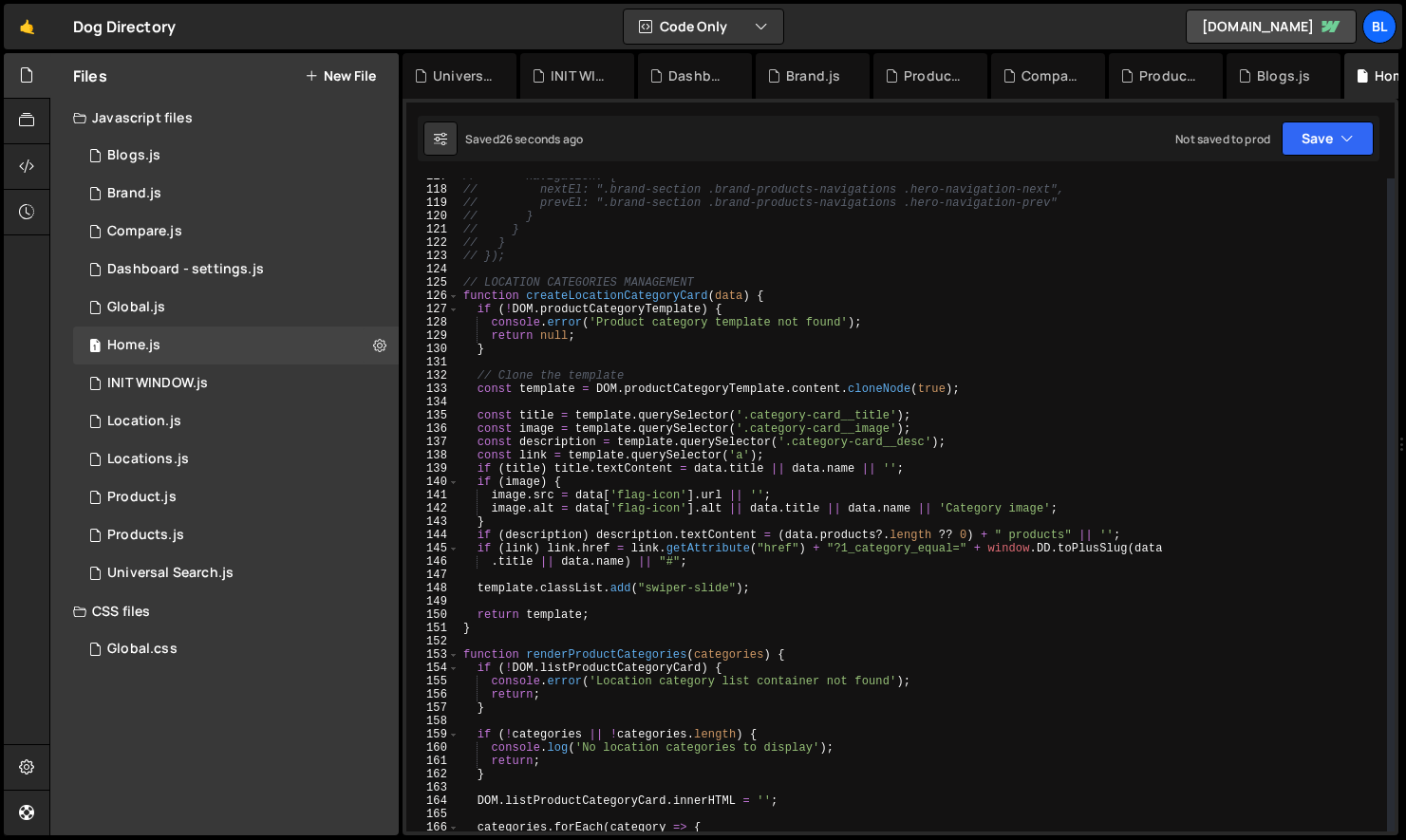
click at [629, 303] on div "// navigation: { // nextEl: ".brand-section .brand-products-navigations .hero-n…" at bounding box center [923, 510] width 928 height 680
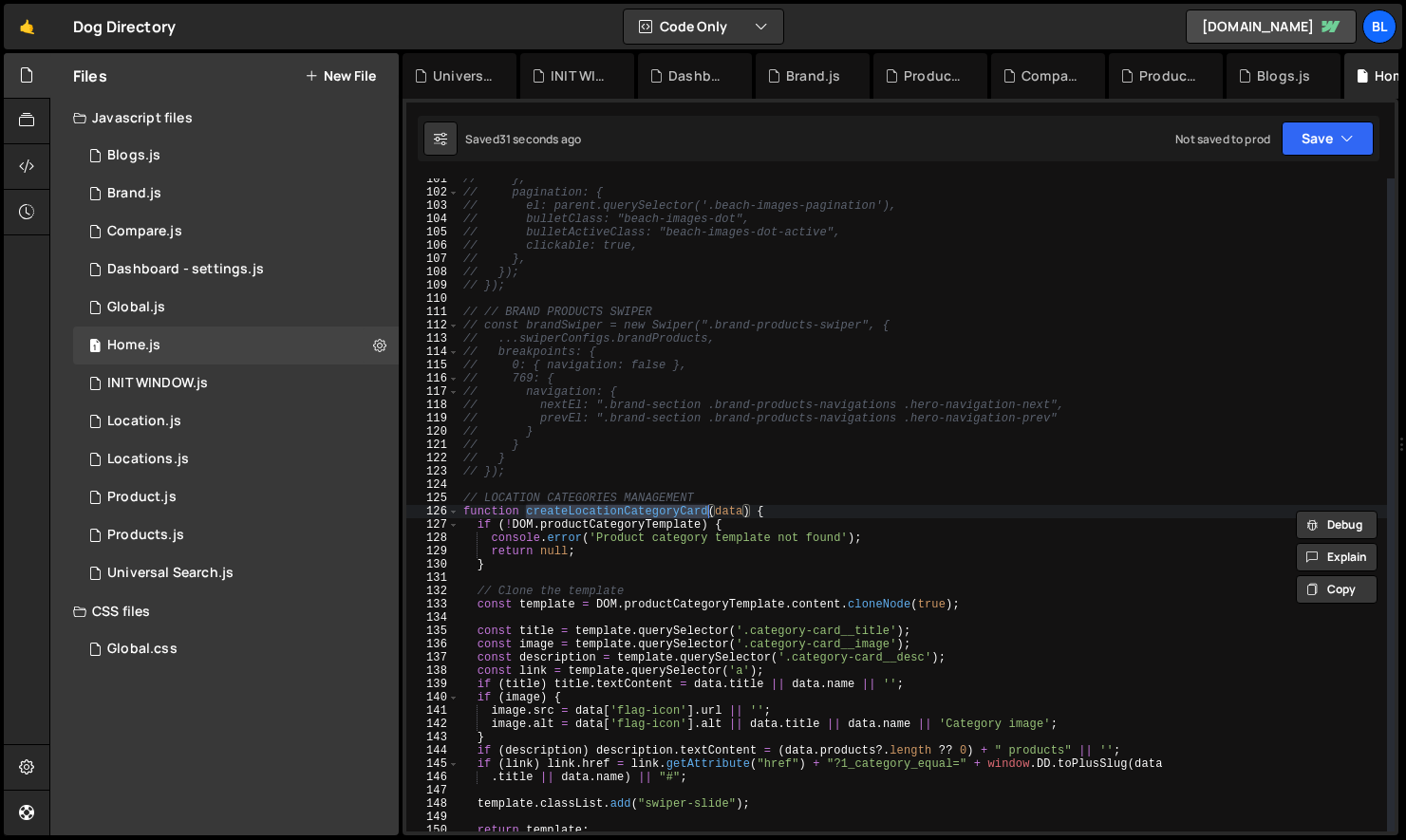
scroll to position [1335, 0]
type textarea "function createProductCategoryCard(data) {"
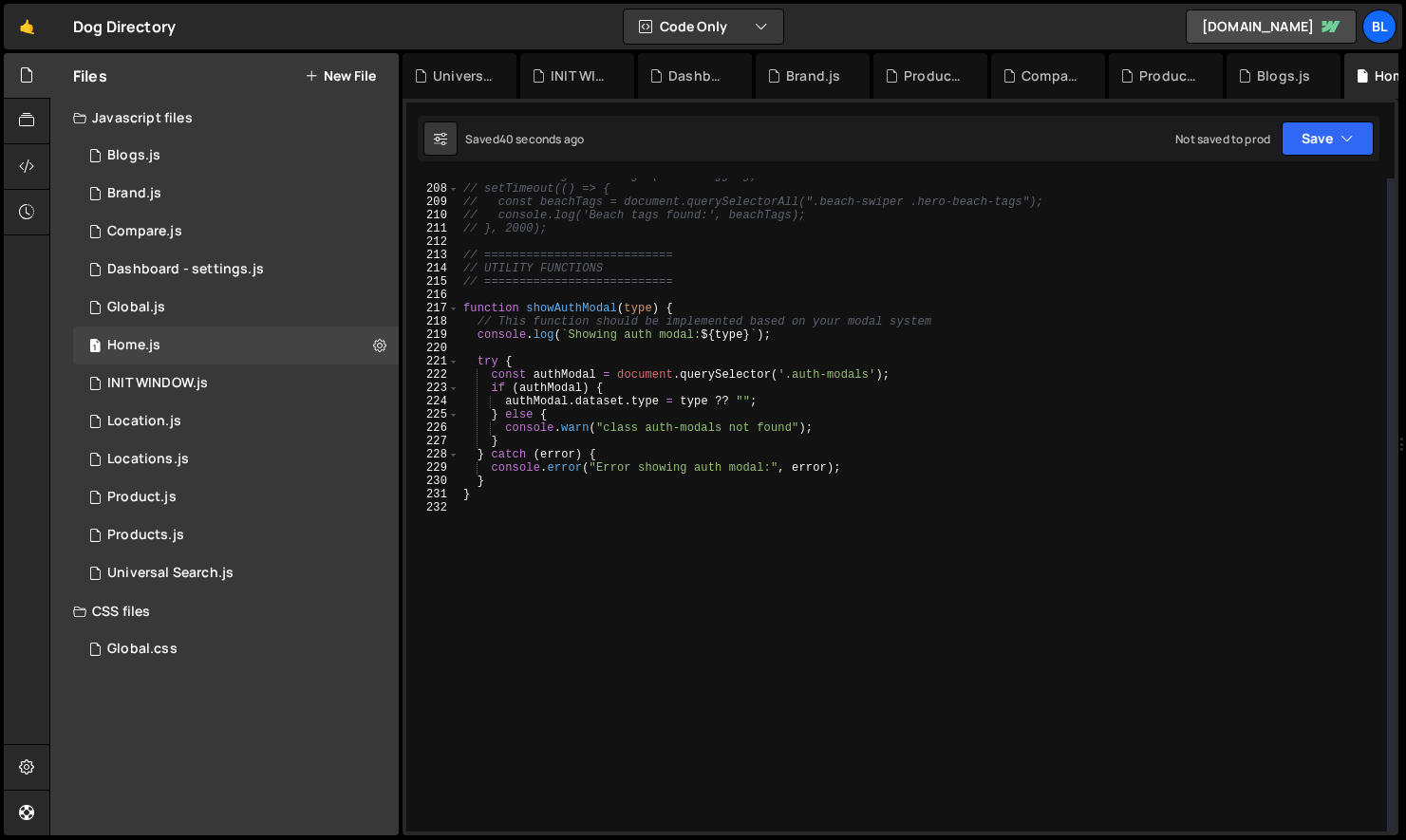
scroll to position [2745, 0]
click at [581, 669] on div "// UTILITY: Log beach tags (for debugging) // setTimeout(() => { // const beach…" at bounding box center [923, 512] width 928 height 680
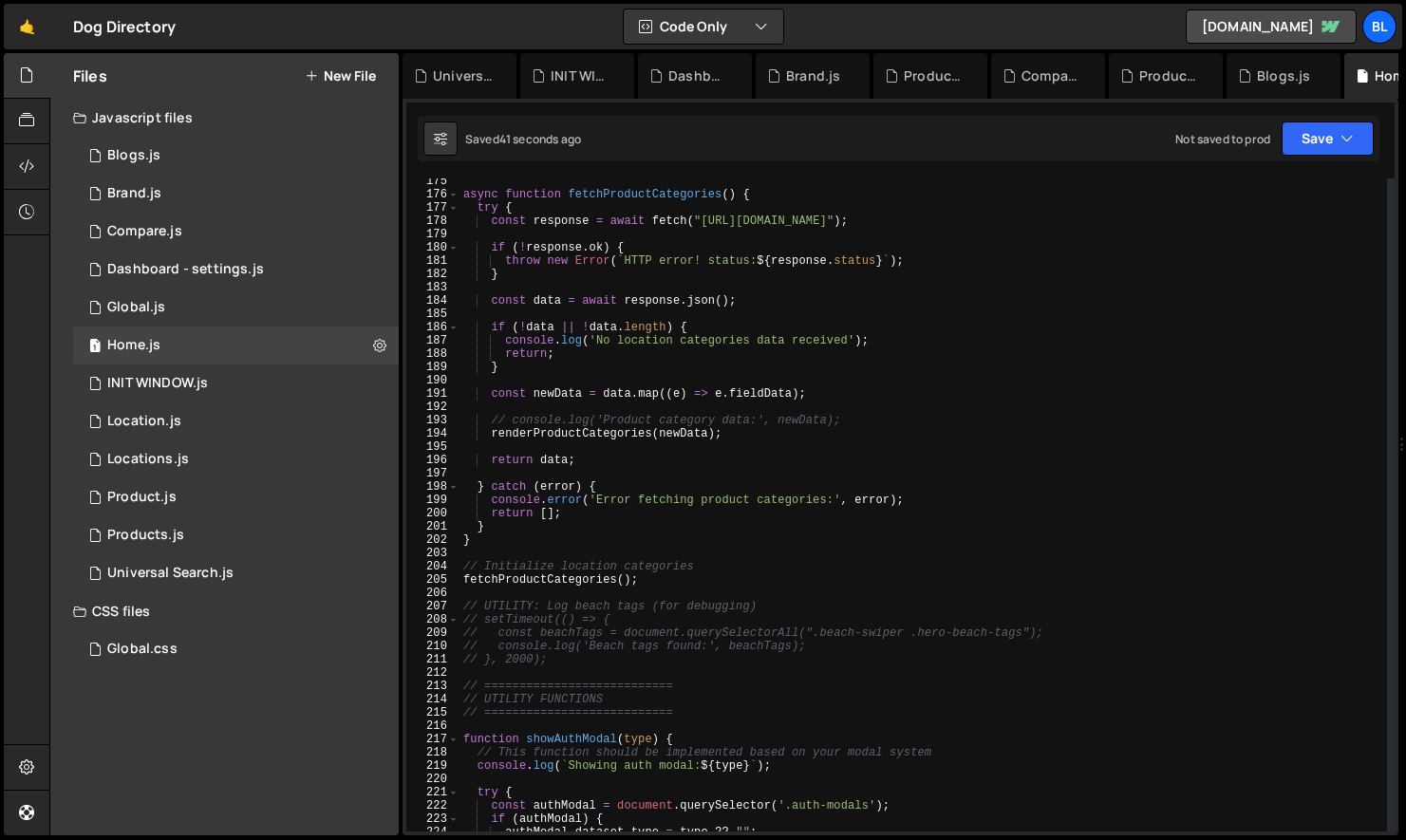
scroll to position [2274, 0]
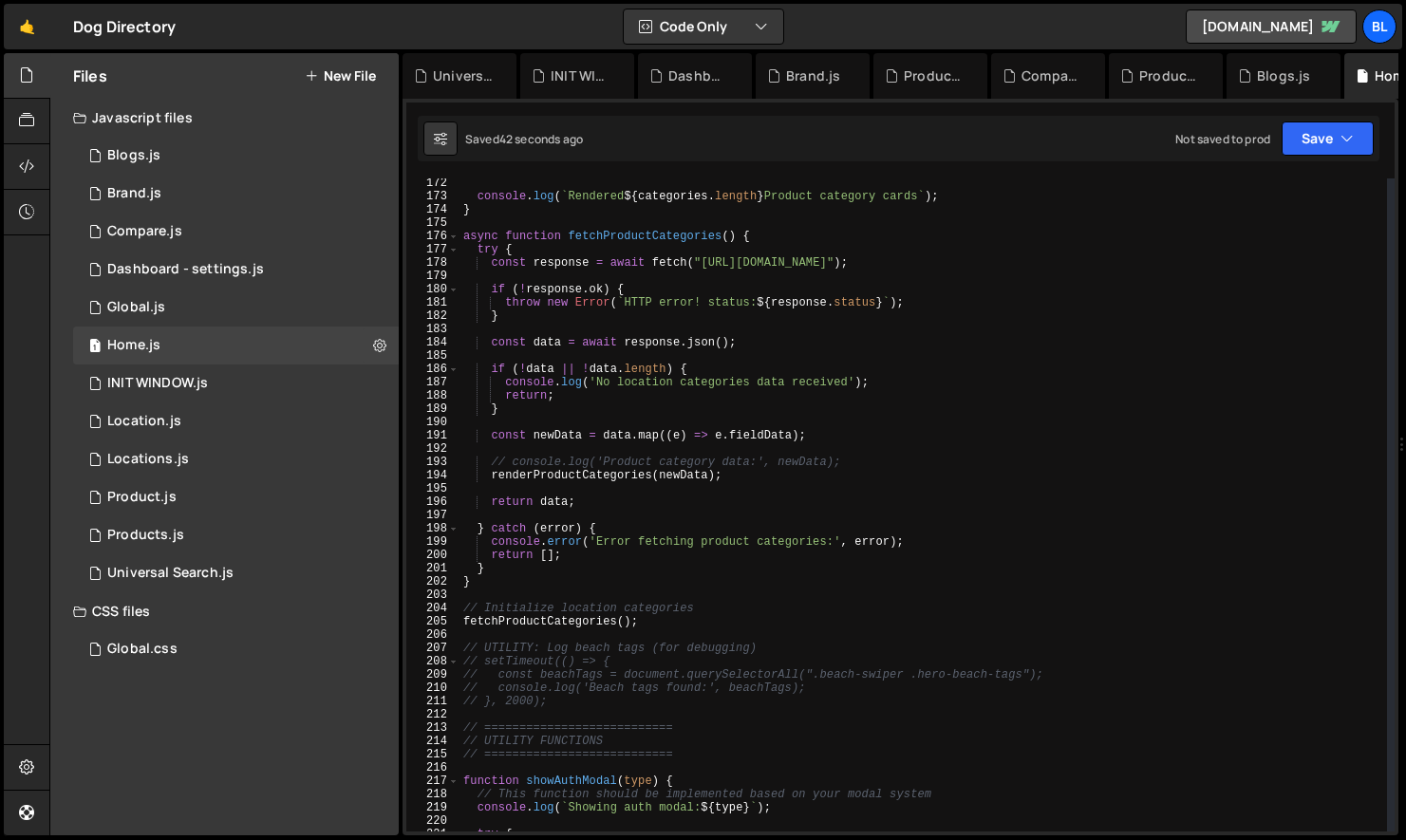
click at [580, 711] on div "console . log ( ` Rendered ${ categories . length } Product category cards ` ) …" at bounding box center [923, 517] width 928 height 680
click at [653, 622] on div "console . log ( ` Rendered ${ categories . length } Product category cards ` ) …" at bounding box center [923, 517] width 928 height 680
type textarea "fetchProductCategories();"
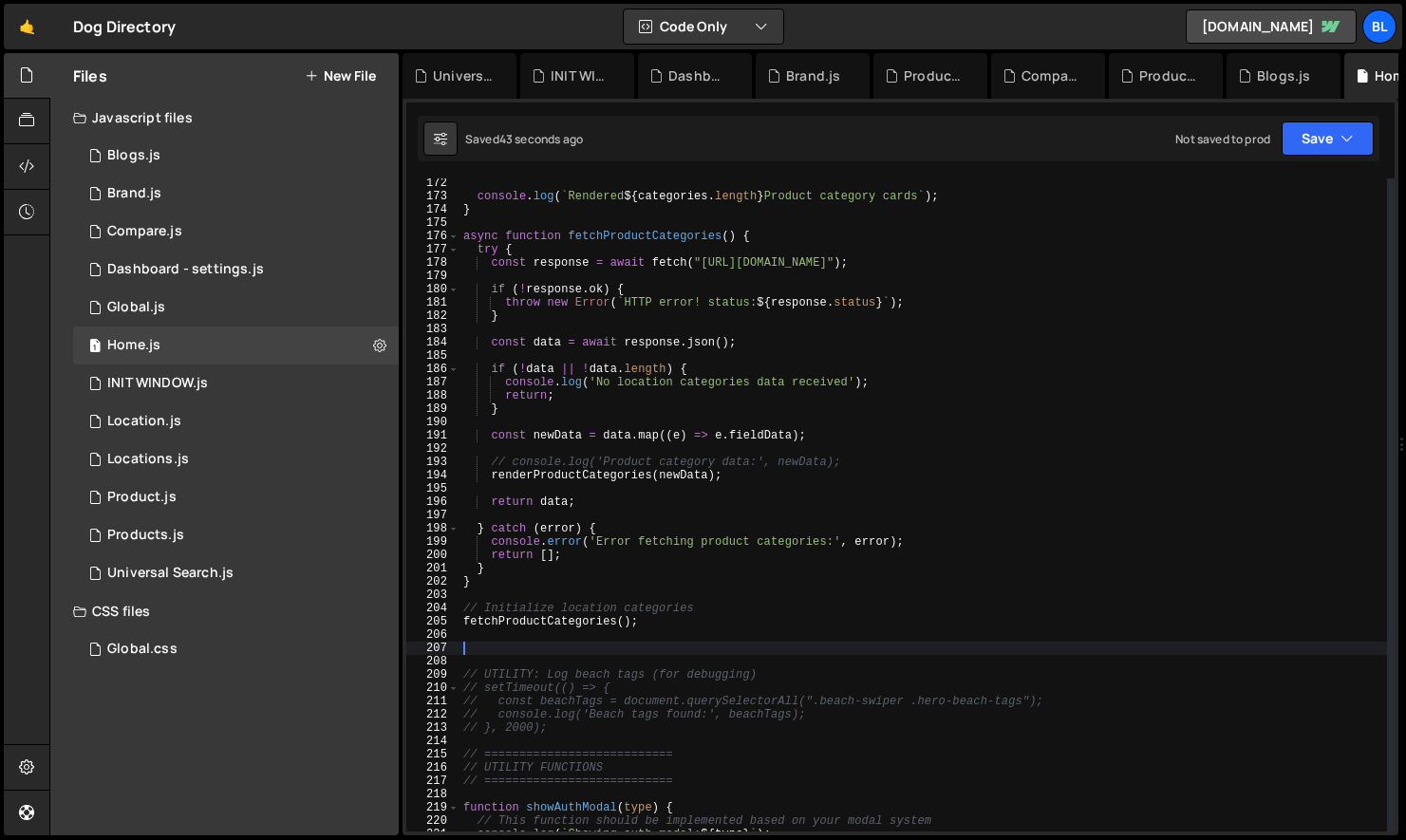
paste textarea "});"
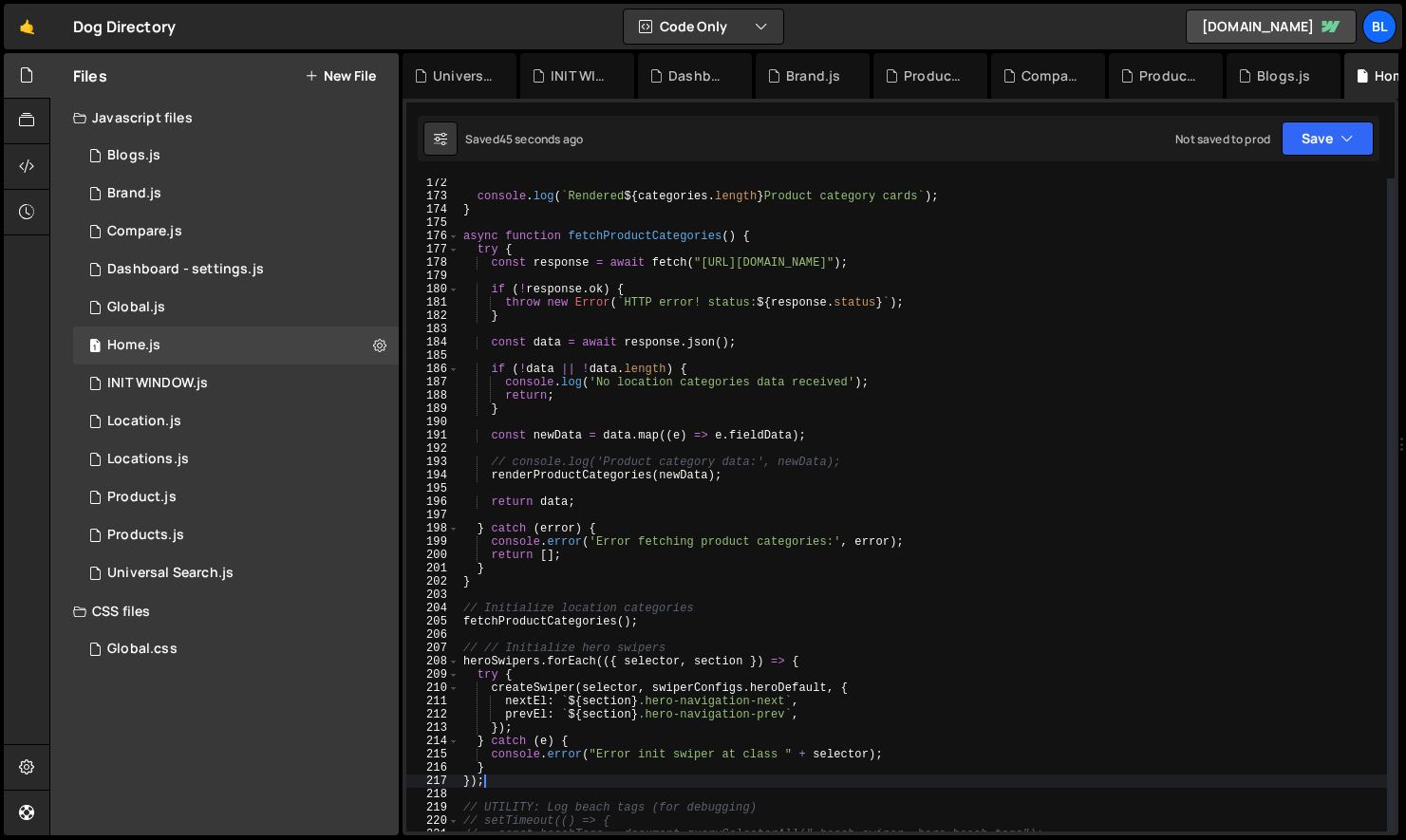
click at [509, 626] on div "console . log ( ` Rendered ${ categories . length } Product category cards ` ) …" at bounding box center [923, 517] width 928 height 680
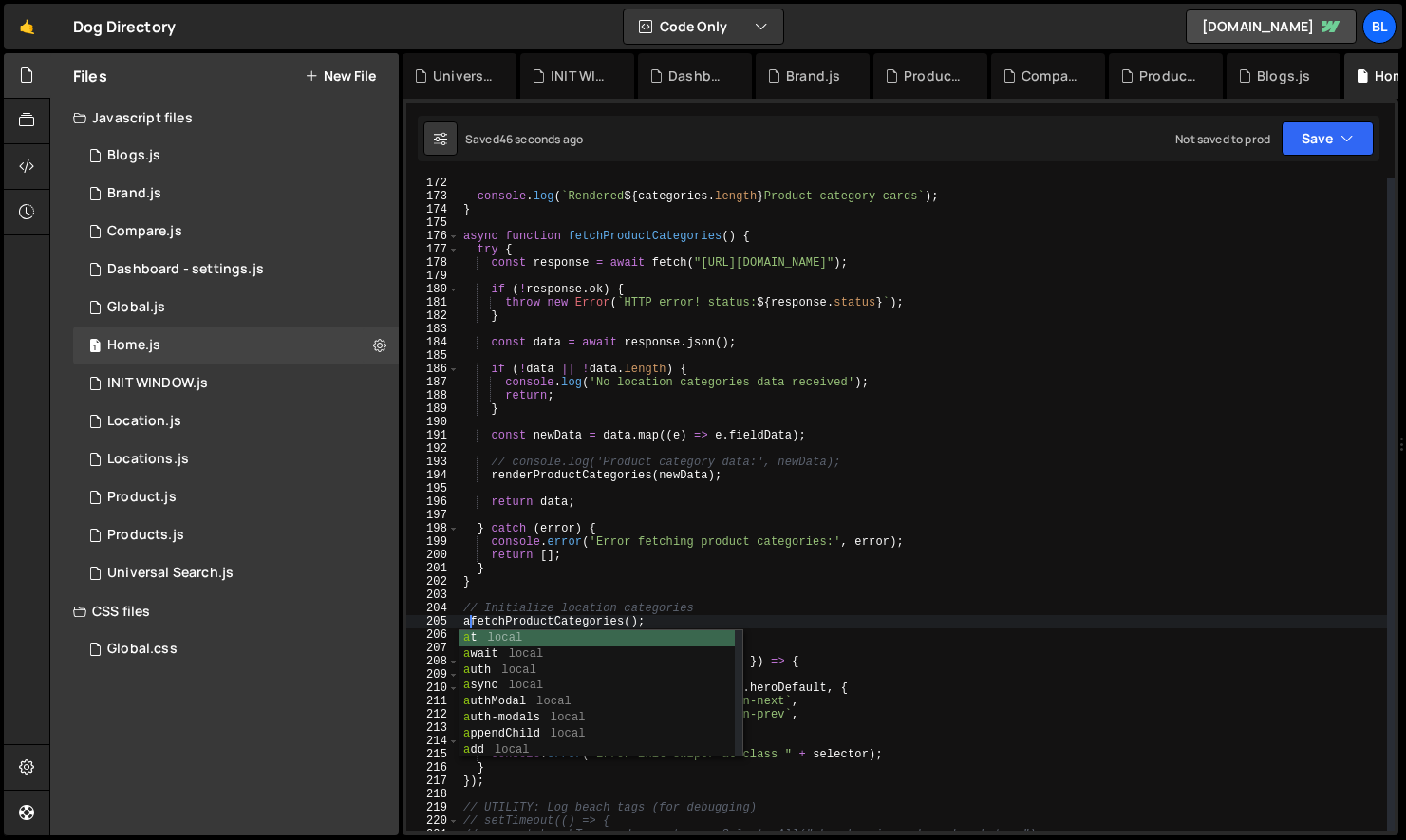
type textarea "fetchProductCategories();"
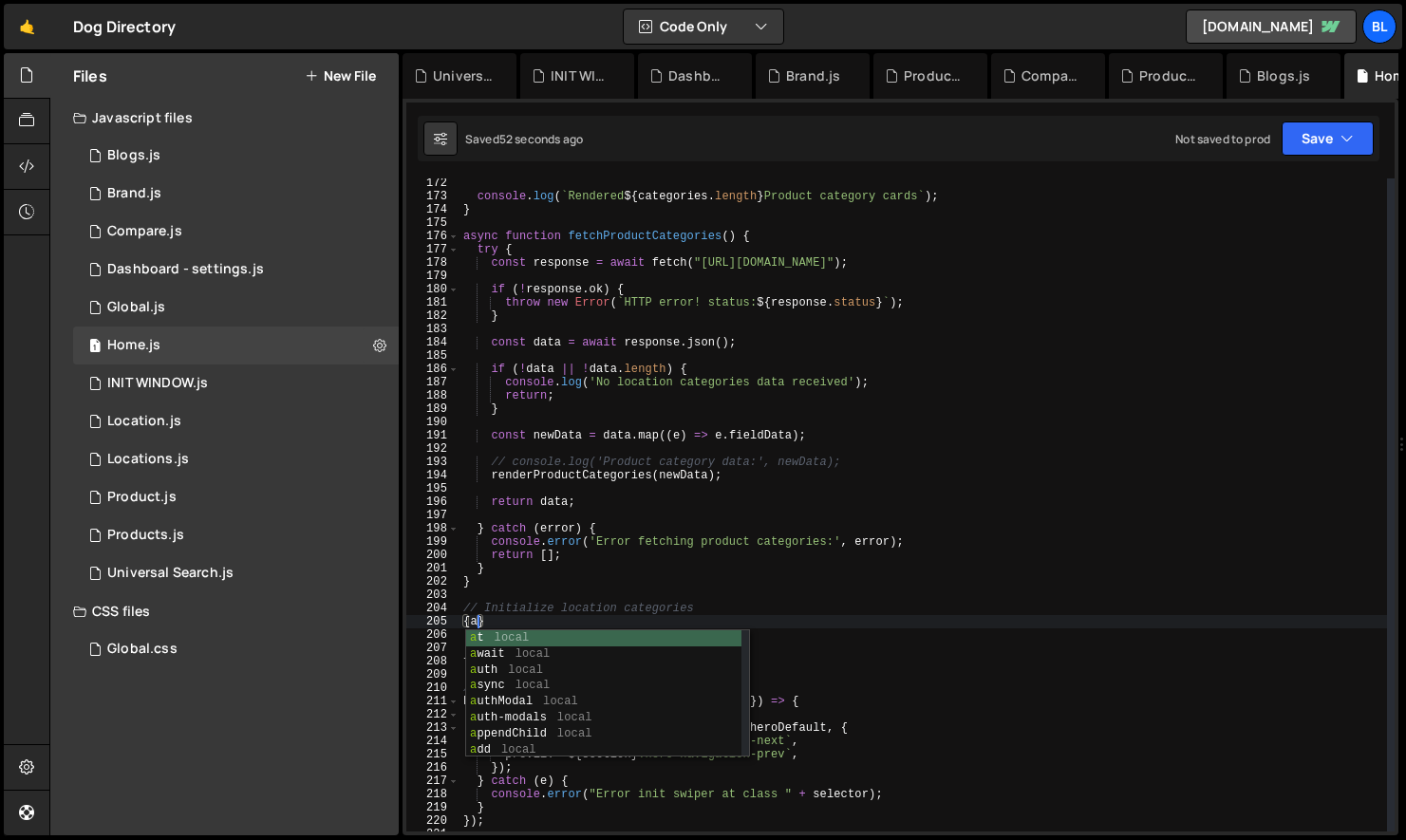
scroll to position [0, 0]
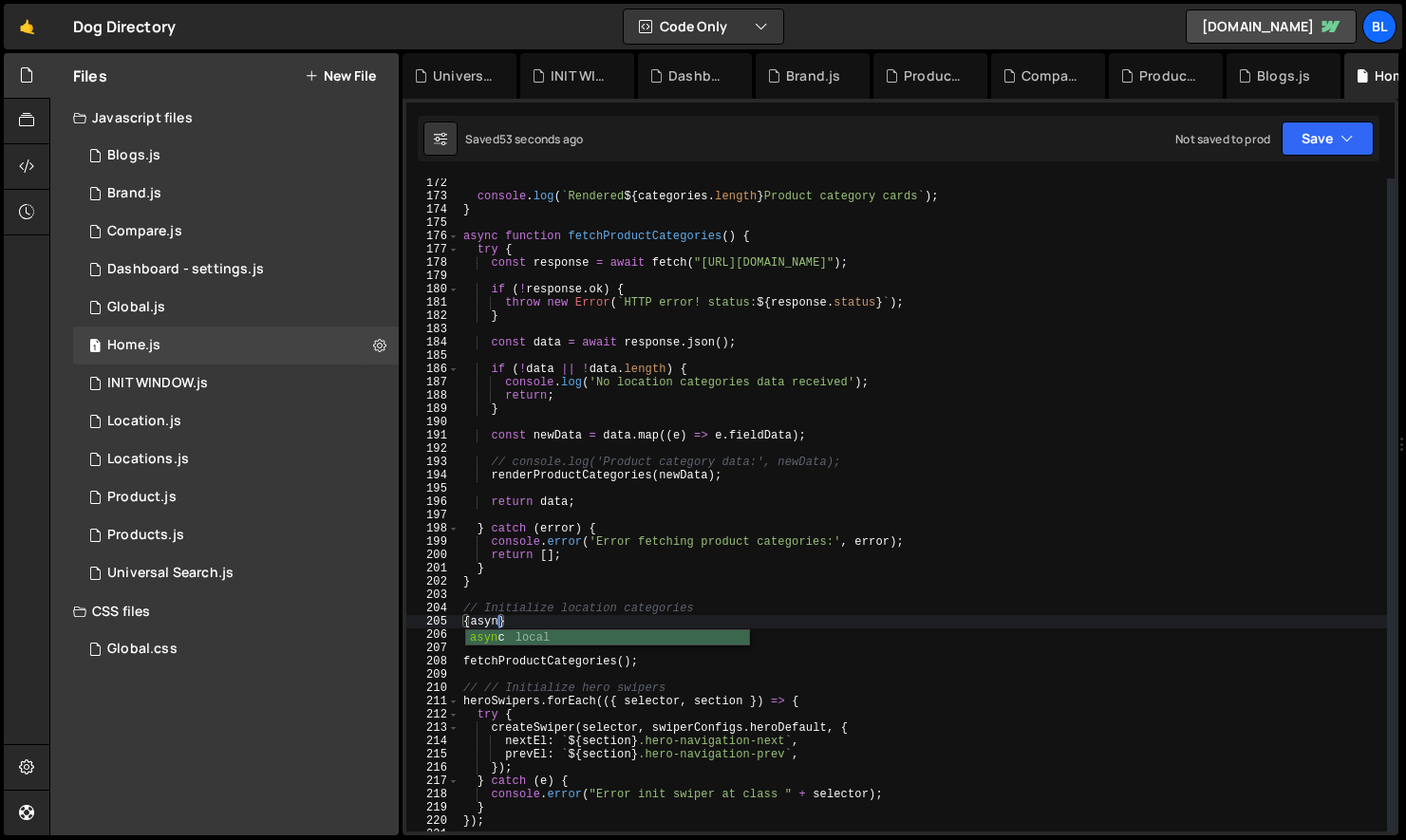
type textarea "{async}"
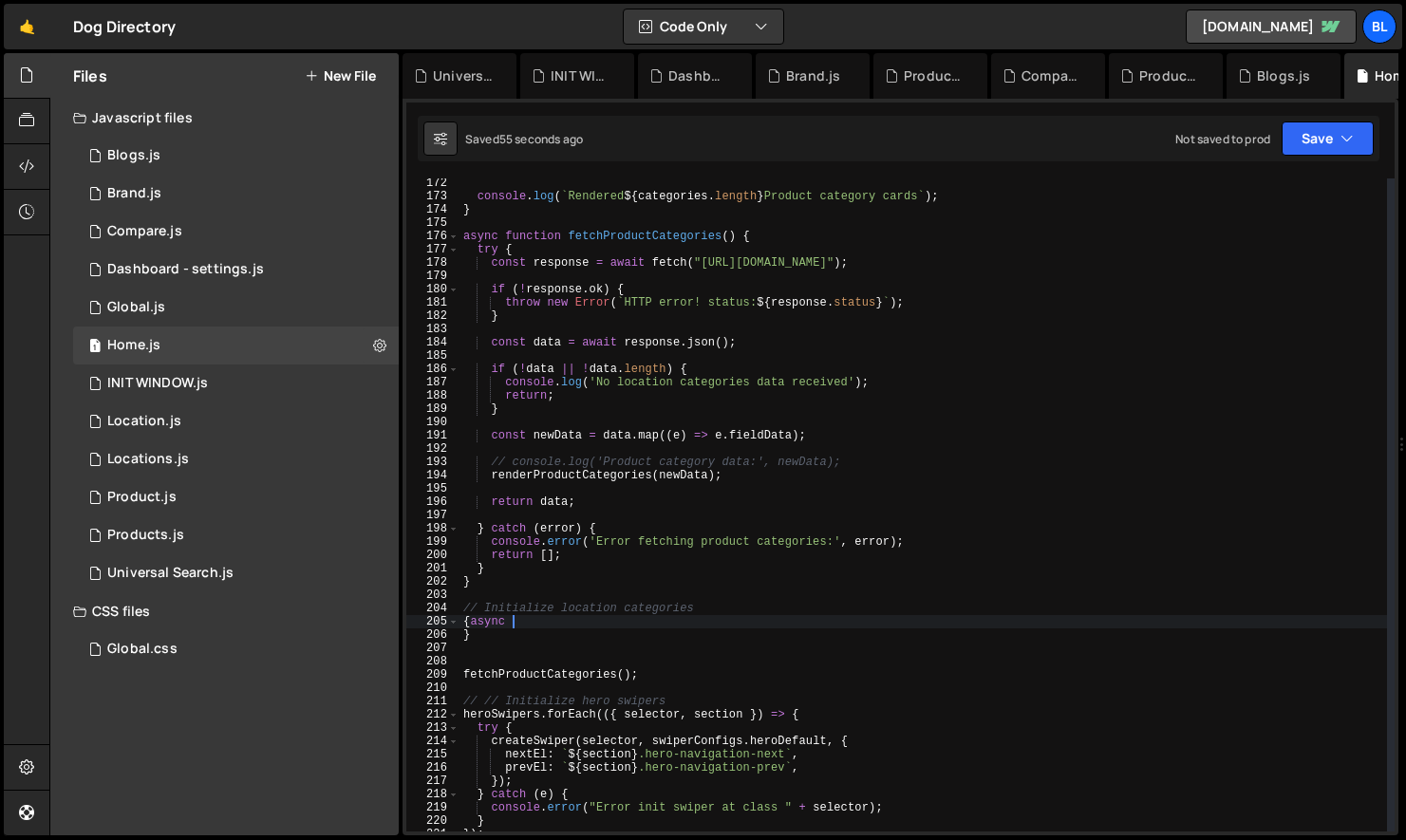
scroll to position [0, 3]
type textarea "{async ()=>{"
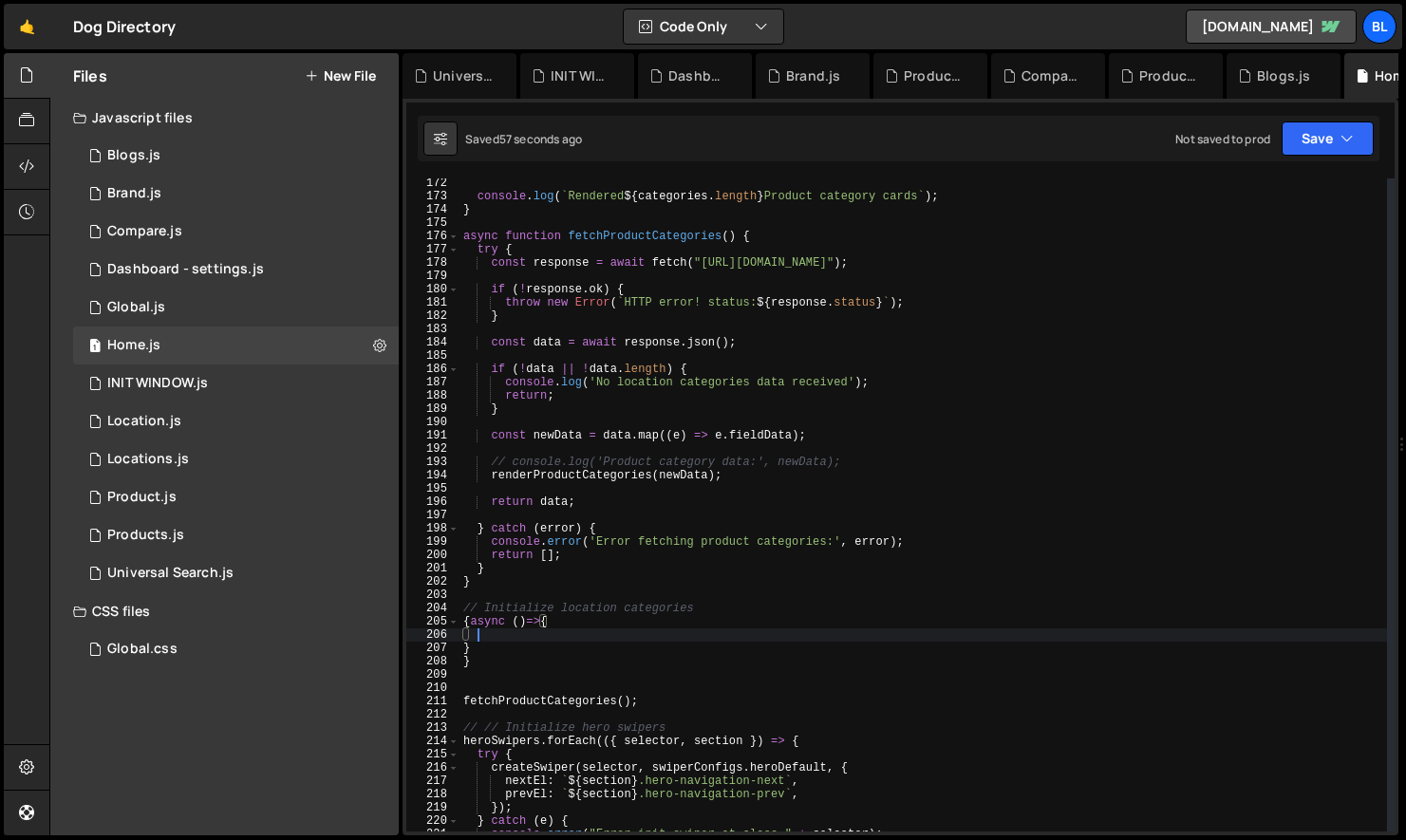
scroll to position [0, 0]
type textarea "}}"
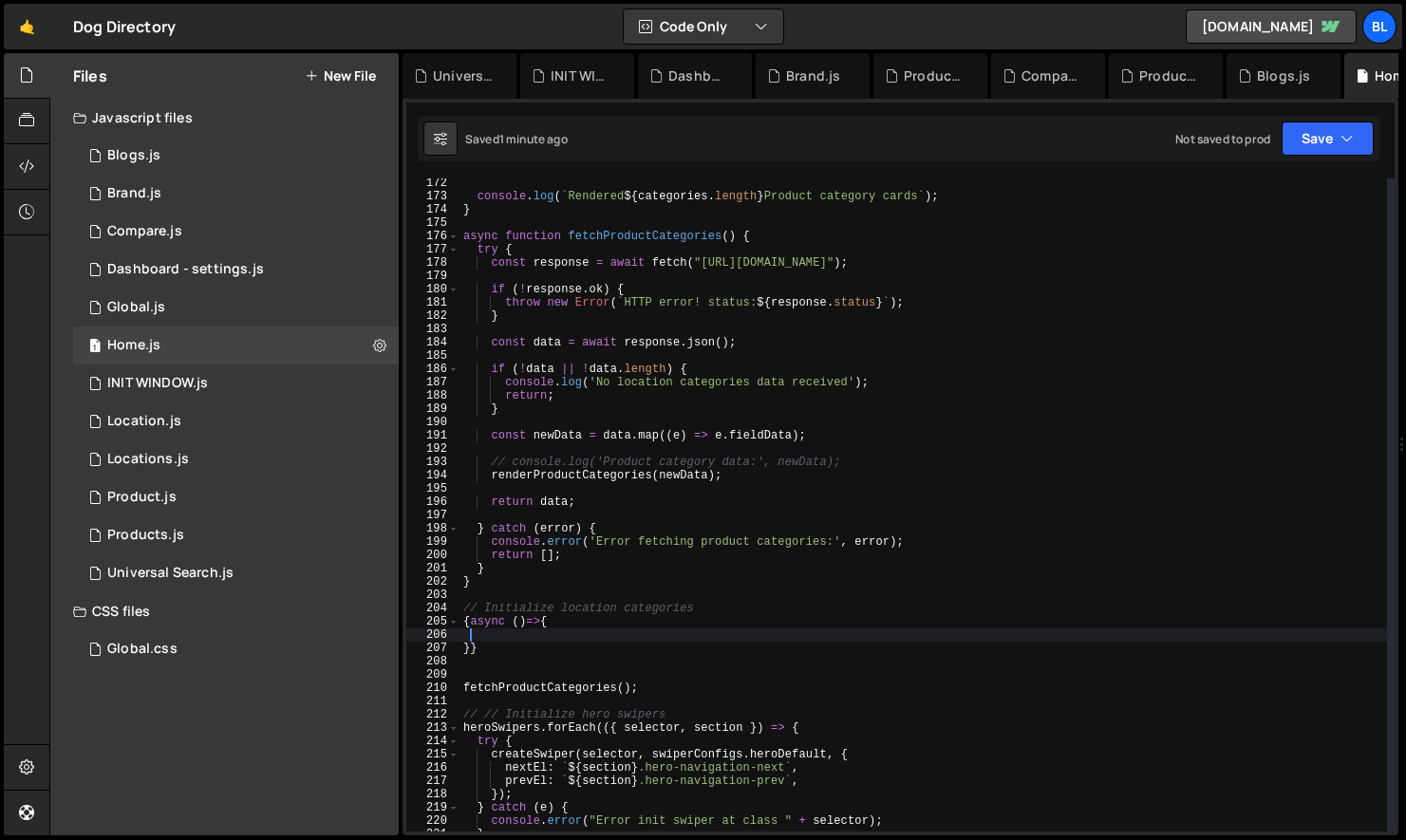
type textarea "}}"
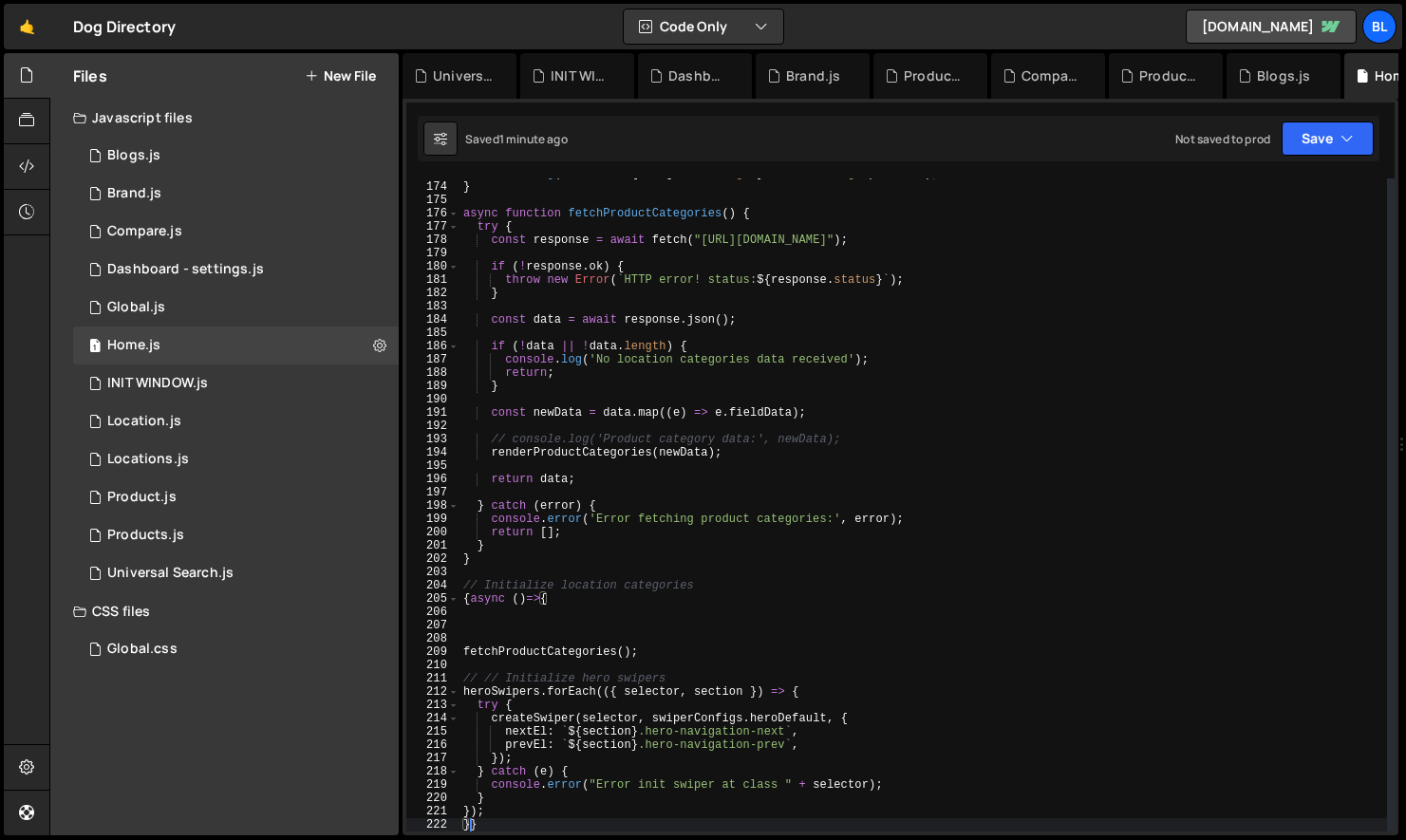
scroll to position [2311, 0]
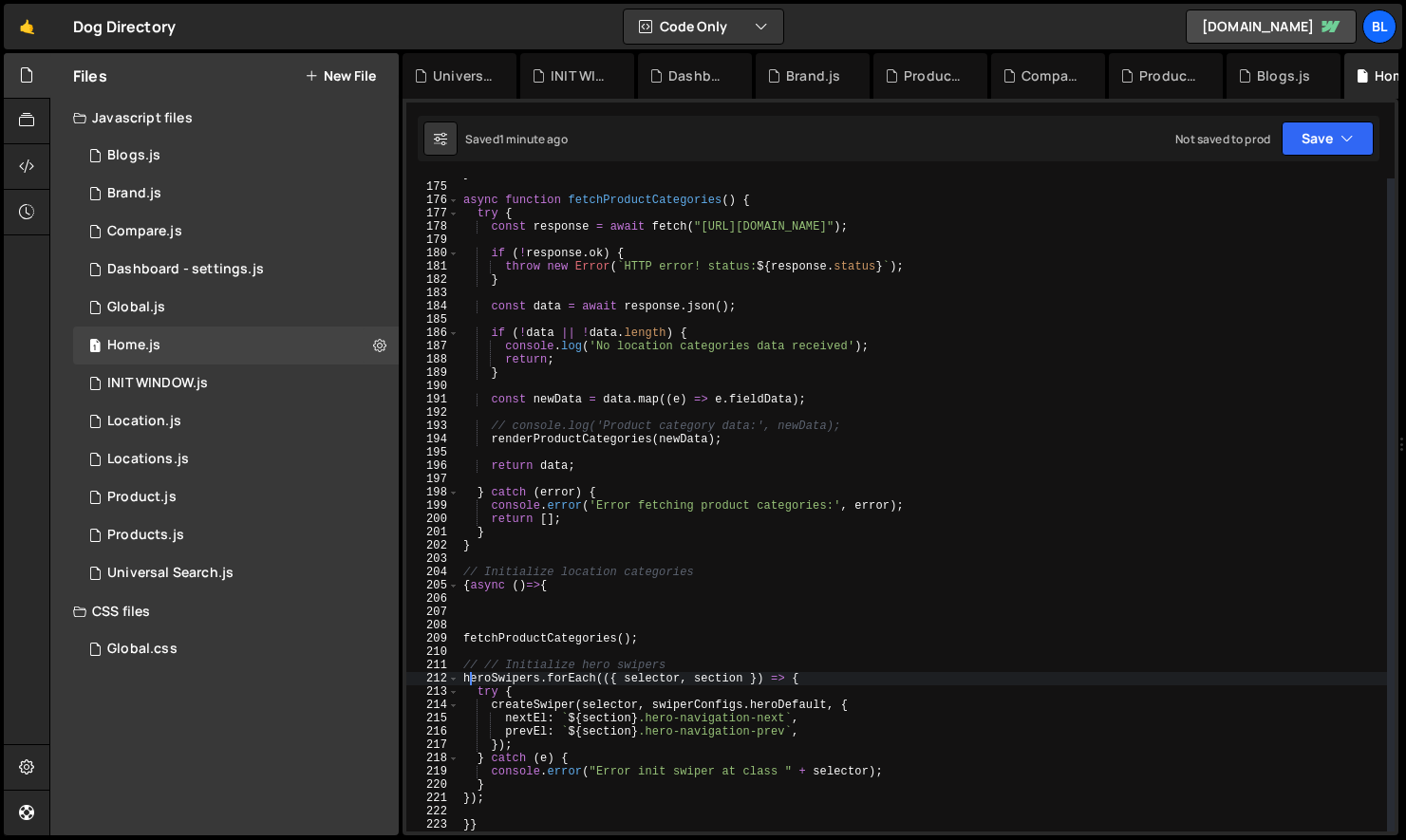
type textarea "// // Initialize hero swipers"
type textarea "fetchProductCategories();"
type textarea "a"
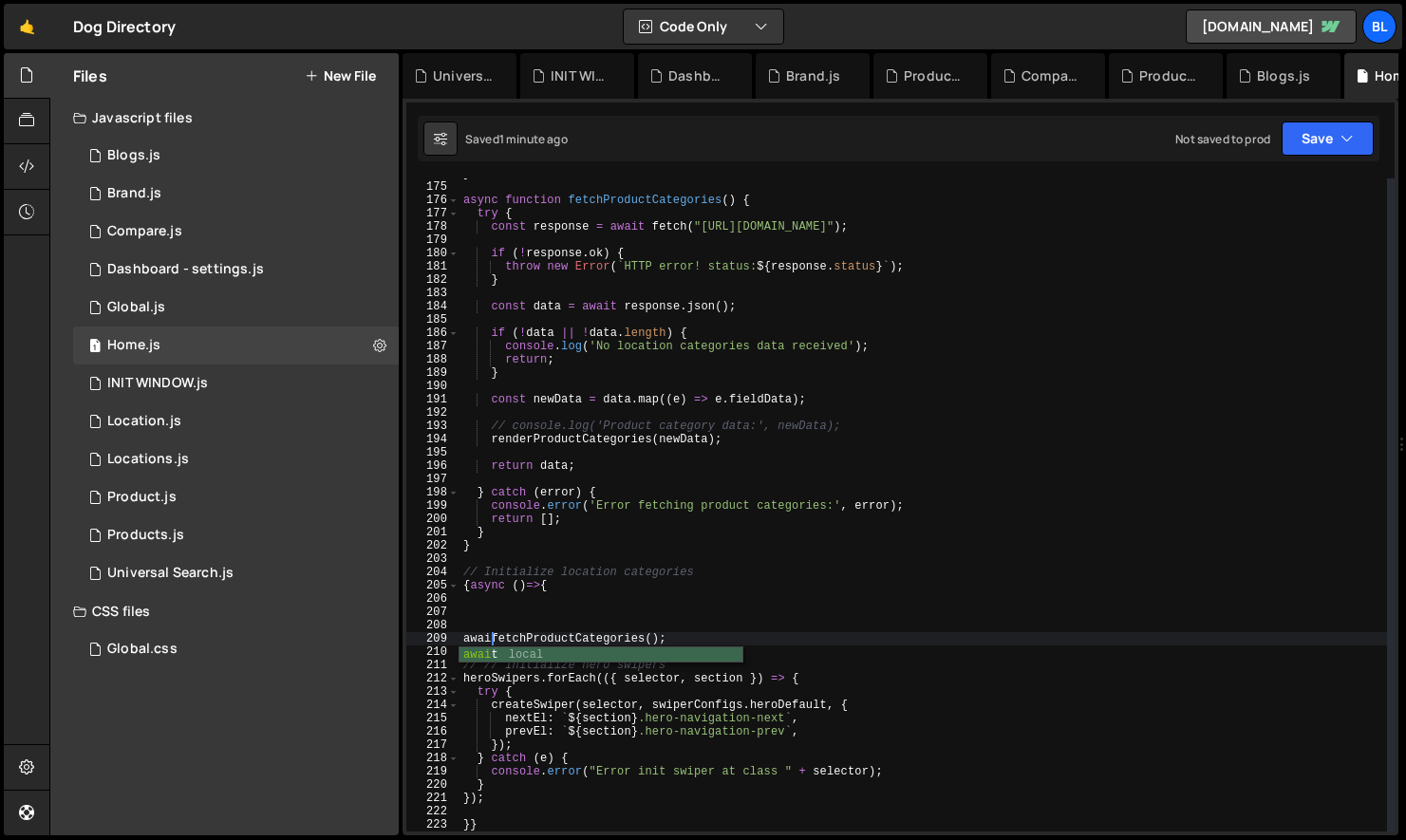
scroll to position [0, 3]
type textarea "heroSwipers.forEach(({ selector, section }) => {"
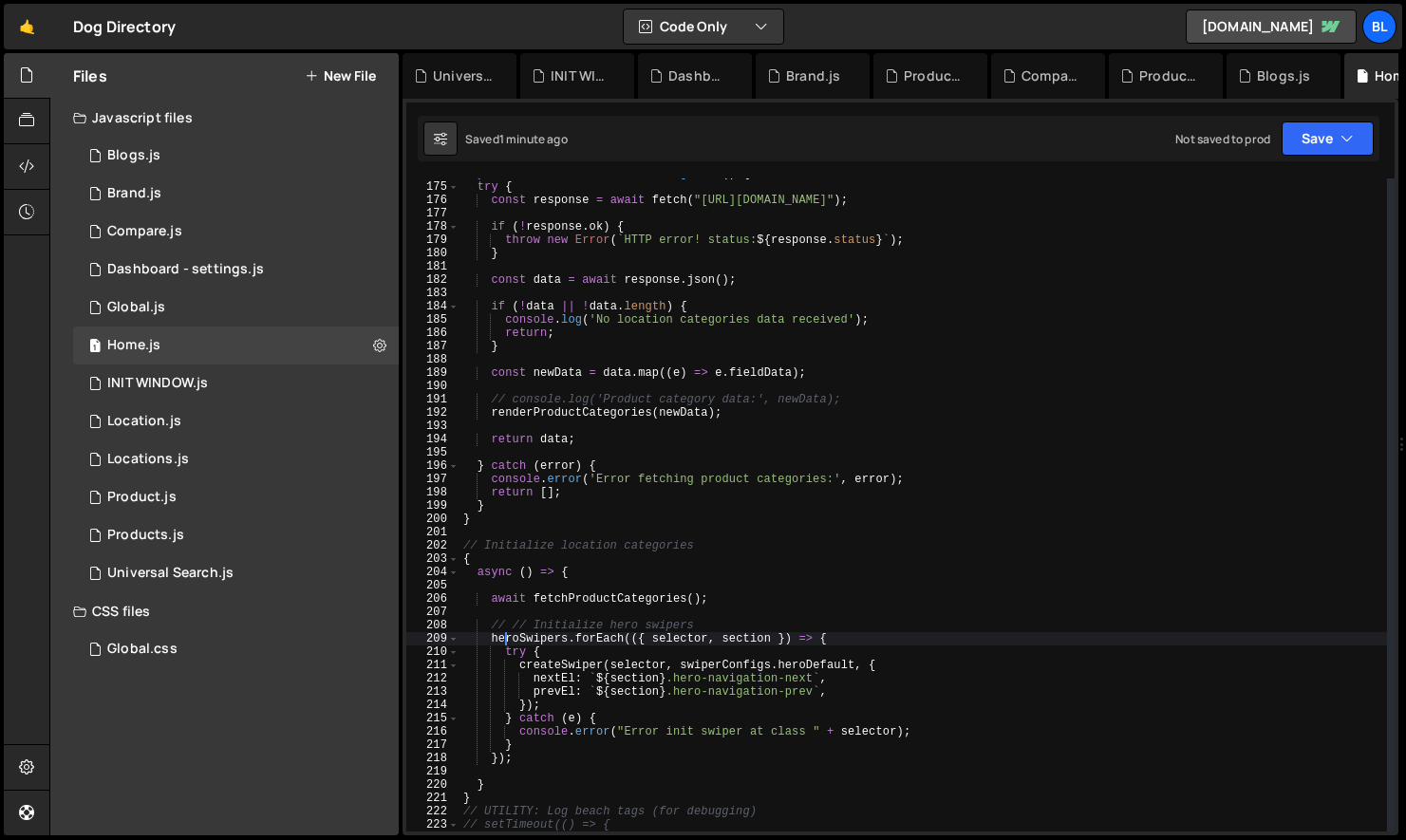
click at [517, 607] on div "async function fetchProductCategories ( ) { try { const response = await fetch …" at bounding box center [923, 507] width 928 height 680
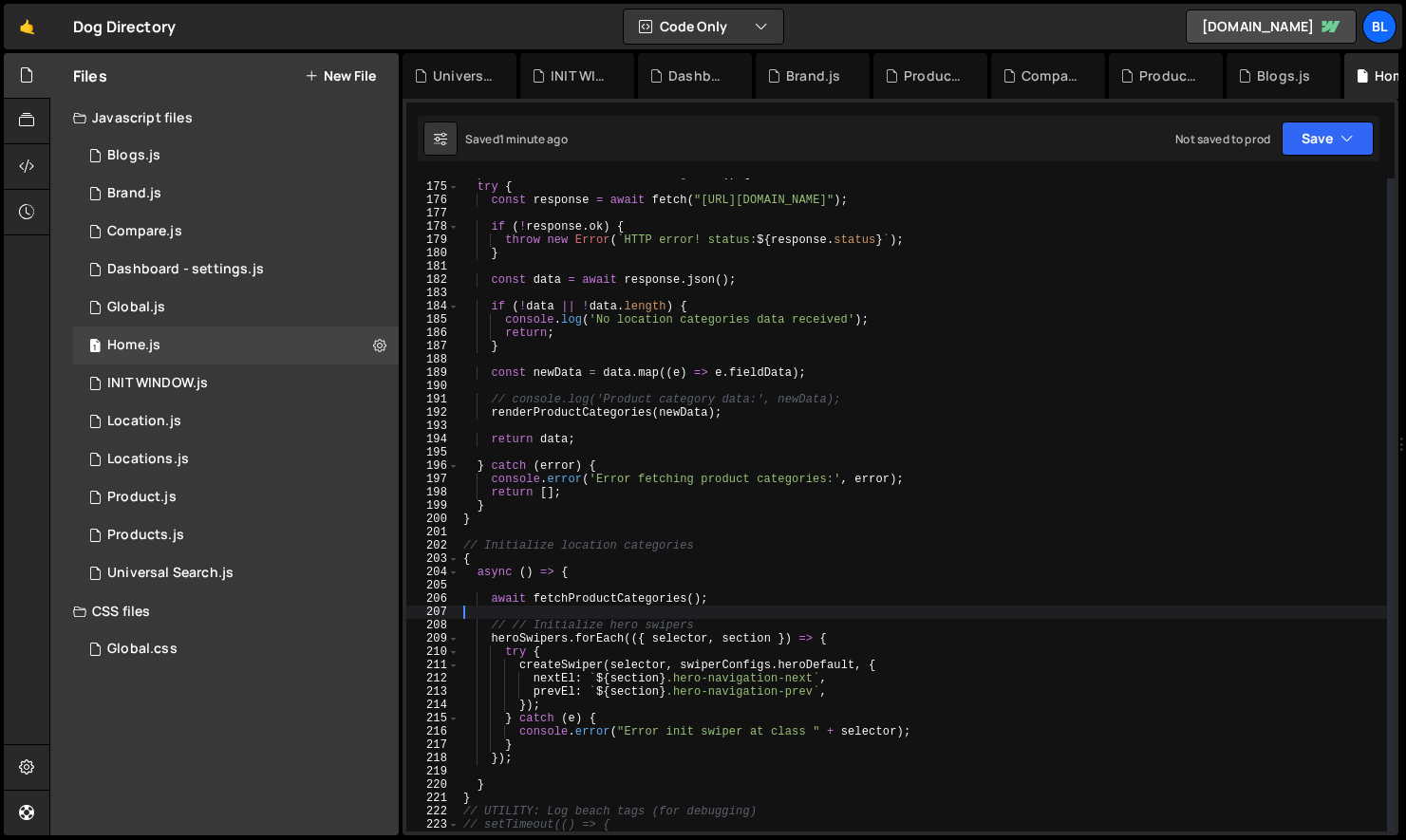
scroll to position [0, 0]
click at [512, 582] on div "async function fetchProductCategories ( ) { try { const response = await fetch …" at bounding box center [923, 507] width 928 height 680
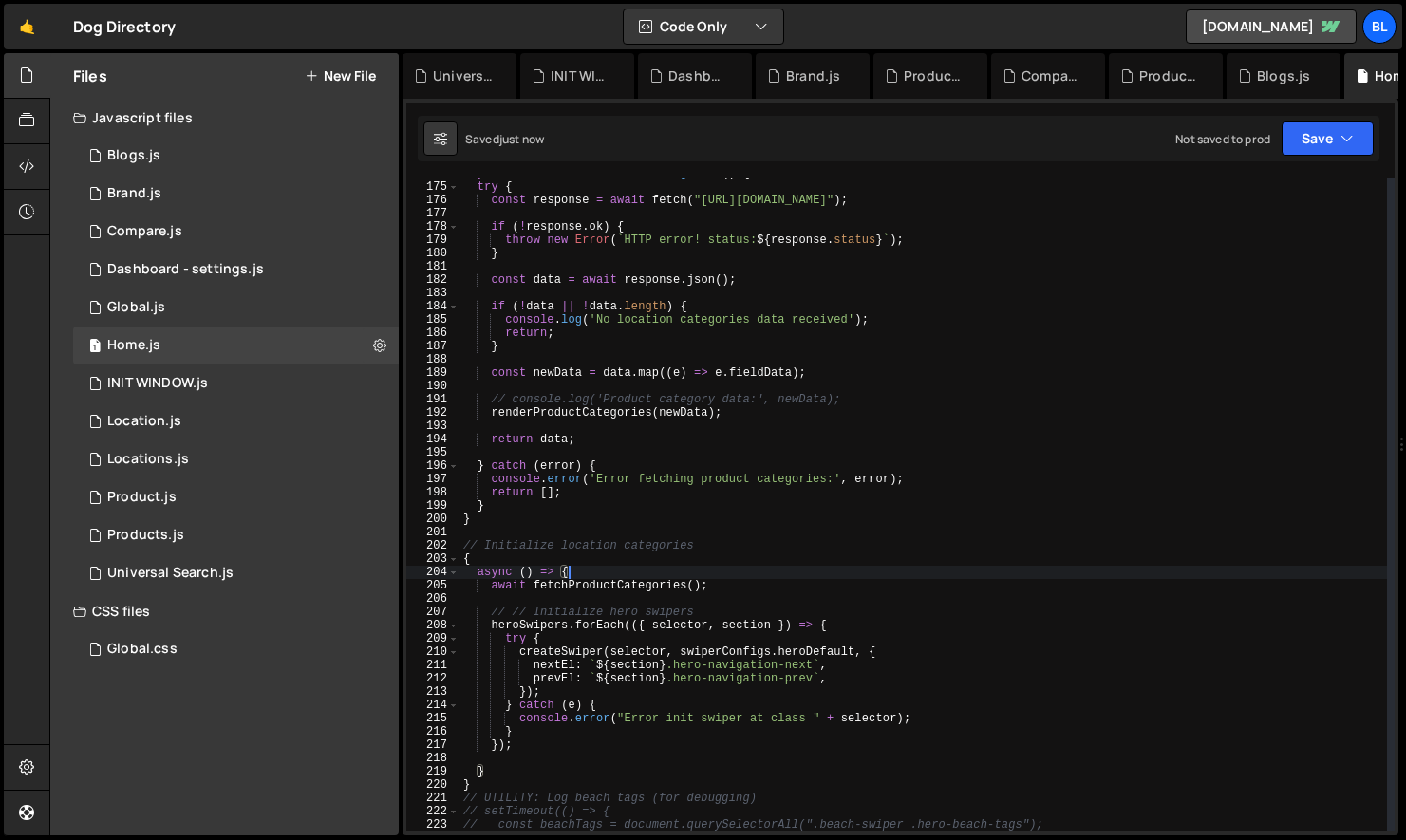
click at [480, 566] on div "async function fetchProductCategories ( ) { try { const response = await fetch …" at bounding box center [923, 507] width 928 height 680
click at [498, 776] on div "async function fetchProductCategories ( ) { try { const response = await fetch …" at bounding box center [923, 507] width 928 height 680
type textarea "}"
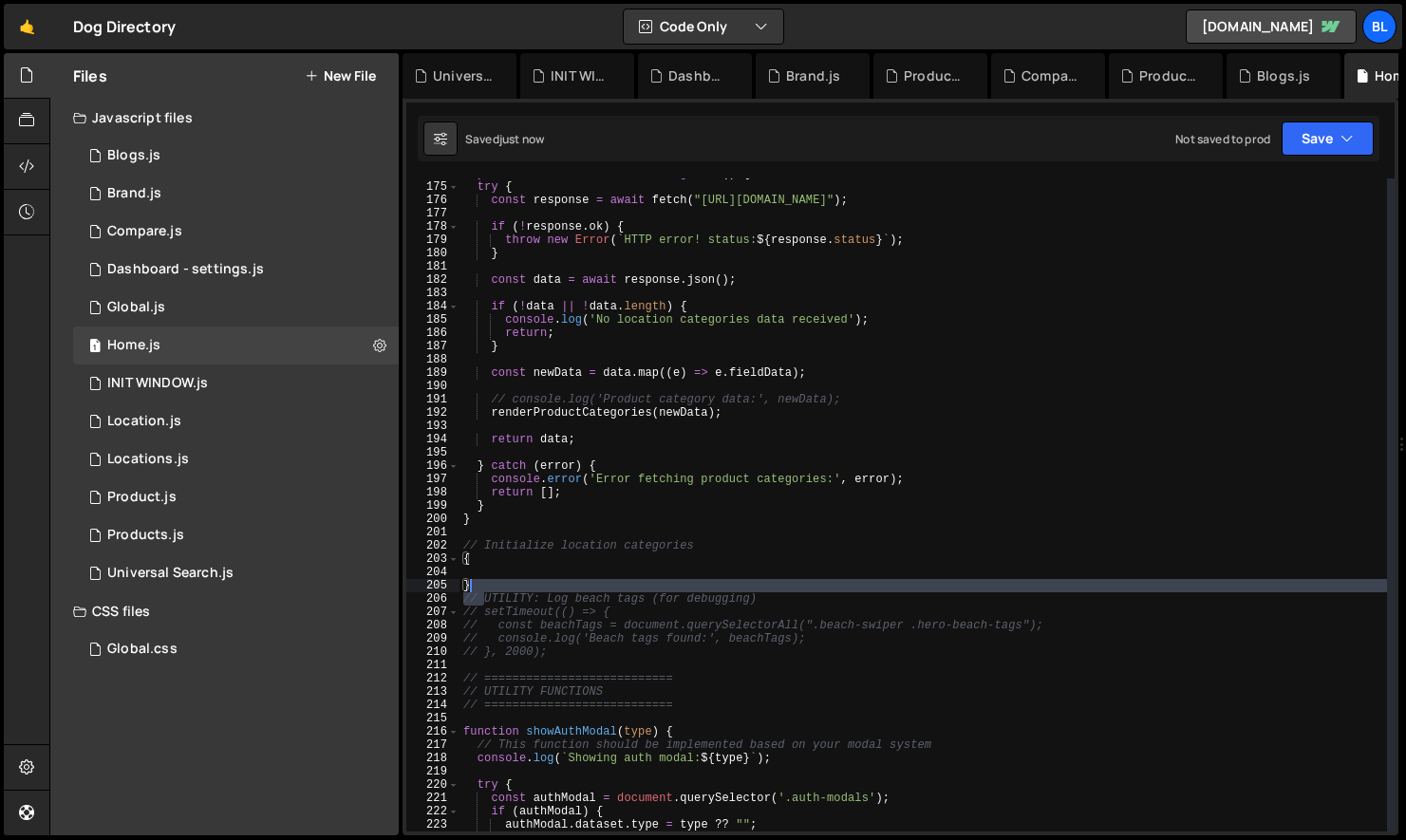
drag, startPoint x: 483, startPoint y: 594, endPoint x: 476, endPoint y: 585, distance: 11.4
click at [476, 585] on div "async function fetchProductCategories ( ) { try { const response = await fetch …" at bounding box center [923, 507] width 928 height 680
click at [484, 582] on div "async function fetchProductCategories ( ) { try { const response = await fetch …" at bounding box center [923, 507] width 928 height 680
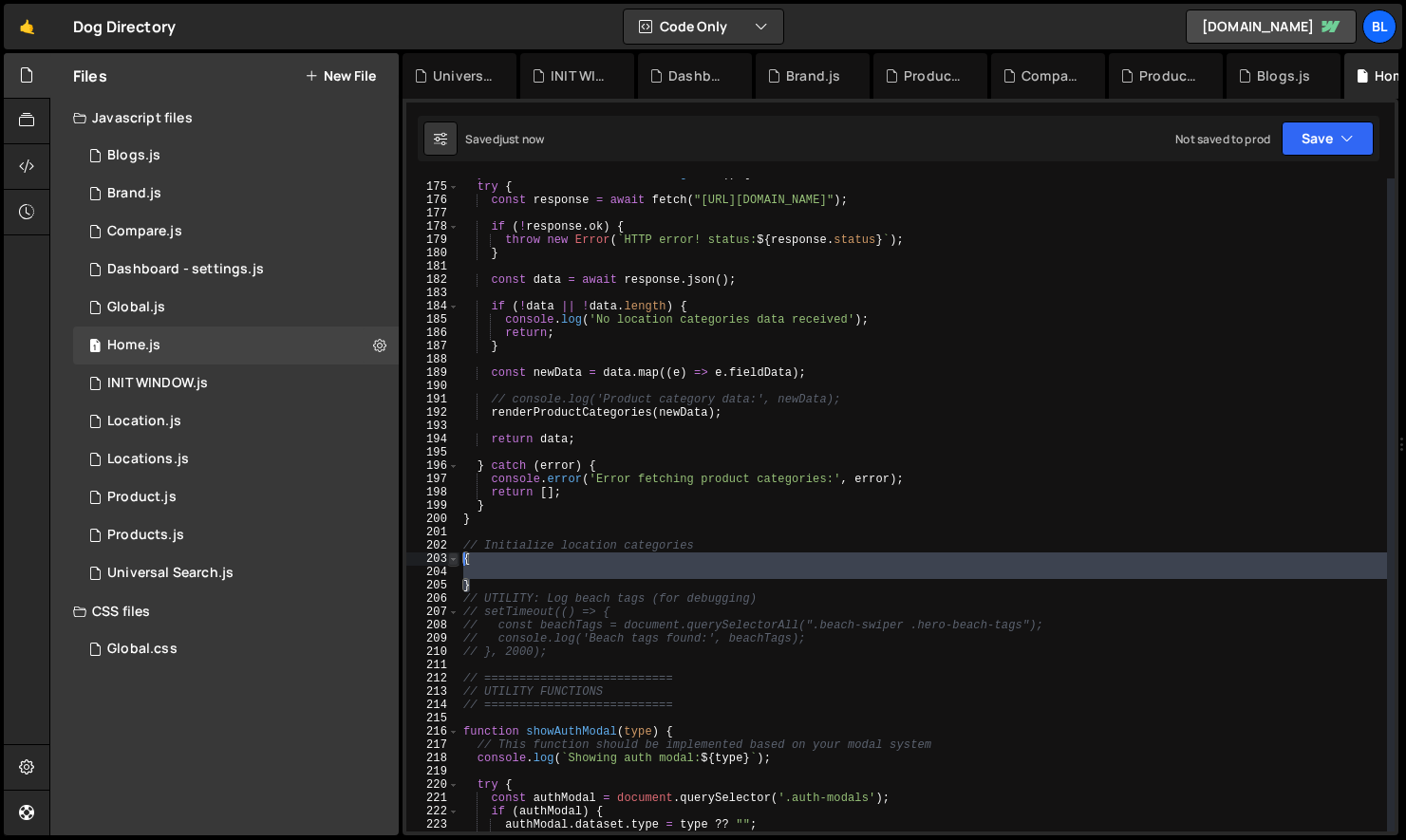
drag, startPoint x: 481, startPoint y: 582, endPoint x: 456, endPoint y: 562, distance: 32.0
click at [456, 562] on div "} 174 175 176 177 178 179 180 181 182 183 184 185 186 187 188 189 190 191 192 1…" at bounding box center [901, 505] width 988 height 653
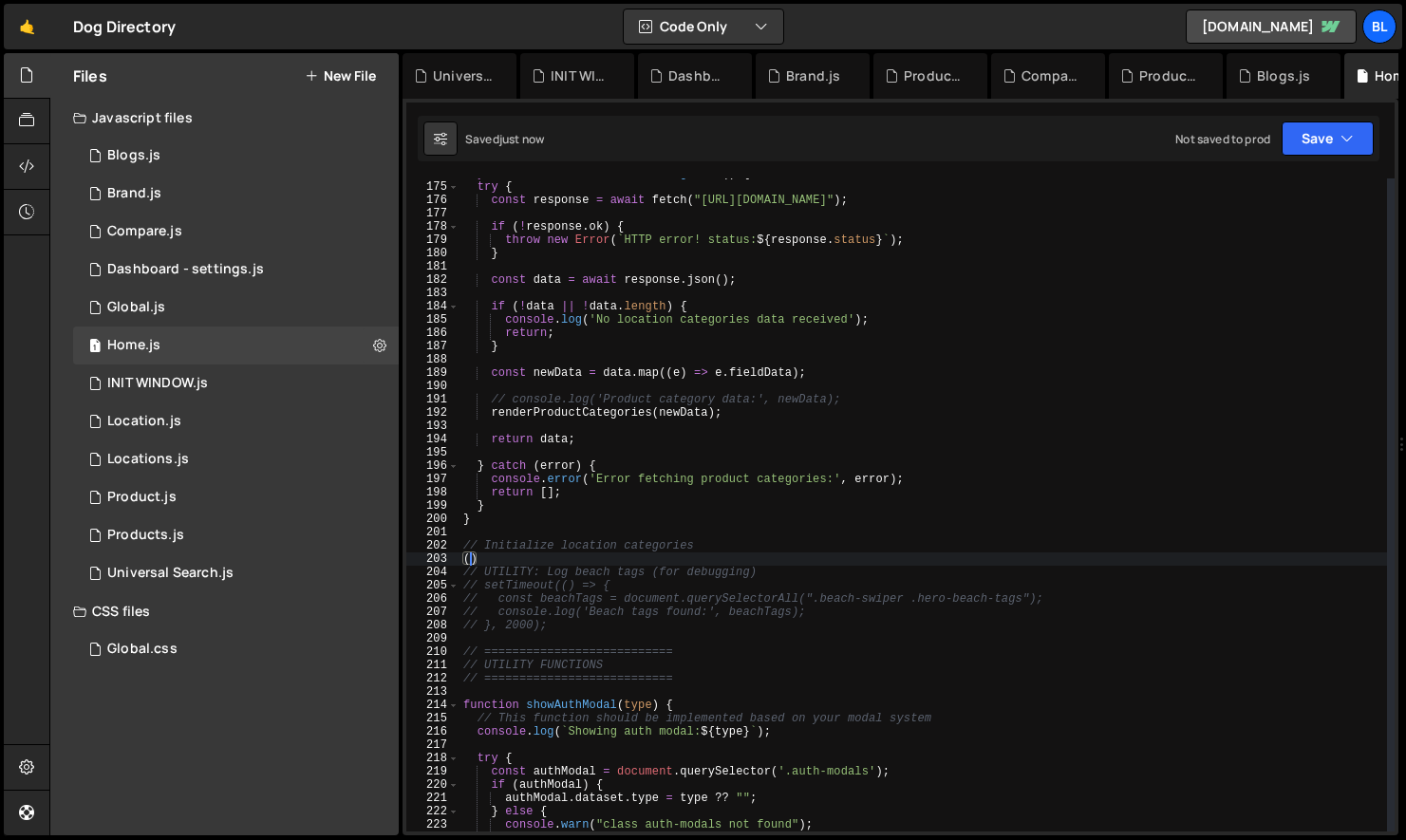
paste textarea "}"
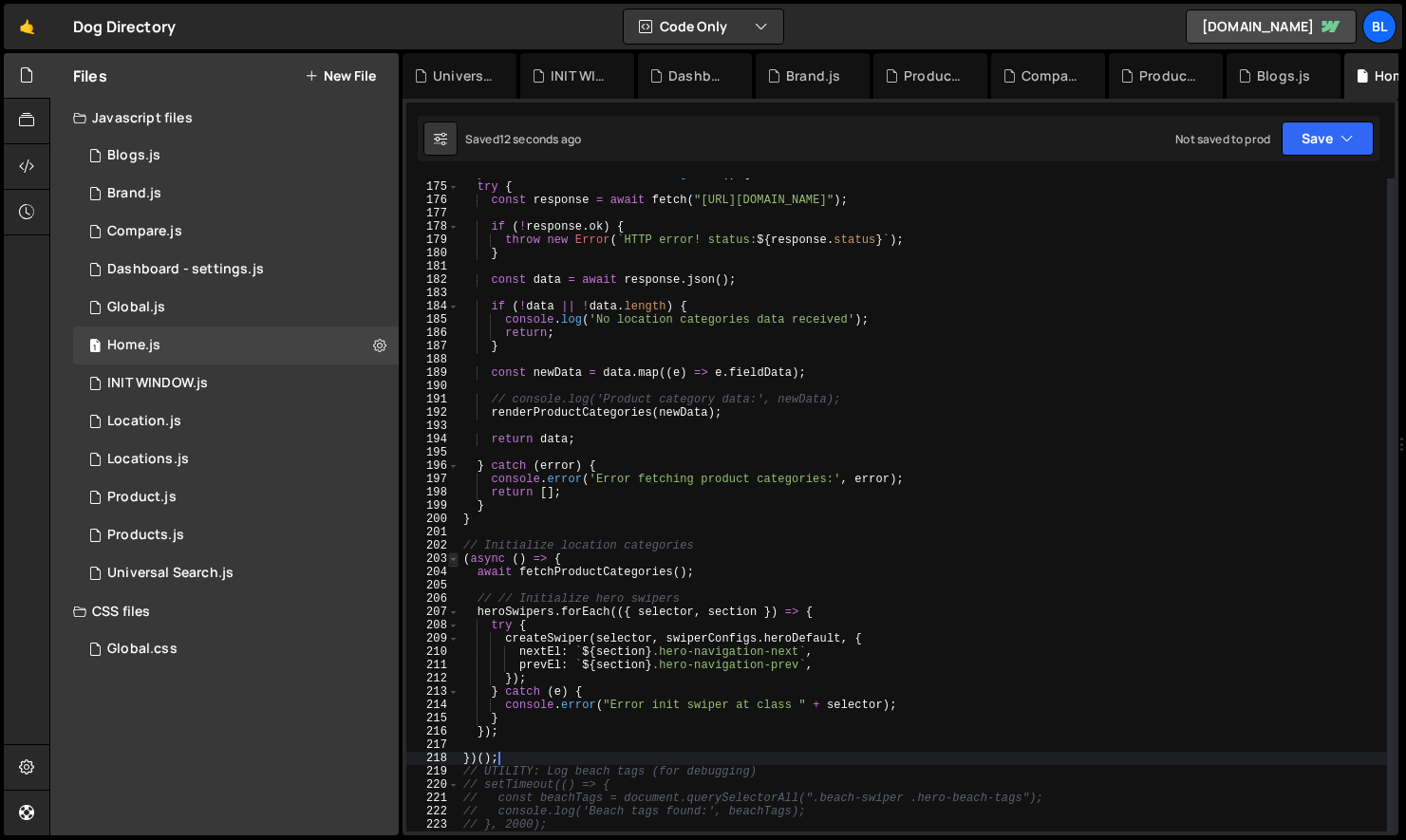
scroll to position [0, 2]
click at [539, 715] on div "async function fetchProductCategories ( ) { try { const response = await fetch …" at bounding box center [923, 507] width 928 height 680
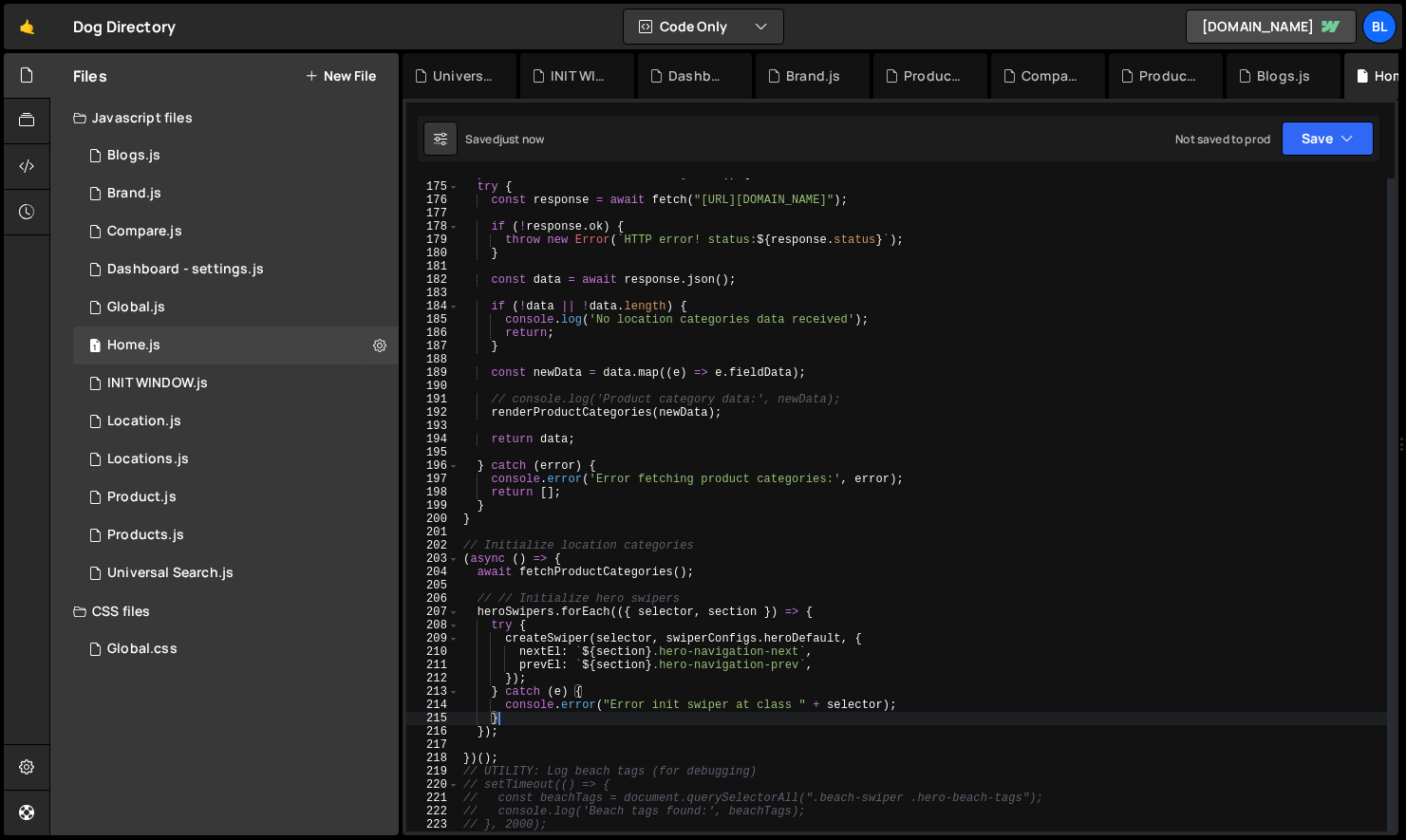
click at [482, 614] on div "async function fetchProductCategories ( ) { try { const response = await fetch …" at bounding box center [923, 507] width 928 height 680
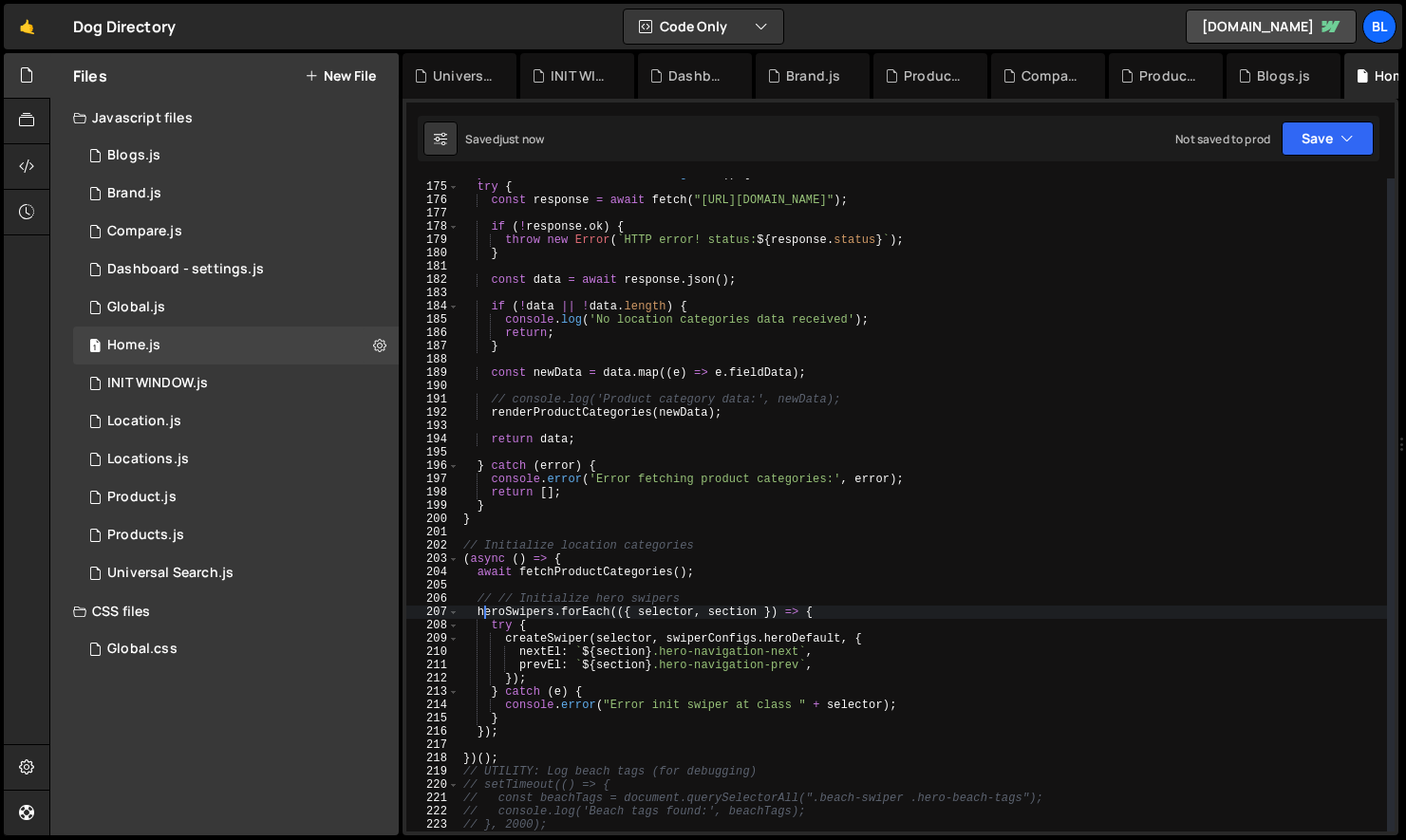
click at [574, 576] on div "async function fetchProductCategories ( ) { try { const response = await fetch …" at bounding box center [923, 507] width 928 height 680
type textarea "await fetchProductCategories();"
click at [574, 576] on div "async function fetchProductCategories ( ) { try { const response = await fetch …" at bounding box center [923, 507] width 928 height 680
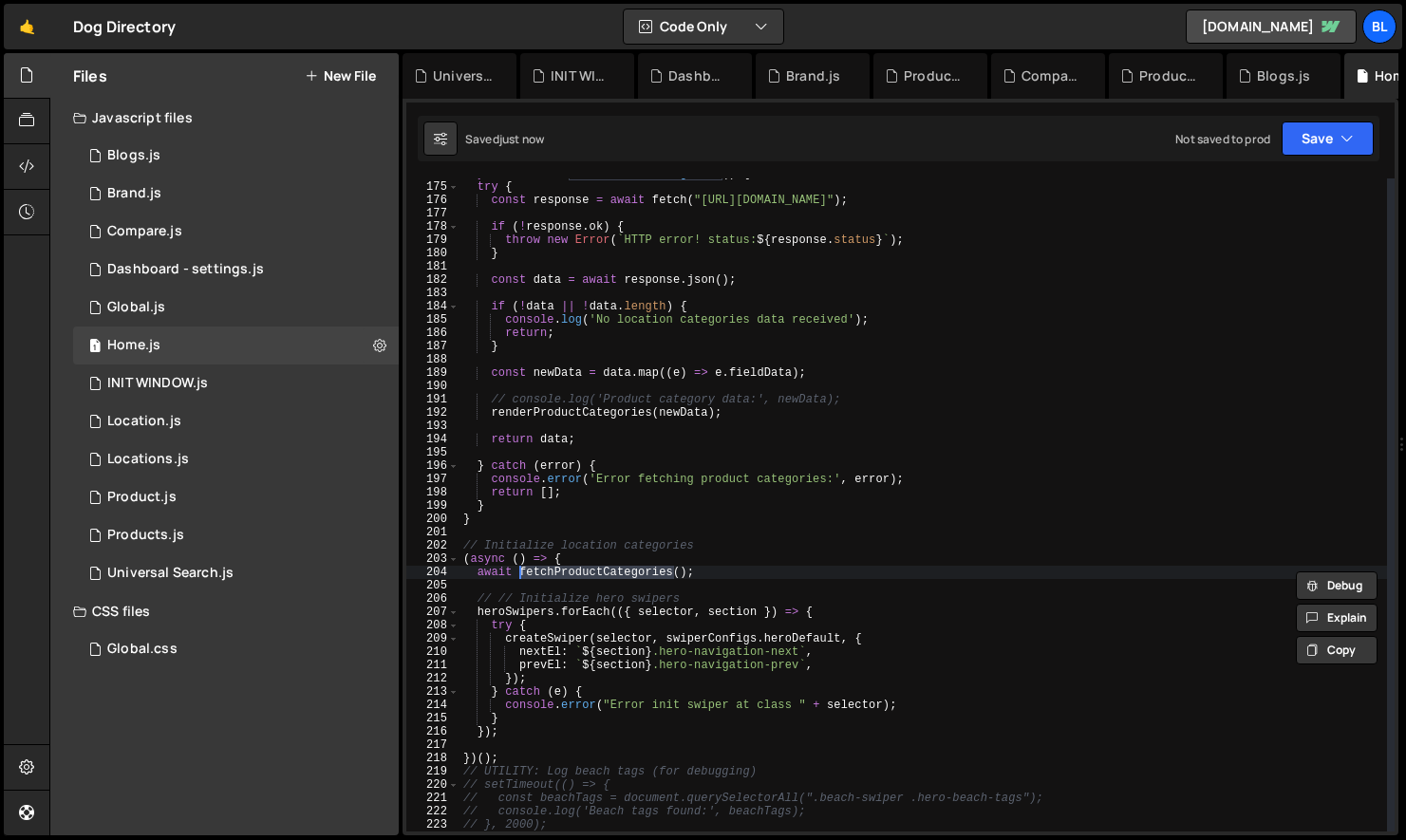
click at [548, 589] on div "async function fetchProductCategories ( ) { try { const response = await fetch …" at bounding box center [923, 507] width 928 height 680
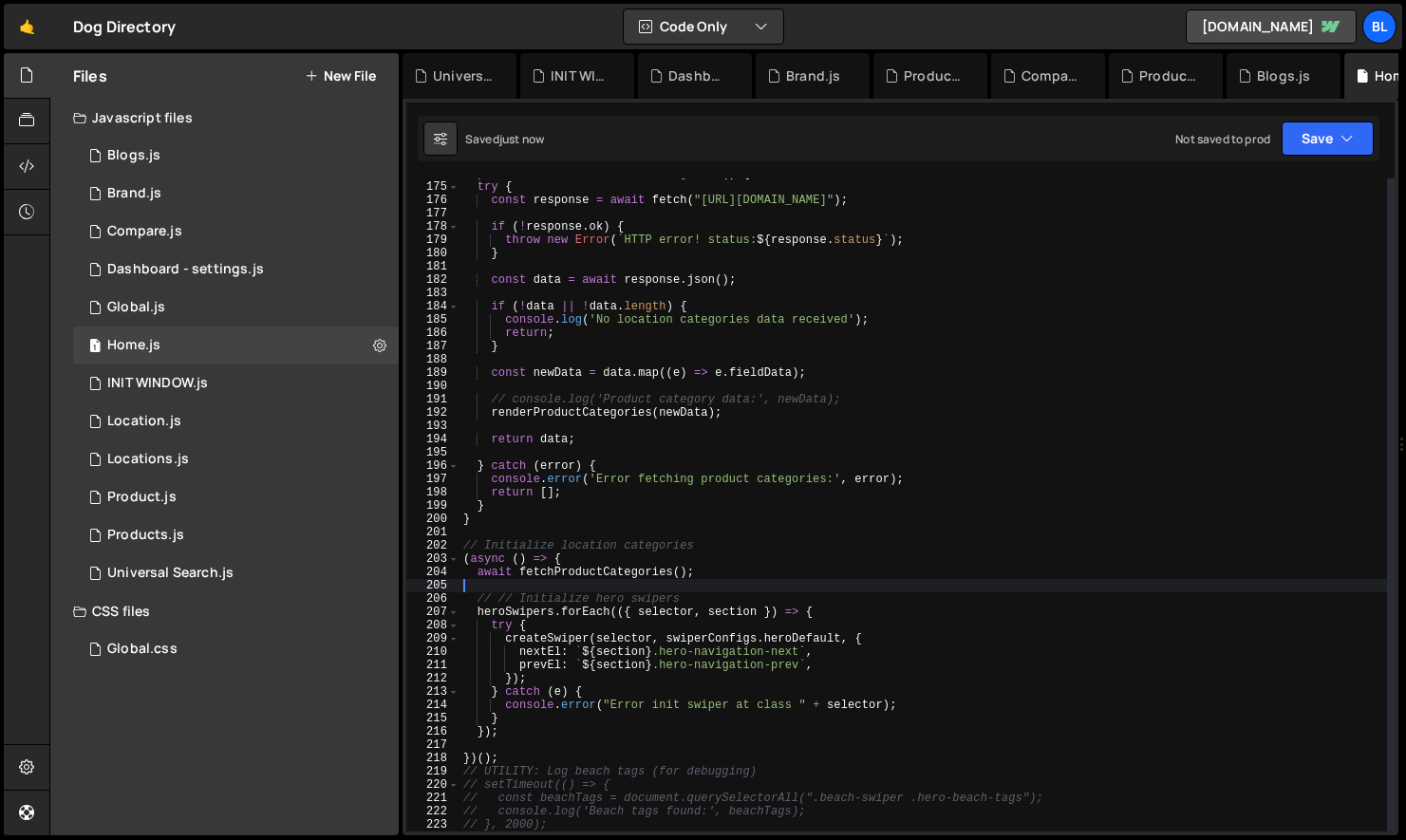
click at [627, 580] on div "async function fetchProductCategories ( ) { try { const response = await fetch …" at bounding box center [923, 507] width 928 height 680
click at [688, 579] on div "async function fetchProductCategories ( ) { try { const response = await fetch …" at bounding box center [923, 507] width 928 height 680
type textarea "await fetchProductCategories();"
click at [606, 580] on div "async function fetchProductCategories ( ) { try { const response = await fetch …" at bounding box center [923, 507] width 928 height 680
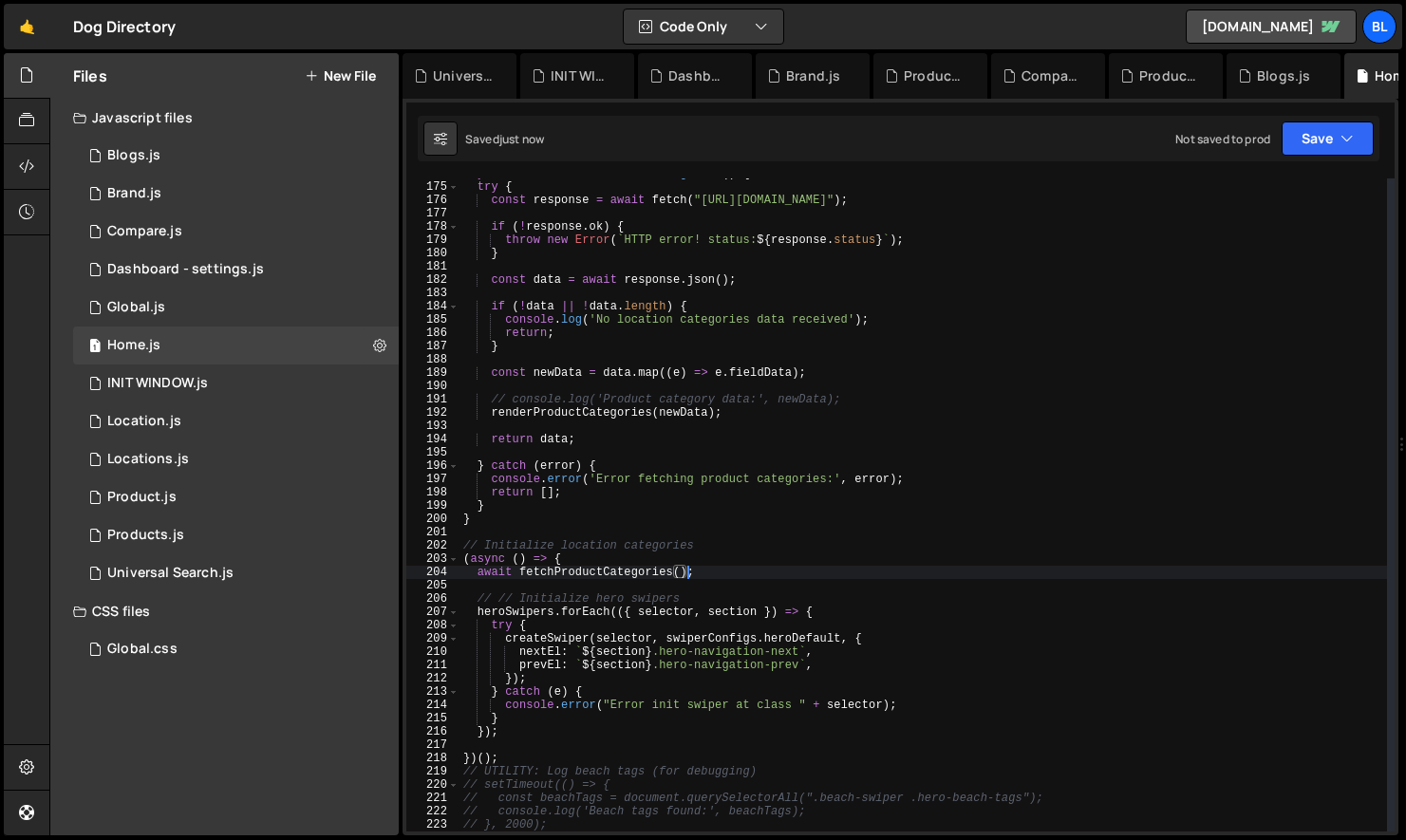
click at [606, 580] on div "async function fetchProductCategories ( ) { try { const response = await fetch …" at bounding box center [923, 507] width 928 height 680
click at [620, 574] on div "async function fetchProductCategories ( ) { try { const response = await fetch …" at bounding box center [923, 507] width 928 height 680
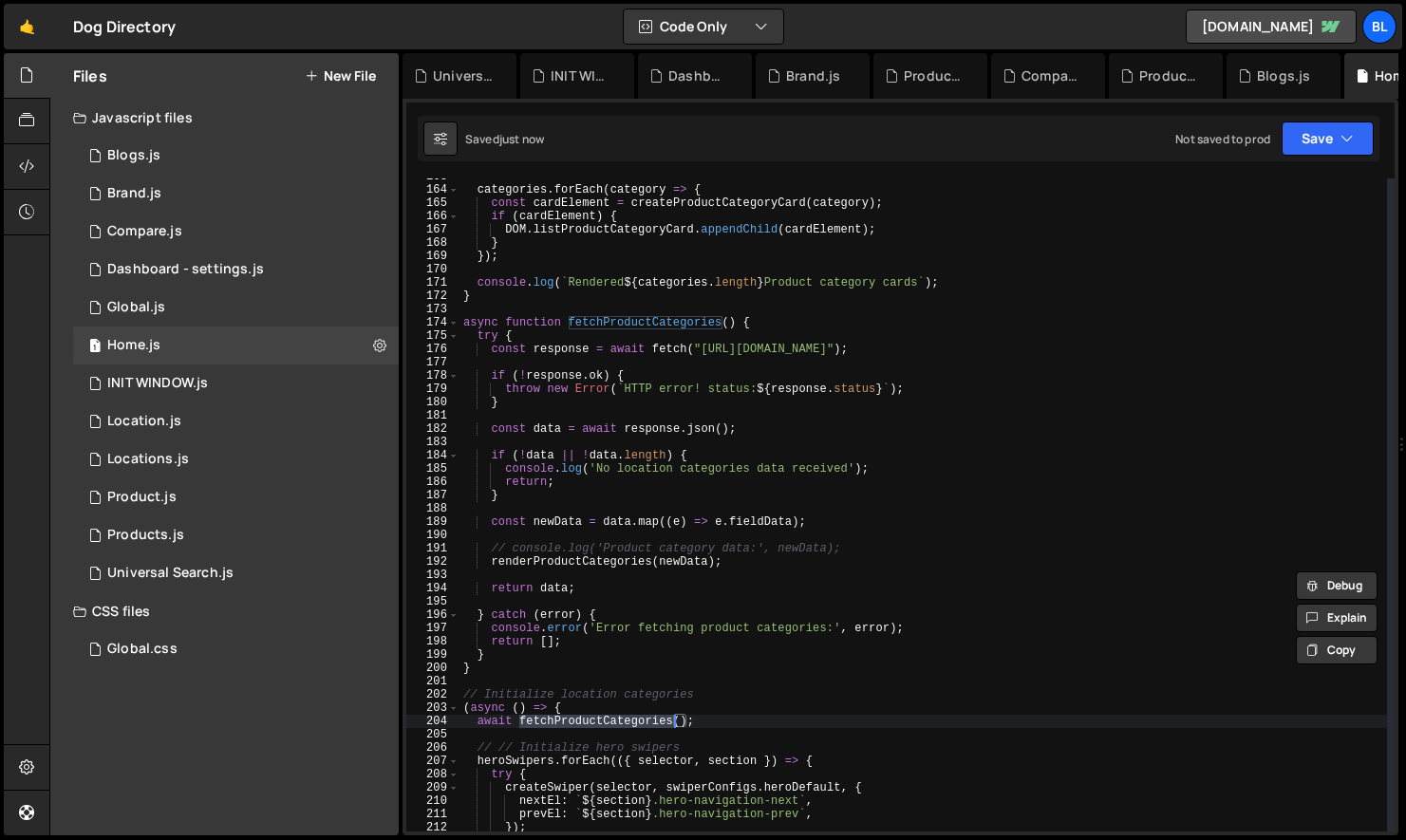
scroll to position [2153, 0]
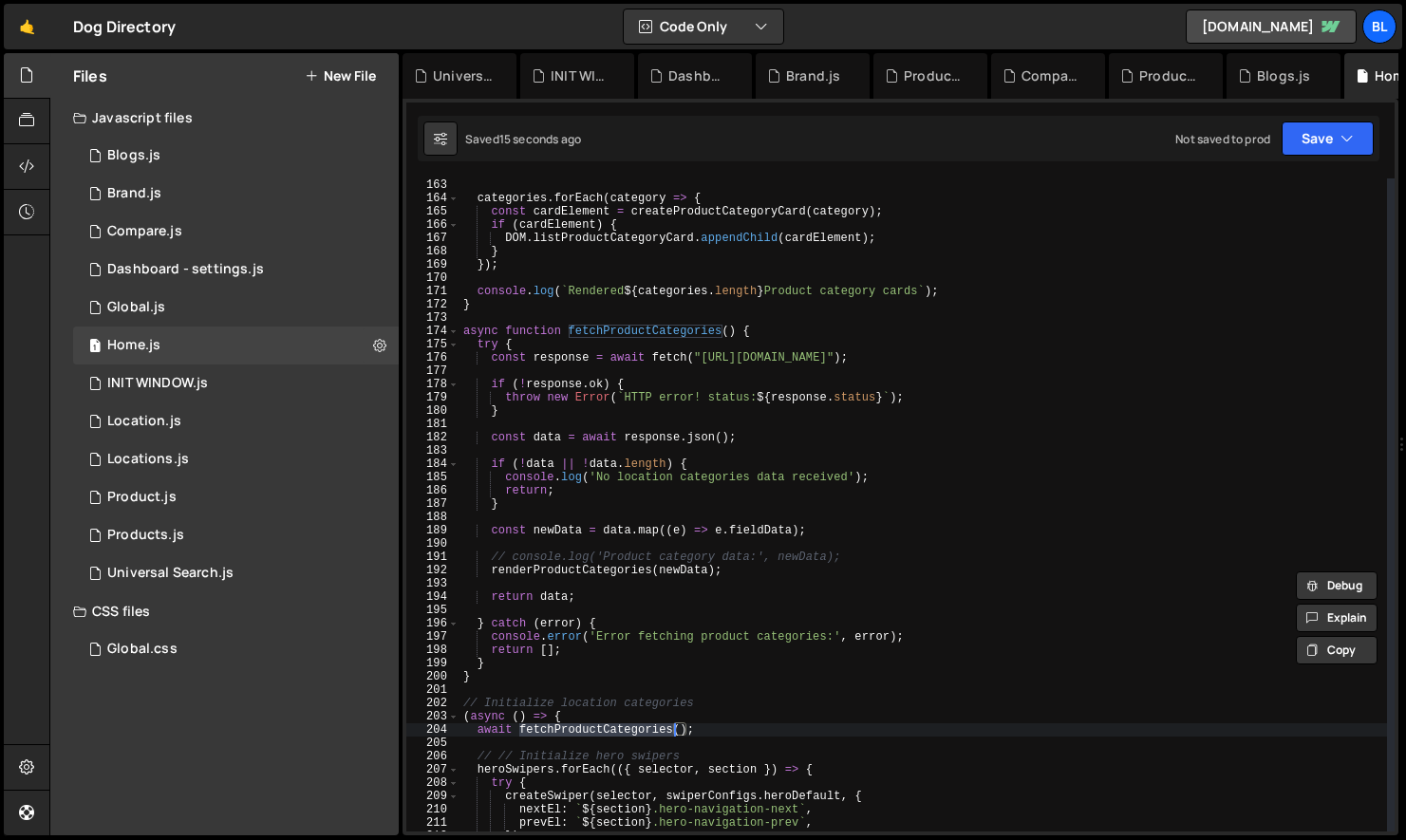
click at [589, 568] on div "categories . forEach ( category => { const cardElement = createProductCategoryC…" at bounding box center [923, 519] width 928 height 680
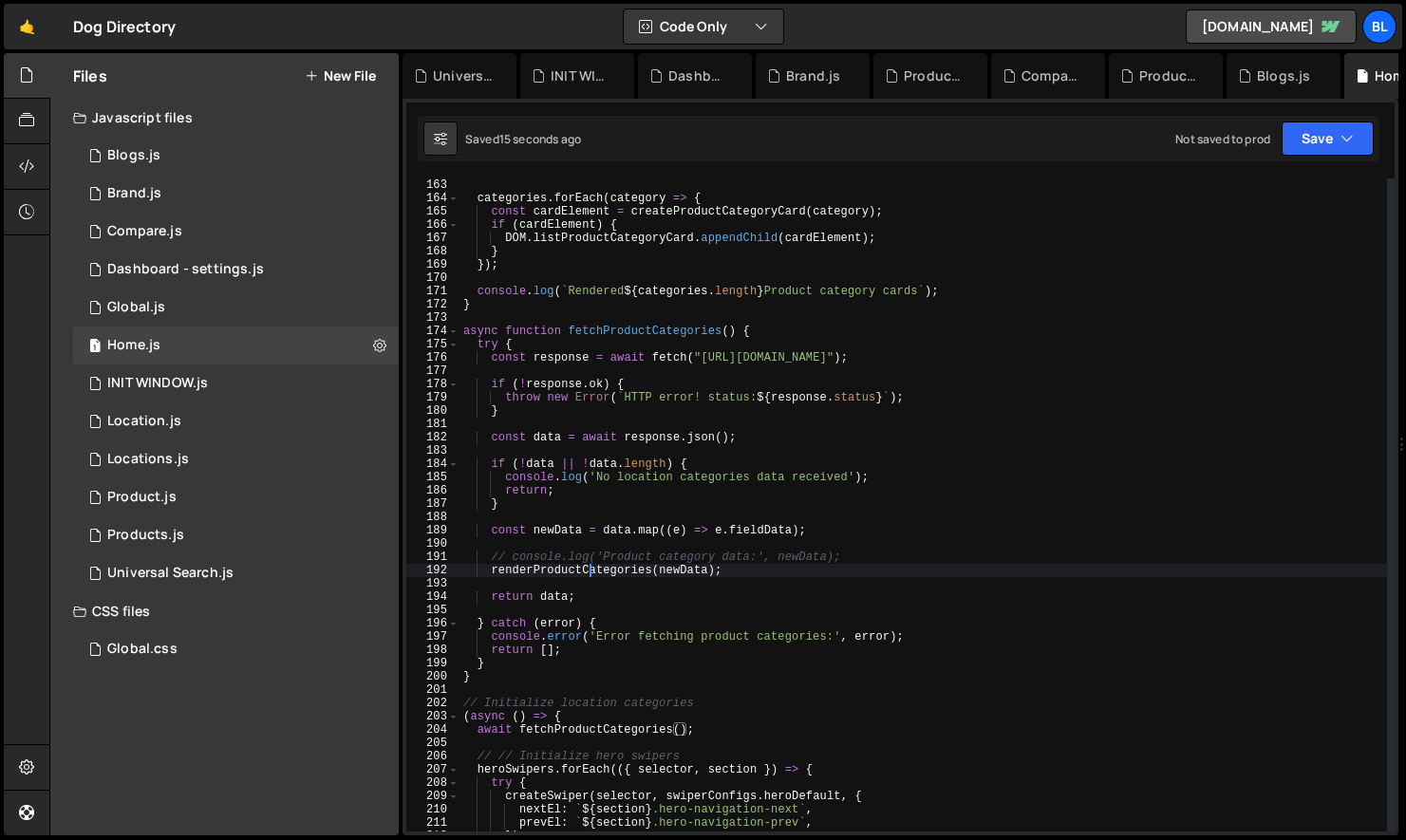
click at [589, 568] on div "categories . forEach ( category => { const cardElement = createProductCategoryC…" at bounding box center [923, 519] width 928 height 680
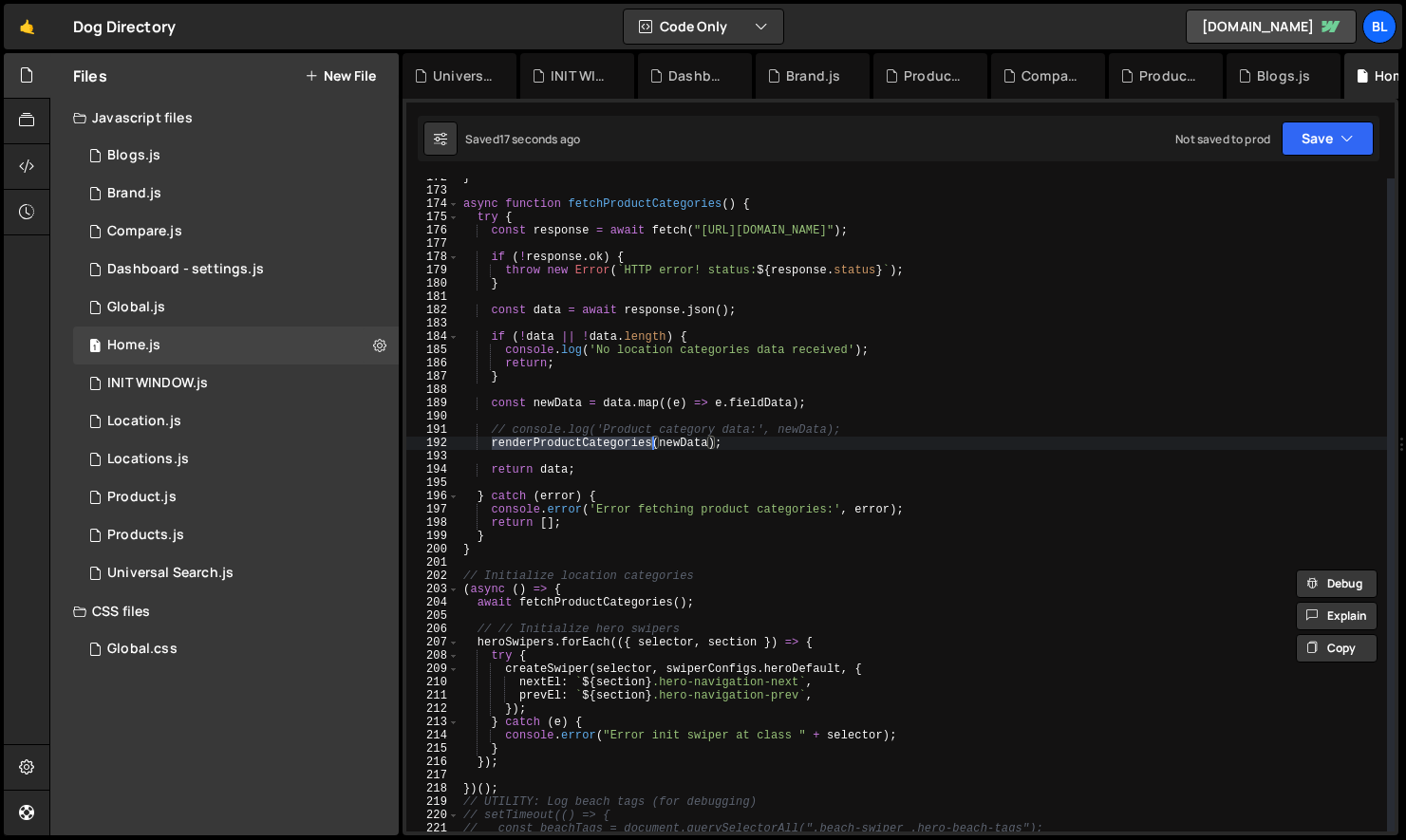
scroll to position [2288, 0]
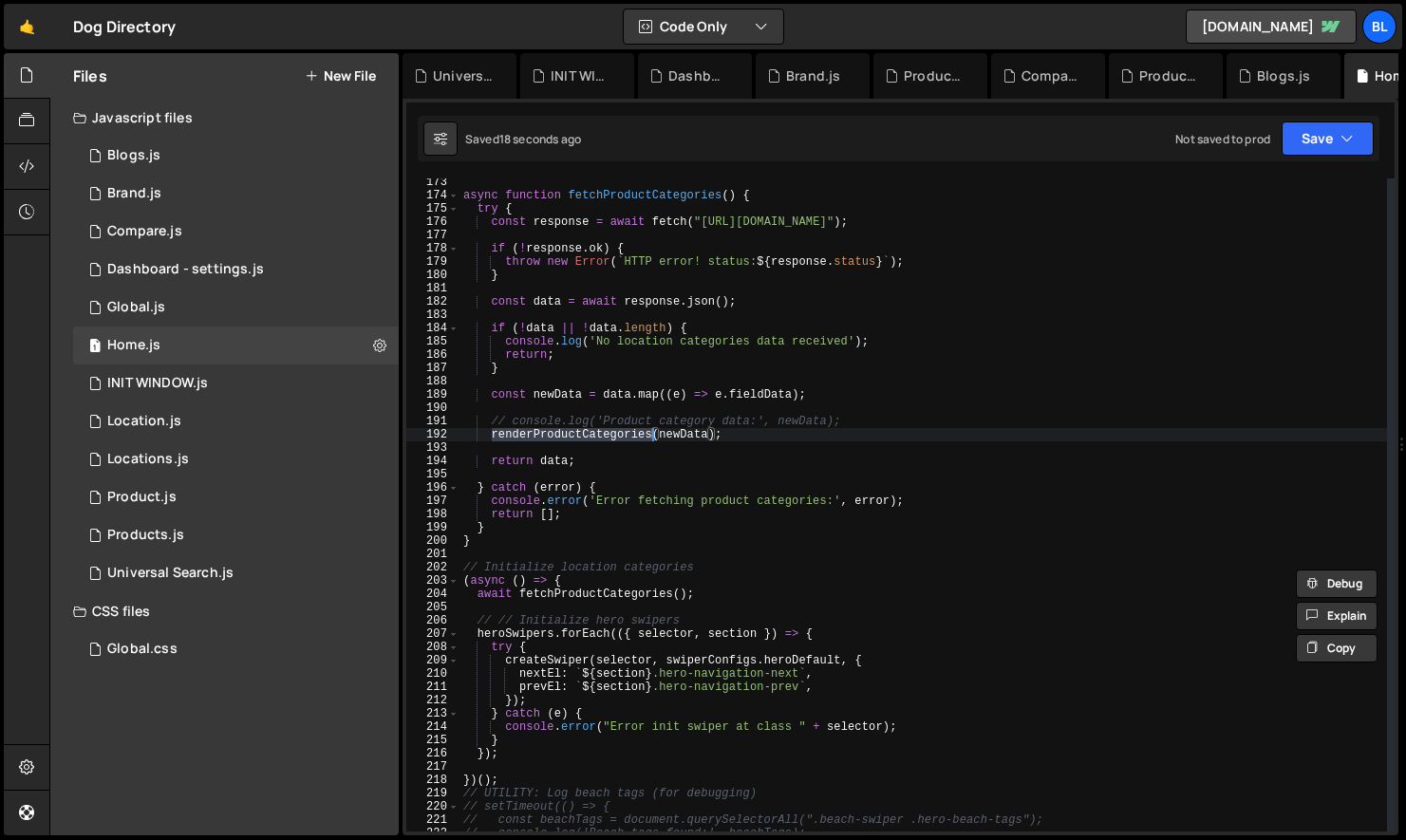
click at [606, 750] on div "async function fetchProductCategories ( ) { try { const response = await fetch …" at bounding box center [923, 516] width 928 height 680
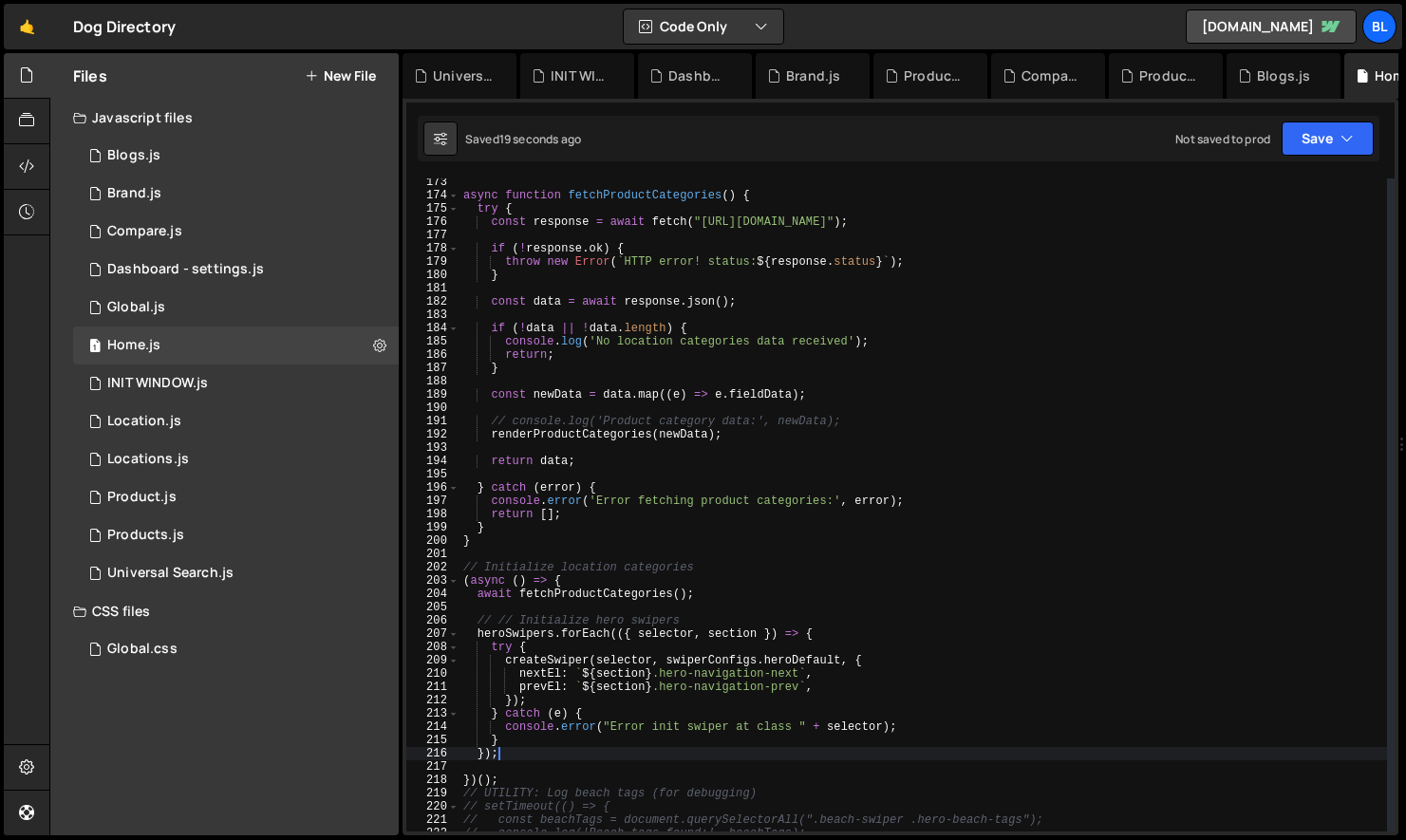
click at [572, 745] on div "async function fetchProductCategories ( ) { try { const response = await fetch …" at bounding box center [923, 516] width 928 height 680
click at [605, 512] on div "async function fetchProductCategories ( ) { try { const response = await fetch …" at bounding box center [923, 516] width 928 height 680
click at [581, 590] on div "async function fetchProductCategories ( ) { try { const response = await fetch …" at bounding box center [923, 516] width 928 height 680
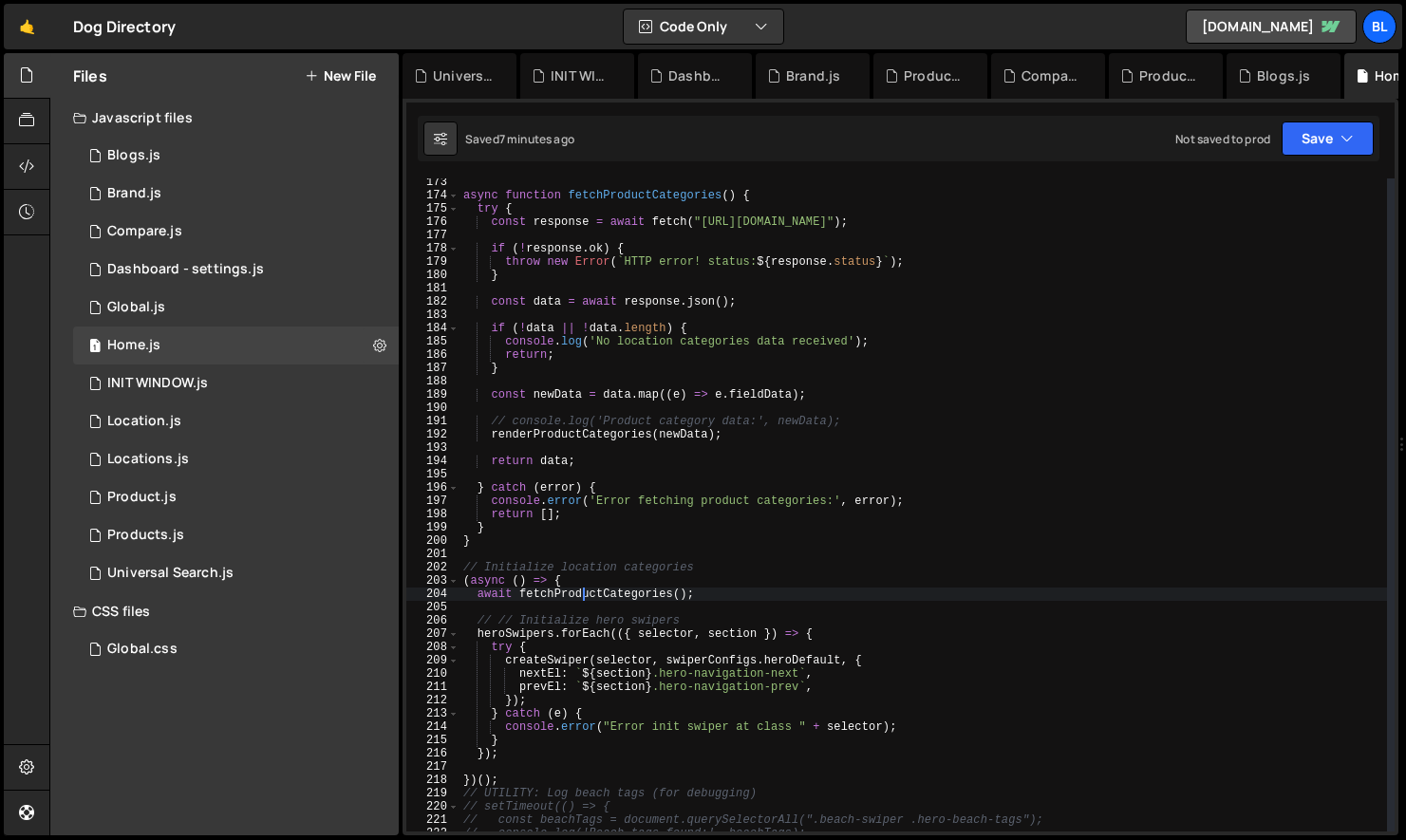
click at [581, 590] on div "async function fetchProductCategories ( ) { try { const response = await fetch …" at bounding box center [923, 516] width 928 height 680
click at [554, 527] on div "async function fetchProductCategories ( ) { try { const response = await fetch …" at bounding box center [923, 516] width 928 height 680
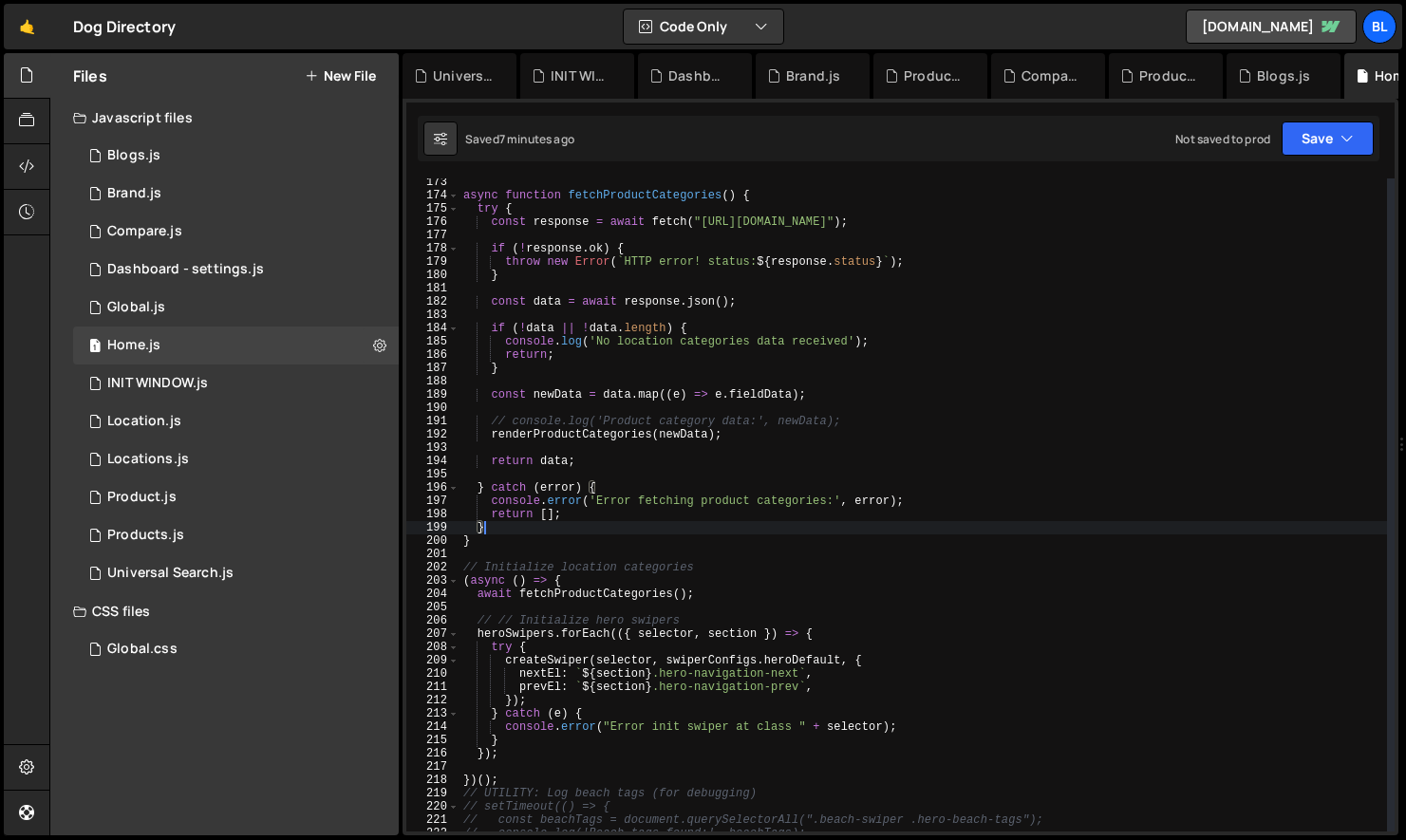
click at [567, 516] on div "async function fetchProductCategories ( ) { try { const response = await fetch …" at bounding box center [923, 516] width 928 height 680
click at [922, 497] on div "async function fetchProductCategories ( ) { try { const response = await fetch …" at bounding box center [923, 516] width 928 height 680
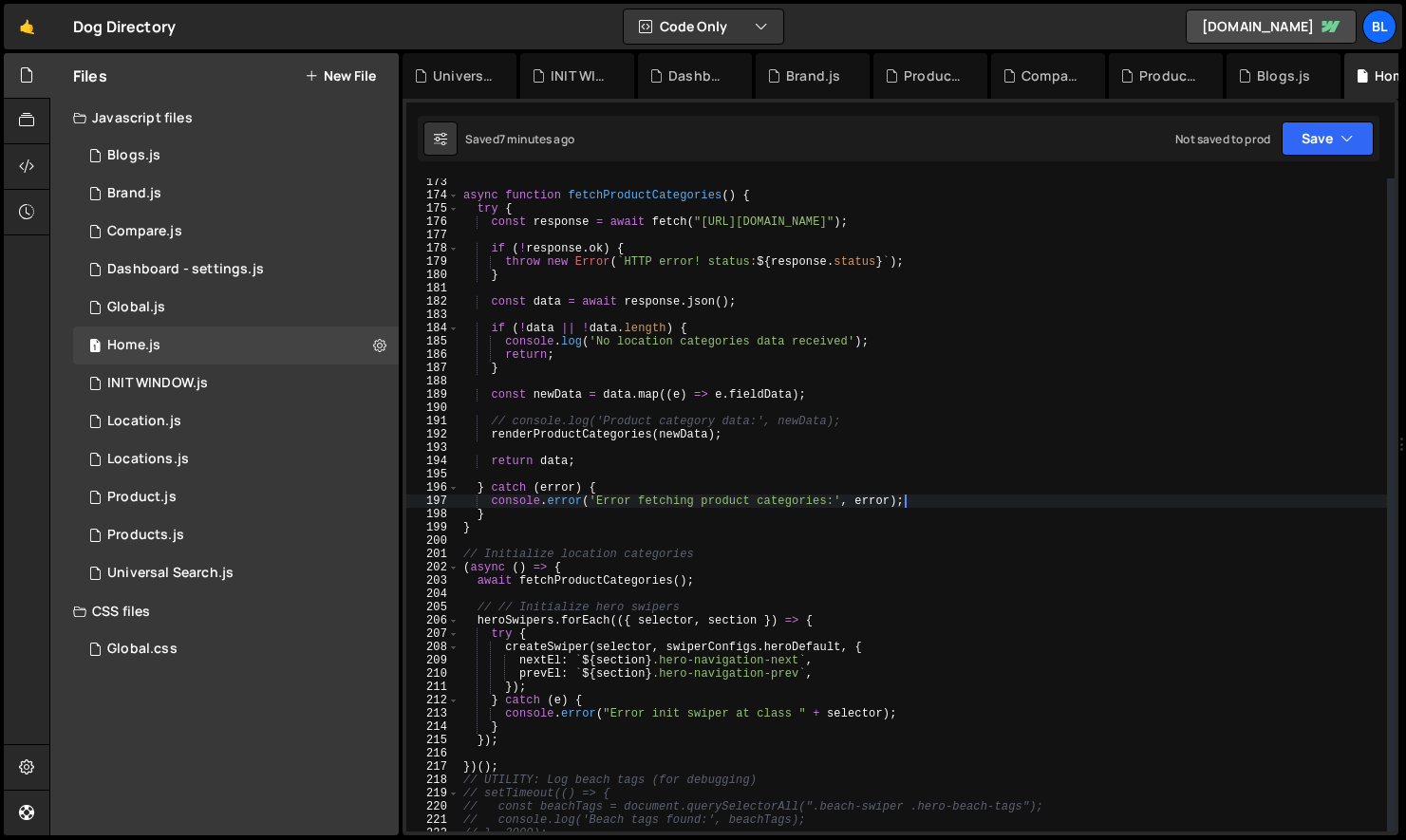
click at [741, 561] on div "async function fetchProductCategories ( ) { try { const response = await fetch …" at bounding box center [923, 516] width 928 height 680
click at [710, 581] on div "async function fetchProductCategories ( ) { try { const response = await fetch …" at bounding box center [923, 516] width 928 height 680
click at [659, 582] on div "async function fetchProductCategories ( ) { try { const response = await fetch …" at bounding box center [923, 516] width 928 height 680
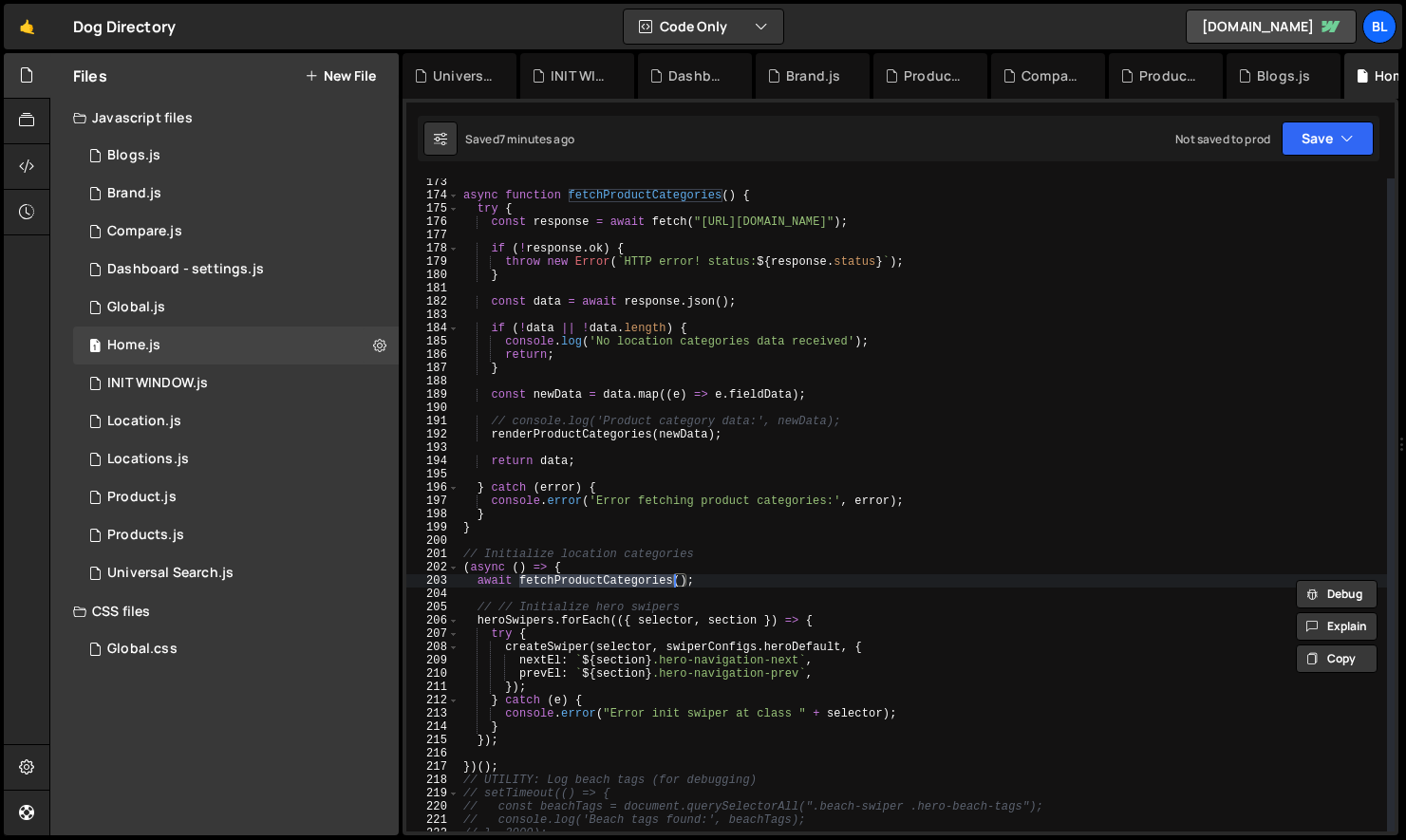
click at [585, 435] on div "async function fetchProductCategories ( ) { try { const response = await fetch …" at bounding box center [923, 516] width 928 height 680
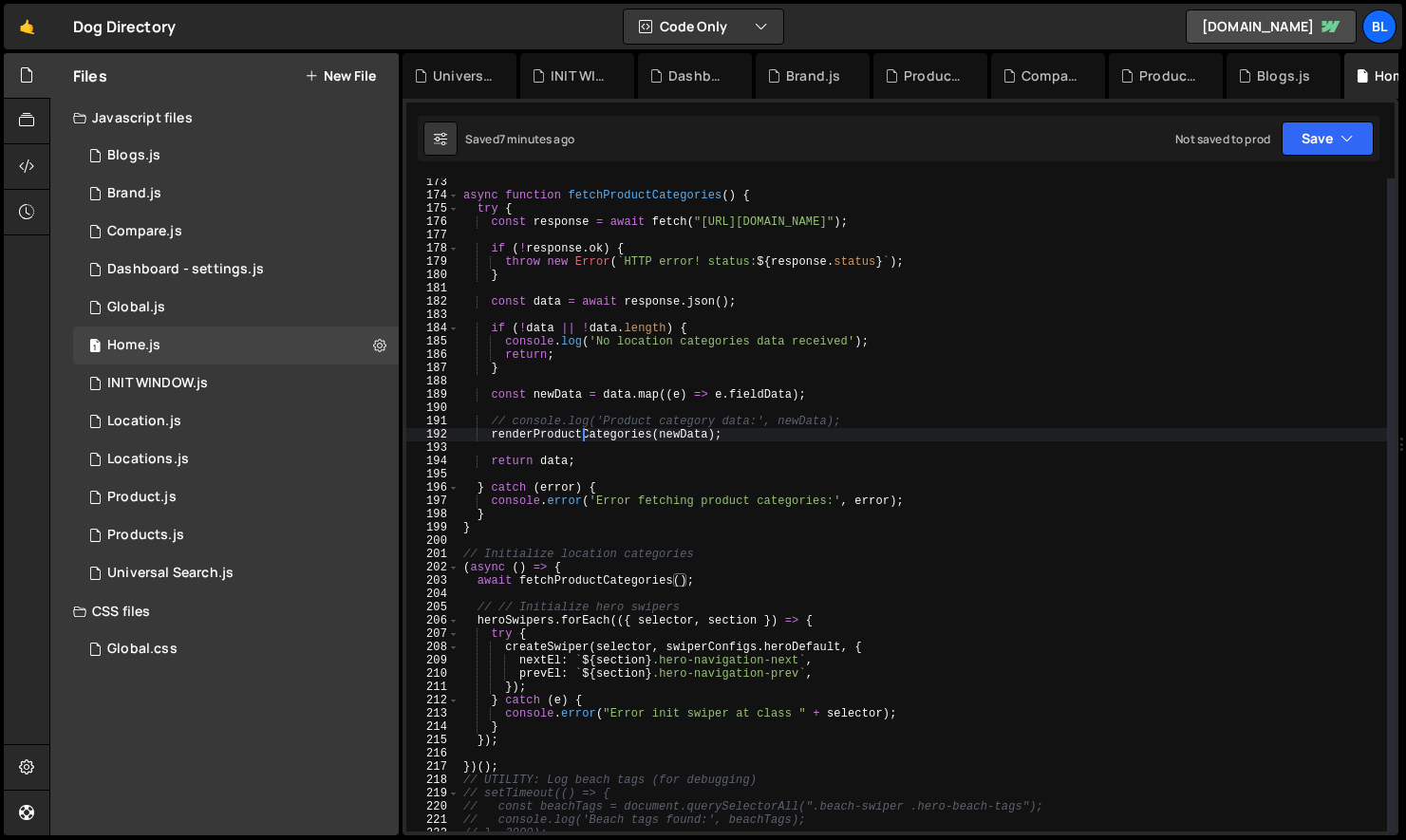
click at [585, 435] on div "async function fetchProductCategories ( ) { try { const response = await fetch …" at bounding box center [923, 516] width 928 height 680
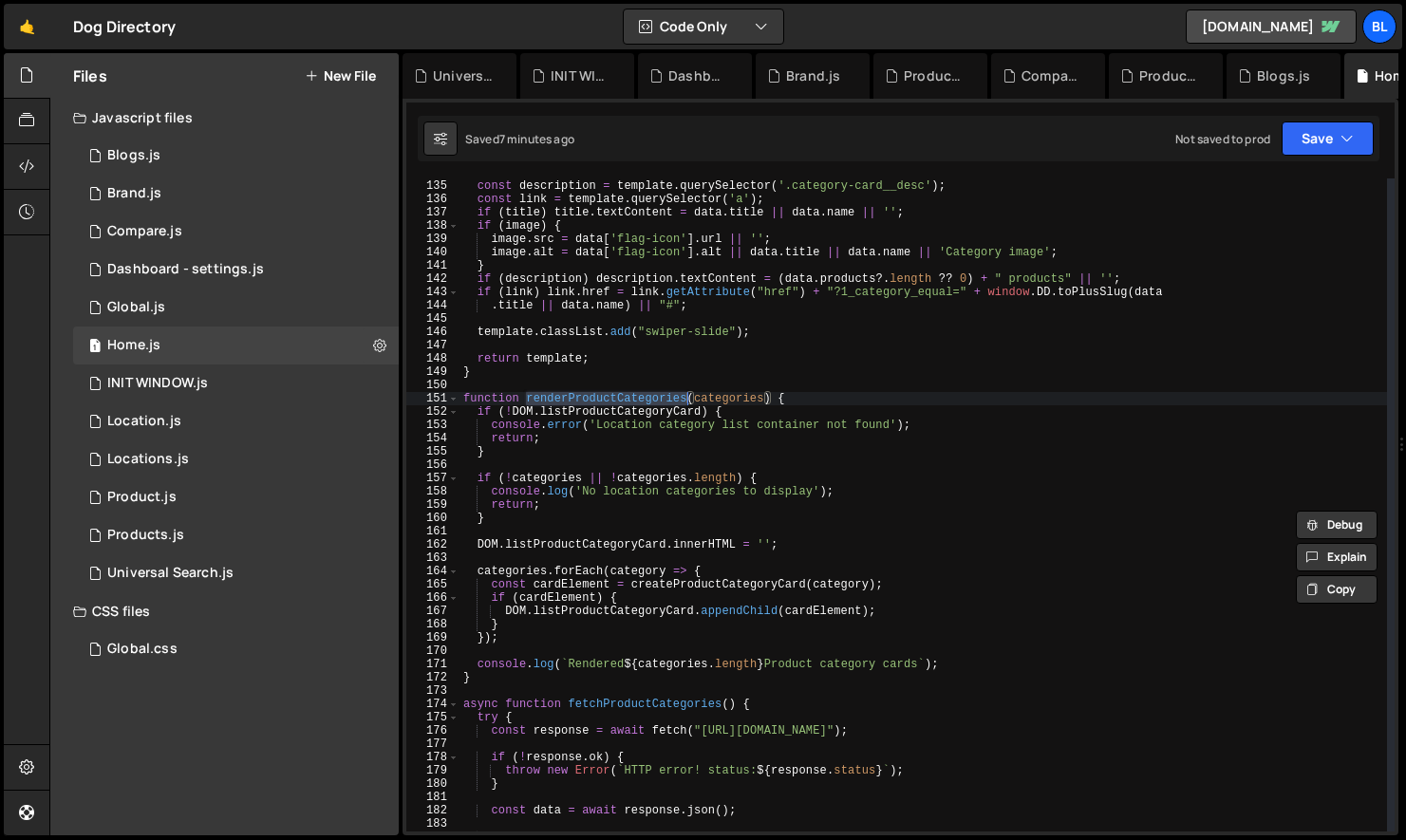
scroll to position [1779, 0]
click at [574, 615] on div "const image = template . querySelector ( '.category-card__image' ) ; const desc…" at bounding box center [923, 507] width 928 height 680
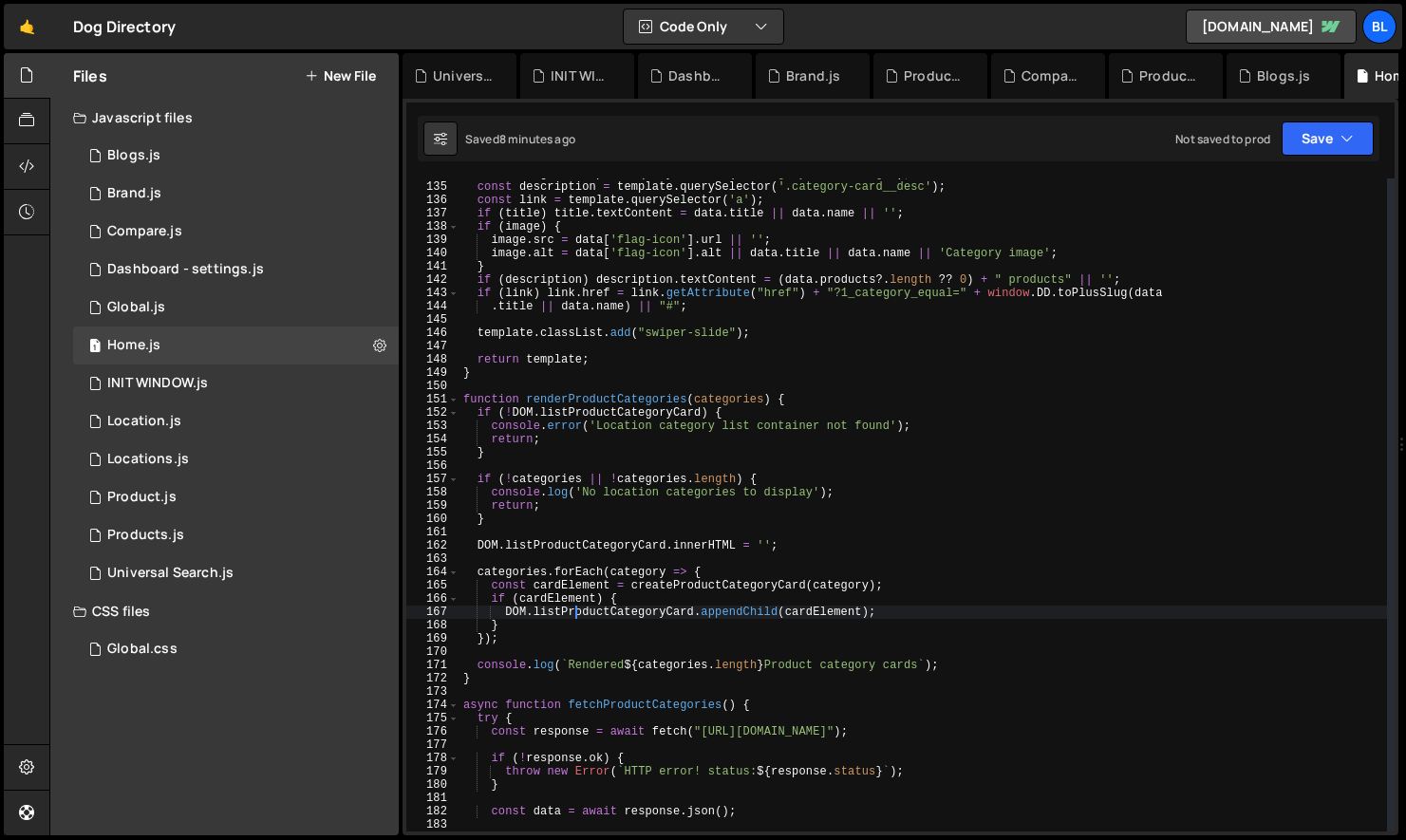
click at [678, 588] on div "const image = template . querySelector ( '.category-card__image' ) ; const desc…" at bounding box center [923, 507] width 928 height 680
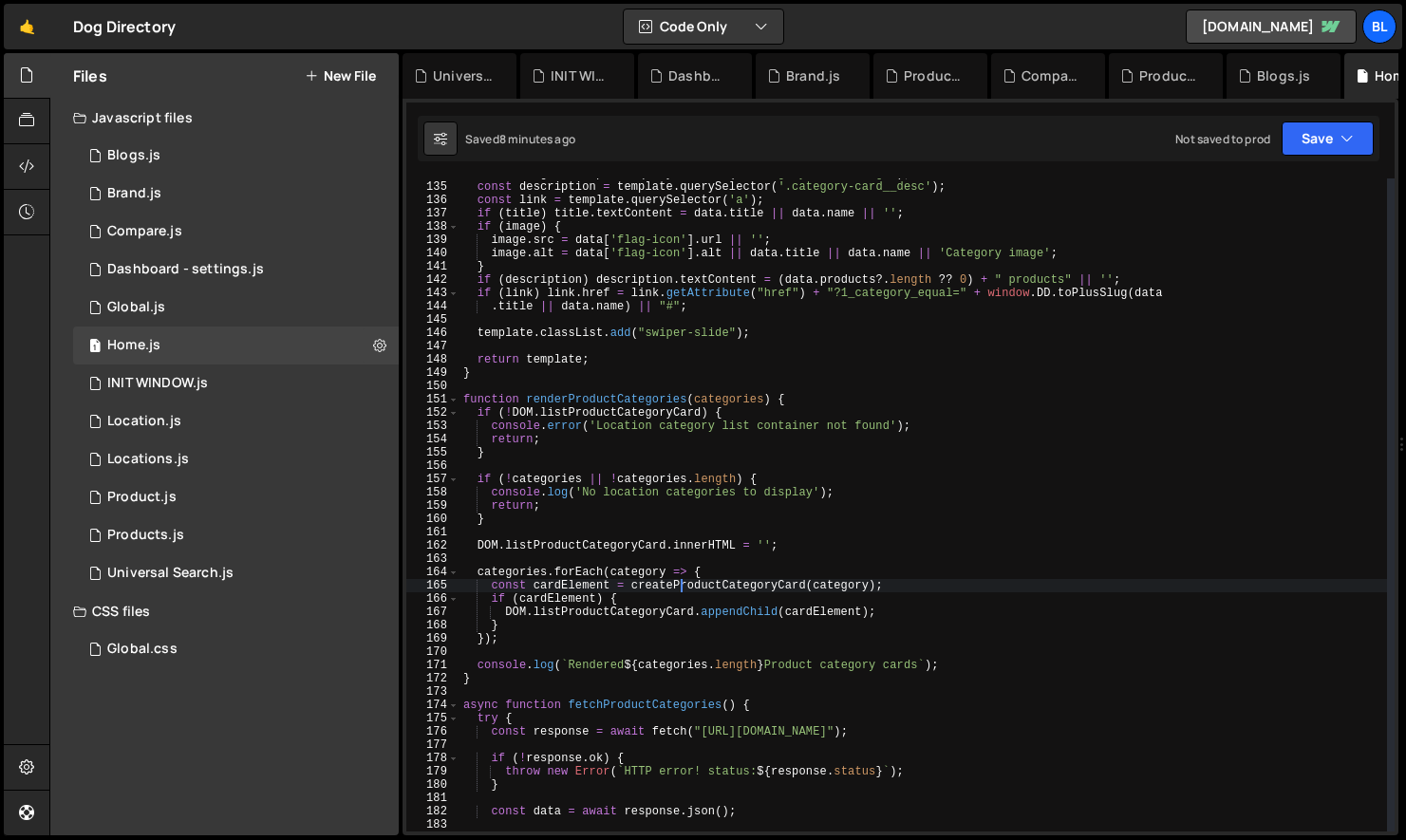
click at [678, 588] on div "const image = template . querySelector ( '.category-card__image' ) ; const desc…" at bounding box center [923, 507] width 928 height 680
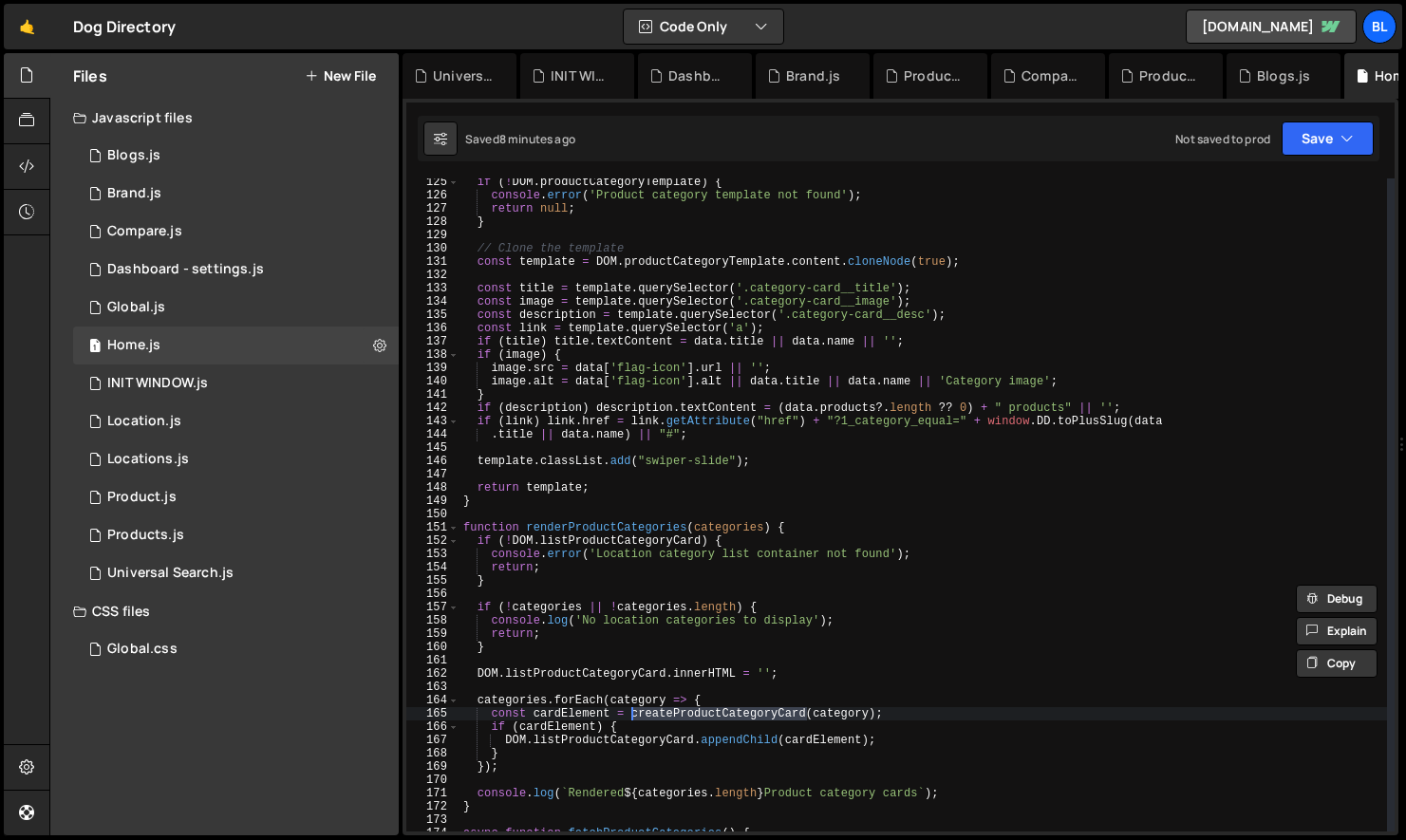
scroll to position [1634, 0]
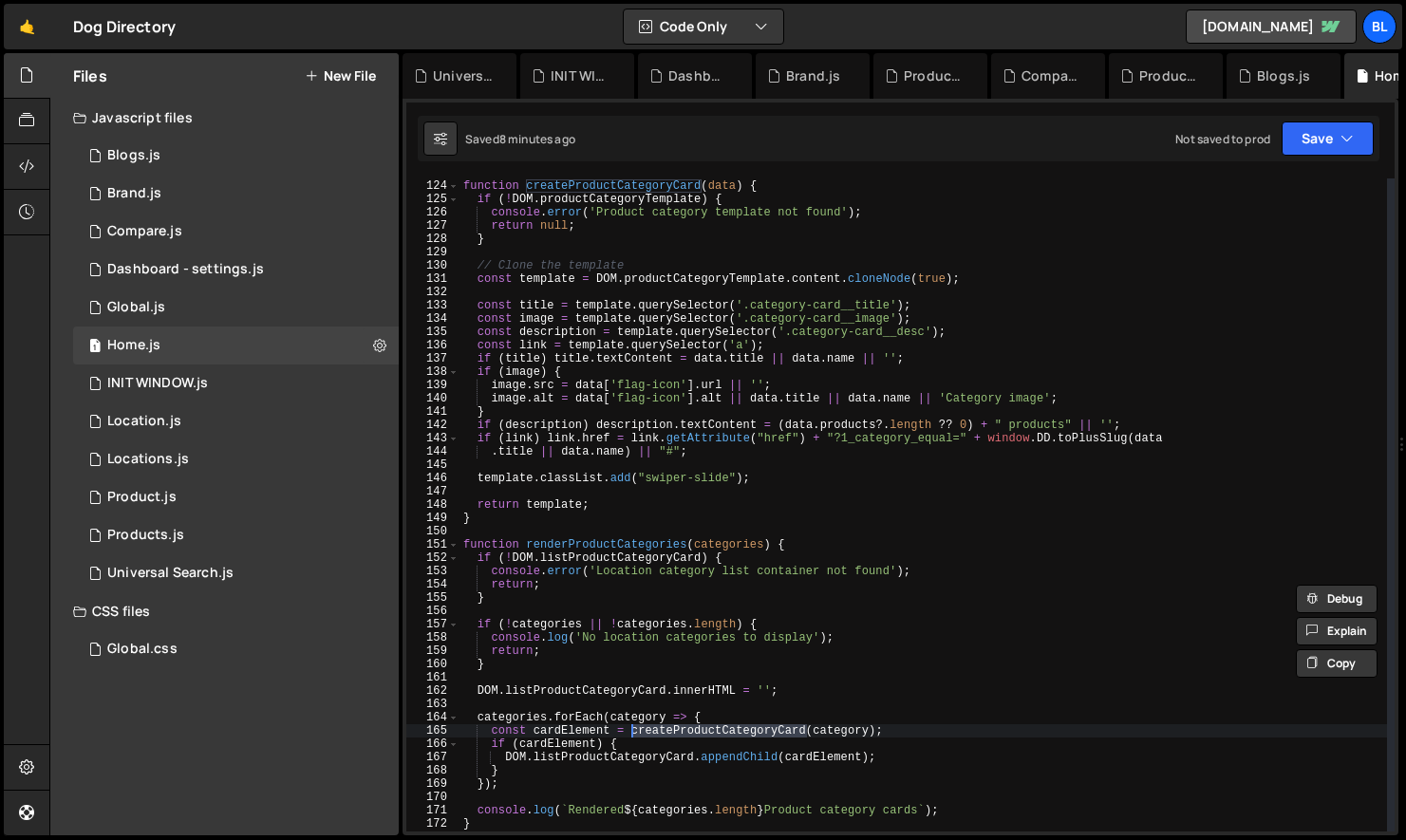
click at [575, 474] on div "// LOCATION CATEGORIES MANAGEMENT function createProductCategoryCard ( data ) {…" at bounding box center [923, 506] width 928 height 680
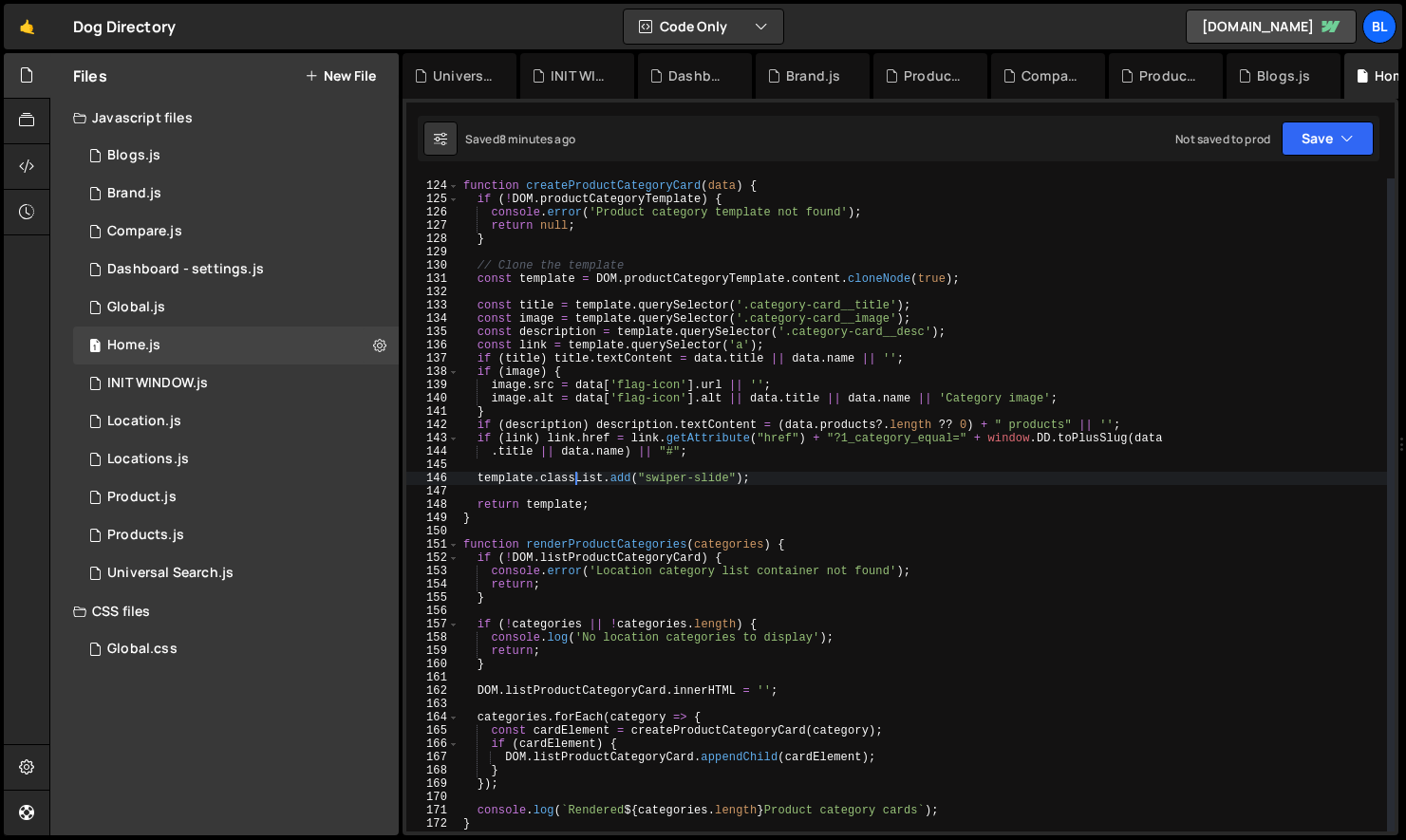
click at [523, 478] on div "// LOCATION CATEGORIES MANAGEMENT function createProductCategoryCard ( data ) {…" at bounding box center [923, 506] width 928 height 680
click at [575, 477] on div "// LOCATION CATEGORIES MANAGEMENT function createProductCategoryCard ( data ) {…" at bounding box center [923, 506] width 928 height 680
click at [545, 281] on div "// LOCATION CATEGORIES MANAGEMENT function createProductCategoryCard ( data ) {…" at bounding box center [923, 506] width 928 height 680
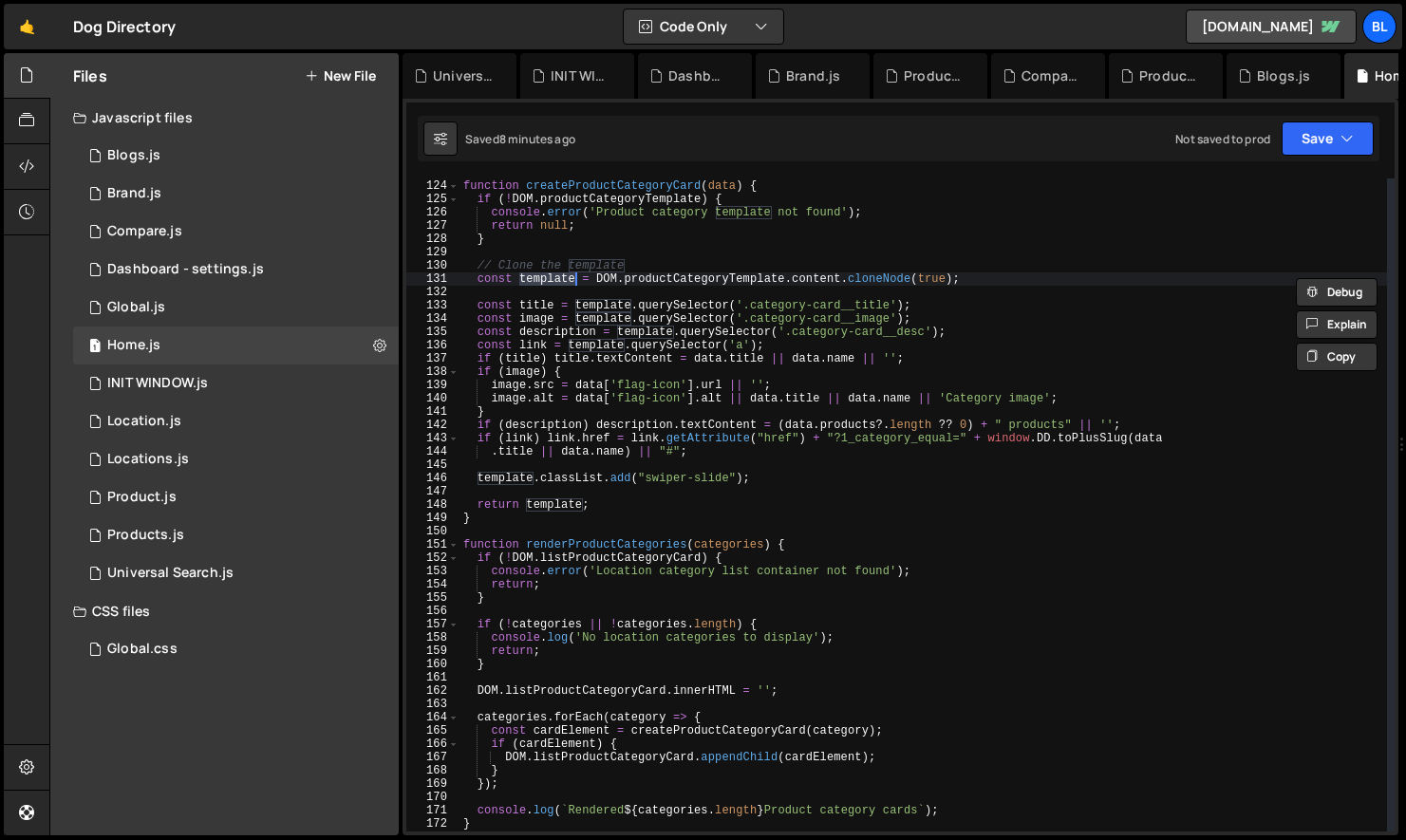
click at [799, 520] on div "// LOCATION CATEGORIES MANAGEMENT function createProductCategoryCard ( data ) {…" at bounding box center [923, 506] width 928 height 680
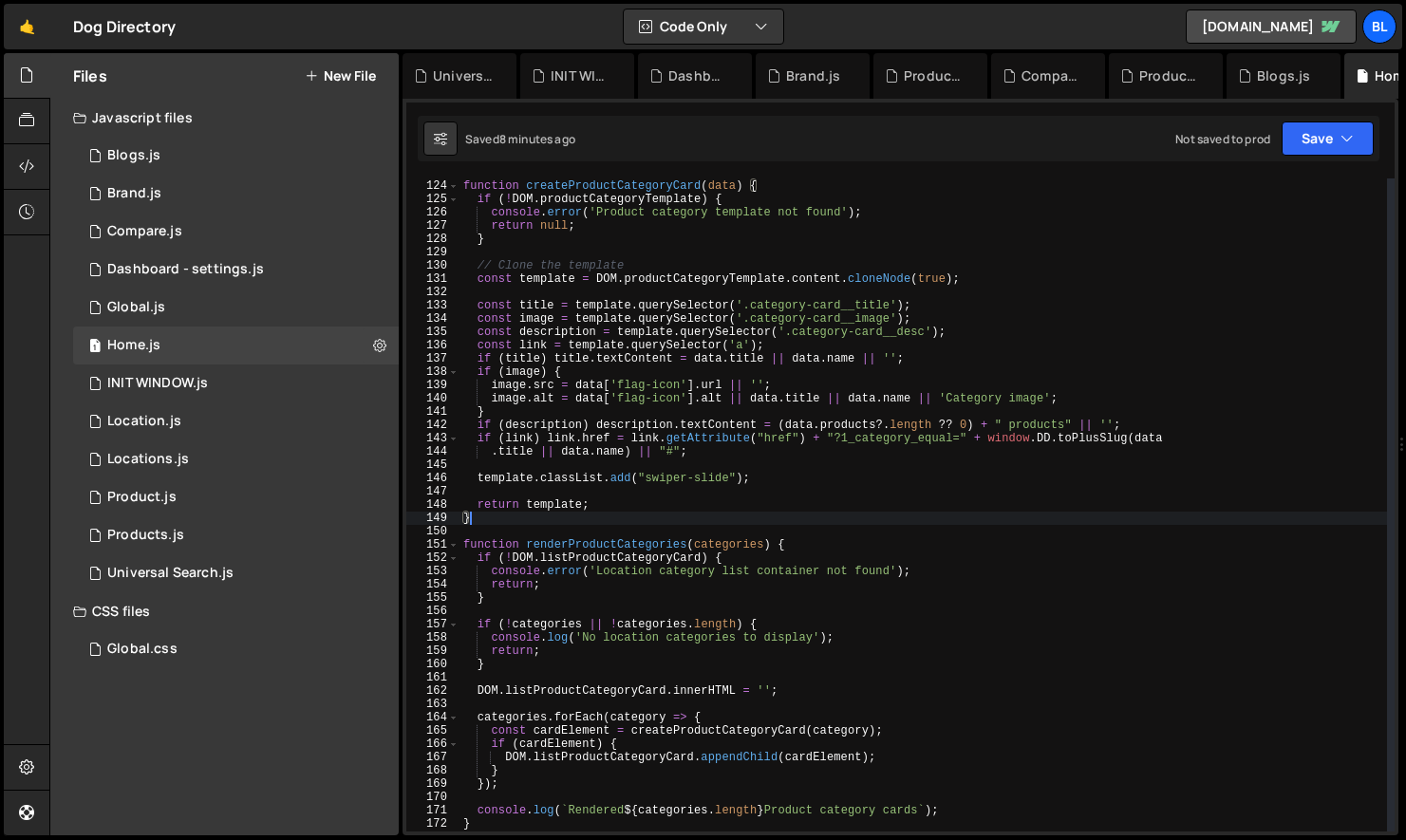
click at [882, 300] on div "// LOCATION CATEGORIES MANAGEMENT function createProductCategoryCard ( data ) {…" at bounding box center [923, 506] width 928 height 680
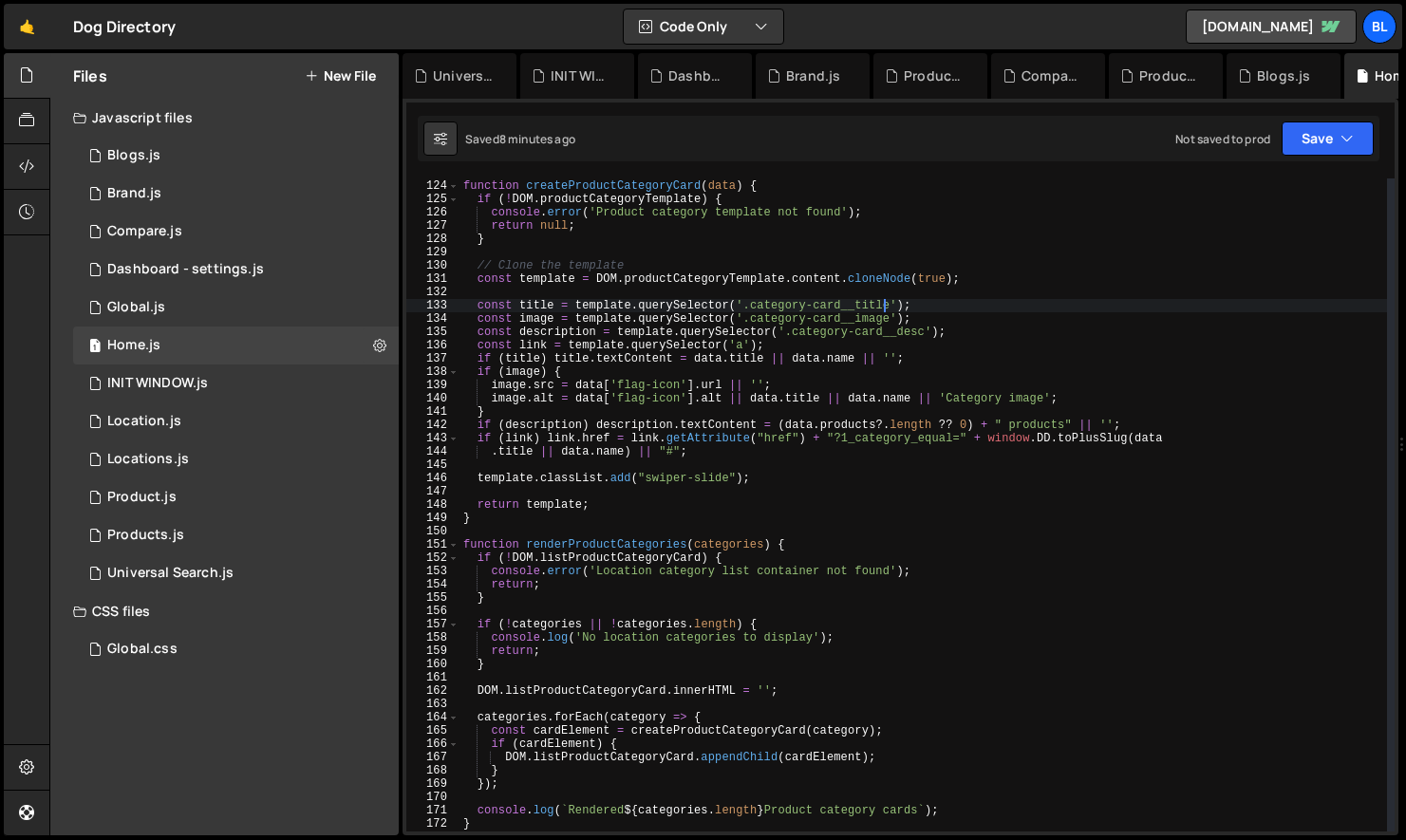
click at [886, 300] on div "// LOCATION CATEGORIES MANAGEMENT function createProductCategoryCard ( data ) {…" at bounding box center [923, 506] width 928 height 680
click at [913, 301] on div "// LOCATION CATEGORIES MANAGEMENT function createProductCategoryCard ( data ) {…" at bounding box center [923, 506] width 928 height 680
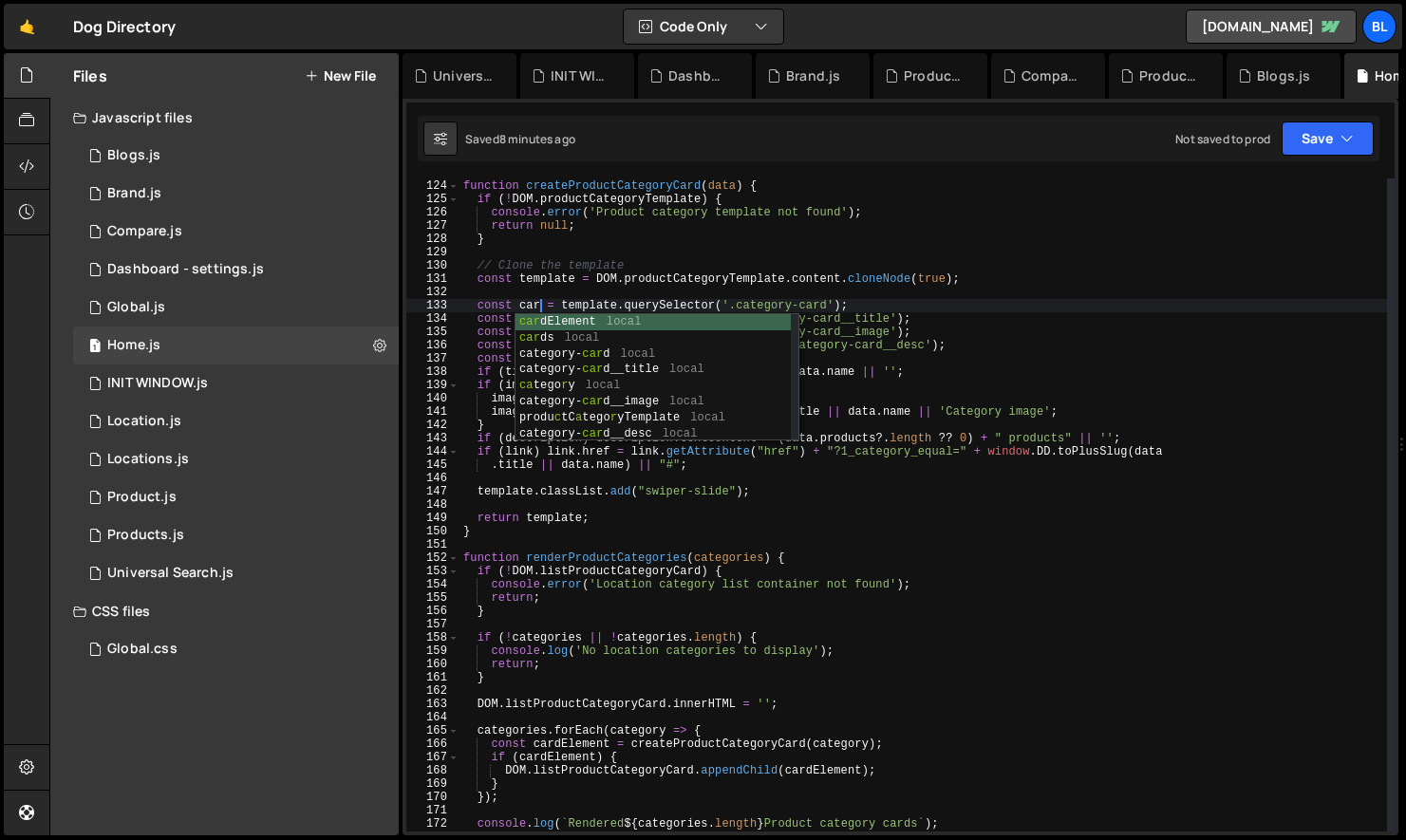
scroll to position [0, 6]
click at [525, 497] on div "// LOCATION CATEGORIES MANAGEMENT function createProductCategoryCard ( data ) {…" at bounding box center [923, 506] width 928 height 680
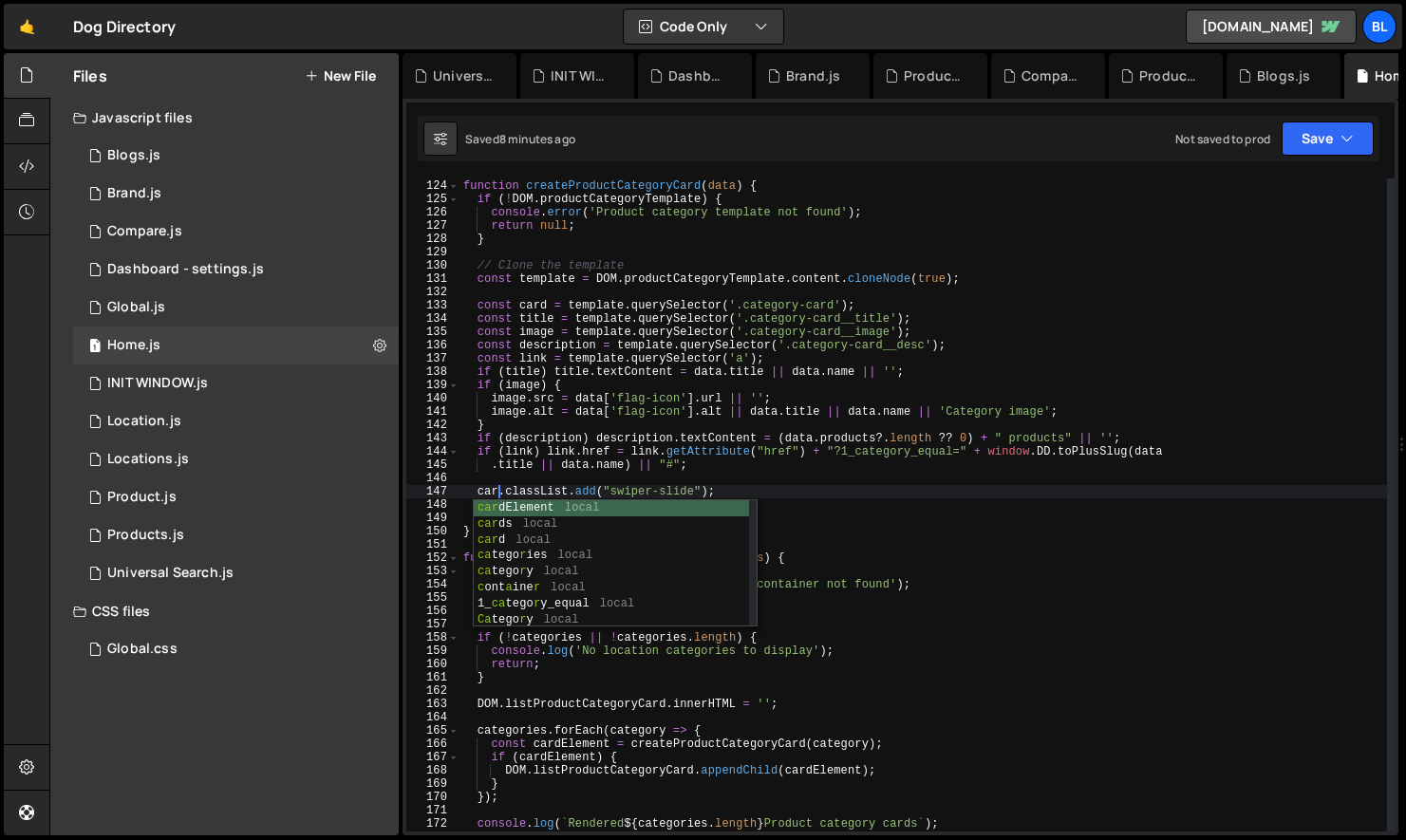
type textarea "card.classList.add("swiper-slide");"
click at [561, 481] on div "// LOCATION CATEGORIES MANAGEMENT function createProductCategoryCard ( data ) {…" at bounding box center [923, 506] width 928 height 680
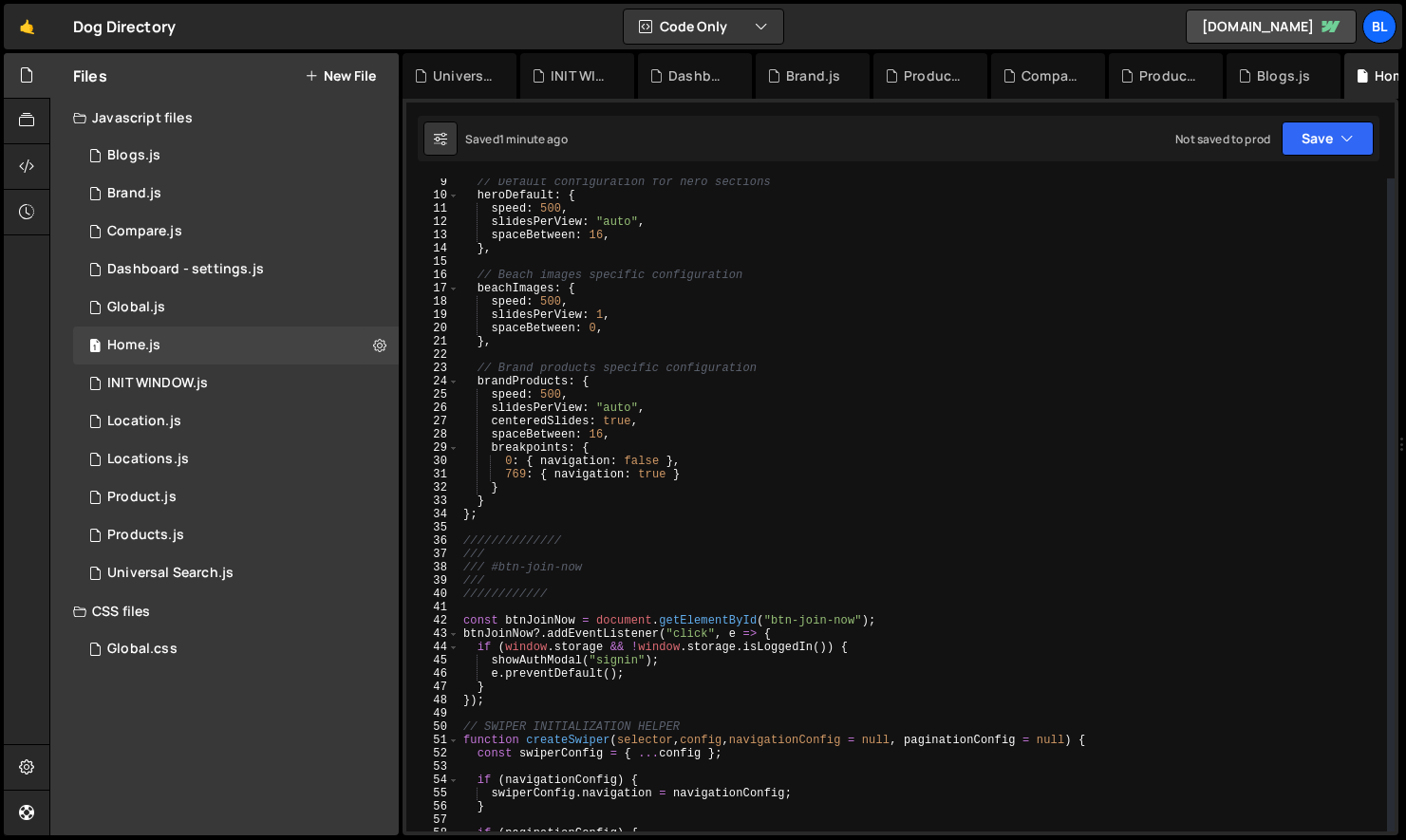
scroll to position [0, 0]
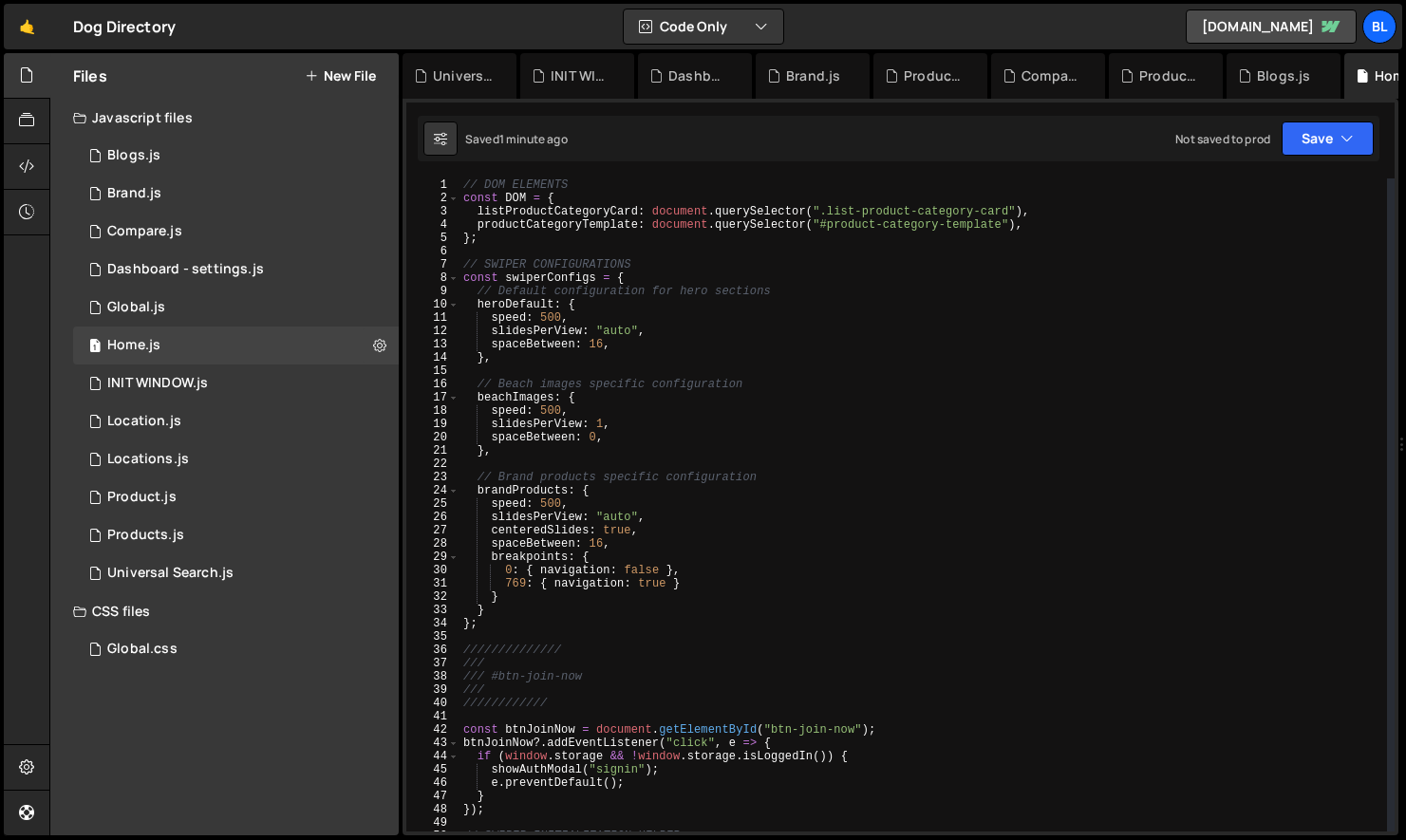
click at [632, 345] on div "// DOM ELEMENTS const DOM = { listProductCategoryCard : document . querySelecto…" at bounding box center [923, 519] width 928 height 680
type textarea "spaceBetween: 16,"
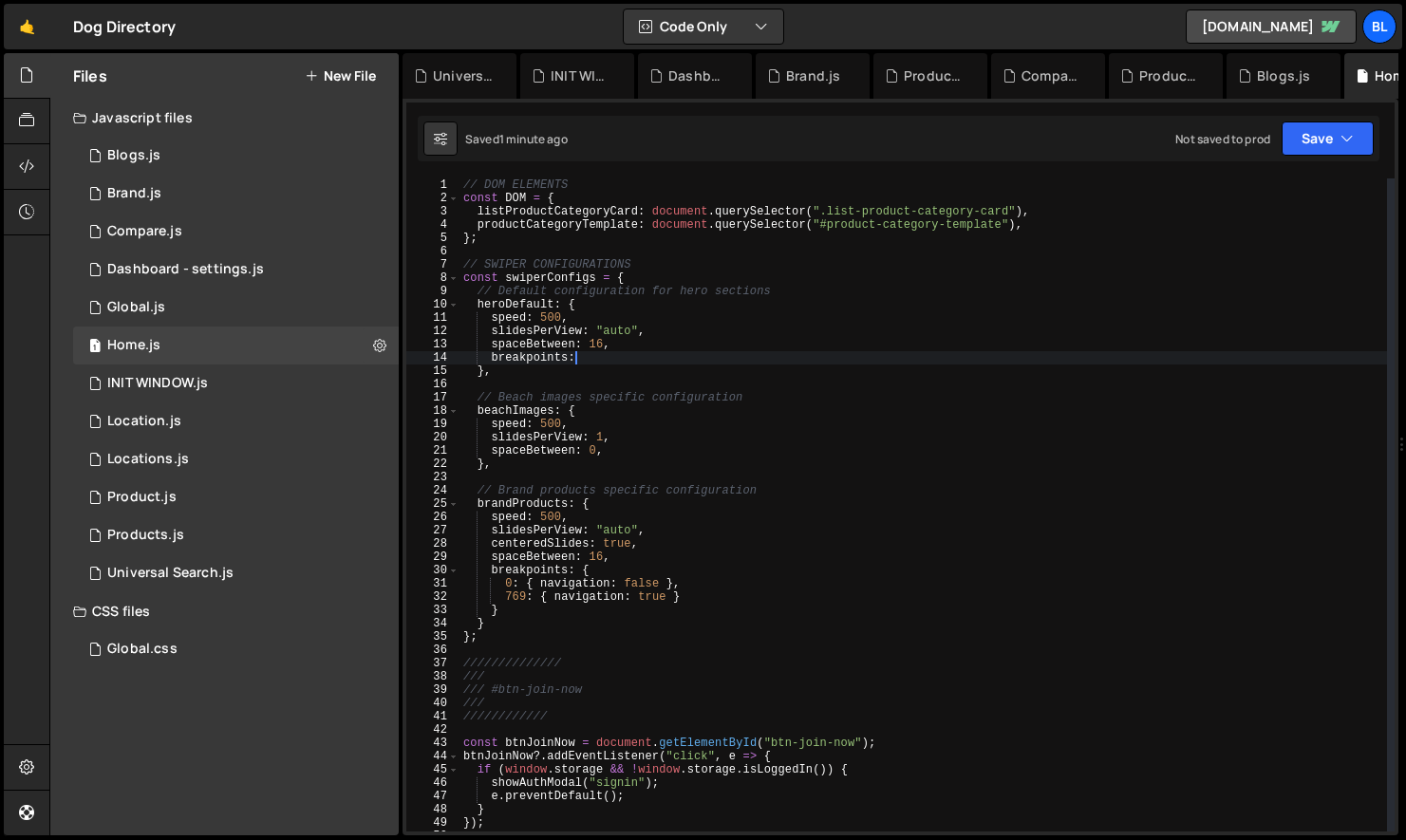
type textarea "breakpoints:{"
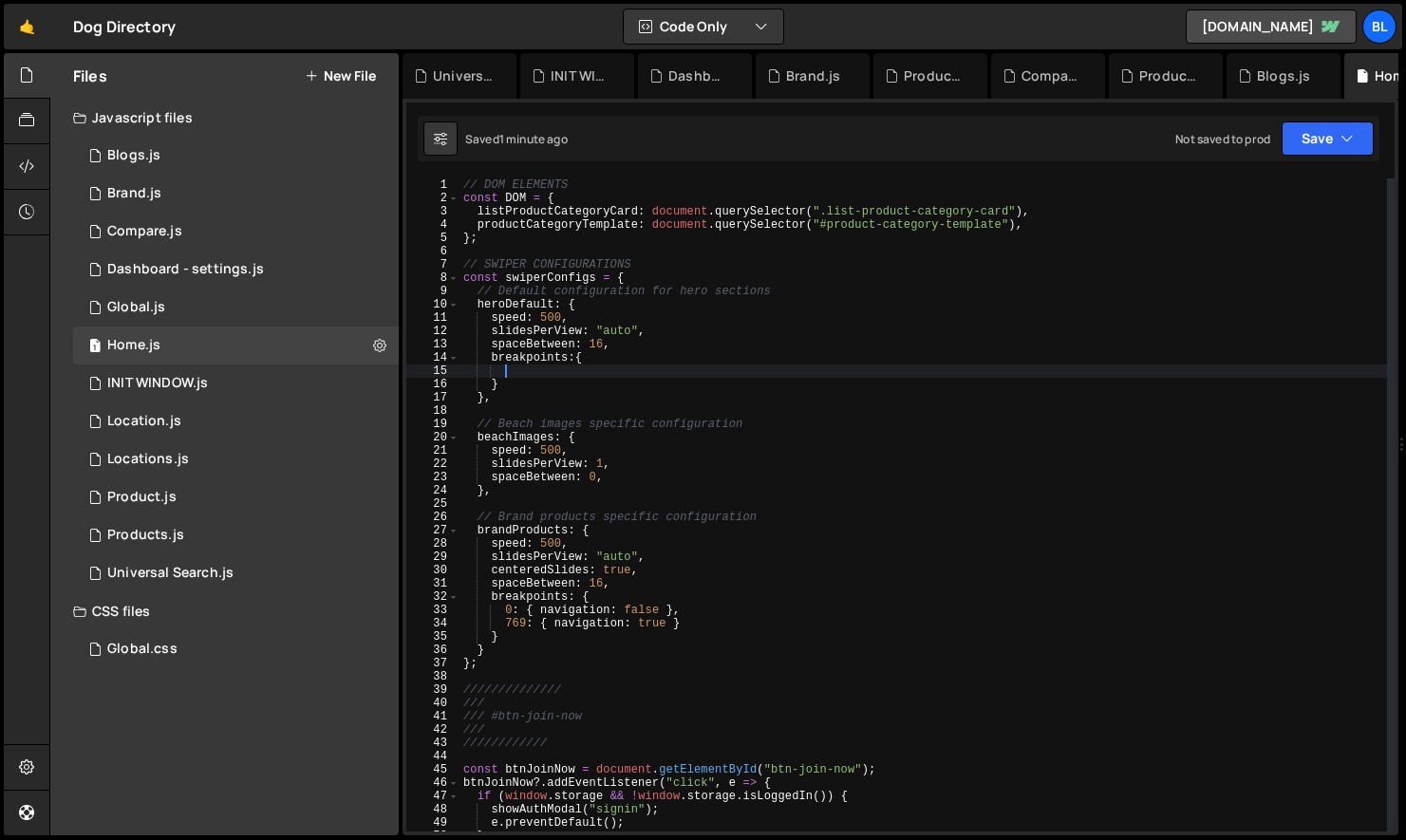
scroll to position [0, 2]
type textarea "0:{"
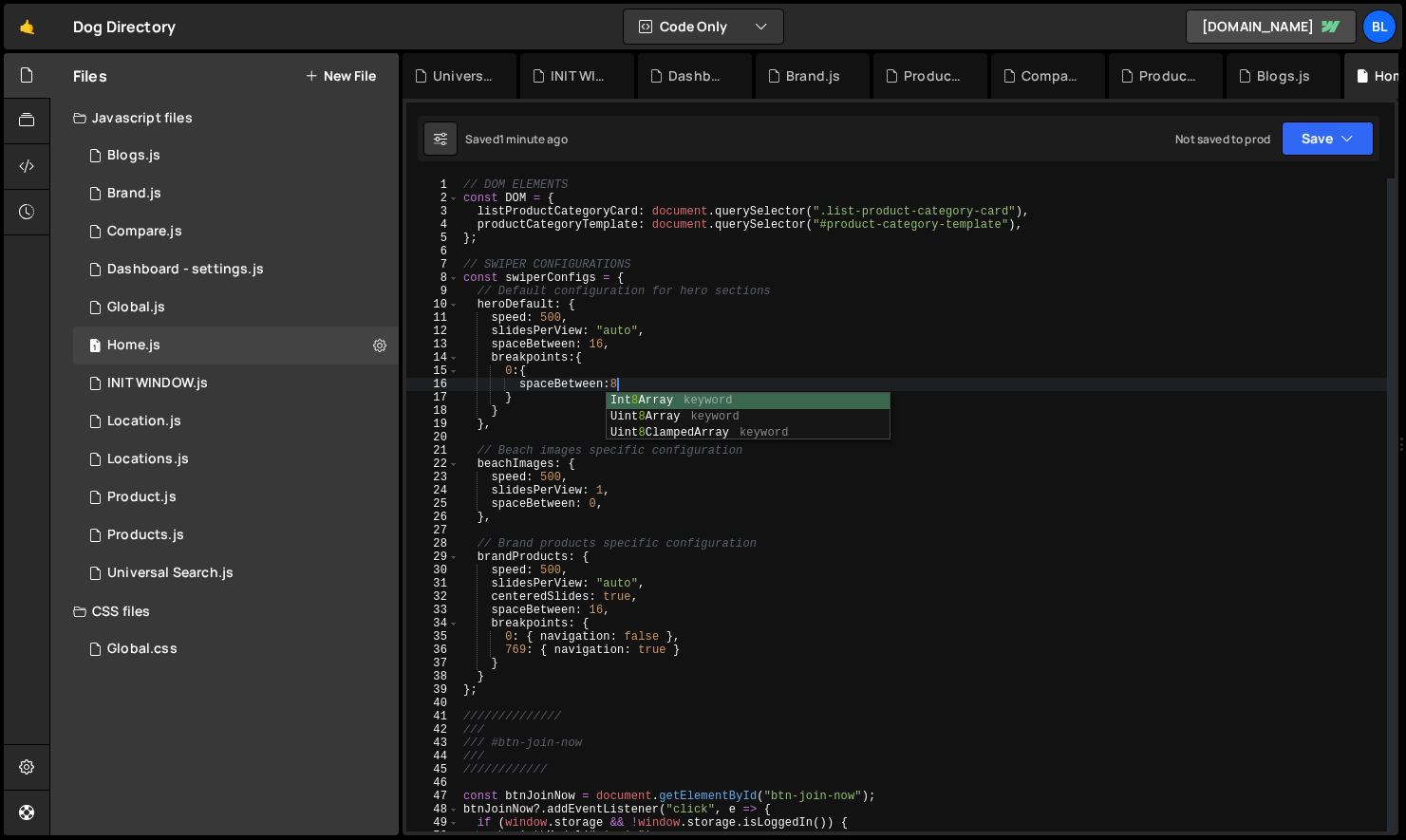
scroll to position [0, 11]
click at [528, 394] on div "// DOM ELEMENTS const DOM = { listProductCategoryCard : document . querySelecto…" at bounding box center [923, 519] width 928 height 680
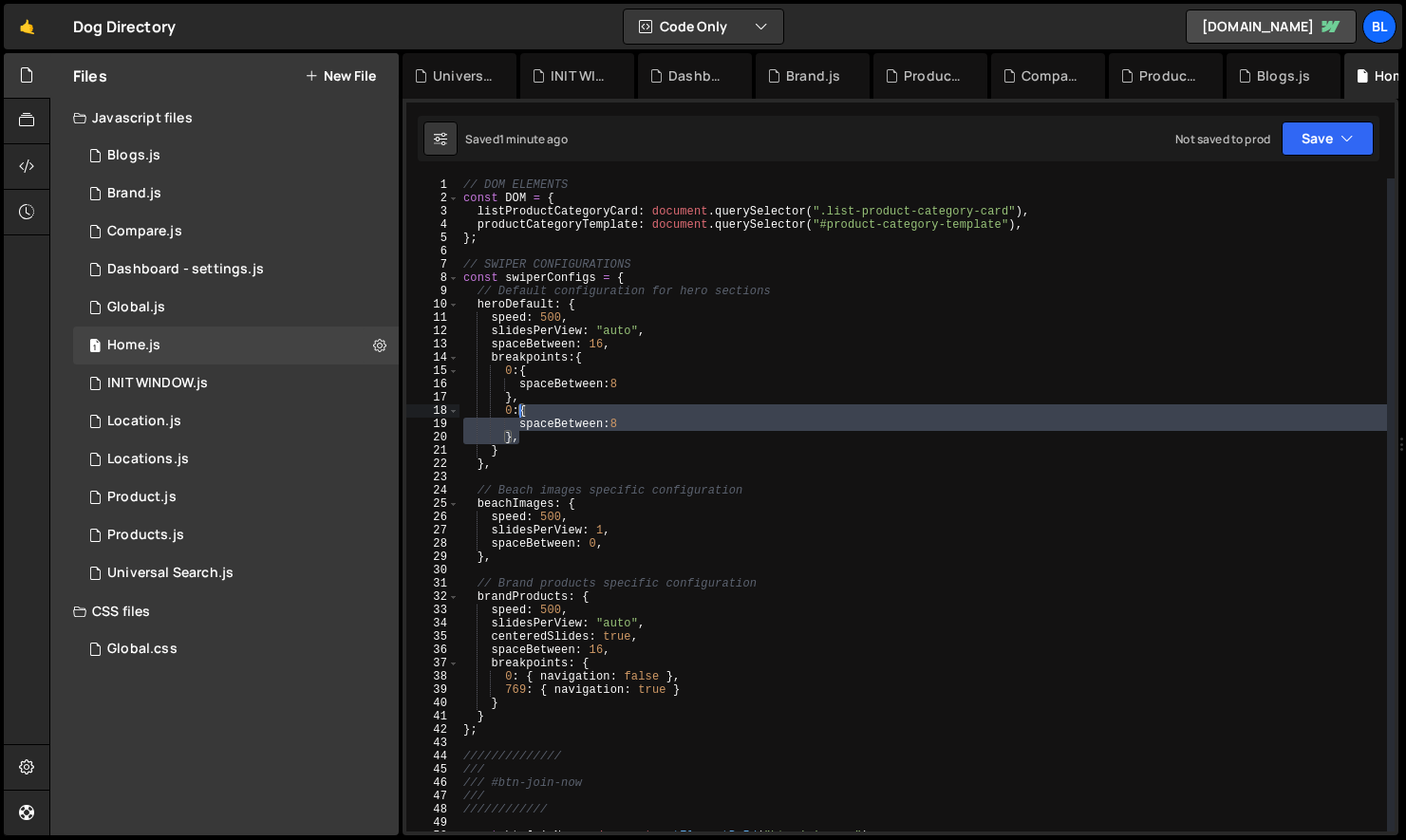
click at [511, 419] on div "// DOM ELEMENTS const DOM = { listProductCategoryCard : document . querySelecto…" at bounding box center [923, 519] width 928 height 680
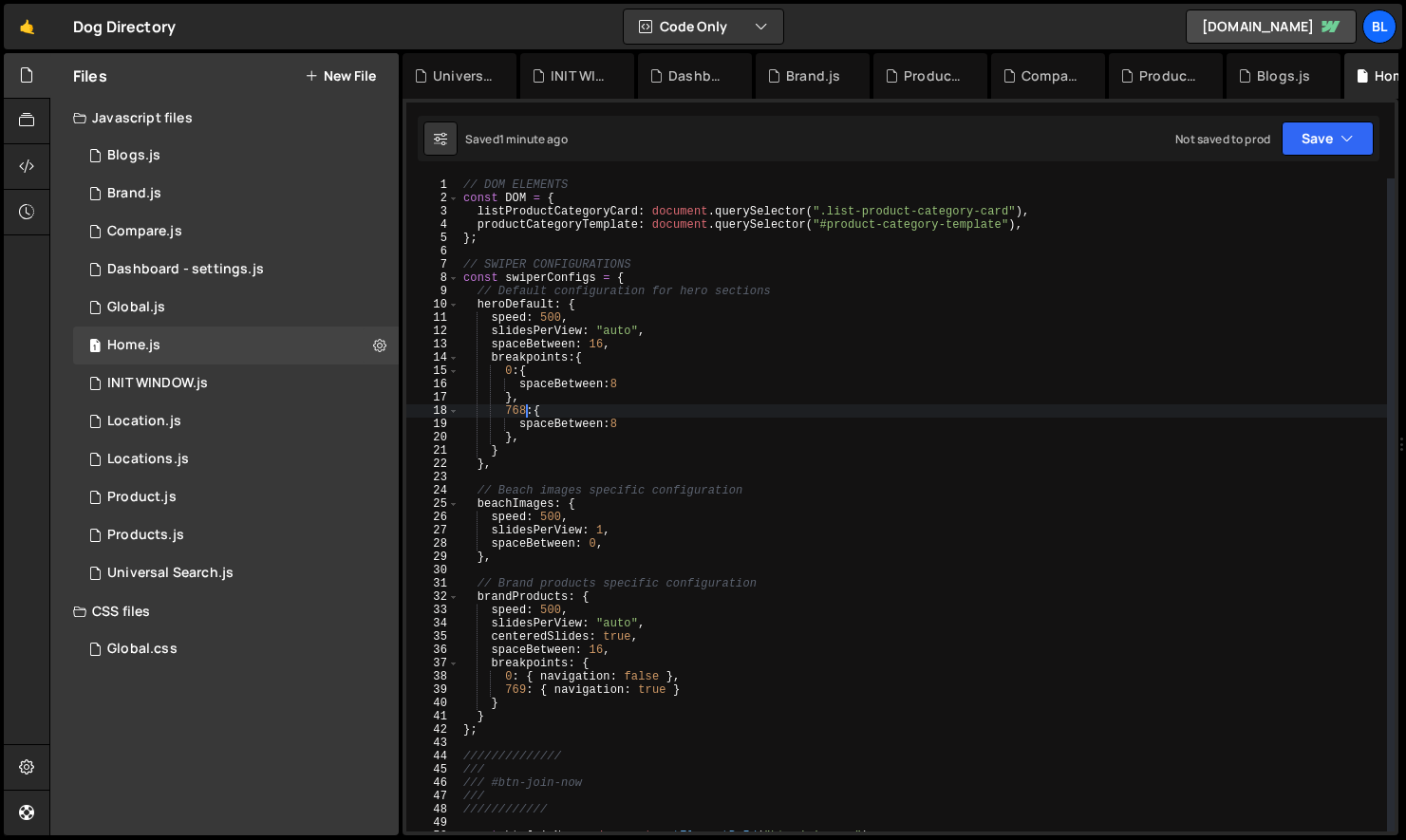
scroll to position [0, 5]
click at [623, 421] on div "// DOM ELEMENTS const DOM = { listProductCategoryCard : document . querySelecto…" at bounding box center [923, 519] width 928 height 680
click at [644, 484] on div "// DOM ELEMENTS const DOM = { listProductCategoryCard : document . querySelecto…" at bounding box center [923, 519] width 928 height 680
click at [582, 466] on div "// DOM ELEMENTS const DOM = { listProductCategoryCard : document . querySelecto…" at bounding box center [923, 519] width 928 height 680
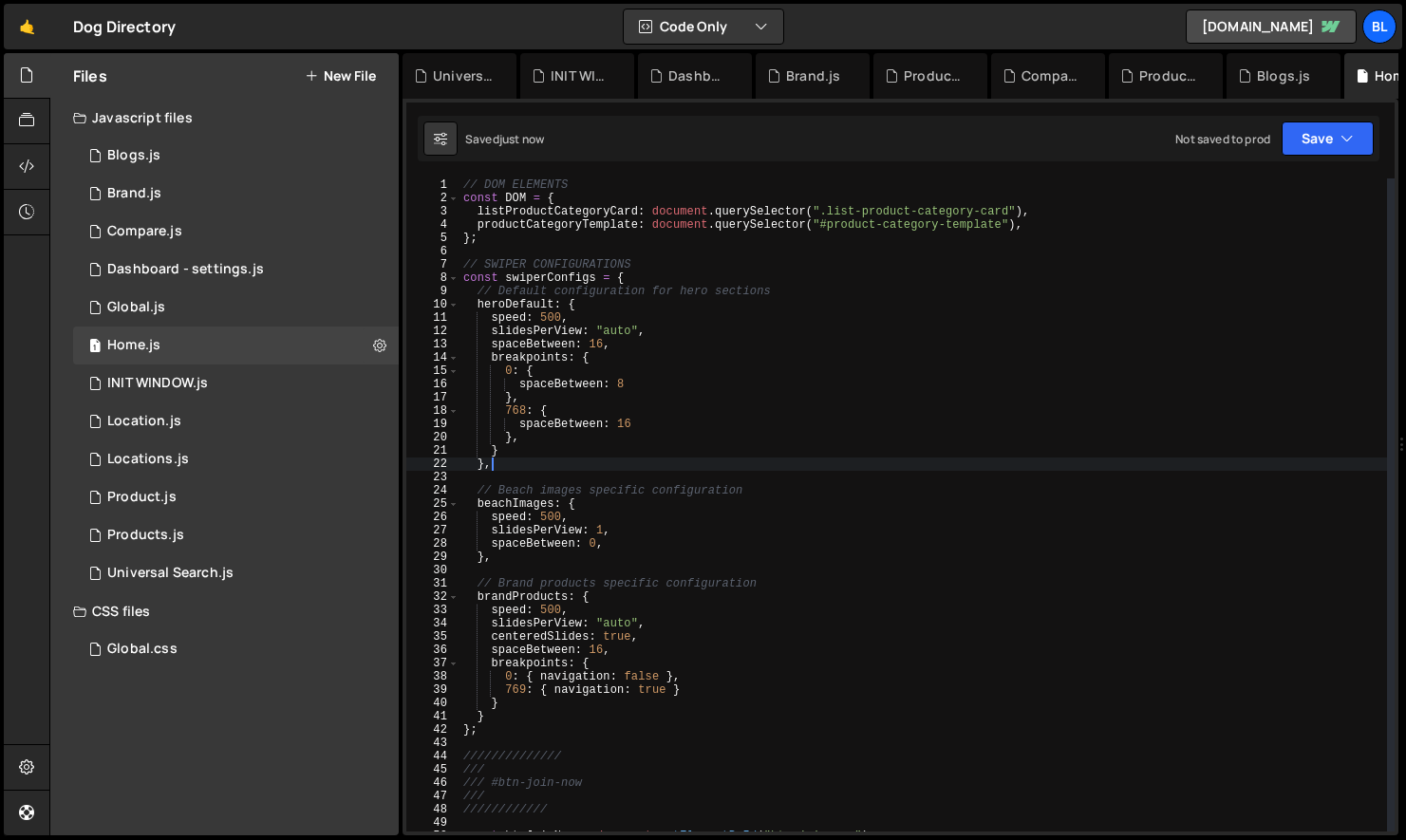
scroll to position [0, 1]
click at [582, 449] on div "// DOM ELEMENTS const DOM = { listProductCategoryCard : document . querySelecto…" at bounding box center [923, 519] width 928 height 680
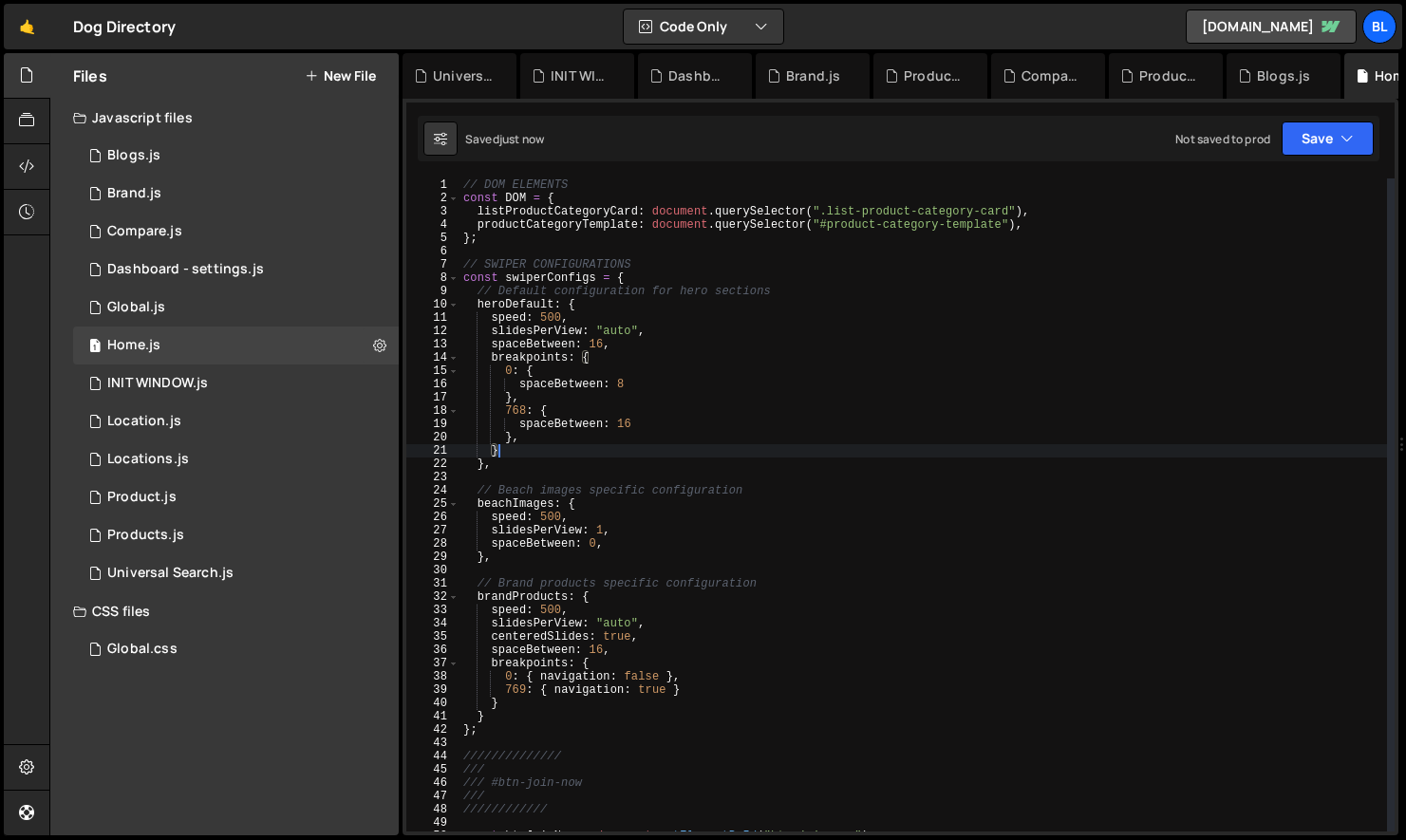
click at [626, 364] on div "// DOM ELEMENTS const DOM = { listProductCategoryCard : document . querySelecto…" at bounding box center [923, 519] width 928 height 680
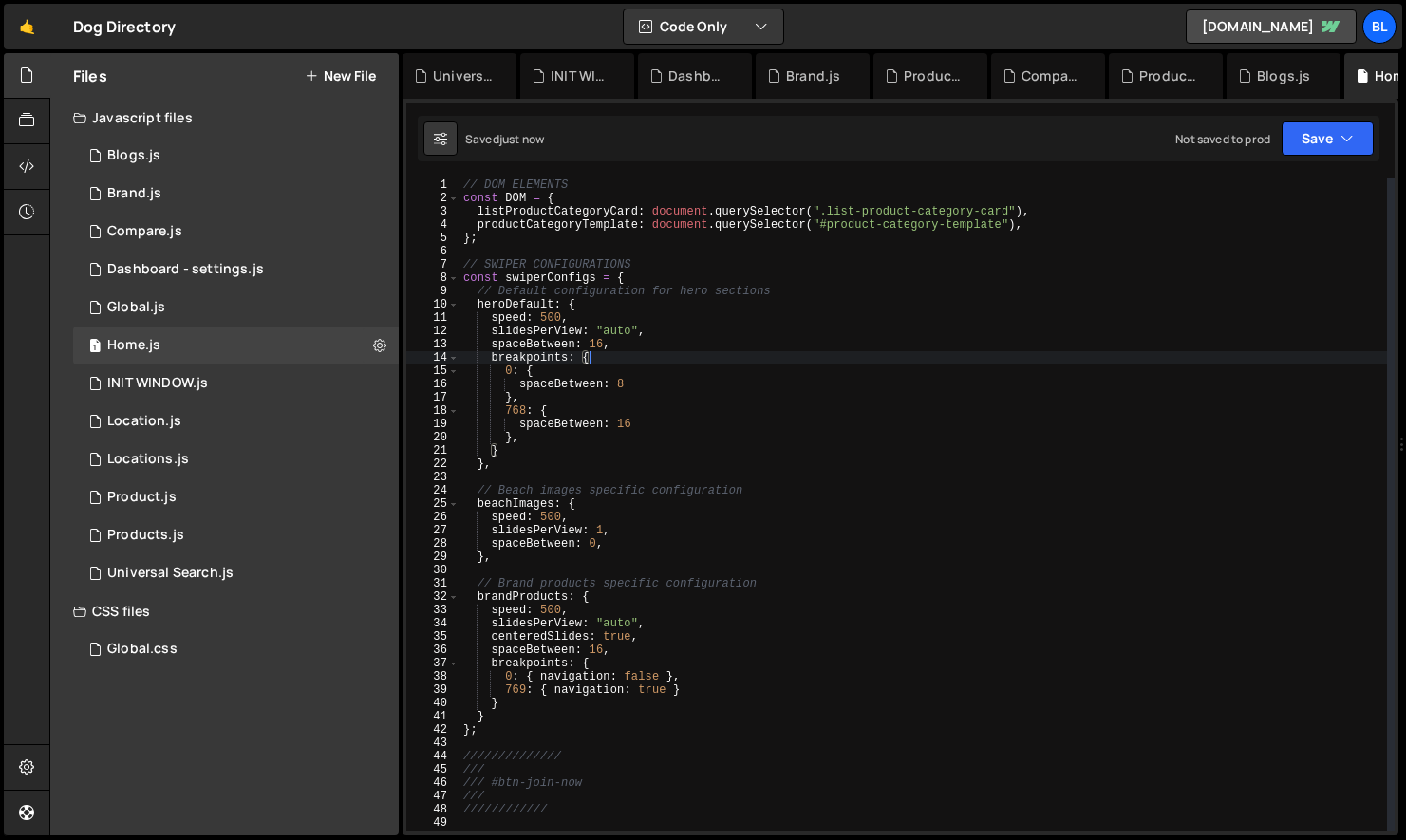
type textarea "breakpoints: {"
click at [193, 391] on div "INIT WINDOW.js" at bounding box center [157, 383] width 100 height 17
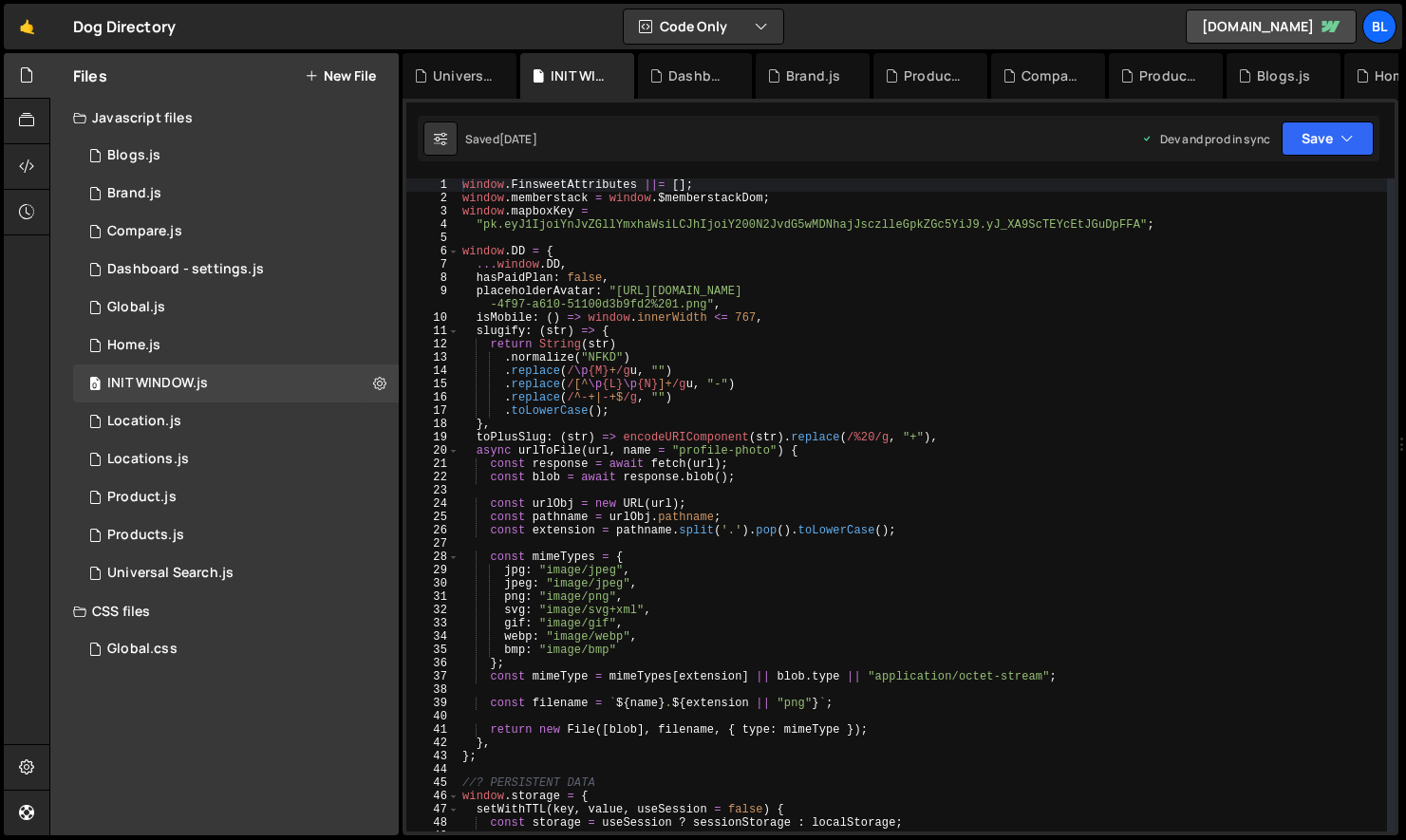
click at [790, 486] on div "window . FinsweetAttributes ||= [ ] ; window . memberstack = window . $memberst…" at bounding box center [923, 519] width 929 height 680
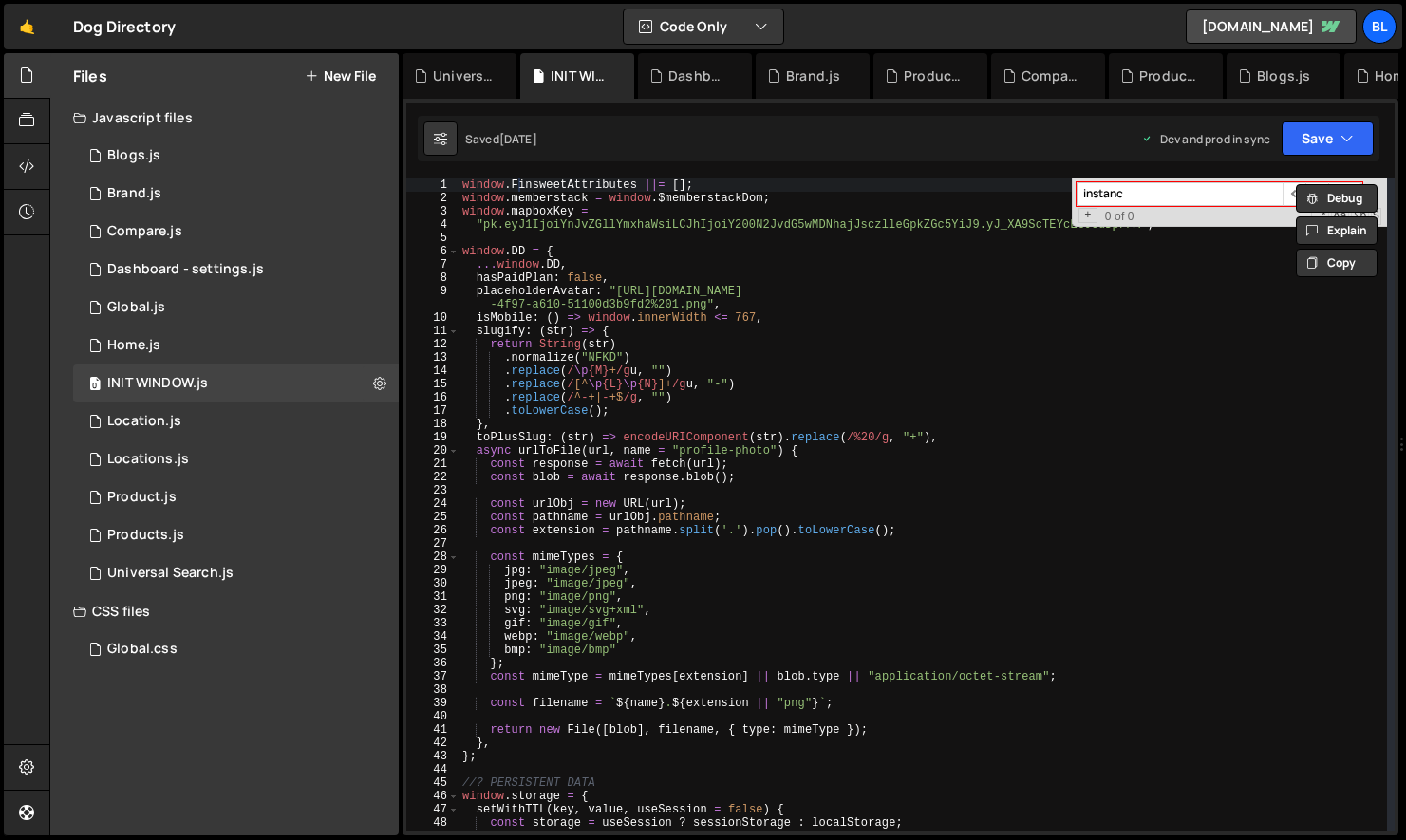
type input "instance"
type input "window.finse"
click at [590, 197] on div "window . FinsweetAttributes ||= [ ] ; window . memberstack = window . $memberst…" at bounding box center [923, 519] width 929 height 680
type textarea "window.FinsweetAttributes ||= [];"
drag, startPoint x: 641, startPoint y: 184, endPoint x: 455, endPoint y: 181, distance: 186.0
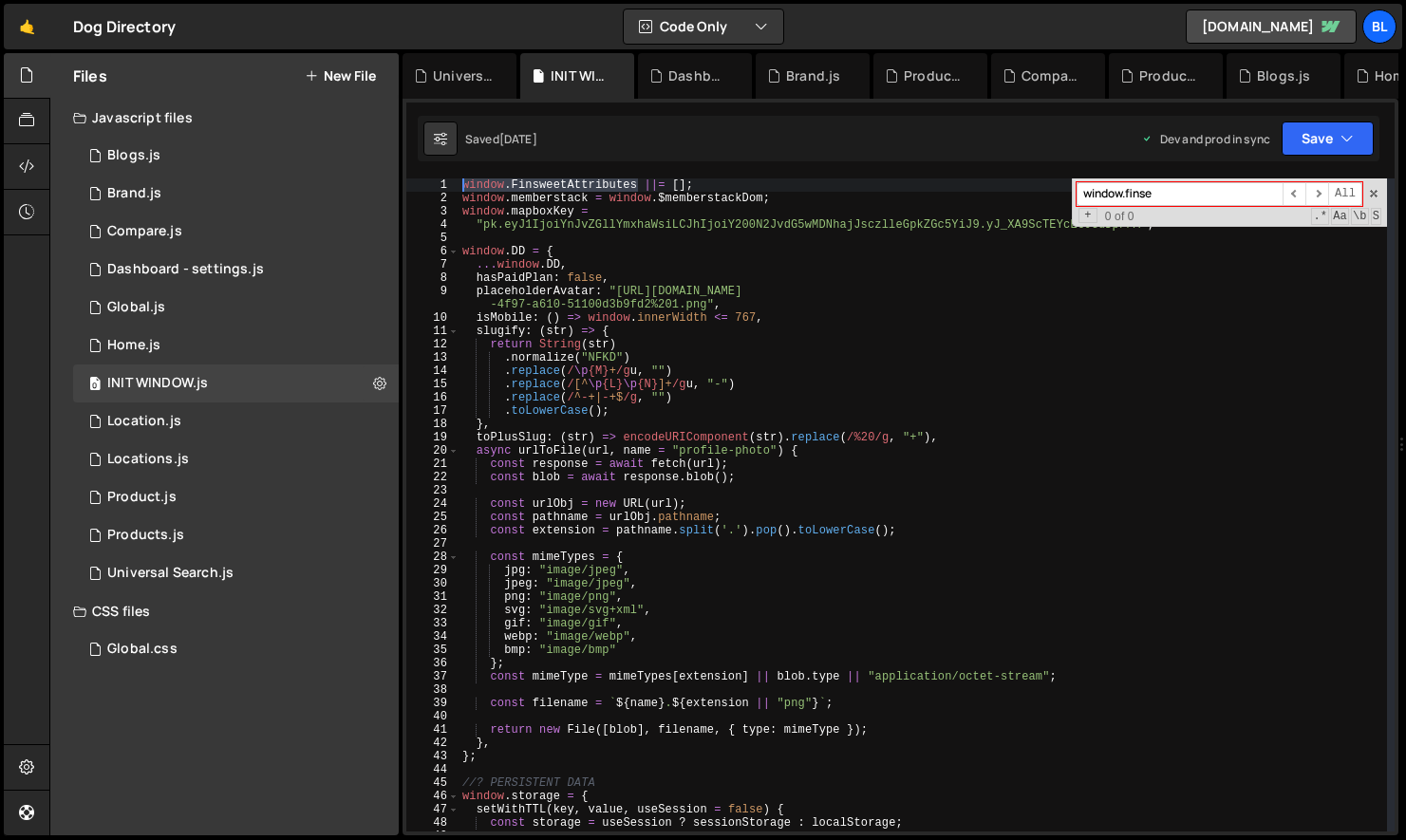
click at [455, 181] on div "window.FinsweetAttributes ||= []; 1 2 3 4 5 6 7 8 9 10 11 12 13 14 15 16 17 18 …" at bounding box center [901, 505] width 988 height 653
click at [1179, 191] on input "window.finse" at bounding box center [1179, 194] width 206 height 24
paste input "window.FinsweetAttributes"
paste input
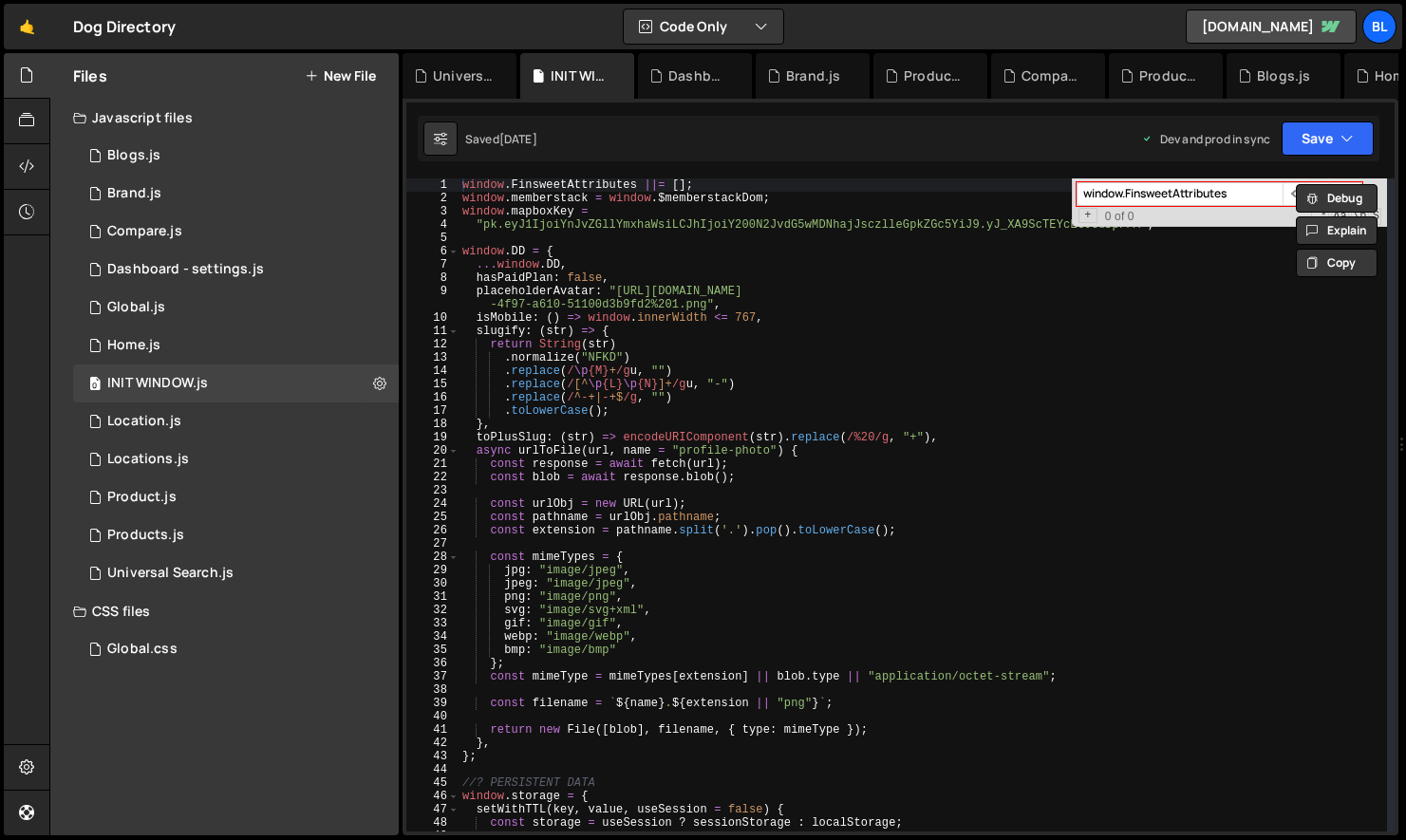
scroll to position [0, 0]
type input "window.FinsweetAttributes"
click at [288, 312] on div "1 Global.js 0" at bounding box center [237, 307] width 326 height 38
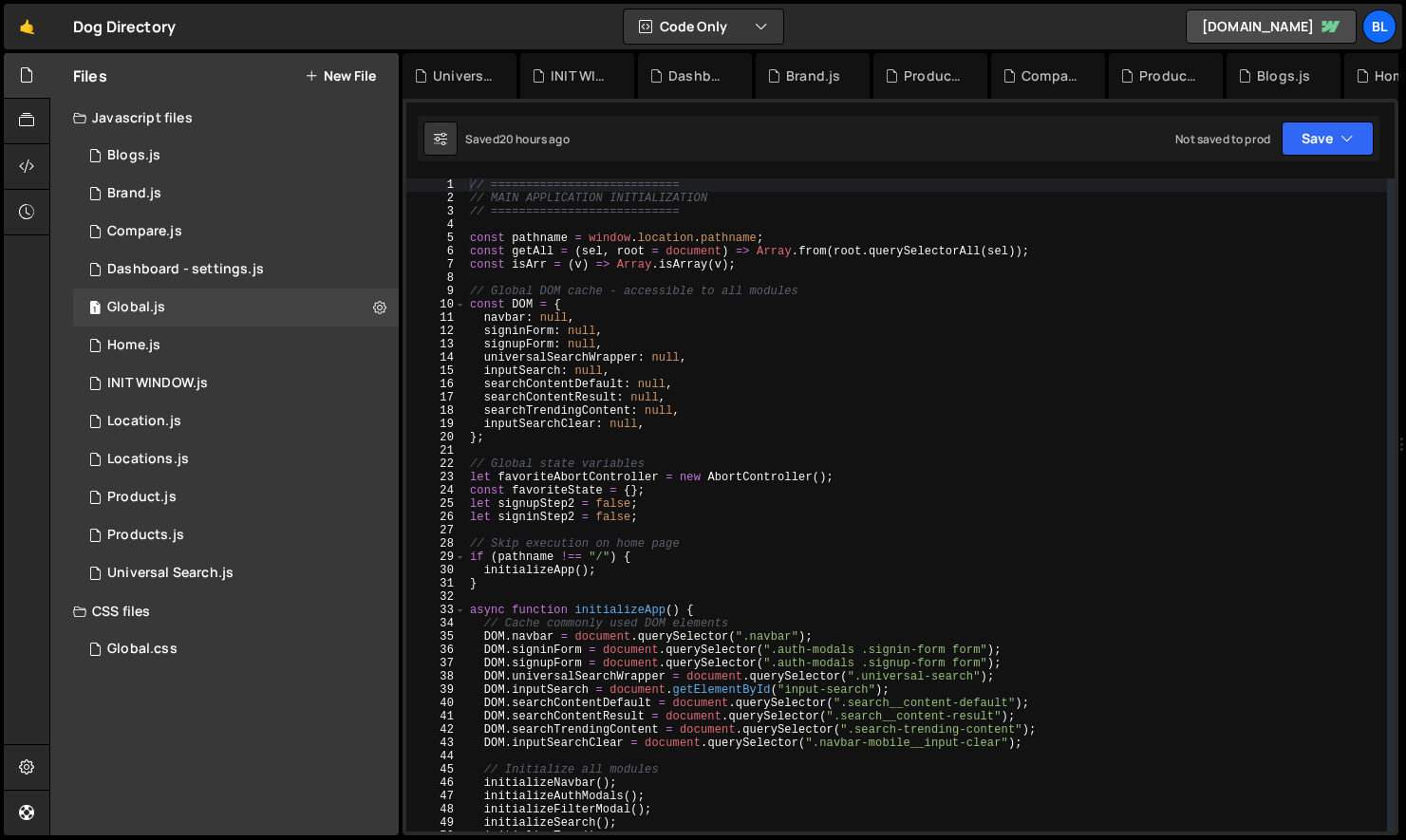
click at [875, 388] on div "// =========================== // MAIN APPLICATION INITIALIZATION // ==========…" at bounding box center [927, 519] width 921 height 680
type textarea "searchContentDefault: null,"
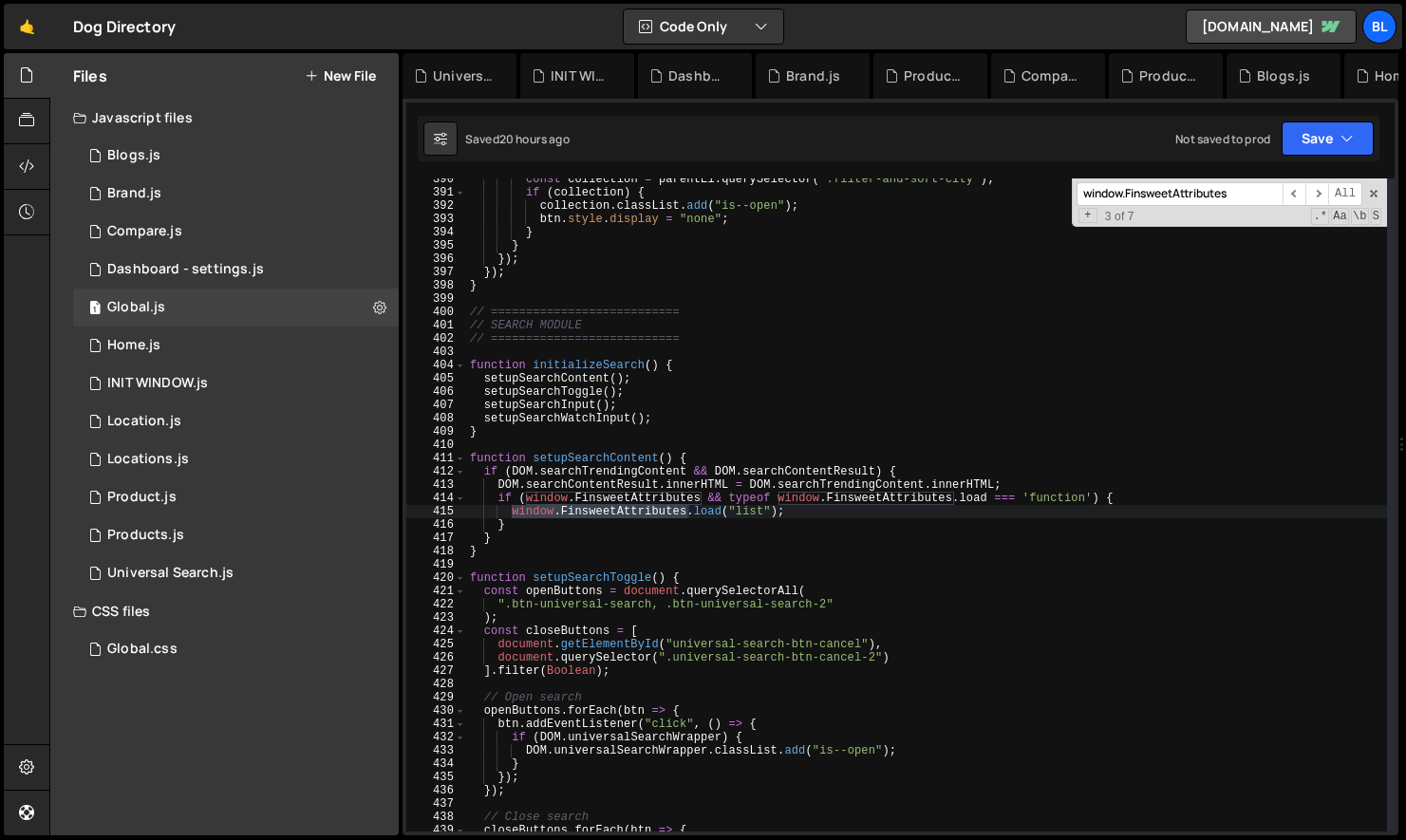
scroll to position [6159, 0]
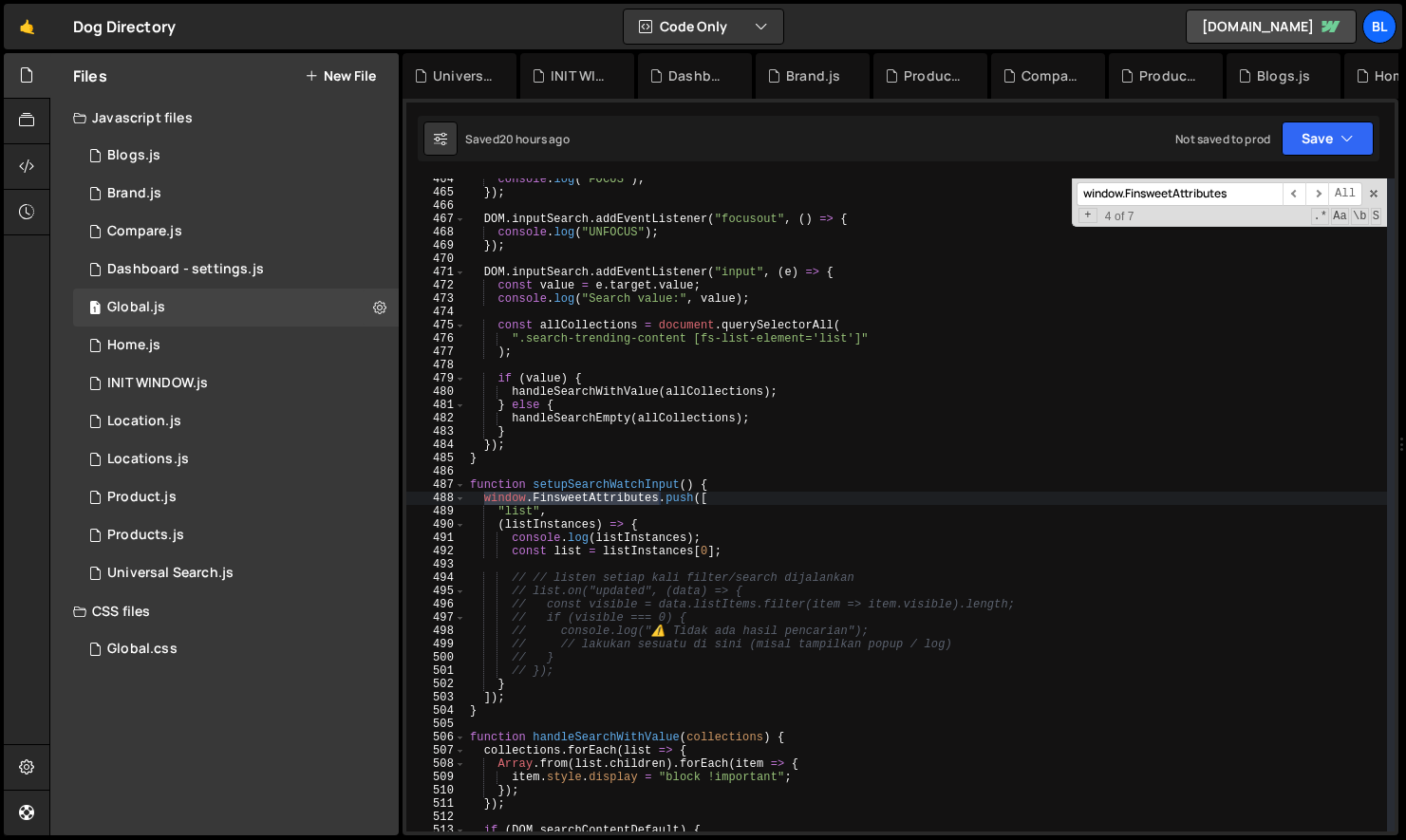
type input "window.FinsweetAttributes"
click at [723, 538] on div "console . log ( "FOCUS" ) ; }) ; DOM . inputSearch . addEventListener ( "focuso…" at bounding box center [927, 513] width 921 height 680
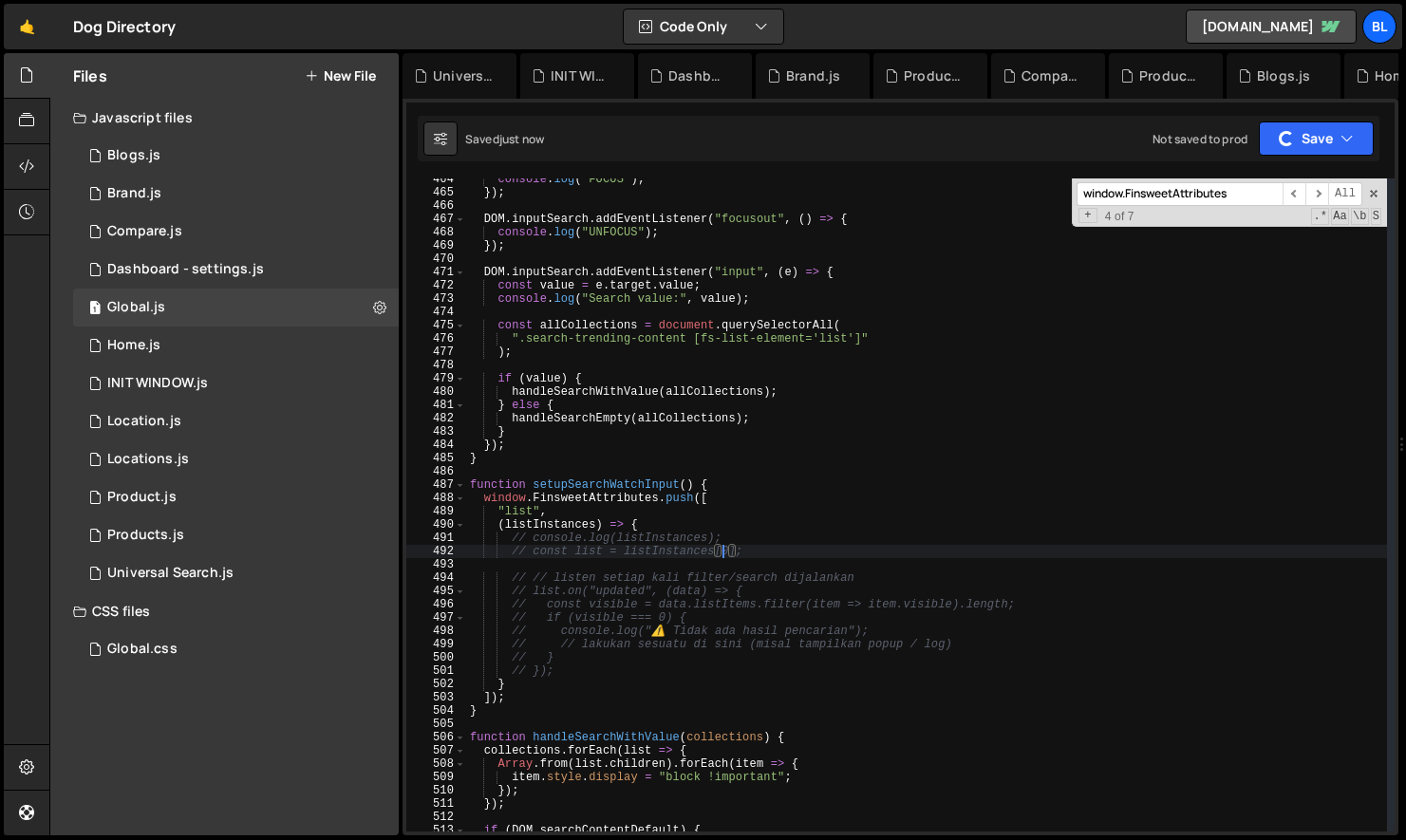
click at [1371, 186] on div "window.FinsweetAttributes ​ ​ All Replace All + 4 of 7 .* Aa \b S" at bounding box center [1229, 203] width 315 height 49
click at [1378, 194] on span at bounding box center [1373, 193] width 13 height 13
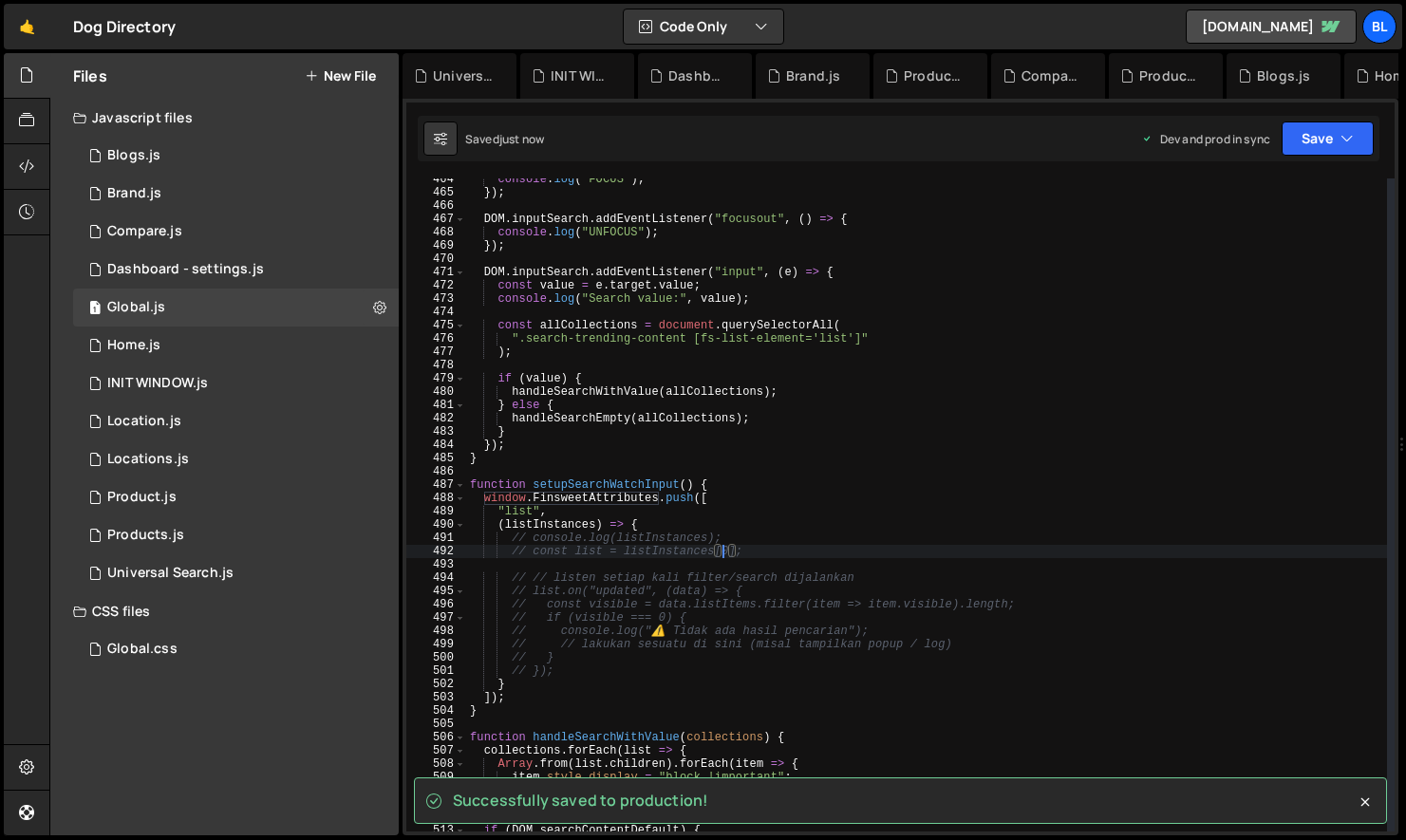
click at [723, 604] on div "console . log ( "FOCUS" ) ; }) ; DOM . inputSearch . addEventListener ( "focuso…" at bounding box center [927, 513] width 921 height 680
type textarea "// const visible = data.listItems.filter(item => item.visible).length;"
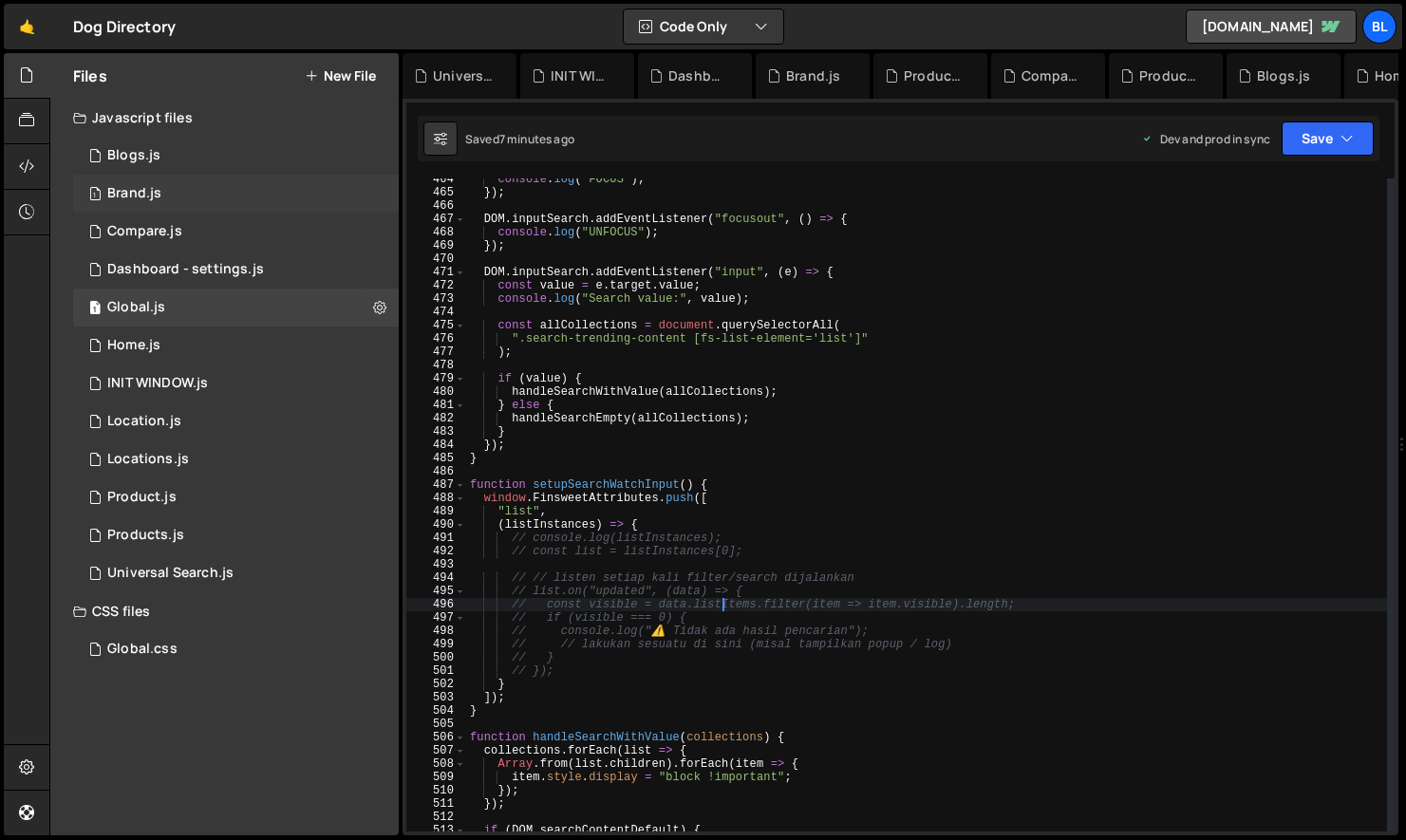
click at [203, 188] on div "1 Brand.js 0" at bounding box center [237, 194] width 326 height 38
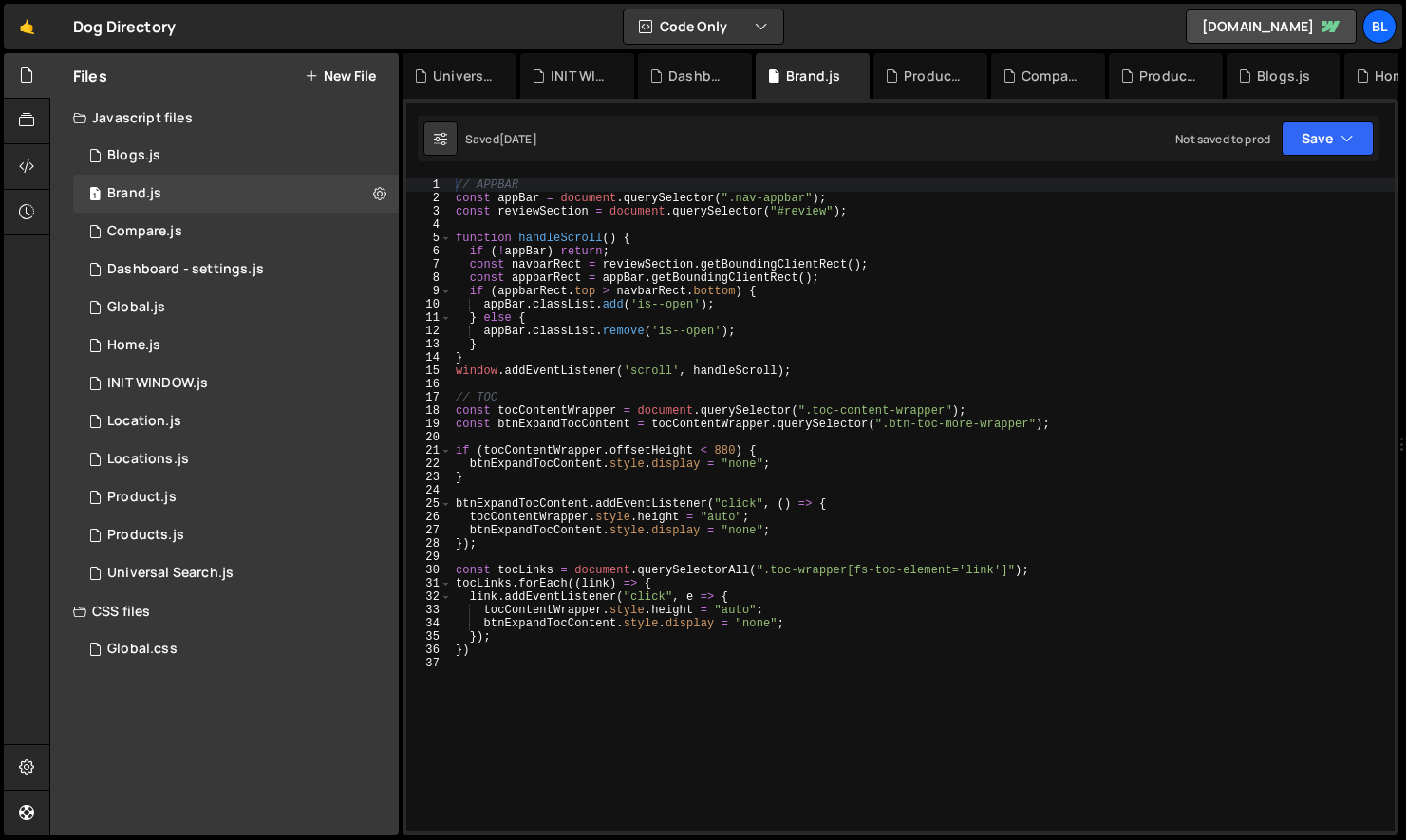
scroll to position [0, 0]
click at [848, 423] on div "// APPBAR const appBar = document . querySelector ( ".nav-appbar" ) ; const rev…" at bounding box center [924, 519] width 943 height 680
type textarea "const btnExpandTocContent = tocContentWrapper.querySelector(".btn-toc-more-wrap…"
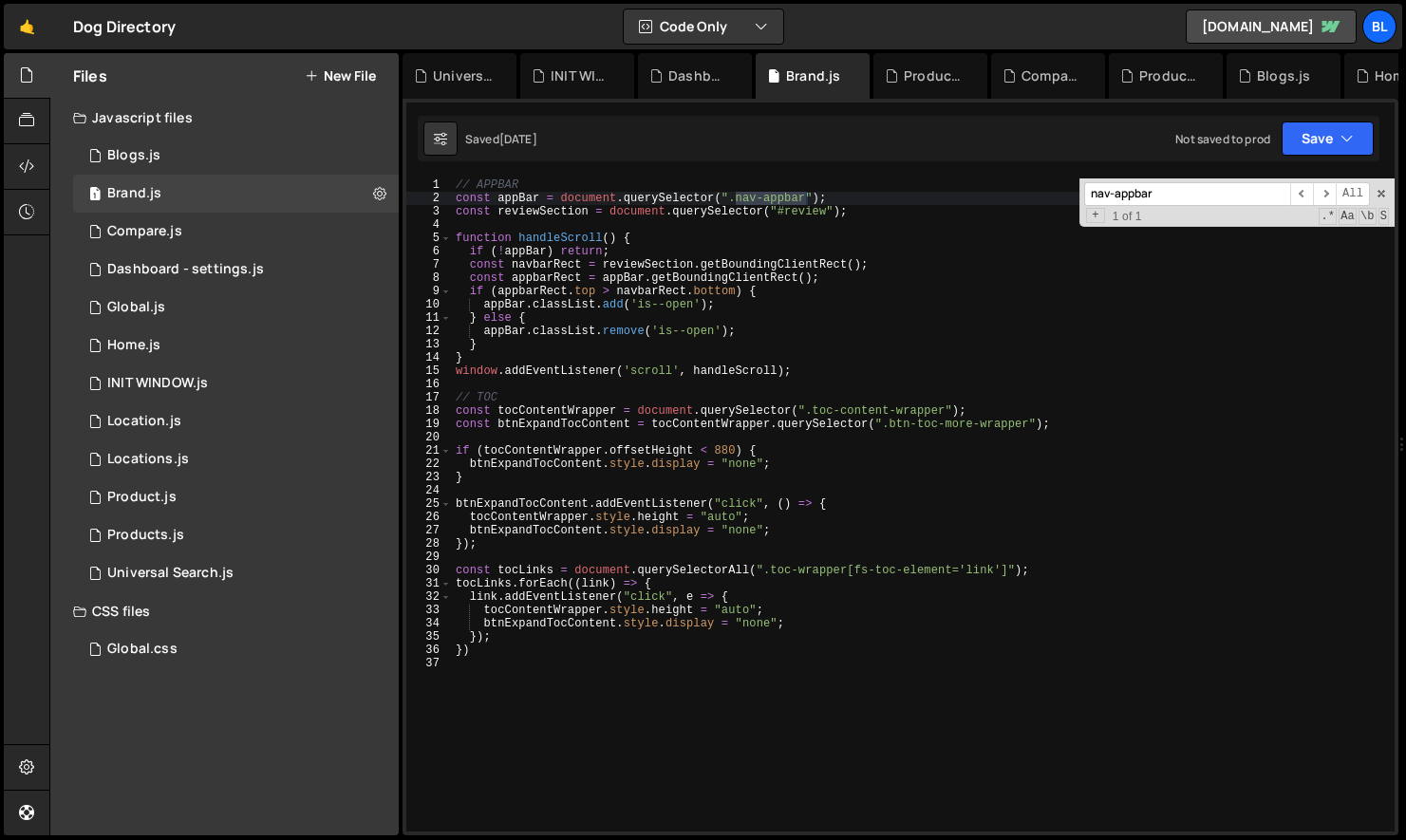
type input "nav-appbar"
click at [513, 192] on div "// APPBAR const appBar = document . querySelector ( ".nav-appbar" ) ; const rev…" at bounding box center [924, 519] width 943 height 680
click at [521, 200] on div "// APPBAR const appBar = document . querySelector ( ".nav-appbar" ) ; const rev…" at bounding box center [924, 519] width 943 height 680
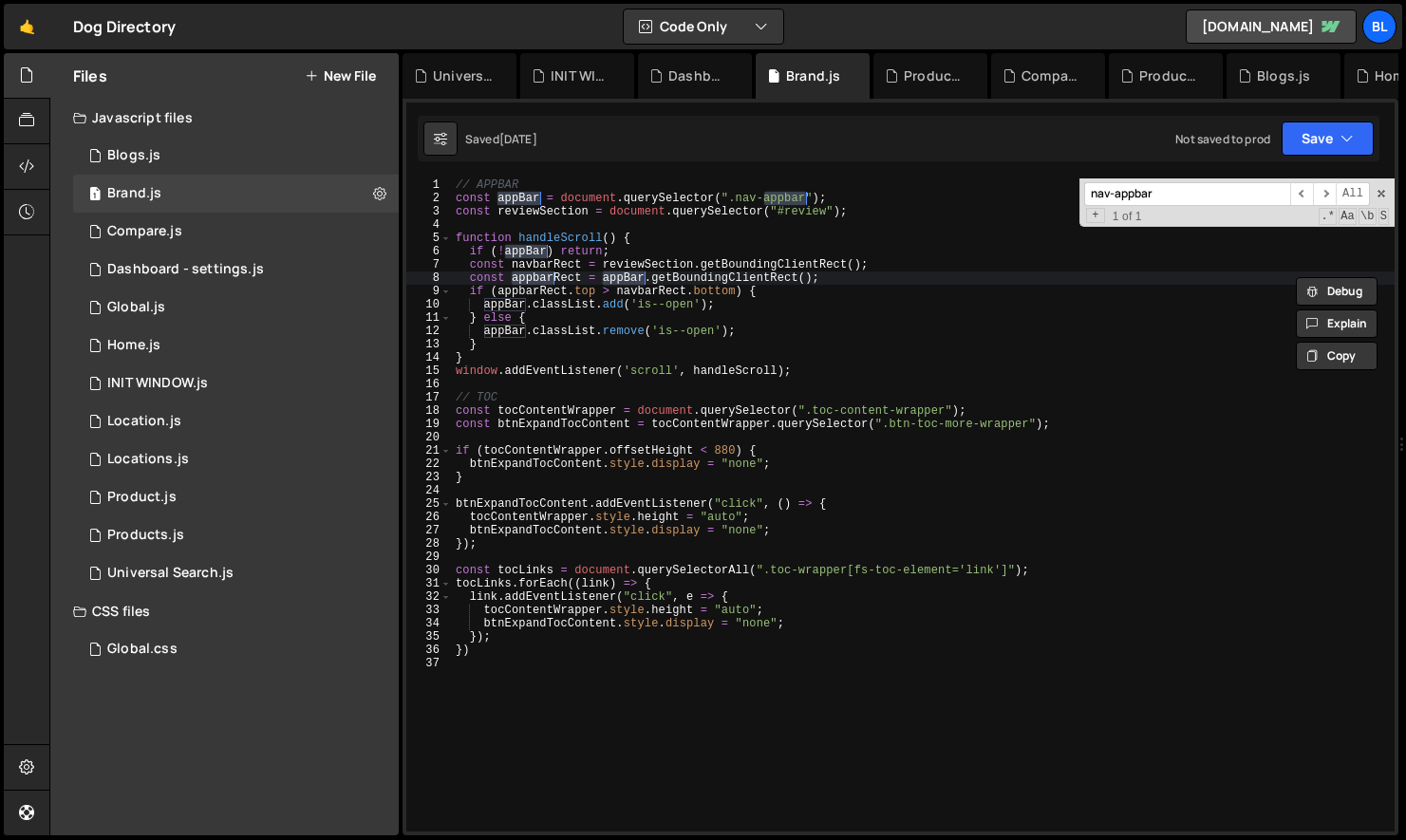
click at [655, 267] on div "// APPBAR const appBar = document . querySelector ( ".nav-appbar" ) ; const rev…" at bounding box center [924, 519] width 943 height 680
click at [686, 250] on div "// APPBAR const appBar = document . querySelector ( ".nav-appbar" ) ; const rev…" at bounding box center [924, 519] width 943 height 680
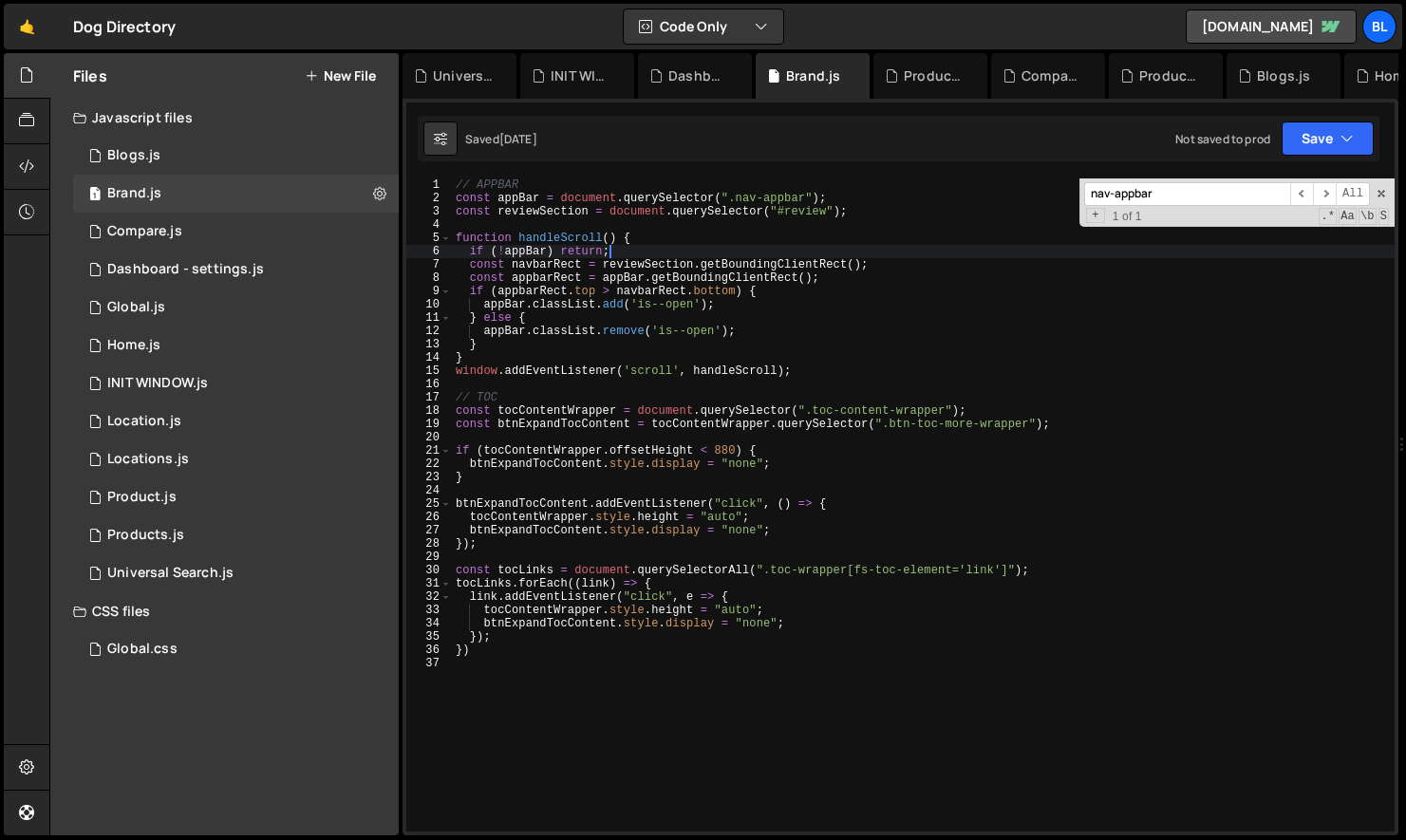
type textarea "const navbarRect = reviewSection.getBoundingClientRect();"
click at [583, 389] on div "// APPBAR const appBar = document . querySelector ( ".nav-appbar" ) ; const rev…" at bounding box center [924, 519] width 943 height 680
click at [499, 359] on div "// APPBAR const appBar = document . querySelector ( ".nav-appbar" ) ; const rev…" at bounding box center [924, 519] width 943 height 680
type textarea "}"
click at [1378, 189] on span at bounding box center [1381, 193] width 13 height 13
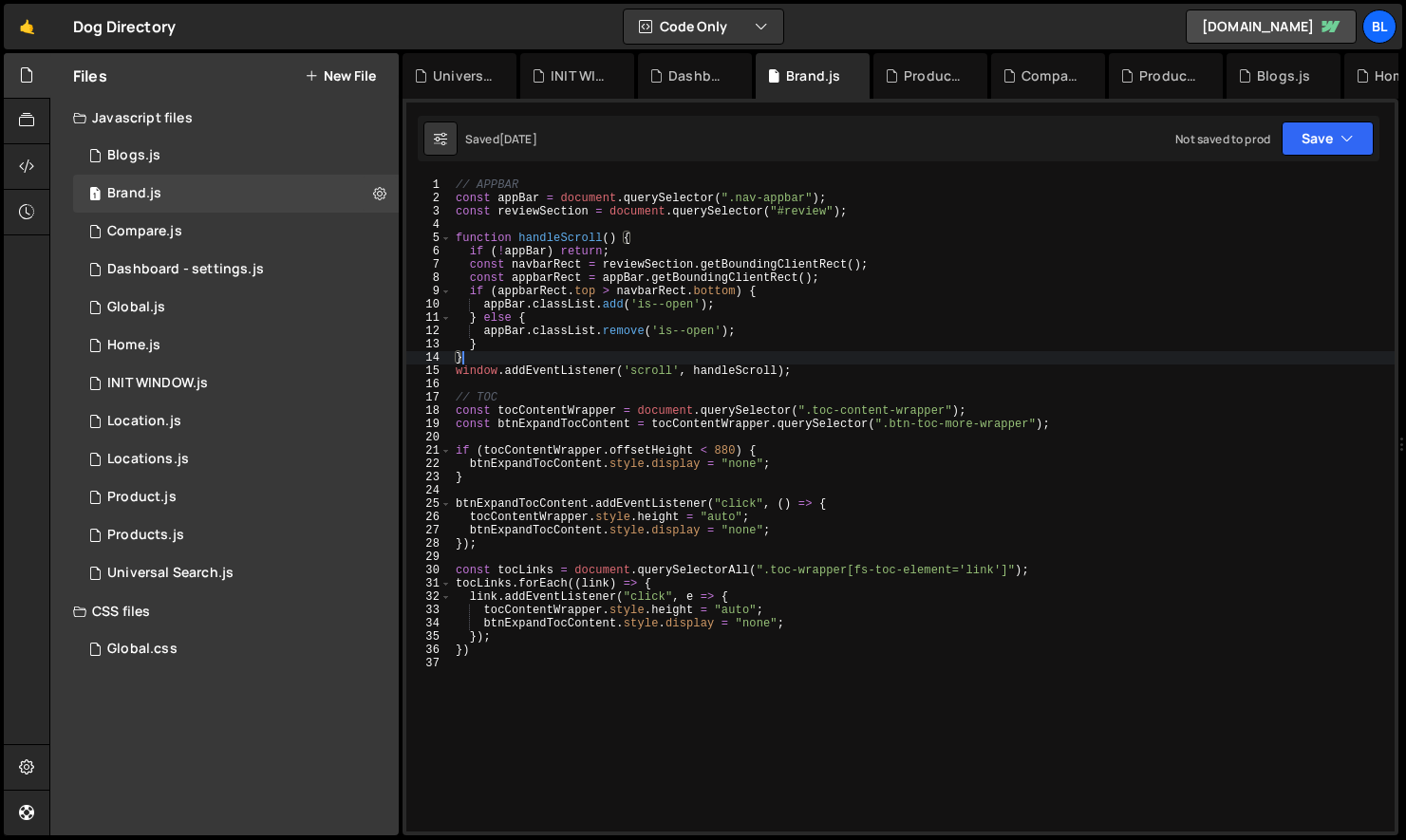
click at [560, 672] on div "// APPBAR const appBar = document . querySelector ( ".nav-appbar" ) ; const rev…" at bounding box center [924, 519] width 943 height 680
paste textarea "toc-content-wrapper"
type textarea "toc-content-wrapper"
click at [726, 447] on div "// APPBAR const appBar = document . querySelector ( ".nav-appbar" ) ; const rev…" at bounding box center [924, 519] width 943 height 680
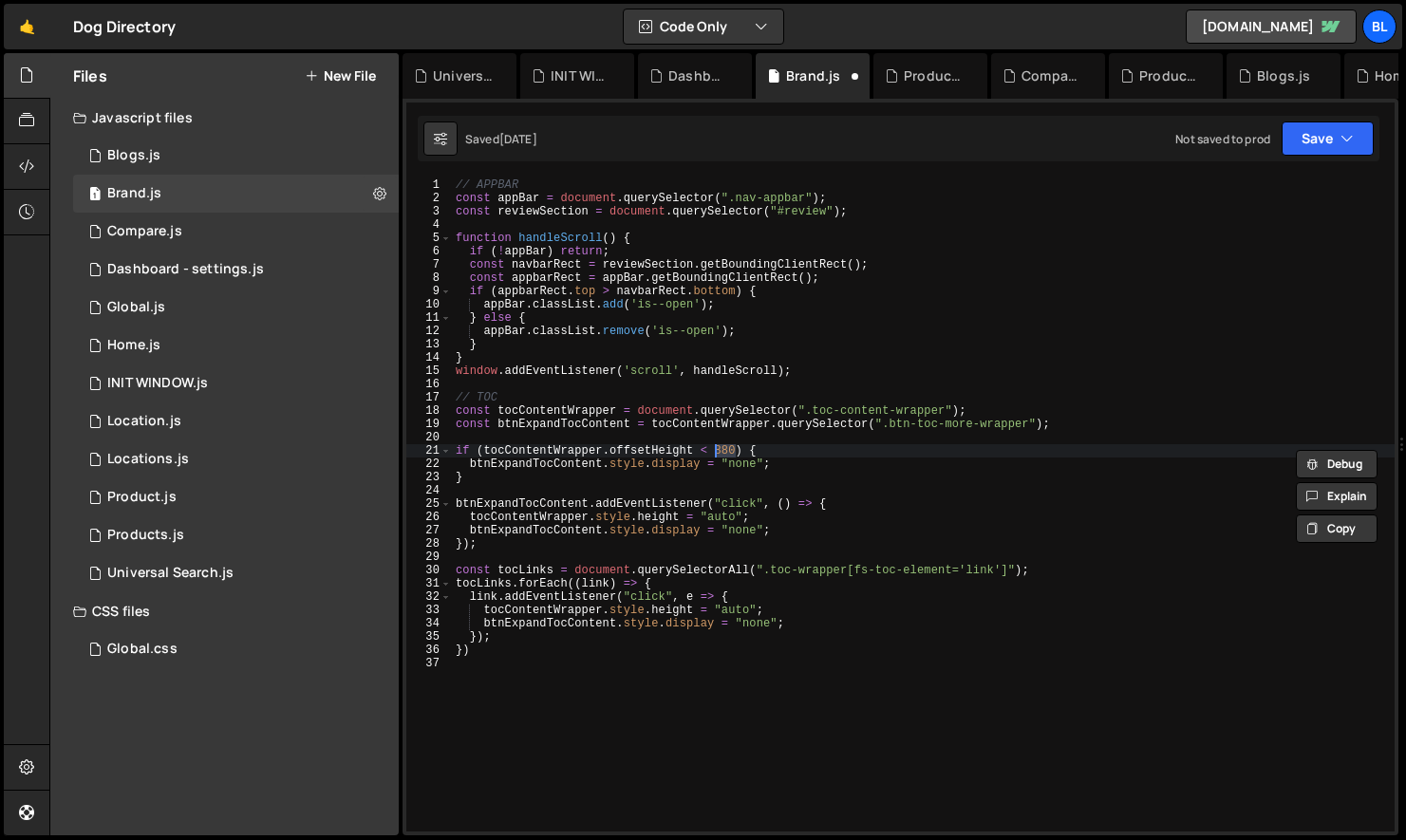
click at [797, 465] on div "// APPBAR const appBar = document . querySelector ( ".nav-appbar" ) ; const rev…" at bounding box center [924, 519] width 943 height 680
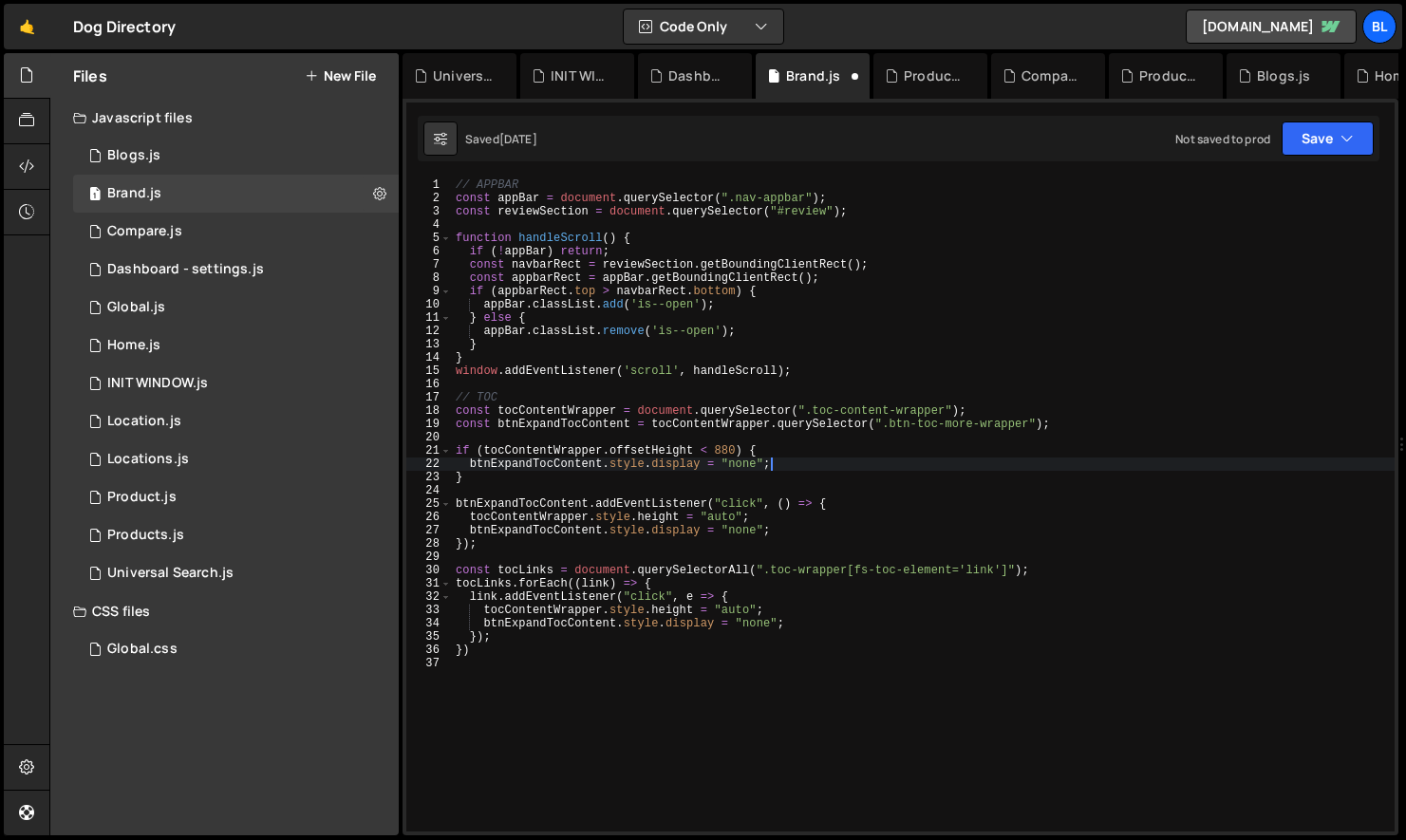
click at [772, 530] on div "// APPBAR const appBar = document . querySelector ( ".nav-appbar" ) ; const rev…" at bounding box center [924, 519] width 943 height 680
click at [850, 461] on div "// APPBAR const appBar = document . querySelector ( ".nav-appbar" ) ; const rev…" at bounding box center [924, 519] width 943 height 680
paste textarea "toc-content-wrapper"
click at [570, 412] on div "// APPBAR const appBar = document . querySelector ( ".nav-appbar" ) ; const rev…" at bounding box center [924, 519] width 943 height 680
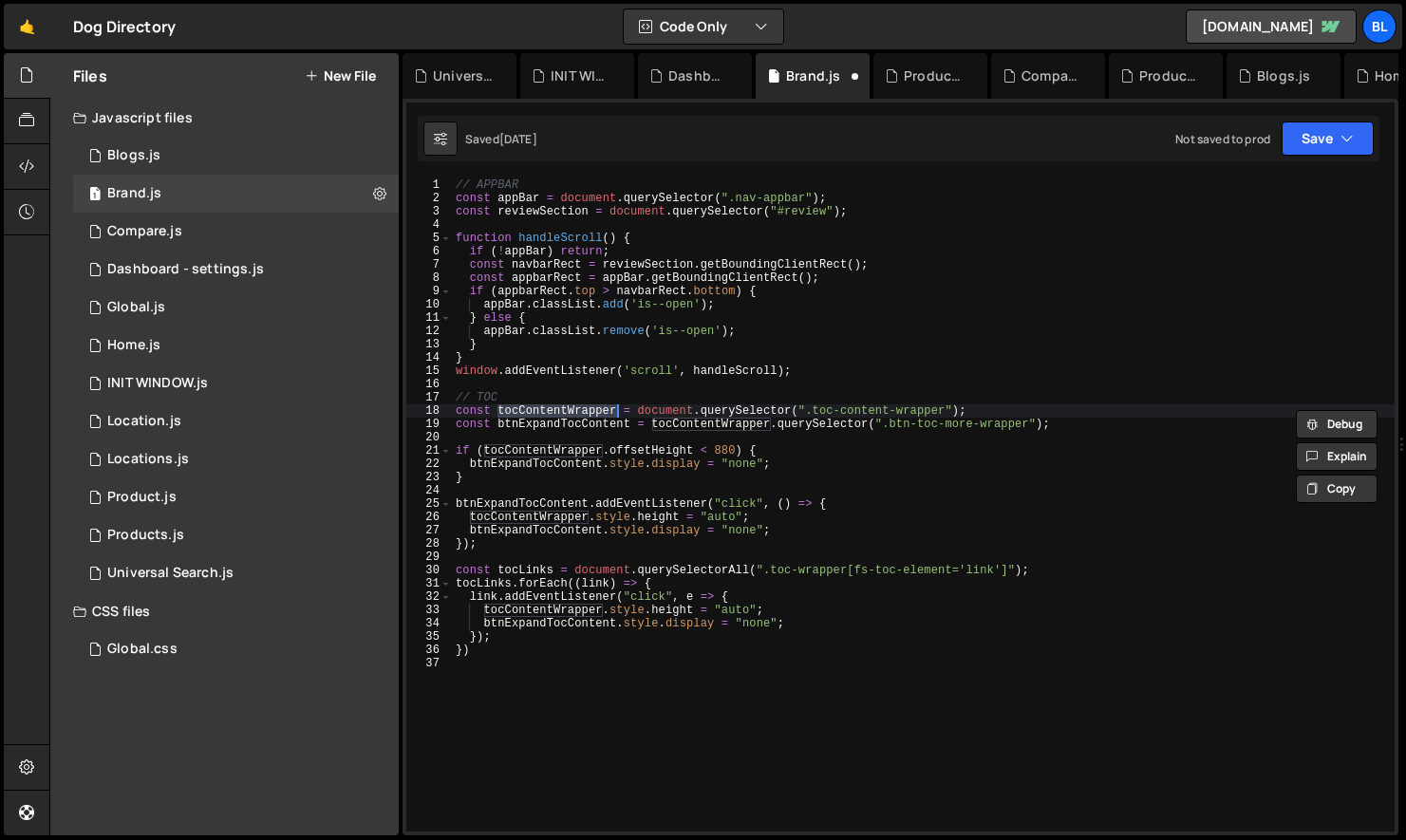
click at [525, 473] on div "// APPBAR const appBar = document . querySelector ( ".nav-appbar" ) ; const rev…" at bounding box center [924, 519] width 943 height 680
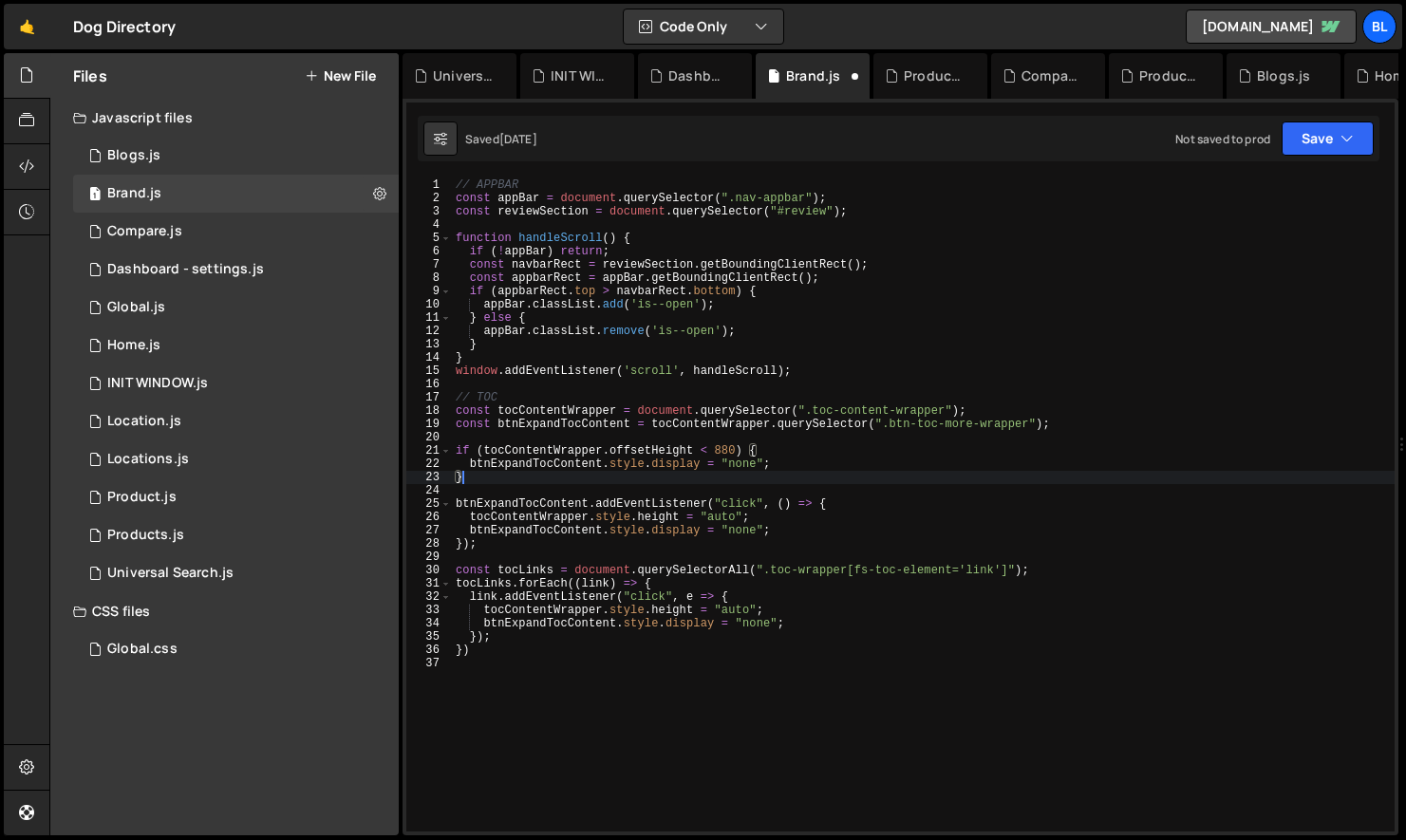
click at [639, 452] on div "// APPBAR const appBar = document . querySelector ( ".nav-appbar" ) ; const rev…" at bounding box center [924, 519] width 943 height 680
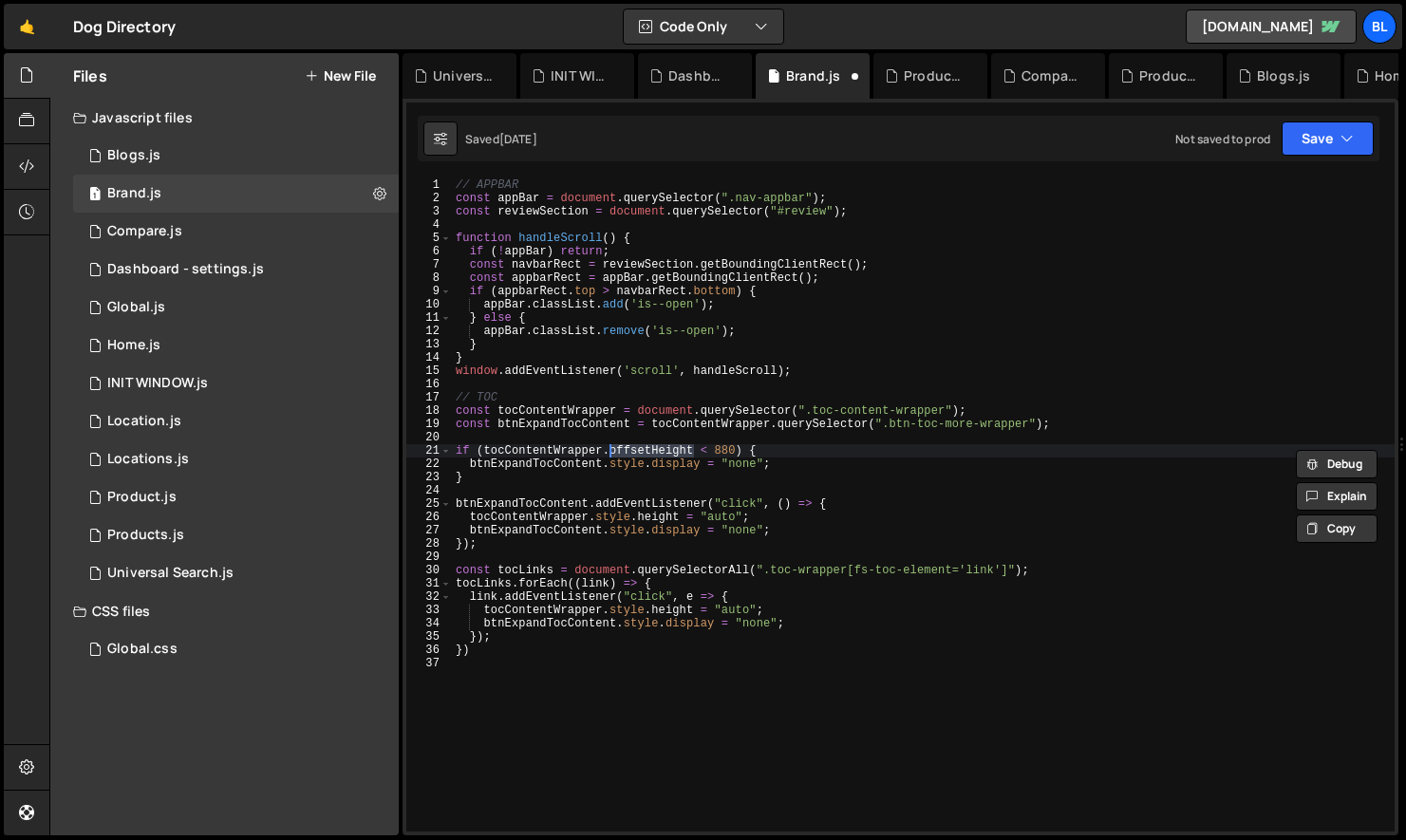
click at [729, 444] on div "// APPBAR const appBar = document . querySelector ( ".nav-appbar" ) ; const rev…" at bounding box center [924, 519] width 943 height 680
click at [758, 459] on div "// APPBAR const appBar = document . querySelector ( ".nav-appbar" ) ; const rev…" at bounding box center [924, 519] width 943 height 680
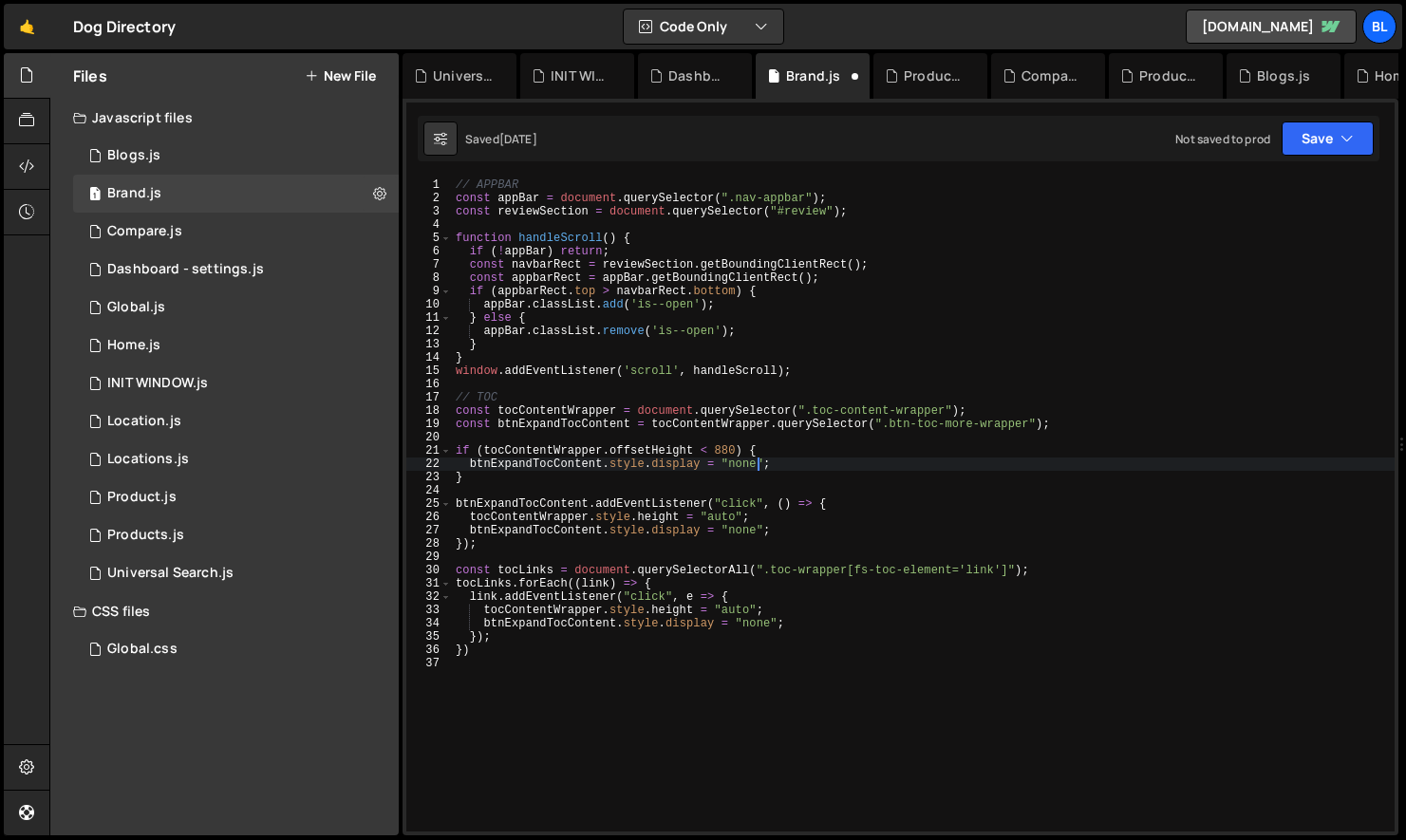
click at [667, 455] on div "// APPBAR const appBar = document . querySelector ( ".nav-appbar" ) ; const rev…" at bounding box center [924, 519] width 943 height 680
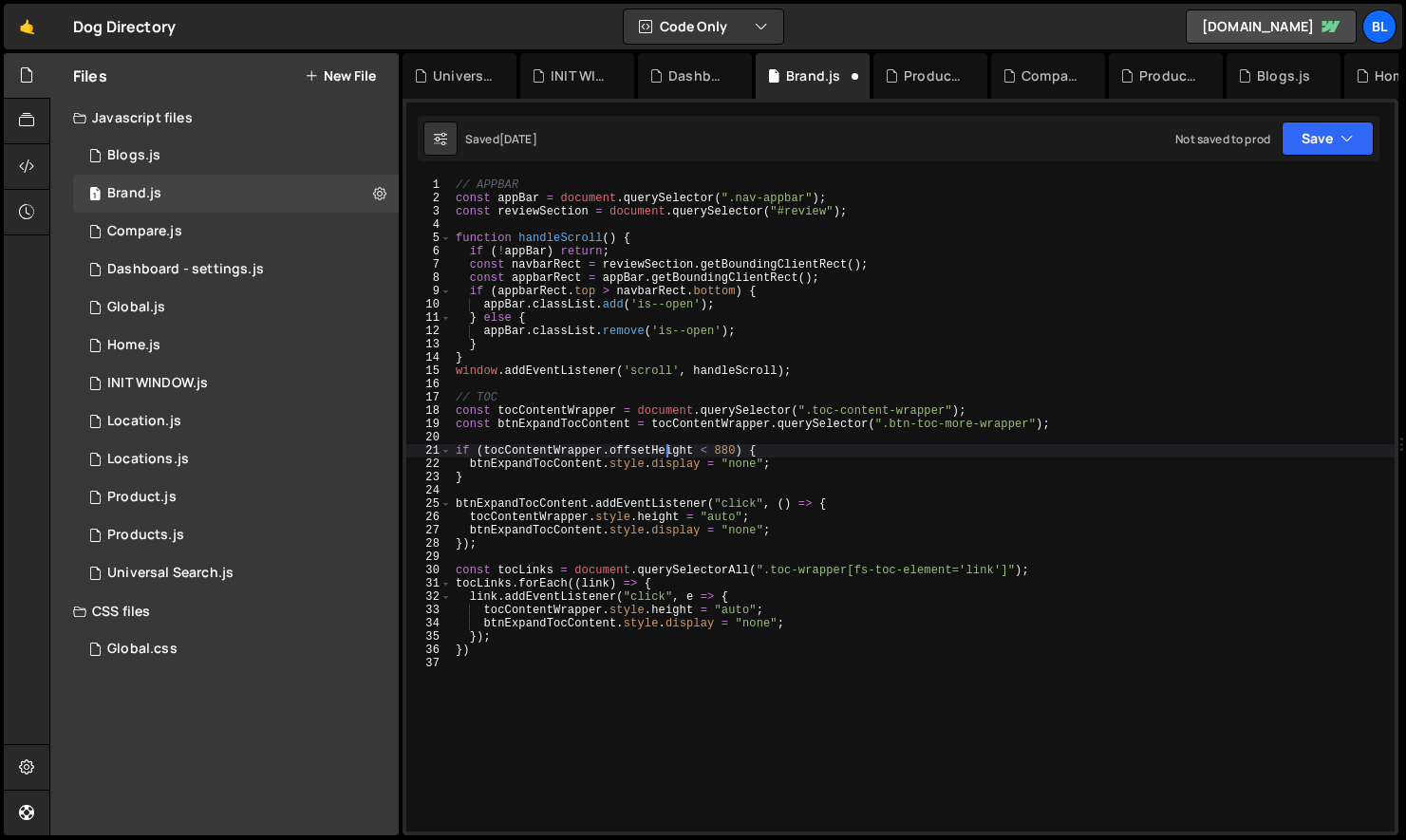
click at [667, 455] on div "// APPBAR const appBar = document . querySelector ( ".nav-appbar" ) ; const rev…" at bounding box center [924, 519] width 943 height 680
click at [488, 451] on div "// APPBAR const appBar = document . querySelector ( ".nav-appbar" ) ; const rev…" at bounding box center [924, 519] width 943 height 680
click at [660, 510] on div "// APPBAR const appBar = document . querySelector ( ".nav-appbar" ) ; const rev…" at bounding box center [924, 519] width 943 height 680
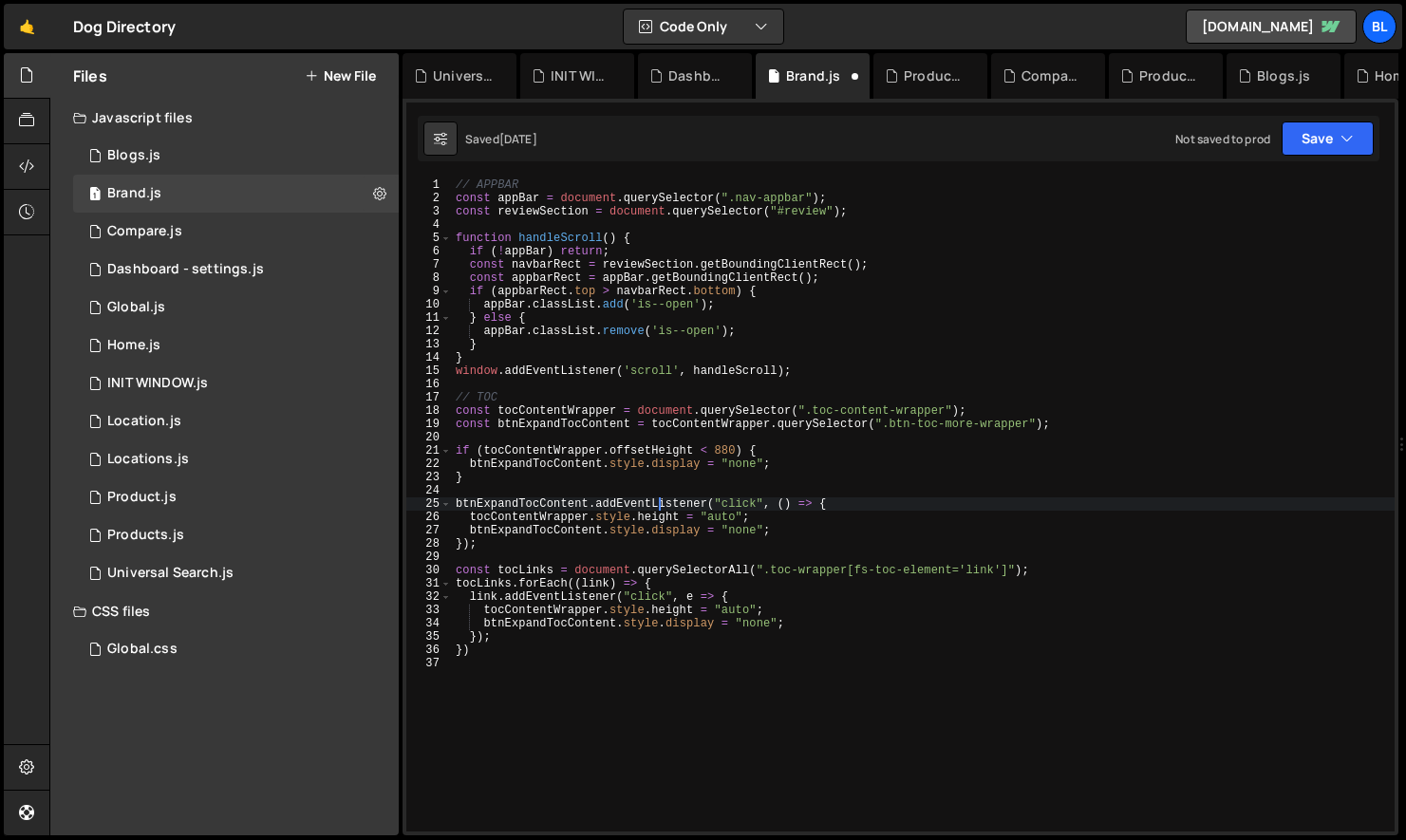
click at [725, 465] on div "// APPBAR const appBar = document . querySelector ( ".nav-appbar" ) ; const rev…" at bounding box center [924, 519] width 943 height 680
type textarea "btnExpandTocContent.style.display = "none";"
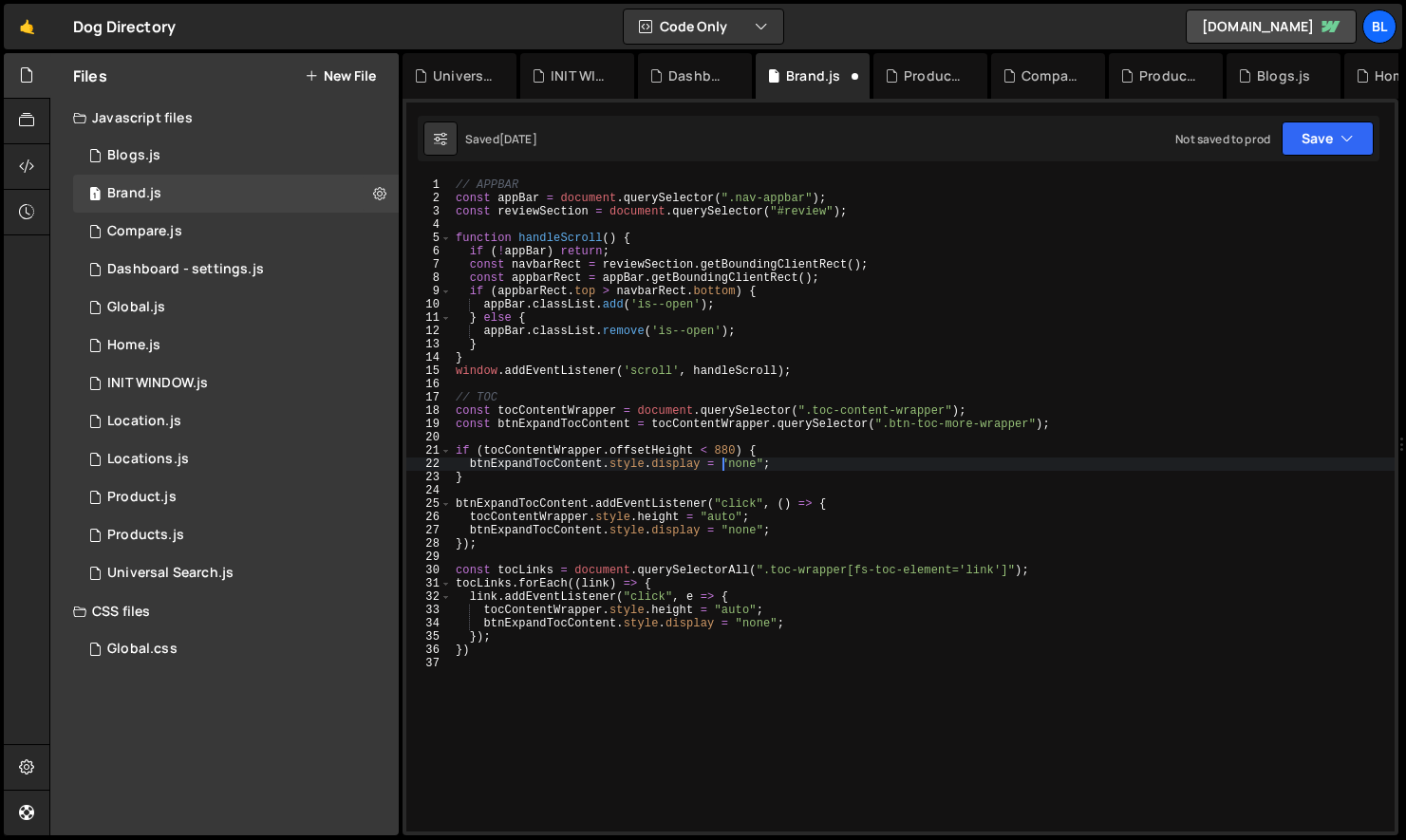
click at [857, 495] on div "// APPBAR const appBar = document . querySelector ( ".nav-appbar" ) ; const rev…" at bounding box center [924, 519] width 943 height 680
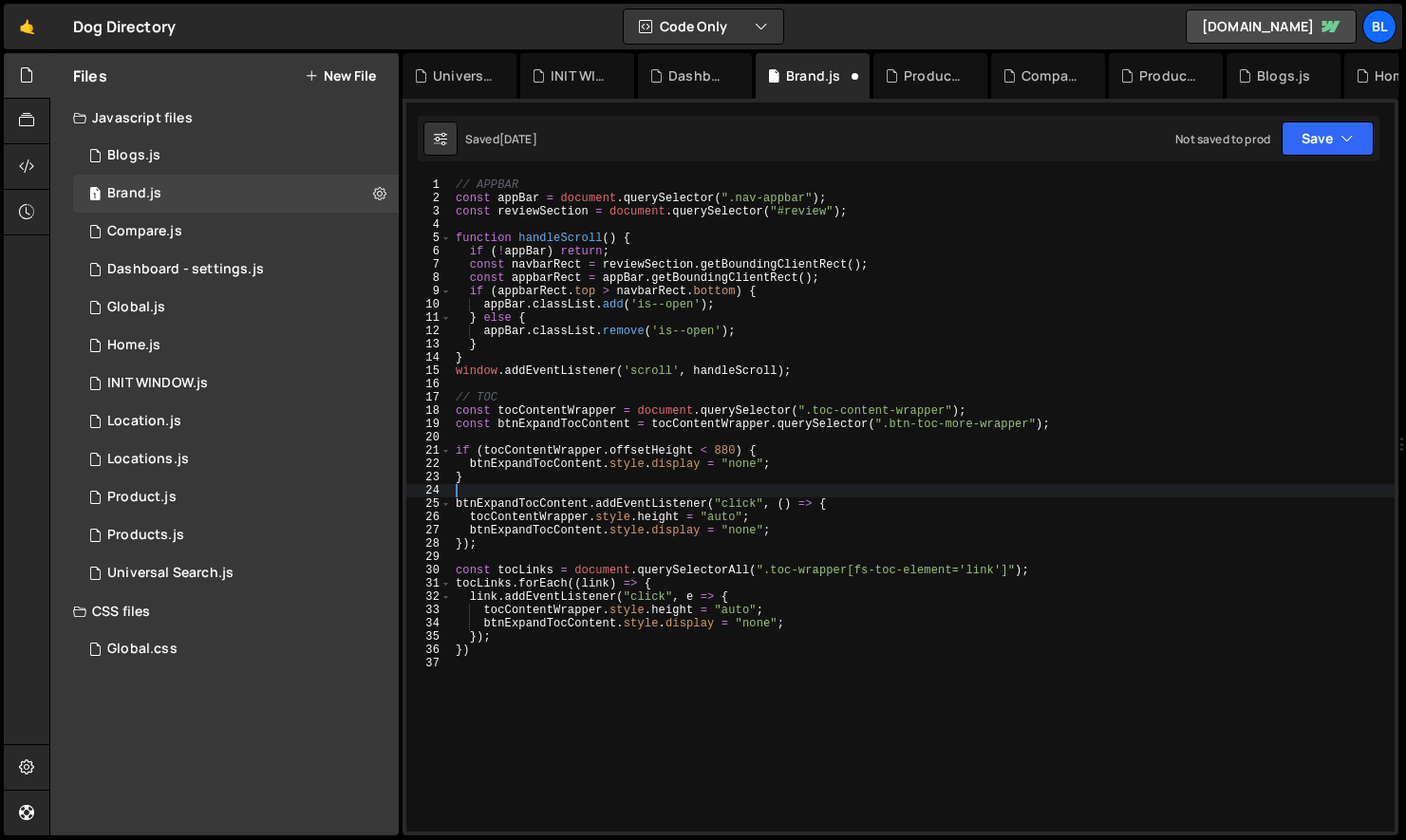
paste textarea "btn-read-more-review"
type textarea "btn-read-more-review"
click at [1003, 424] on div "// APPBAR const appBar = document . querySelector ( ".nav-appbar" ) ; const rev…" at bounding box center [924, 519] width 943 height 680
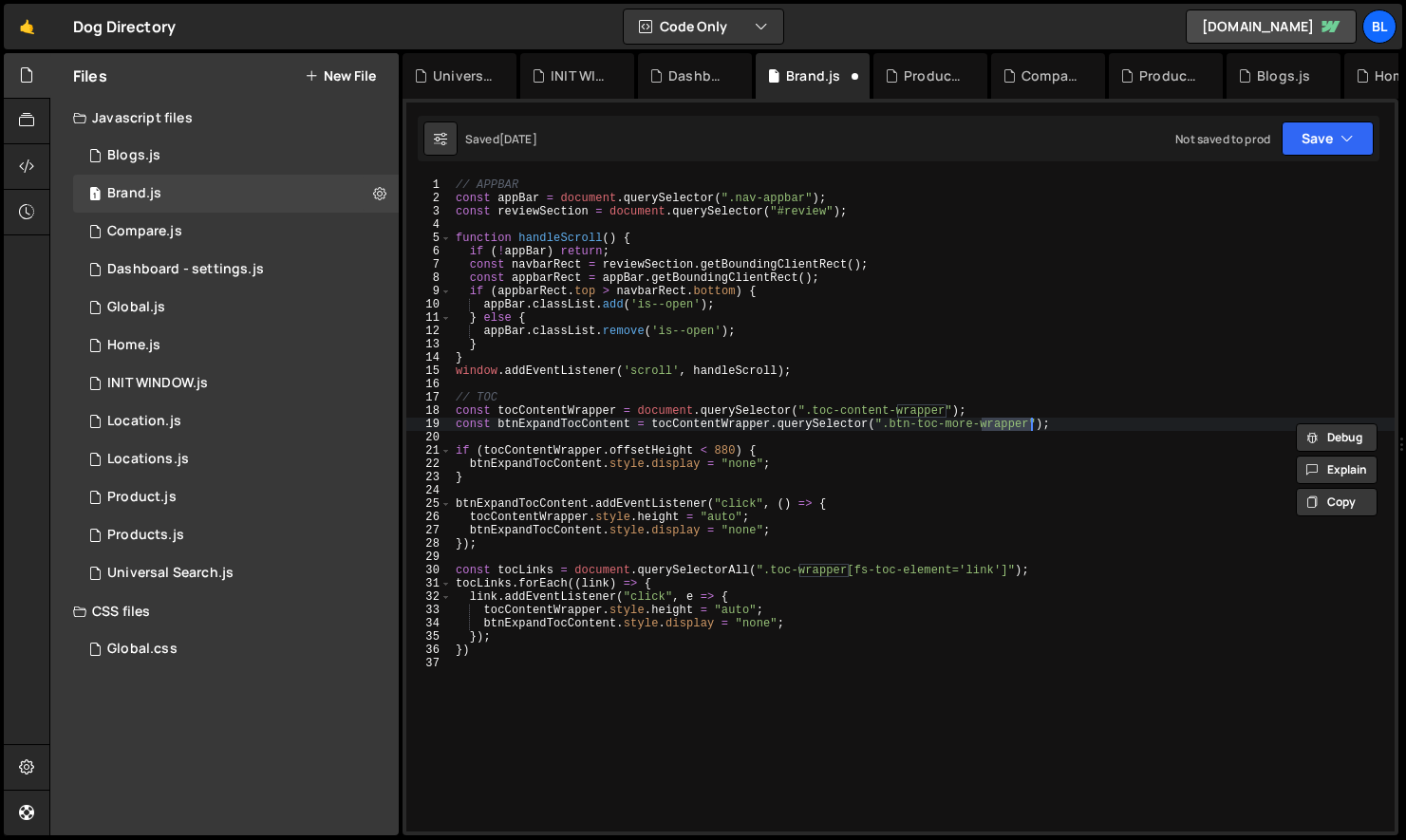
click at [587, 420] on div "// APPBAR const appBar = document . querySelector ( ".nav-appbar" ) ; const rev…" at bounding box center [924, 519] width 943 height 680
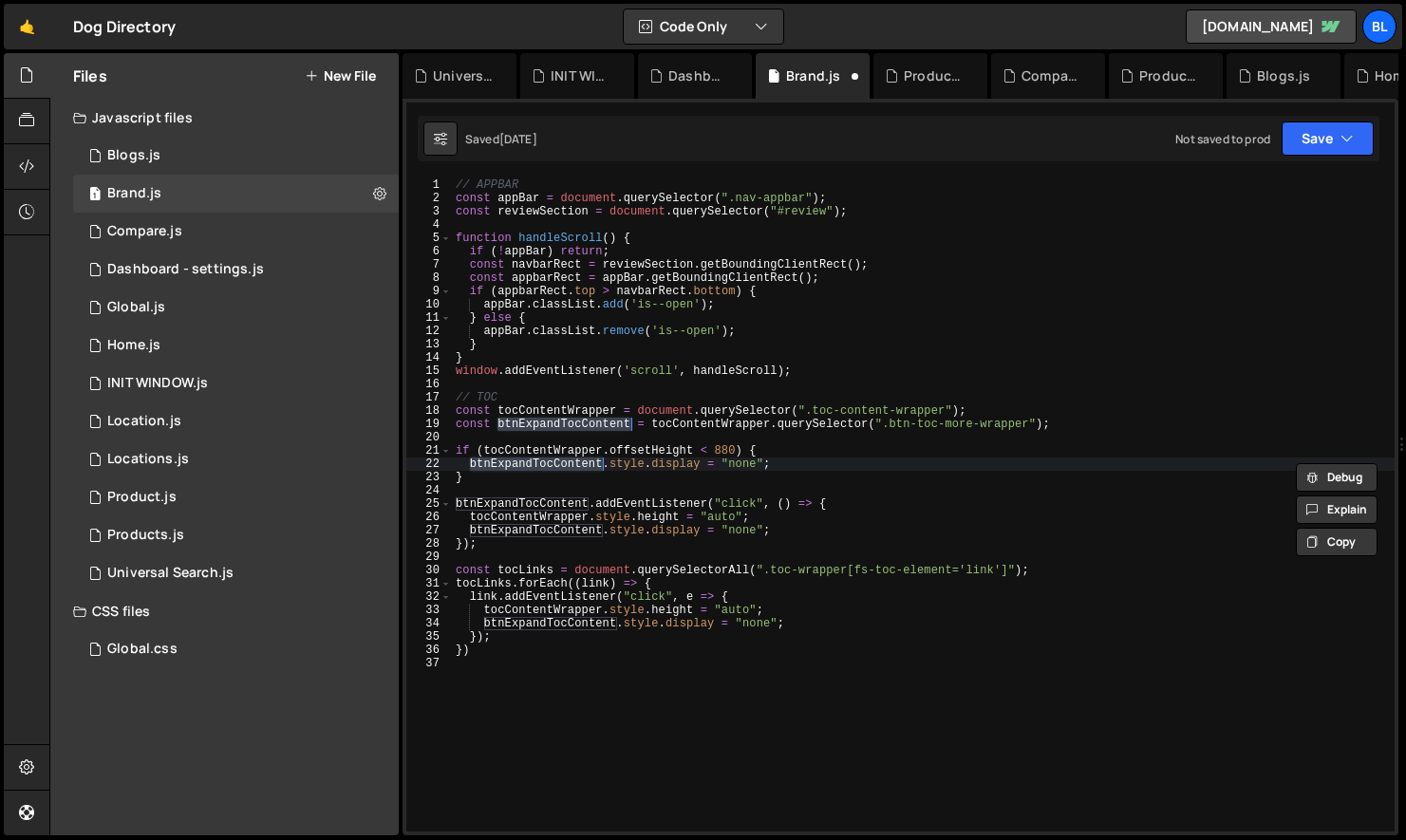
click at [615, 585] on div "// APPBAR const appBar = document . querySelector ( ".nav-appbar" ) ; const rev…" at bounding box center [924, 519] width 943 height 680
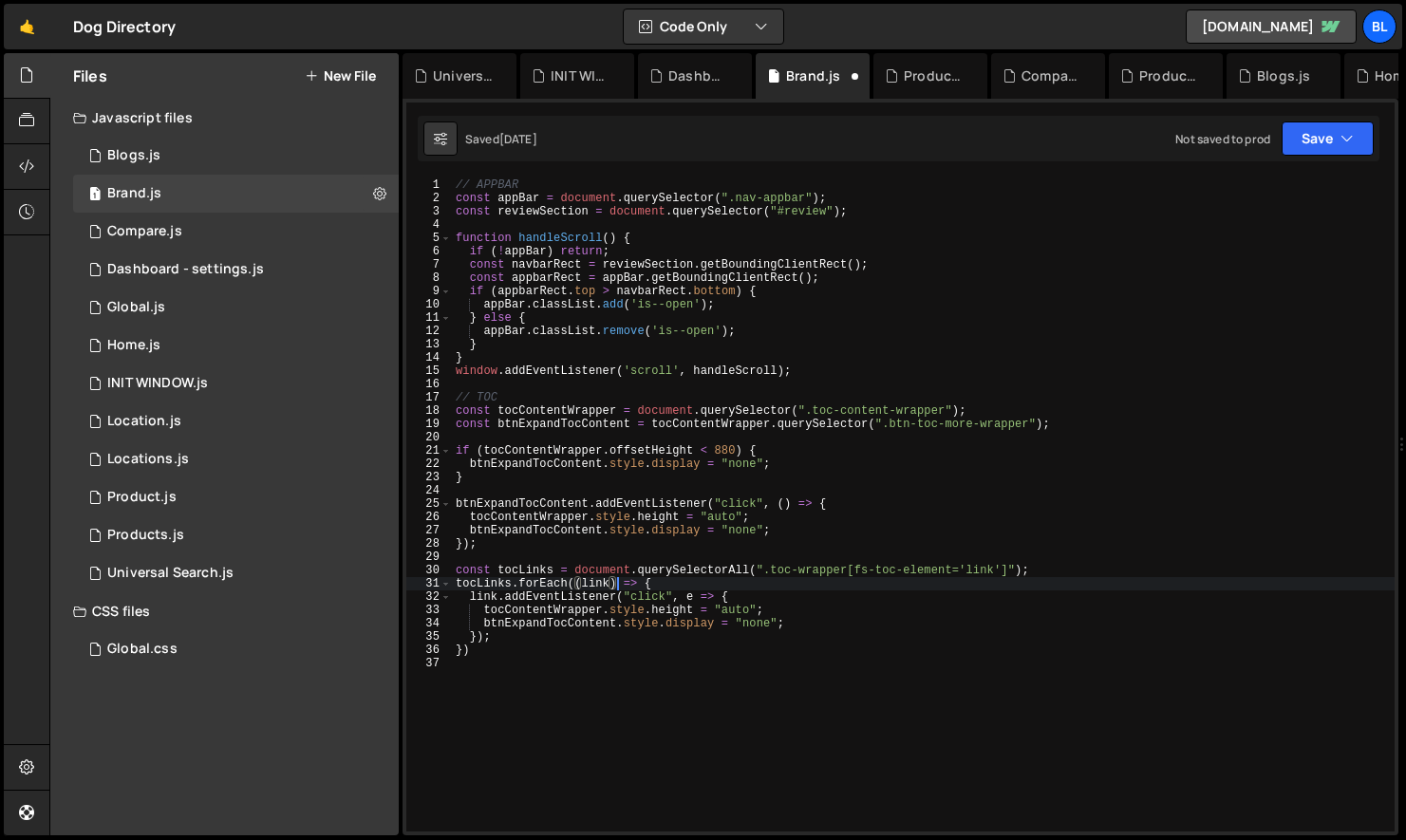
click at [578, 453] on div "// APPBAR const appBar = document . querySelector ( ".nav-appbar" ) ; const rev…" at bounding box center [924, 519] width 943 height 680
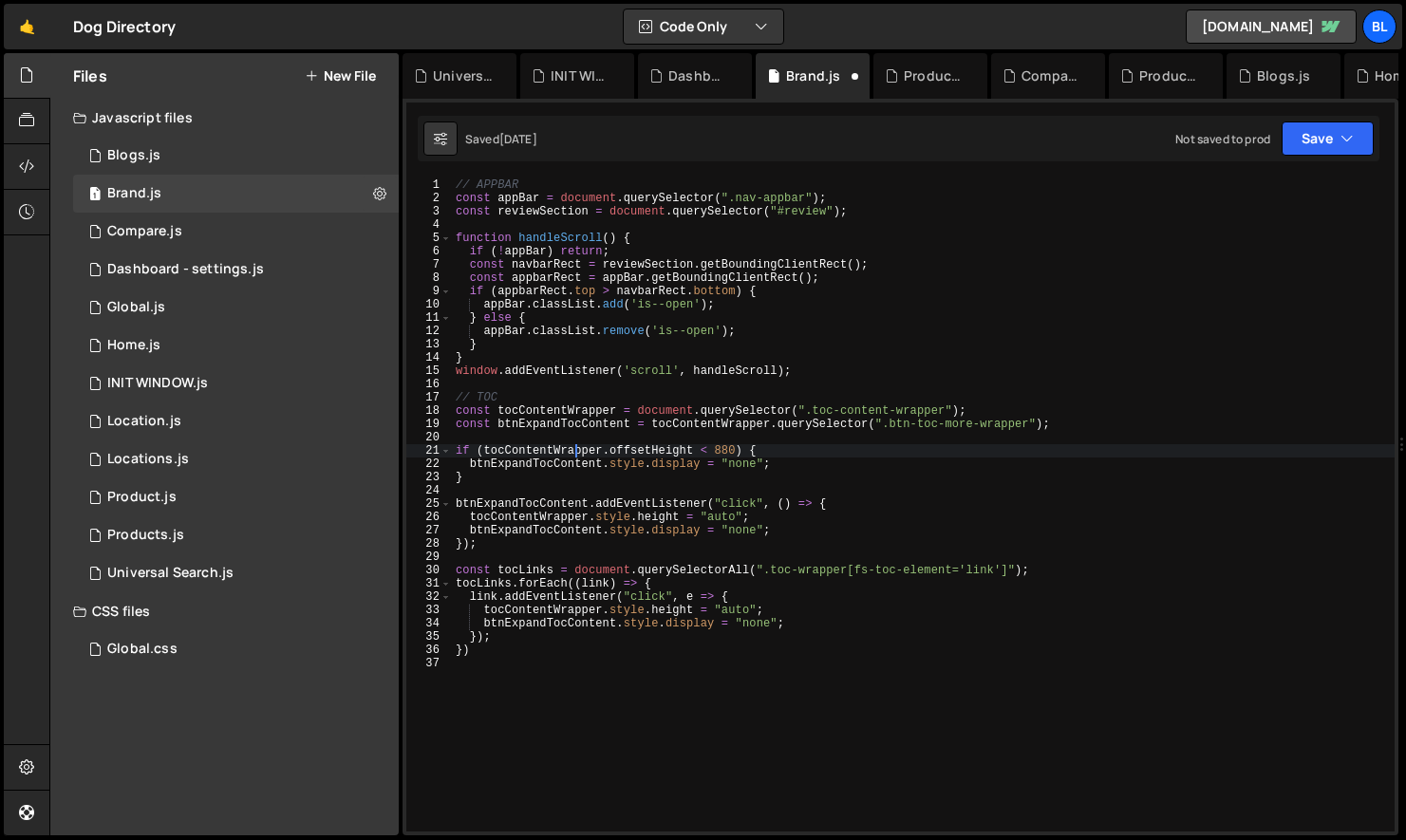
click at [557, 467] on div "// APPBAR const appBar = document . querySelector ( ".nav-appbar" ) ; const rev…" at bounding box center [924, 519] width 943 height 680
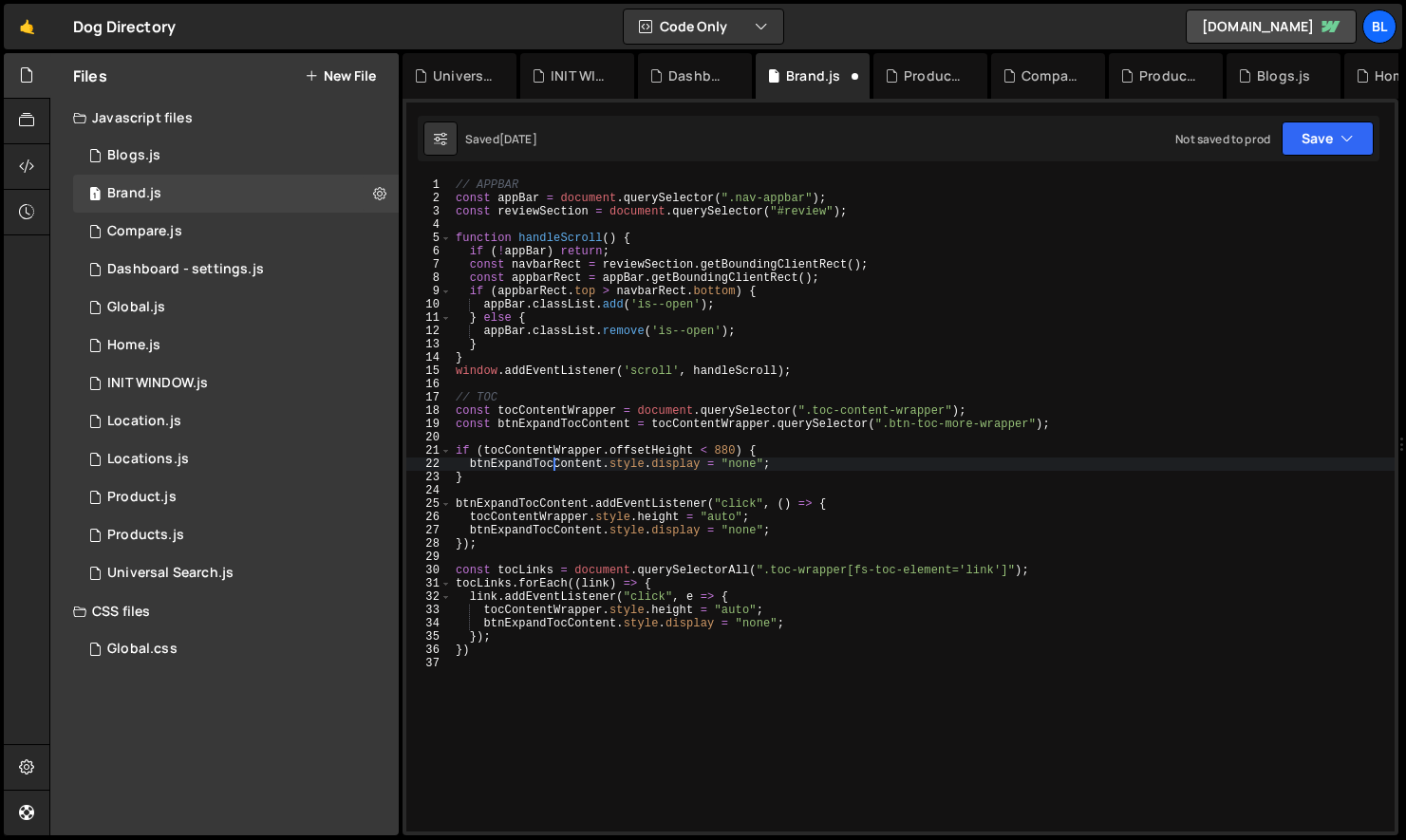
click at [557, 467] on div "// APPBAR const appBar = document . querySelector ( ".nav-appbar" ) ; const rev…" at bounding box center [924, 519] width 943 height 680
click at [517, 578] on div "// APPBAR const appBar = document . querySelector ( ".nav-appbar" ) ; const rev…" at bounding box center [924, 519] width 943 height 680
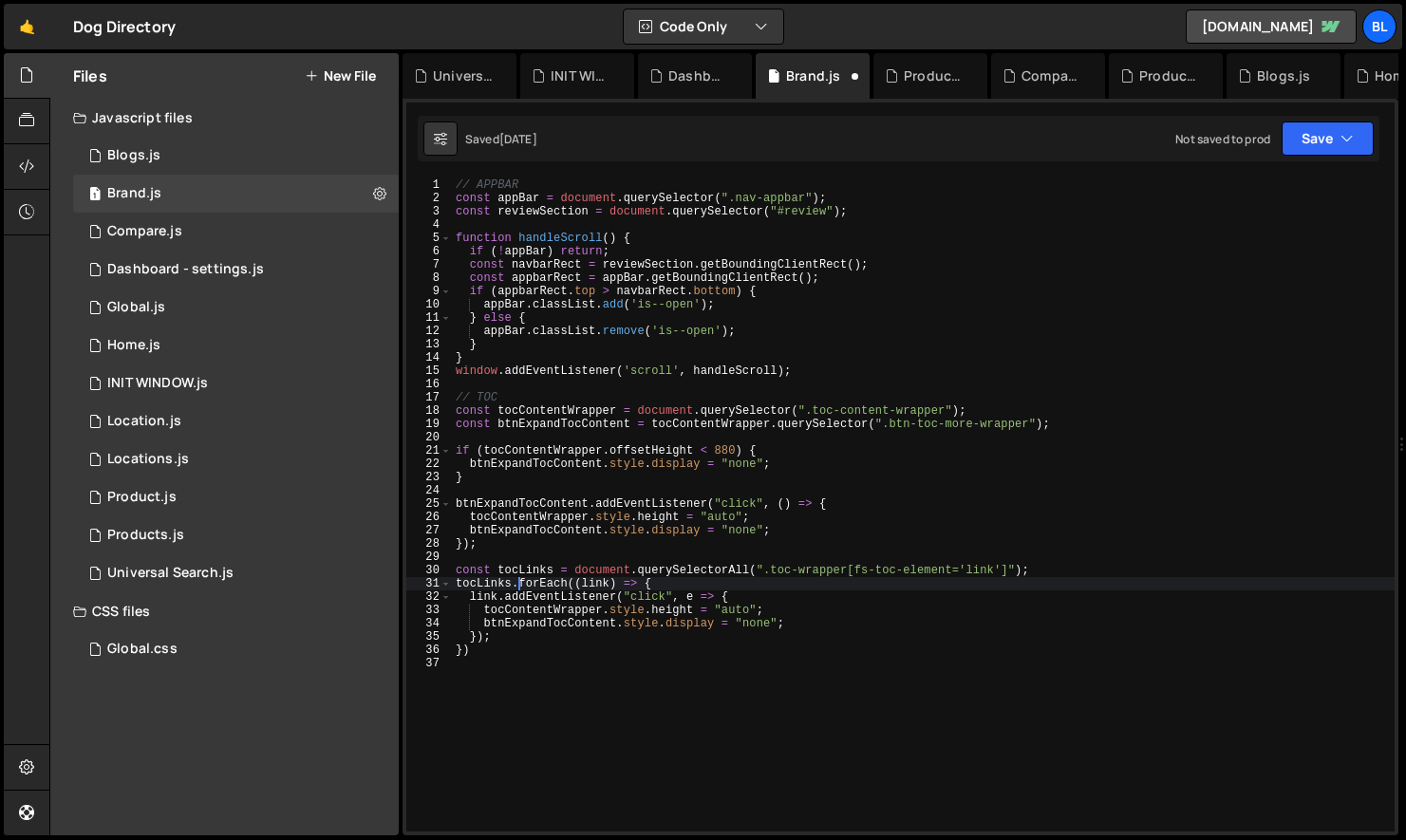
click at [517, 578] on div "// APPBAR const appBar = document . querySelector ( ".nav-appbar" ) ; const rev…" at bounding box center [924, 519] width 943 height 680
click at [483, 585] on div "// APPBAR const appBar = document . querySelector ( ".nav-appbar" ) ; const rev…" at bounding box center [924, 519] width 943 height 680
click at [583, 574] on div "// APPBAR const appBar = document . querySelector ( ".nav-appbar" ) ; const rev…" at bounding box center [924, 519] width 943 height 680
click at [560, 550] on div "// APPBAR const appBar = document . querySelector ( ".nav-appbar" ) ; const rev…" at bounding box center [924, 519] width 943 height 680
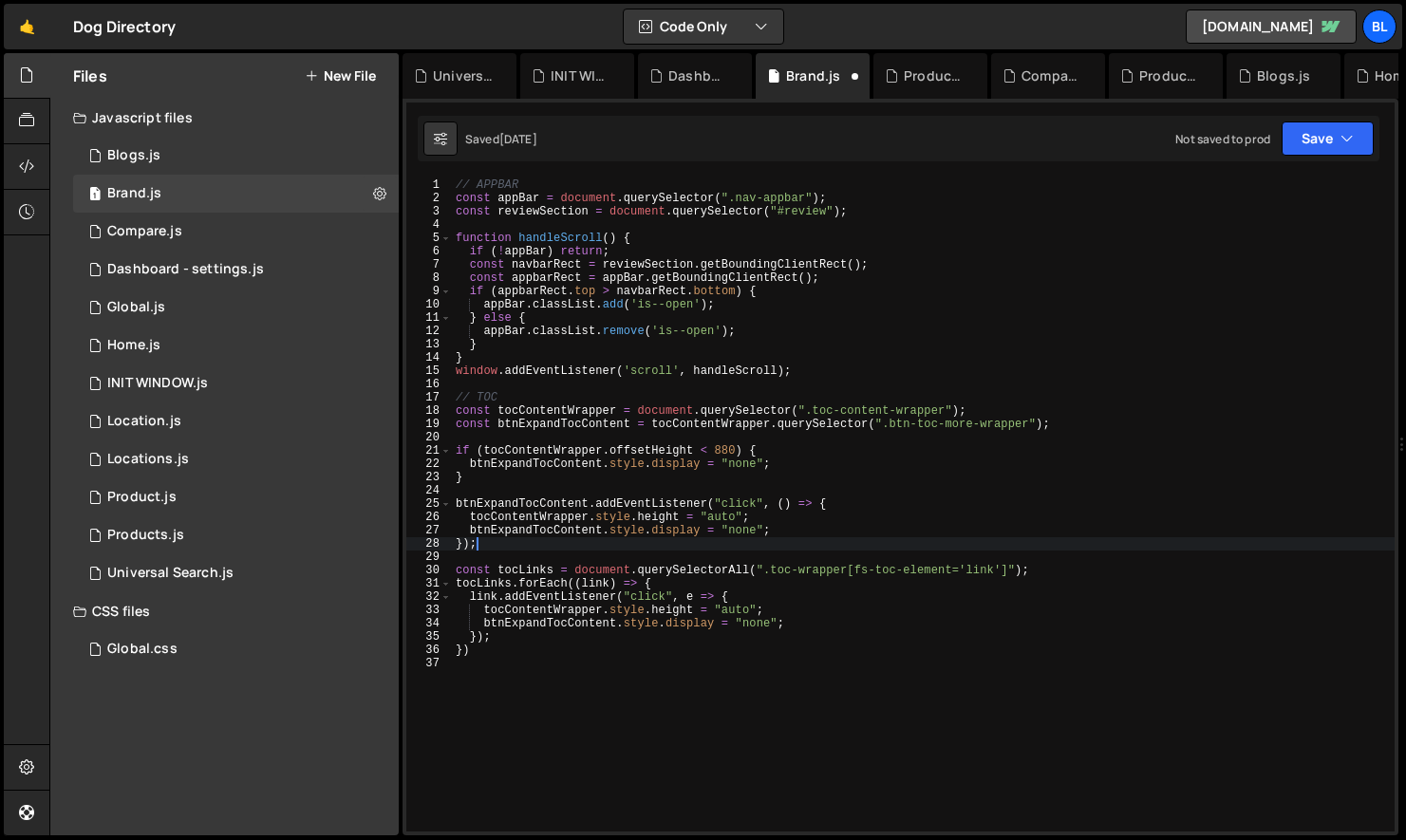
click at [516, 502] on div "// APPBAR const appBar = document . querySelector ( ".nav-appbar" ) ; const rev…" at bounding box center [924, 519] width 943 height 680
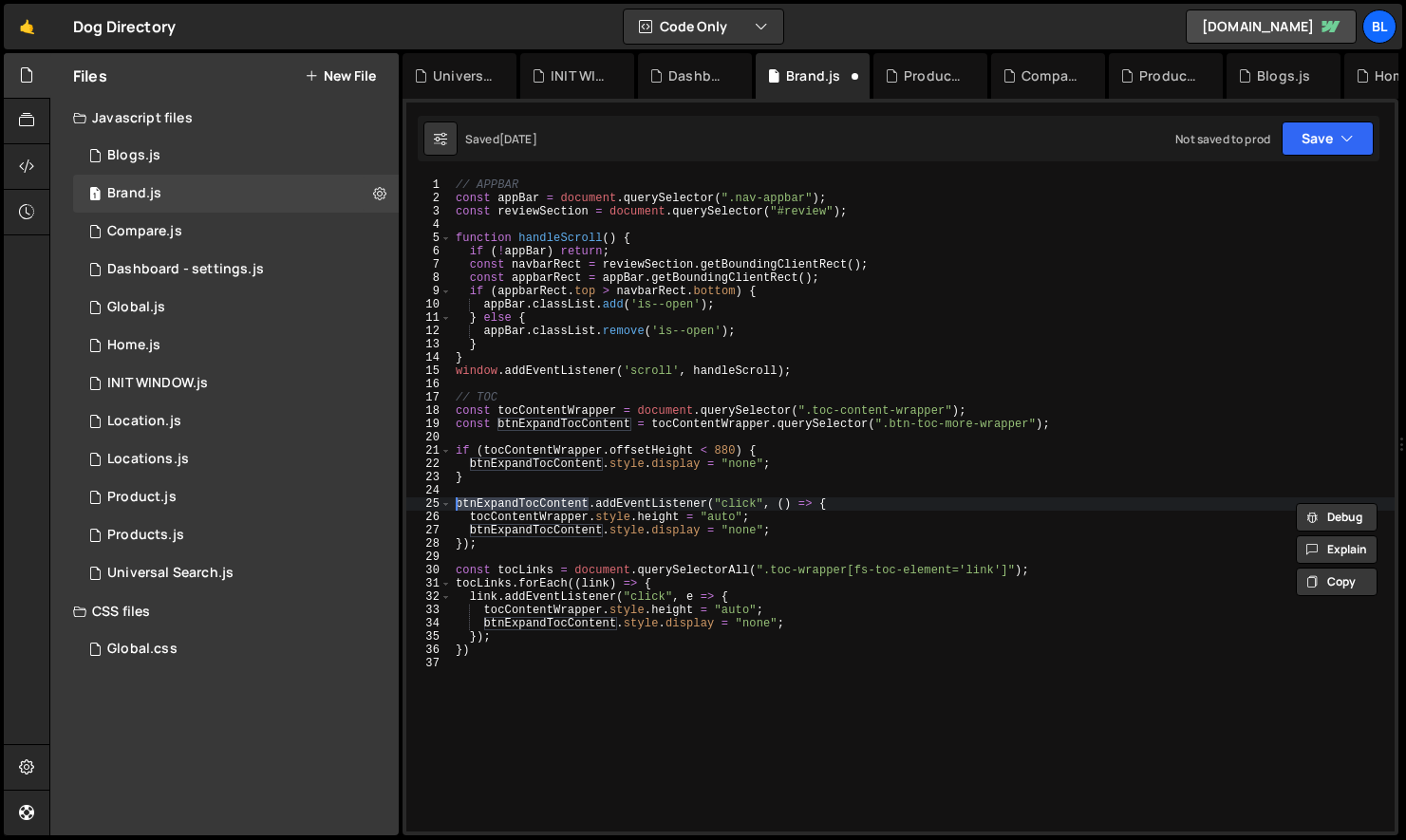
click at [724, 420] on div "// APPBAR const appBar = document . querySelector ( ".nav-appbar" ) ; const rev…" at bounding box center [924, 519] width 943 height 680
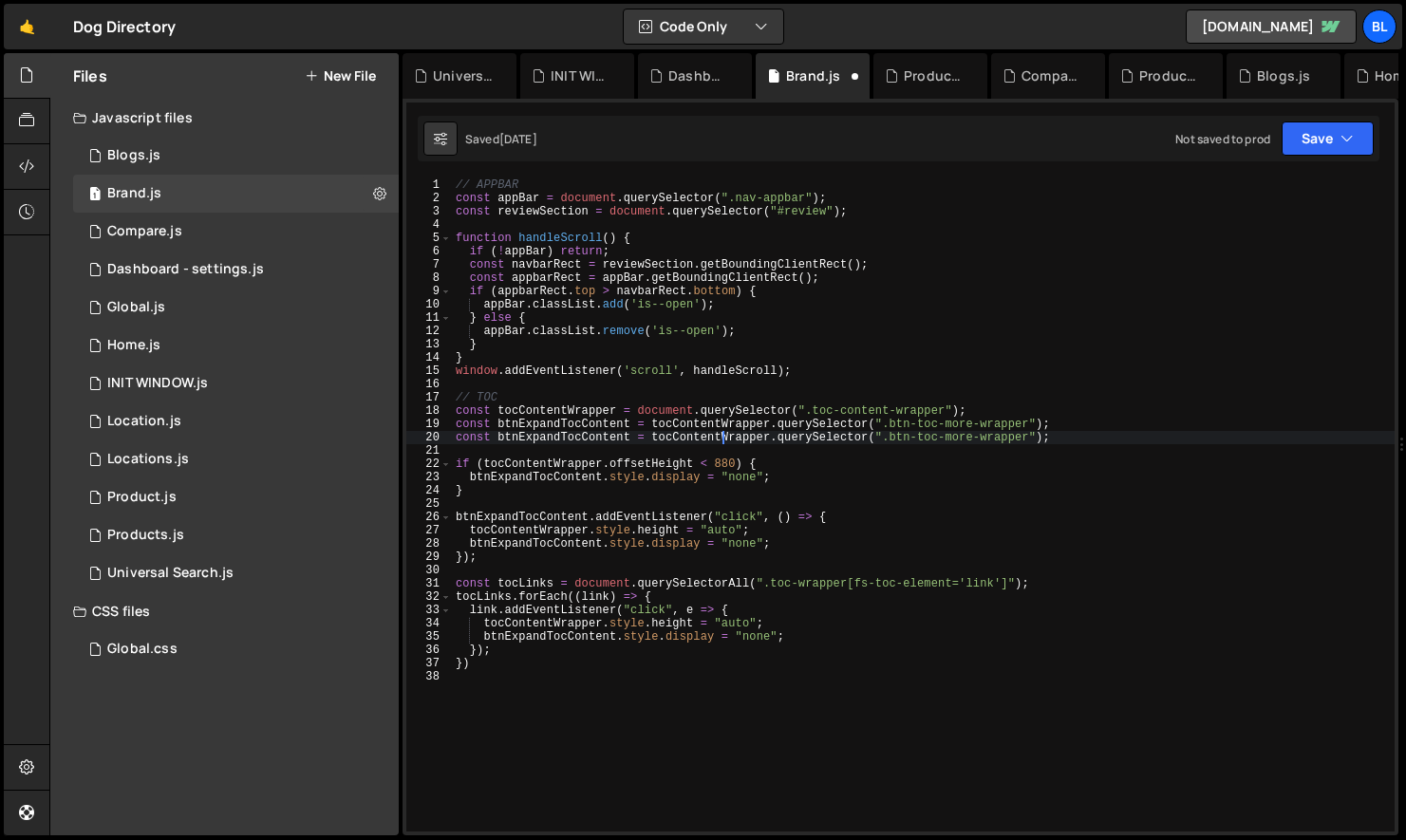
click at [758, 430] on div "// APPBAR const appBar = document . querySelector ( ".nav-appbar" ) ; const rev…" at bounding box center [924, 519] width 943 height 680
click at [737, 431] on div "// APPBAR const appBar = document . querySelector ( ".nav-appbar" ) ; const rev…" at bounding box center [924, 519] width 943 height 680
click at [721, 422] on div "// APPBAR const appBar = document . querySelector ( ".nav-appbar" ) ; const rev…" at bounding box center [924, 519] width 943 height 680
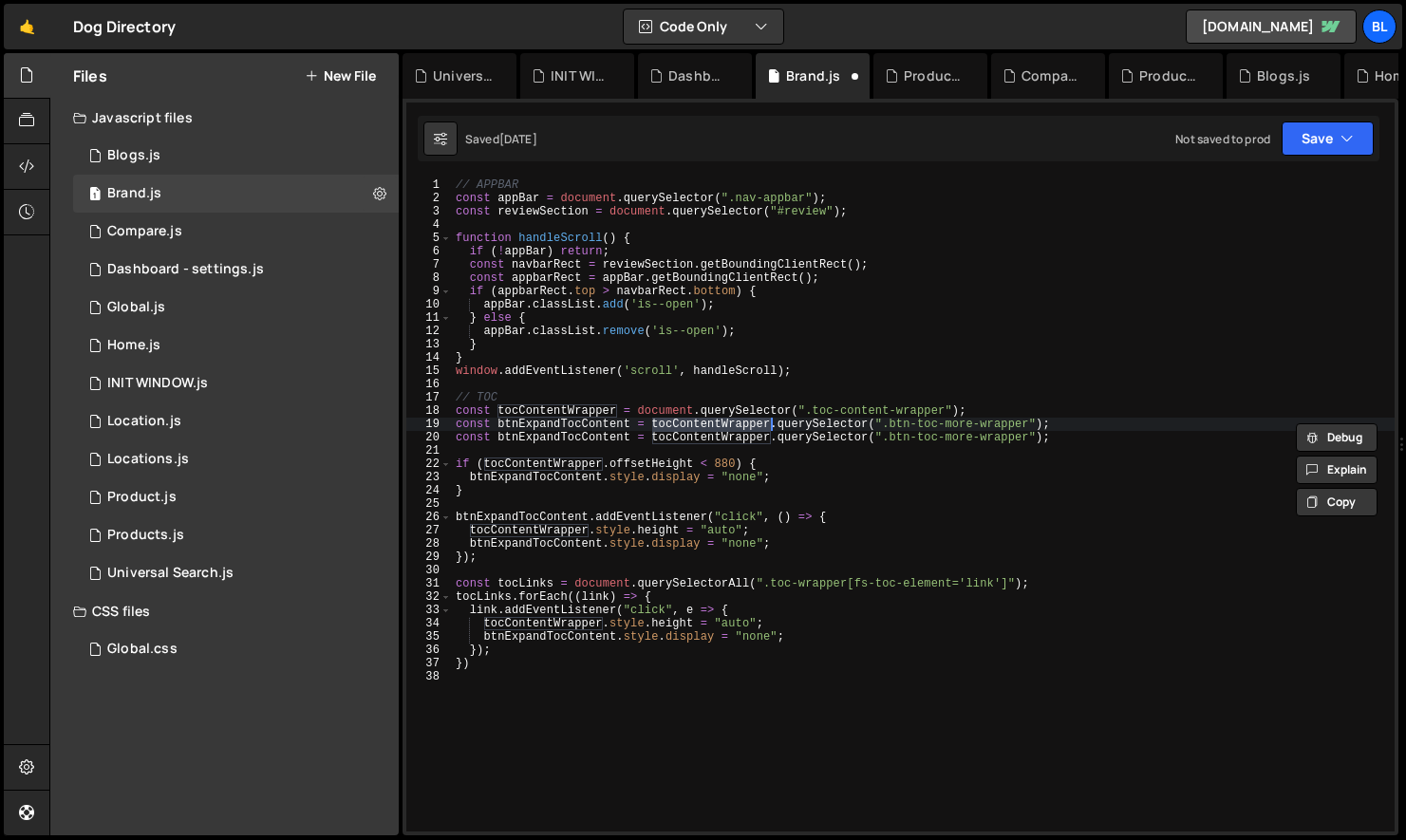
click at [750, 424] on div "// APPBAR const appBar = document . querySelector ( ".nav-appbar" ) ; const rev…" at bounding box center [924, 519] width 943 height 680
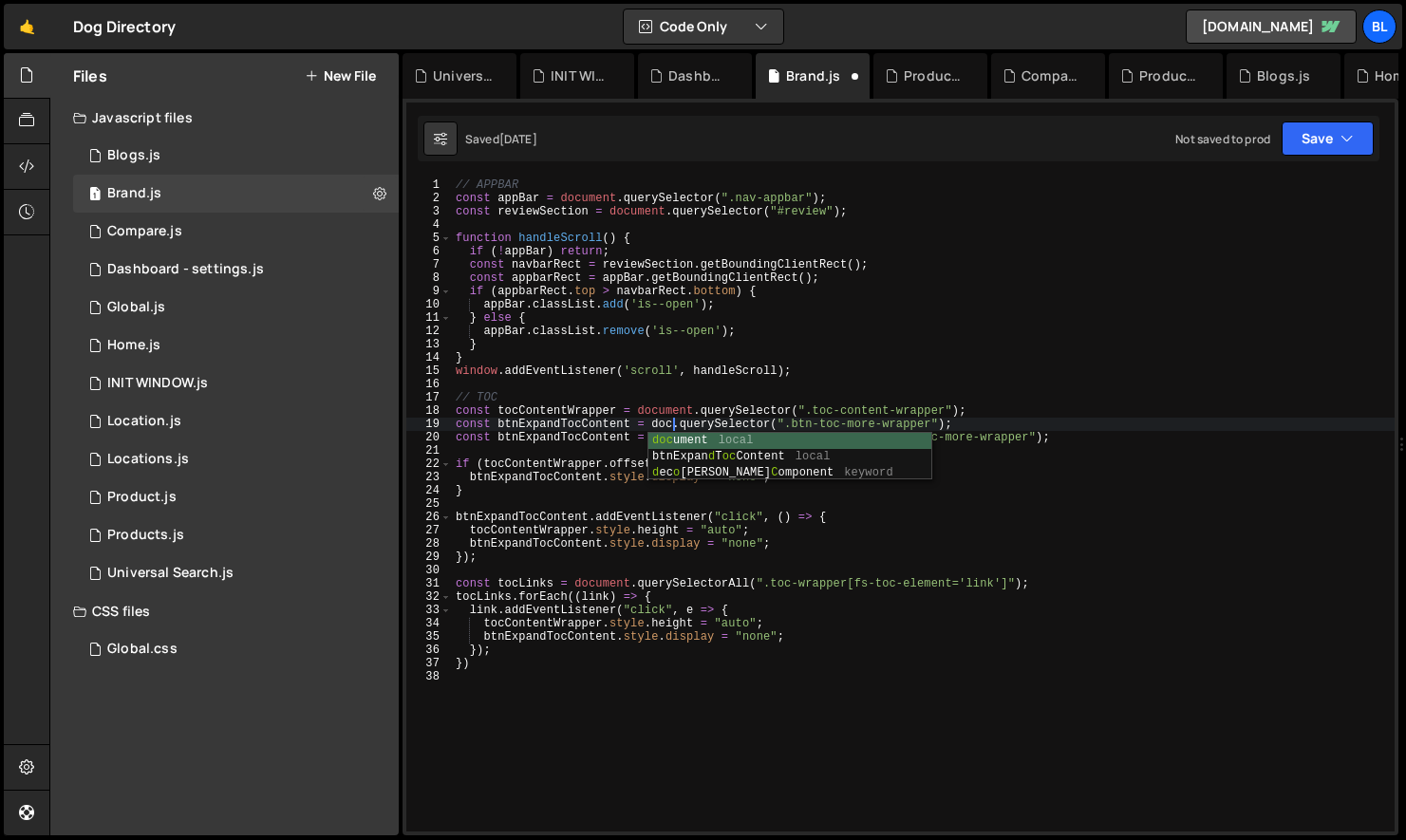
scroll to position [0, 17]
type textarea "const btnExpandTocContent = document.querySelector(".btn-toc-more-wrapper");"
click at [739, 449] on div "// APPBAR const appBar = document . querySelector ( ".nav-appbar" ) ; const rev…" at bounding box center [924, 519] width 943 height 680
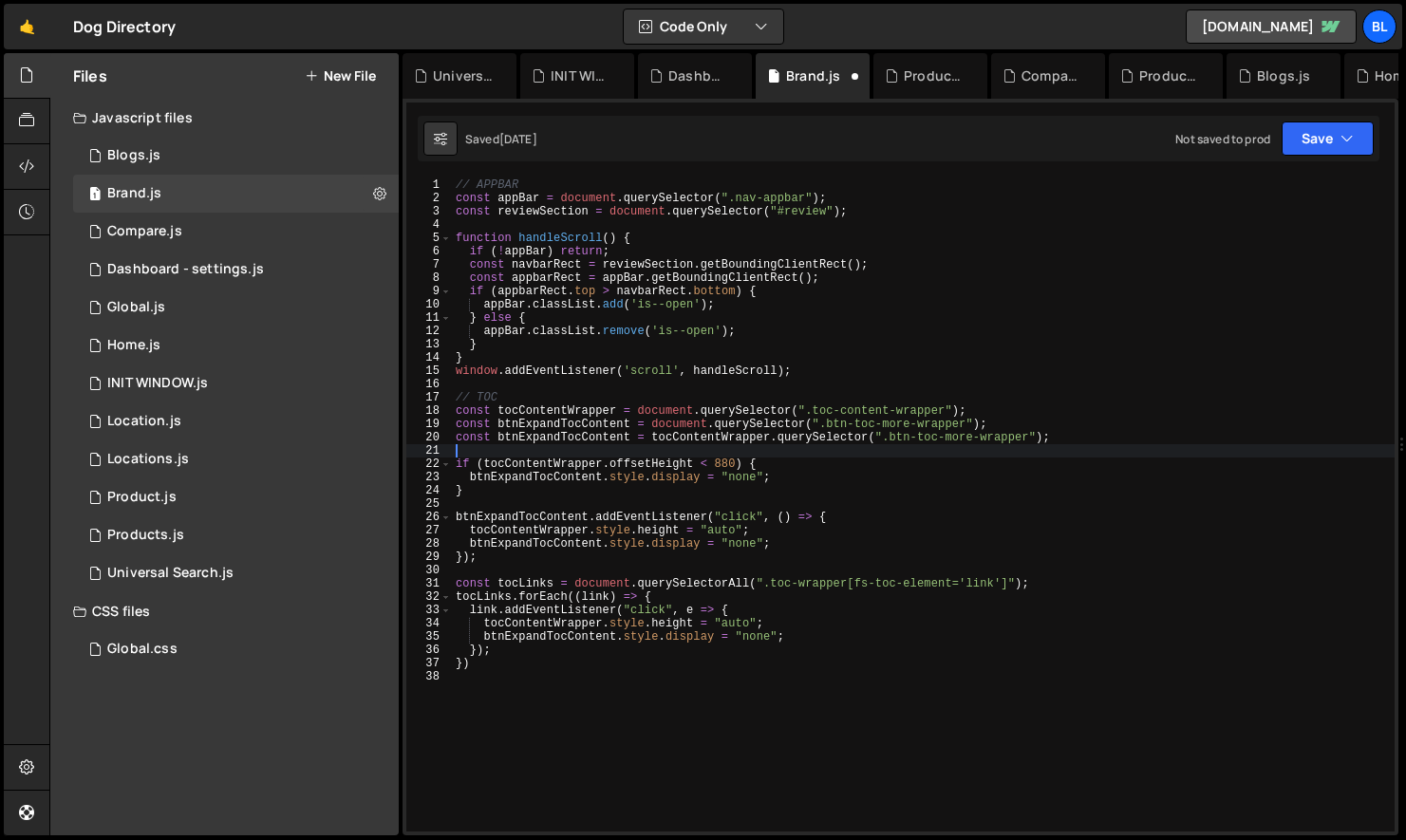
click at [755, 437] on div "// APPBAR const appBar = document . querySelector ( ".nav-appbar" ) ; const rev…" at bounding box center [924, 519] width 943 height 680
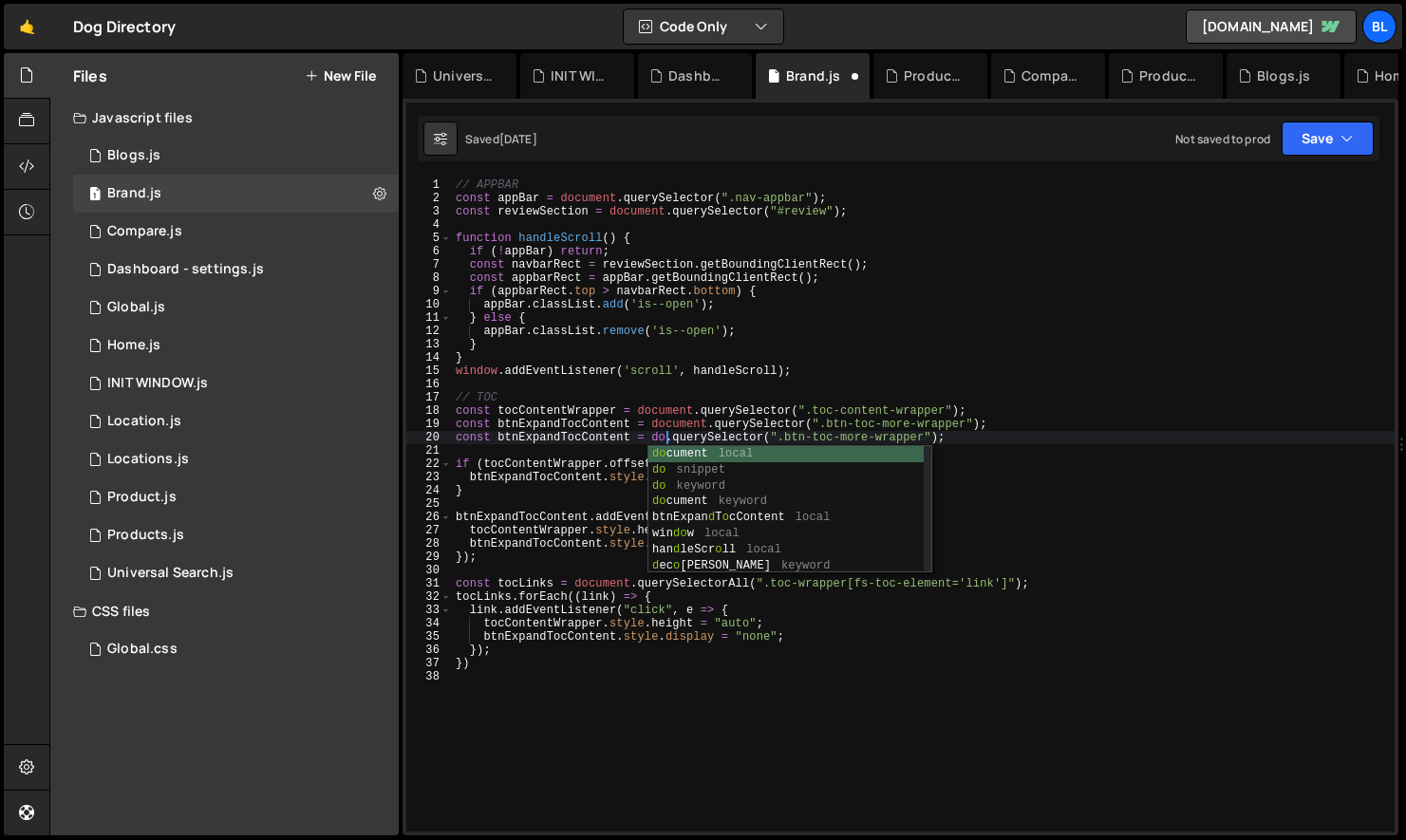
scroll to position [0, 16]
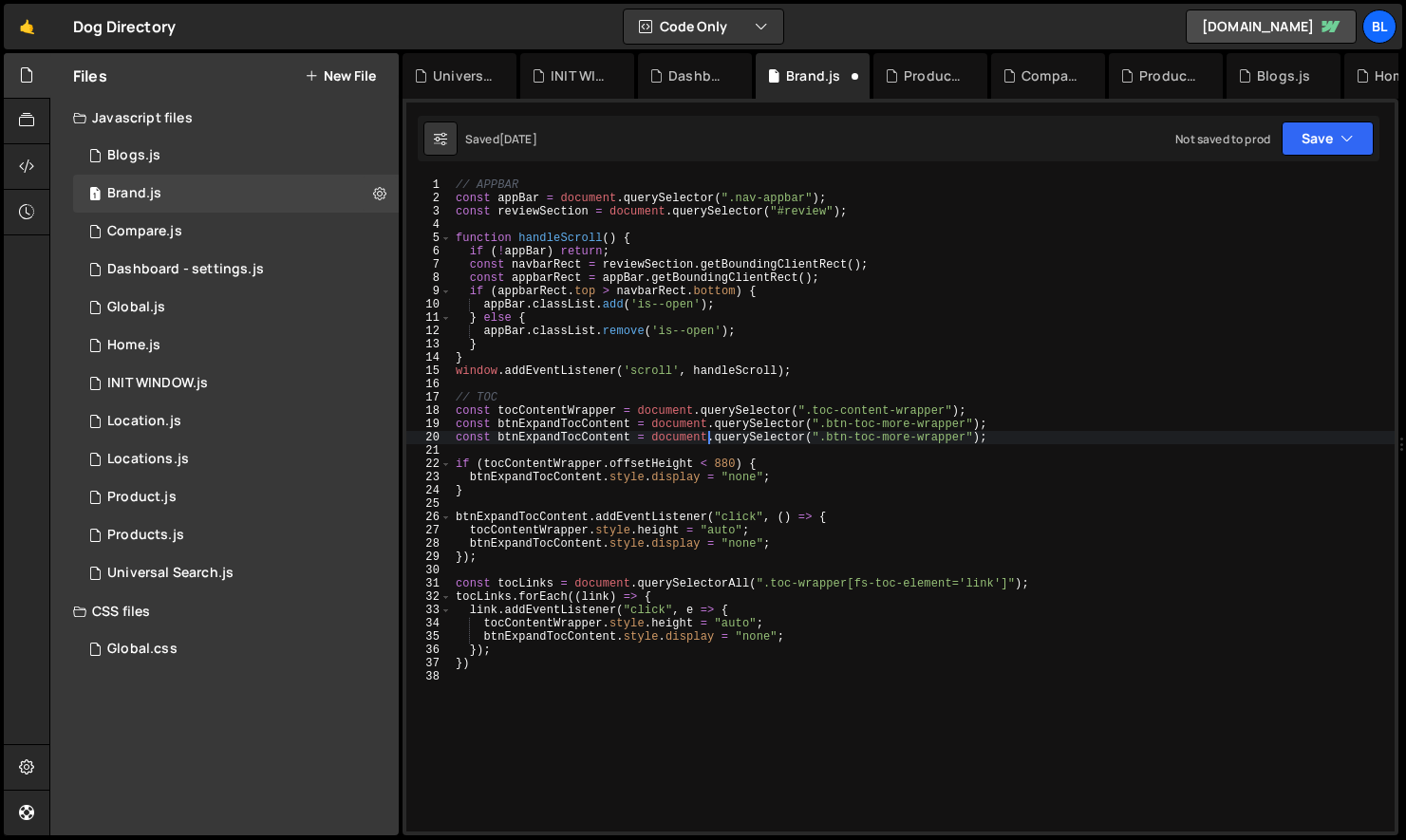
click at [770, 439] on div "// APPBAR const appBar = document . querySelector ( ".nav-appbar" ) ; const rev…" at bounding box center [924, 519] width 943 height 680
paste textarea "btn-read-more-review"
click at [578, 441] on div "// APPBAR const appBar = document . querySelector ( ".nav-appbar" ) ; const rev…" at bounding box center [924, 519] width 943 height 680
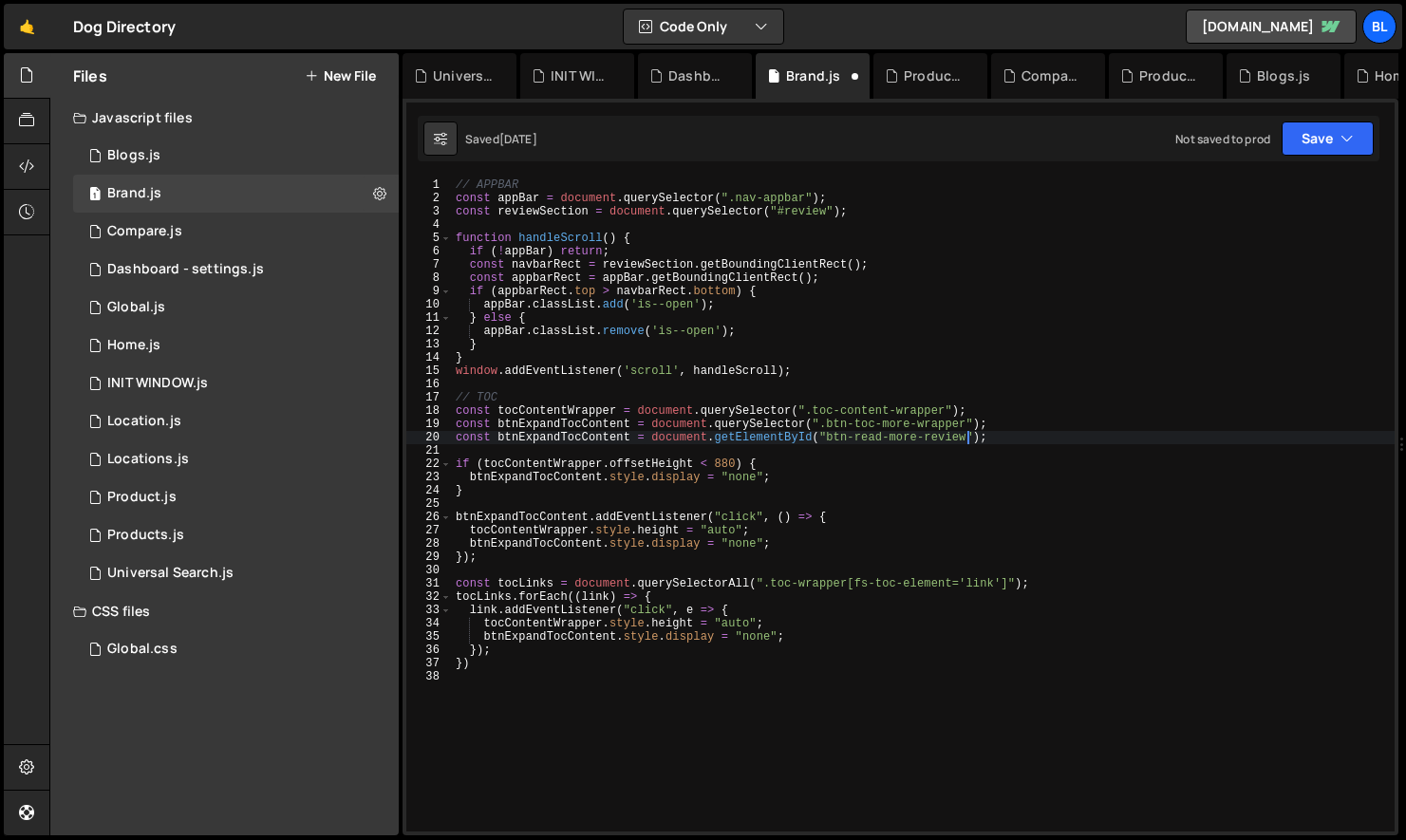
click at [578, 441] on div "// APPBAR const appBar = document . querySelector ( ".nav-appbar" ) ; const rev…" at bounding box center [924, 519] width 943 height 680
click at [587, 435] on div "// APPBAR const appBar = document . querySelector ( ".nav-appbar" ) ; const rev…" at bounding box center [924, 519] width 943 height 680
click at [550, 519] on div "// APPBAR const appBar = document . querySelector ( ".nav-appbar" ) ; const rev…" at bounding box center [924, 519] width 943 height 680
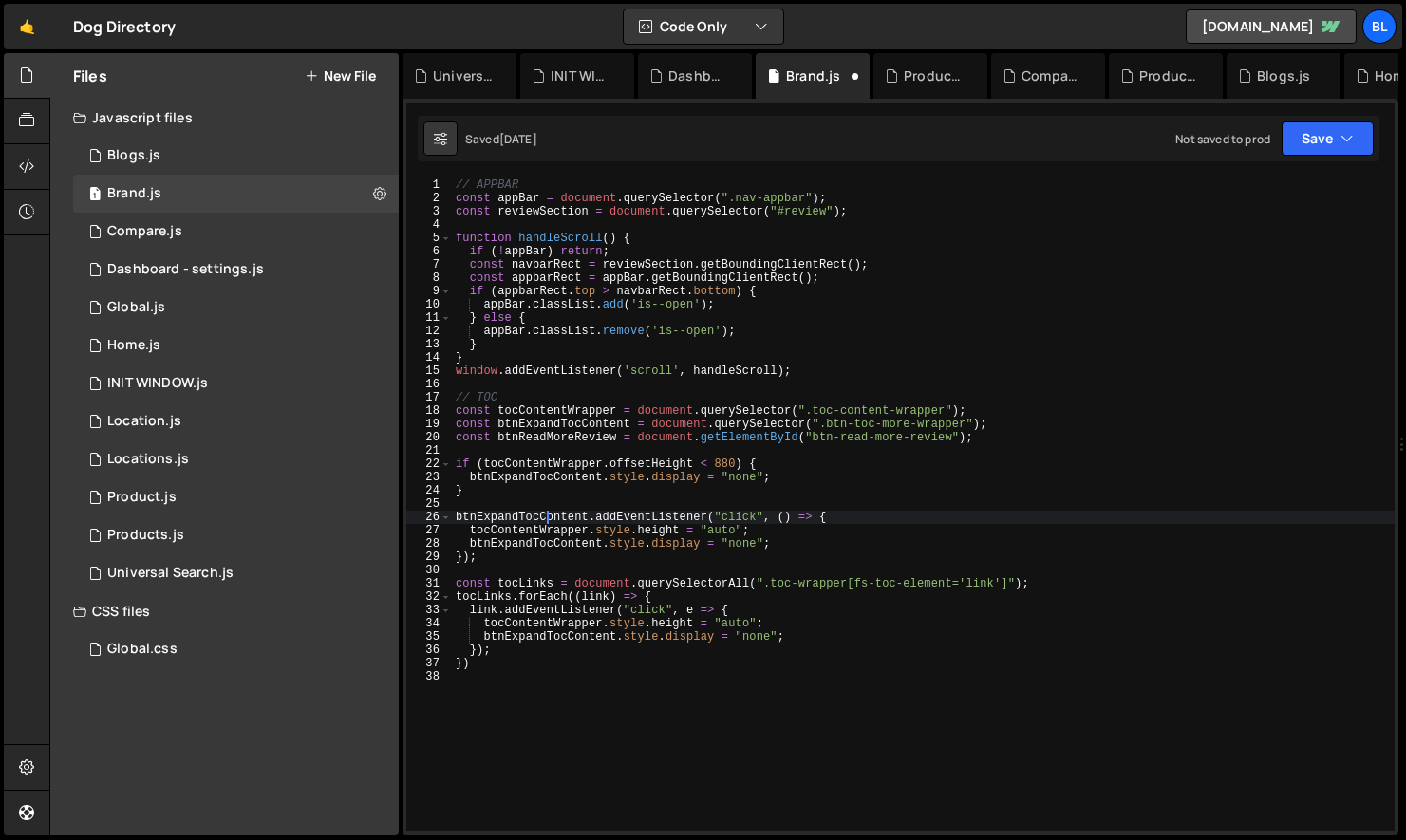
click at [550, 519] on div "// APPBAR const appBar = document . querySelector ( ".nav-appbar" ) ; const rev…" at bounding box center [924, 519] width 943 height 680
paste textarea "ReadMoreReview"
type textarea "btnReadMoreReview.addEventListener("click", () => {"
click at [591, 508] on div "// APPBAR const appBar = document . querySelector ( ".nav-appbar" ) ; const rev…" at bounding box center [924, 519] width 943 height 680
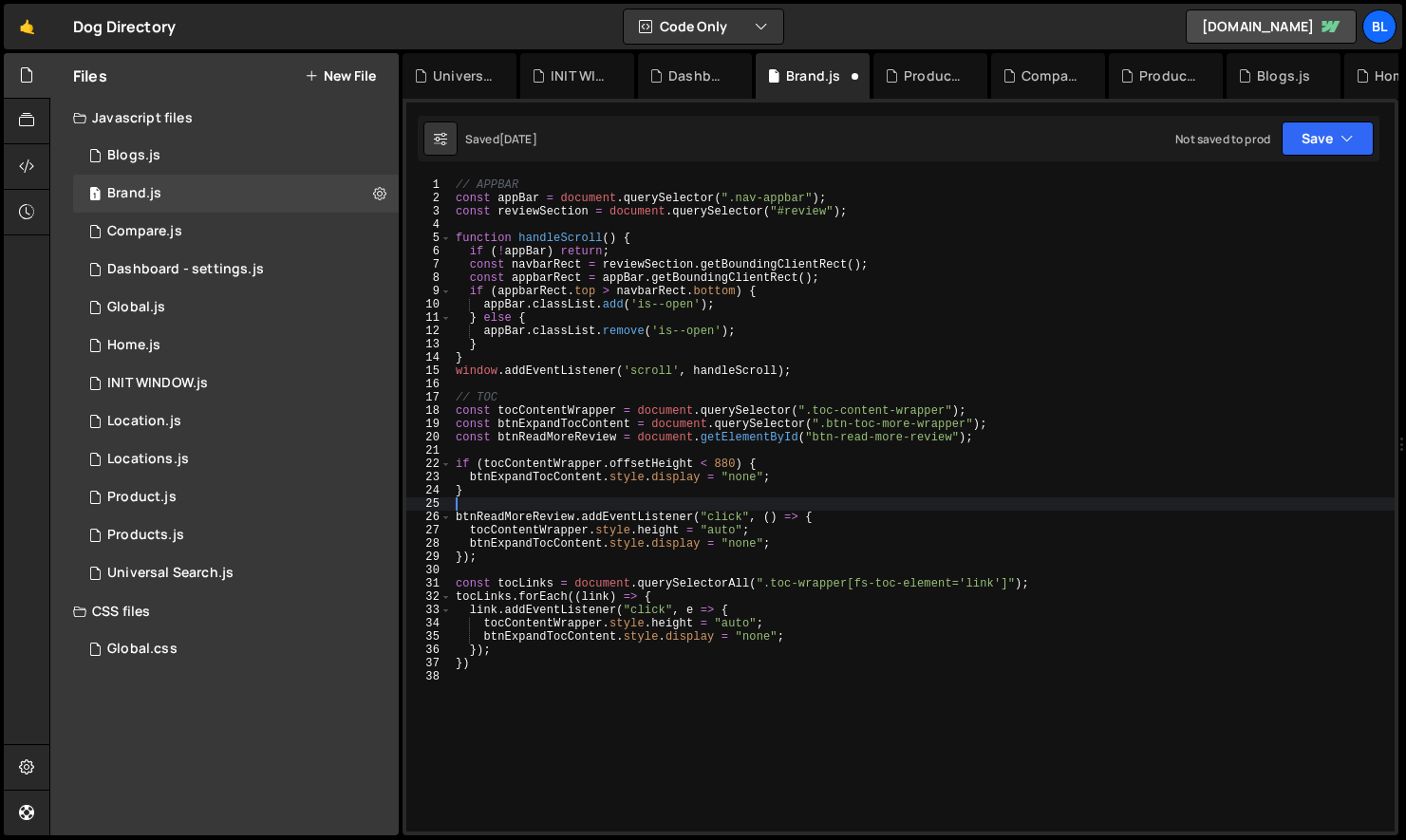
click at [528, 530] on div "// APPBAR const appBar = document . querySelector ( ".nav-appbar" ) ; const rev…" at bounding box center [924, 519] width 943 height 680
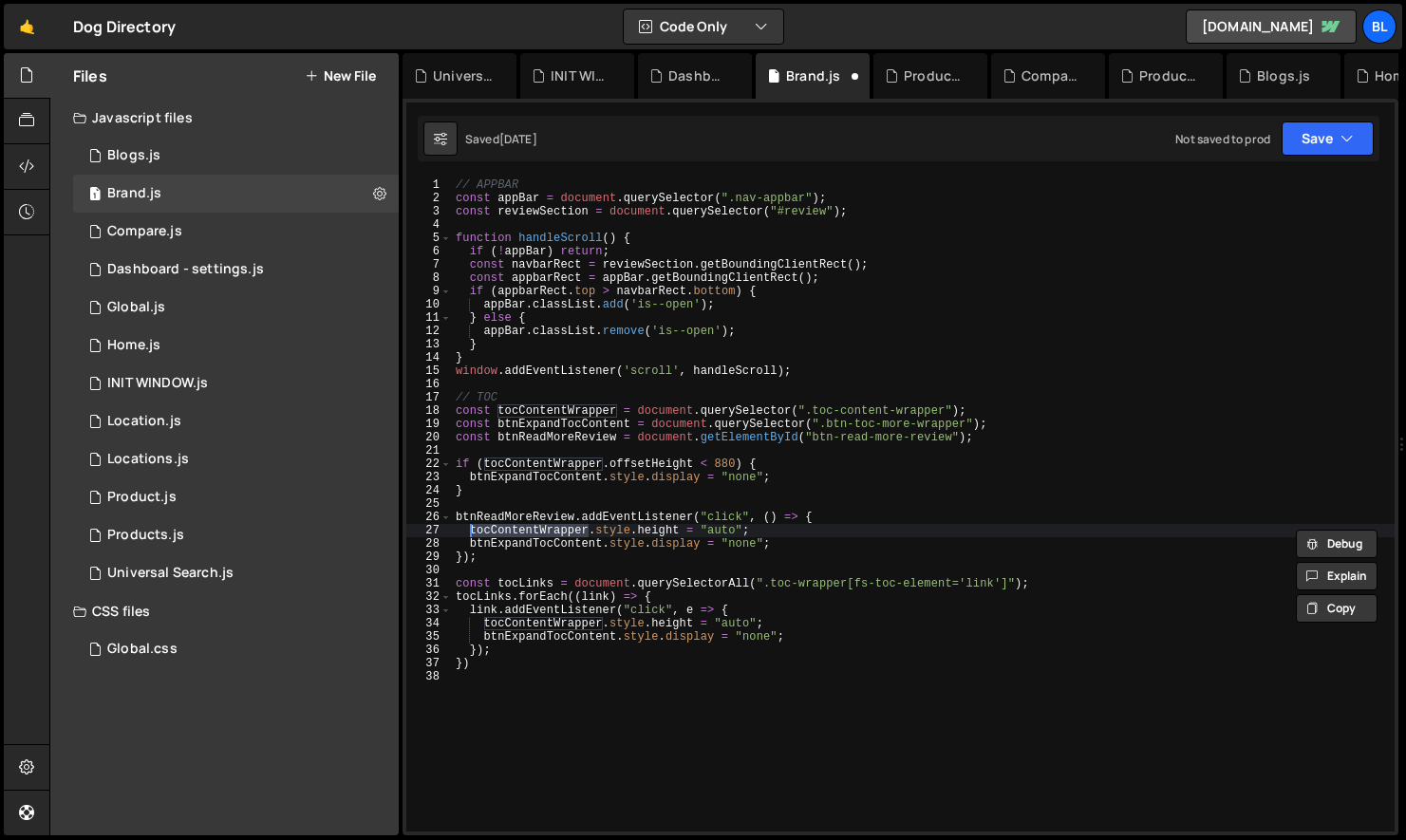
click at [611, 557] on div "// APPBAR const appBar = document . querySelector ( ".nav-appbar" ) ; const rev…" at bounding box center [924, 519] width 943 height 680
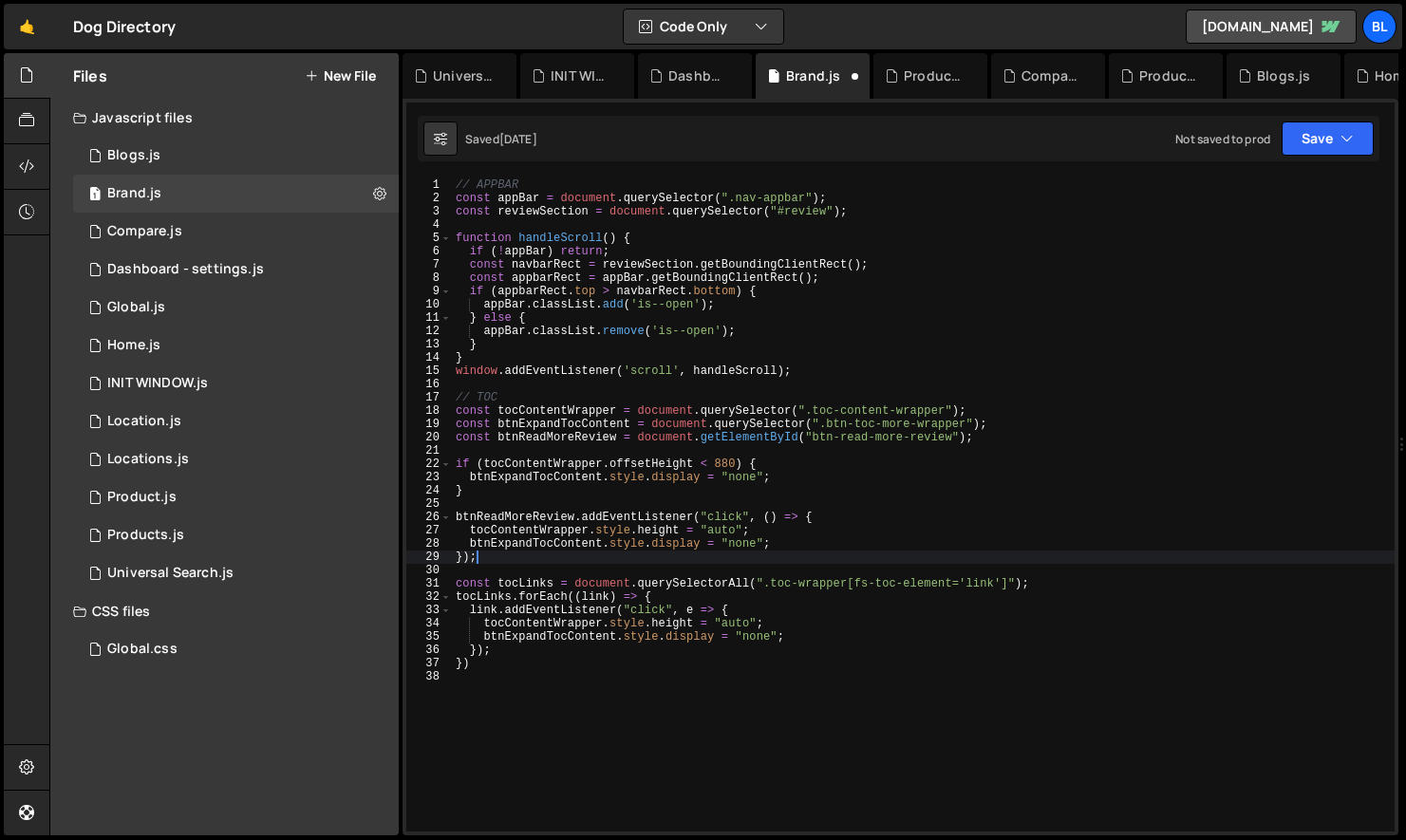
click at [561, 534] on div "// APPBAR const appBar = document . querySelector ( ".nav-appbar" ) ; const rev…" at bounding box center [924, 519] width 943 height 680
click at [539, 546] on div "// APPBAR const appBar = document . querySelector ( ".nav-appbar" ) ; const rev…" at bounding box center [924, 519] width 943 height 680
click at [561, 555] on div "// APPBAR const appBar = document . querySelector ( ".nav-appbar" ) ; const rev…" at bounding box center [924, 519] width 943 height 680
click at [547, 546] on div "// APPBAR const appBar = document . querySelector ( ".nav-appbar" ) ; const rev…" at bounding box center [924, 519] width 943 height 680
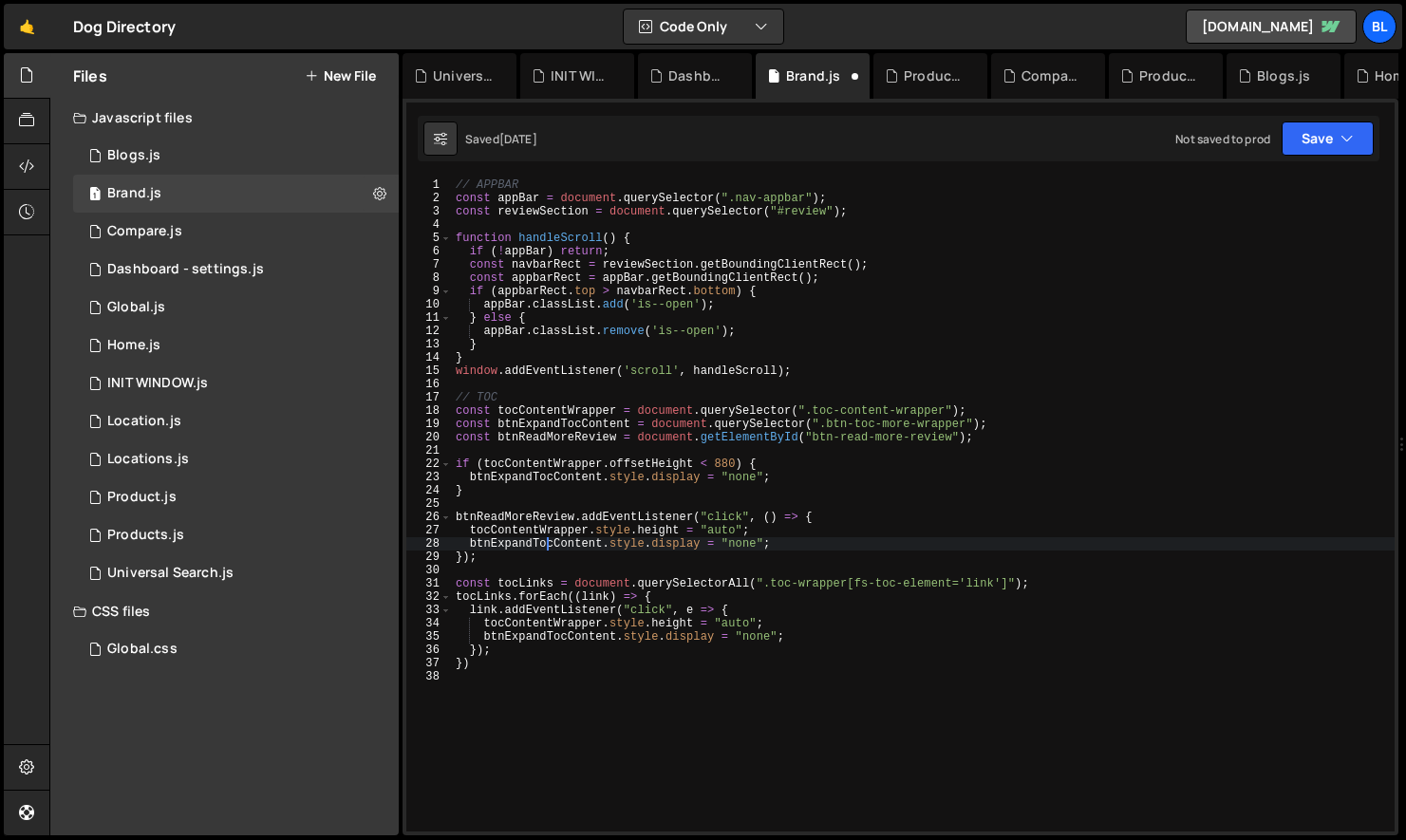
click at [547, 546] on div "// APPBAR const appBar = document . querySelector ( ".nav-appbar" ) ; const rev…" at bounding box center [924, 519] width 943 height 680
click at [668, 461] on div "// APPBAR const appBar = document . querySelector ( ".nav-appbar" ) ; const rev…" at bounding box center [924, 519] width 943 height 680
type textarea "if (tocContentWrapper.offsetHeight < 880) {"
click at [609, 503] on div "// APPBAR const appBar = document . querySelector ( ".nav-appbar" ) ; const rev…" at bounding box center [924, 519] width 943 height 680
click at [516, 689] on div "// APPBAR const appBar = document . querySelector ( ".nav-appbar" ) ; const rev…" at bounding box center [924, 519] width 943 height 680
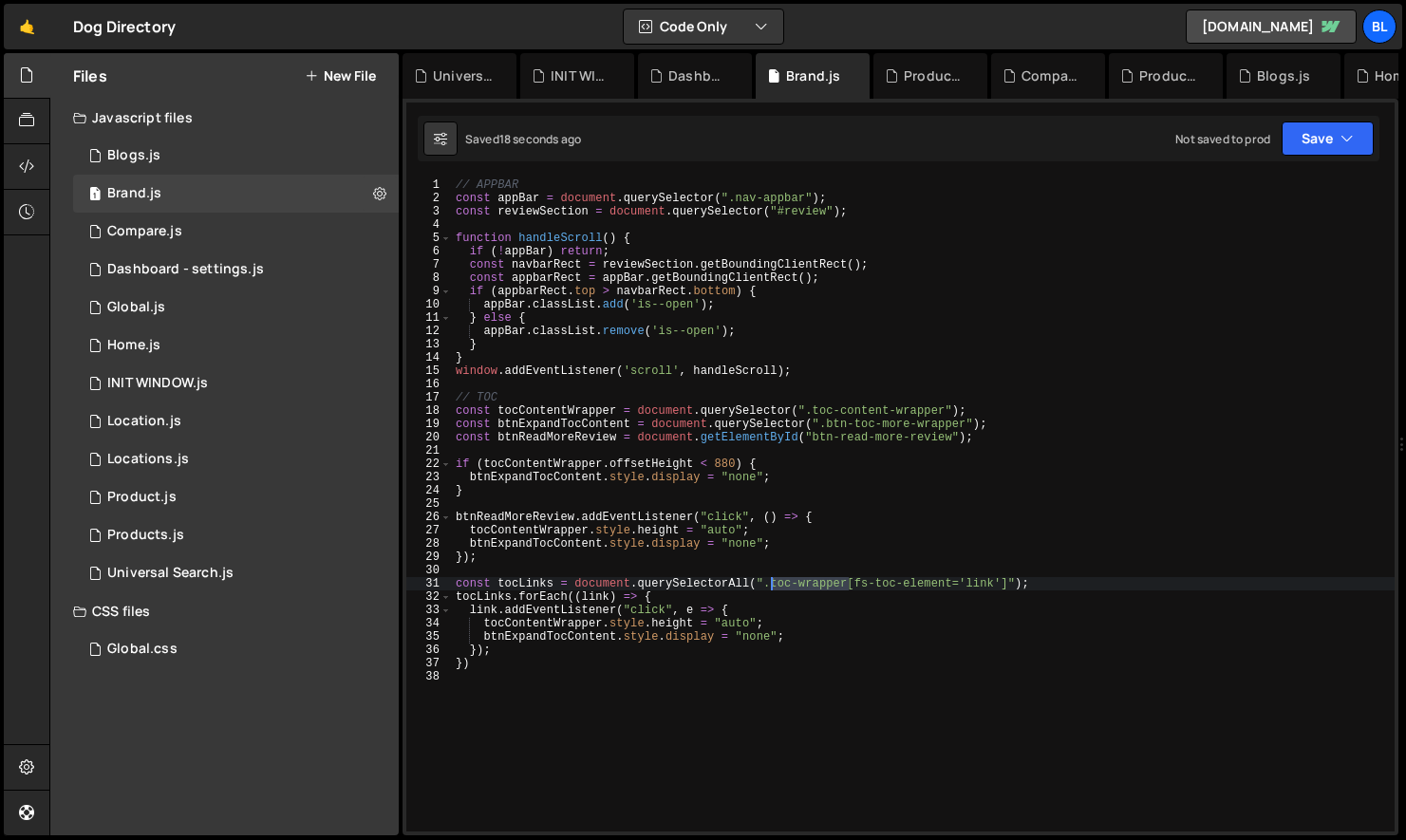
drag, startPoint x: 849, startPoint y: 581, endPoint x: 775, endPoint y: 588, distance: 74.3
click at [775, 588] on div "// APPBAR const appBar = document . querySelector ( ".nav-appbar" ) ; const rev…" at bounding box center [924, 519] width 943 height 680
click at [848, 657] on div "// APPBAR const appBar = document . querySelector ( ".nav-appbar" ) ; const rev…" at bounding box center [924, 519] width 943 height 680
type textarea "})"
click at [862, 690] on div "// APPBAR const appBar = document . querySelector ( ".nav-appbar" ) ; const rev…" at bounding box center [924, 519] width 943 height 680
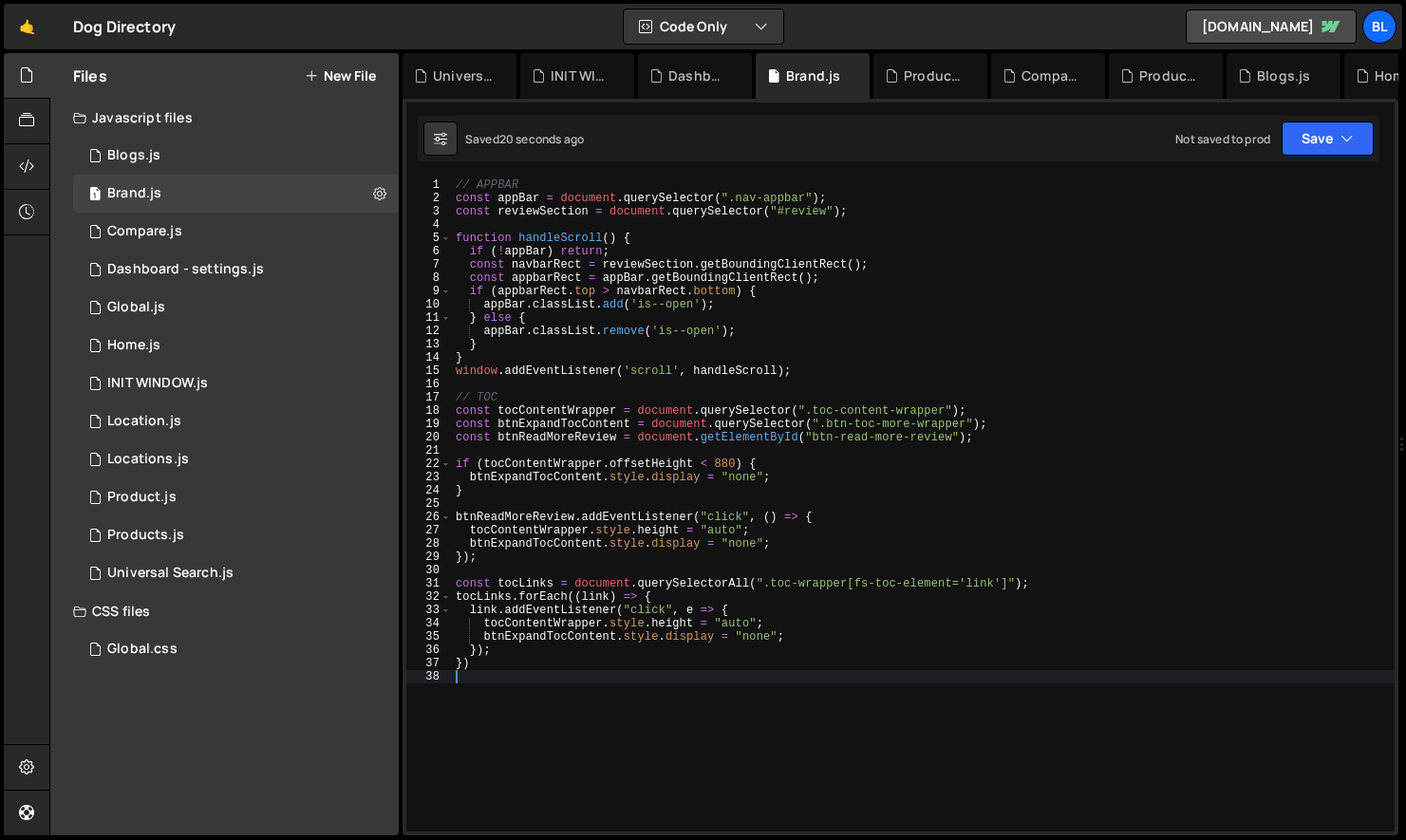
click at [589, 673] on div "// APPBAR const appBar = document . querySelector ( ".nav-appbar" ) ; const rev…" at bounding box center [924, 519] width 943 height 680
click at [546, 624] on div "// APPBAR const appBar = document . querySelector ( ".nav-appbar" ) ; const rev…" at bounding box center [924, 519] width 943 height 680
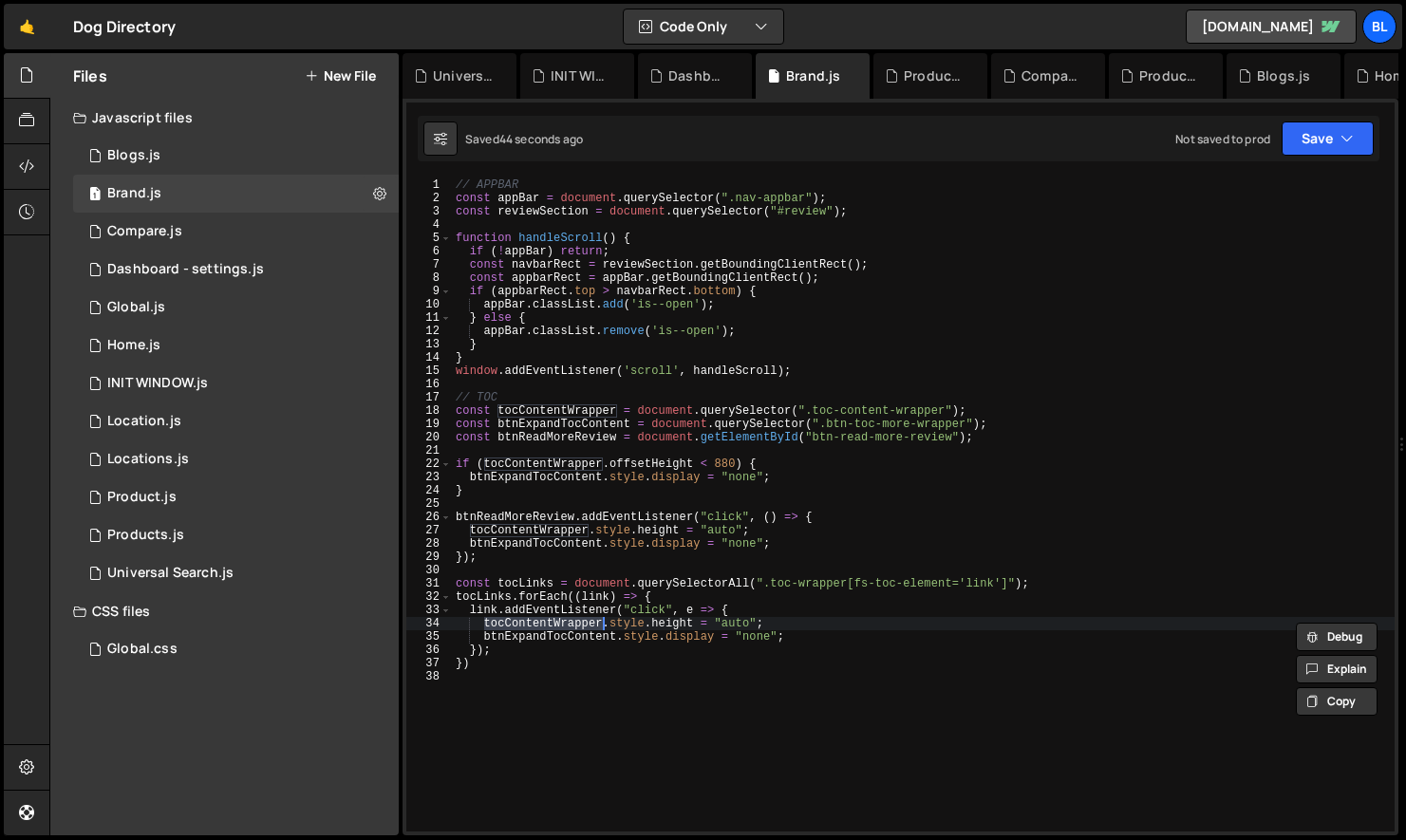
click at [522, 669] on div "// APPBAR const appBar = document . querySelector ( ".nav-appbar" ) ; const rev…" at bounding box center [924, 519] width 943 height 680
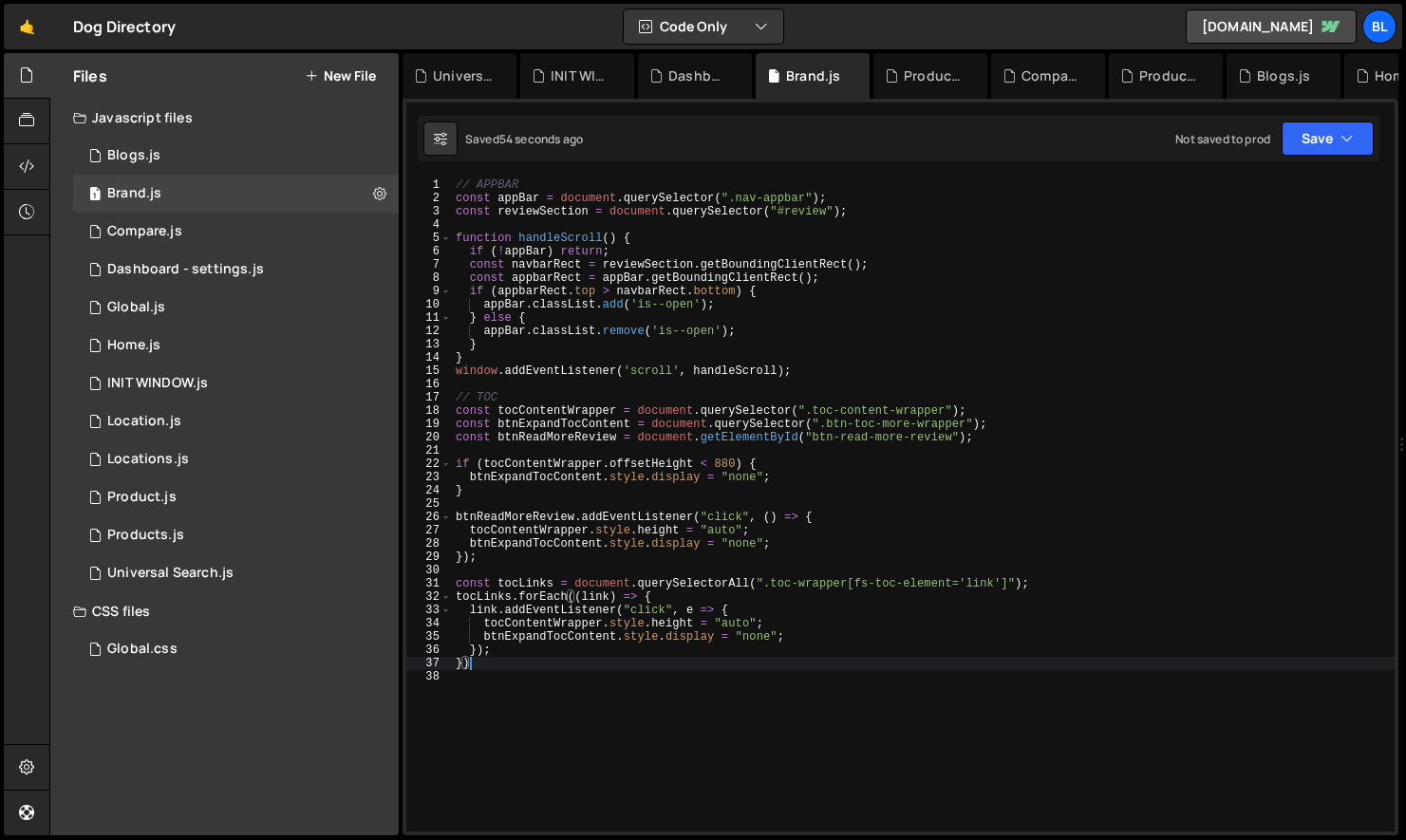
click at [508, 658] on div "// APPBAR const appBar = document . querySelector ( ".nav-appbar" ) ; const rev…" at bounding box center [924, 519] width 943 height 680
click at [540, 657] on div "// APPBAR const appBar = document . querySelector ( ".nav-appbar" ) ; const rev…" at bounding box center [924, 519] width 943 height 680
click at [535, 210] on div "// APPBAR const appBar = document . querySelector ( ".nav-appbar" ) ; const rev…" at bounding box center [924, 519] width 943 height 680
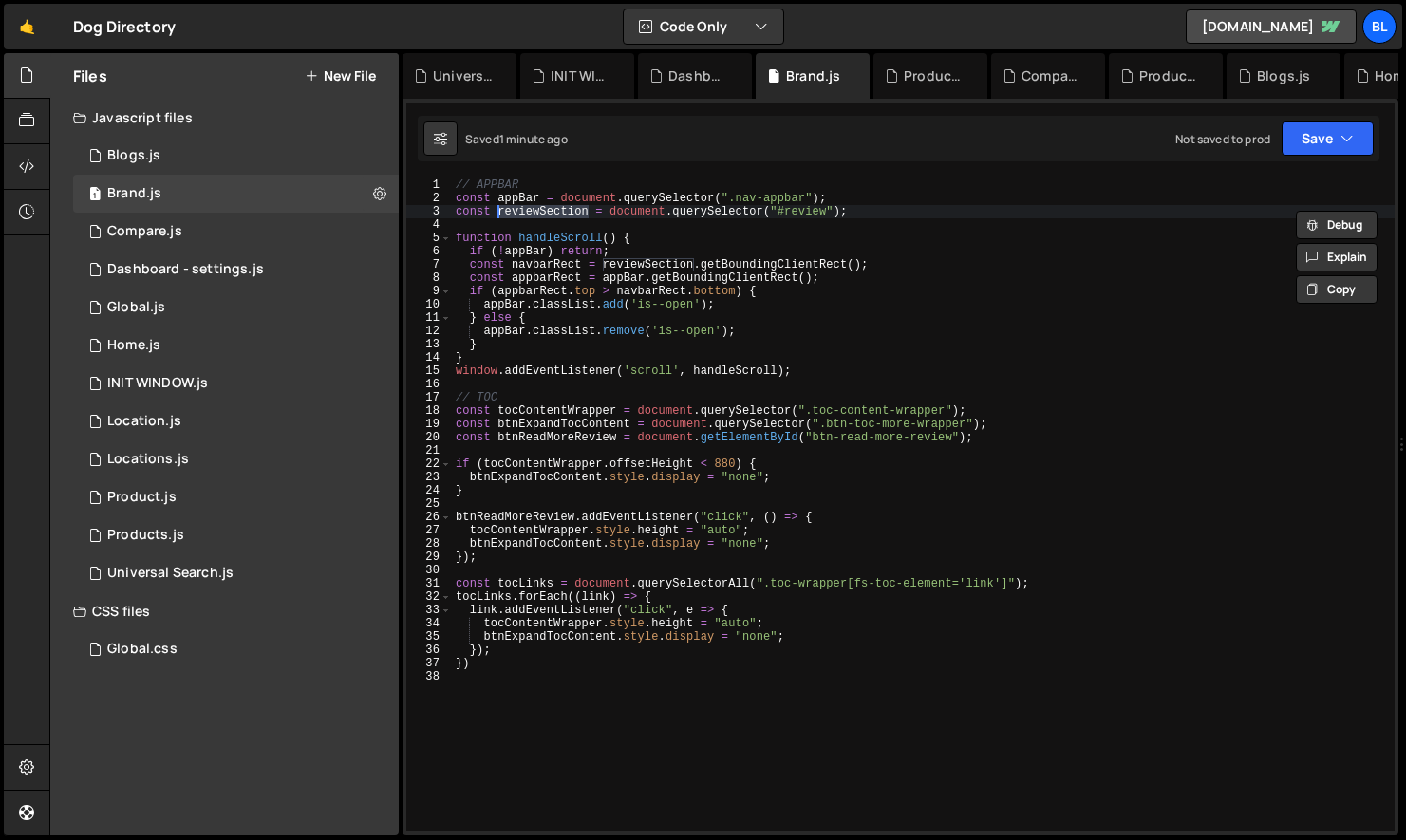
click at [812, 210] on div "// APPBAR const appBar = document . querySelector ( ".nav-appbar" ) ; const rev…" at bounding box center [924, 519] width 943 height 680
type textarea "const reviewSection = document.querySelector("#overview");"
click at [725, 673] on div "// APPBAR const appBar = document . querySelector ( ".nav-appbar" ) ; const rev…" at bounding box center [924, 519] width 943 height 680
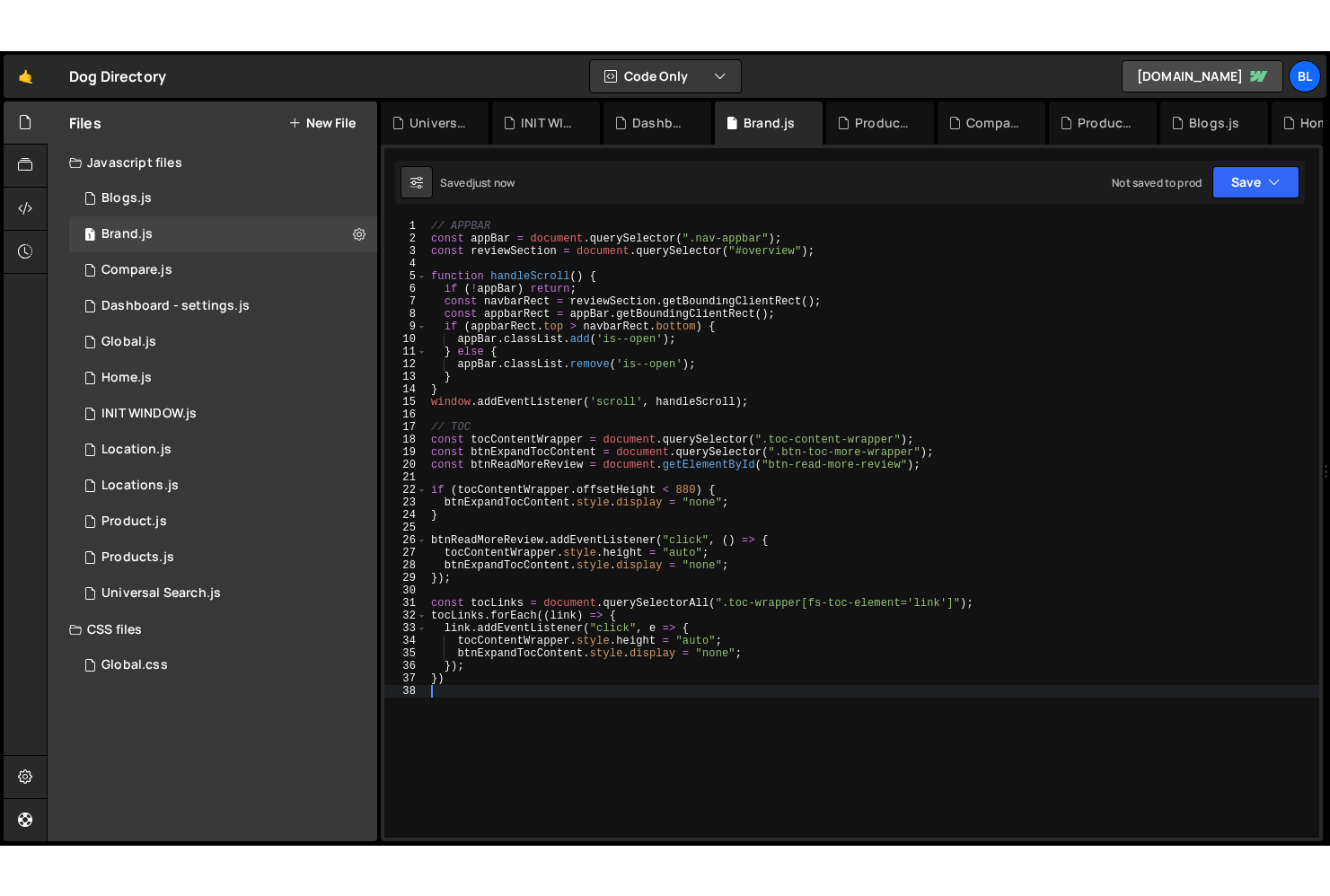
scroll to position [0, 0]
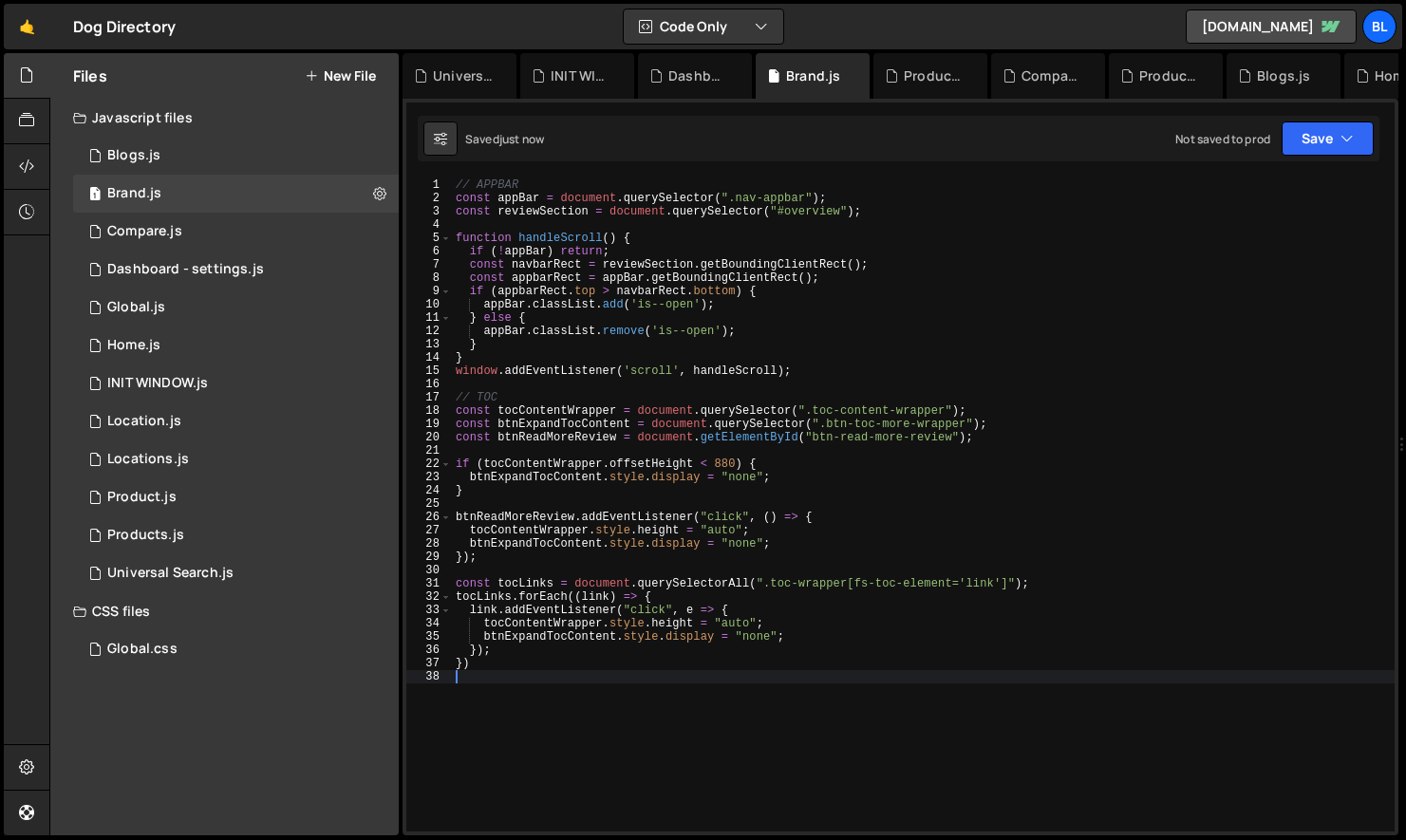
click at [686, 636] on div "// APPBAR const appBar = document . querySelector ( ".nav-appbar" ) ; const rev…" at bounding box center [924, 519] width 943 height 680
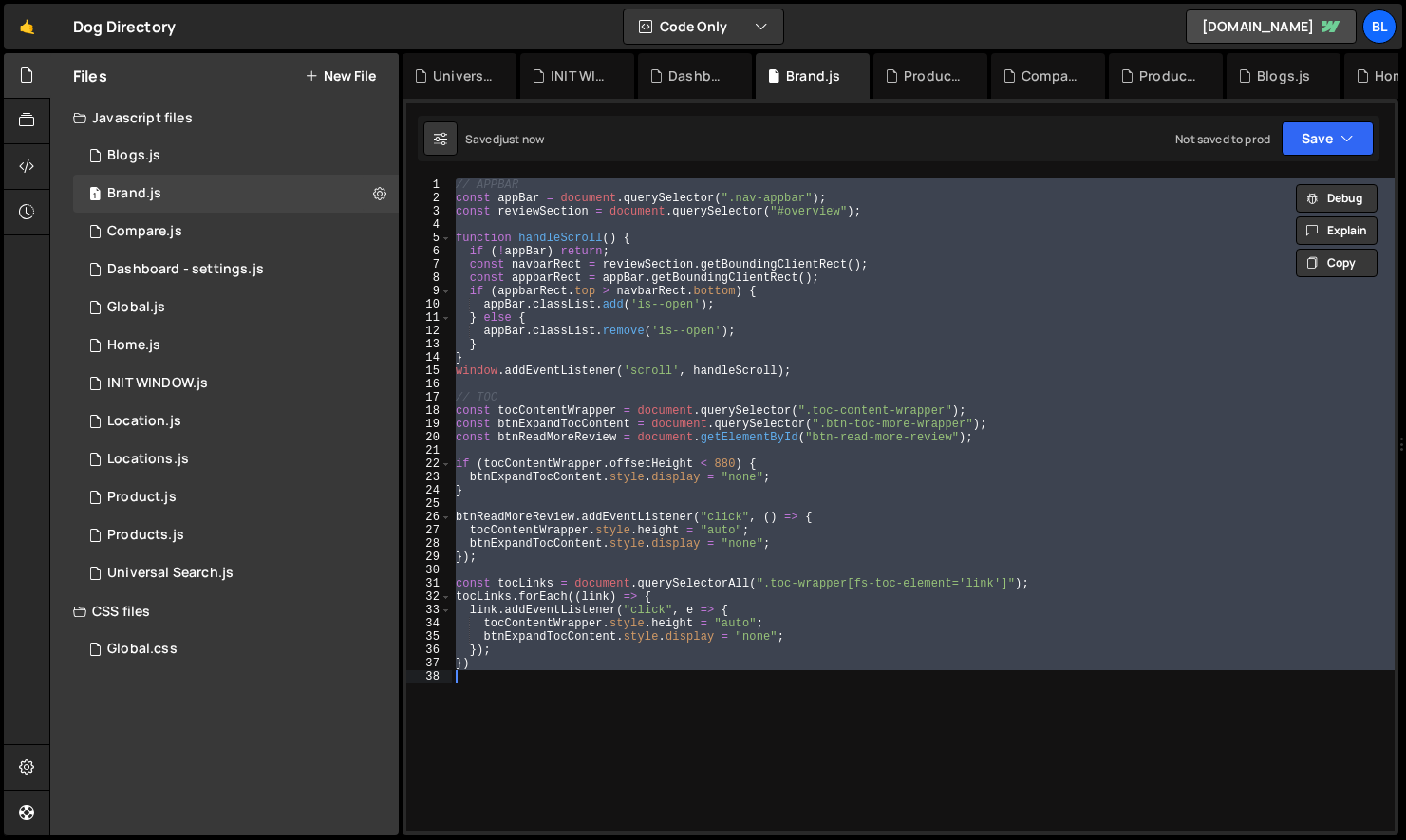
type textarea "})"
click at [799, 502] on div "// APPBAR const appBar = document . querySelector ( ".nav-appbar" ) ; const rev…" at bounding box center [924, 519] width 943 height 680
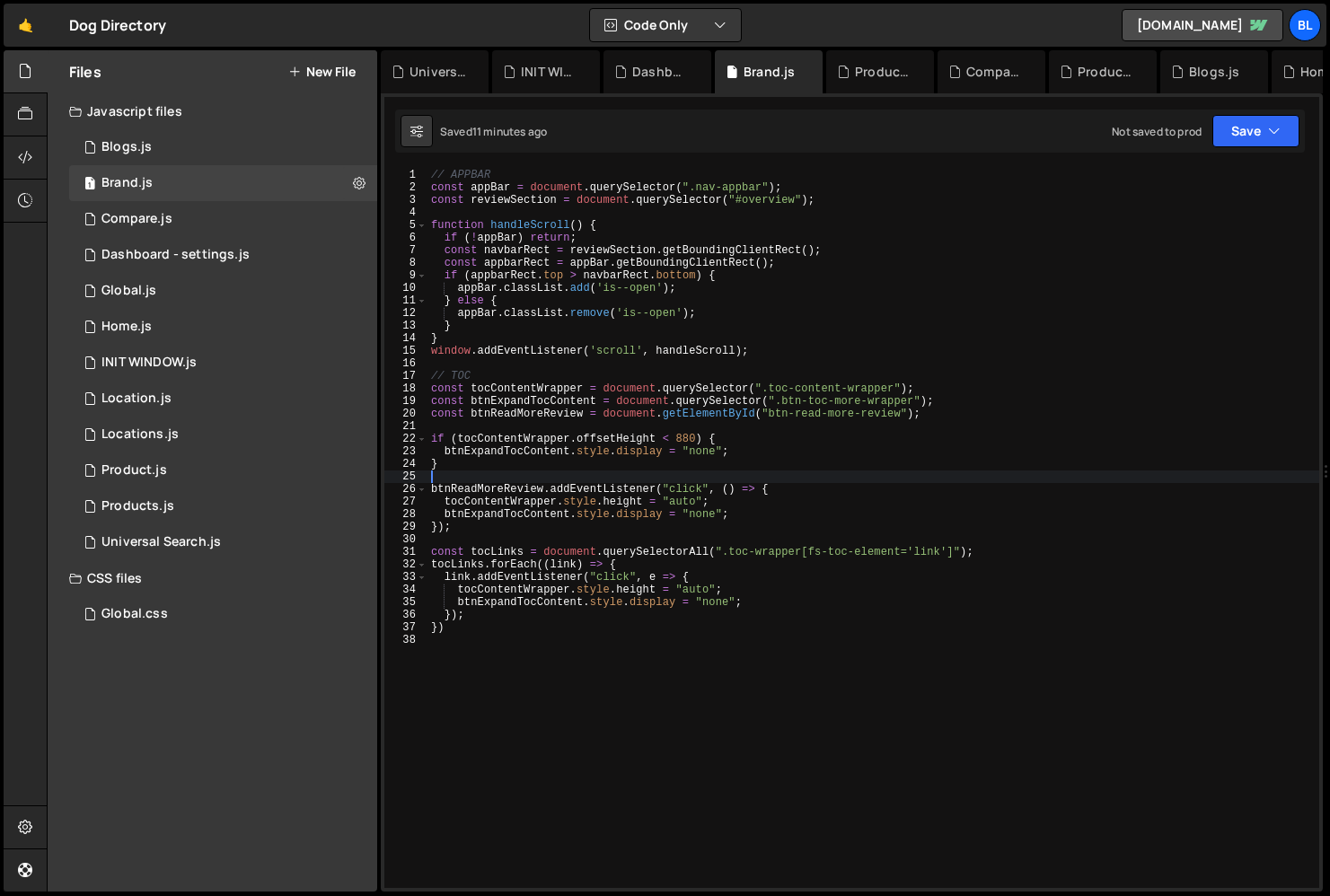
click at [547, 622] on div "// APPBAR const appBar = document . querySelector ( ".nav-appbar" ) ; const rev…" at bounding box center [874, 542] width 892 height 745
type textarea "})"
